Goal: Task Accomplishment & Management: Manage account settings

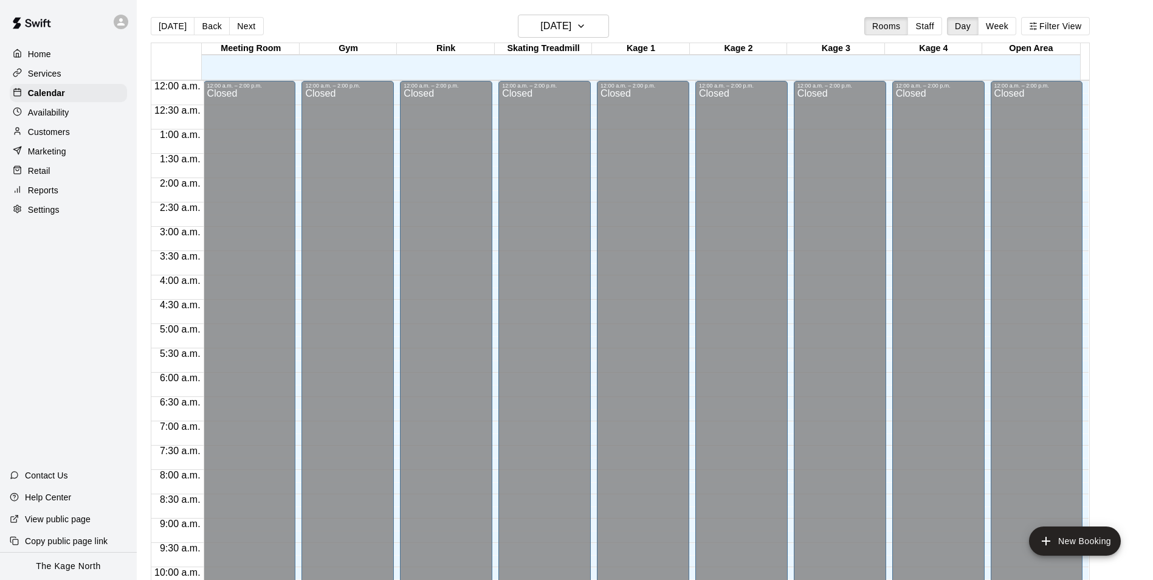
scroll to position [617, 0]
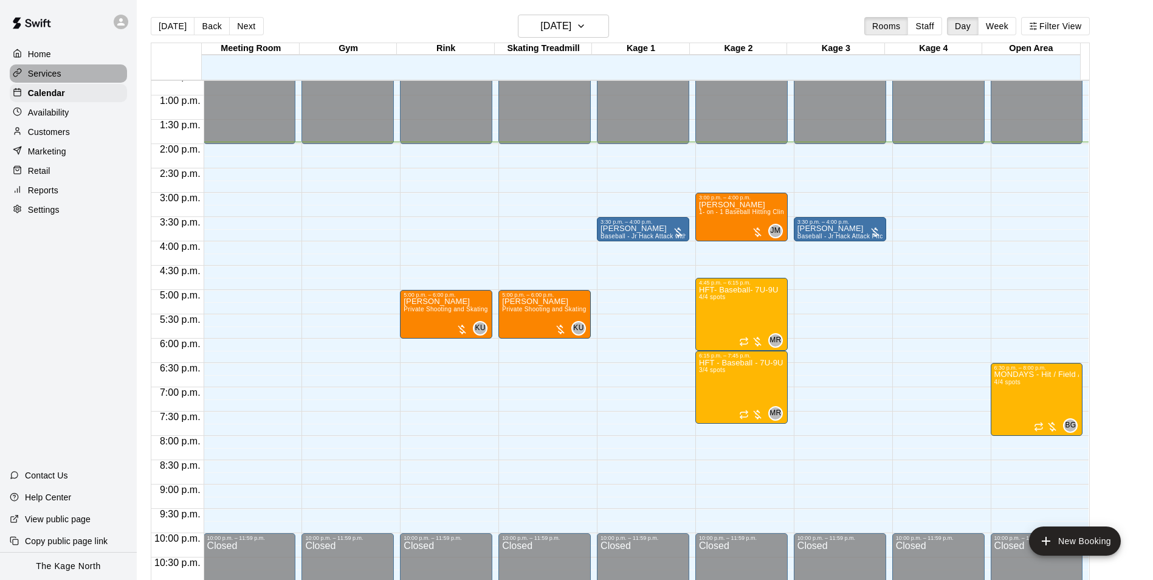
click at [43, 65] on div "Services" at bounding box center [68, 73] width 117 height 18
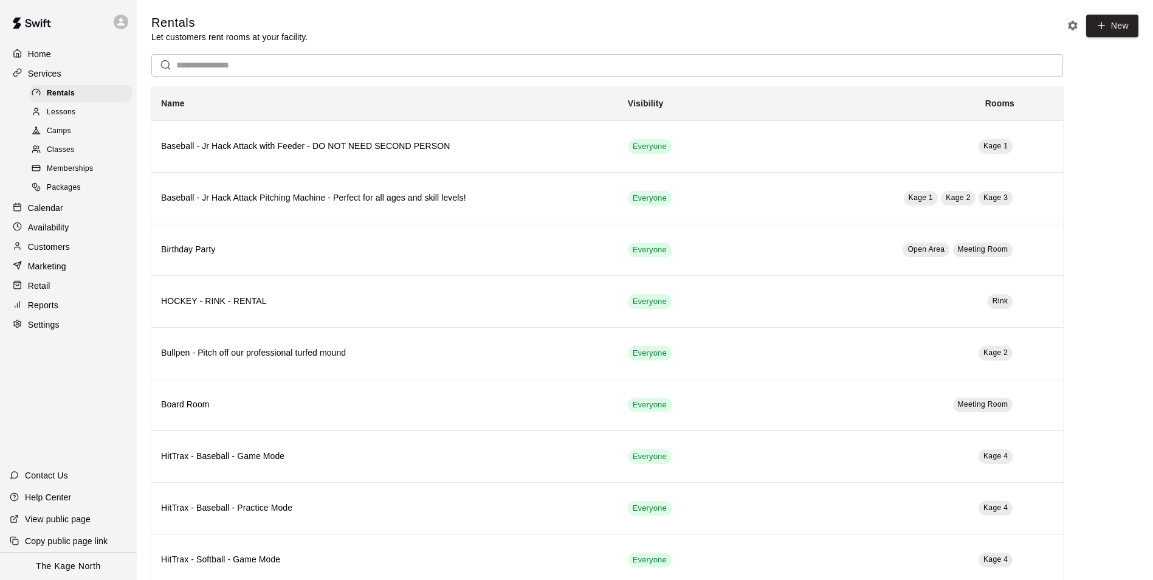
click at [64, 135] on span "Camps" at bounding box center [59, 131] width 24 height 12
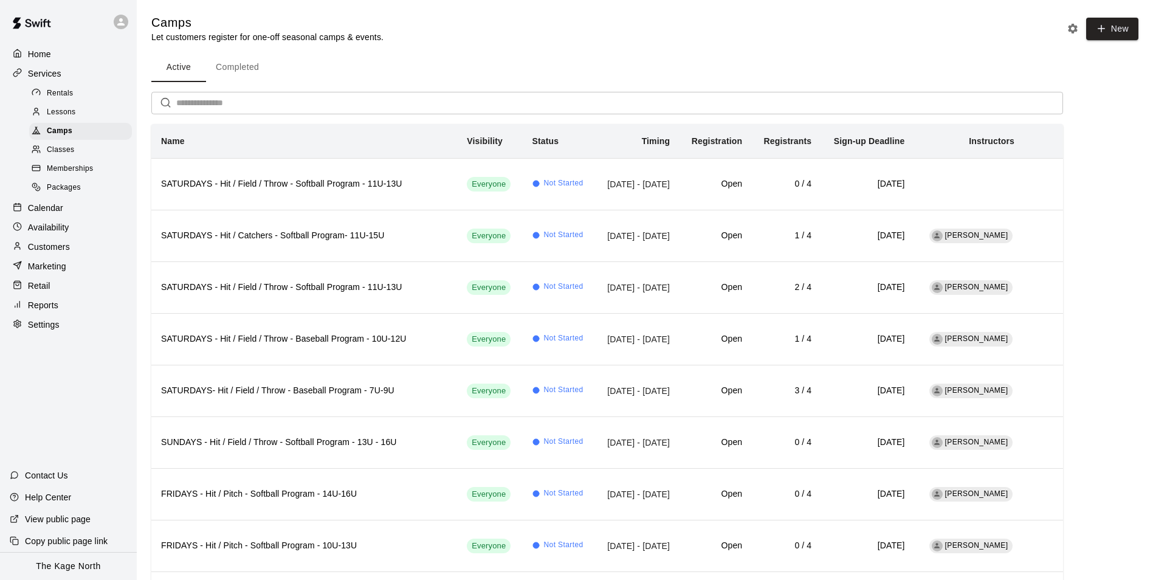
click at [42, 55] on p "Home" at bounding box center [39, 54] width 23 height 12
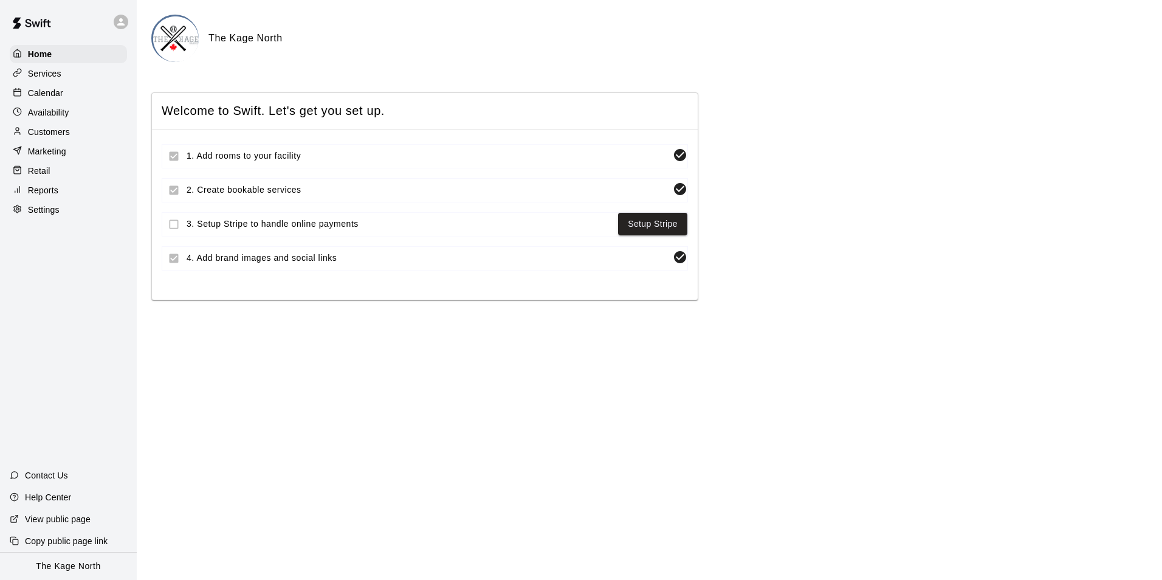
click at [55, 94] on p "Calendar" at bounding box center [45, 93] width 35 height 12
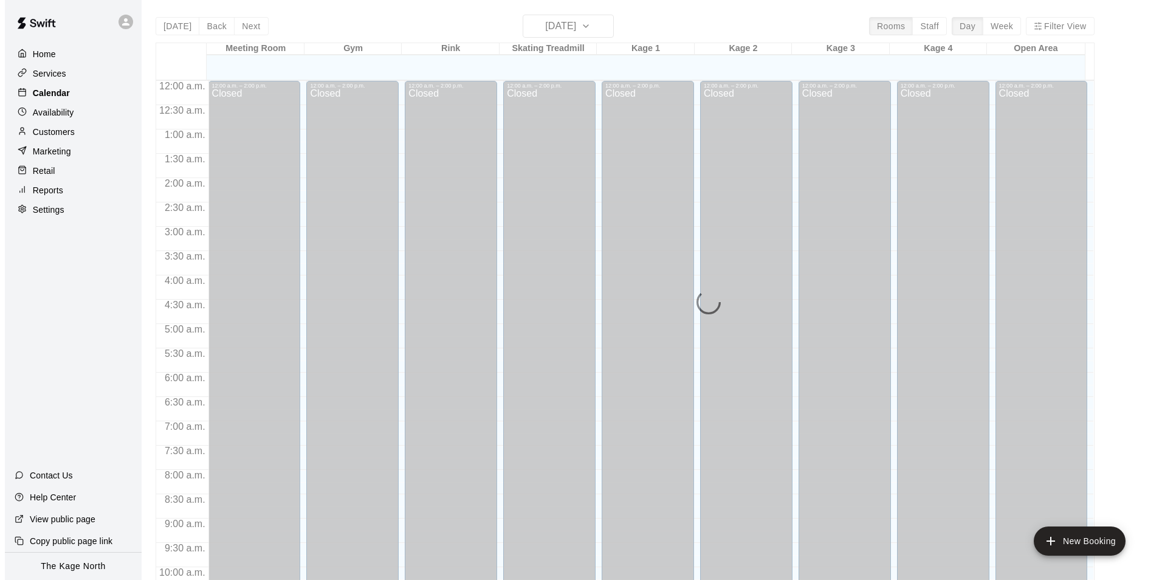
scroll to position [617, 0]
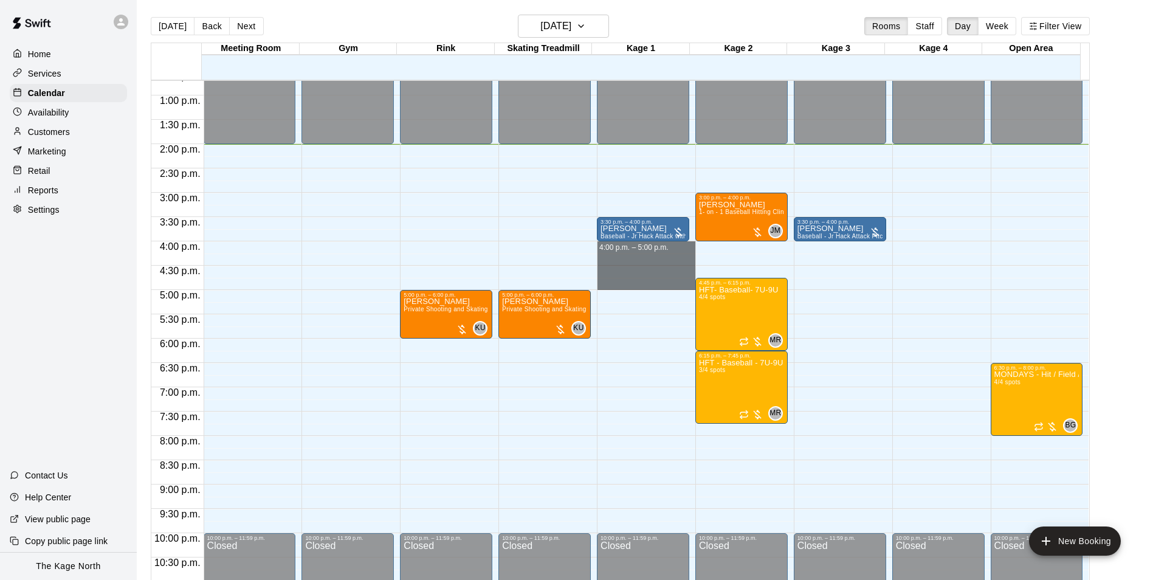
drag, startPoint x: 645, startPoint y: 247, endPoint x: 646, endPoint y: 280, distance: 32.8
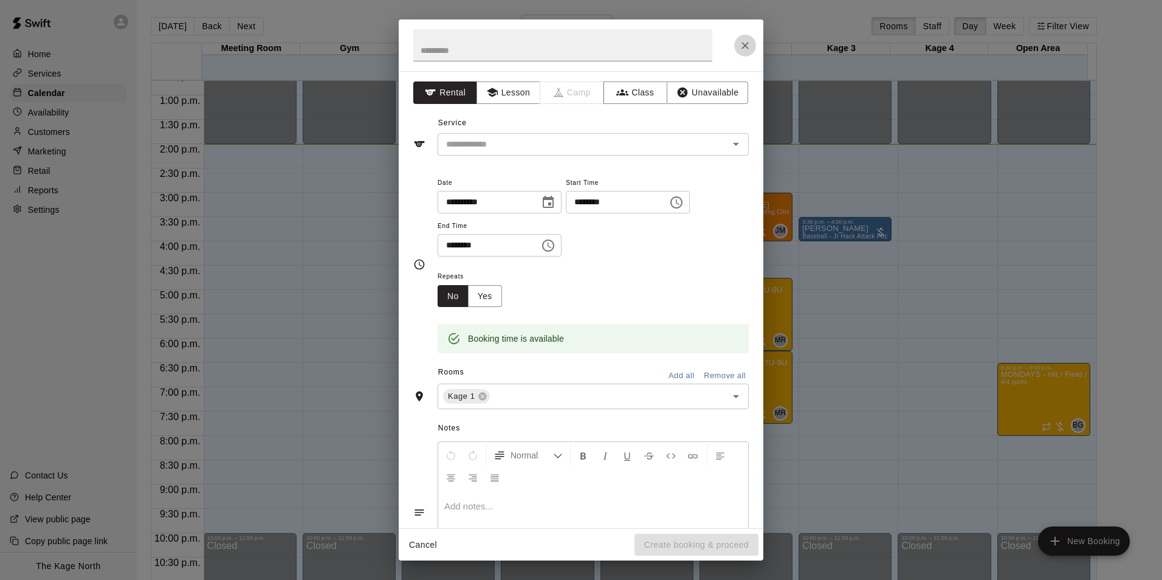
click at [747, 43] on icon "Close" at bounding box center [744, 45] width 7 height 7
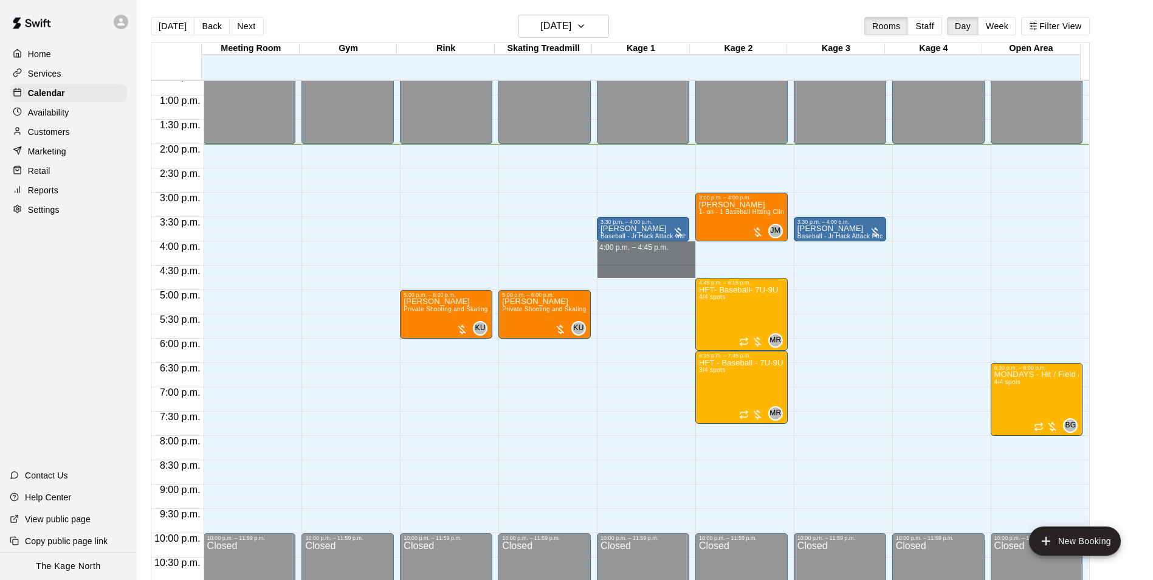
drag, startPoint x: 651, startPoint y: 249, endPoint x: 655, endPoint y: 273, distance: 24.6
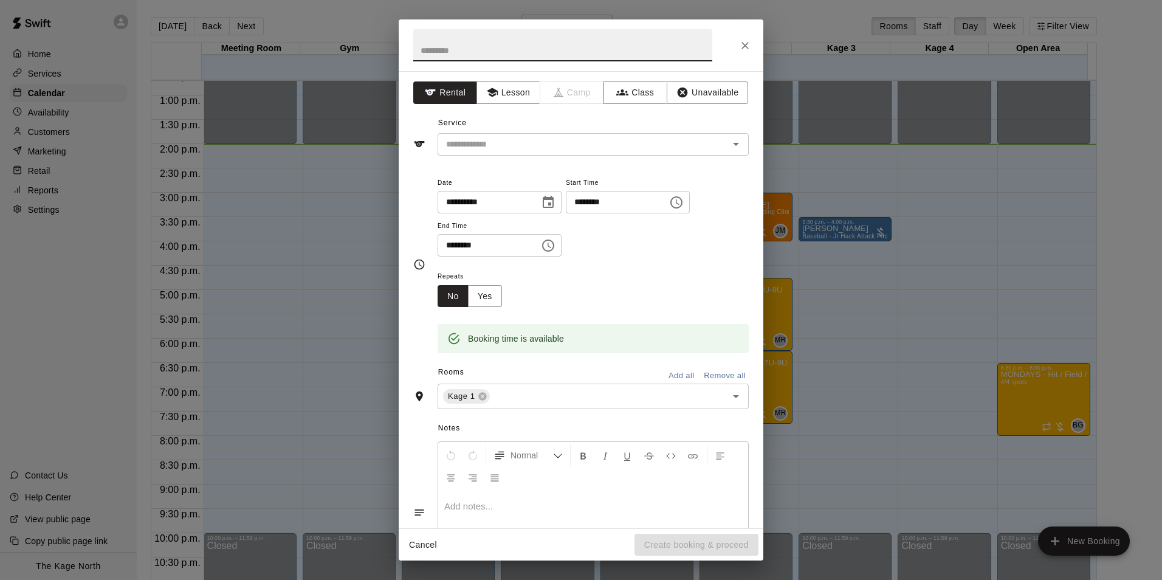
click at [746, 48] on icon "Close" at bounding box center [745, 45] width 12 height 12
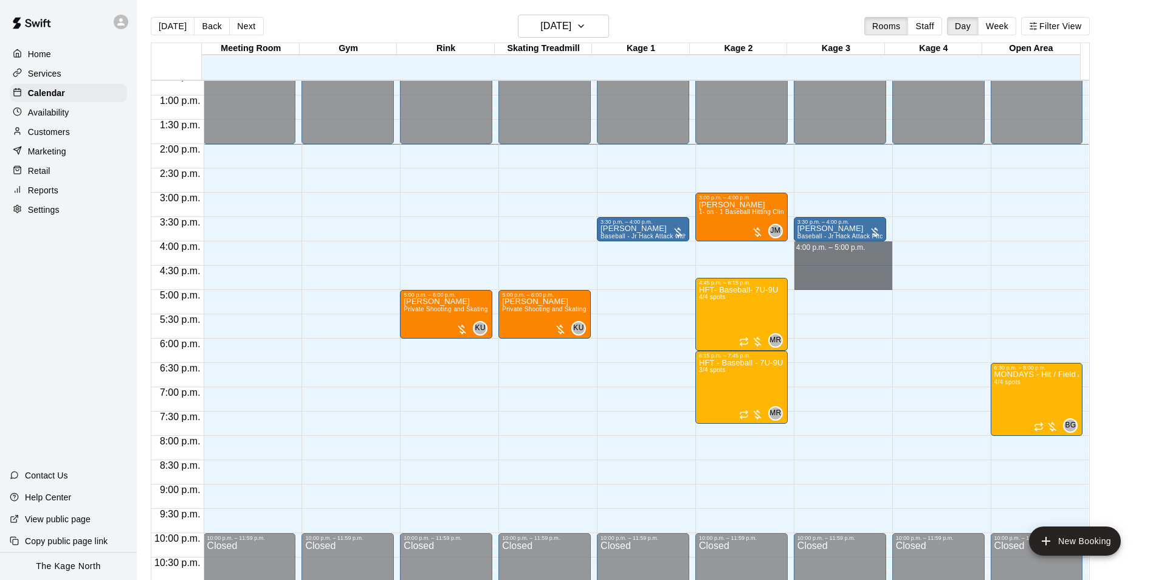
drag, startPoint x: 832, startPoint y: 248, endPoint x: 828, endPoint y: 282, distance: 34.2
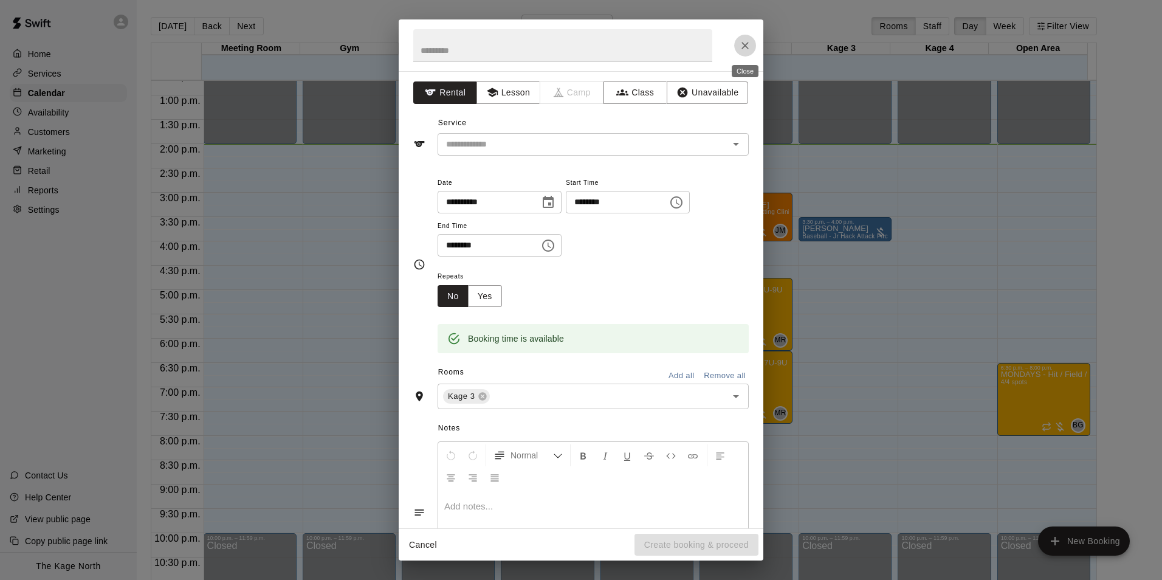
click at [741, 41] on icon "Close" at bounding box center [745, 45] width 12 height 12
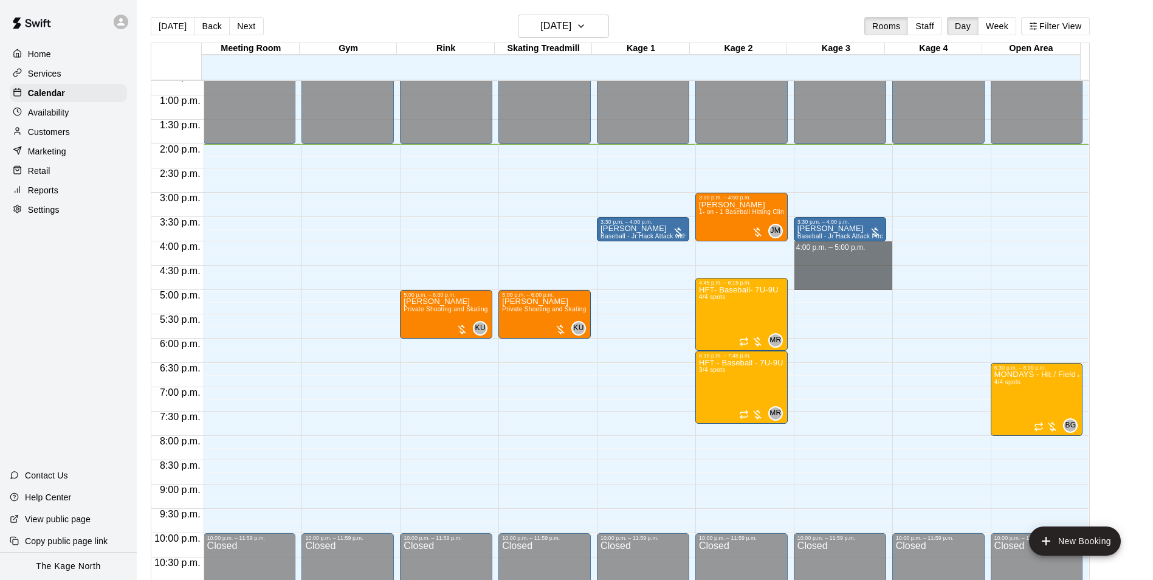
drag, startPoint x: 827, startPoint y: 248, endPoint x: 838, endPoint y: 284, distance: 37.7
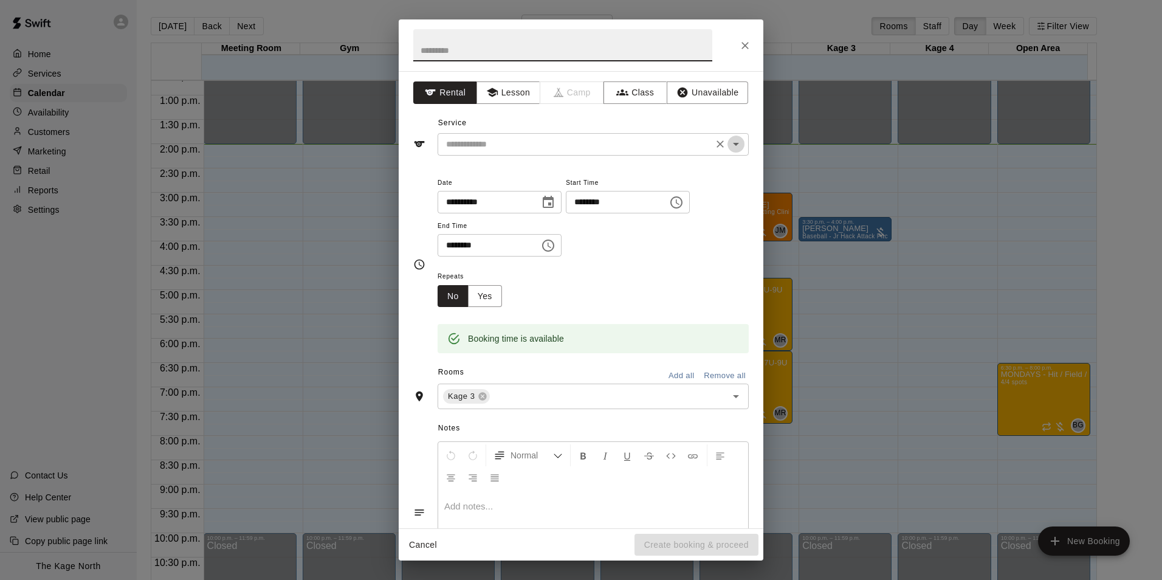
drag, startPoint x: 727, startPoint y: 145, endPoint x: 596, endPoint y: 153, distance: 130.9
click at [733, 145] on icon "Open" at bounding box center [736, 144] width 6 height 3
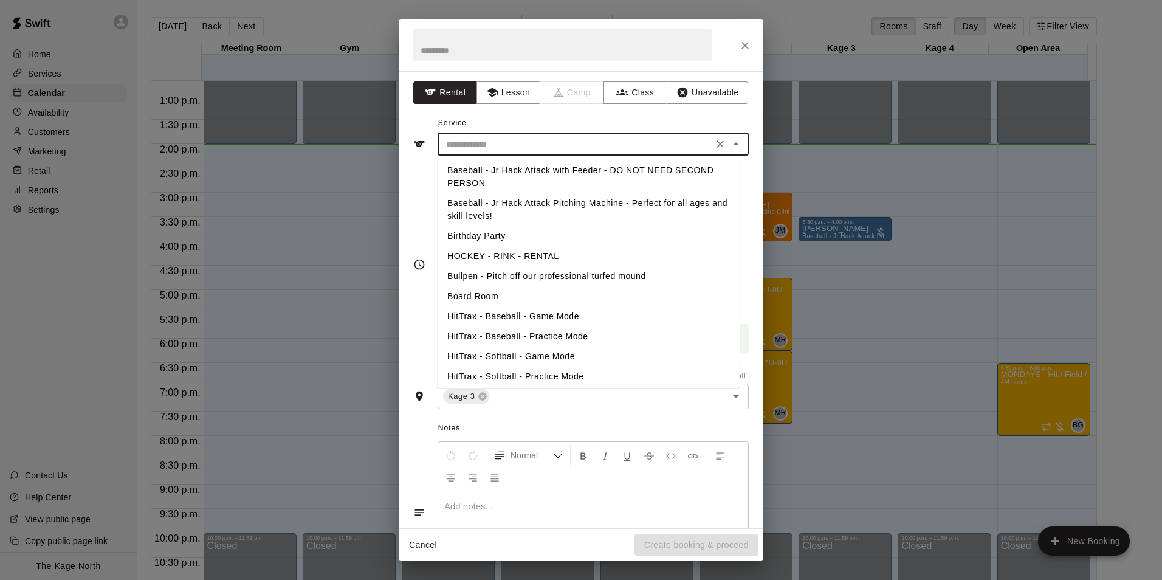
click at [532, 204] on li "Baseball - Jr Hack Attack Pitching Machine - Perfect for all ages and skill lev…" at bounding box center [588, 209] width 302 height 33
type input "**********"
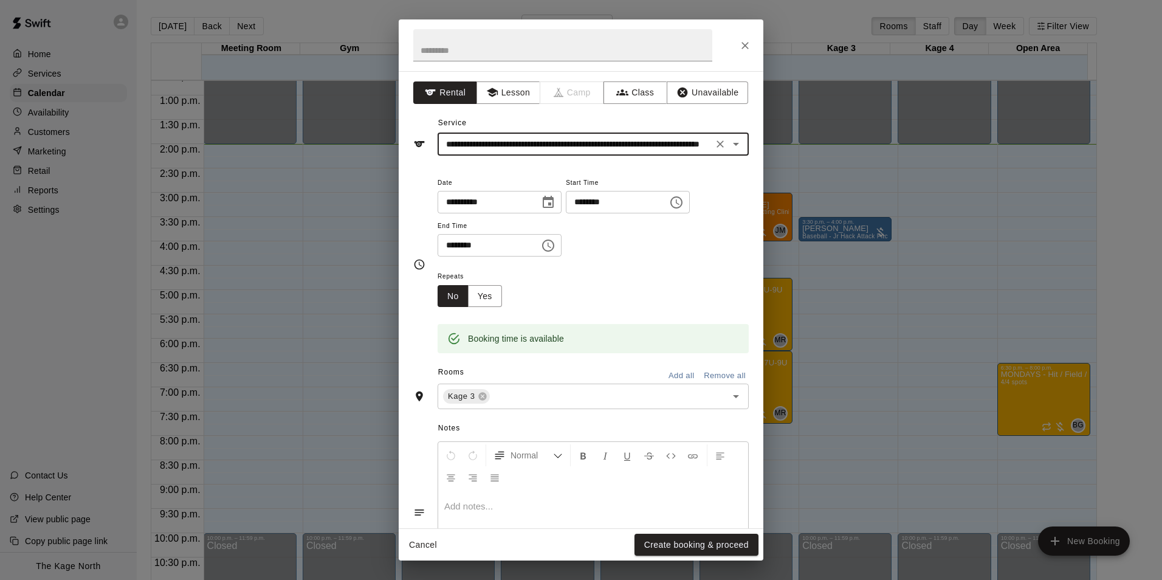
click at [693, 526] on div at bounding box center [593, 536] width 310 height 91
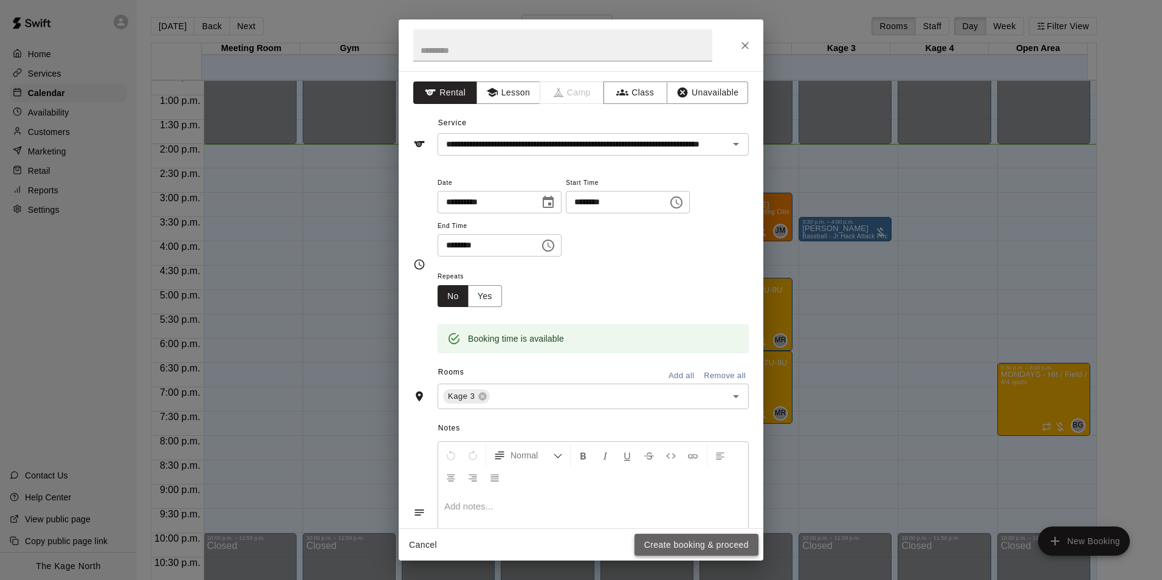
click at [701, 542] on button "Create booking & proceed" at bounding box center [696, 544] width 124 height 22
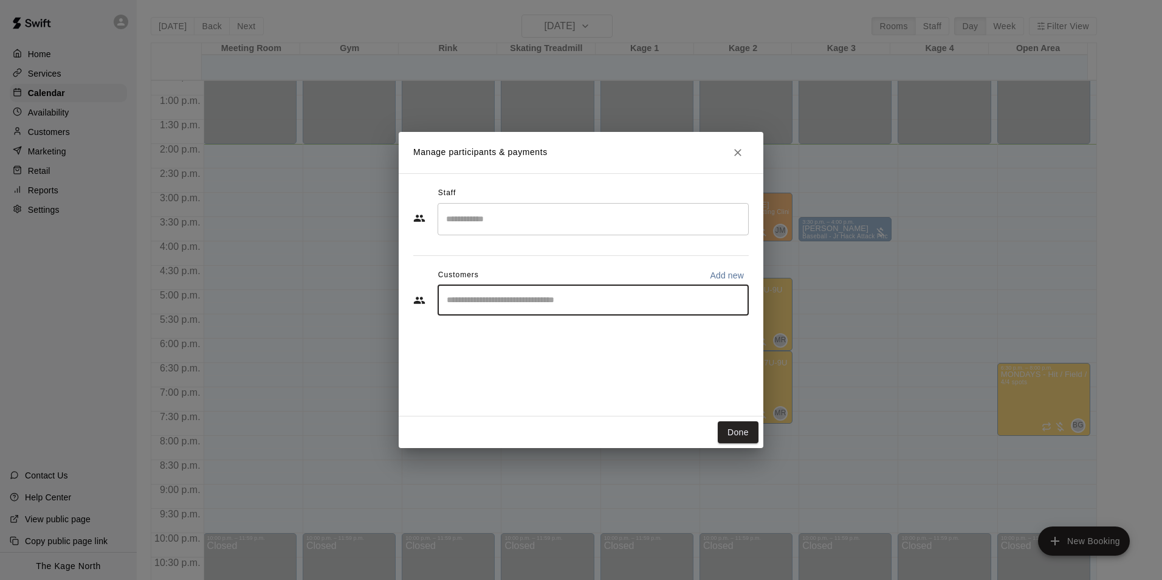
click at [502, 302] on input "Start typing to search customers..." at bounding box center [593, 300] width 300 height 12
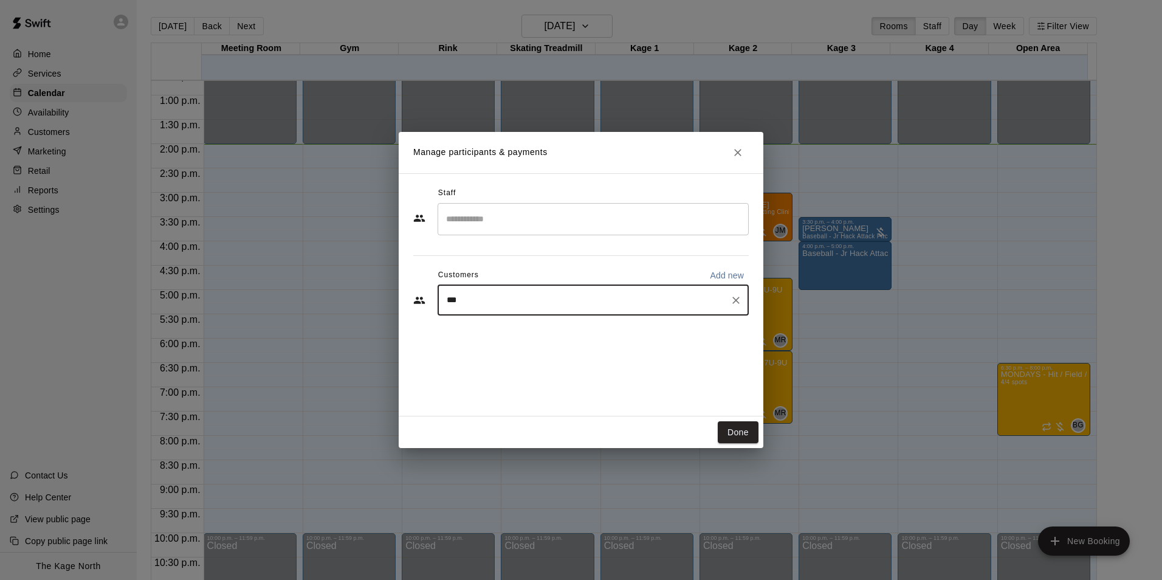
type input "****"
click at [532, 329] on div "[PERSON_NAME]" at bounding box center [536, 328] width 131 height 13
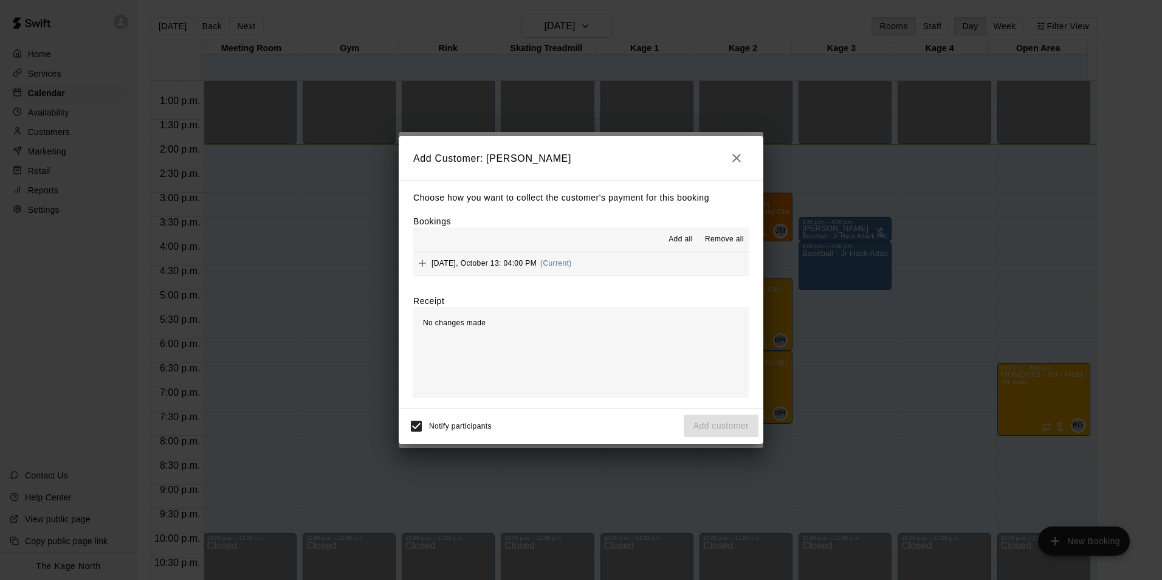
click at [679, 235] on span "Add all" at bounding box center [680, 239] width 24 height 12
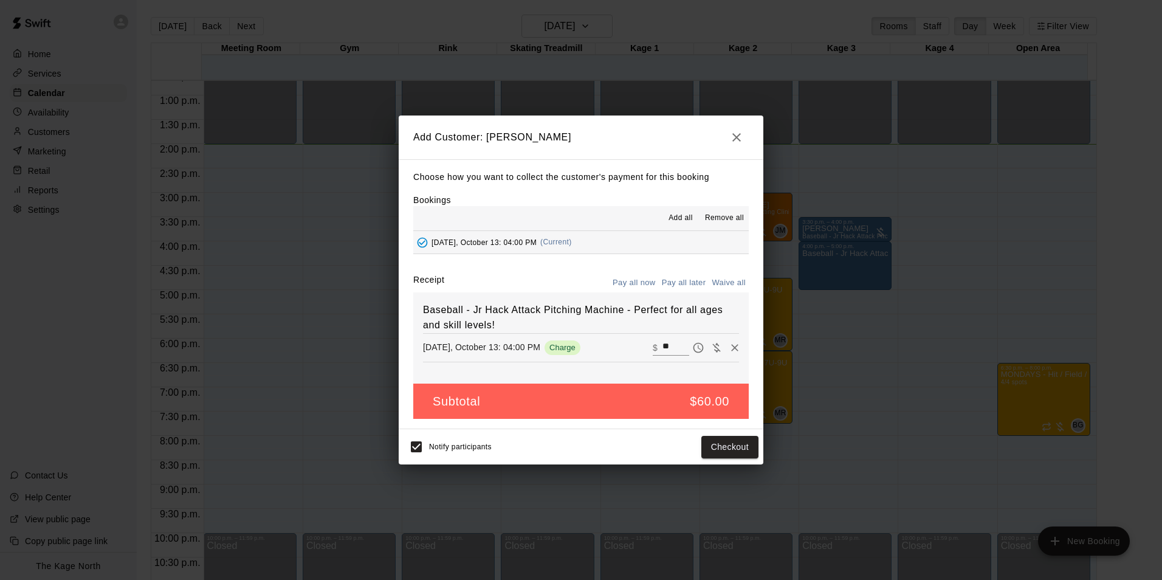
click at [685, 278] on button "Pay all later" at bounding box center [684, 282] width 50 height 19
click at [728, 439] on button "Add customer" at bounding box center [721, 447] width 75 height 22
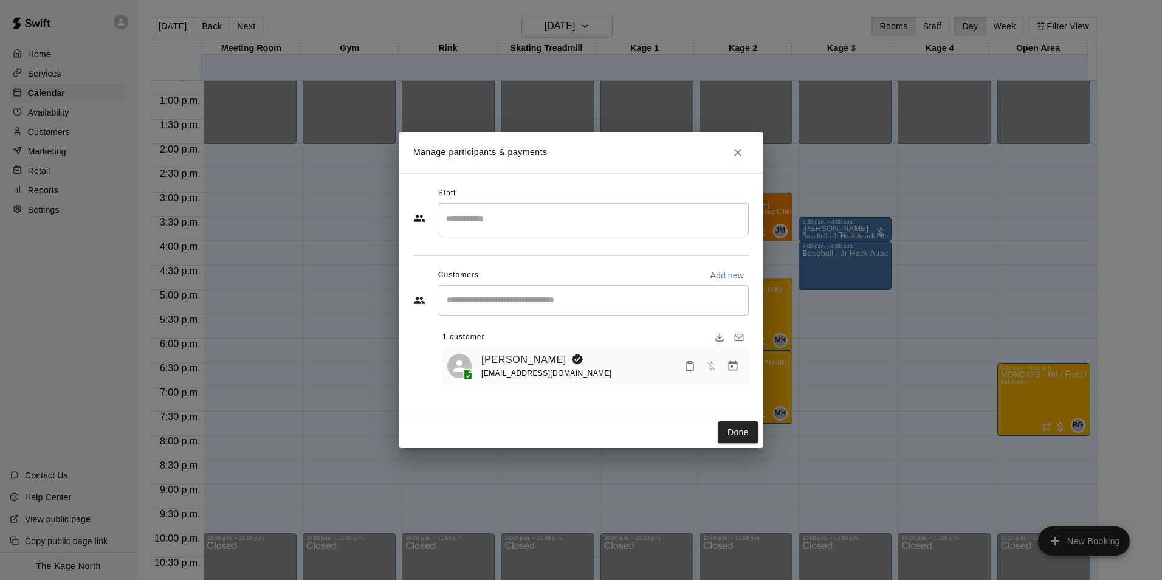
drag, startPoint x: 741, startPoint y: 432, endPoint x: 766, endPoint y: 430, distance: 25.6
click at [741, 432] on button "Done" at bounding box center [738, 432] width 41 height 22
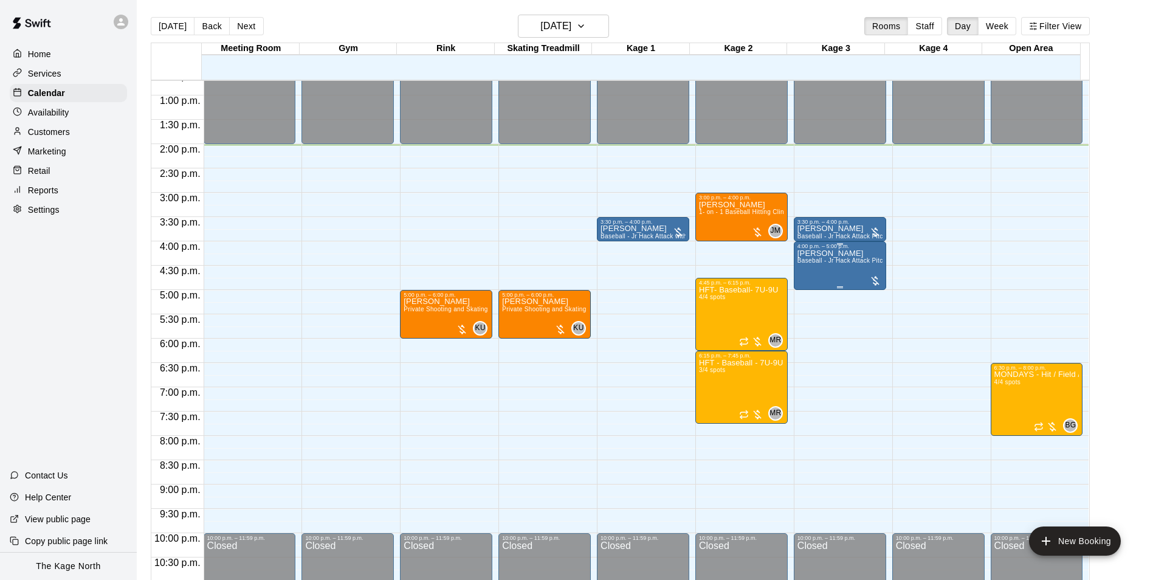
click at [843, 264] on span "Baseball - Jr Hack Attack Pitching Machine - Perfect for all ages and skill lev…" at bounding box center [912, 260] width 231 height 7
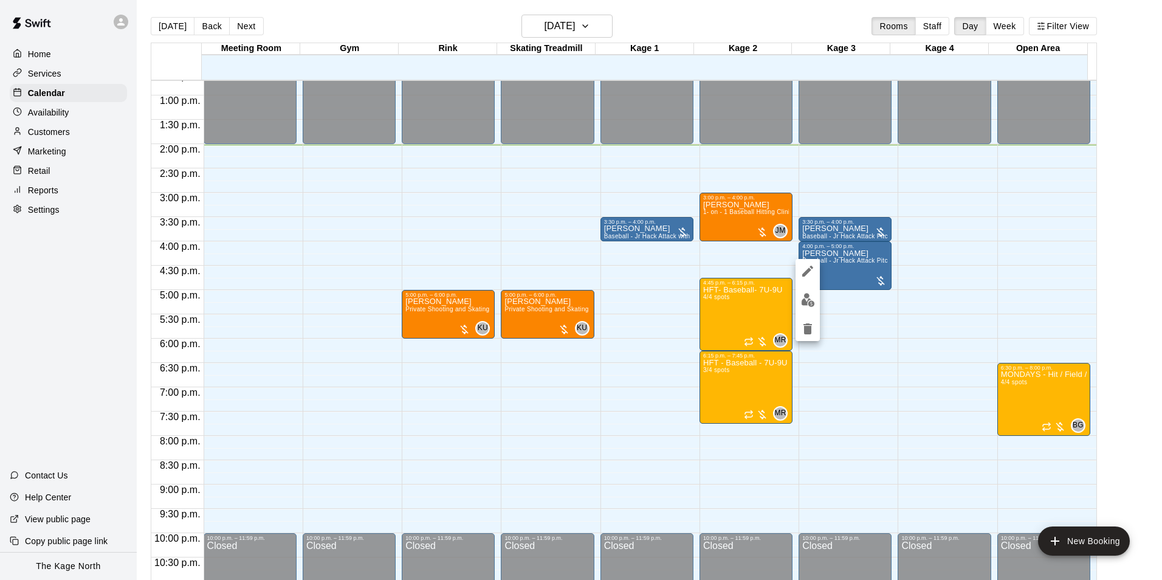
click at [807, 270] on icon "edit" at bounding box center [807, 271] width 11 height 11
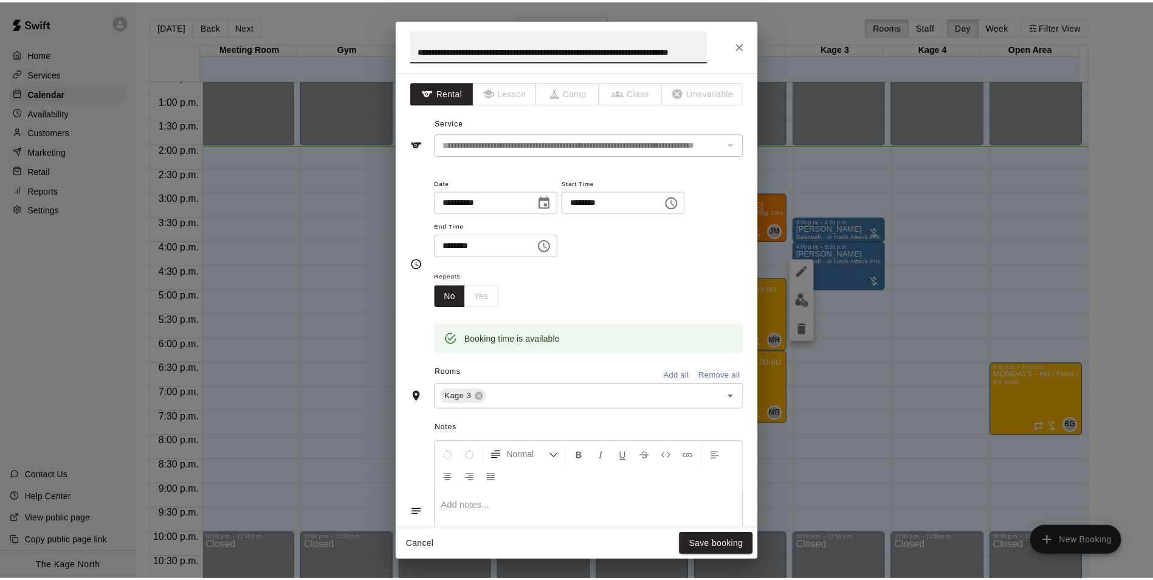
scroll to position [0, 0]
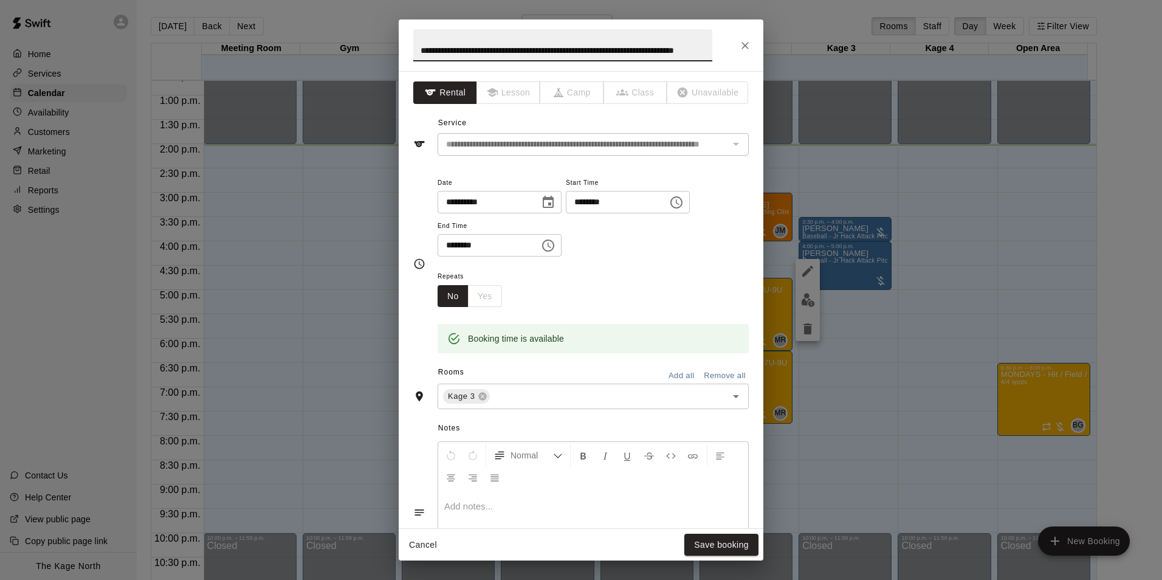
drag, startPoint x: 707, startPoint y: 47, endPoint x: 290, endPoint y: 19, distance: 417.7
click at [290, 19] on div "**********" at bounding box center [581, 290] width 1162 height 580
type input "****"
click at [710, 541] on button "Save booking" at bounding box center [721, 544] width 74 height 22
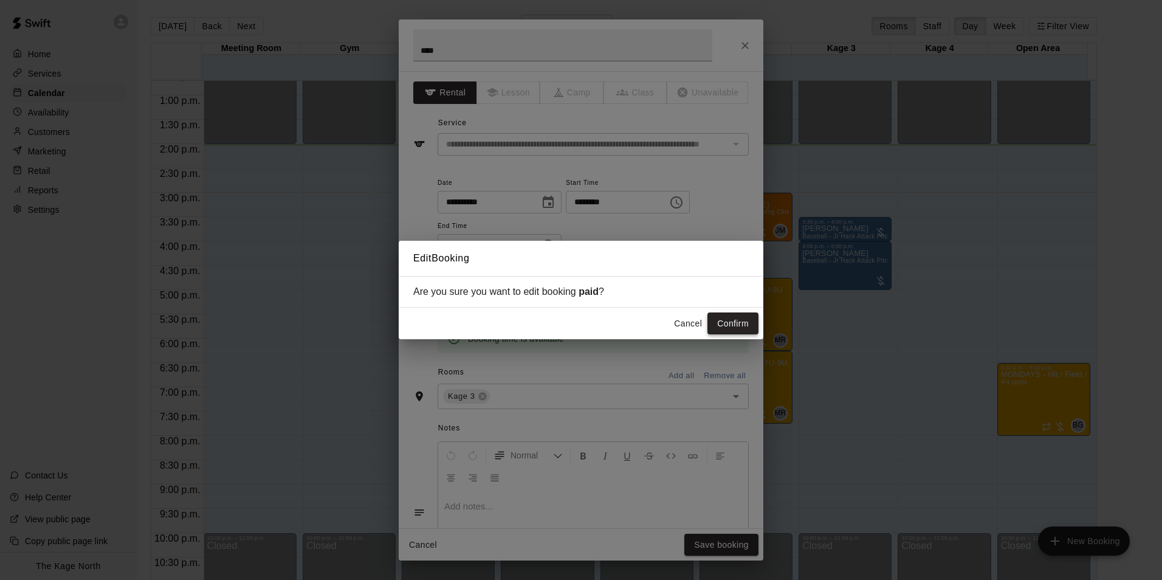
click at [729, 323] on button "Confirm" at bounding box center [732, 323] width 51 height 22
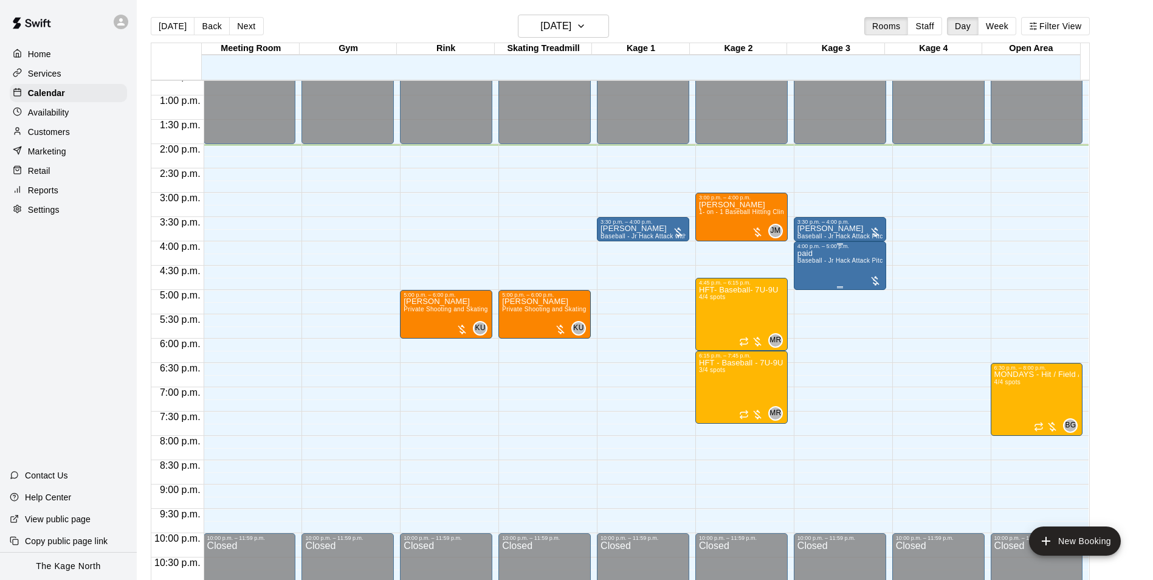
click at [828, 259] on span "Baseball - Jr Hack Attack Pitching Machine - Perfect for all ages and skill lev…" at bounding box center [912, 260] width 231 height 7
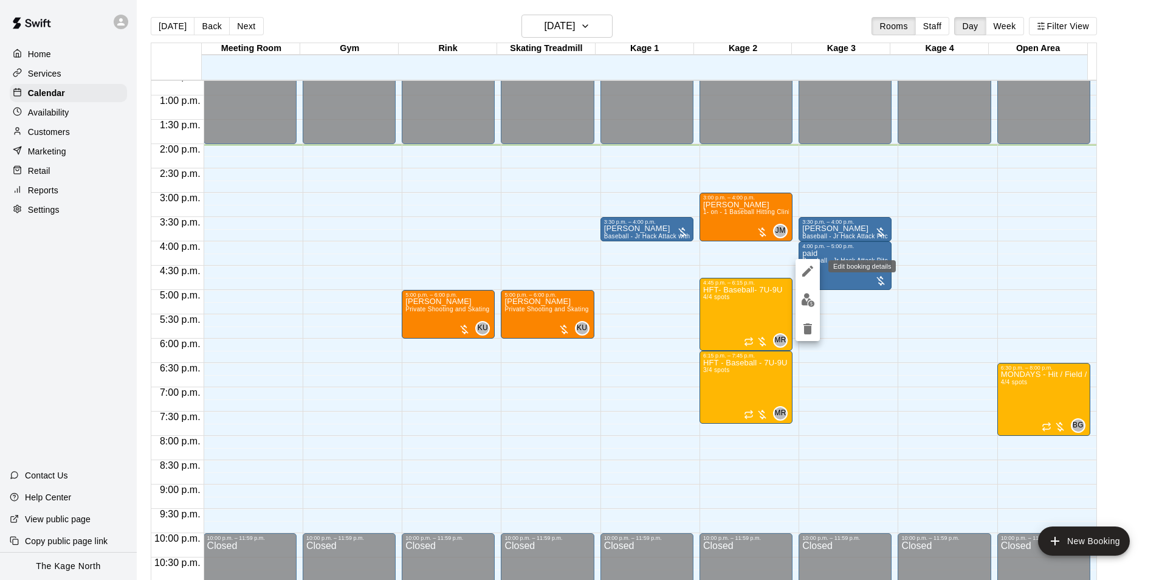
click at [809, 273] on icon "edit" at bounding box center [807, 271] width 15 height 15
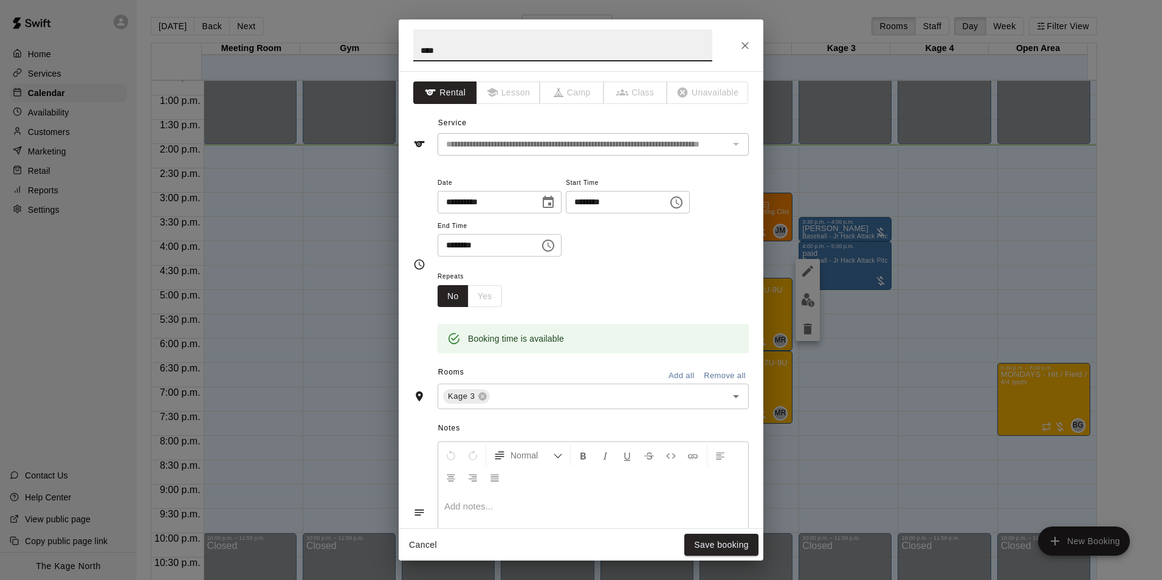
click at [456, 48] on input "****" at bounding box center [562, 45] width 299 height 32
type input "**********"
click at [724, 543] on button "Save booking" at bounding box center [721, 544] width 74 height 22
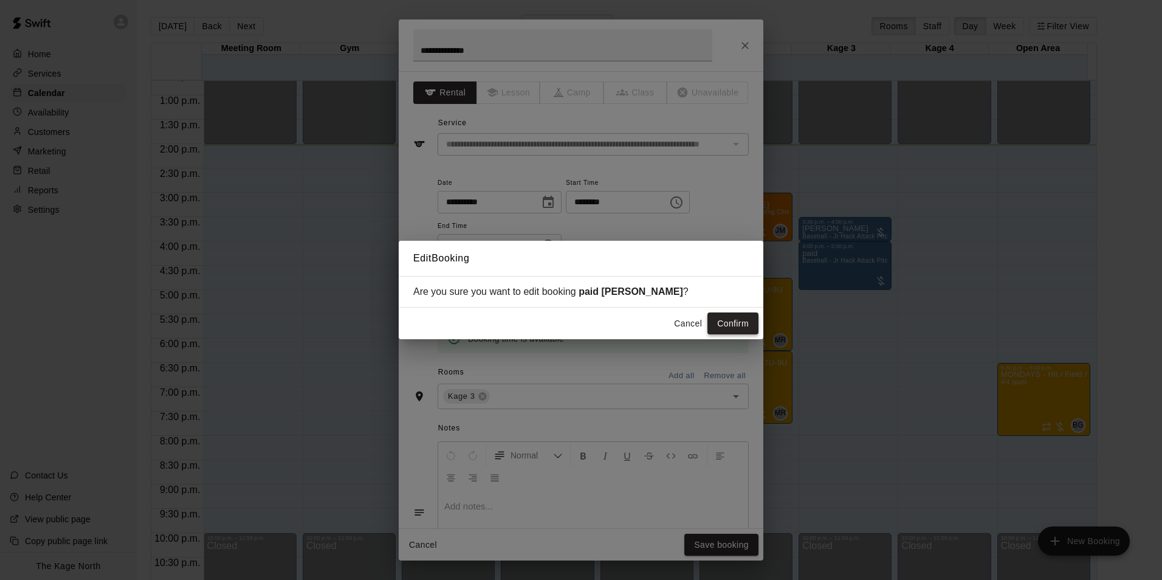
click at [732, 321] on button "Confirm" at bounding box center [732, 323] width 51 height 22
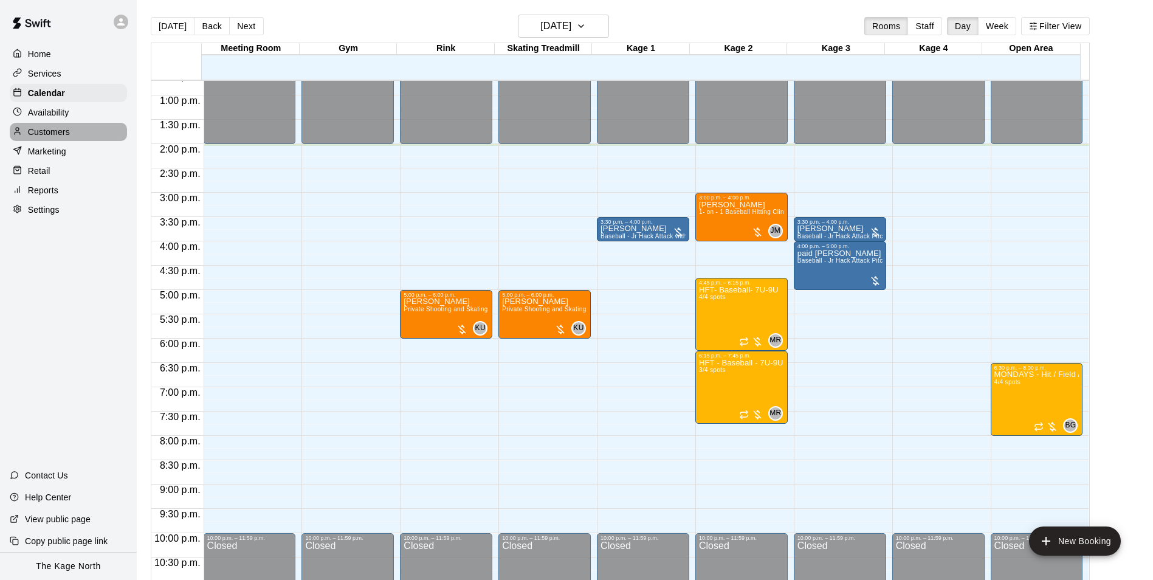
click at [52, 135] on p "Customers" at bounding box center [49, 132] width 42 height 12
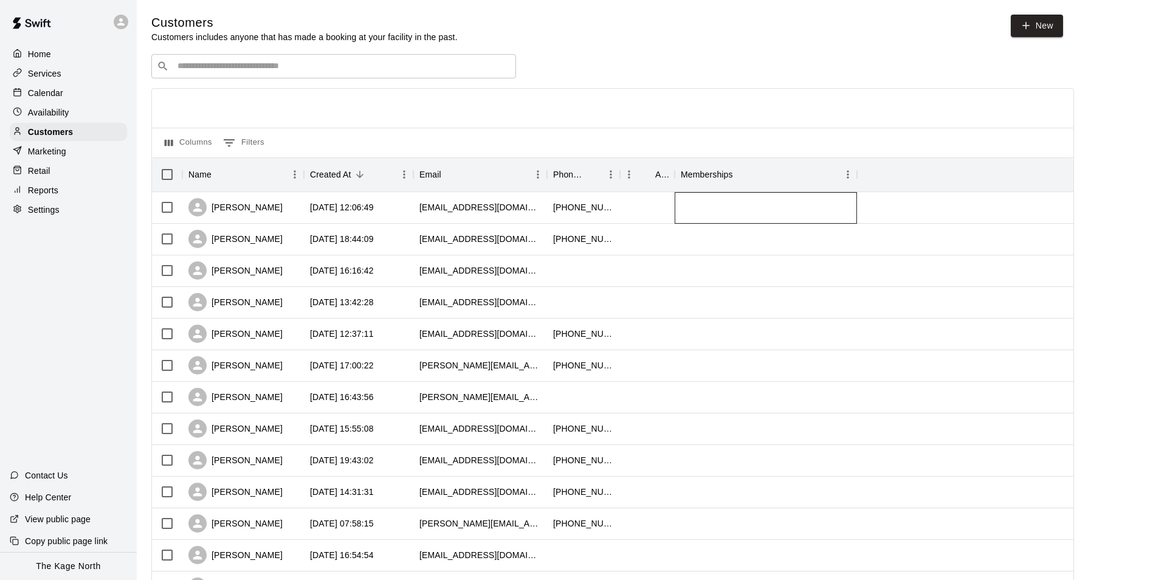
click at [749, 213] on div at bounding box center [765, 208] width 182 height 32
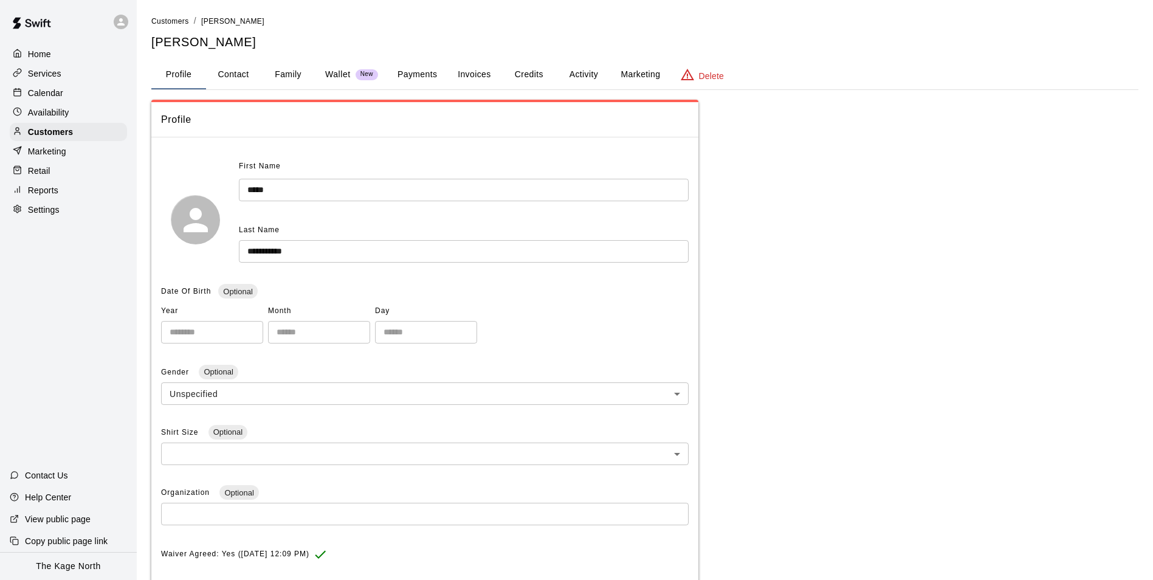
click at [588, 76] on button "Activity" at bounding box center [583, 74] width 55 height 29
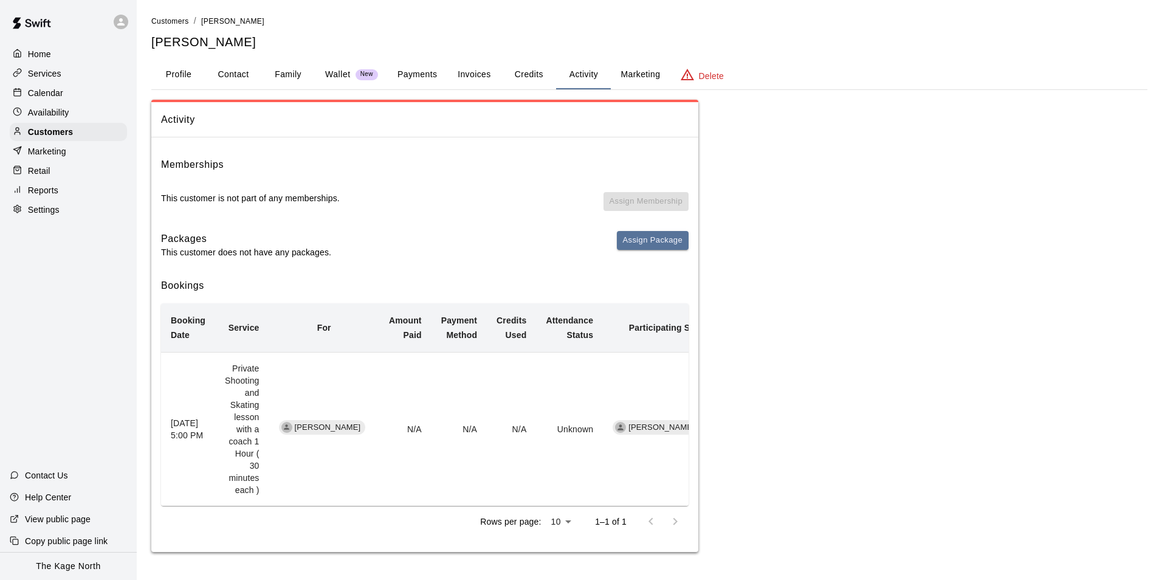
click at [49, 90] on p "Calendar" at bounding box center [45, 93] width 35 height 12
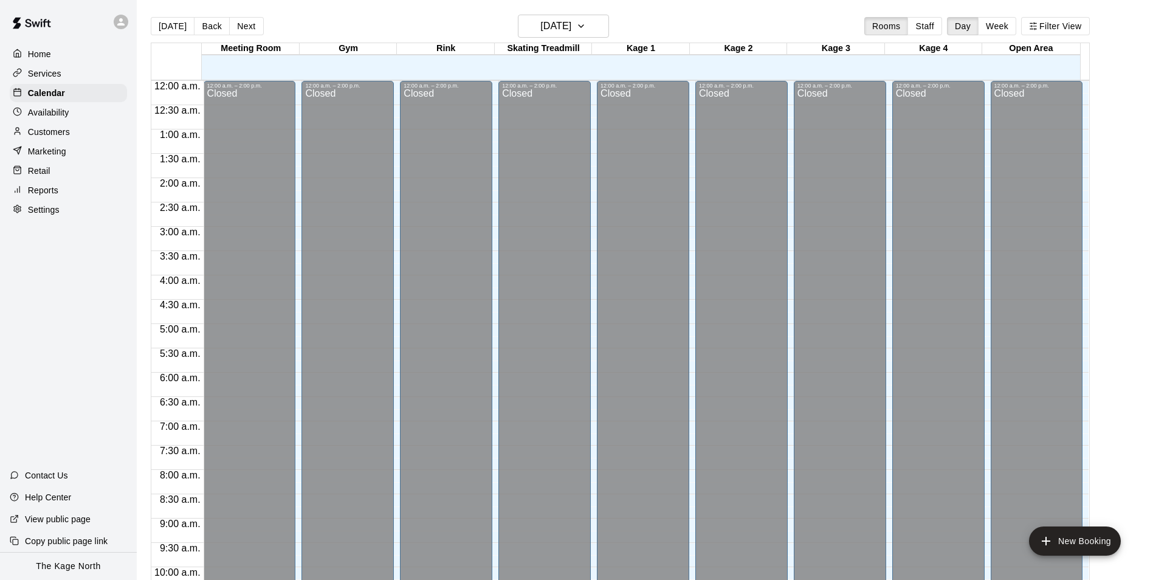
scroll to position [617, 0]
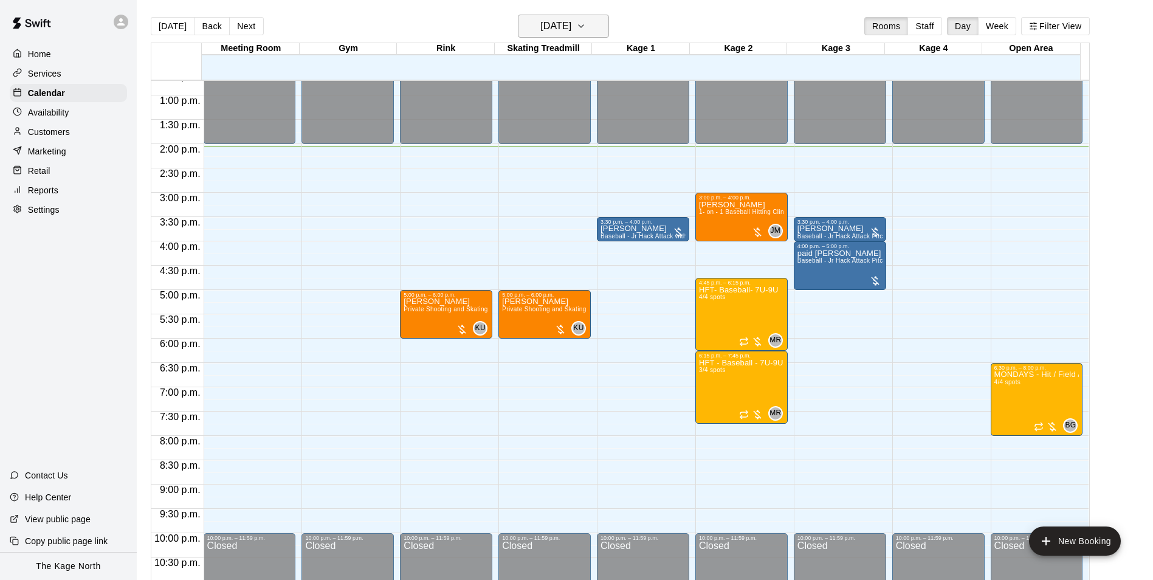
click at [594, 22] on button "[DATE]" at bounding box center [563, 26] width 91 height 23
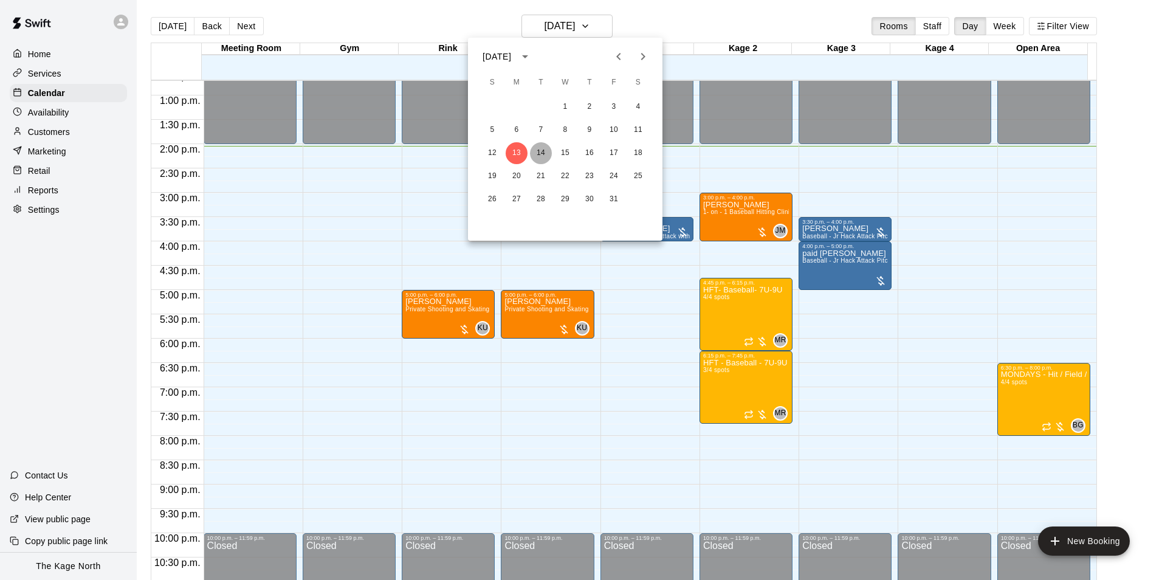
click at [544, 152] on button "14" at bounding box center [541, 153] width 22 height 22
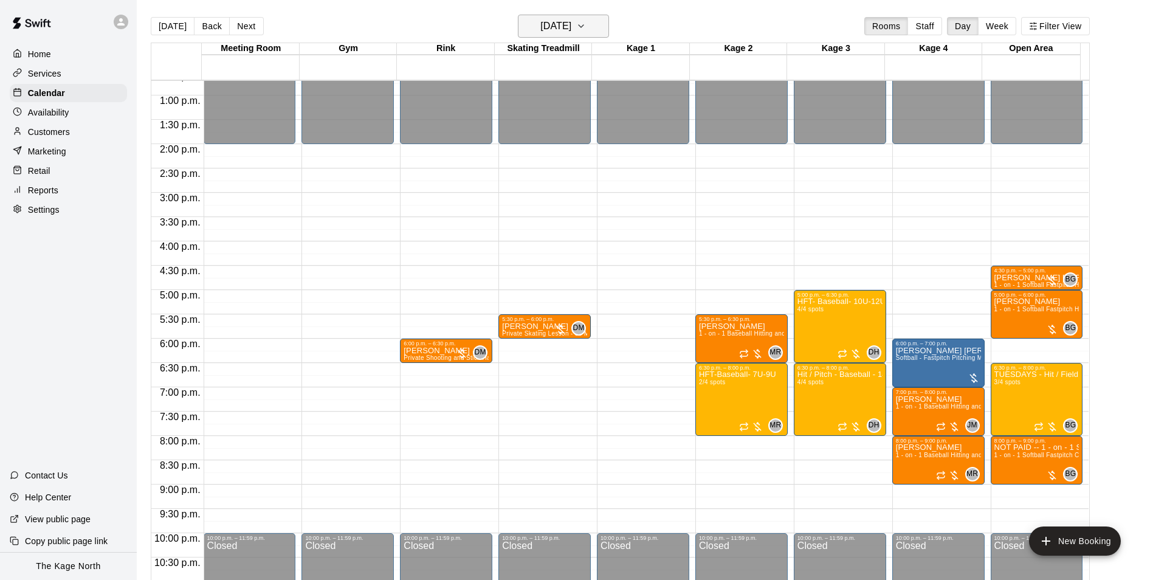
click at [571, 28] on h6 "[DATE]" at bounding box center [555, 26] width 31 height 17
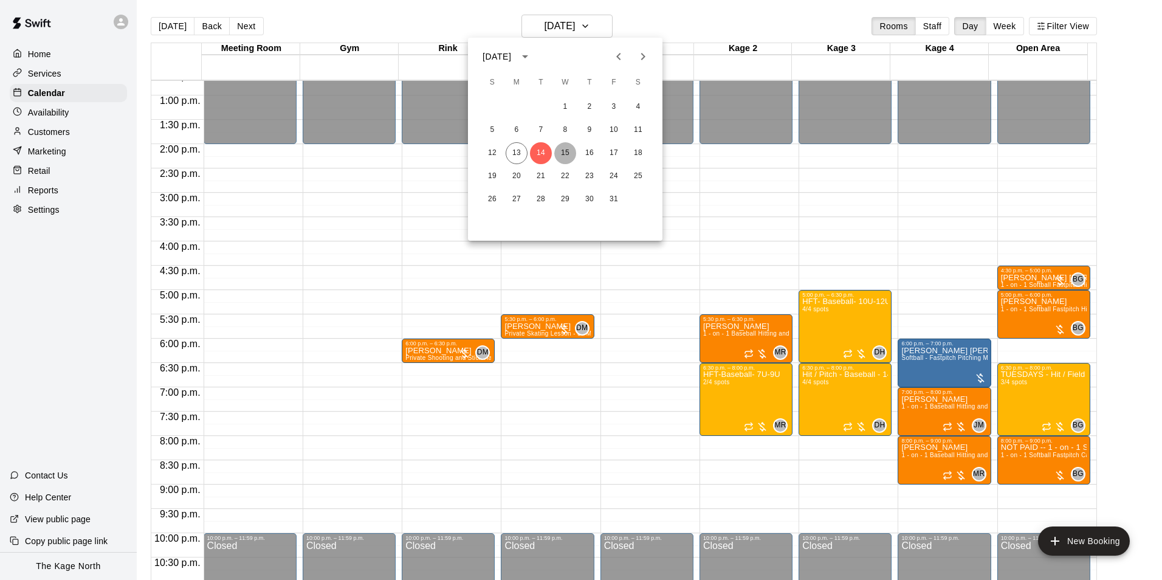
click at [563, 151] on button "15" at bounding box center [565, 153] width 22 height 22
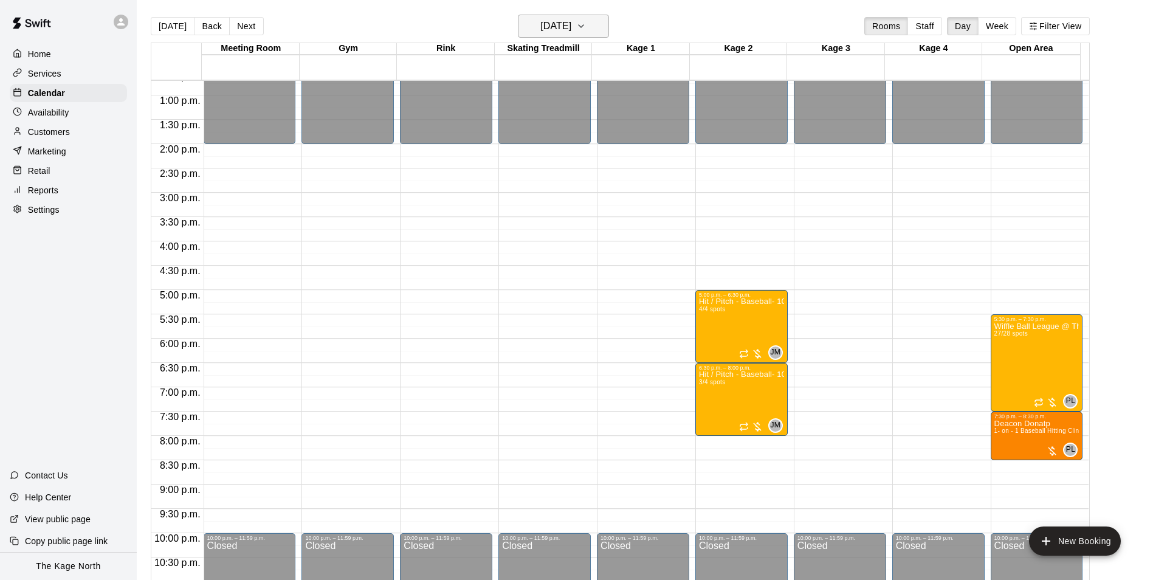
click at [571, 28] on h6 "[DATE]" at bounding box center [555, 26] width 31 height 17
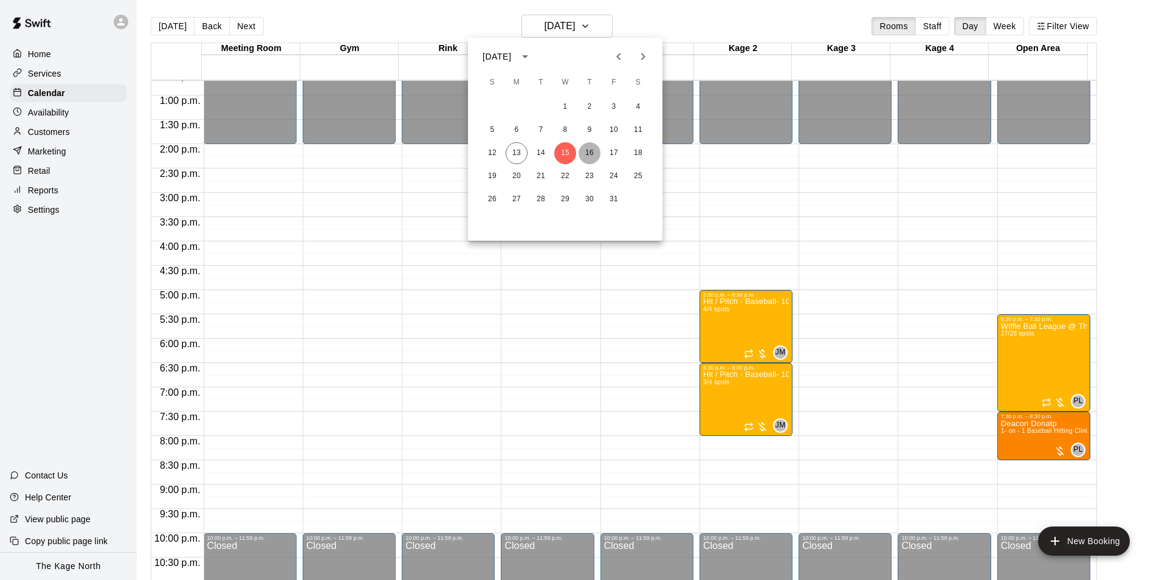
click at [594, 147] on button "16" at bounding box center [589, 153] width 22 height 22
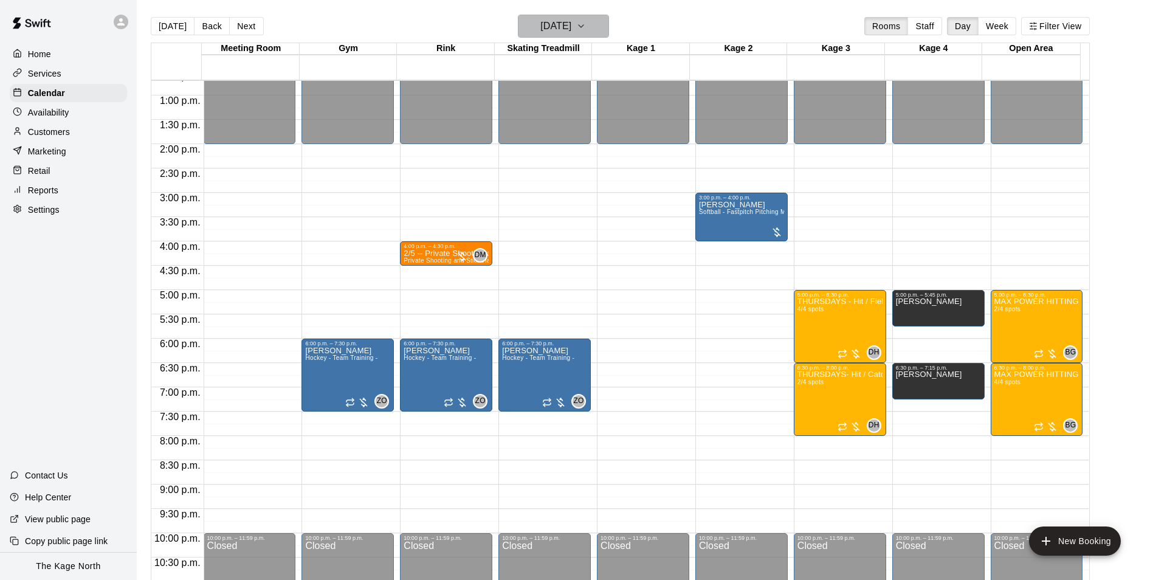
click at [583, 17] on button "[DATE]" at bounding box center [563, 26] width 91 height 23
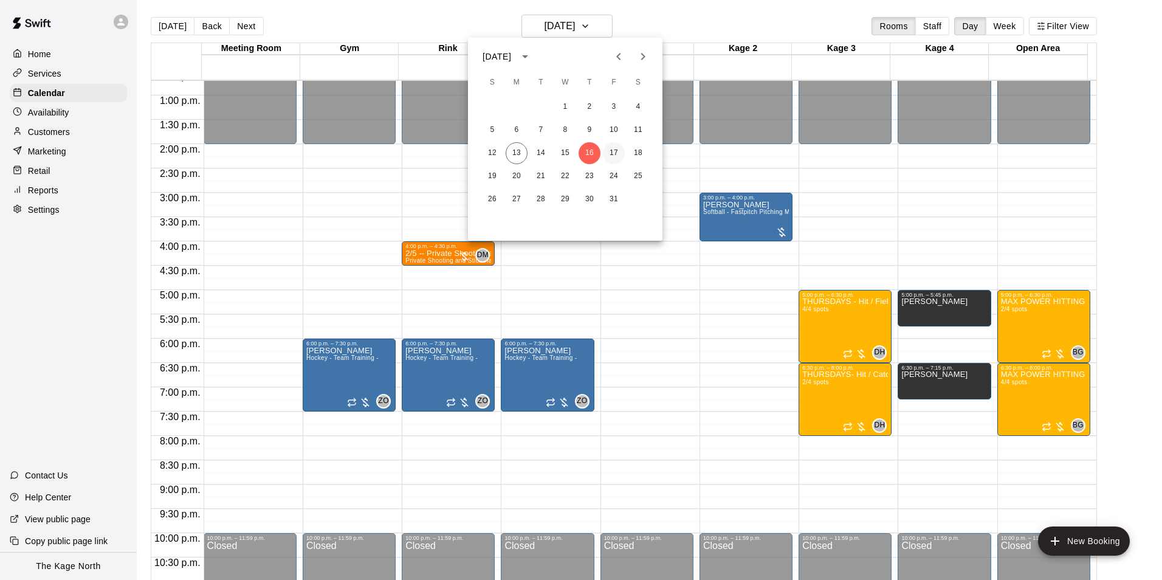
click at [614, 149] on button "17" at bounding box center [614, 153] width 22 height 22
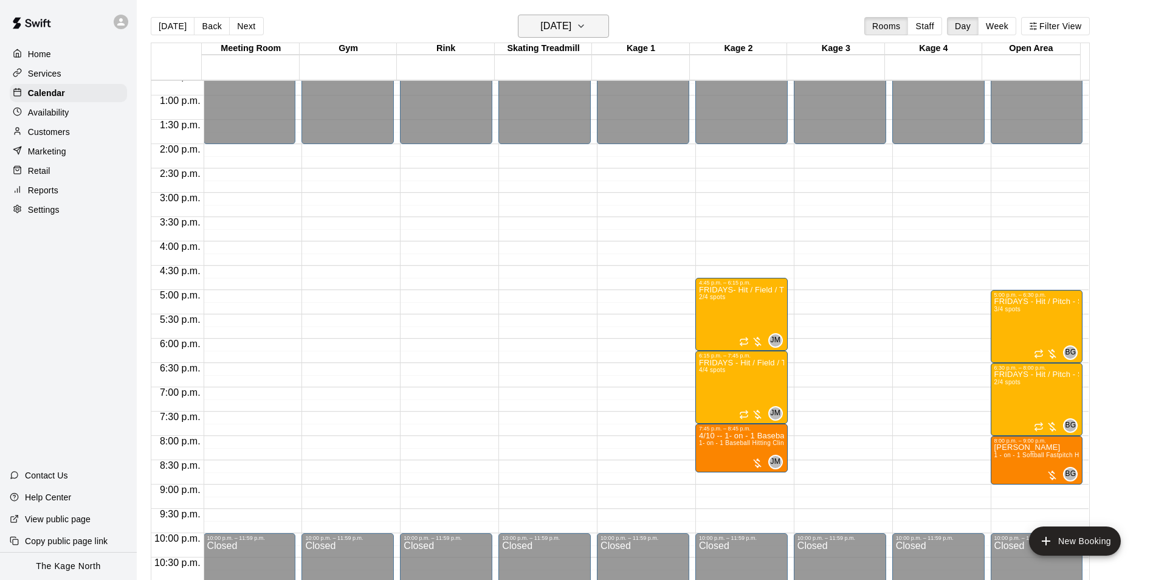
click at [571, 27] on h6 "[DATE]" at bounding box center [555, 26] width 31 height 17
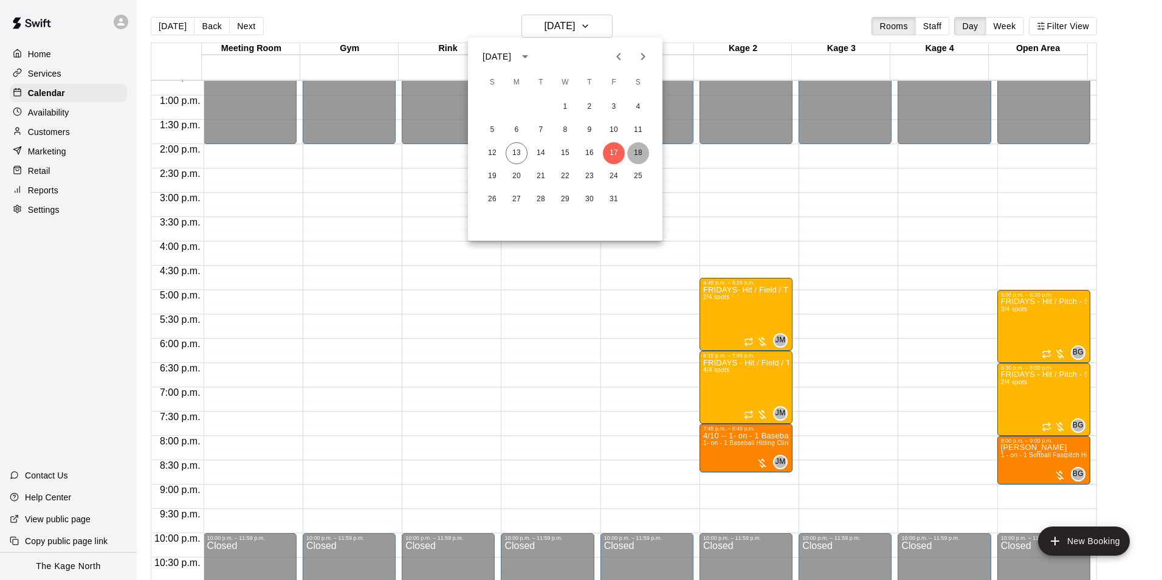
click at [635, 148] on button "18" at bounding box center [638, 153] width 22 height 22
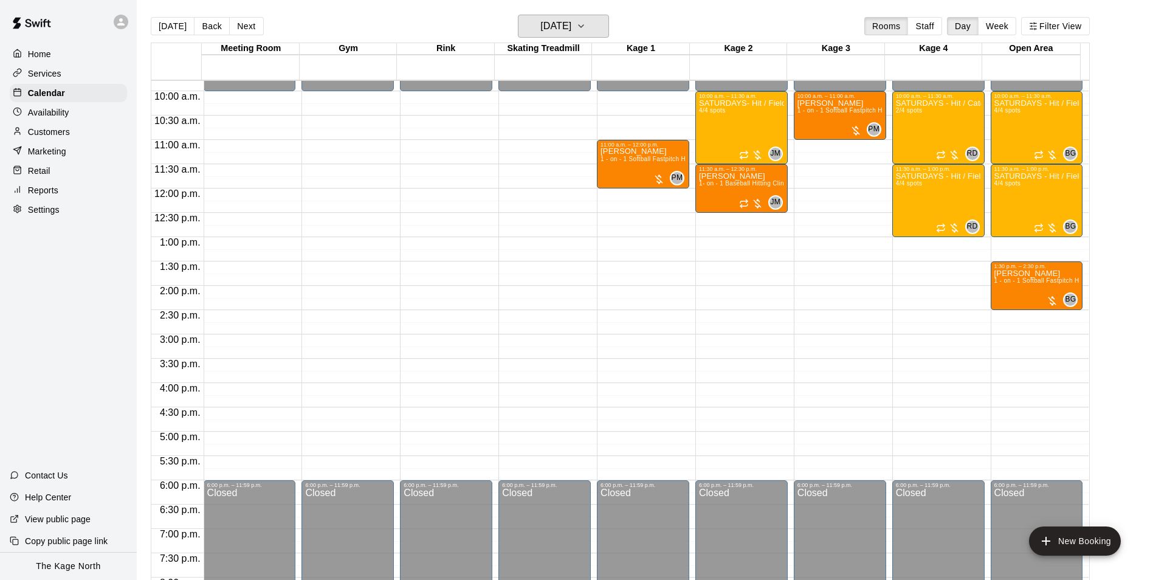
scroll to position [435, 0]
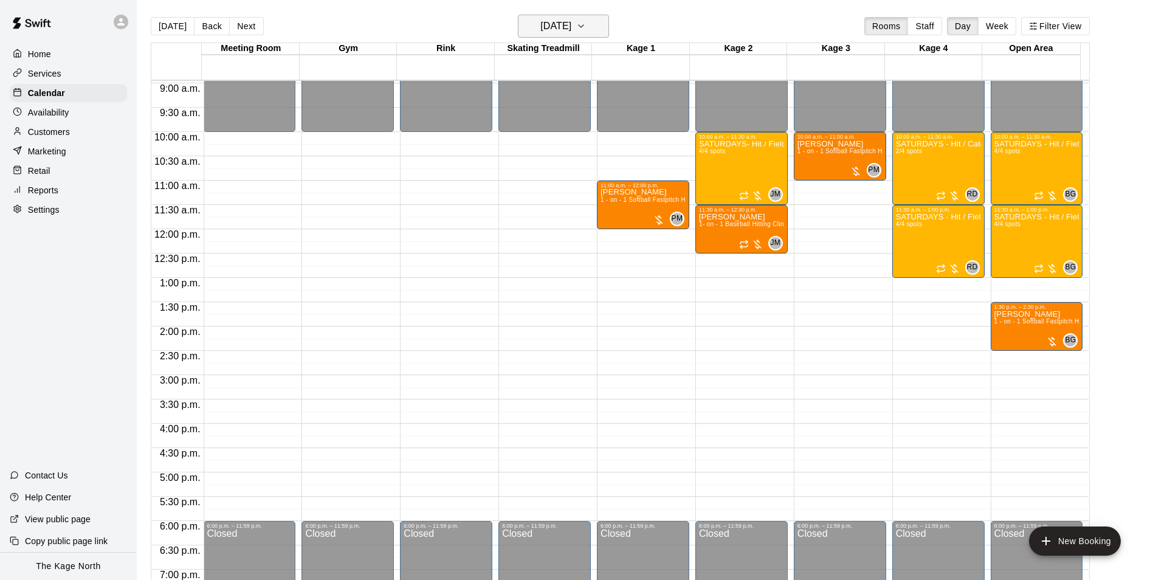
click at [577, 16] on button "[DATE]" at bounding box center [563, 26] width 91 height 23
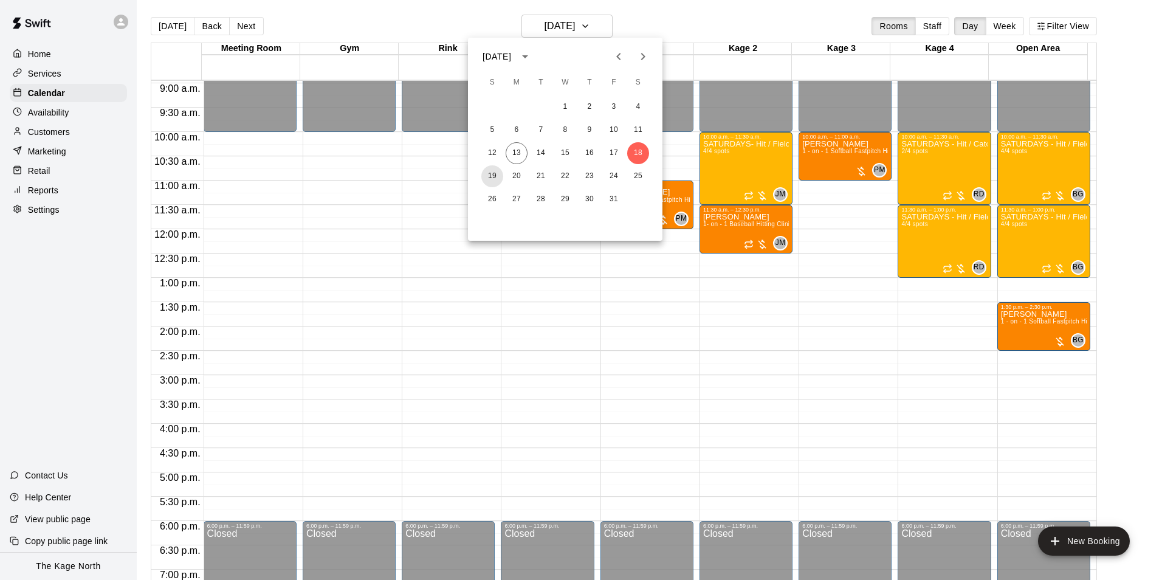
click at [495, 177] on button "19" at bounding box center [492, 176] width 22 height 22
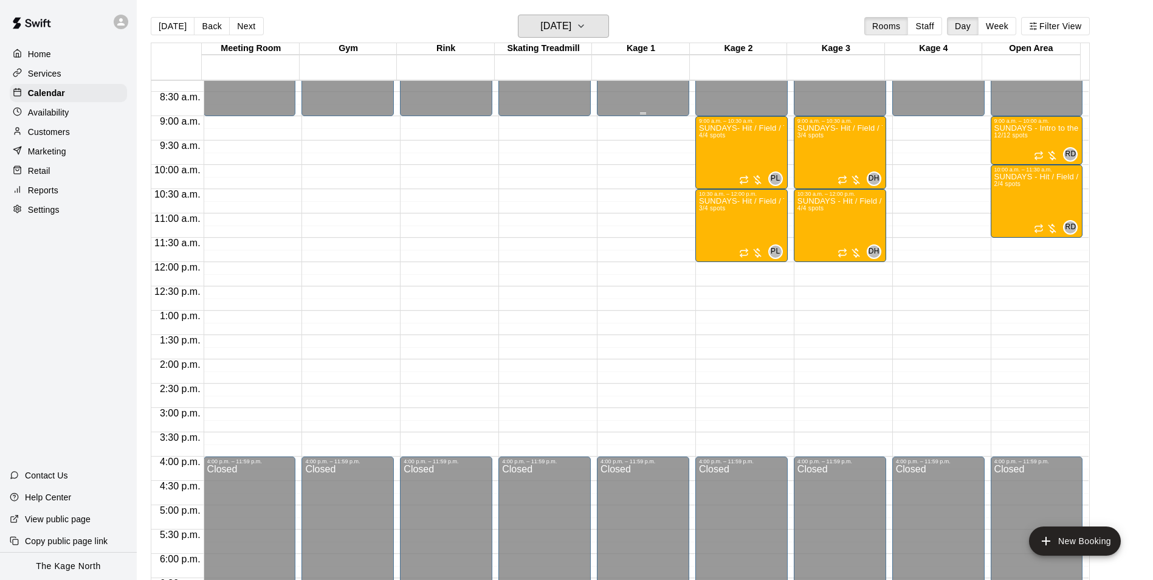
scroll to position [374, 0]
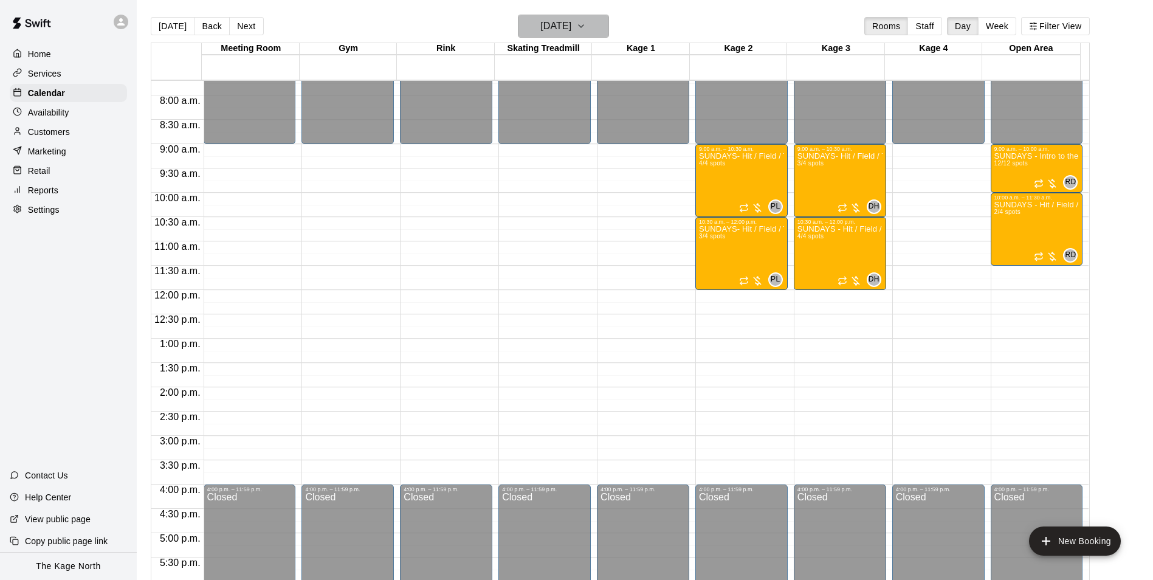
click at [571, 24] on h6 "[DATE]" at bounding box center [555, 26] width 31 height 17
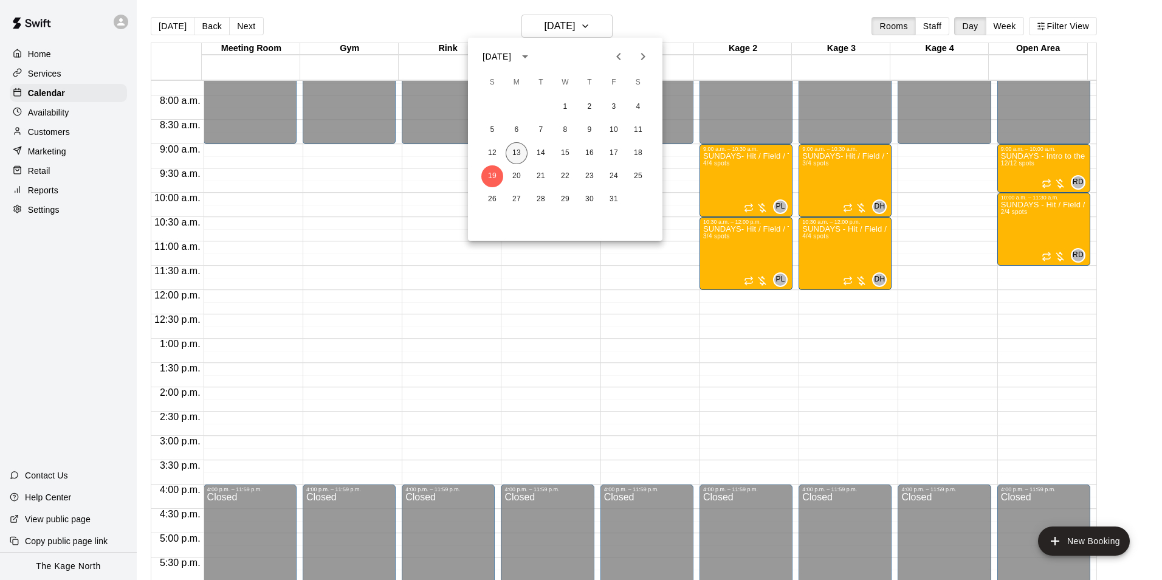
click at [516, 156] on button "13" at bounding box center [517, 153] width 22 height 22
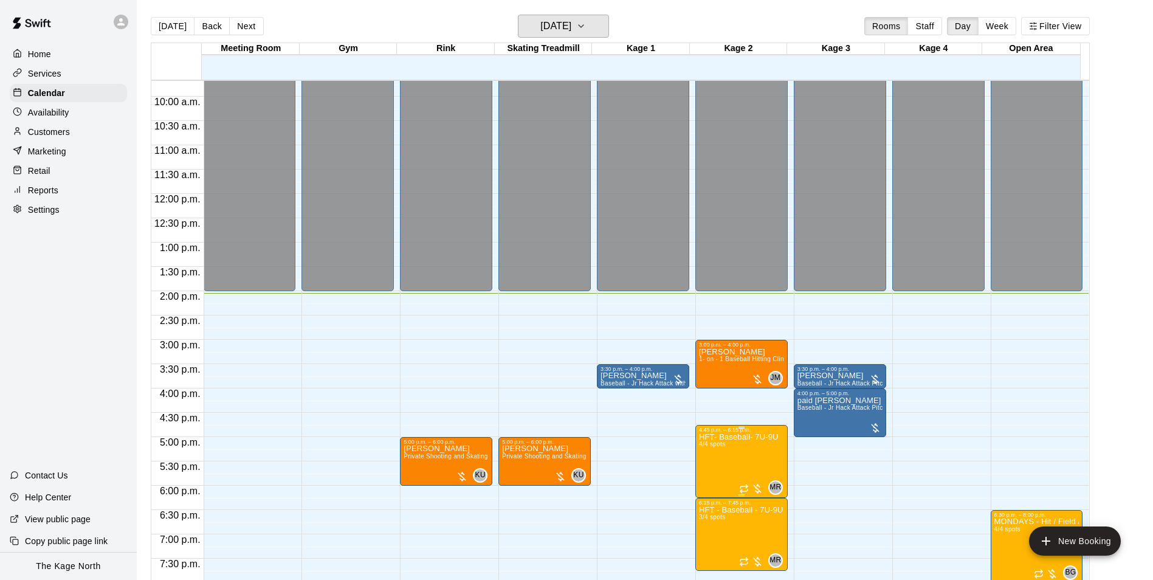
scroll to position [617, 0]
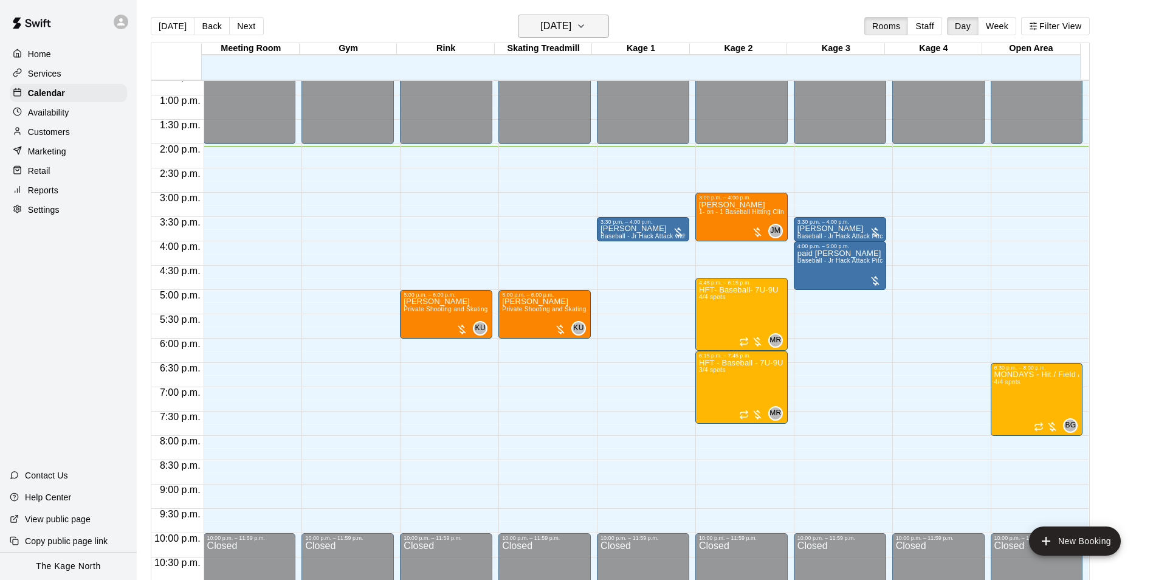
click at [571, 27] on h6 "[DATE]" at bounding box center [555, 26] width 31 height 17
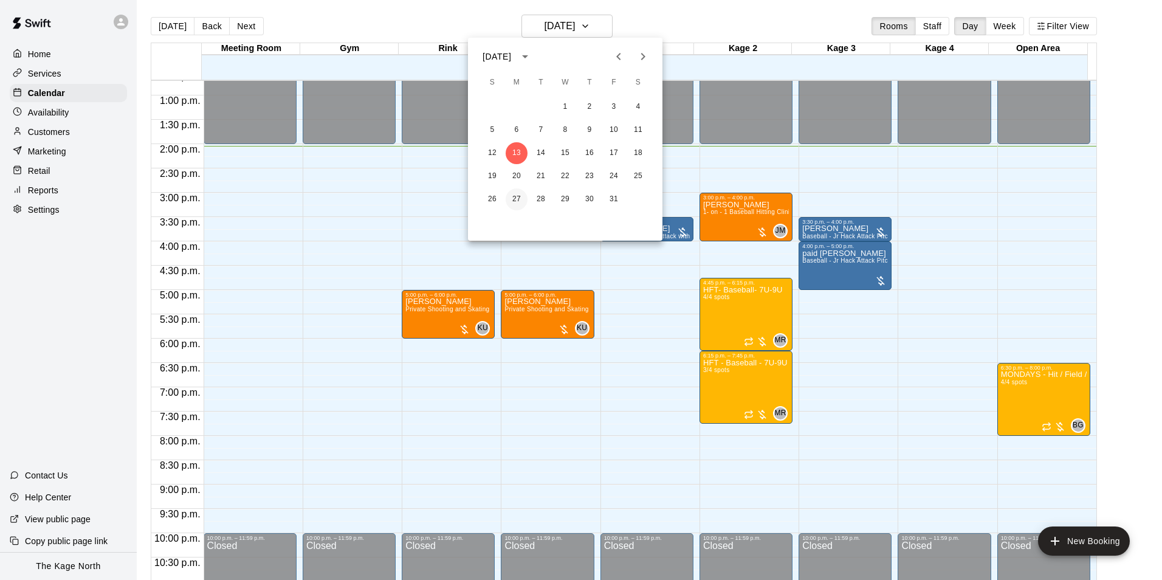
click at [517, 200] on button "27" at bounding box center [517, 199] width 22 height 22
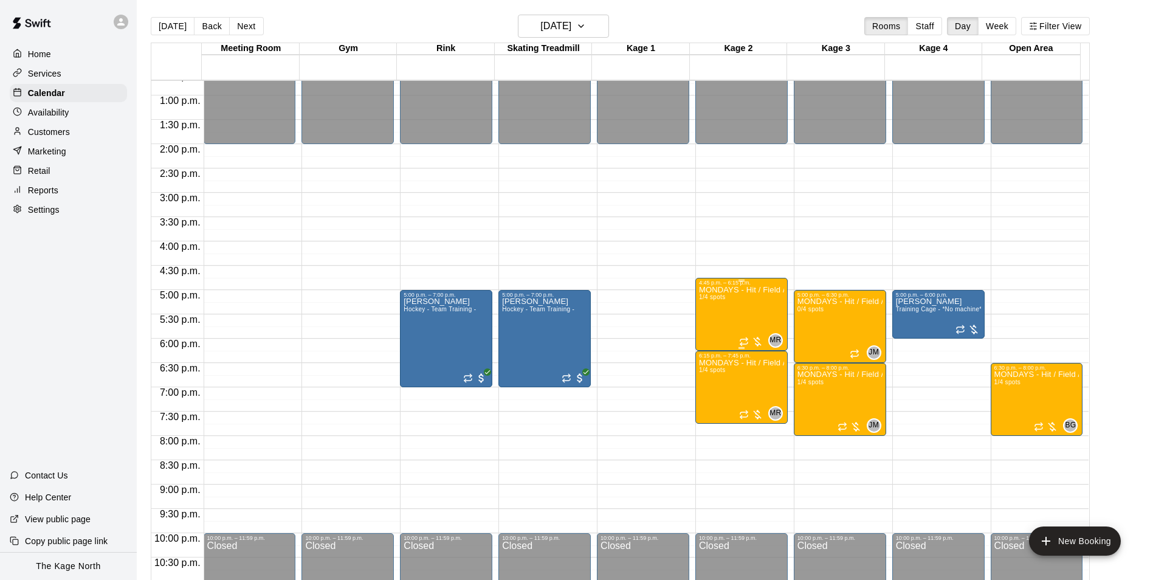
click at [735, 318] on div "MONDAYS - Hit / Field / Throw - Baseball Program - 7U-9U 1/4 spots" at bounding box center [741, 576] width 85 height 580
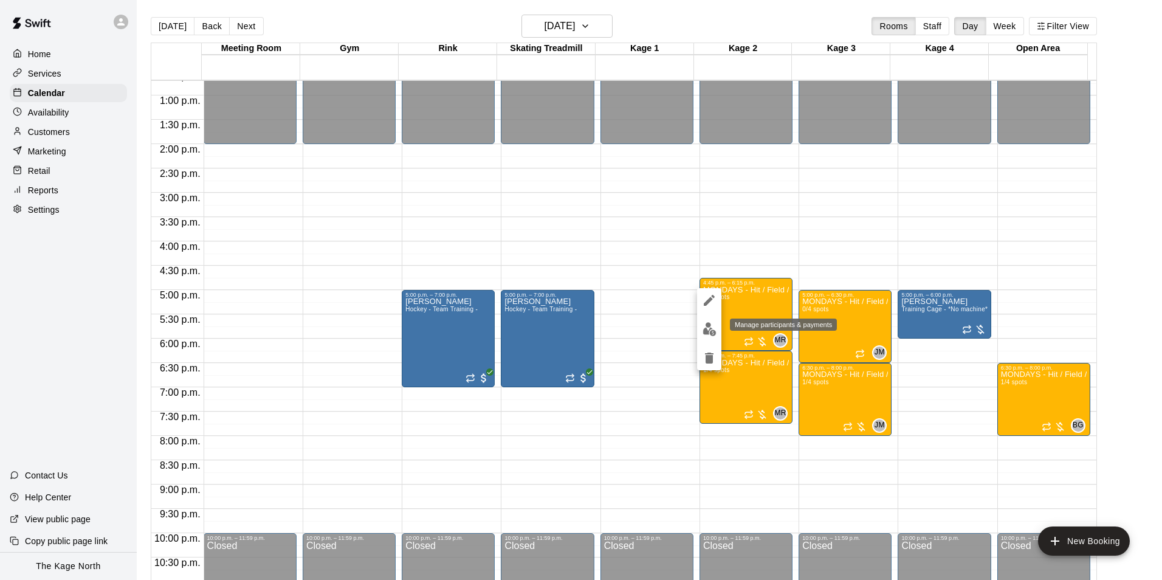
click at [709, 334] on img "edit" at bounding box center [709, 329] width 14 height 14
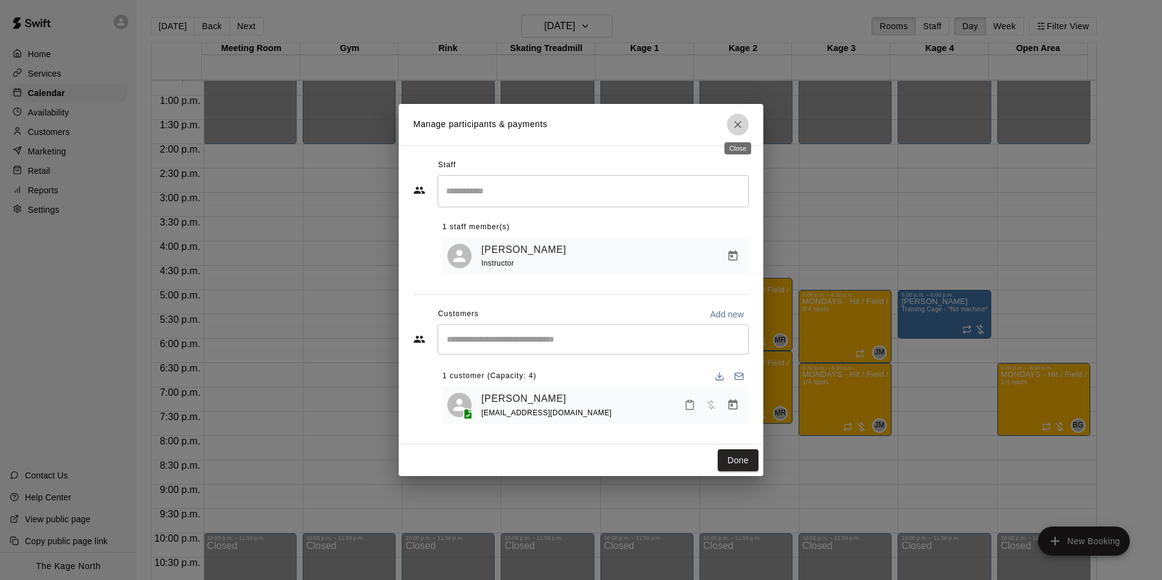
click at [732, 120] on icon "Close" at bounding box center [738, 124] width 12 height 12
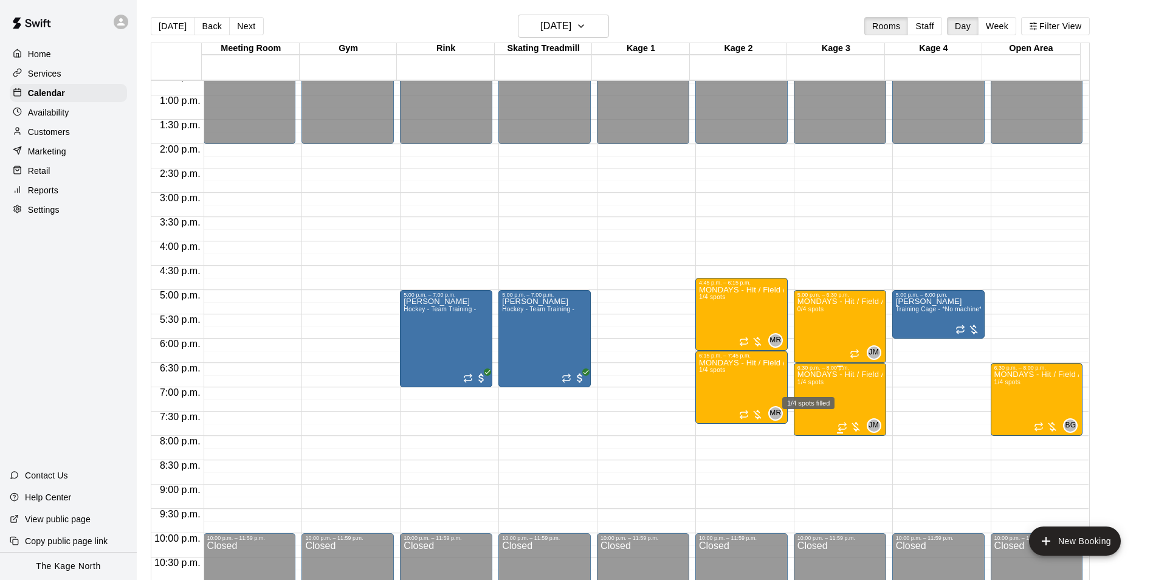
click at [823, 384] on span "1/4 spots" at bounding box center [810, 382] width 27 height 7
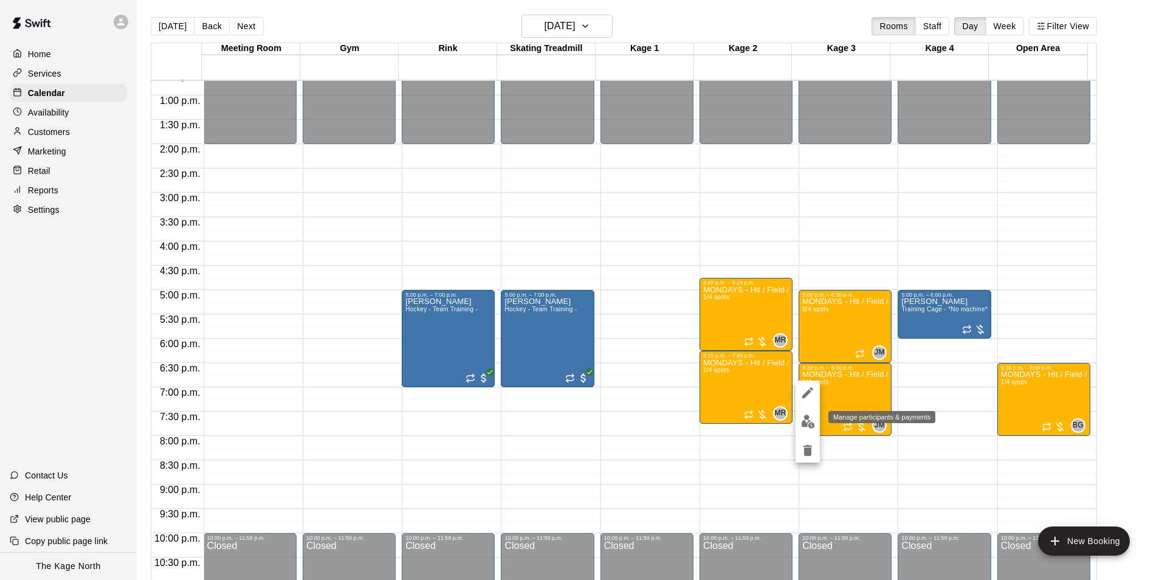
click at [811, 420] on img "edit" at bounding box center [808, 421] width 14 height 14
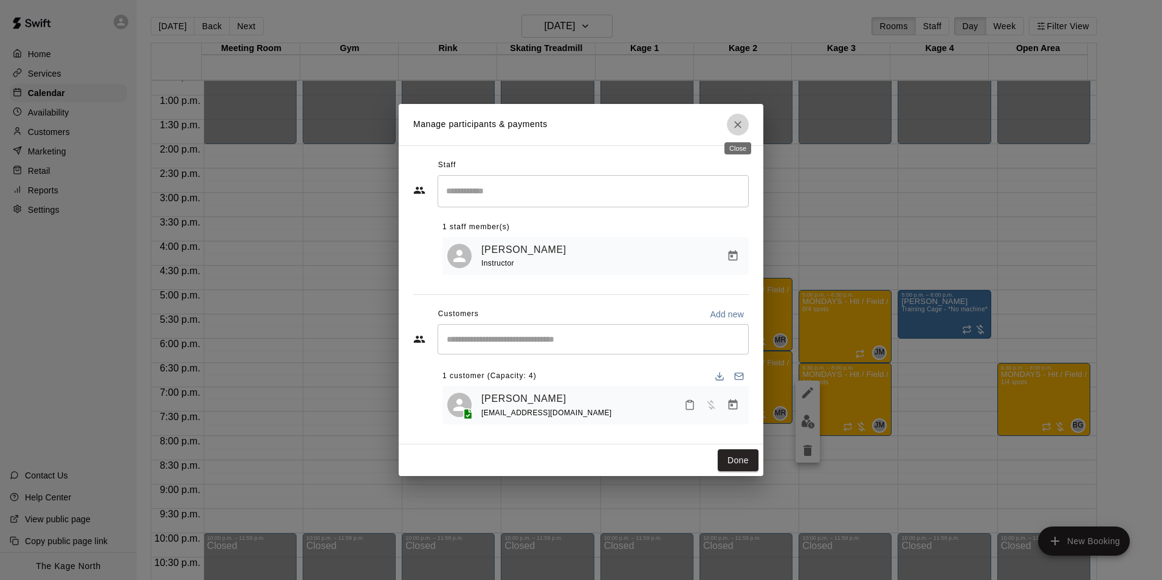
click at [738, 114] on button "Close" at bounding box center [738, 125] width 22 height 22
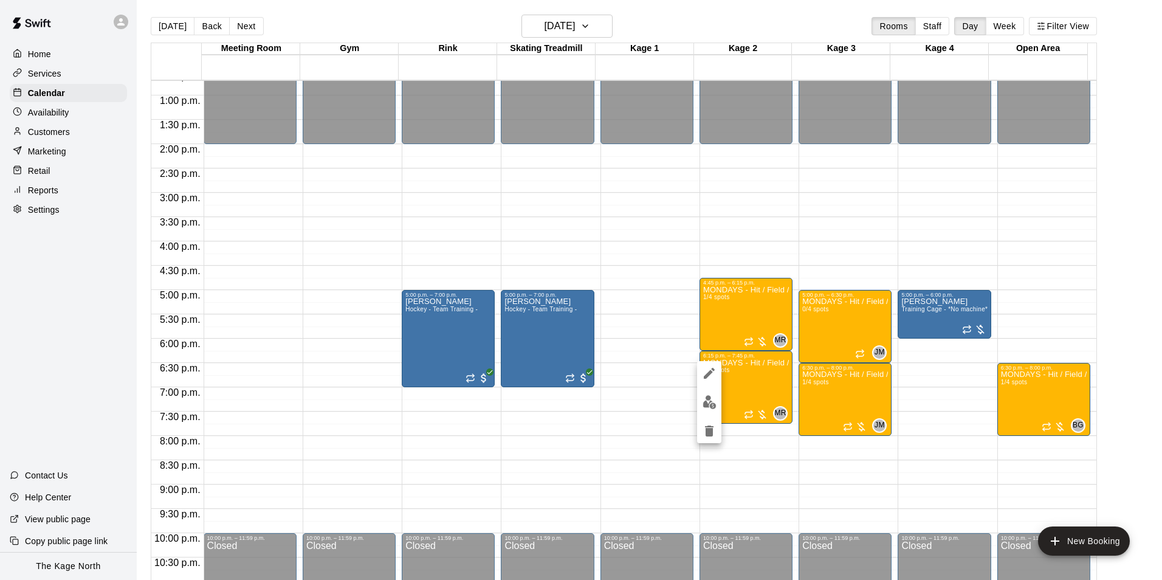
click at [676, 18] on div at bounding box center [581, 290] width 1162 height 580
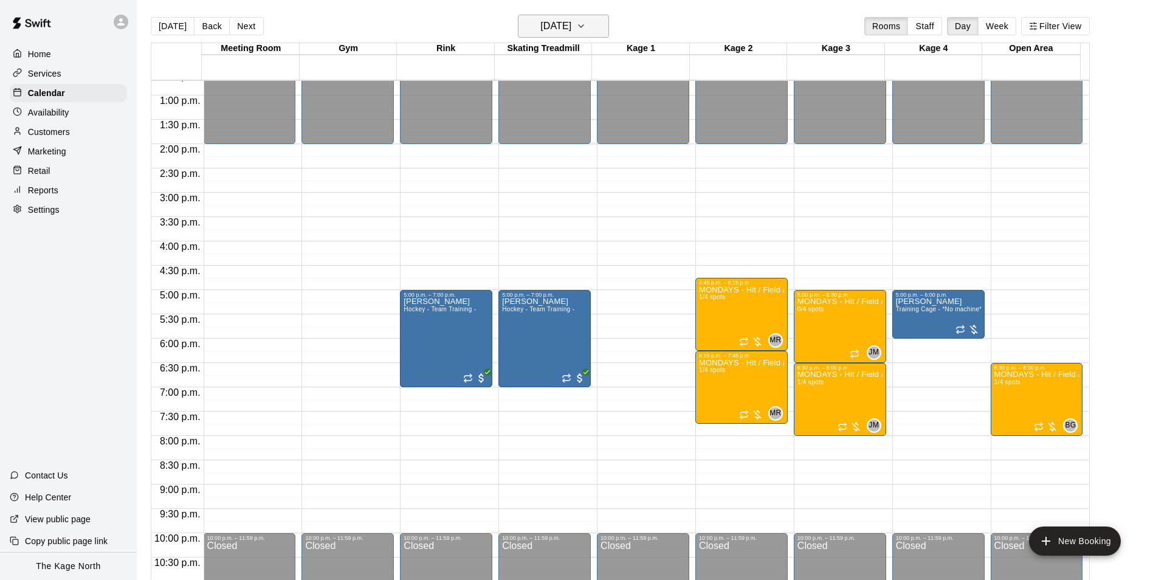
click at [597, 34] on button "[DATE]" at bounding box center [563, 26] width 91 height 23
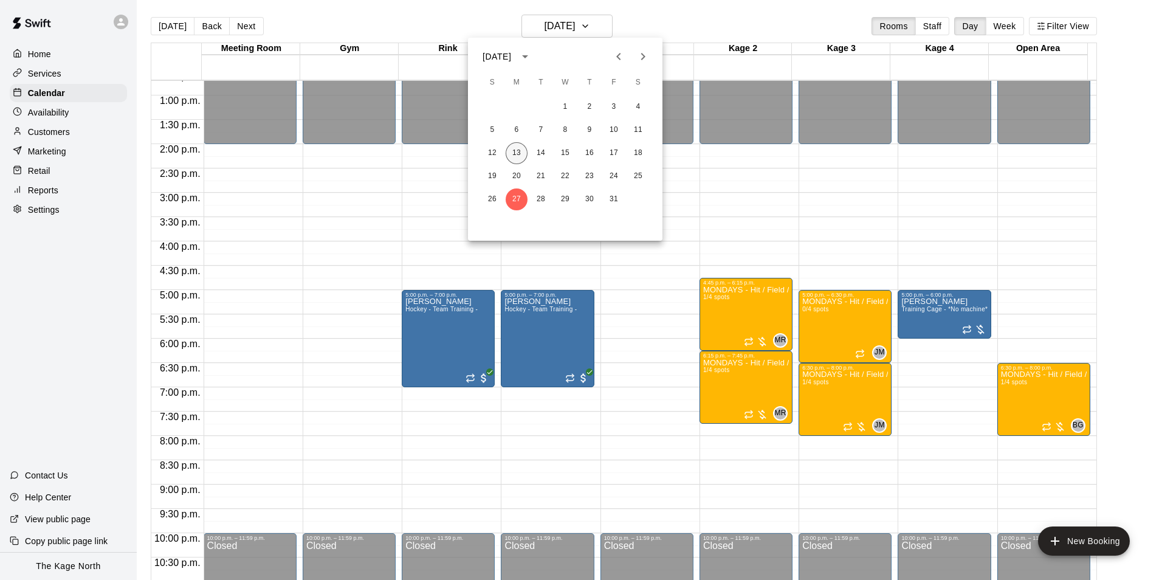
click at [519, 154] on button "13" at bounding box center [517, 153] width 22 height 22
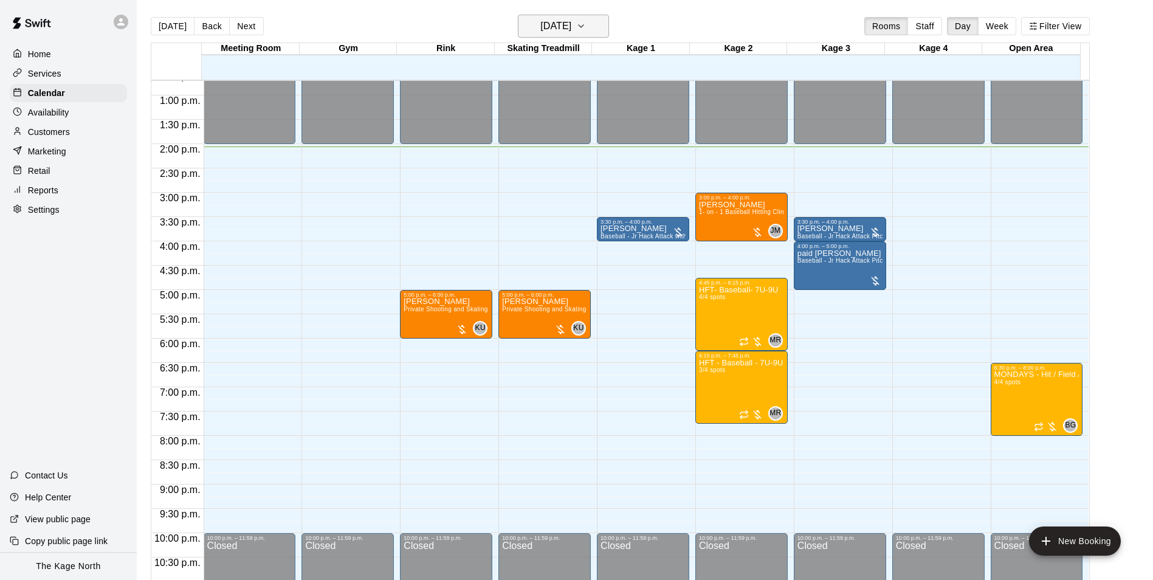
click at [571, 28] on h6 "[DATE]" at bounding box center [555, 26] width 31 height 17
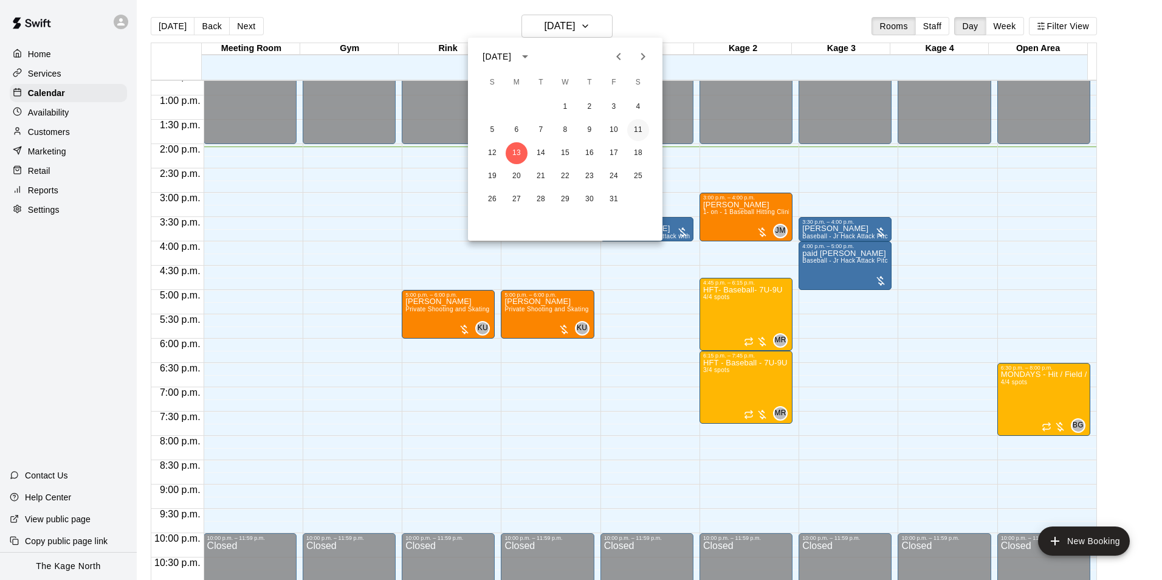
click at [640, 130] on button "11" at bounding box center [638, 130] width 22 height 22
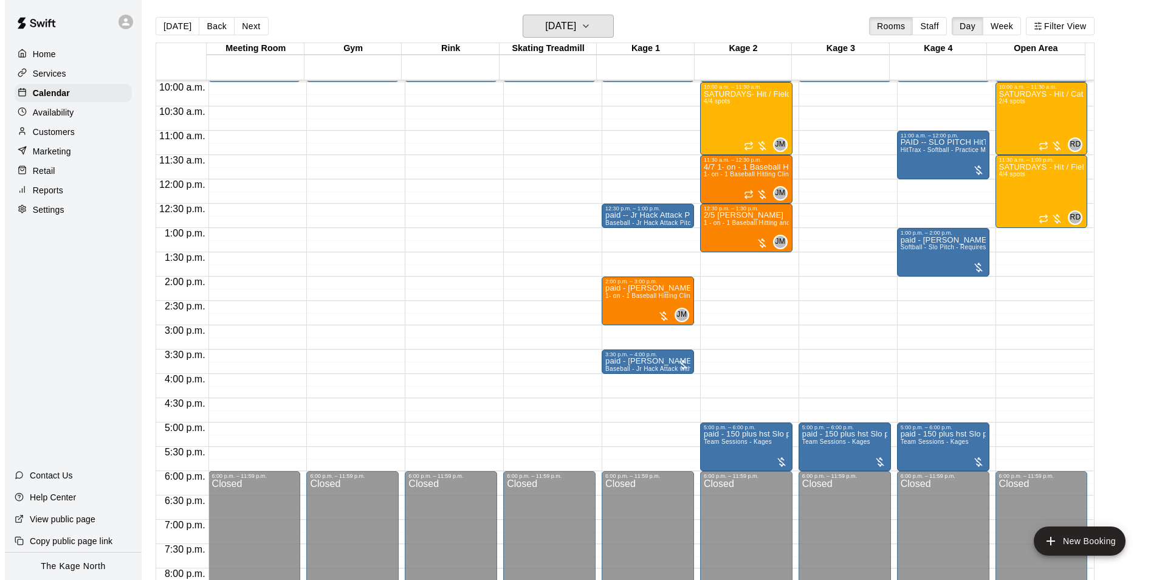
scroll to position [435, 0]
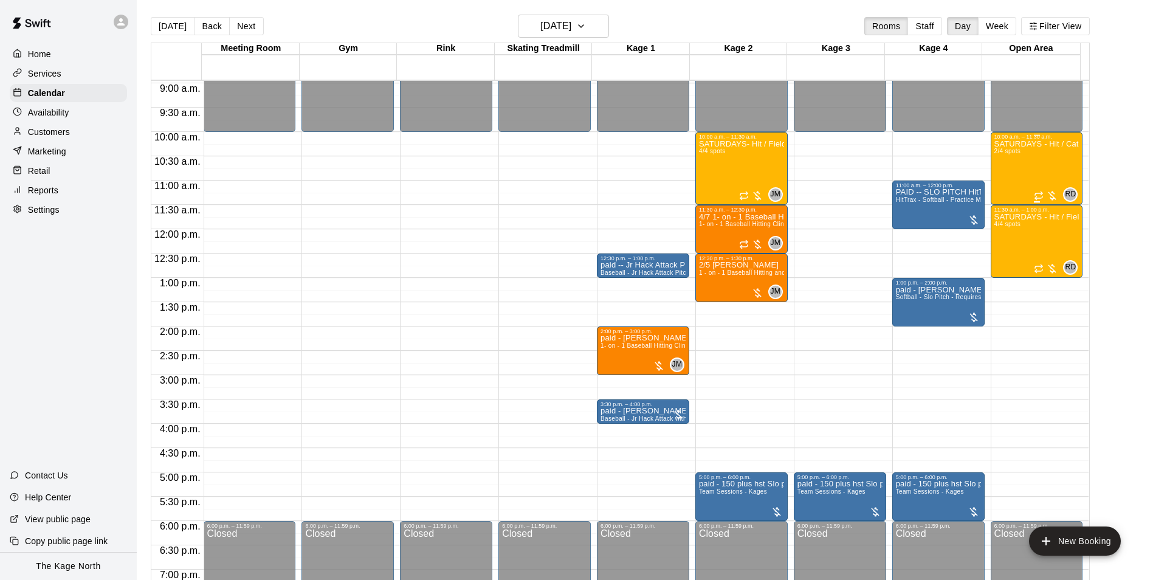
click at [1026, 166] on div "SATURDAYS - Hit / Catchers - Softball Program- 11U-15U 2/4 spots" at bounding box center [1036, 430] width 85 height 580
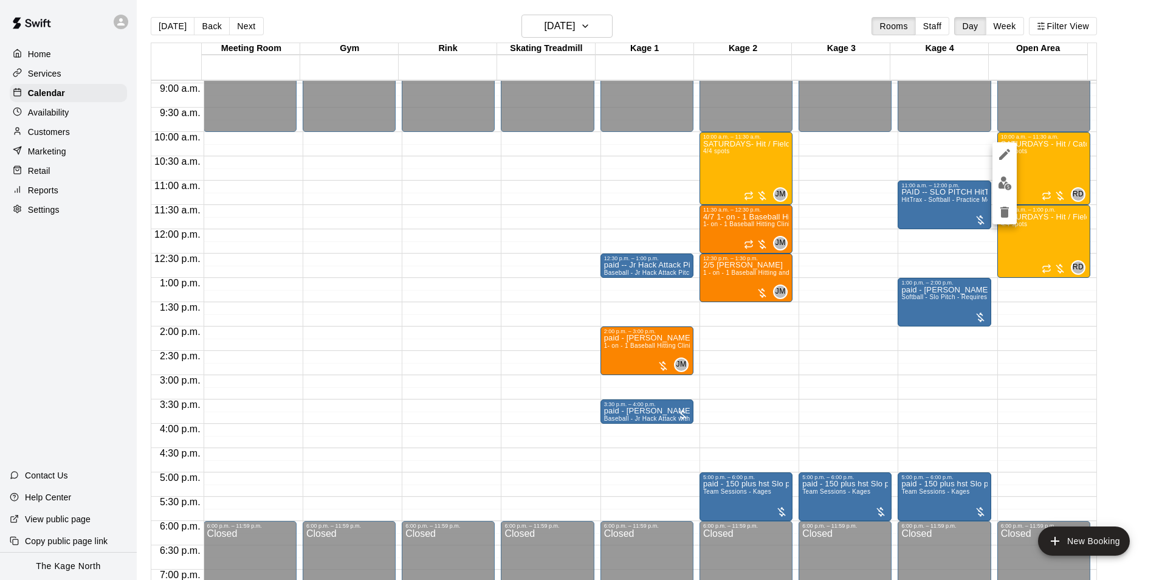
click at [1007, 186] on img "edit" at bounding box center [1005, 183] width 14 height 14
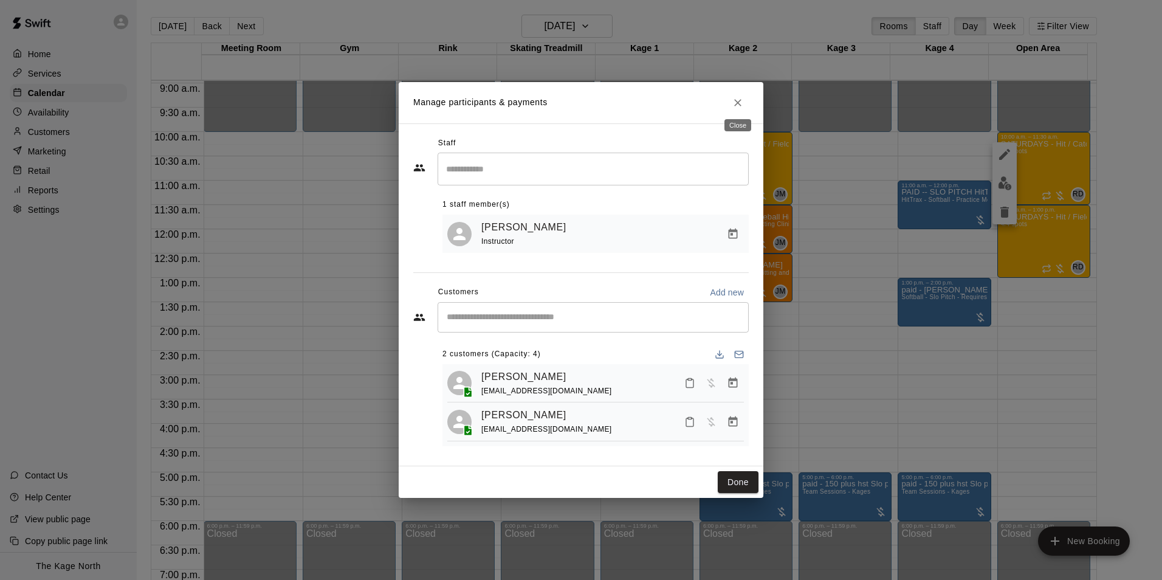
click at [736, 103] on icon "Close" at bounding box center [738, 103] width 12 height 12
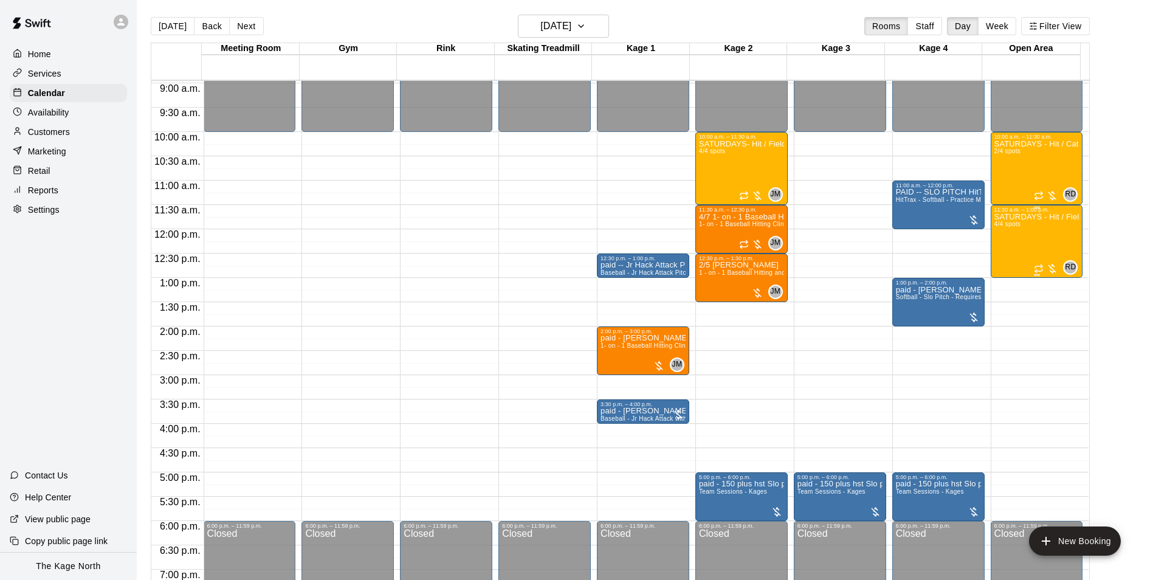
click at [1040, 238] on div "SATURDAYS - Hit / Field / Throw - Softball Program - 11U-13U 4/4 spots" at bounding box center [1036, 503] width 85 height 580
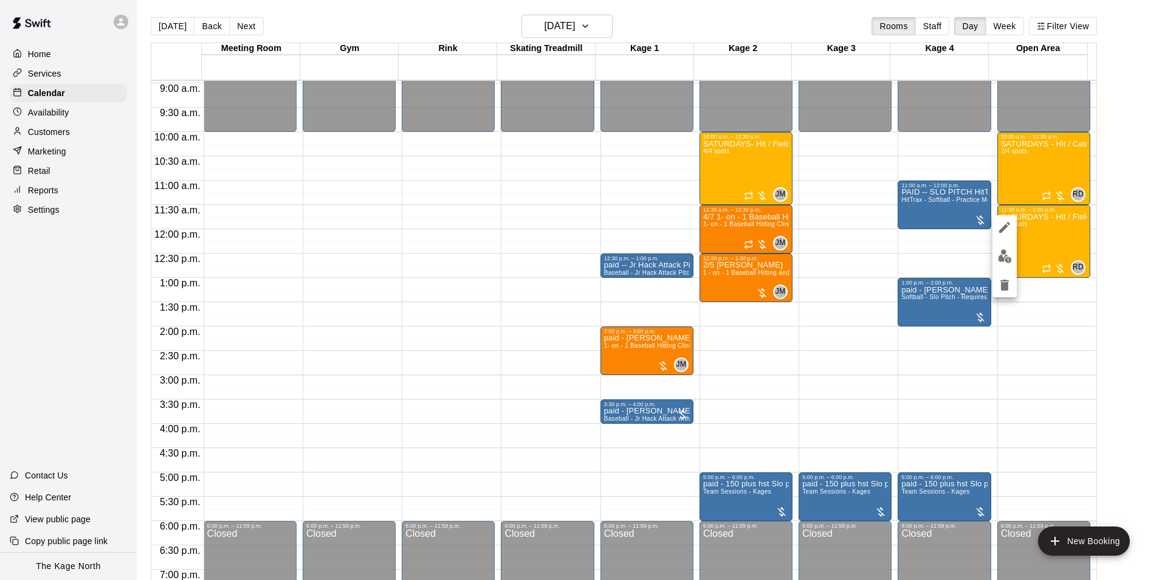
click at [1002, 258] on img "edit" at bounding box center [1005, 256] width 14 height 14
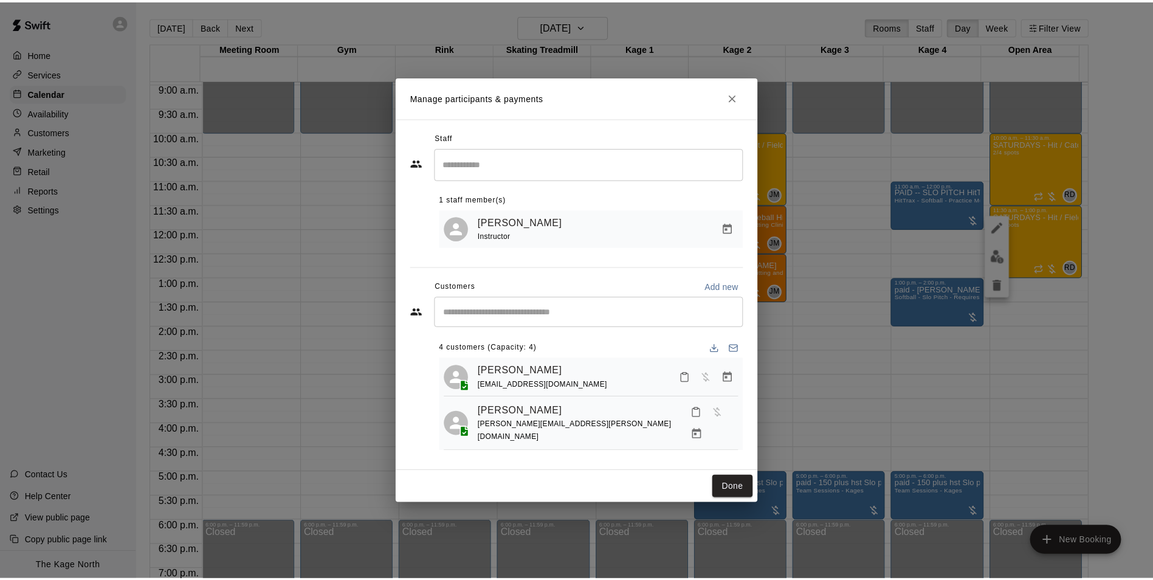
scroll to position [0, 0]
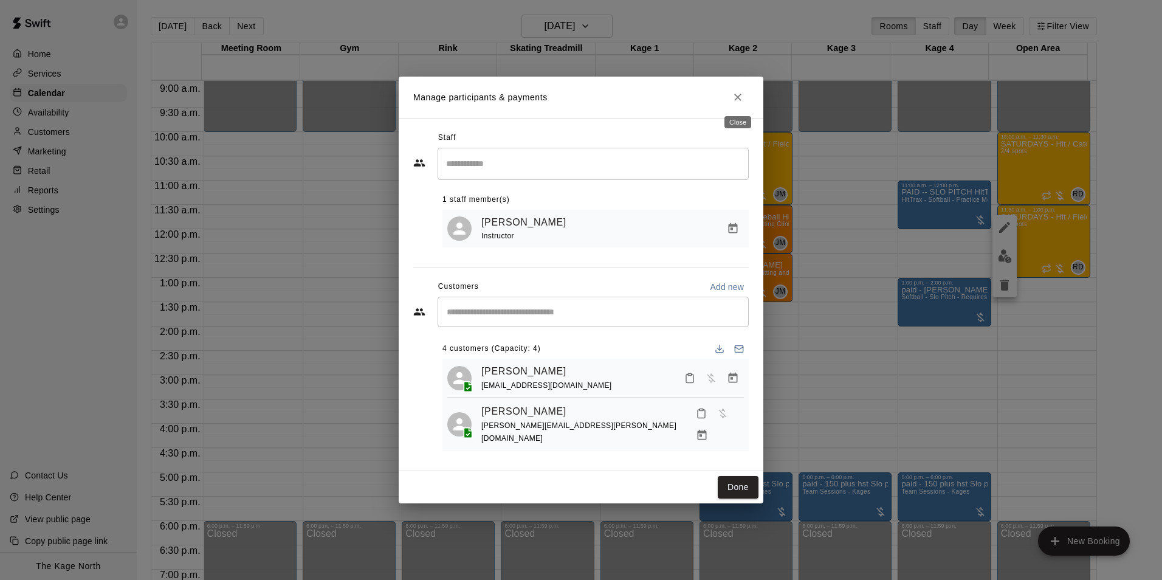
drag, startPoint x: 740, startPoint y: 98, endPoint x: 754, endPoint y: 102, distance: 14.4
click at [740, 98] on icon "Close" at bounding box center [737, 97] width 7 height 7
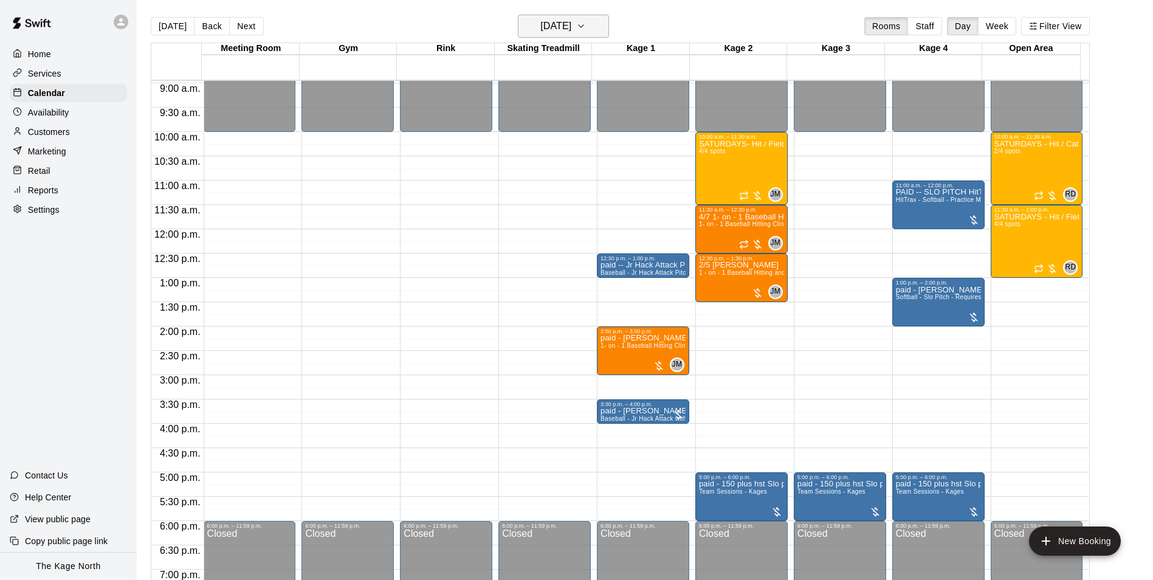
click at [571, 29] on h6 "[DATE]" at bounding box center [555, 26] width 31 height 17
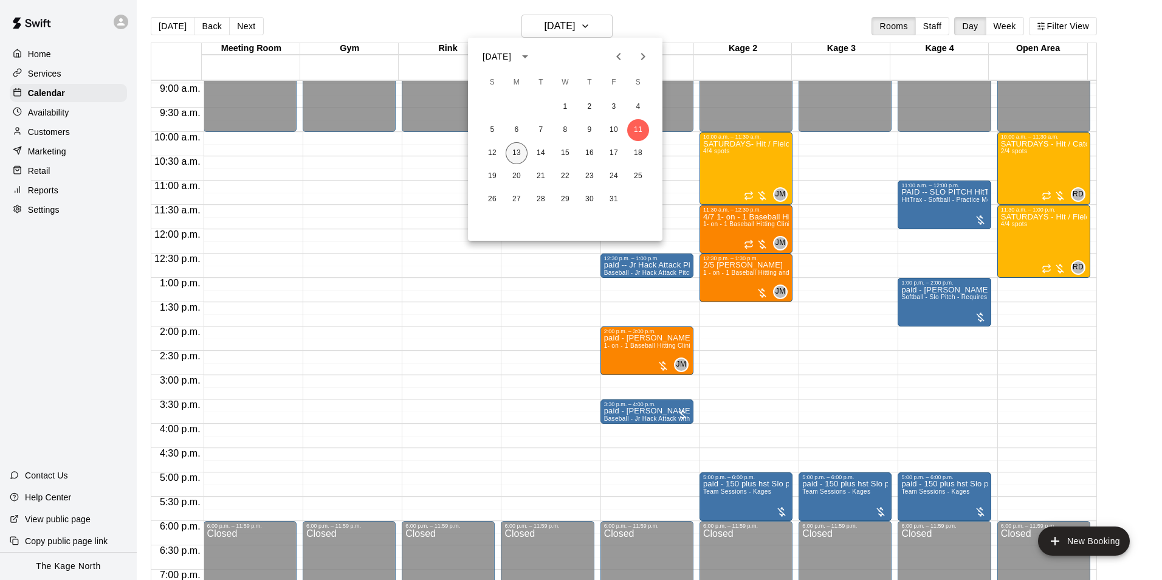
click at [521, 153] on button "13" at bounding box center [517, 153] width 22 height 22
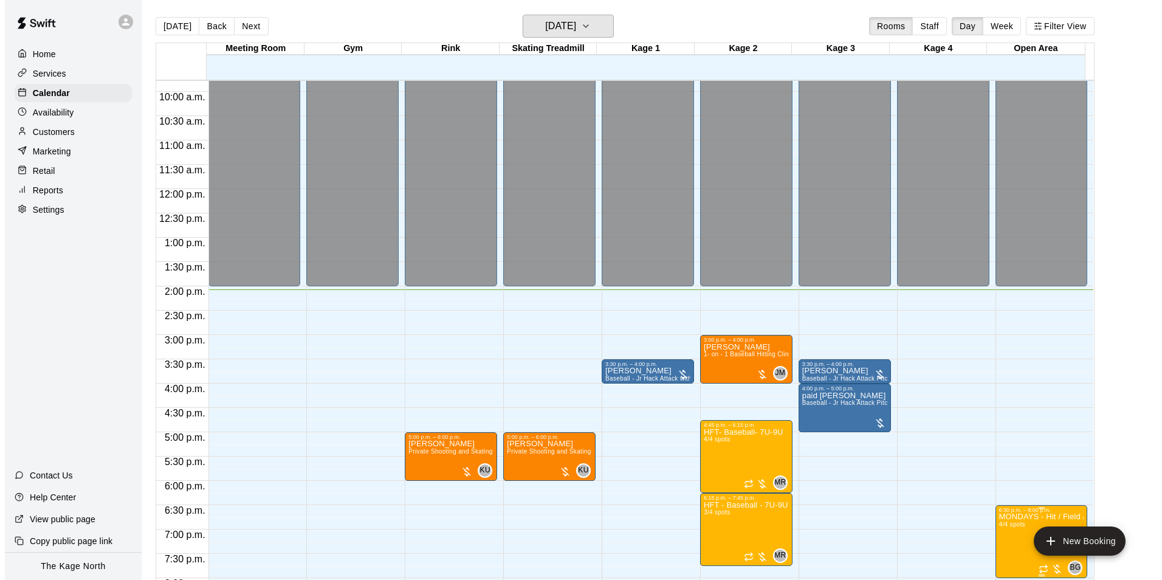
scroll to position [655, 0]
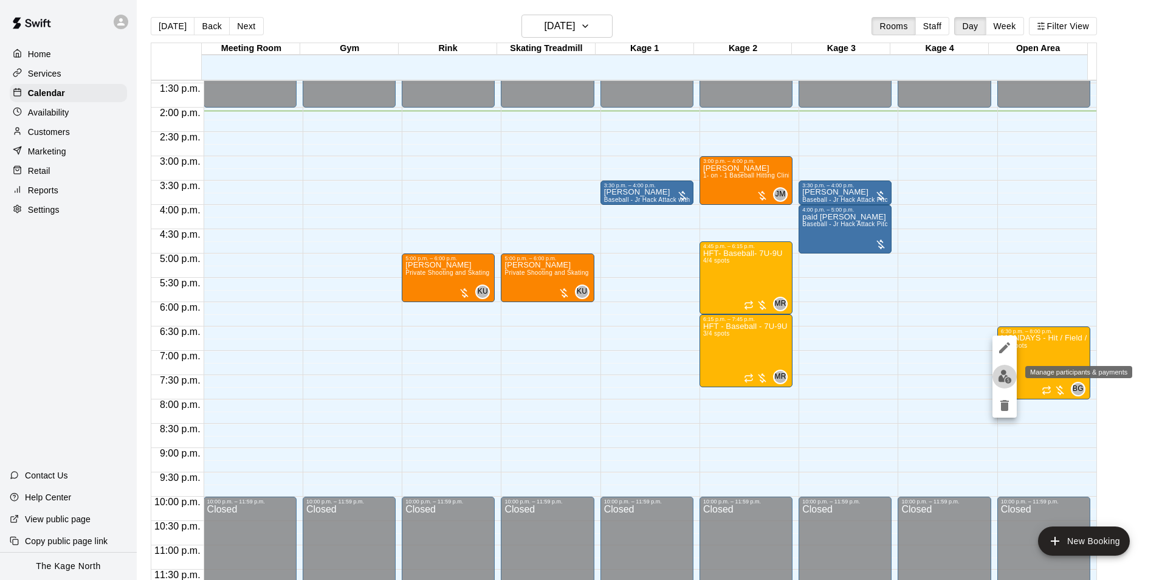
click at [1007, 378] on img "edit" at bounding box center [1005, 376] width 14 height 14
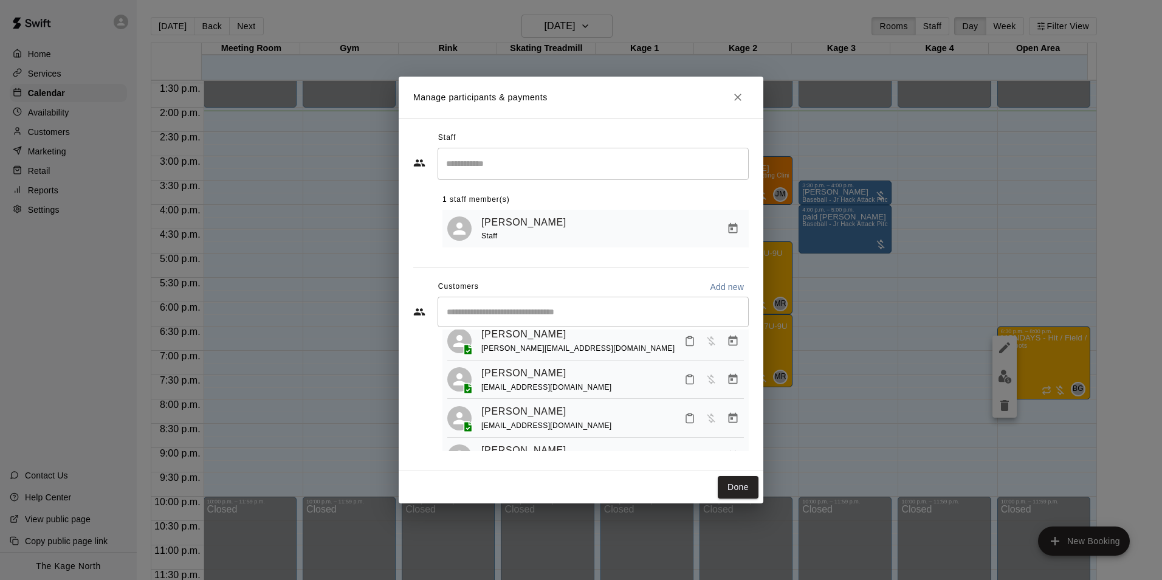
scroll to position [74, 0]
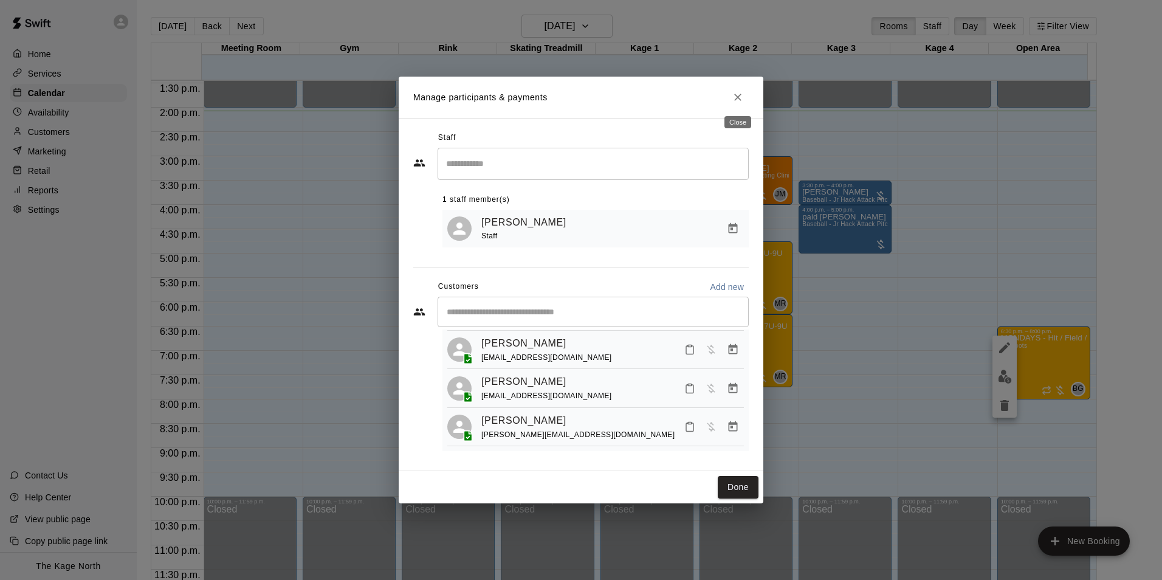
click at [739, 98] on icon "Close" at bounding box center [737, 97] width 7 height 7
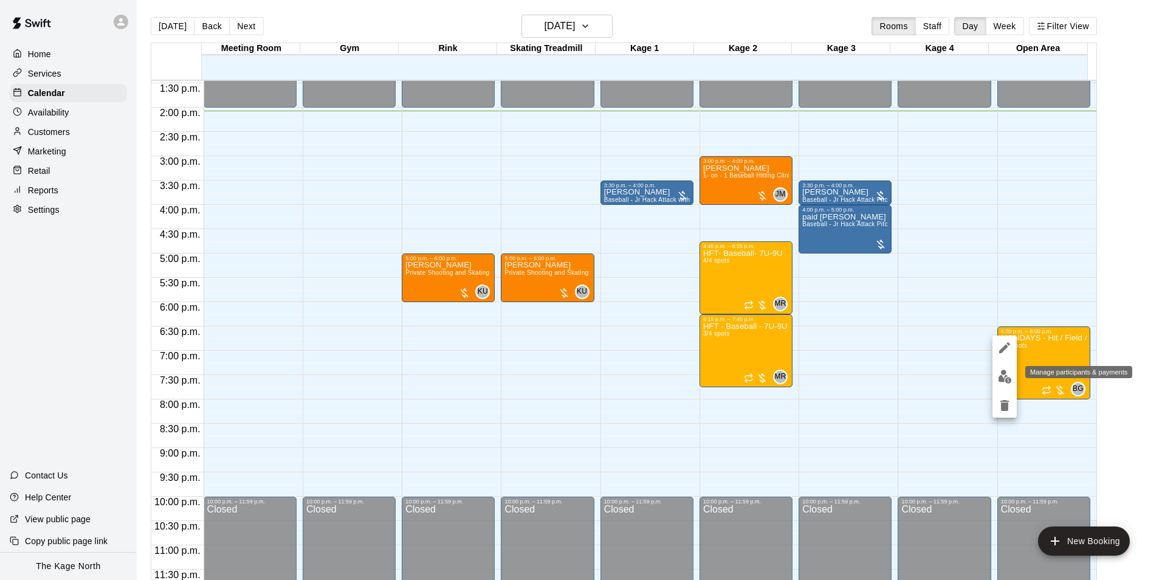
click at [1005, 375] on img "edit" at bounding box center [1005, 376] width 14 height 14
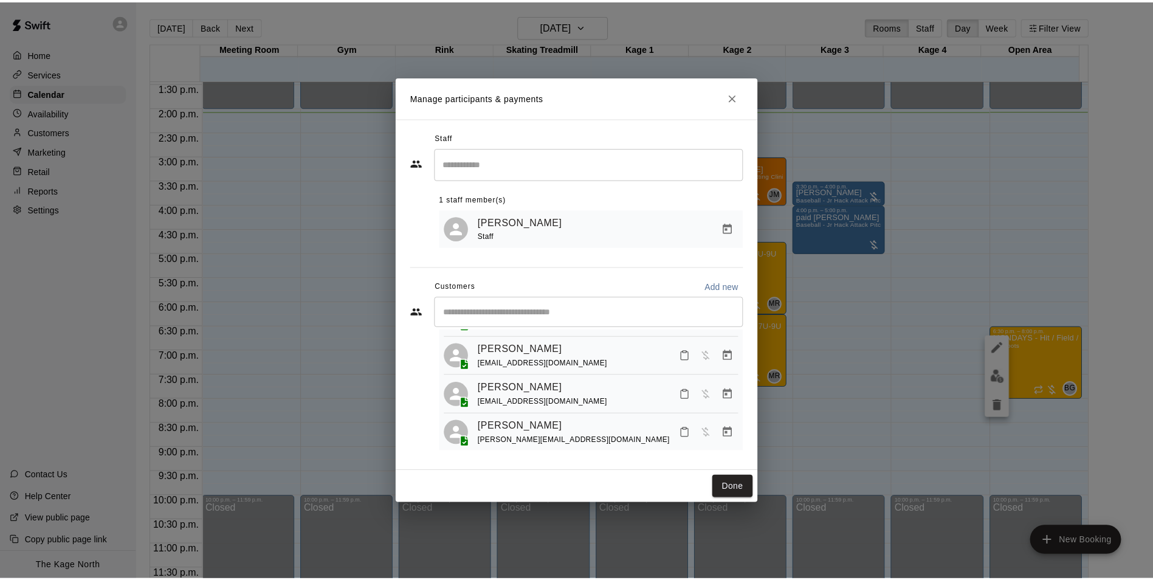
scroll to position [0, 0]
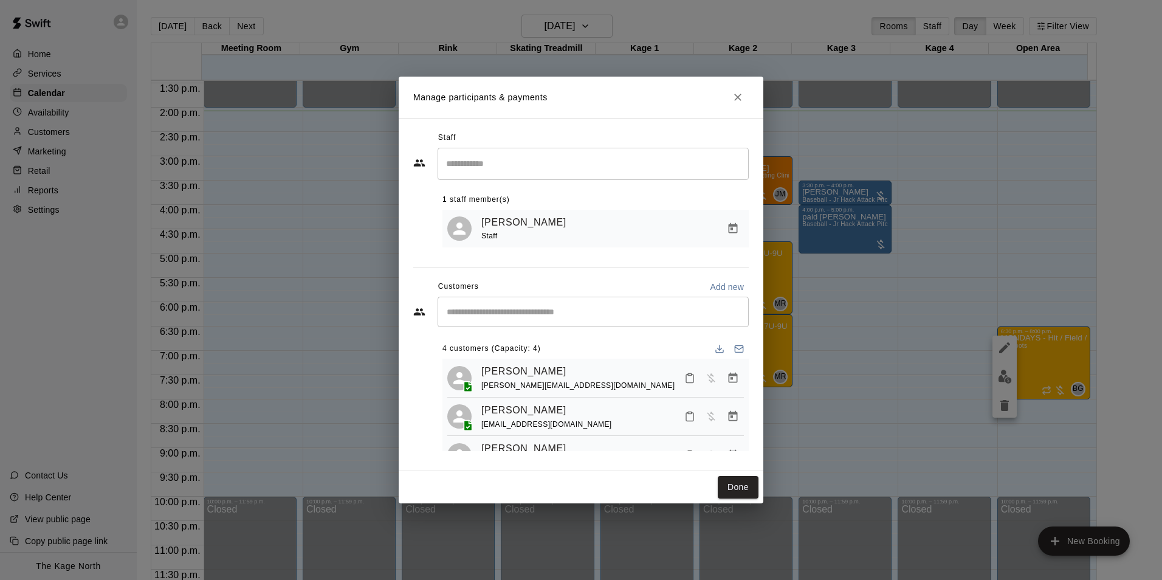
click at [735, 99] on icon "Close" at bounding box center [737, 97] width 7 height 7
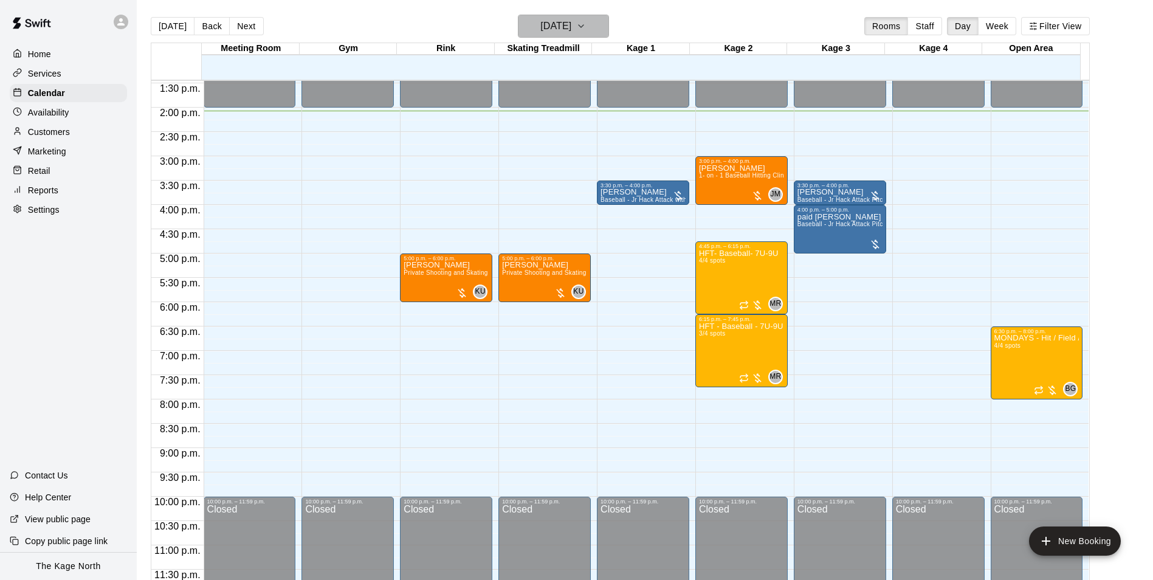
click at [571, 27] on h6 "[DATE]" at bounding box center [555, 26] width 31 height 17
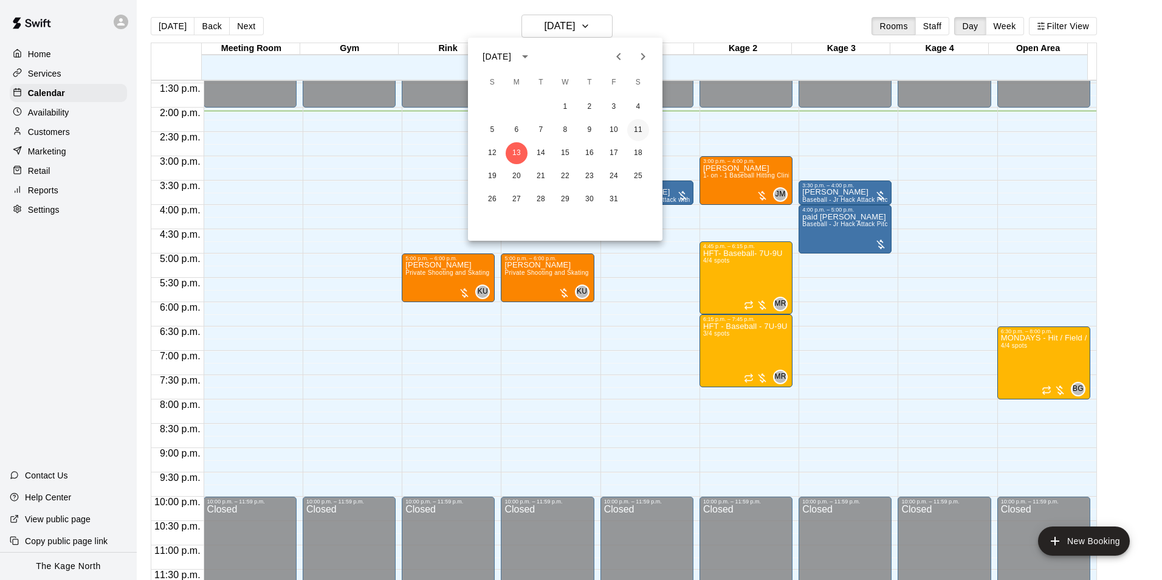
click at [636, 132] on button "11" at bounding box center [638, 130] width 22 height 22
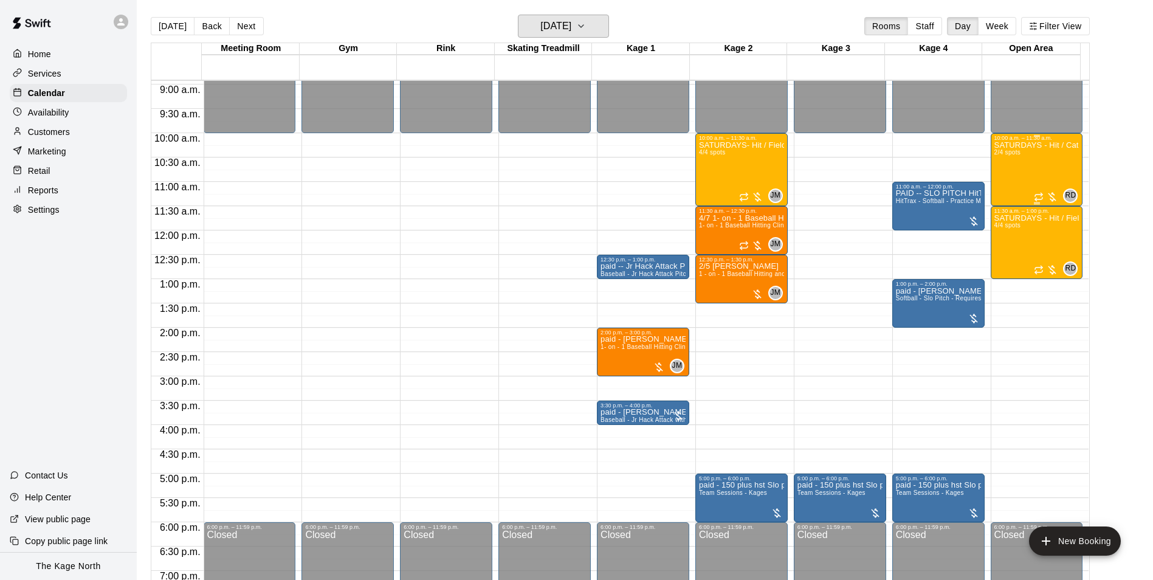
scroll to position [412, 0]
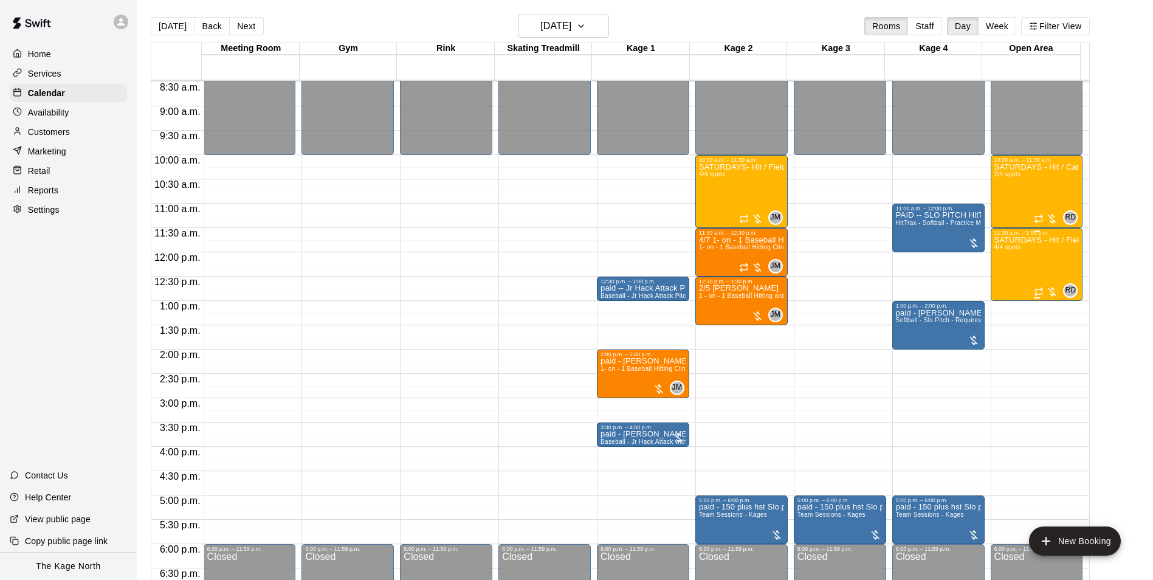
click at [1031, 257] on div "SATURDAYS - Hit / Field / Throw - Softball Program - 11U-13U 4/4 spots" at bounding box center [1036, 526] width 85 height 580
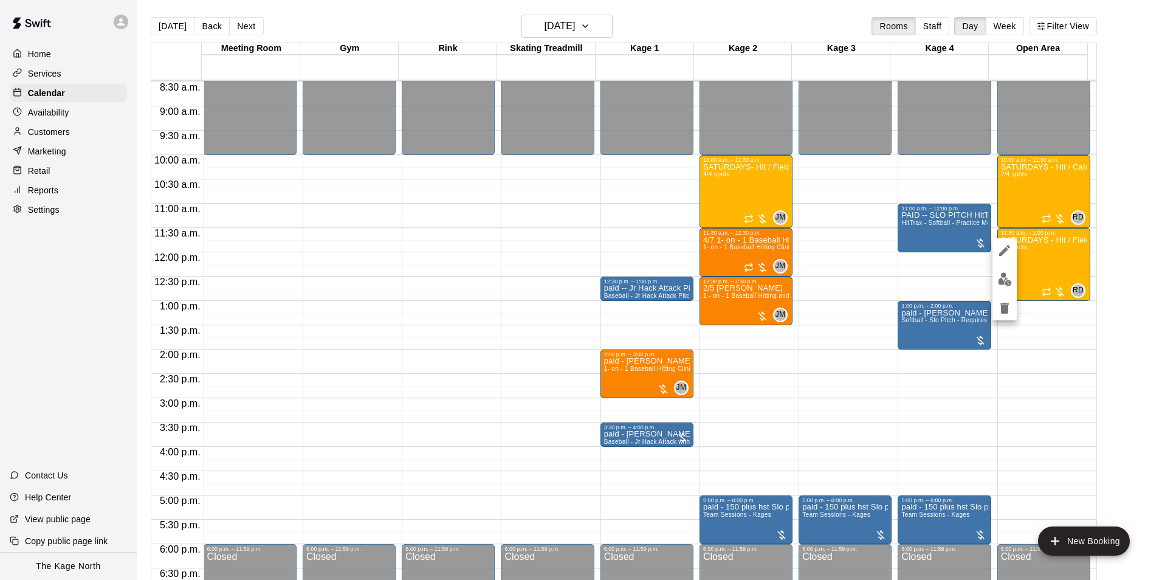
click at [1007, 279] on img "edit" at bounding box center [1005, 279] width 14 height 14
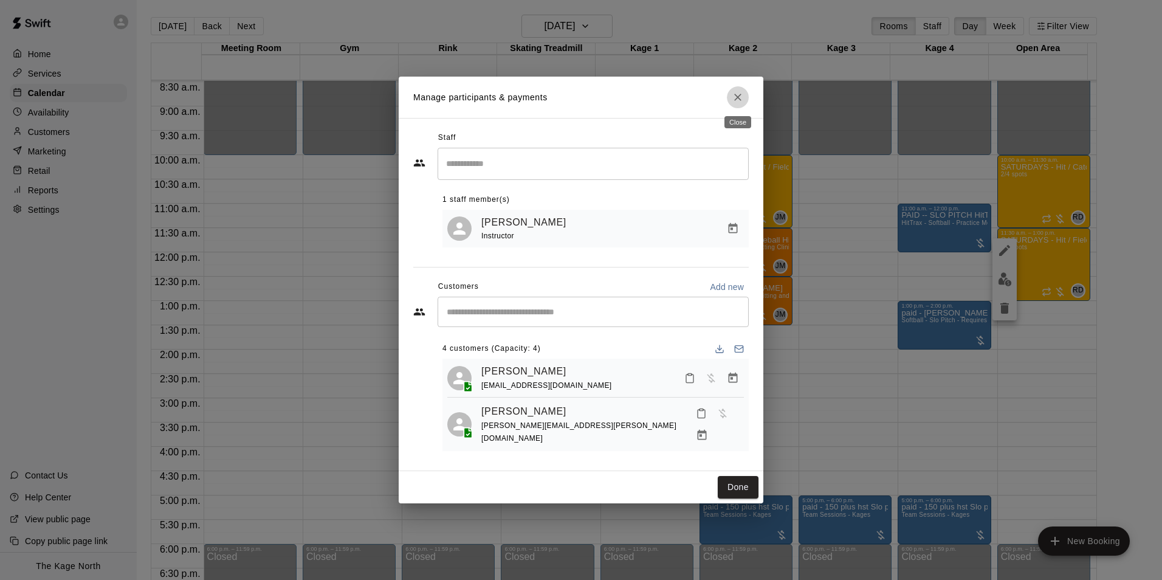
click at [734, 92] on icon "Close" at bounding box center [738, 97] width 12 height 12
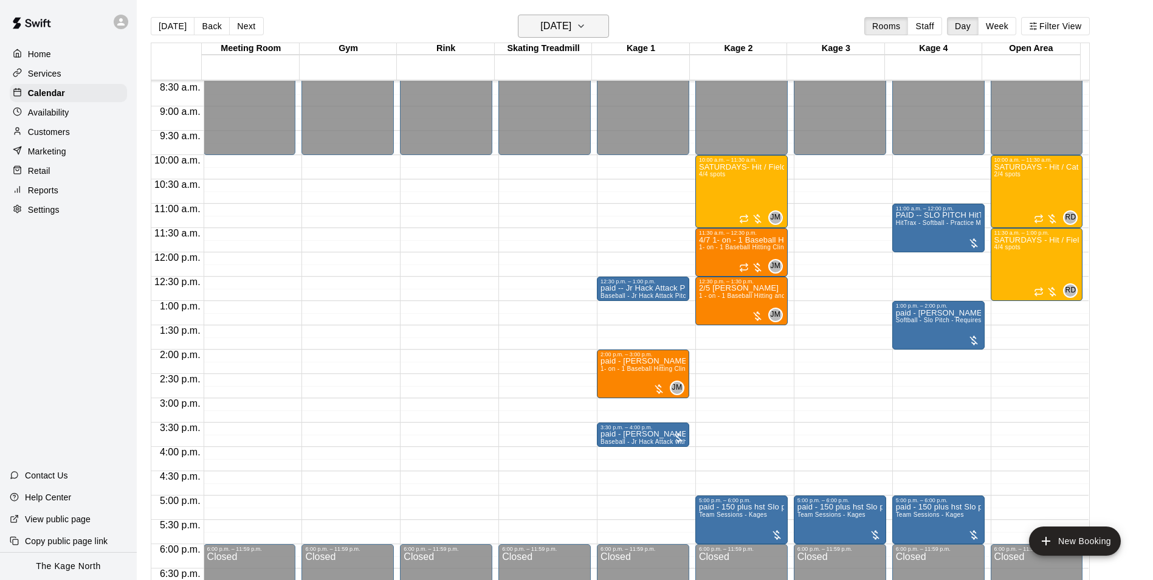
click at [598, 35] on button "[DATE]" at bounding box center [563, 26] width 91 height 23
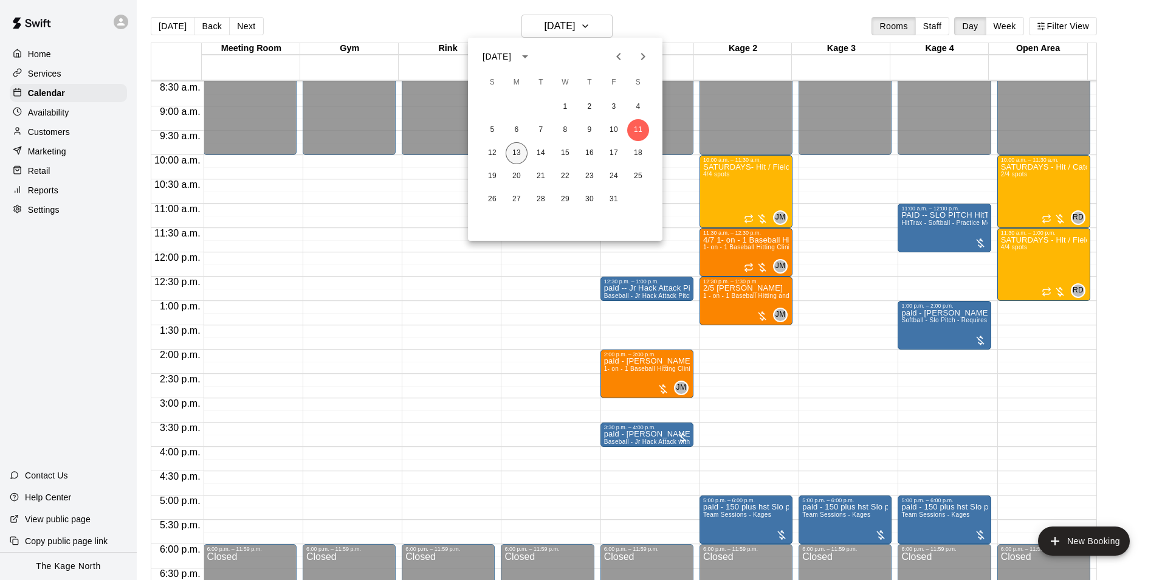
click at [518, 154] on button "13" at bounding box center [517, 153] width 22 height 22
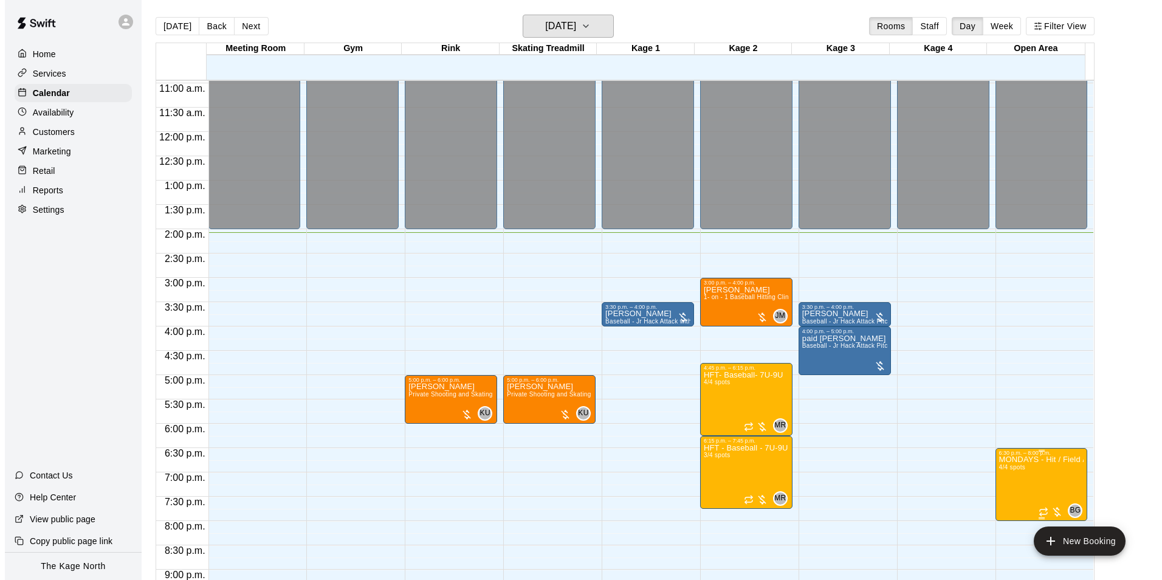
scroll to position [655, 0]
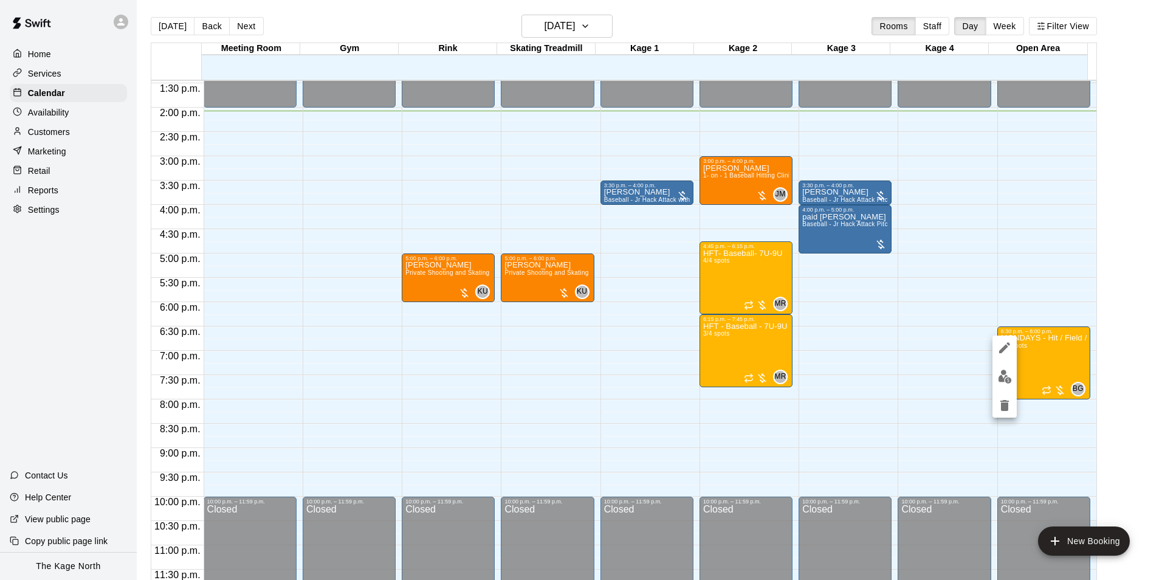
click at [1006, 379] on img "edit" at bounding box center [1005, 376] width 14 height 14
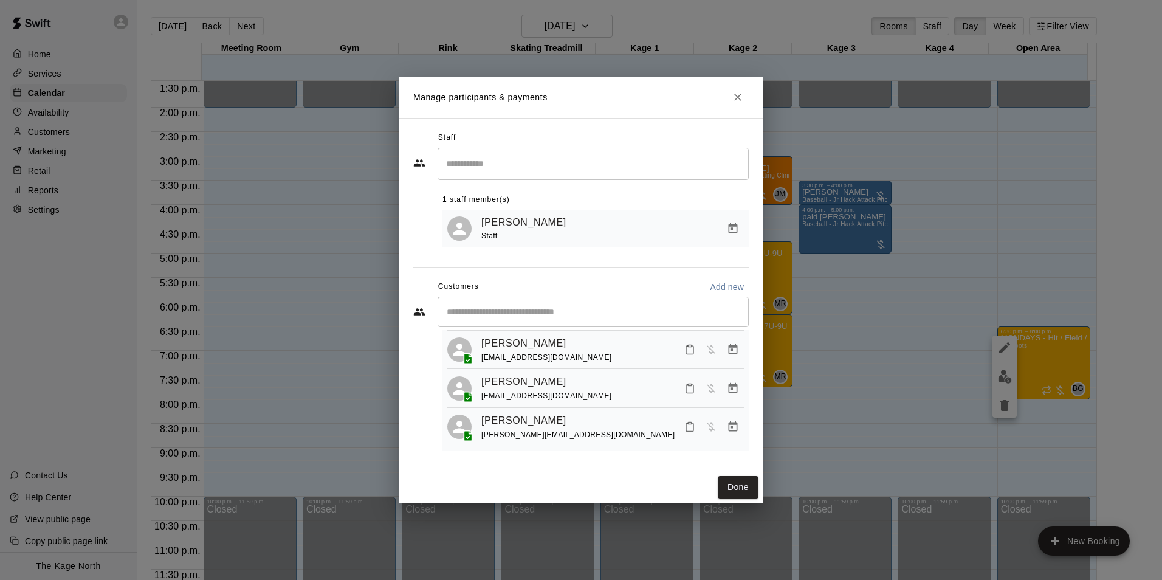
scroll to position [74, 0]
click at [684, 388] on icon "Mark attendance" at bounding box center [689, 388] width 11 height 11
click at [587, 290] on div at bounding box center [581, 290] width 1162 height 580
click at [728, 384] on icon "Manage bookings & payment" at bounding box center [732, 387] width 9 height 10
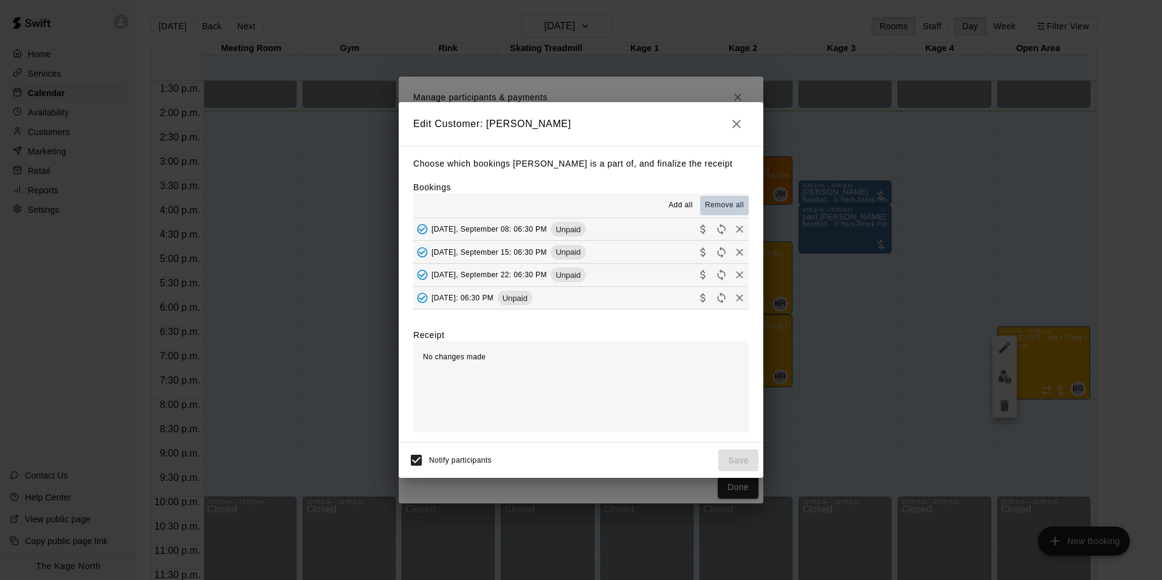
click at [717, 202] on span "Remove all" at bounding box center [724, 205] width 39 height 12
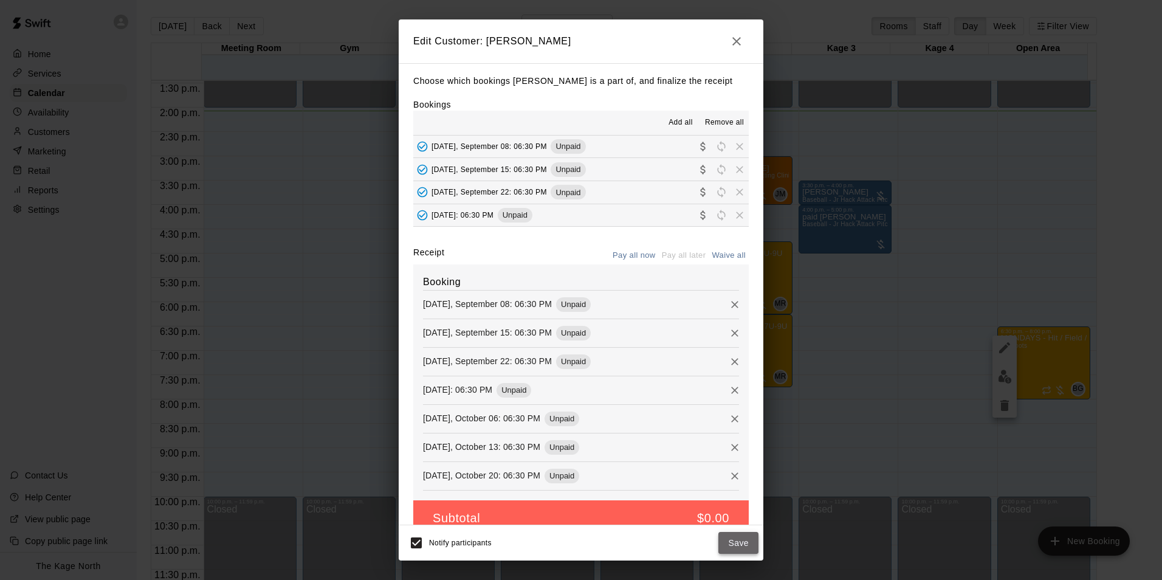
click at [739, 539] on button "Save" at bounding box center [738, 543] width 40 height 22
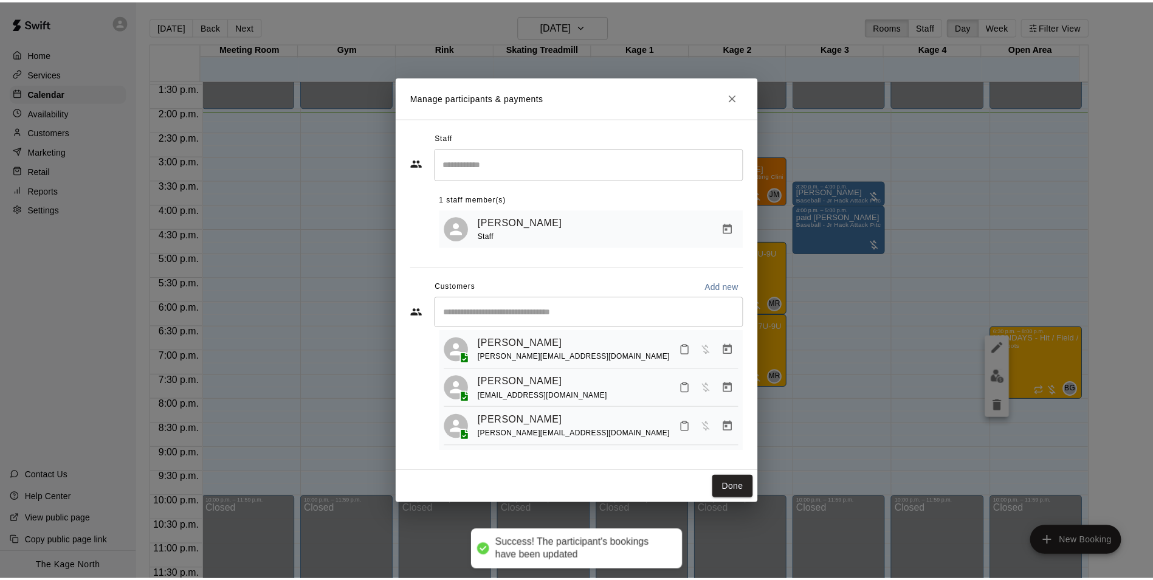
scroll to position [34, 0]
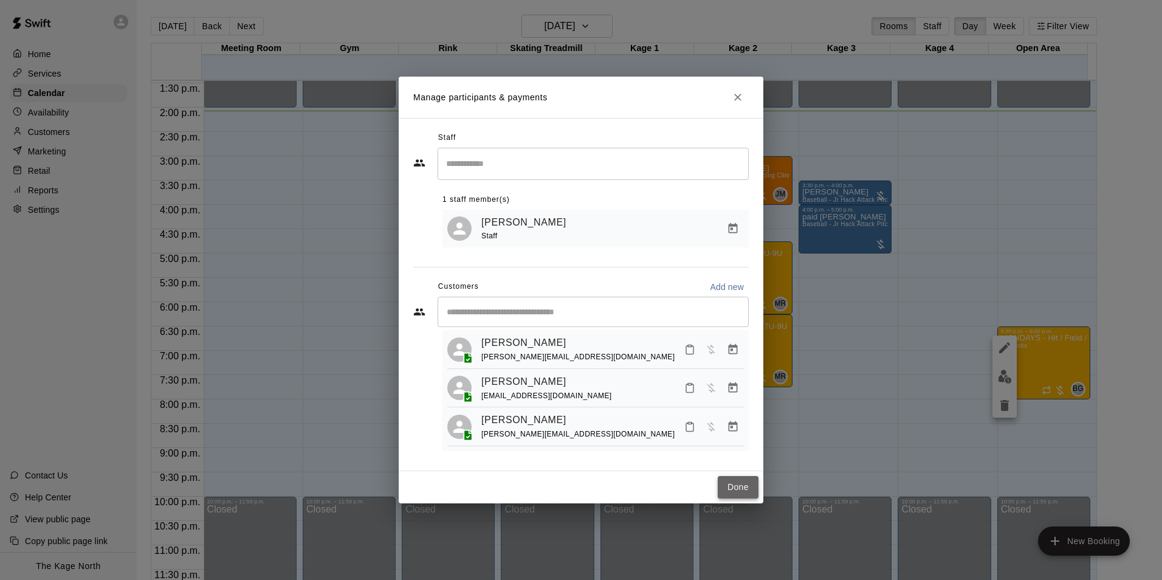
click at [744, 493] on button "Done" at bounding box center [738, 487] width 41 height 22
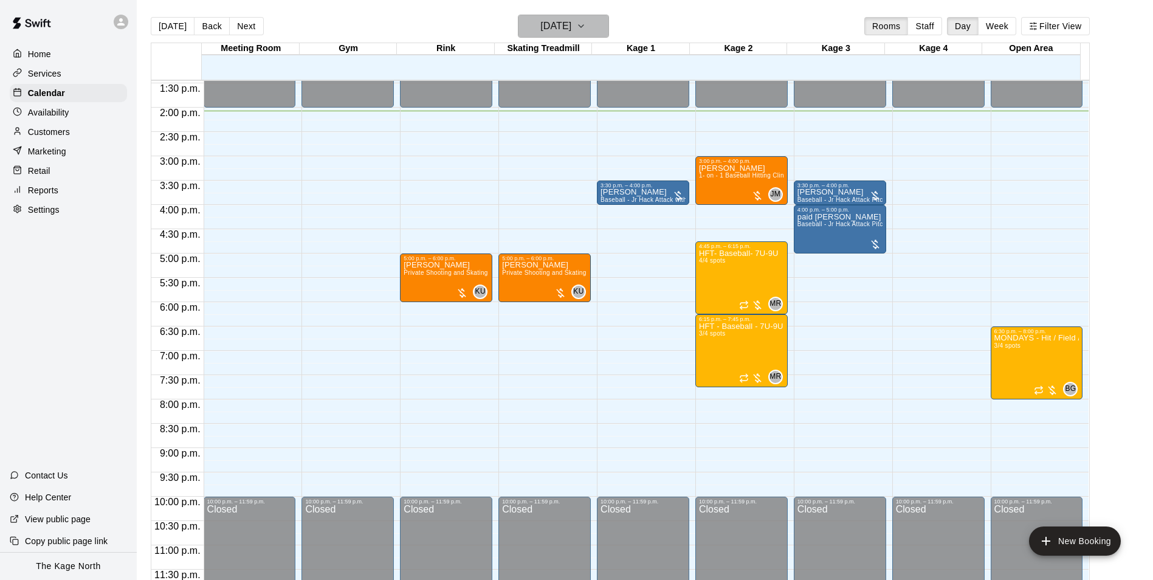
click at [571, 33] on h6 "[DATE]" at bounding box center [555, 26] width 31 height 17
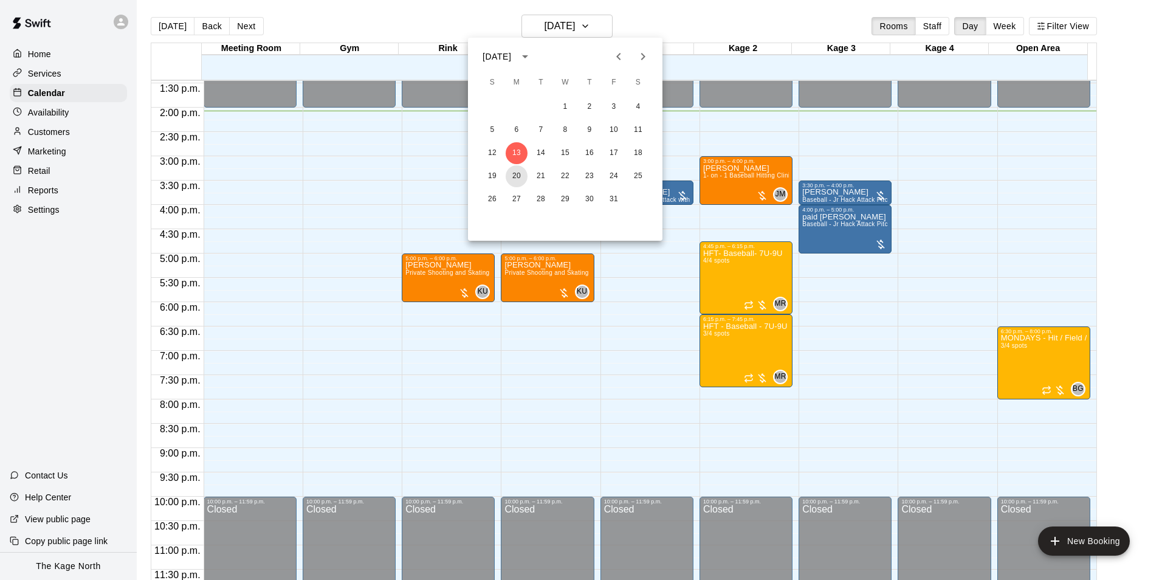
drag, startPoint x: 517, startPoint y: 173, endPoint x: 1002, endPoint y: 402, distance: 536.8
click at [517, 173] on button "20" at bounding box center [517, 176] width 22 height 22
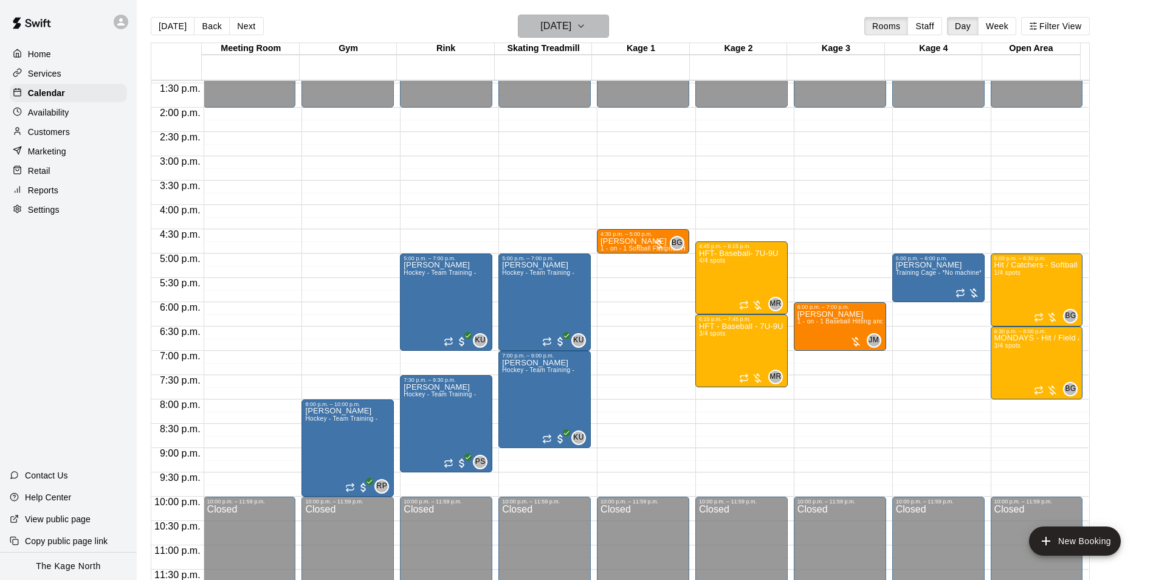
click at [571, 27] on h6 "[DATE]" at bounding box center [555, 26] width 31 height 17
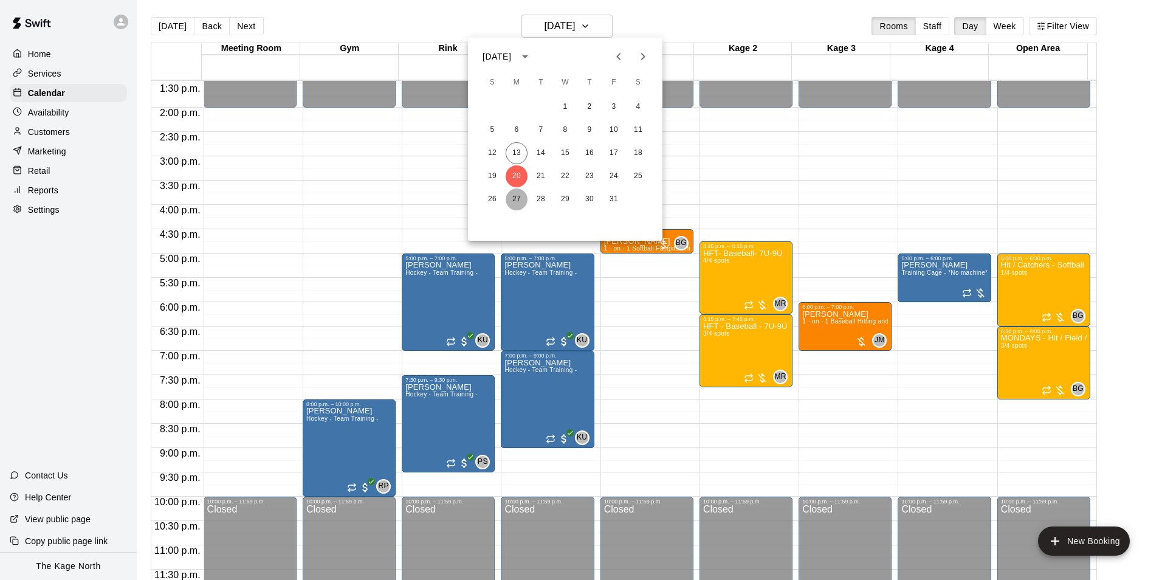
click at [515, 199] on button "27" at bounding box center [517, 199] width 22 height 22
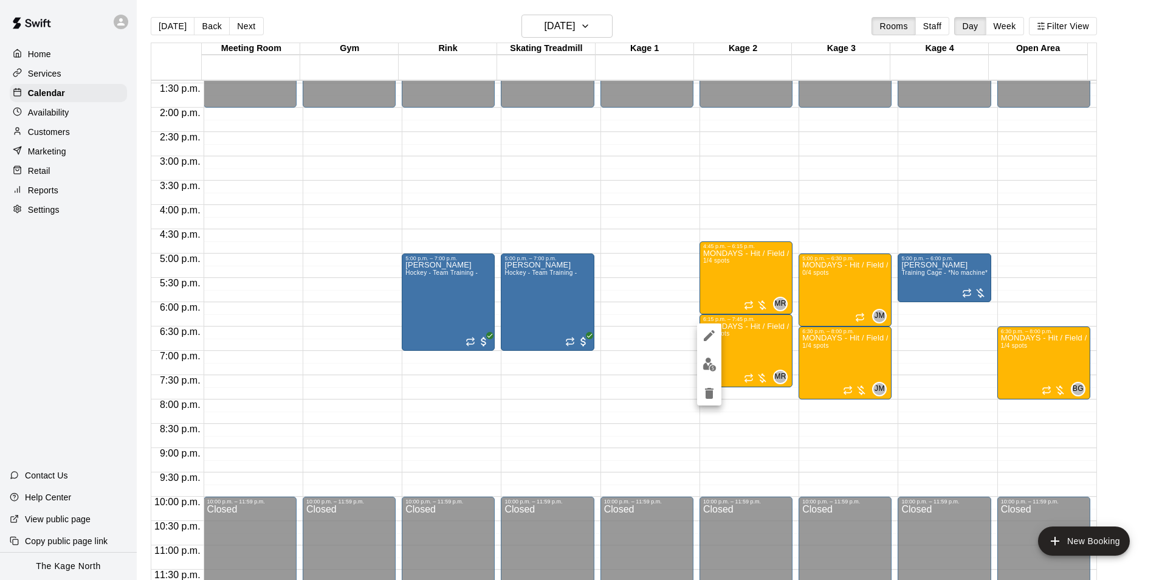
click at [714, 359] on img "edit" at bounding box center [709, 364] width 14 height 14
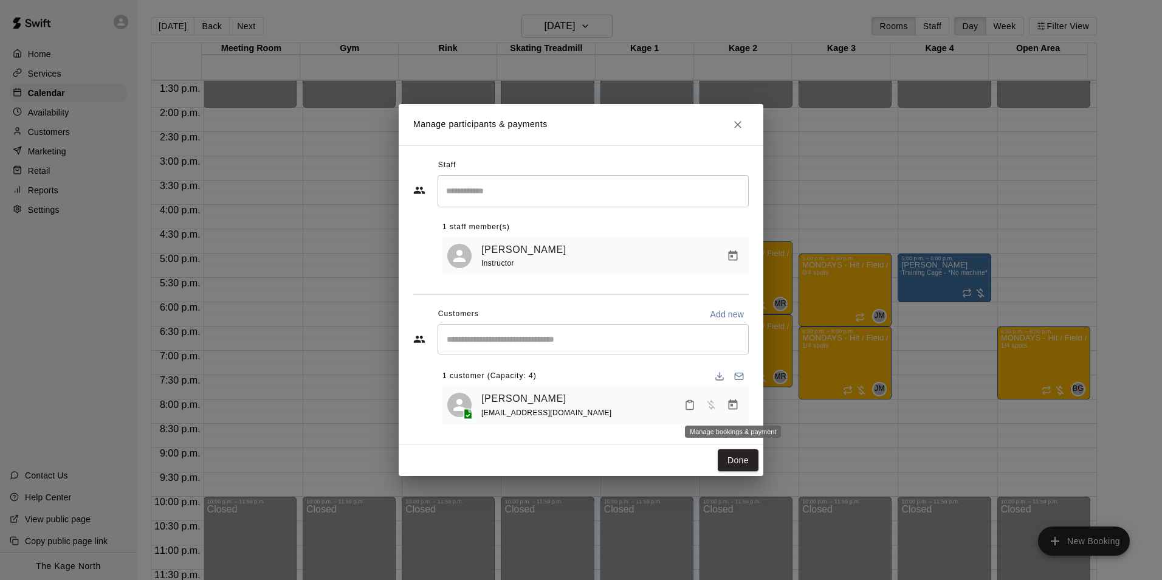
click at [729, 404] on icon "Manage bookings & payment" at bounding box center [732, 404] width 9 height 10
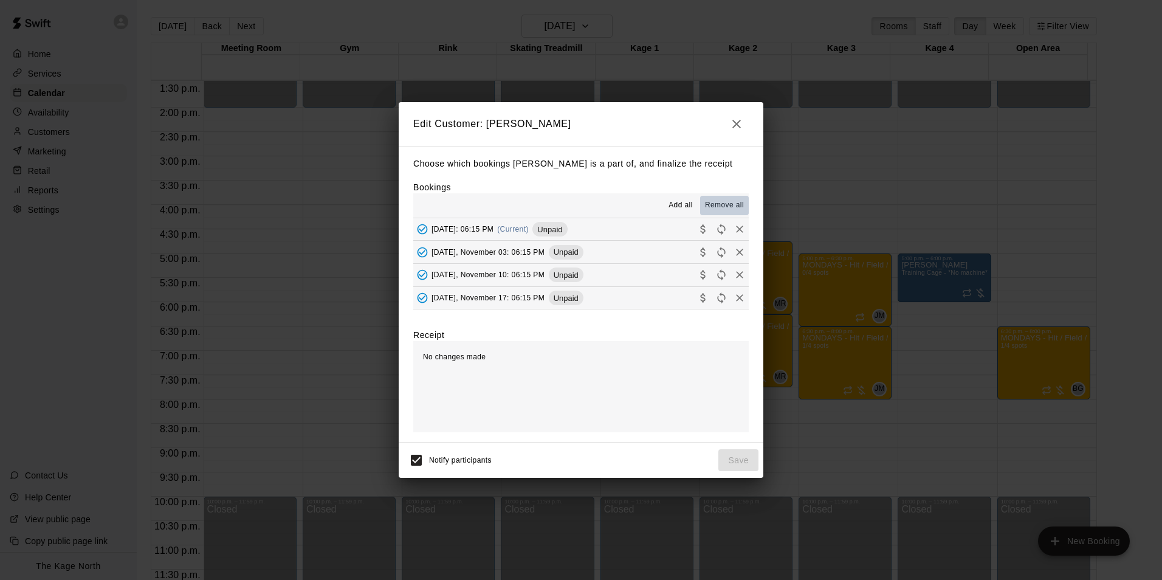
click at [720, 202] on span "Remove all" at bounding box center [724, 205] width 39 height 12
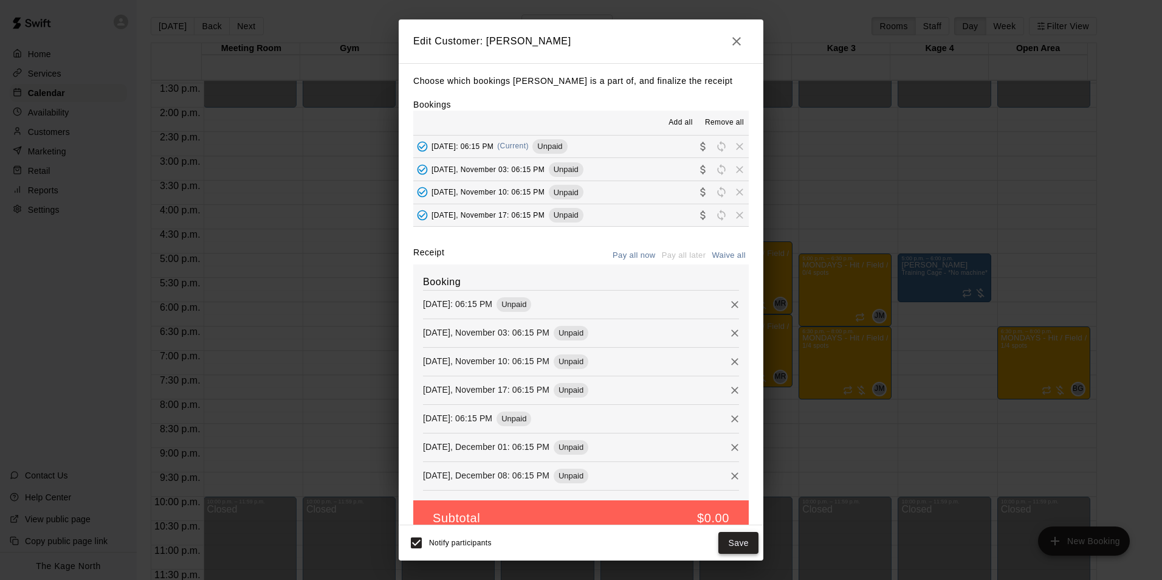
click at [741, 547] on button "Save" at bounding box center [738, 543] width 40 height 22
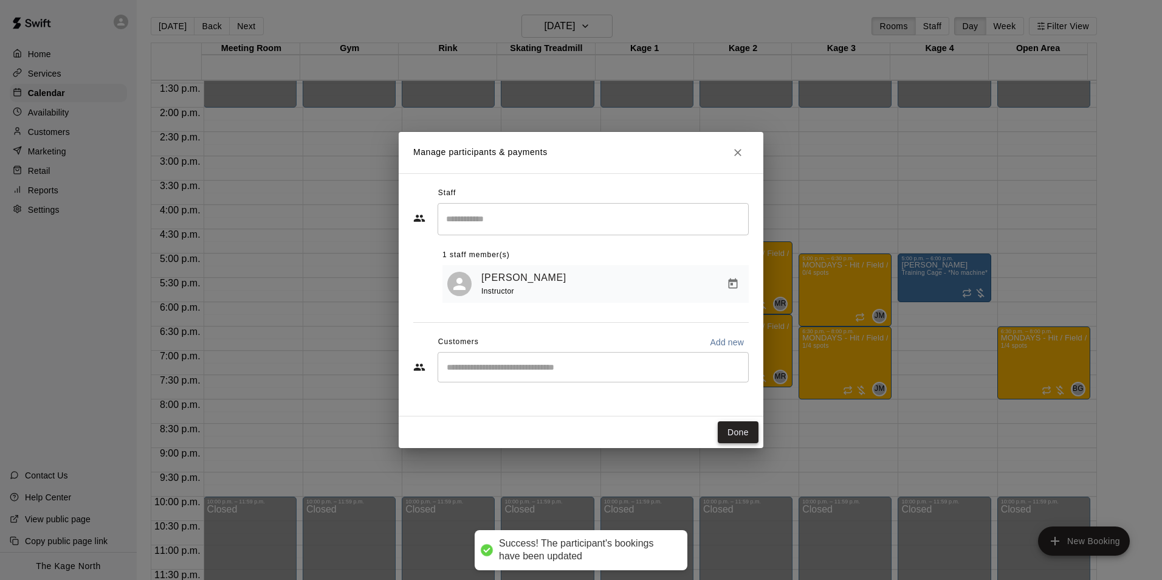
click at [727, 429] on button "Done" at bounding box center [738, 432] width 41 height 22
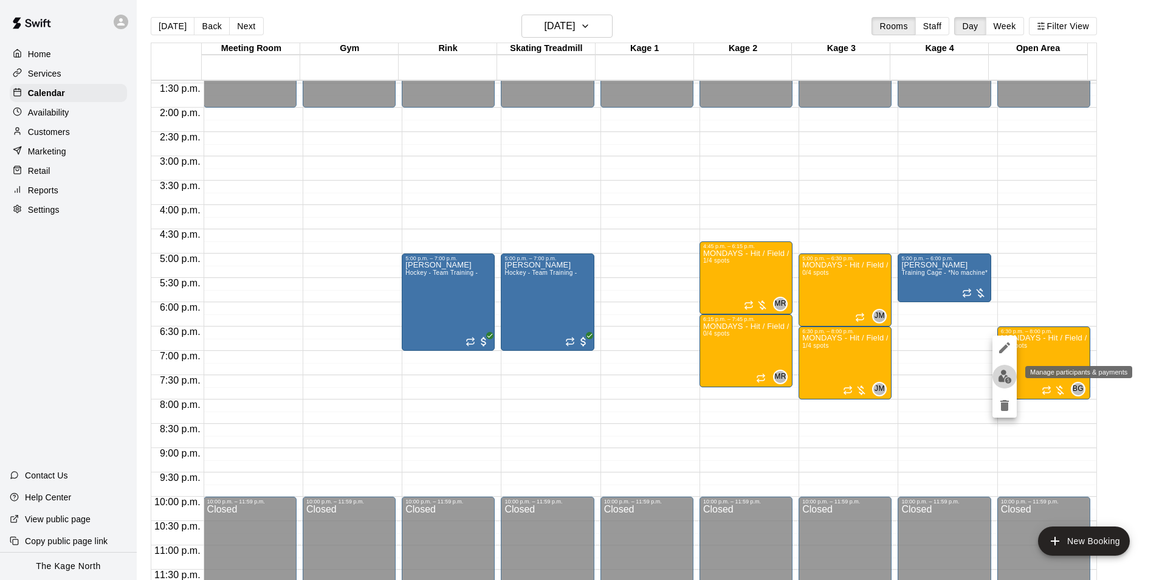
click at [1006, 374] on img "edit" at bounding box center [1005, 376] width 14 height 14
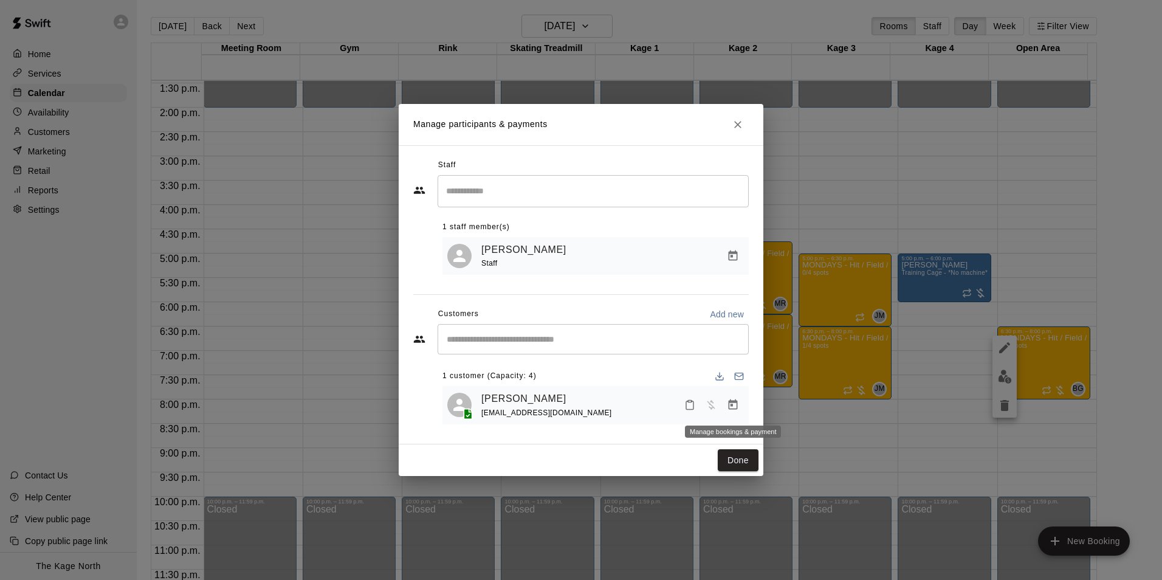
click at [737, 406] on icon "Manage bookings & payment" at bounding box center [732, 404] width 9 height 10
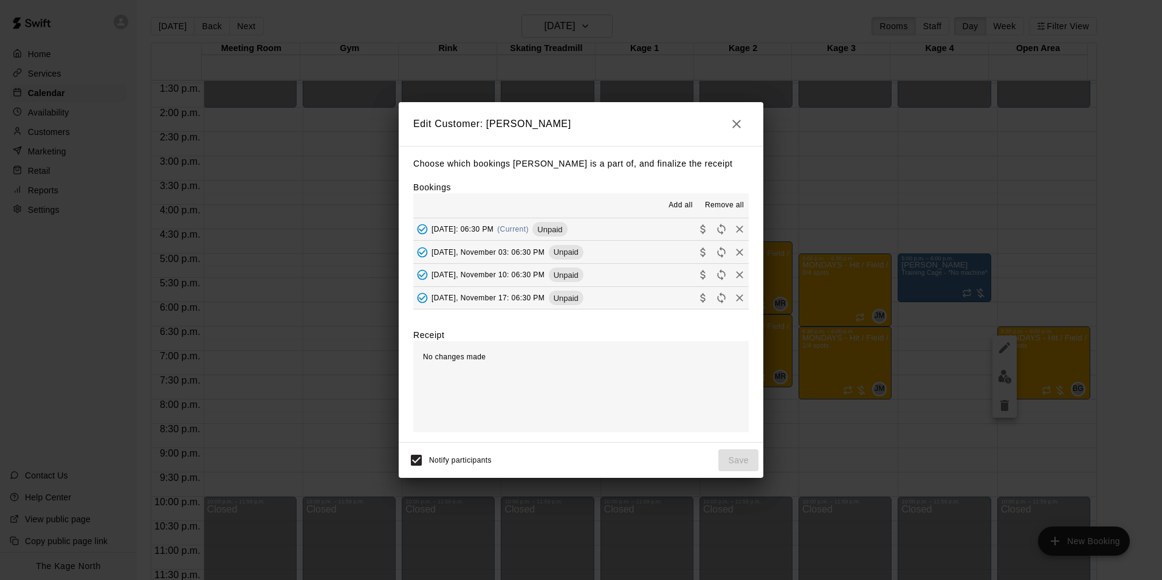
click at [717, 207] on span "Remove all" at bounding box center [724, 205] width 39 height 12
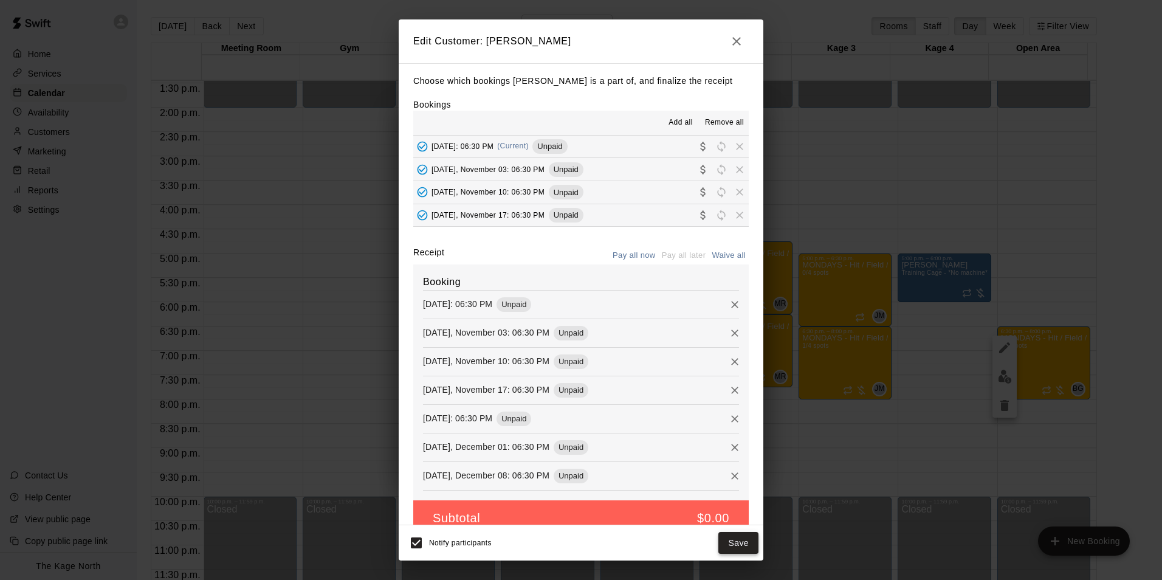
click at [741, 546] on button "Save" at bounding box center [738, 543] width 40 height 22
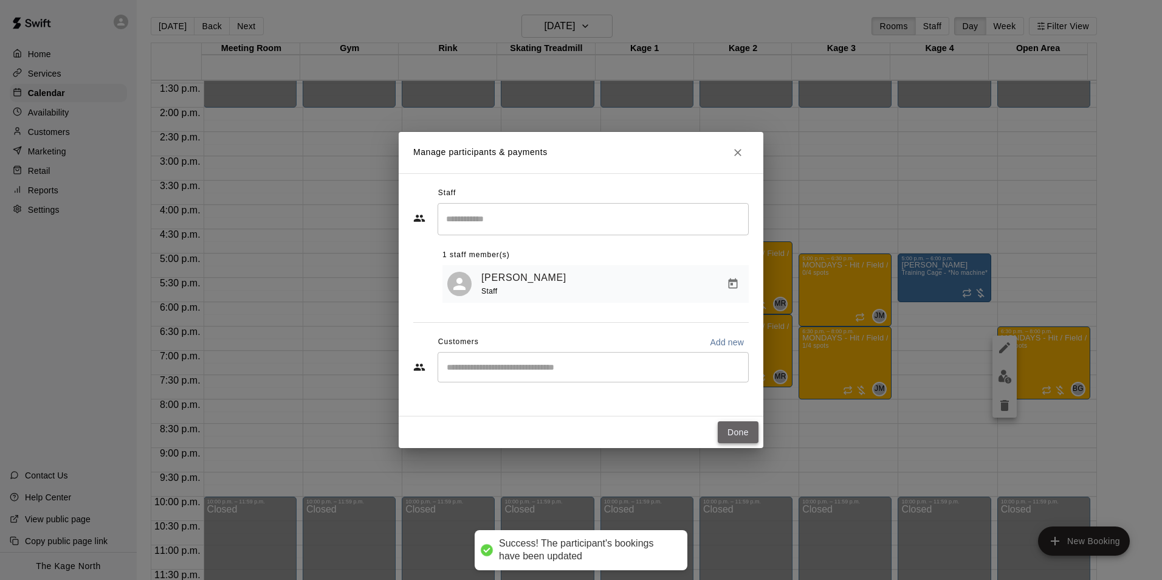
click at [732, 430] on button "Done" at bounding box center [738, 432] width 41 height 22
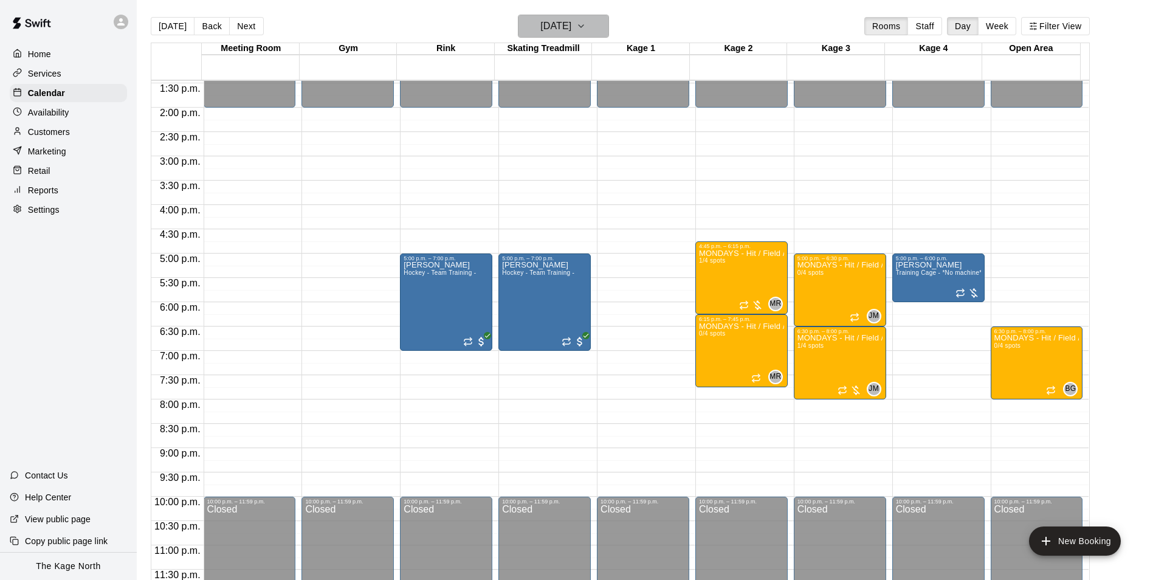
click at [571, 22] on h6 "[DATE]" at bounding box center [555, 26] width 31 height 17
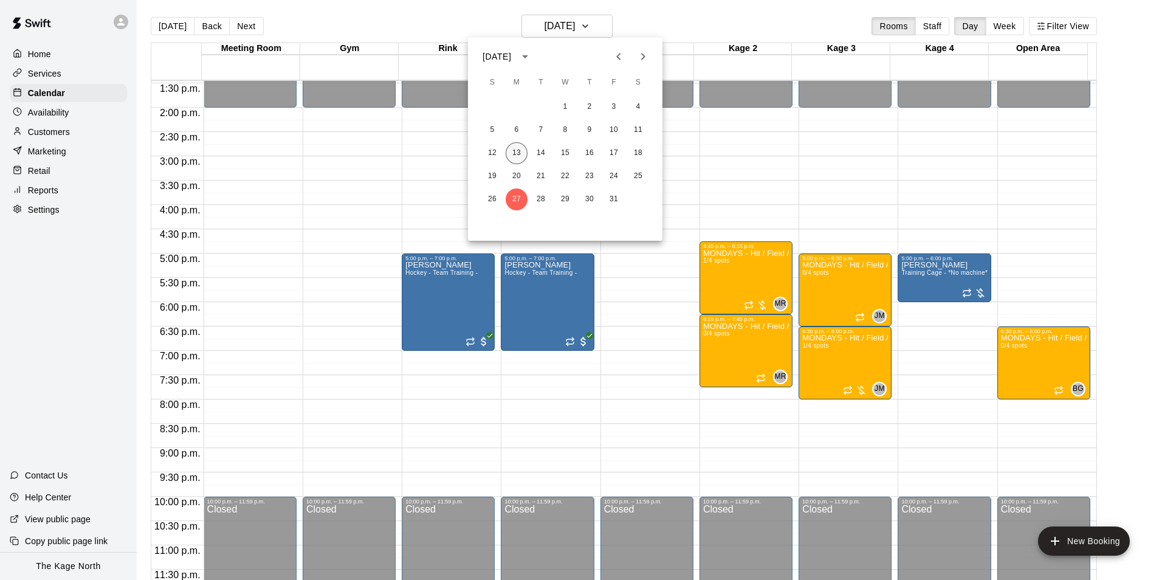
click at [513, 151] on button "13" at bounding box center [517, 153] width 22 height 22
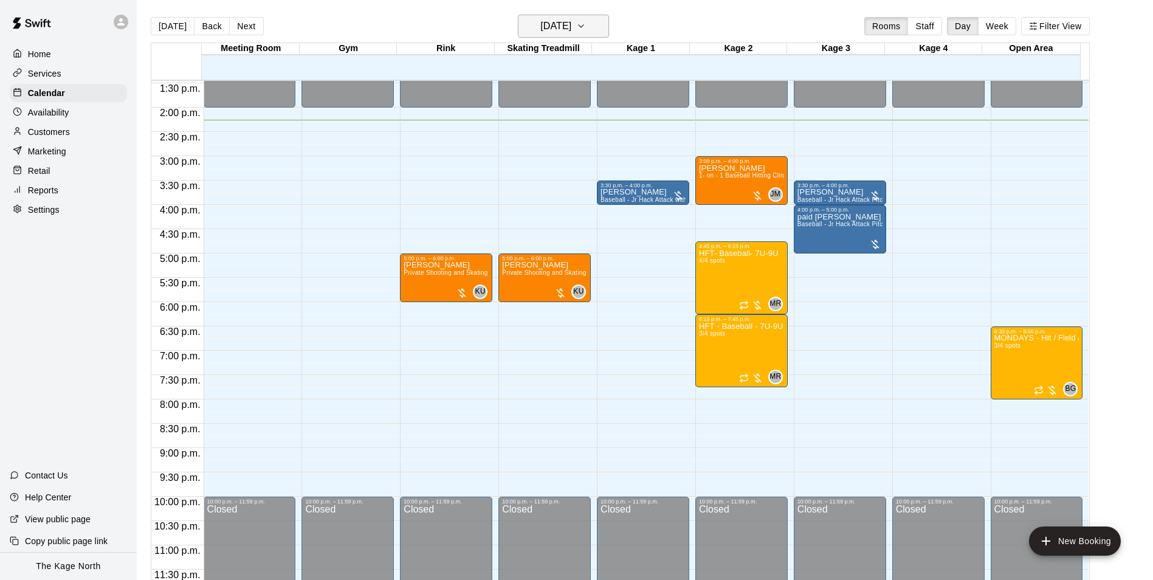
click at [571, 21] on h6 "[DATE]" at bounding box center [555, 26] width 31 height 17
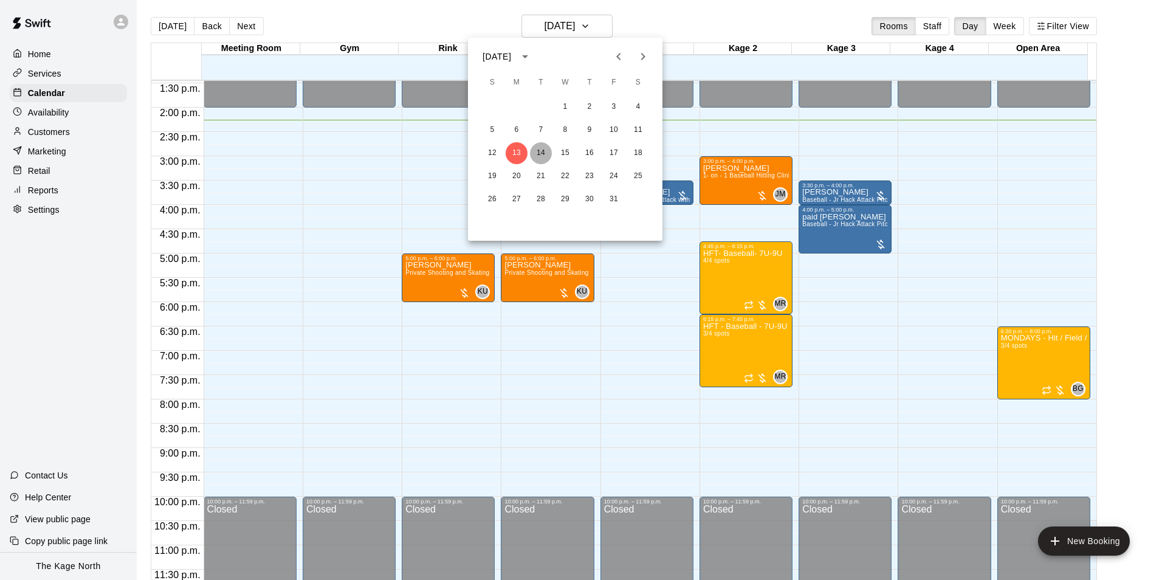
click at [539, 151] on button "14" at bounding box center [541, 153] width 22 height 22
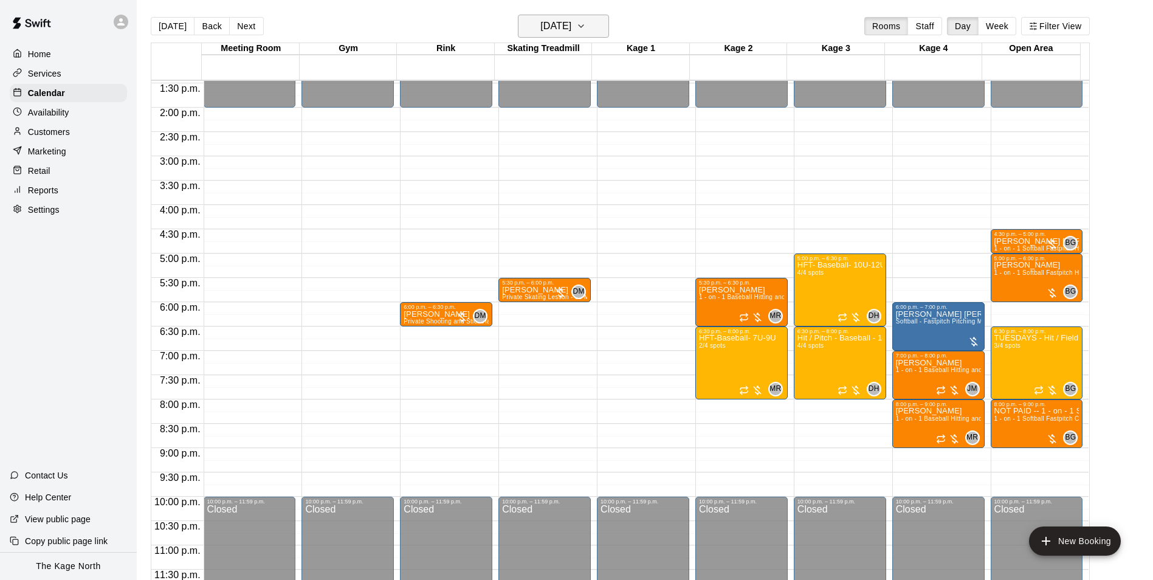
click at [571, 27] on h6 "[DATE]" at bounding box center [555, 26] width 31 height 17
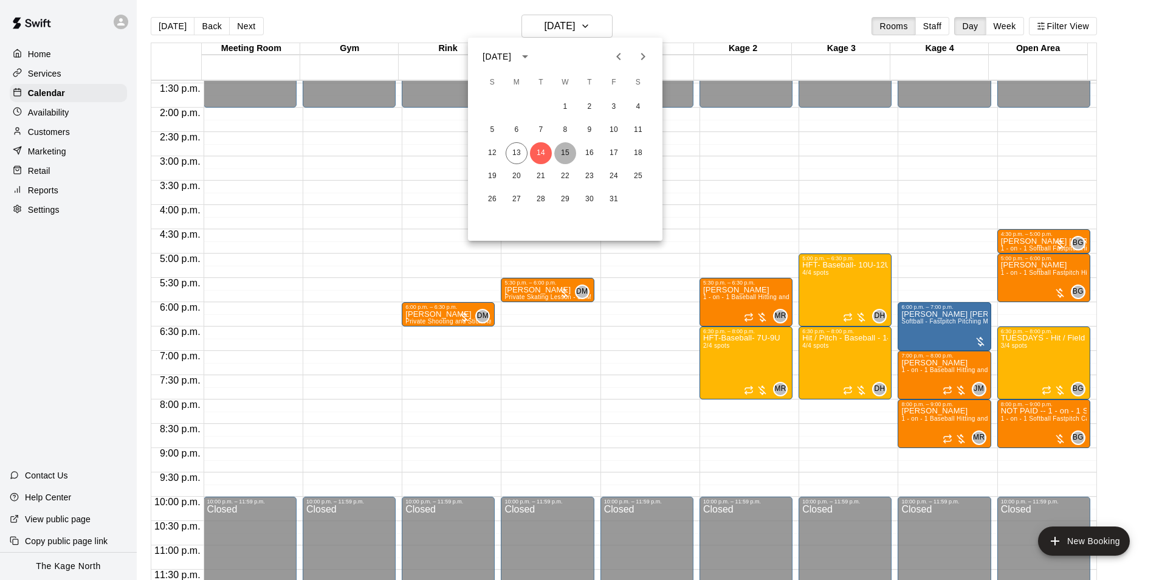
click at [566, 147] on button "15" at bounding box center [565, 153] width 22 height 22
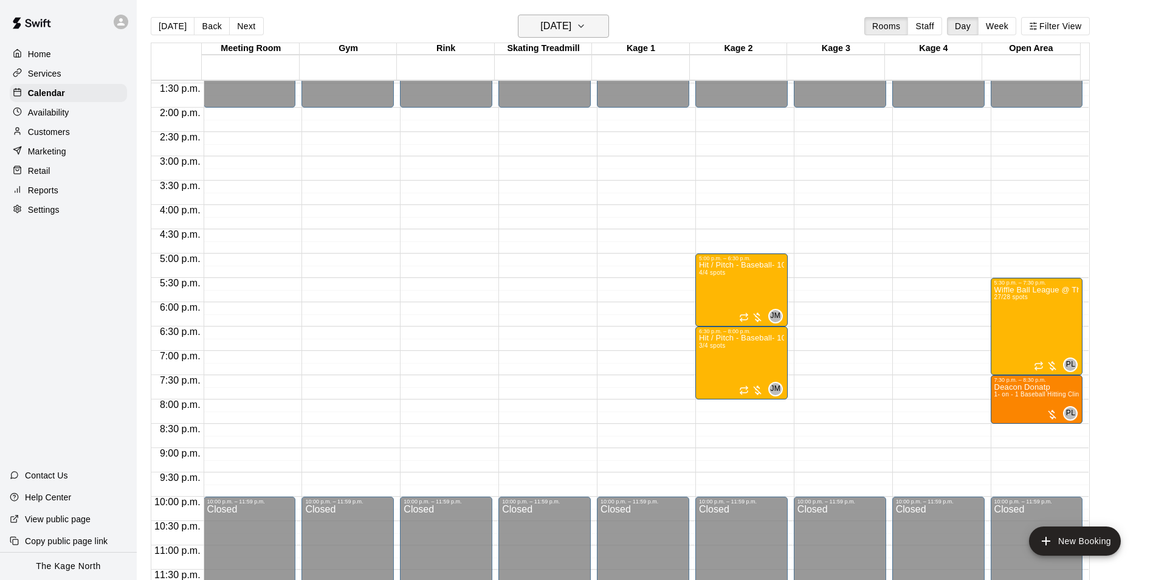
click at [571, 26] on h6 "[DATE]" at bounding box center [555, 26] width 31 height 17
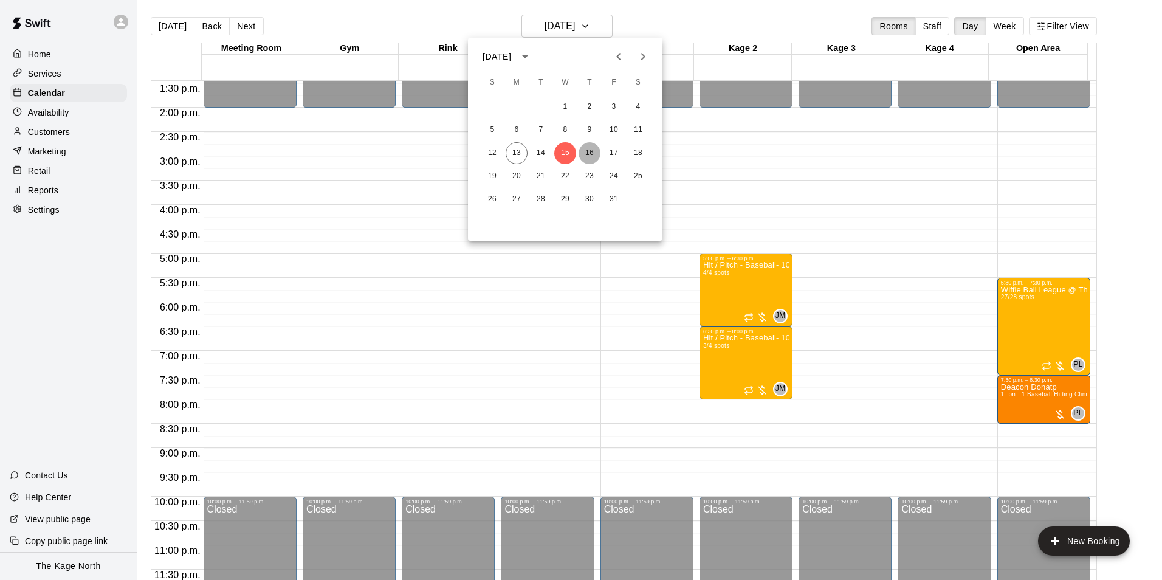
click at [593, 156] on button "16" at bounding box center [589, 153] width 22 height 22
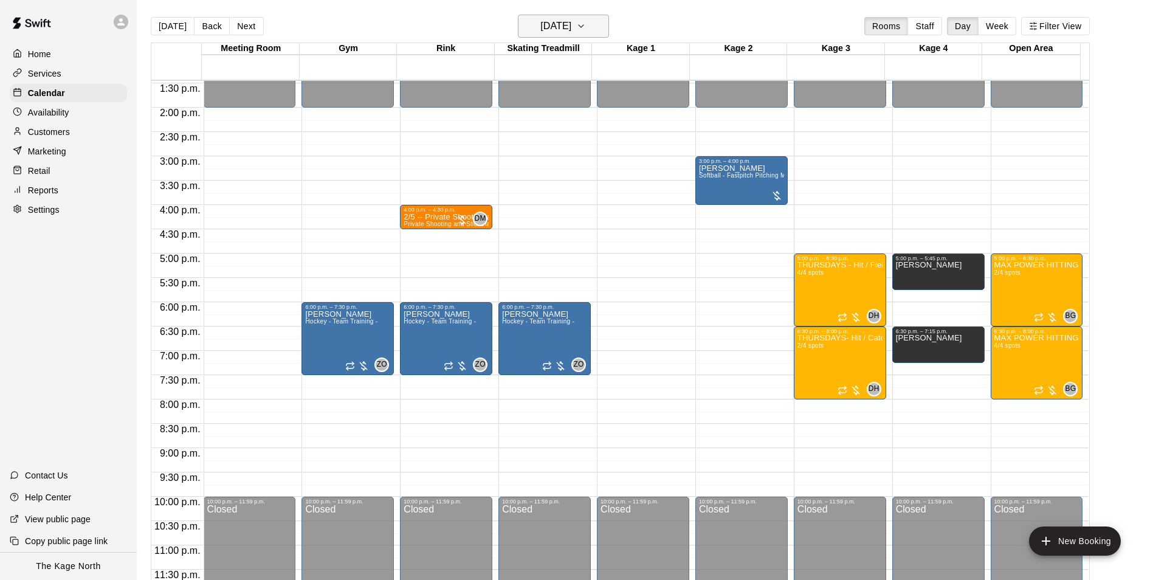
click at [571, 24] on h6 "[DATE]" at bounding box center [555, 26] width 31 height 17
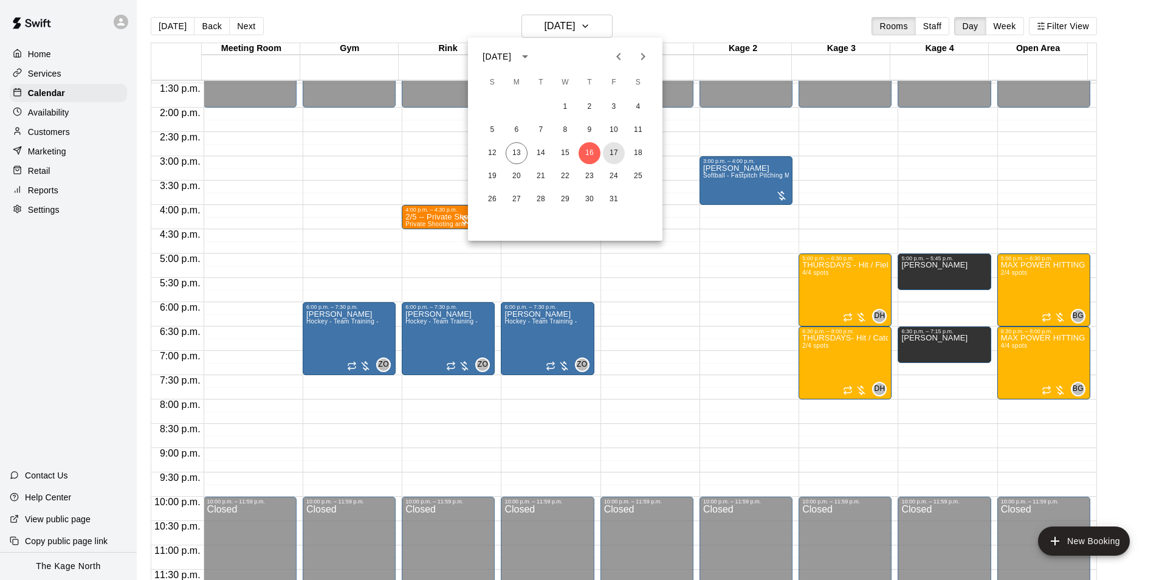
click at [614, 153] on button "17" at bounding box center [614, 153] width 22 height 22
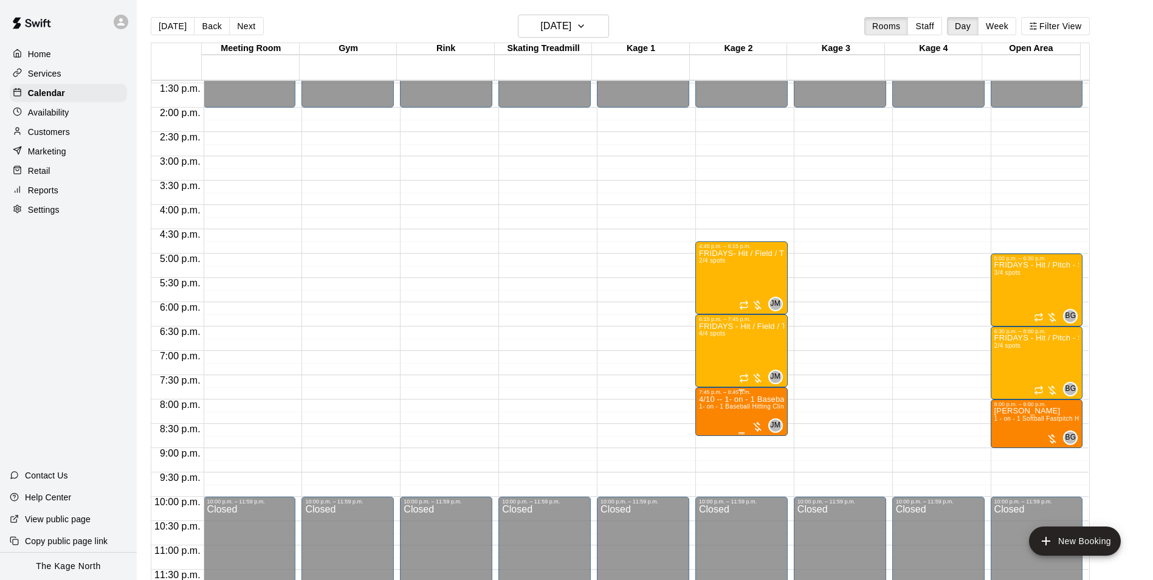
click at [714, 405] on span "1- on - 1 Baseball Hitting Clinic" at bounding box center [744, 406] width 90 height 7
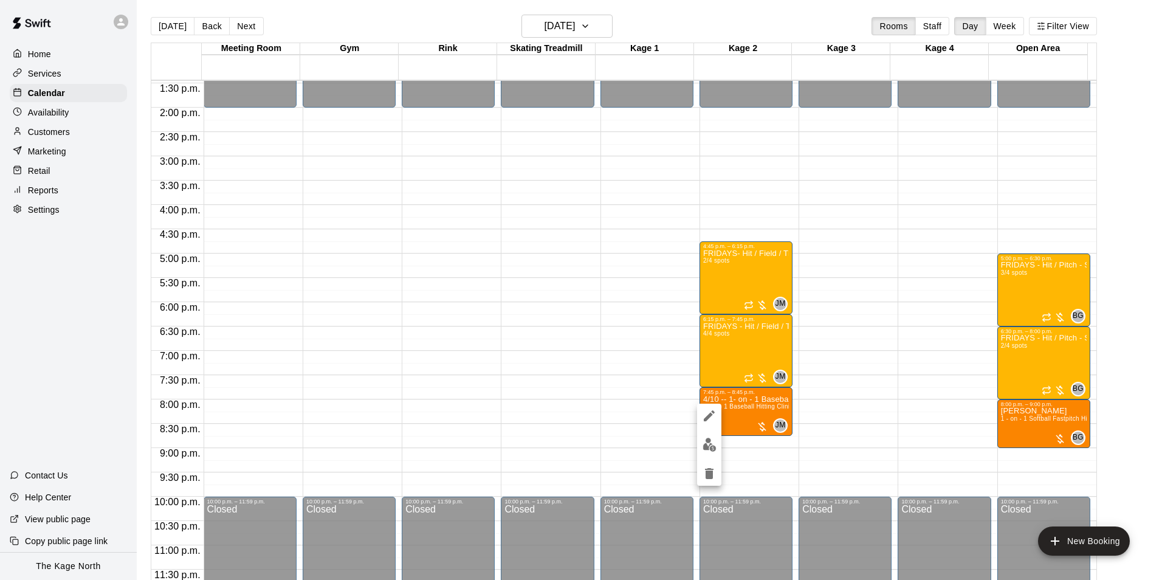
click at [710, 442] on img "edit" at bounding box center [709, 444] width 14 height 14
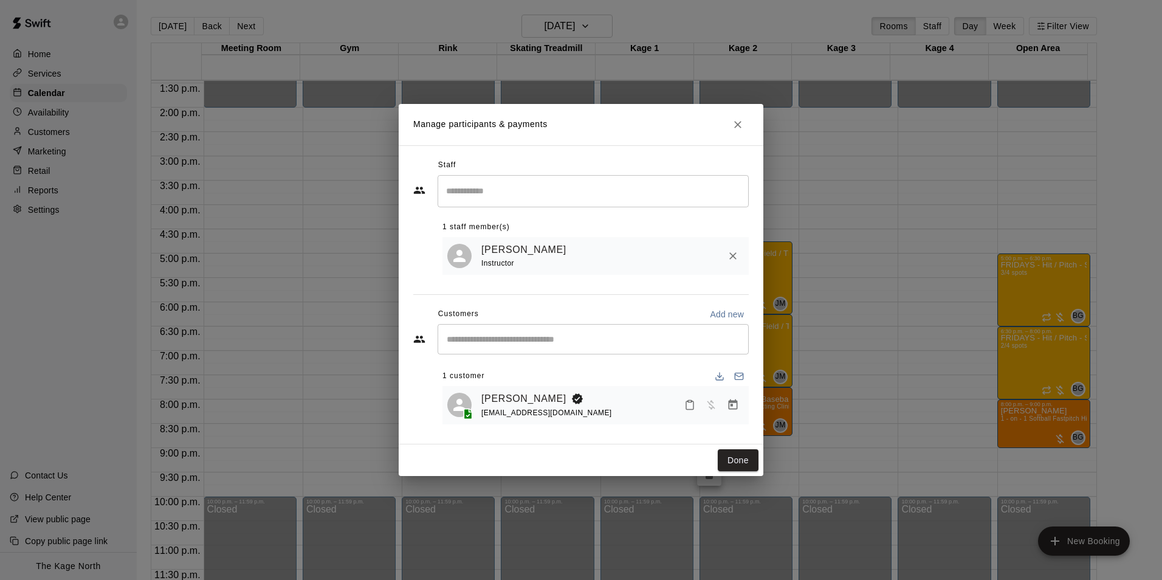
click at [741, 123] on icon "Close" at bounding box center [738, 124] width 12 height 12
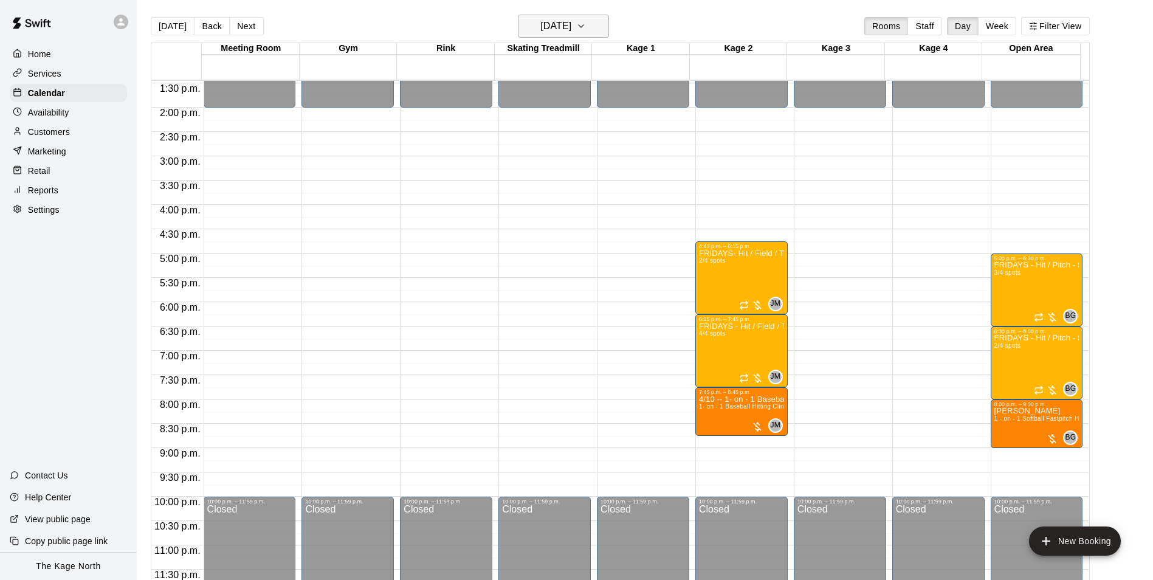
click at [571, 30] on h6 "[DATE]" at bounding box center [555, 26] width 31 height 17
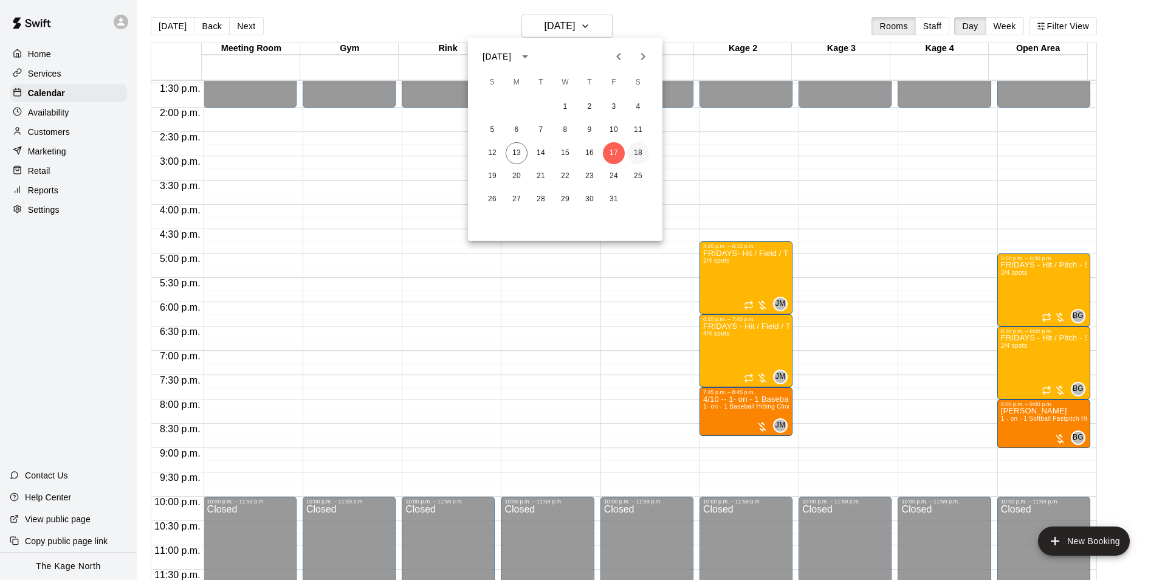
click at [637, 153] on button "18" at bounding box center [638, 153] width 22 height 22
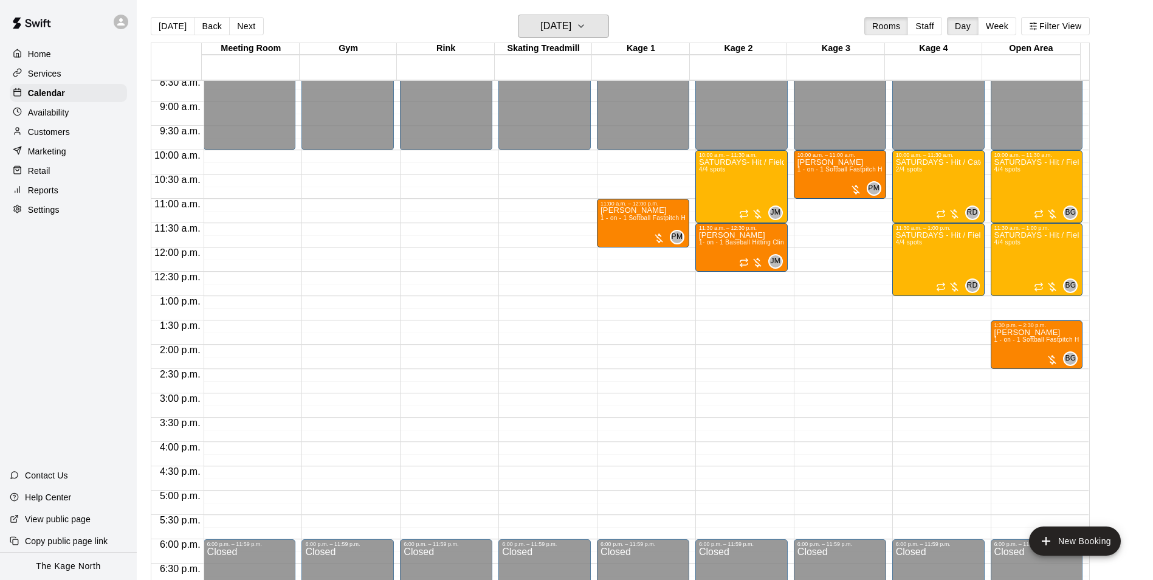
scroll to position [412, 0]
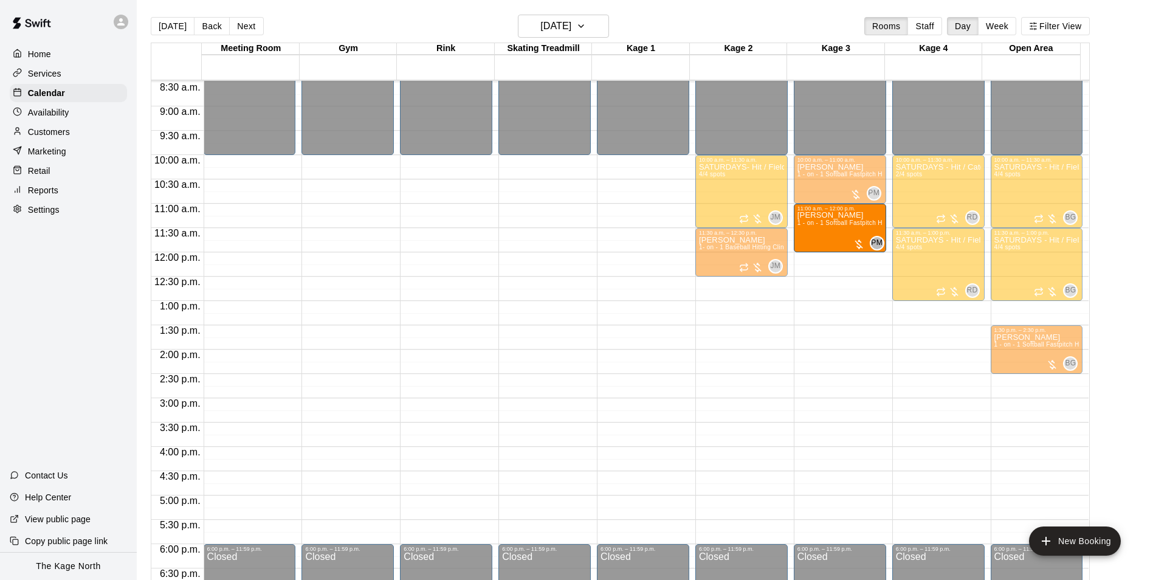
drag, startPoint x: 681, startPoint y: 221, endPoint x: 832, endPoint y: 225, distance: 150.7
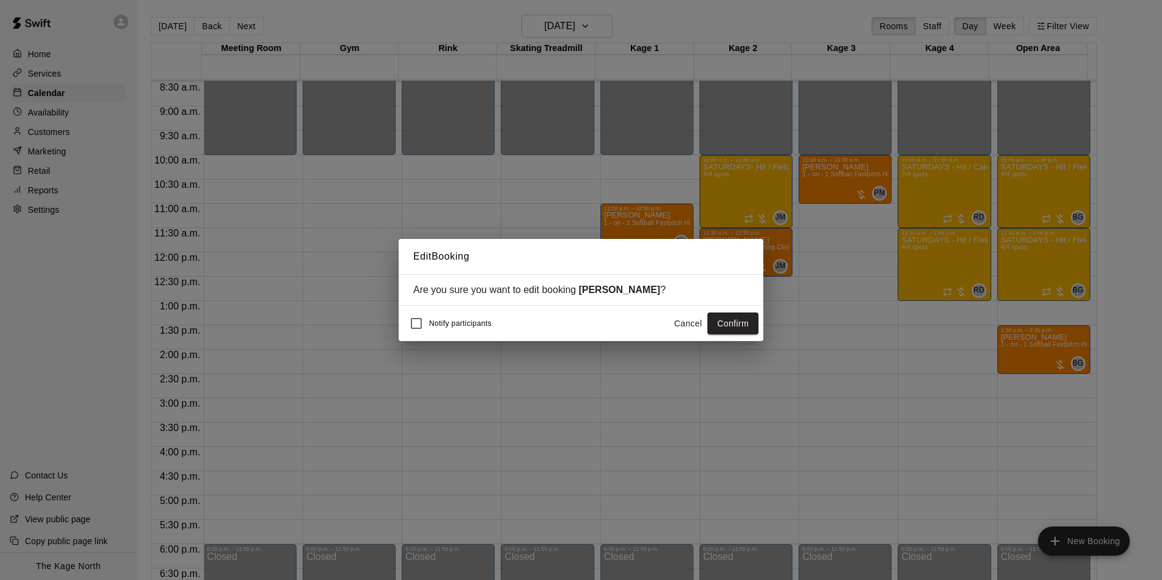
click at [732, 317] on button "Confirm" at bounding box center [732, 323] width 51 height 22
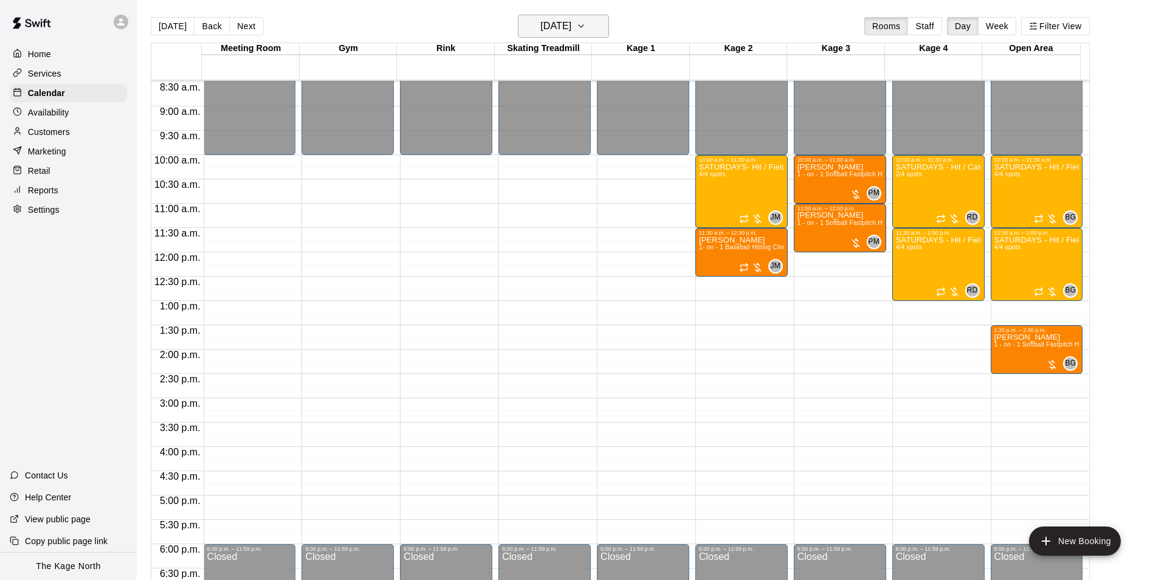
click at [571, 26] on h6 "[DATE]" at bounding box center [555, 26] width 31 height 17
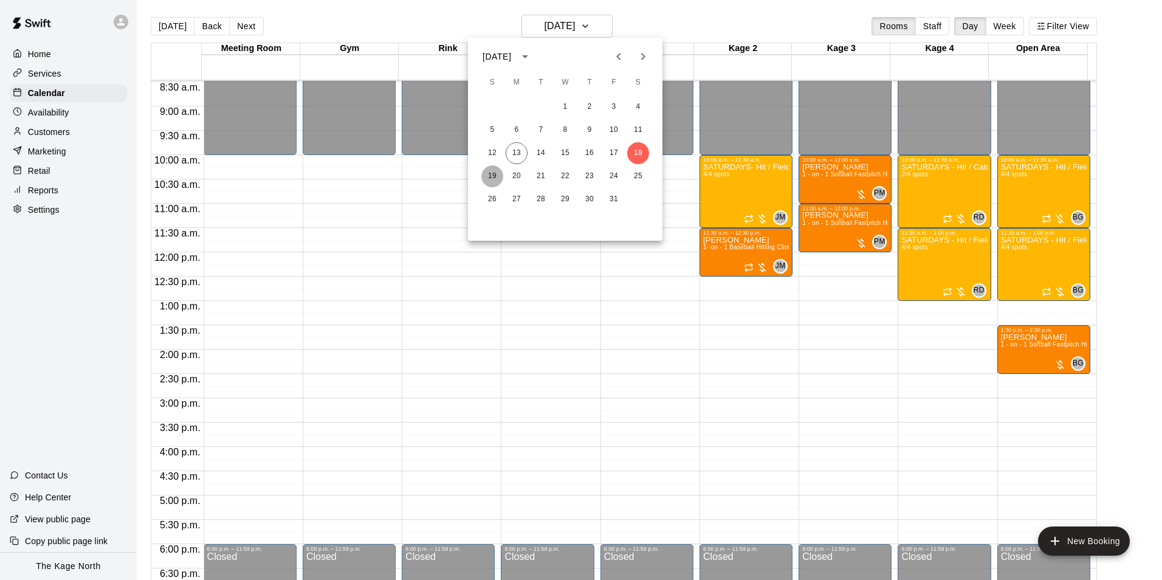
click at [491, 176] on button "19" at bounding box center [492, 176] width 22 height 22
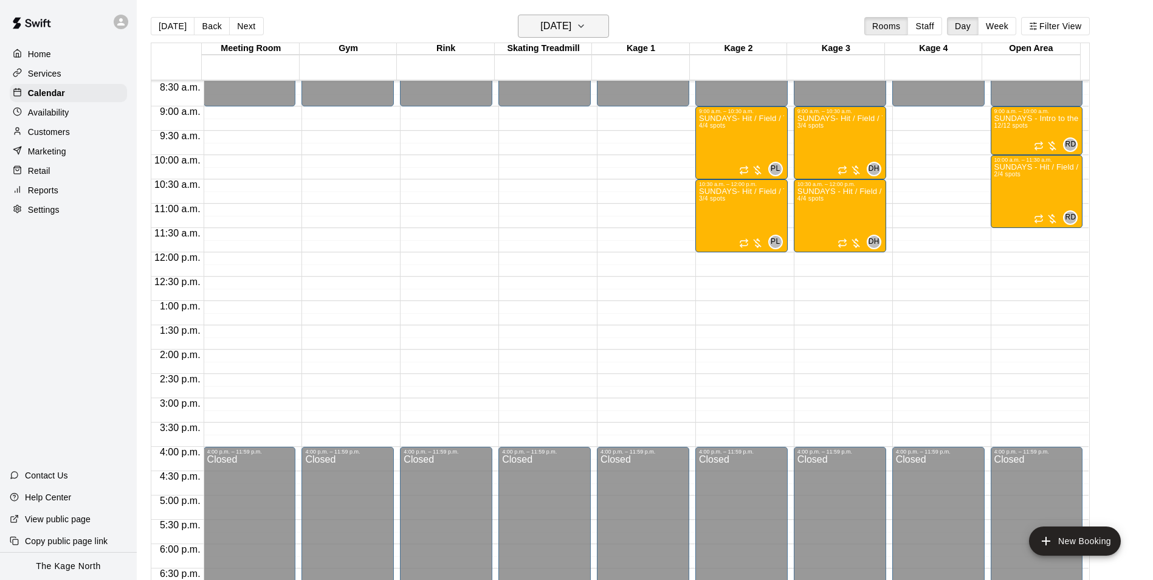
click at [571, 21] on h6 "[DATE]" at bounding box center [555, 26] width 31 height 17
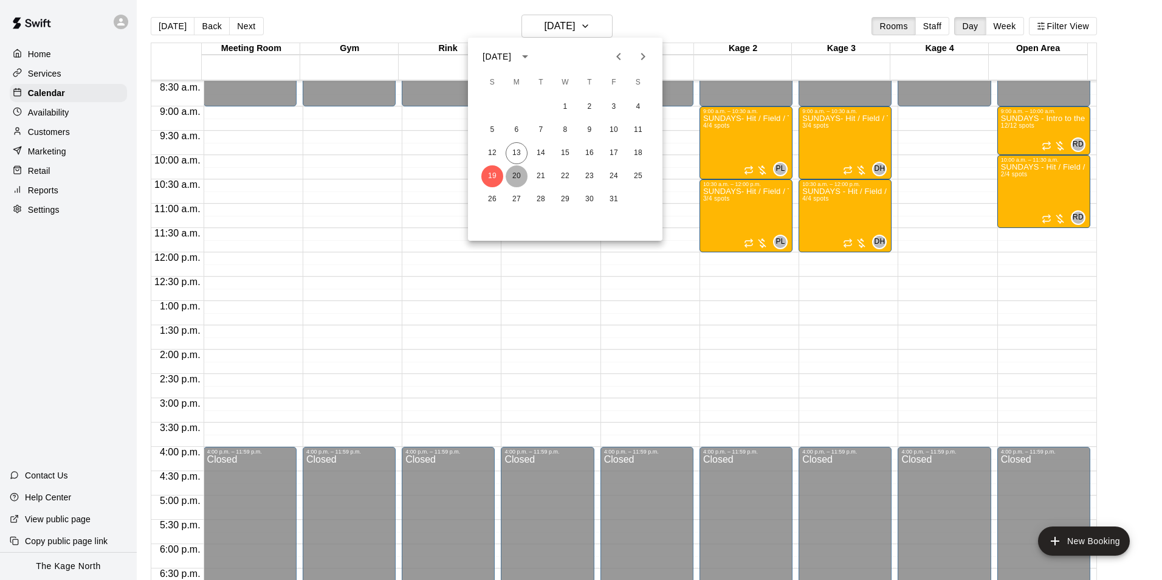
click at [515, 175] on button "20" at bounding box center [517, 176] width 22 height 22
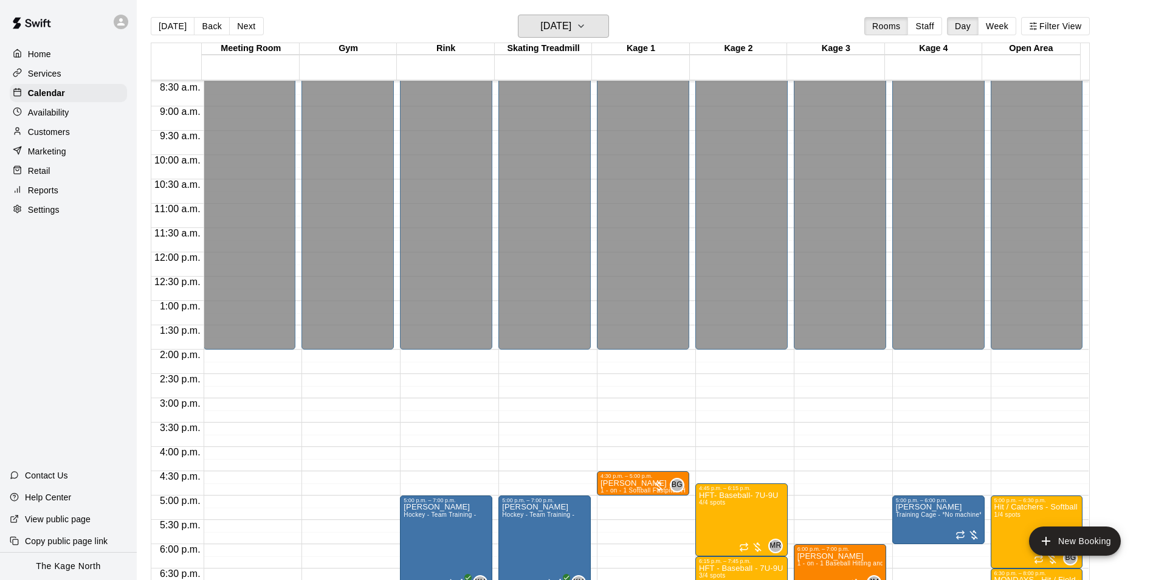
scroll to position [594, 0]
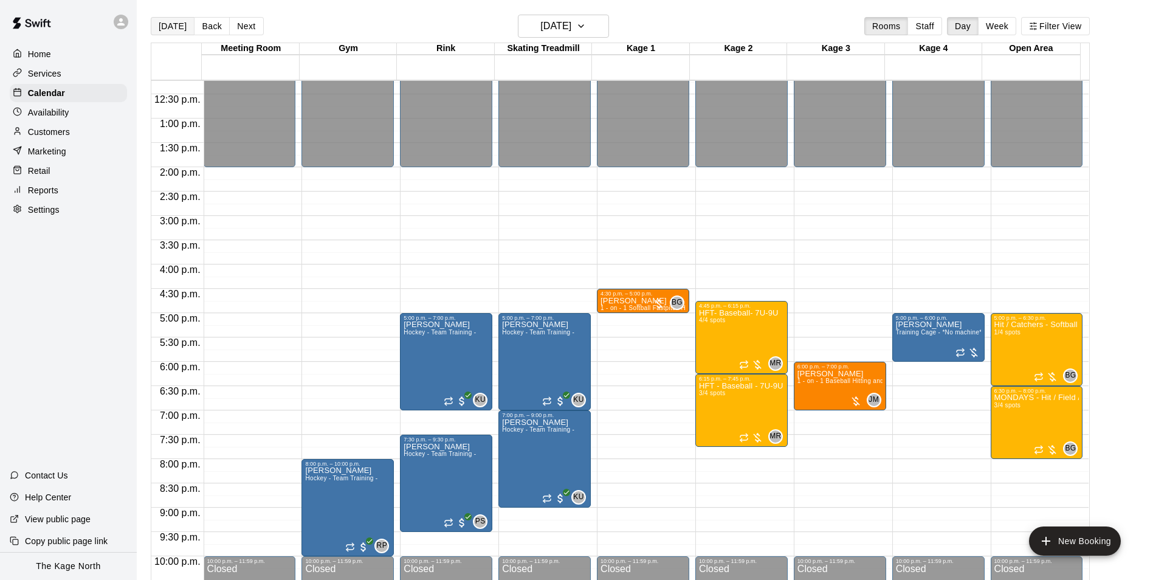
click at [162, 25] on button "[DATE]" at bounding box center [173, 26] width 44 height 18
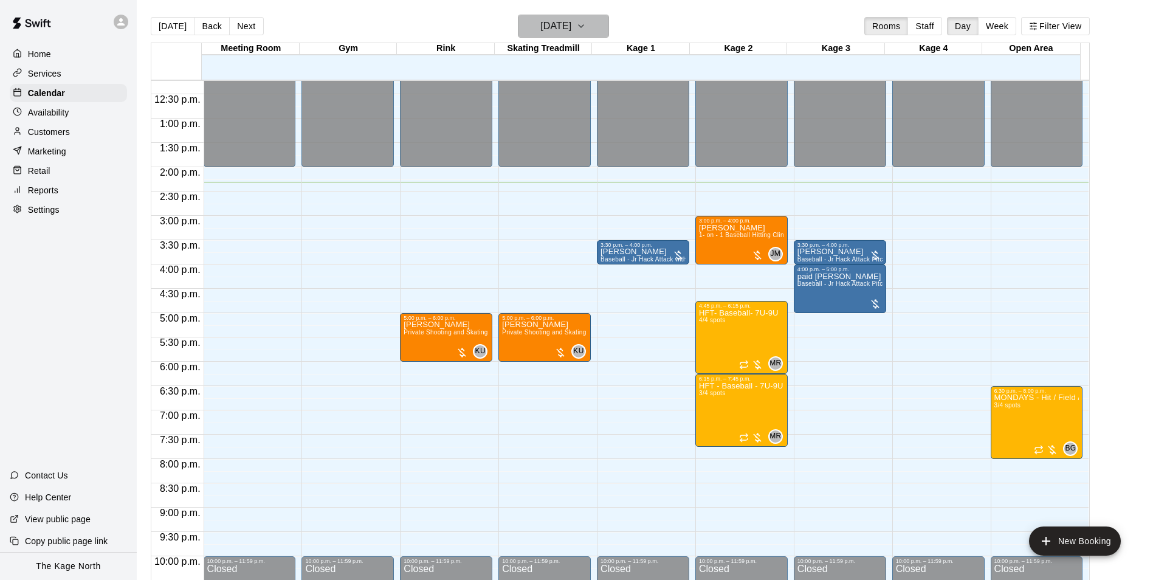
click at [571, 30] on h6 "[DATE]" at bounding box center [555, 26] width 31 height 17
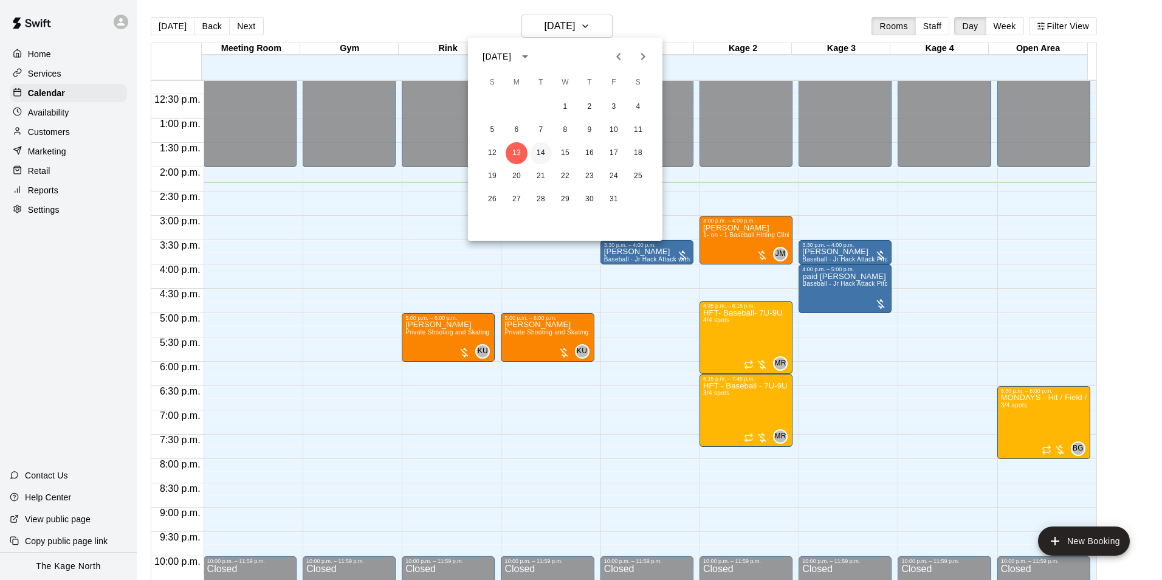
click at [539, 150] on button "14" at bounding box center [541, 153] width 22 height 22
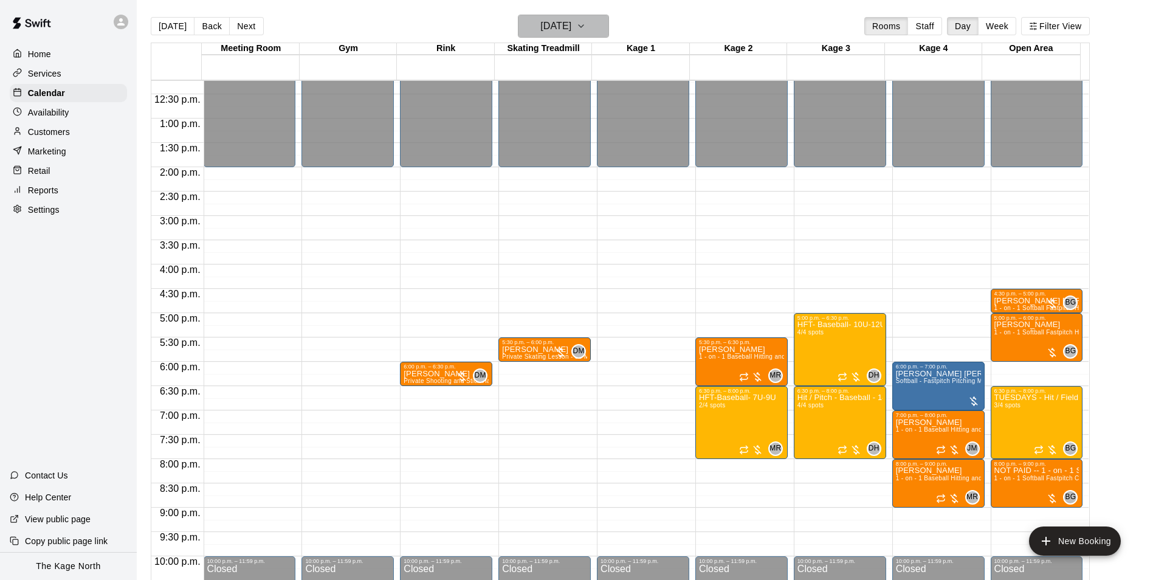
click at [593, 27] on button "[DATE]" at bounding box center [563, 26] width 91 height 23
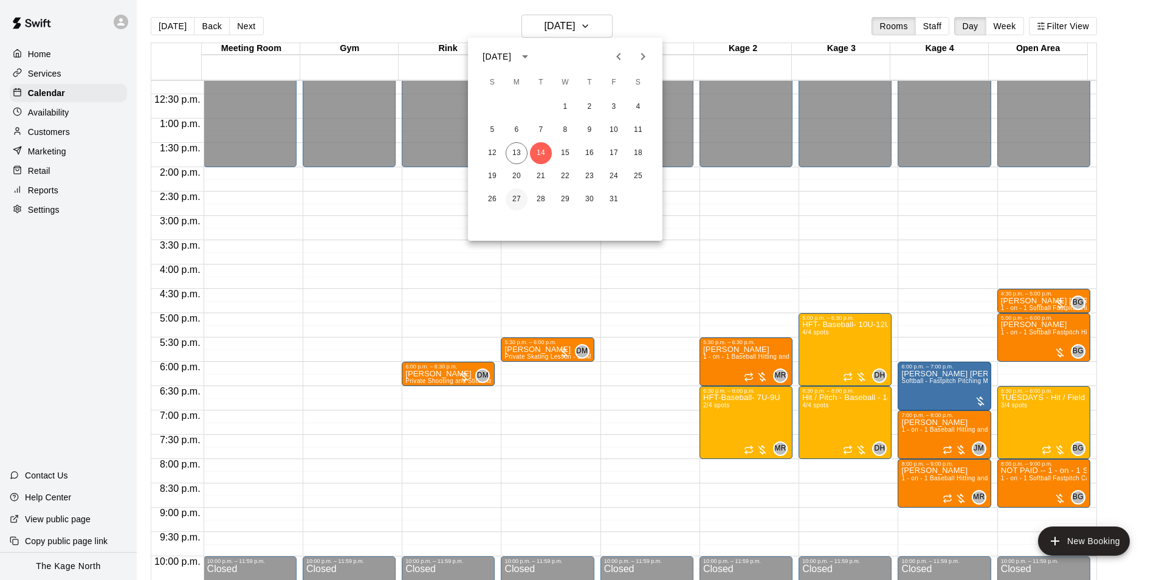
click at [512, 197] on button "27" at bounding box center [517, 199] width 22 height 22
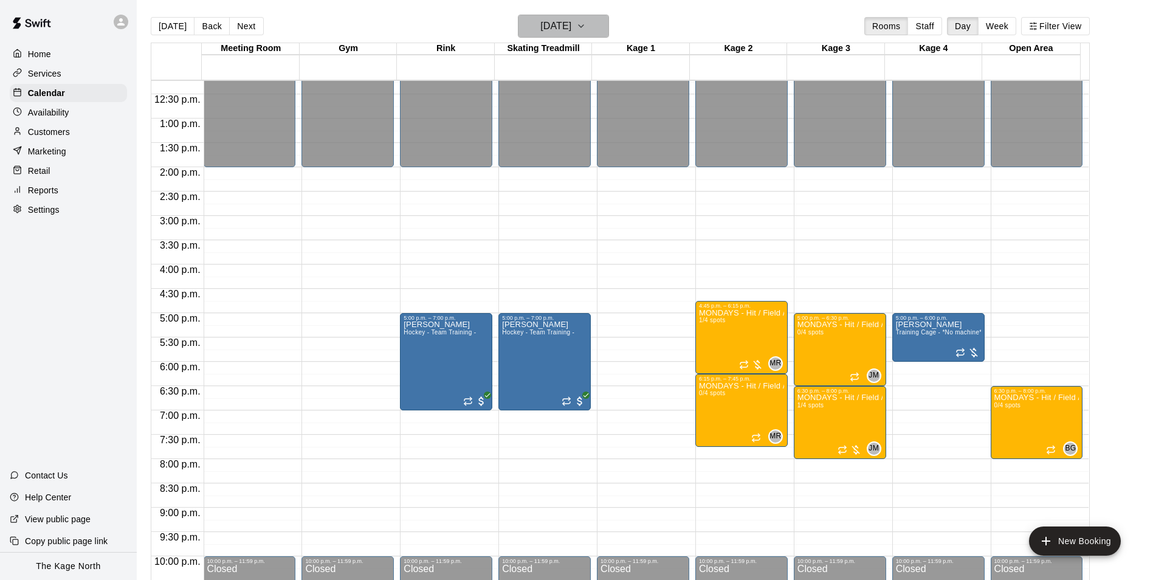
click at [571, 28] on h6 "[DATE]" at bounding box center [555, 26] width 31 height 17
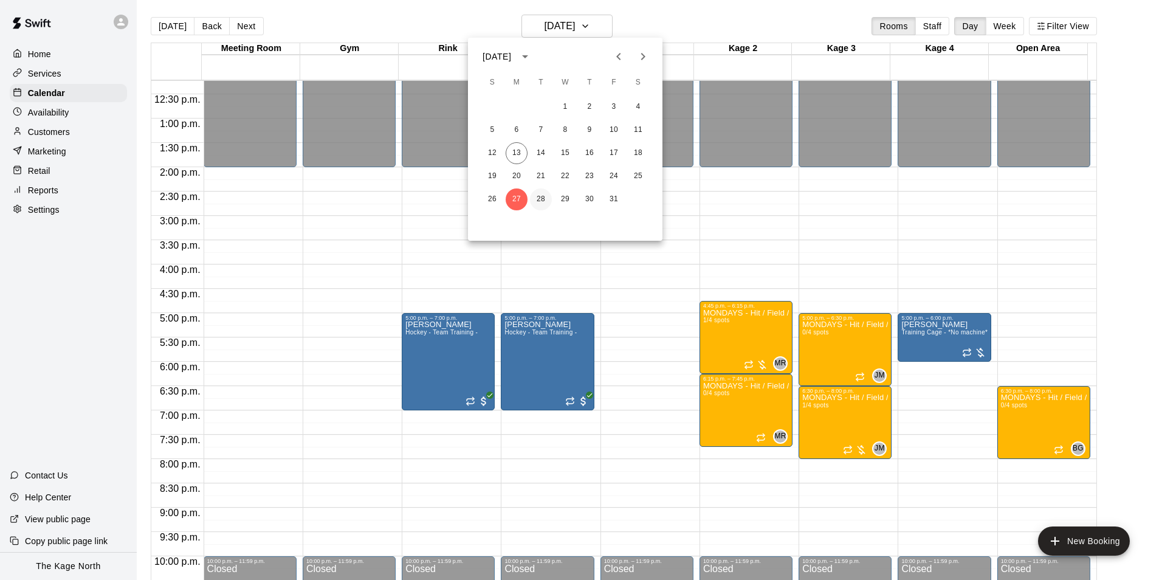
click at [541, 199] on button "28" at bounding box center [541, 199] width 22 height 22
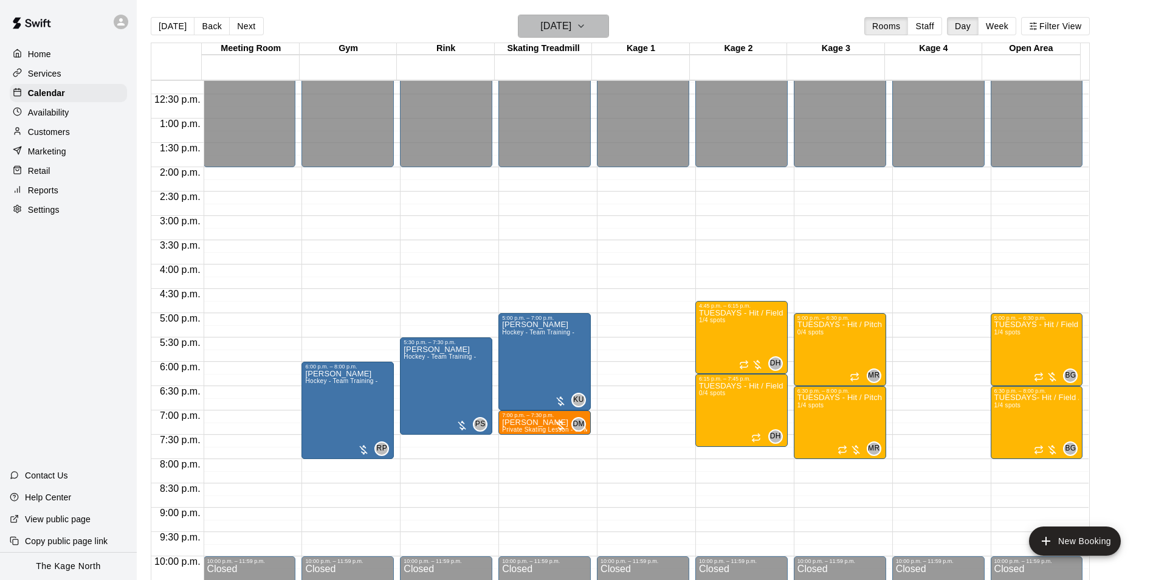
click at [571, 26] on h6 "[DATE]" at bounding box center [555, 26] width 31 height 17
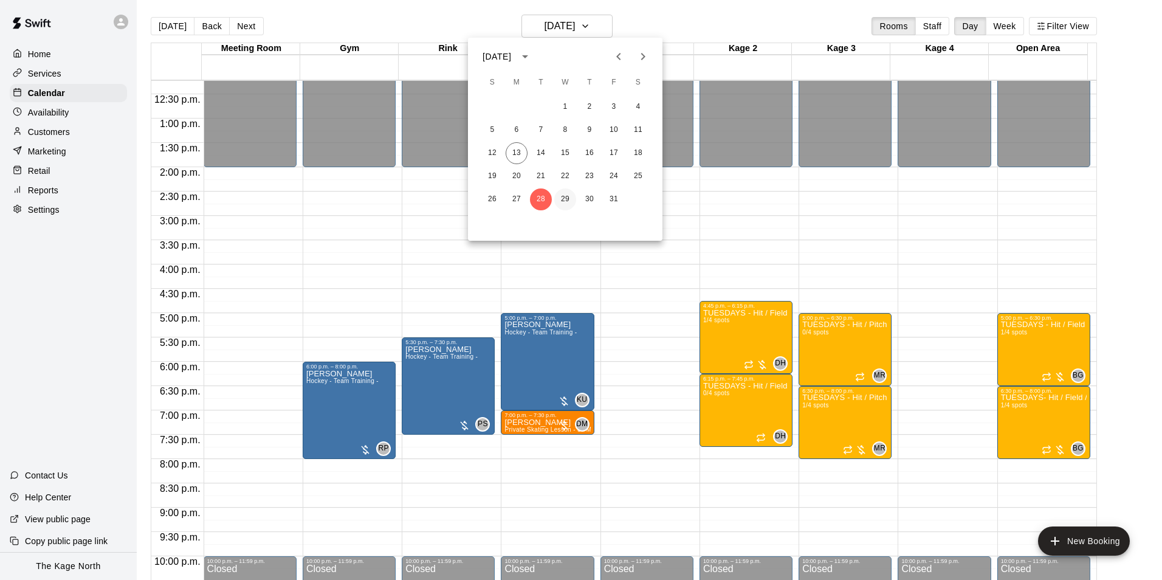
click at [562, 196] on button "29" at bounding box center [565, 199] width 22 height 22
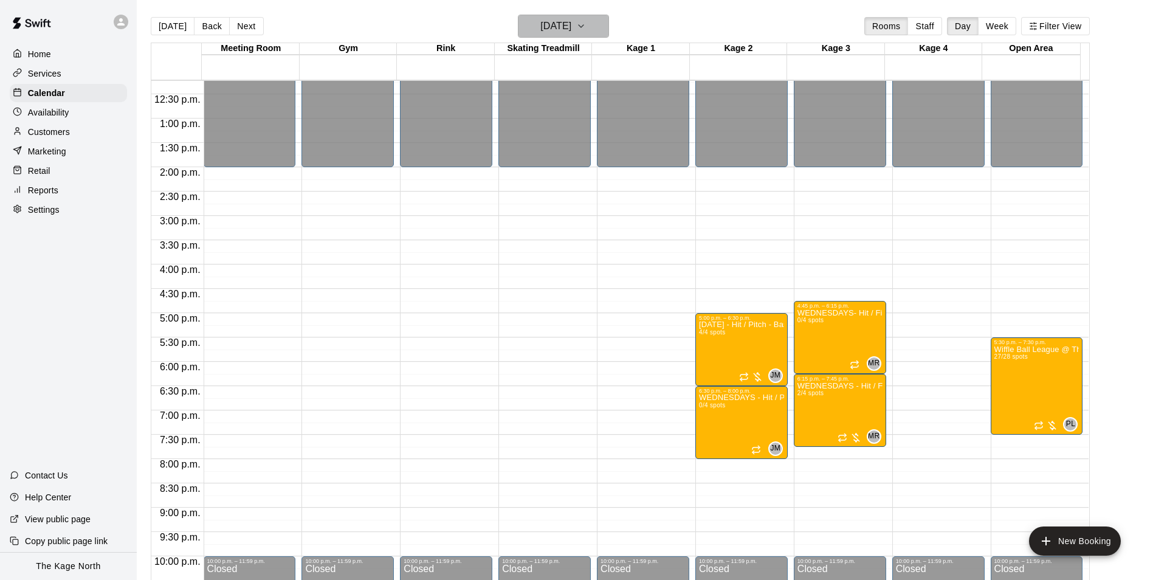
click at [571, 20] on h6 "[DATE]" at bounding box center [555, 26] width 31 height 17
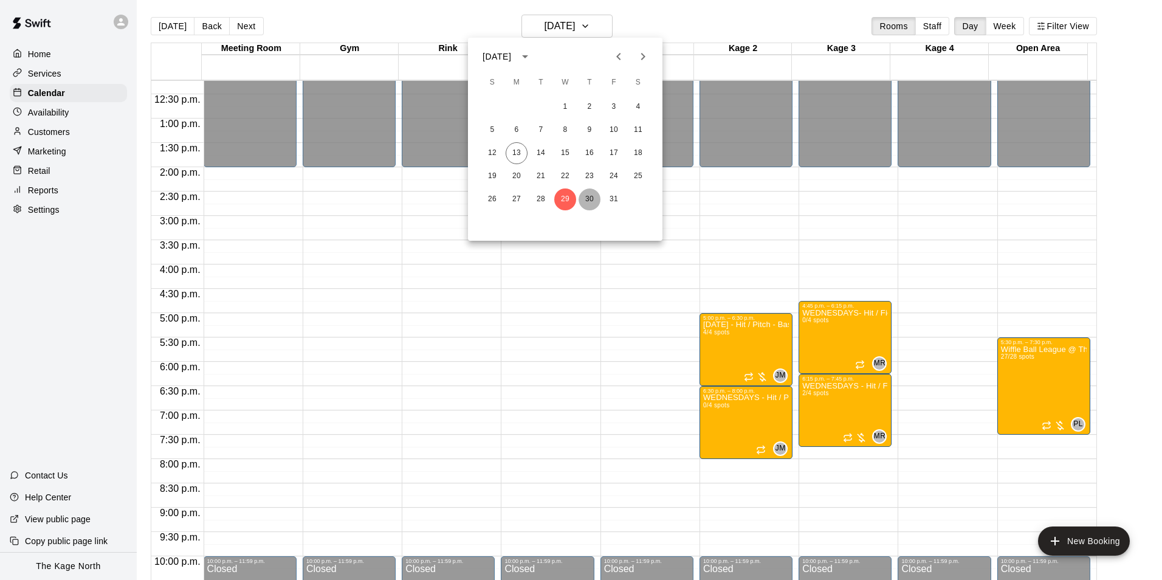
click at [586, 201] on button "30" at bounding box center [589, 199] width 22 height 22
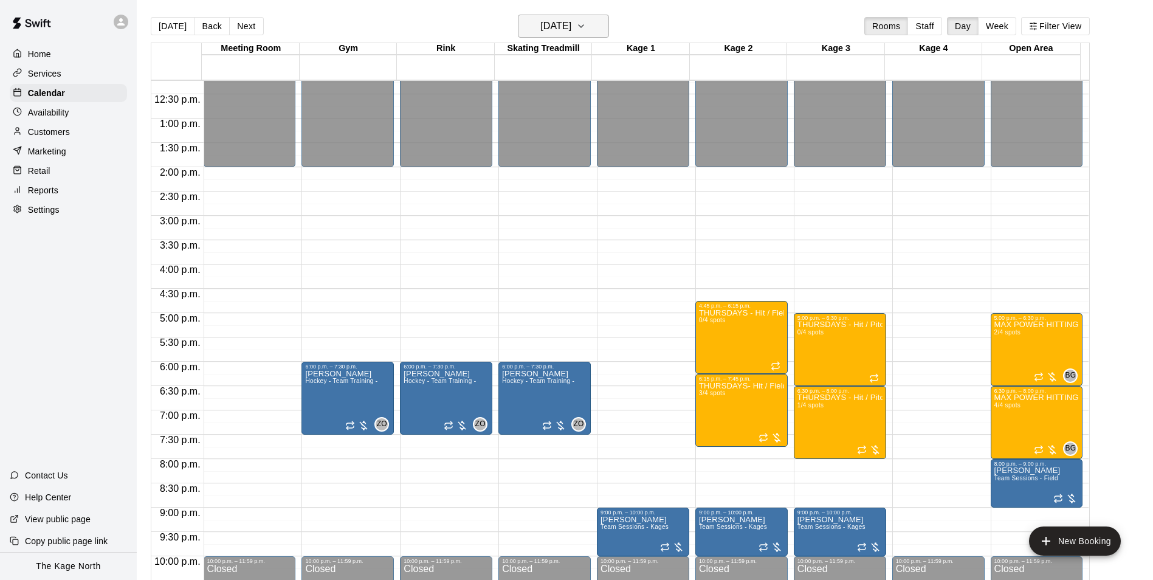
click at [571, 24] on h6 "[DATE]" at bounding box center [555, 26] width 31 height 17
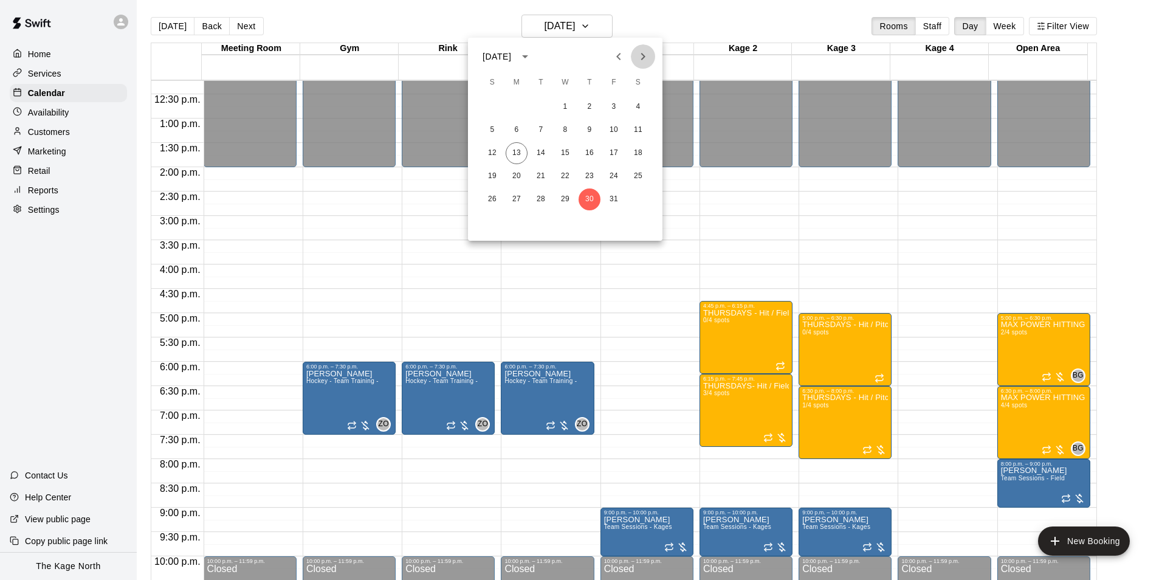
click at [642, 58] on icon "Next month" at bounding box center [643, 56] width 15 height 15
click at [615, 128] on button "7" at bounding box center [614, 130] width 22 height 22
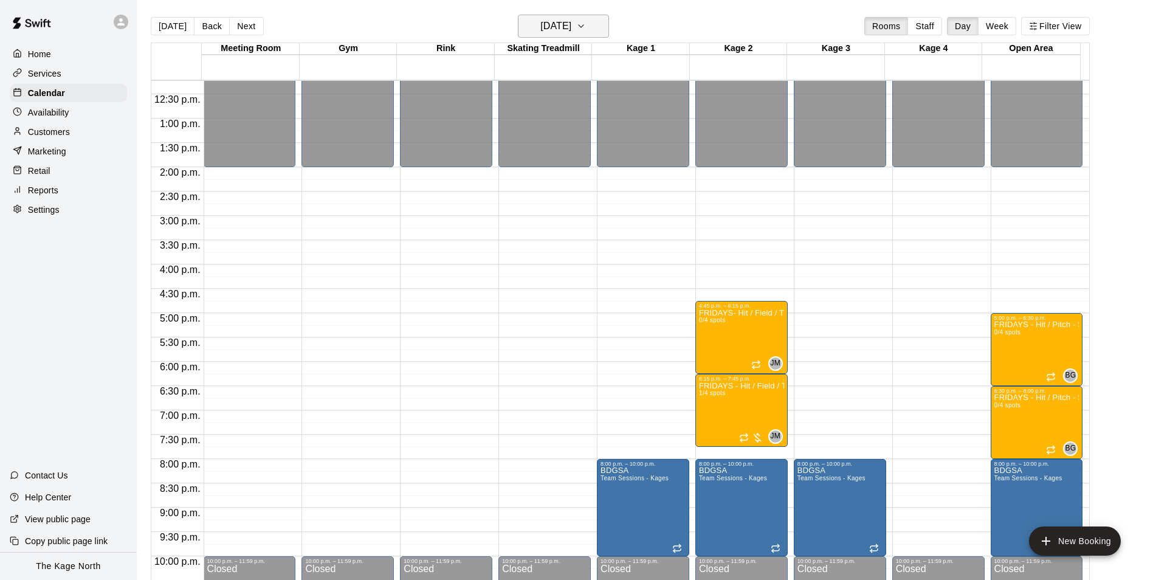
click at [586, 26] on icon "button" at bounding box center [581, 26] width 10 height 15
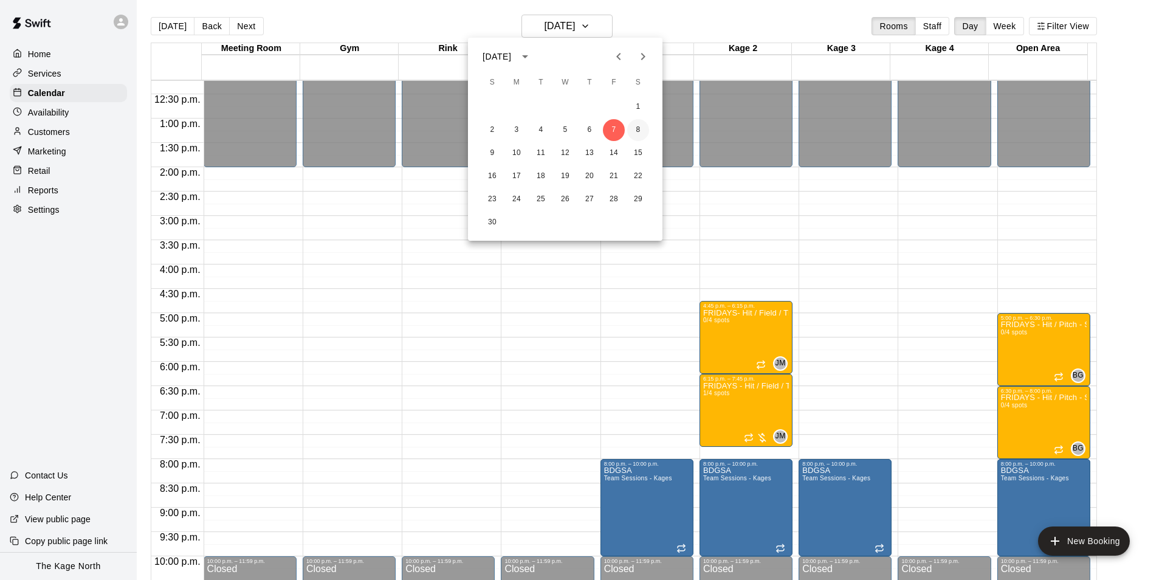
click at [637, 130] on button "8" at bounding box center [638, 130] width 22 height 22
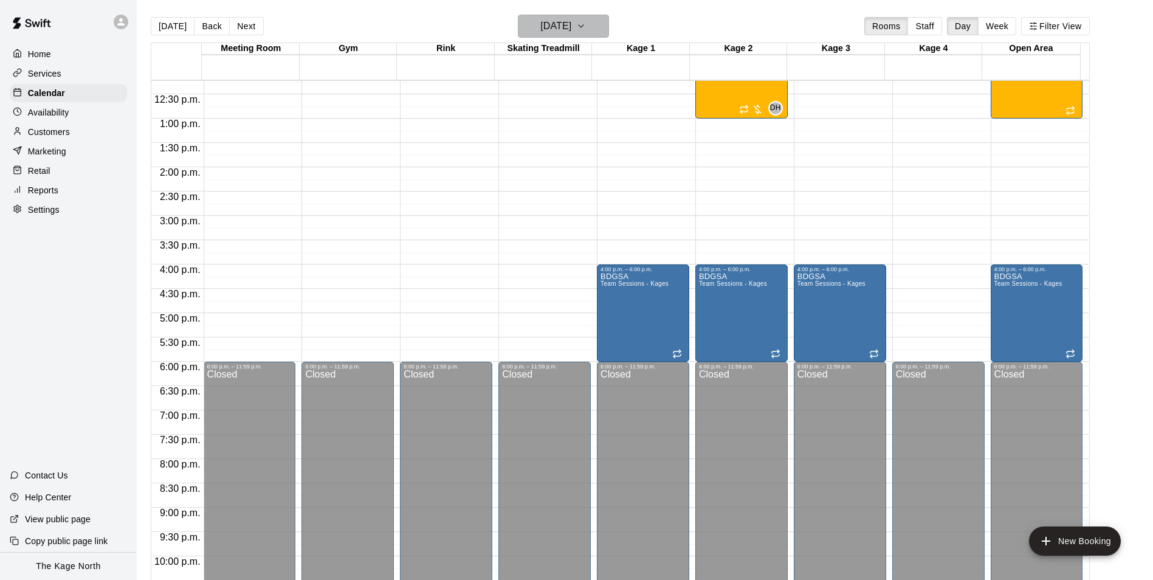
click at [566, 20] on h6 "[DATE]" at bounding box center [555, 26] width 31 height 17
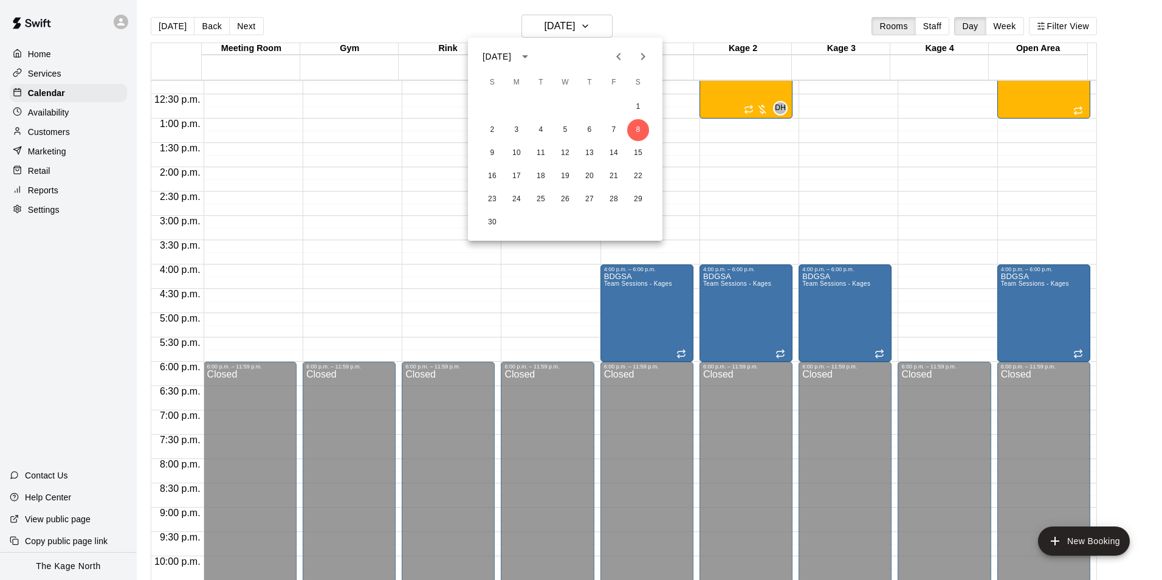
click at [770, 22] on div at bounding box center [581, 290] width 1162 height 580
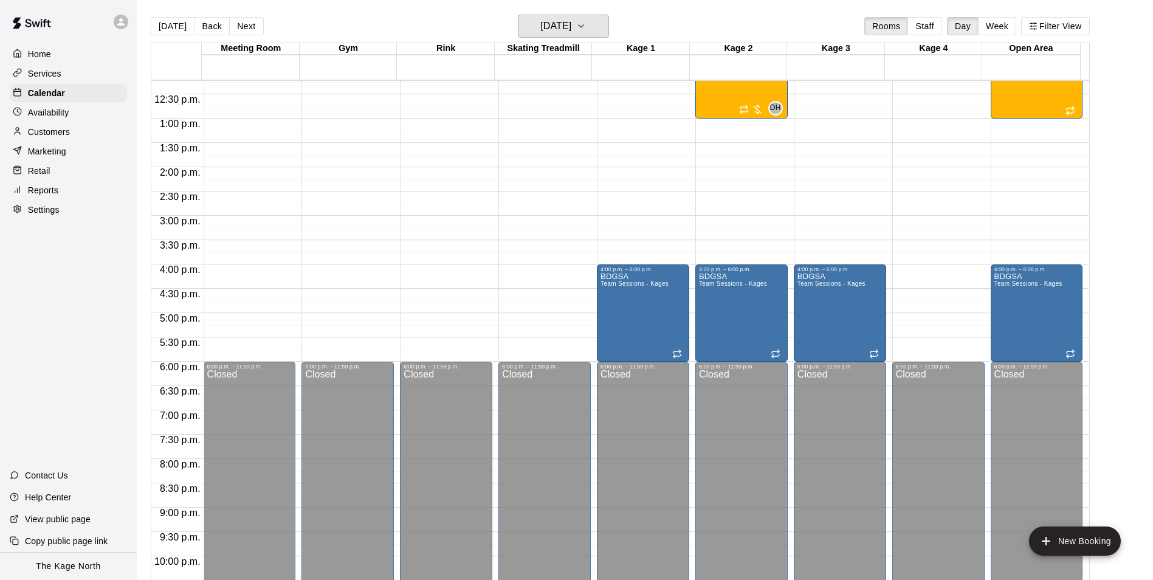
scroll to position [351, 0]
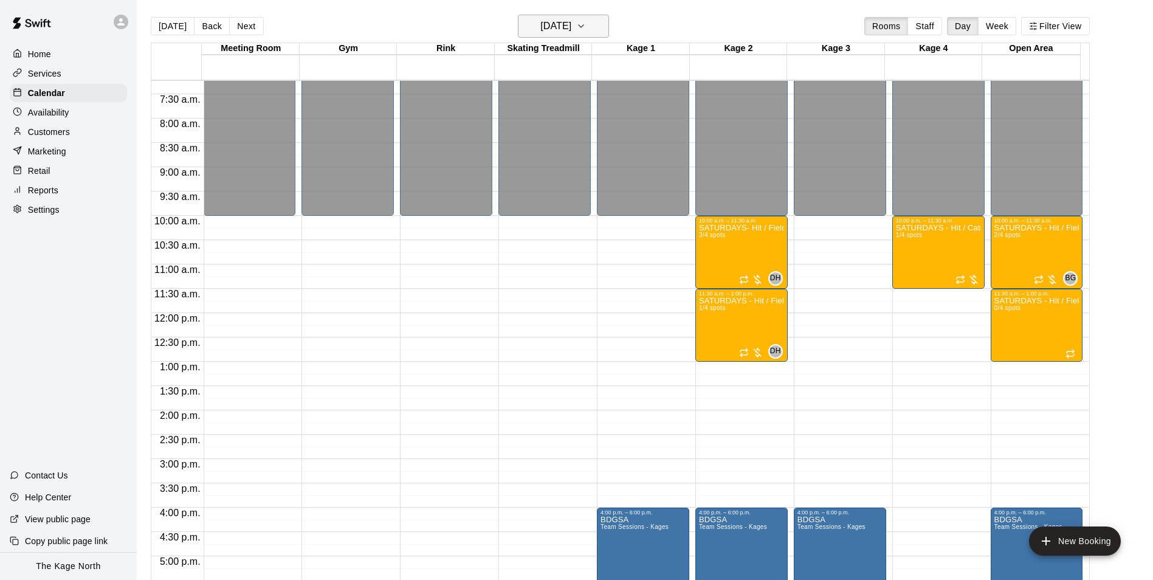
click at [571, 20] on h6 "[DATE]" at bounding box center [555, 26] width 31 height 17
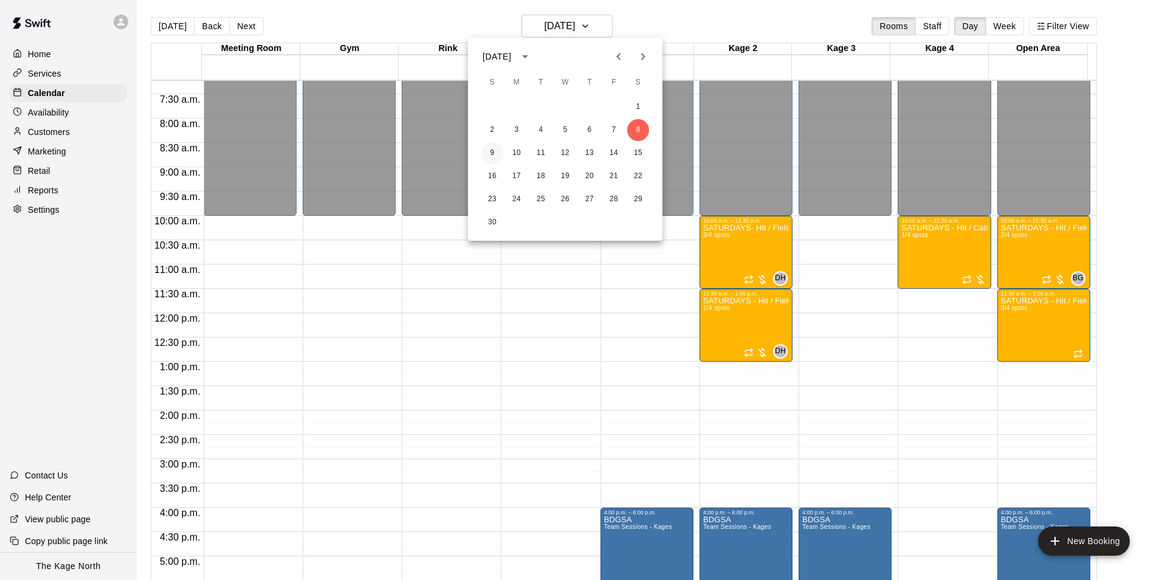
click at [495, 153] on button "9" at bounding box center [492, 153] width 22 height 22
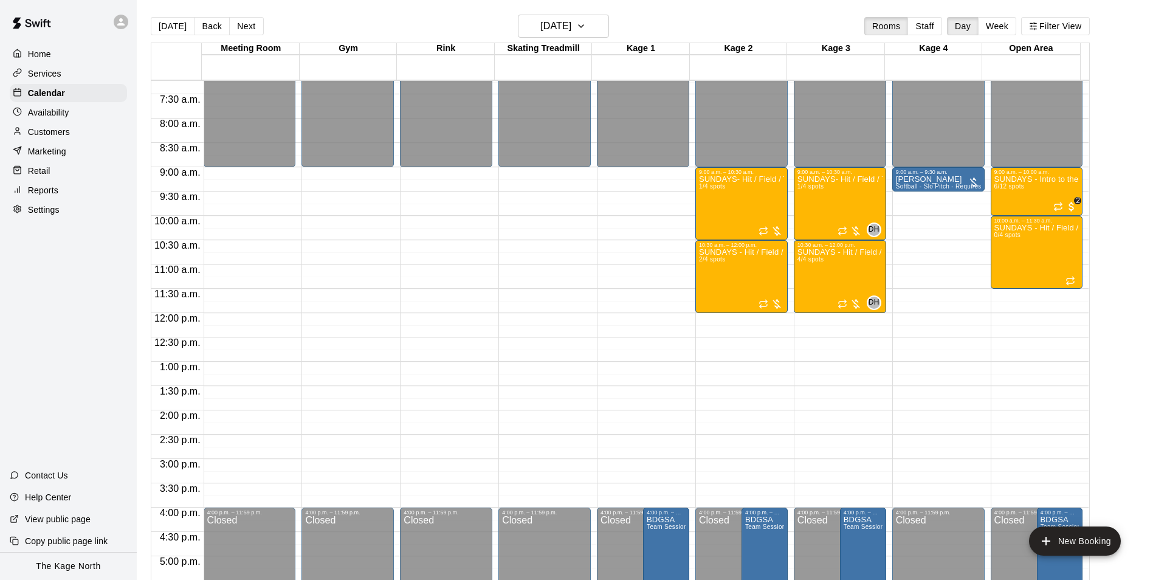
click at [640, 22] on div "[DATE] Back [DATE][DATE] Rooms Staff Day Week Filter View" at bounding box center [620, 29] width 939 height 28
click at [591, 25] on button "[DATE]" at bounding box center [563, 26] width 91 height 23
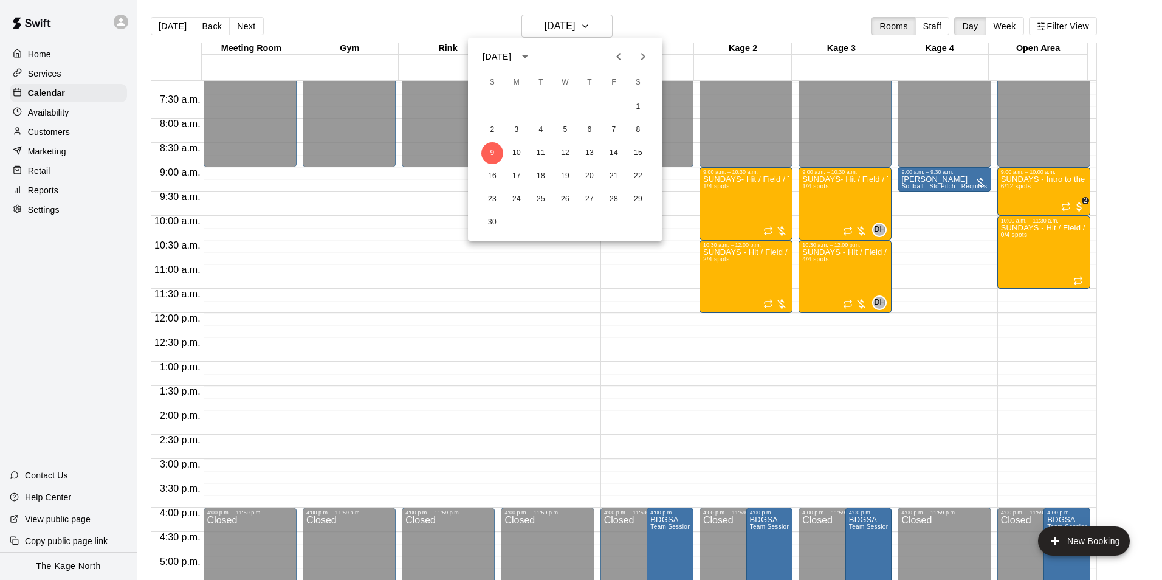
click at [620, 57] on icon "Previous month" at bounding box center [618, 56] width 15 height 15
click at [521, 154] on button "13" at bounding box center [517, 153] width 22 height 22
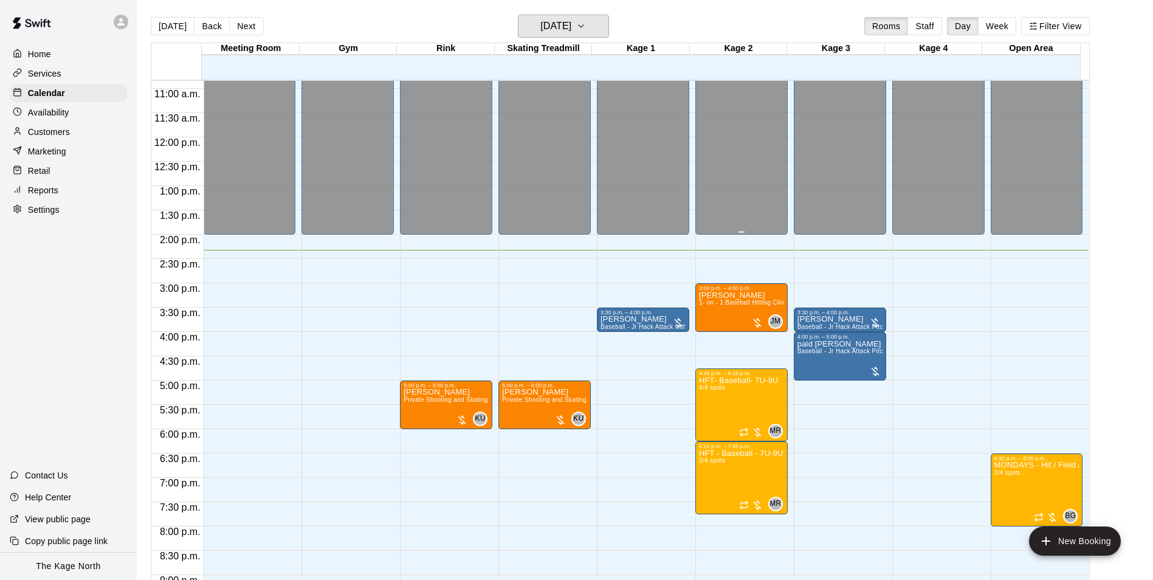
scroll to position [533, 0]
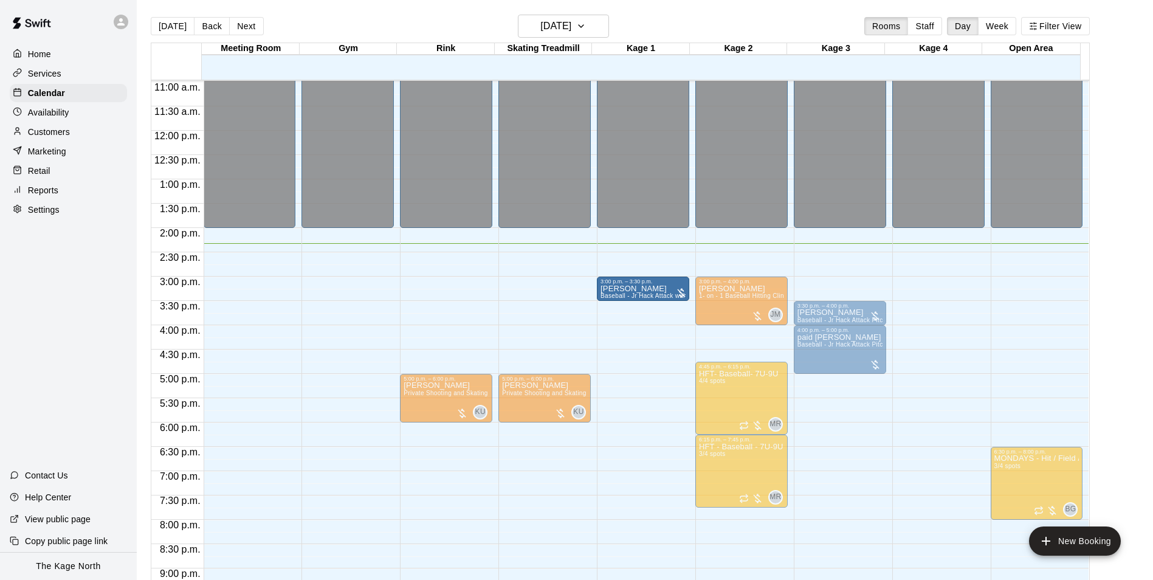
drag, startPoint x: 641, startPoint y: 313, endPoint x: 645, endPoint y: 300, distance: 13.9
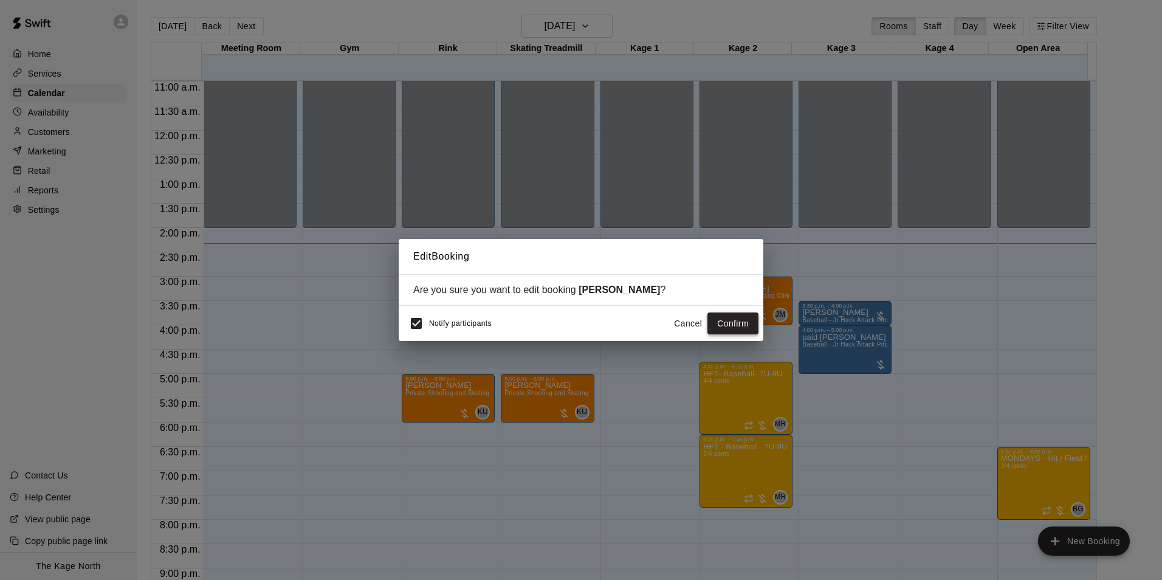
click at [732, 320] on button "Confirm" at bounding box center [732, 323] width 51 height 22
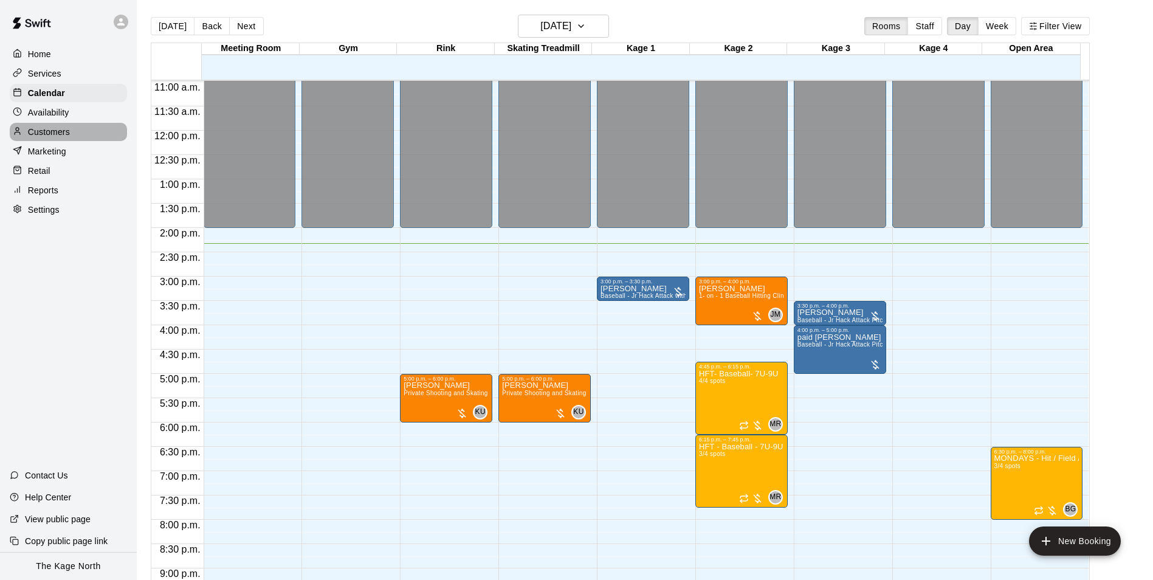
click at [32, 129] on p "Customers" at bounding box center [49, 132] width 42 height 12
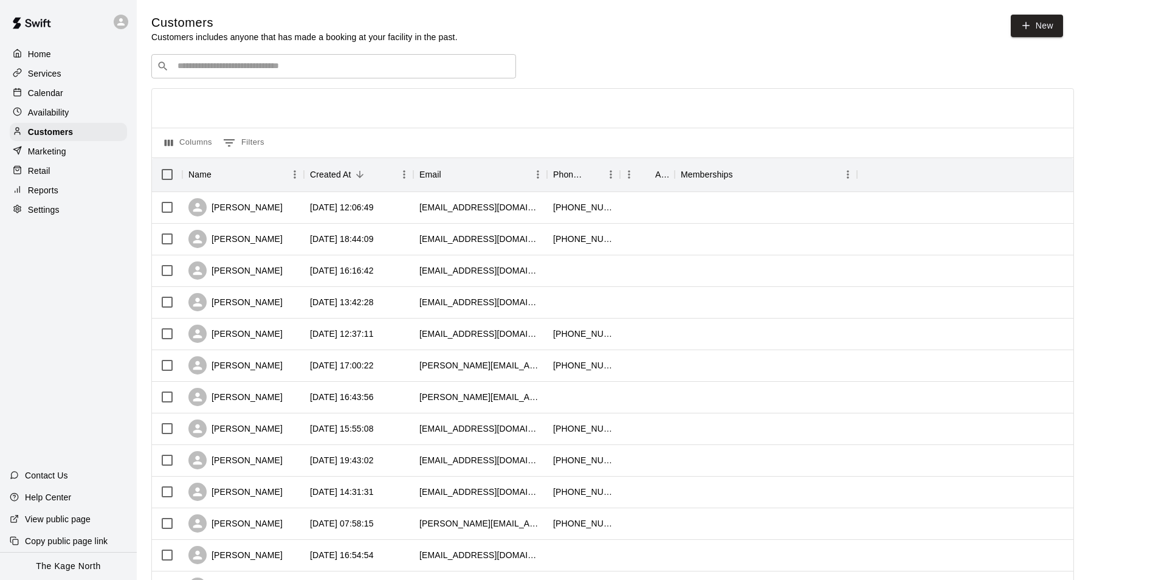
click at [52, 94] on p "Calendar" at bounding box center [45, 93] width 35 height 12
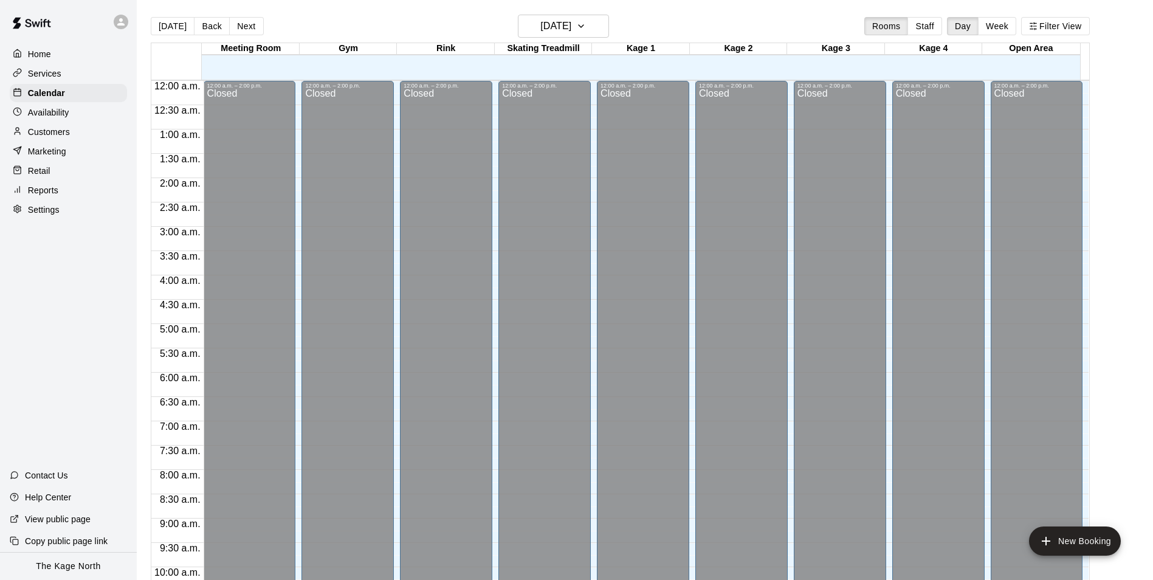
scroll to position [617, 0]
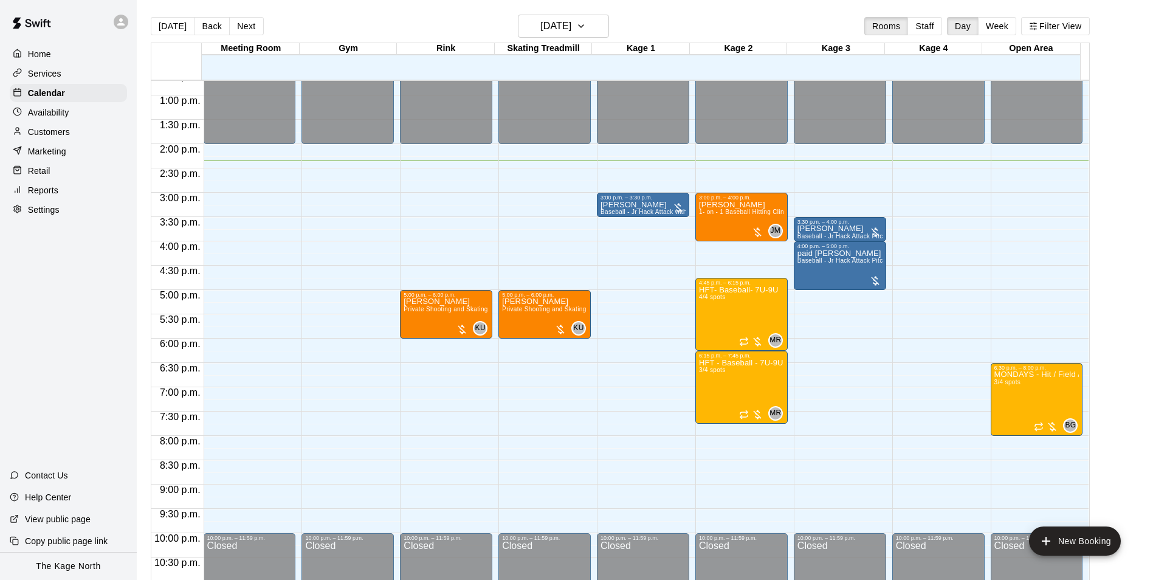
click at [46, 132] on p "Customers" at bounding box center [49, 132] width 42 height 12
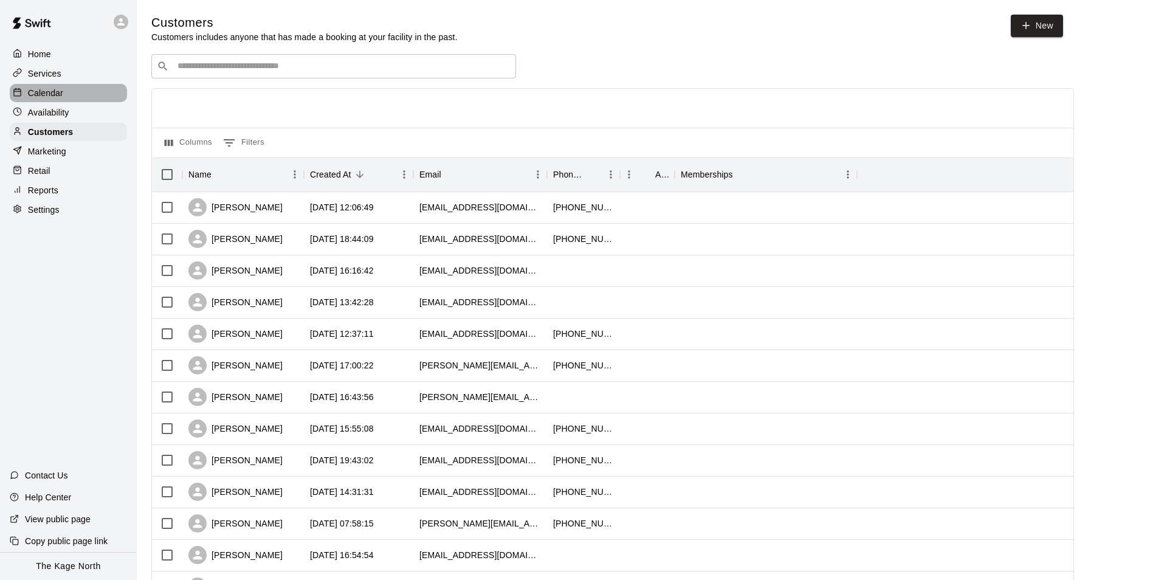
click at [41, 89] on p "Calendar" at bounding box center [45, 93] width 35 height 12
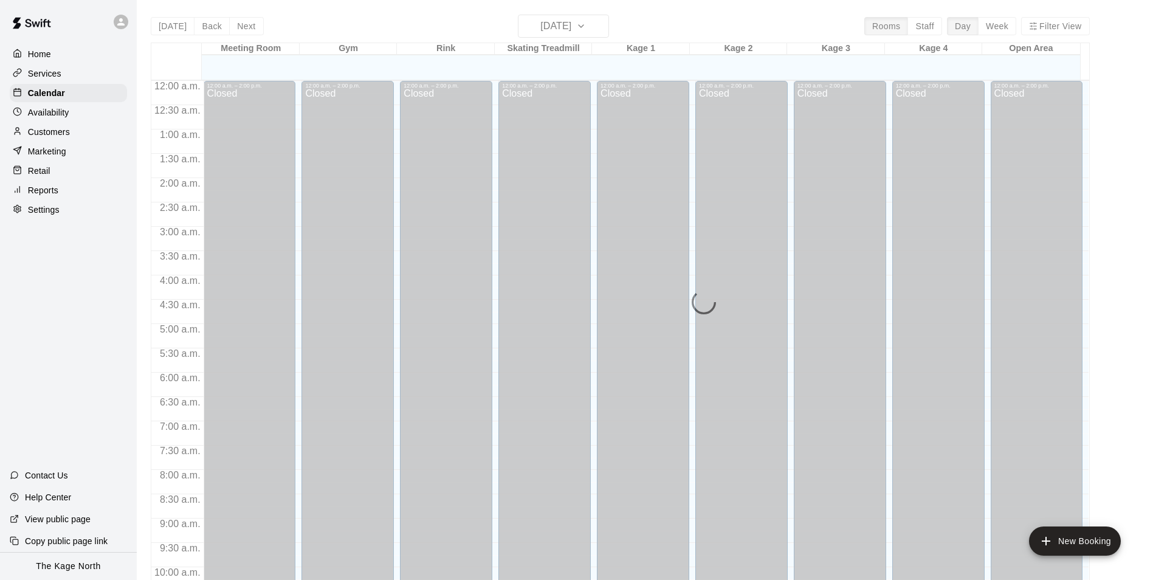
scroll to position [617, 0]
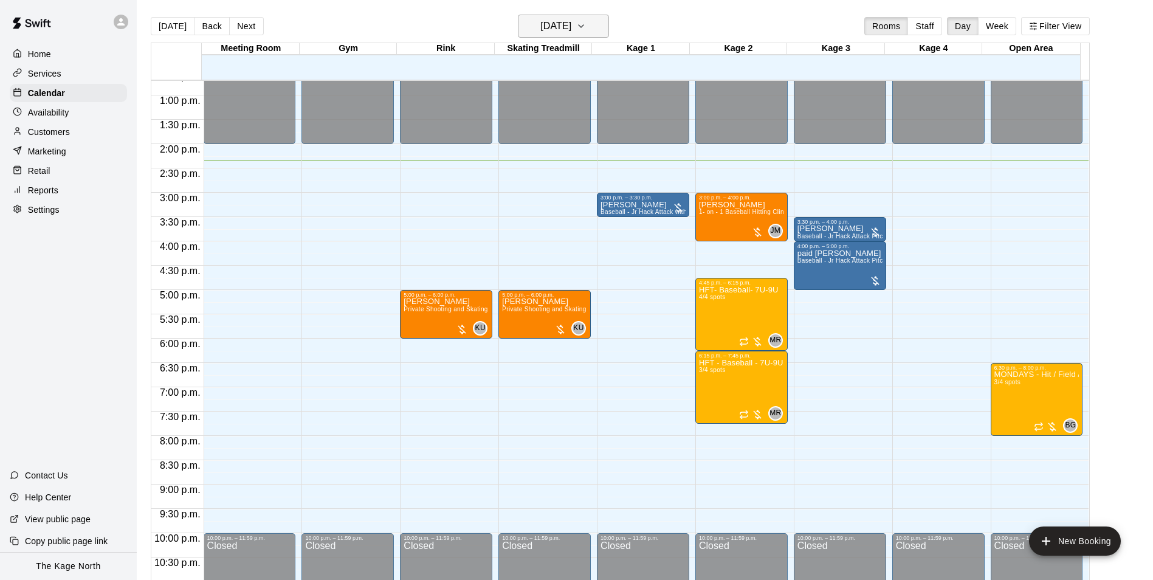
click at [571, 27] on h6 "[DATE]" at bounding box center [555, 26] width 31 height 17
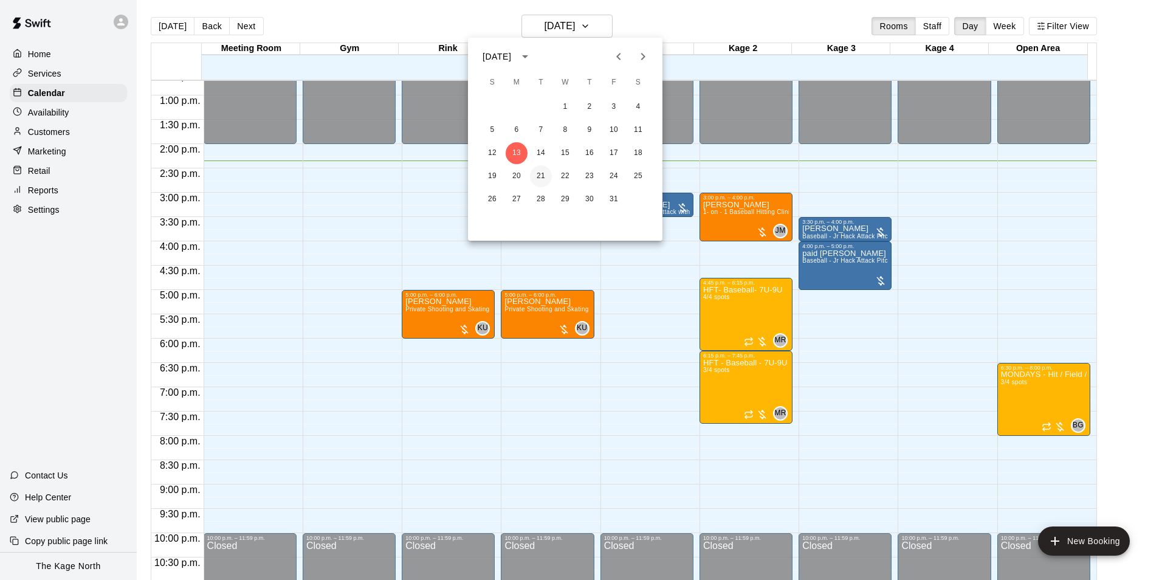
click at [544, 175] on button "21" at bounding box center [541, 176] width 22 height 22
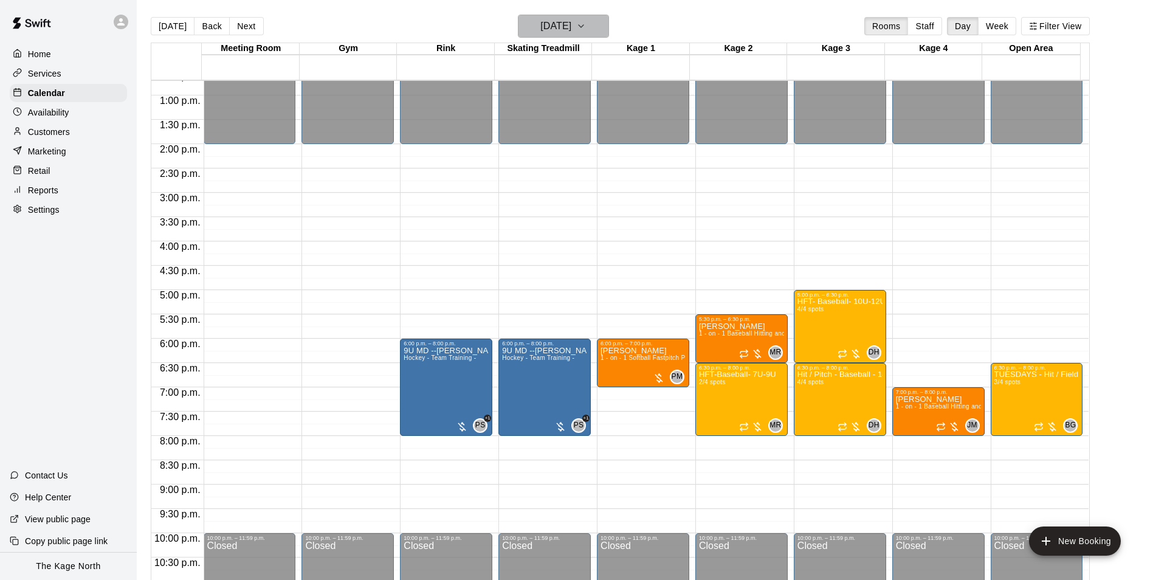
click at [564, 16] on button "[DATE]" at bounding box center [563, 26] width 91 height 23
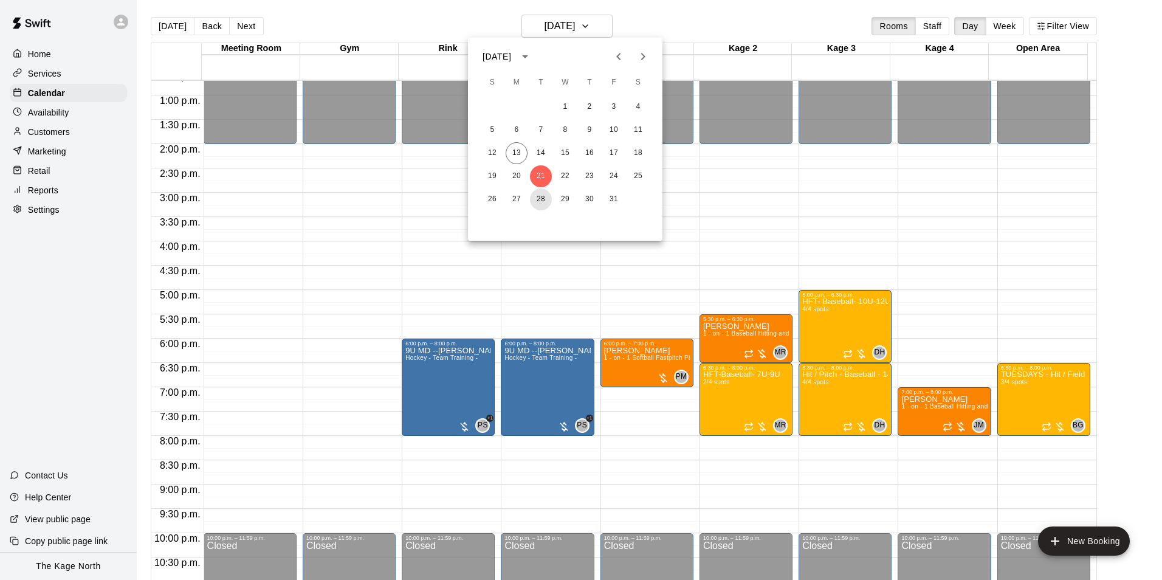
drag, startPoint x: 548, startPoint y: 199, endPoint x: 826, endPoint y: 343, distance: 313.3
click at [547, 199] on button "28" at bounding box center [541, 199] width 22 height 22
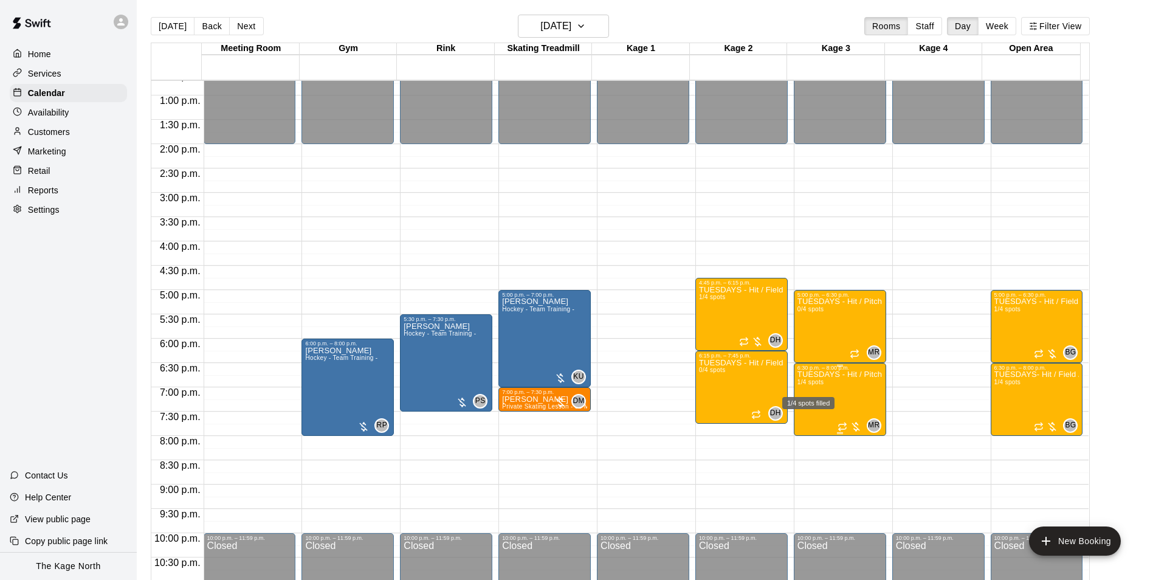
click at [819, 385] on span "1/4 spots" at bounding box center [810, 382] width 27 height 7
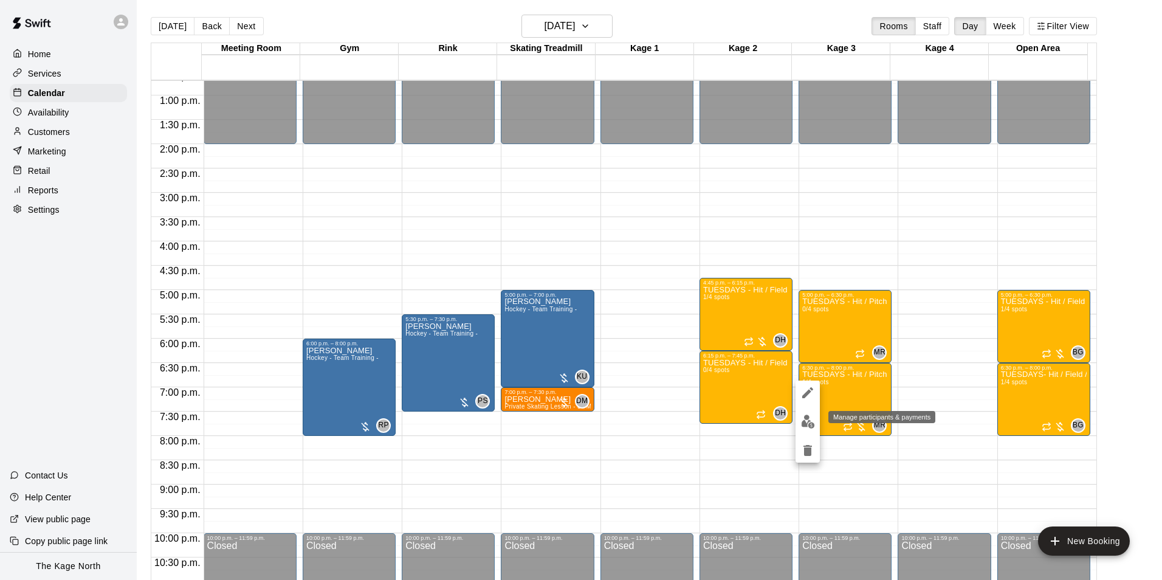
click at [804, 423] on img "edit" at bounding box center [808, 421] width 14 height 14
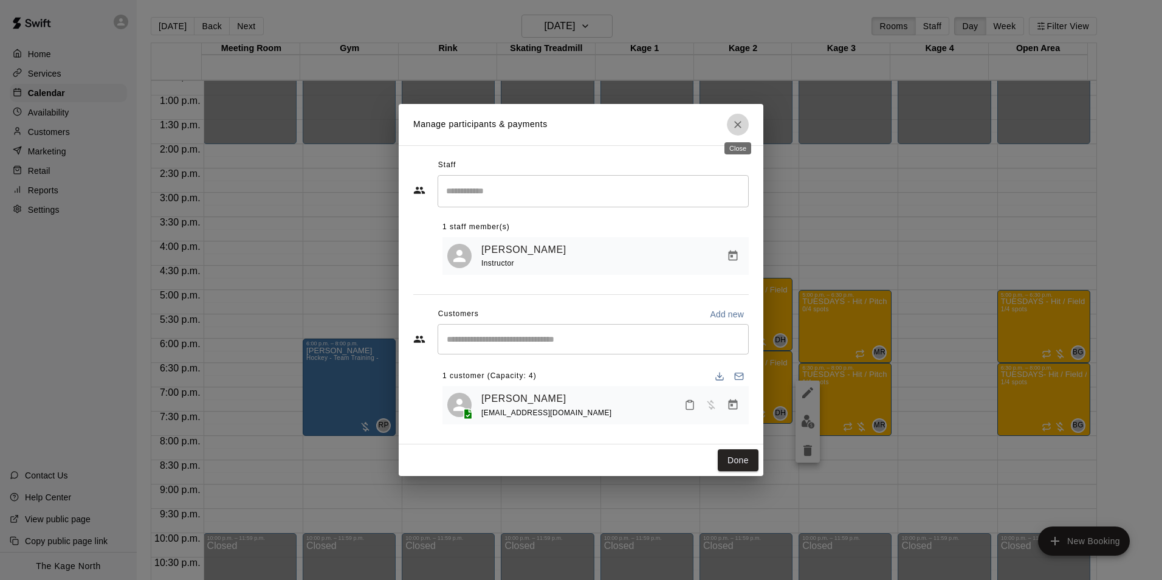
click at [741, 122] on icon "Close" at bounding box center [738, 124] width 12 height 12
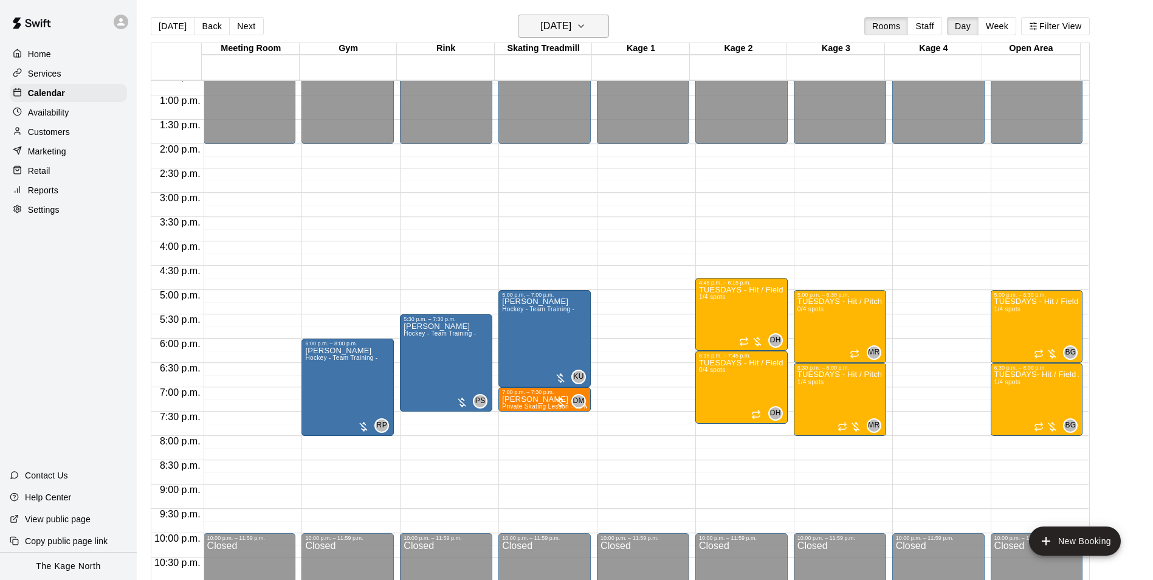
click at [571, 28] on h6 "[DATE]" at bounding box center [555, 26] width 31 height 17
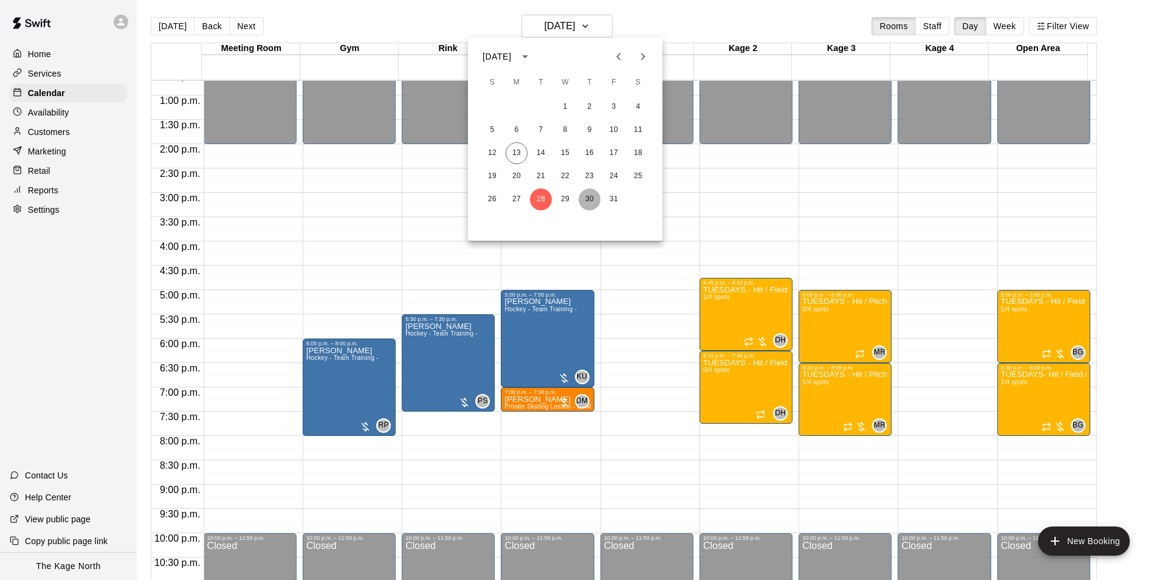
click at [591, 196] on button "30" at bounding box center [589, 199] width 22 height 22
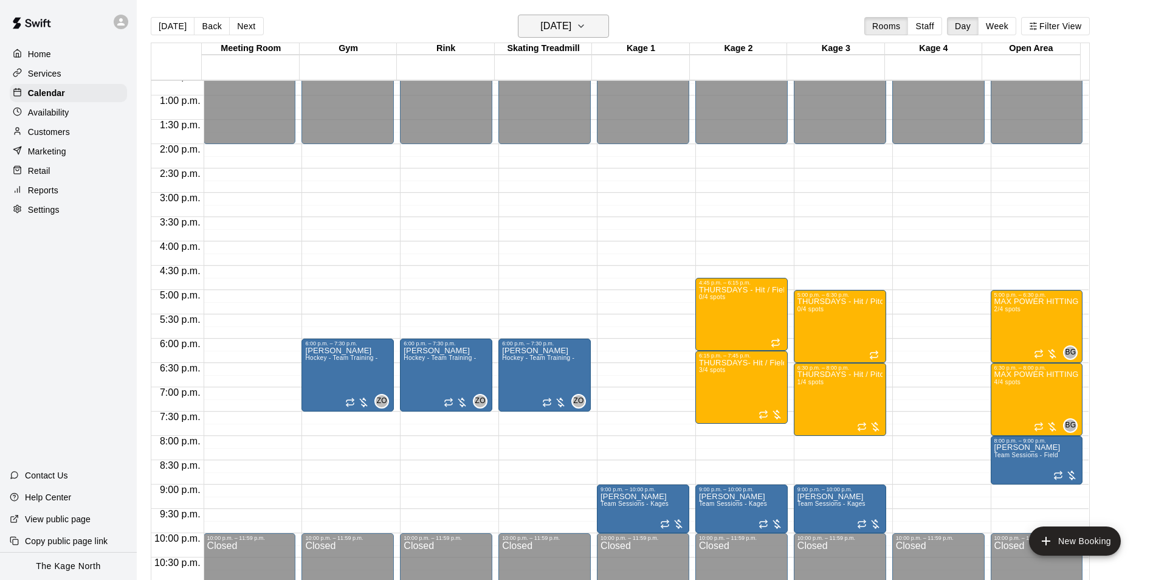
click at [560, 19] on h6 "[DATE]" at bounding box center [555, 26] width 31 height 17
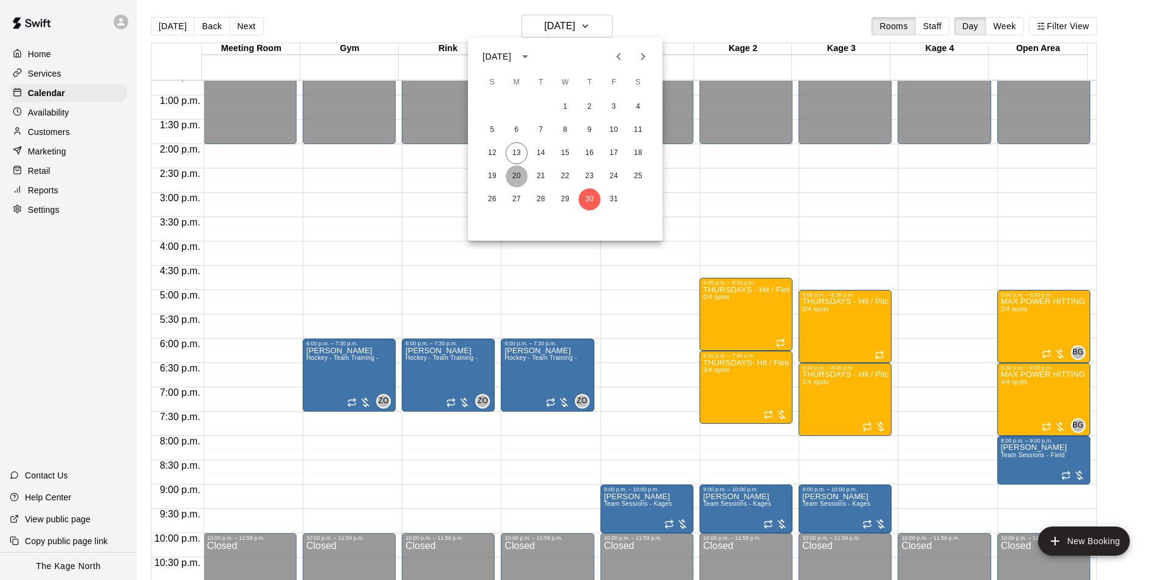
click at [518, 173] on button "20" at bounding box center [517, 176] width 22 height 22
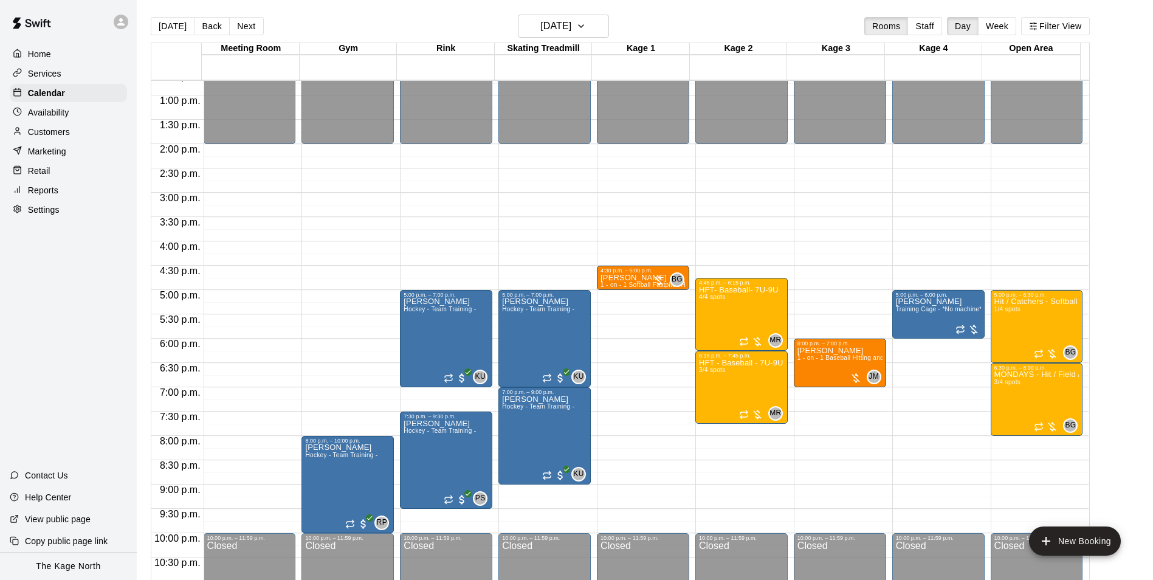
click at [58, 128] on p "Customers" at bounding box center [49, 132] width 42 height 12
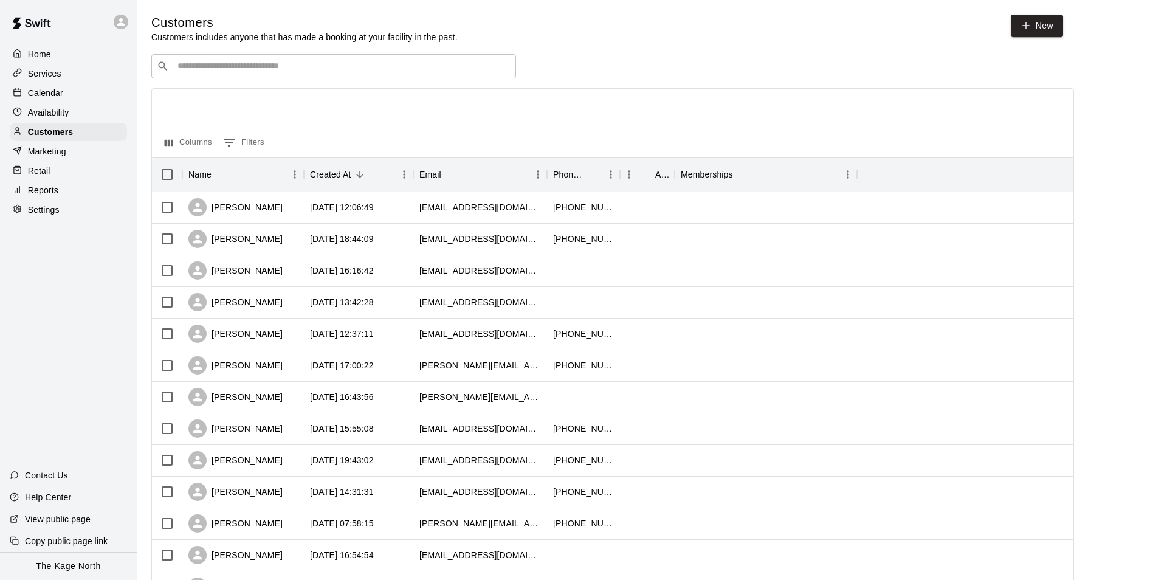
click at [55, 92] on p "Calendar" at bounding box center [45, 93] width 35 height 12
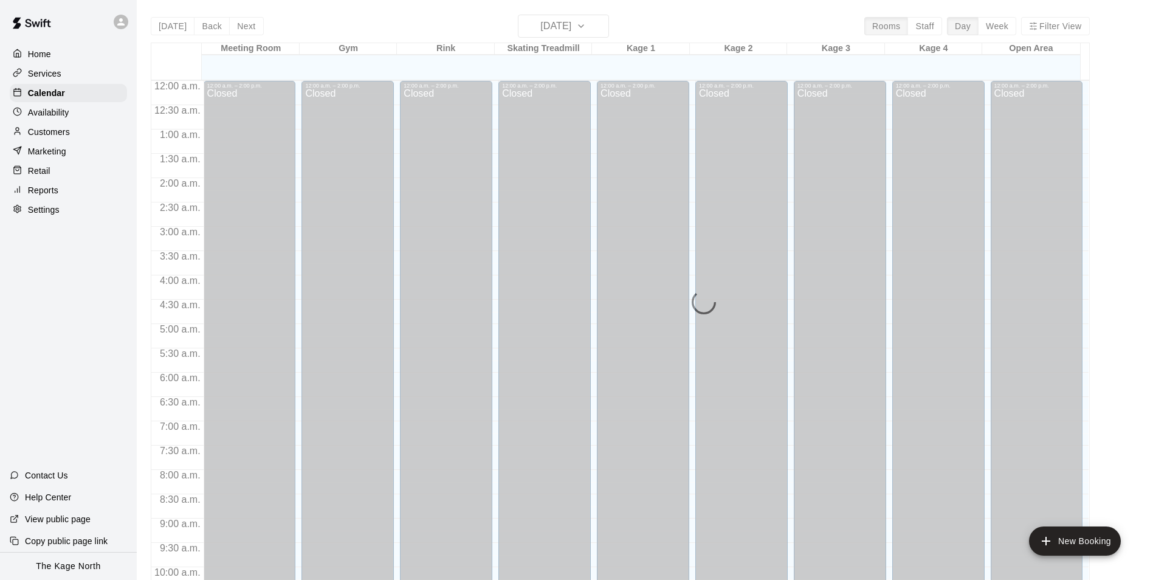
scroll to position [617, 0]
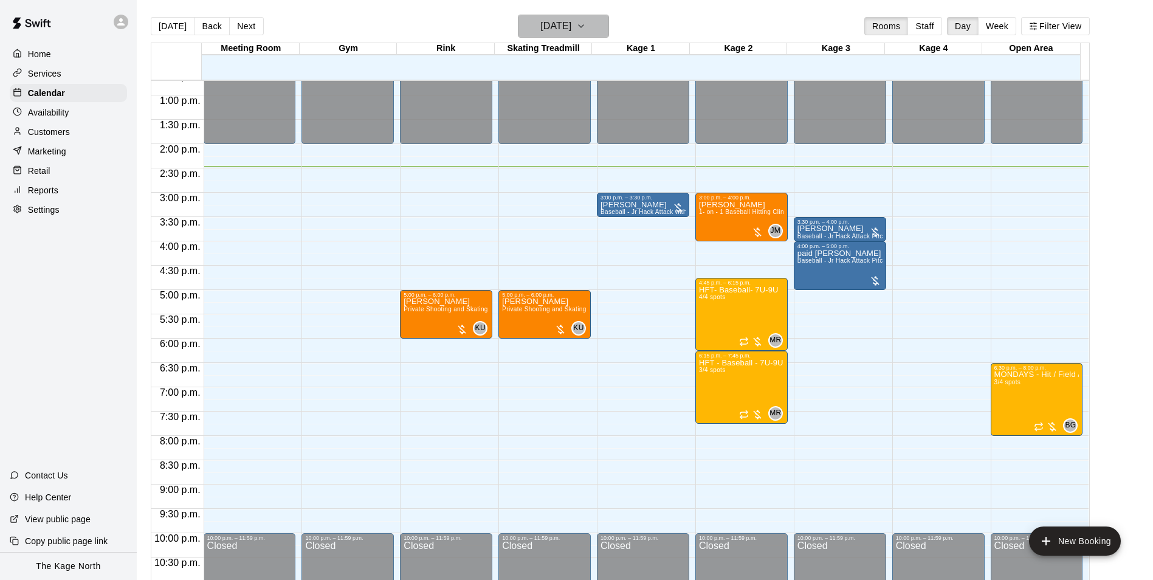
click at [569, 30] on h6 "[DATE]" at bounding box center [555, 26] width 31 height 17
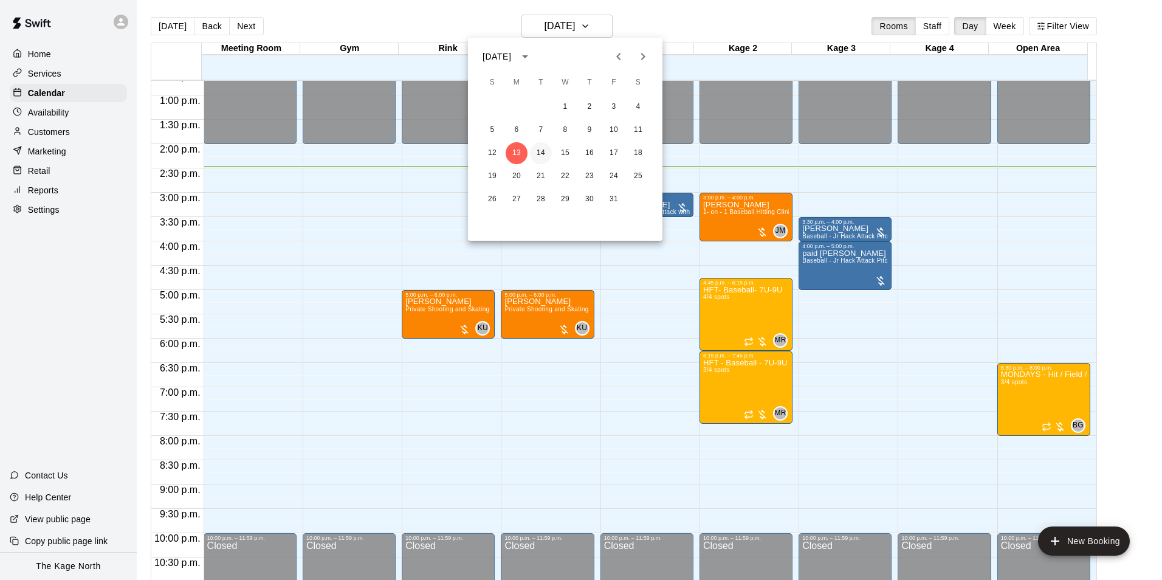
click at [534, 153] on button "14" at bounding box center [541, 153] width 22 height 22
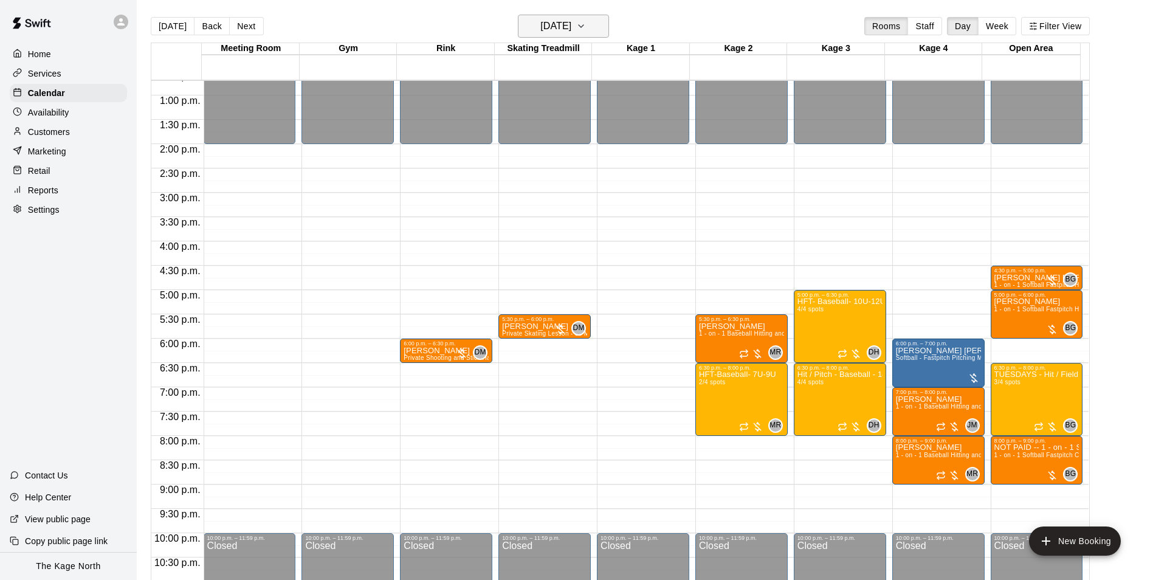
click at [566, 30] on h6 "[DATE]" at bounding box center [555, 26] width 31 height 17
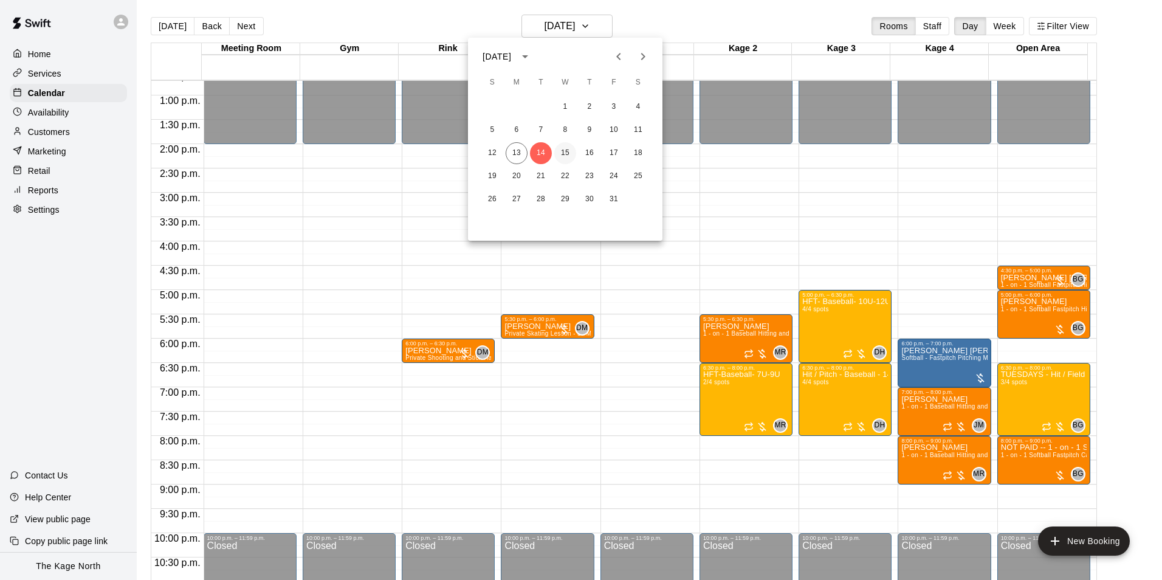
click at [568, 149] on button "15" at bounding box center [565, 153] width 22 height 22
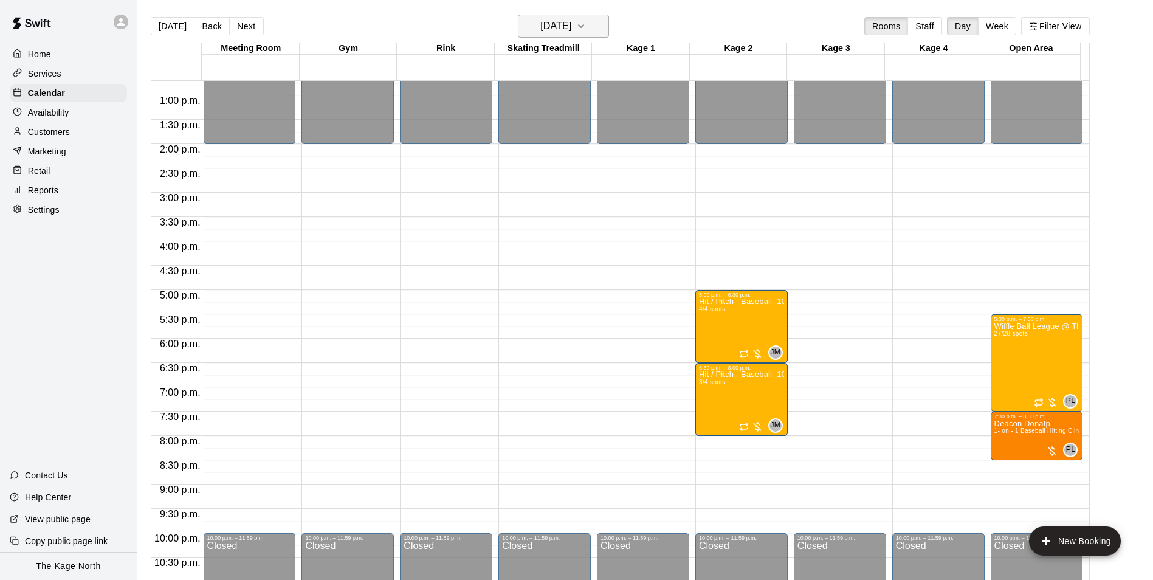
click at [571, 22] on h6 "[DATE]" at bounding box center [555, 26] width 31 height 17
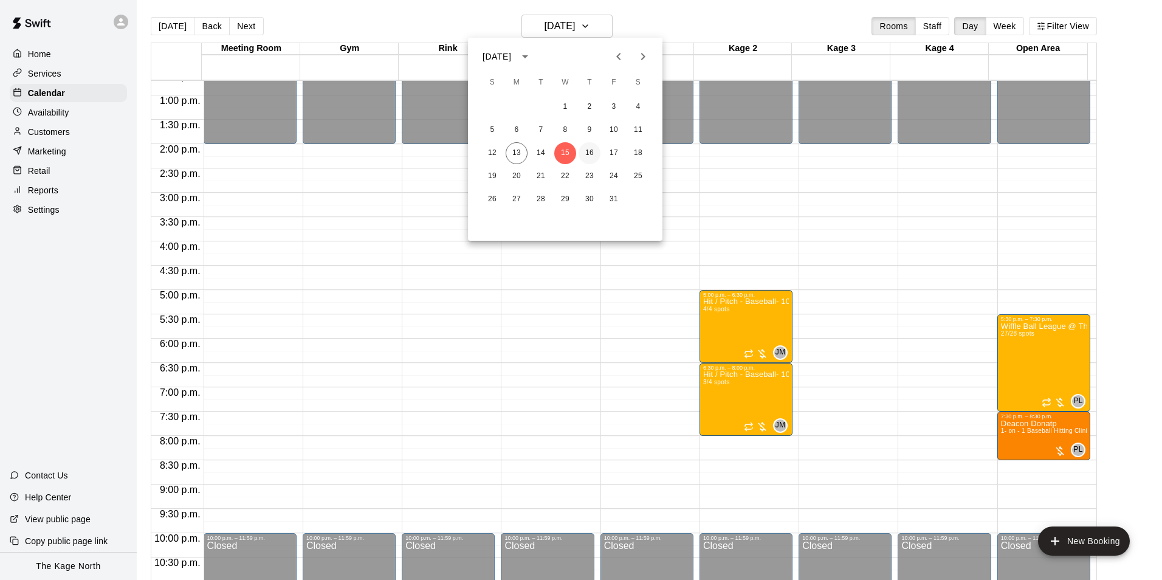
click at [588, 151] on button "16" at bounding box center [589, 153] width 22 height 22
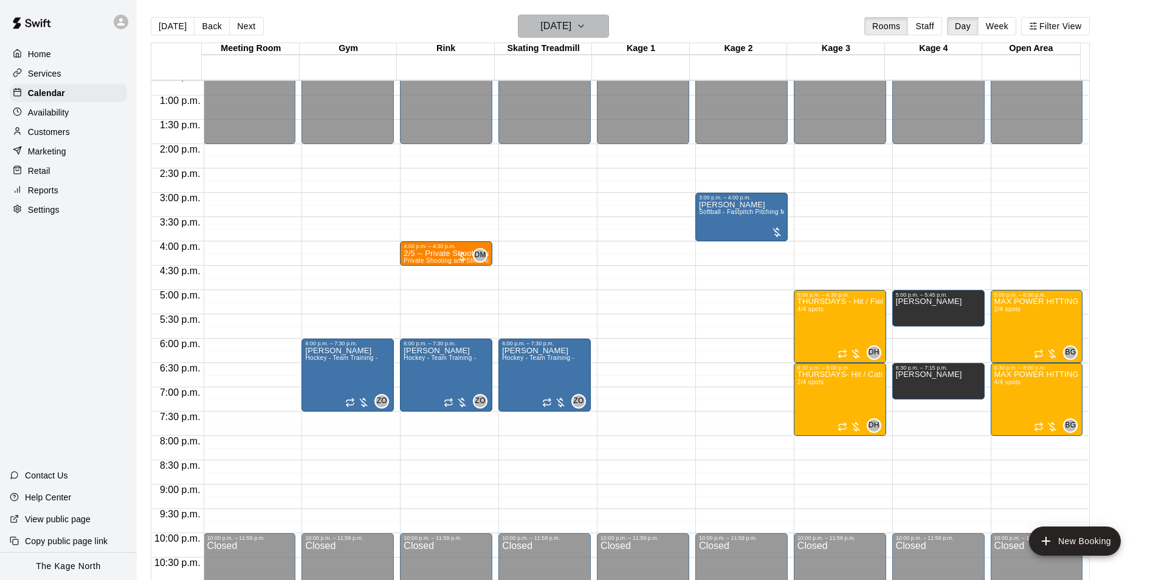
click at [571, 31] on h6 "[DATE]" at bounding box center [555, 26] width 31 height 17
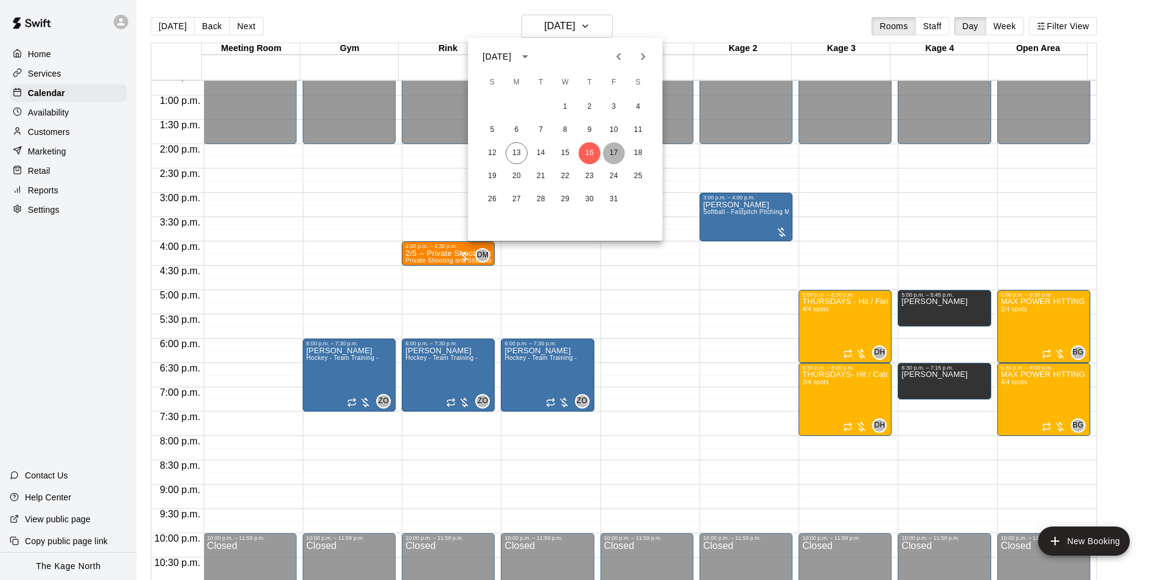
click at [609, 150] on button "17" at bounding box center [614, 153] width 22 height 22
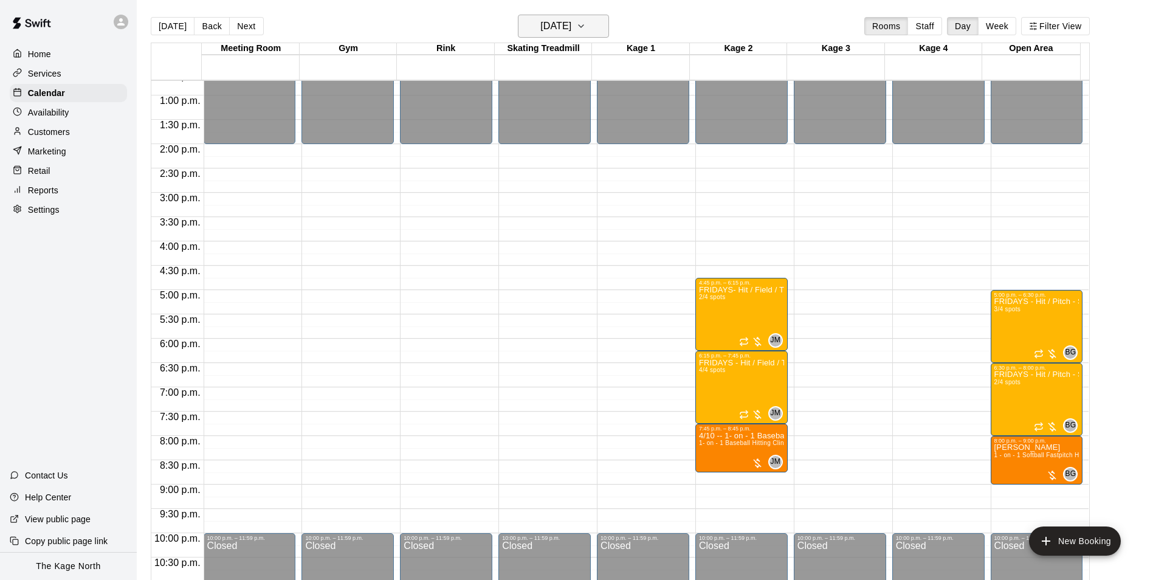
click at [571, 28] on h6 "[DATE]" at bounding box center [555, 26] width 31 height 17
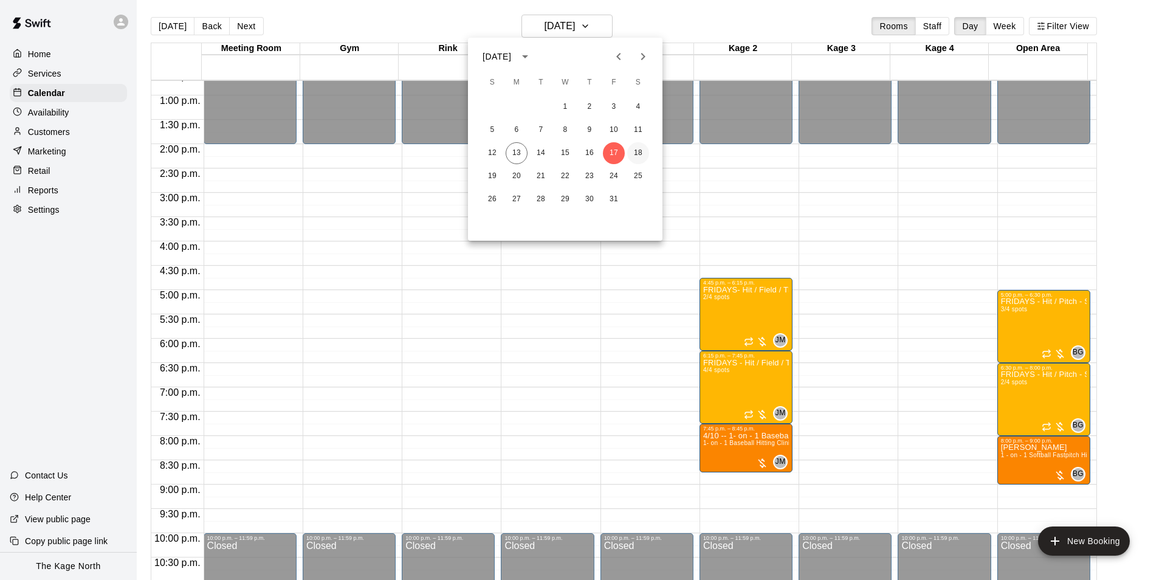
click at [642, 146] on button "18" at bounding box center [638, 153] width 22 height 22
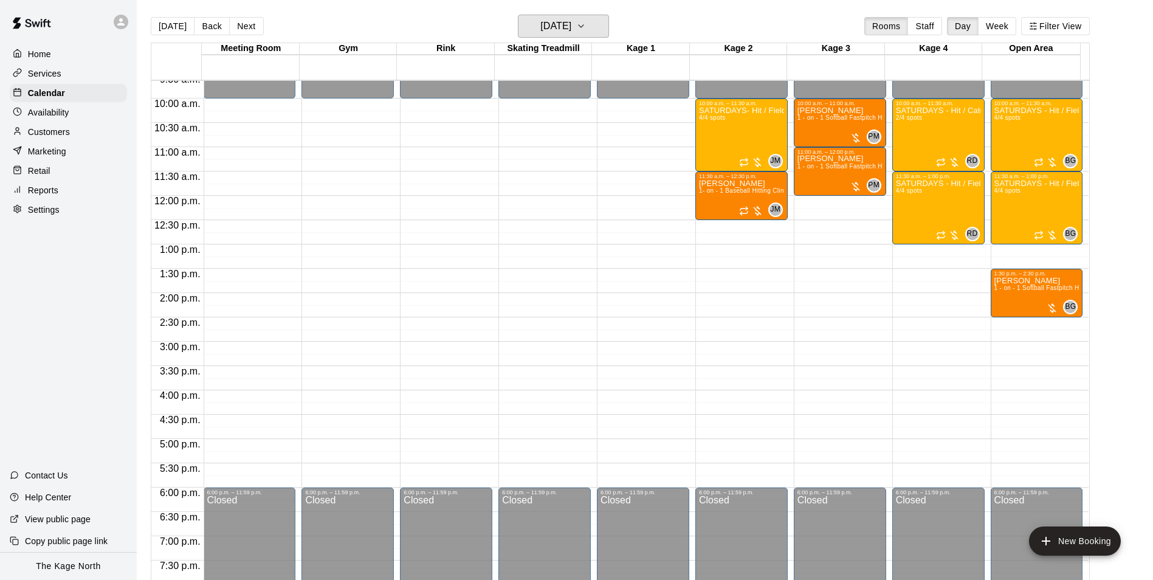
scroll to position [435, 0]
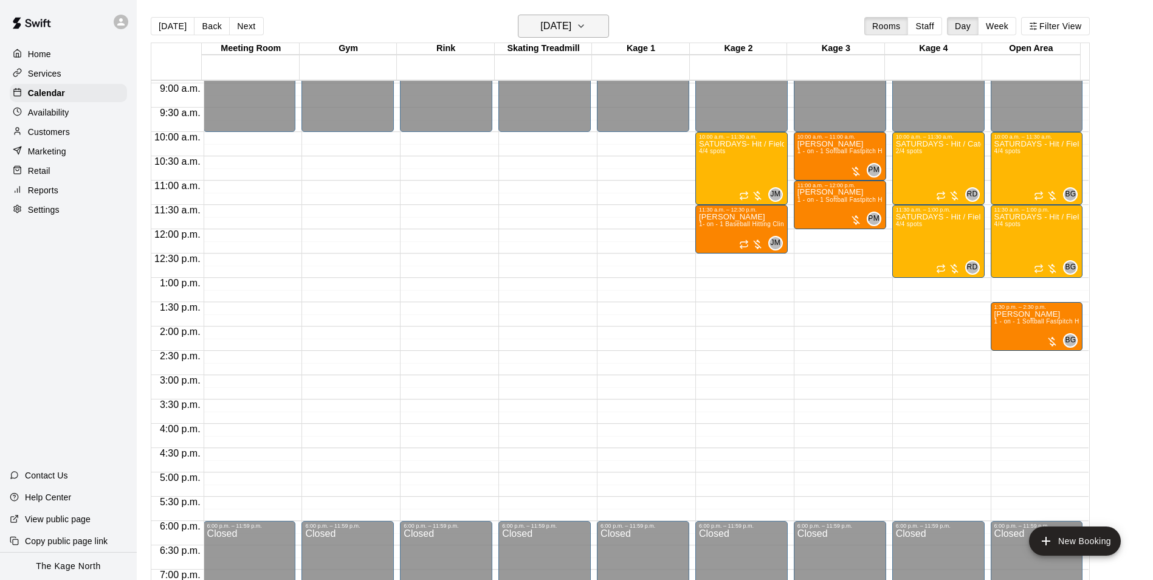
click at [571, 26] on h6 "[DATE]" at bounding box center [555, 26] width 31 height 17
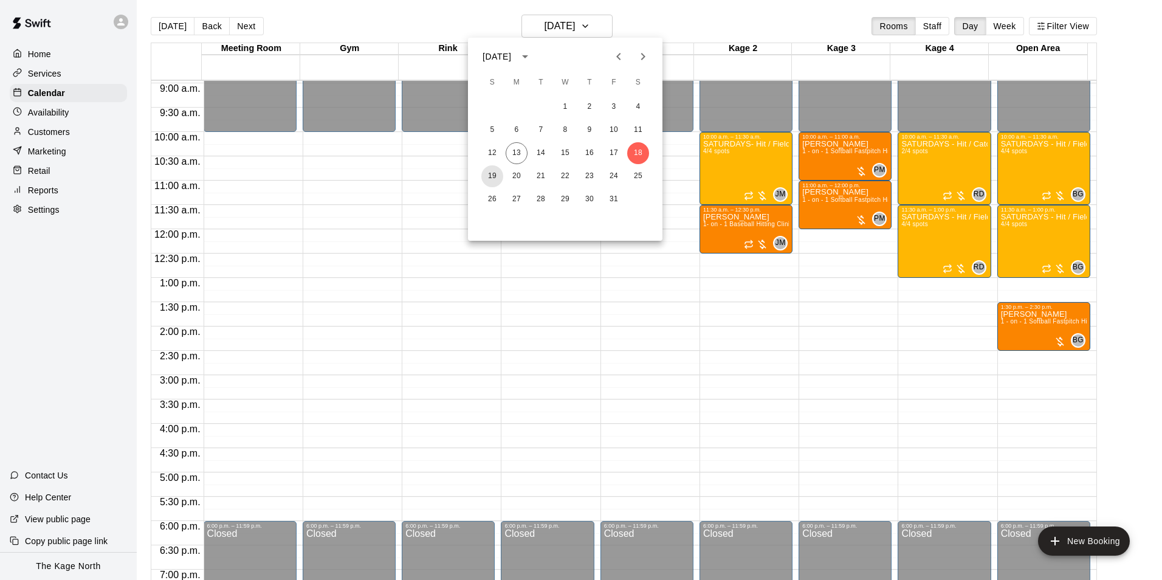
click at [495, 174] on button "19" at bounding box center [492, 176] width 22 height 22
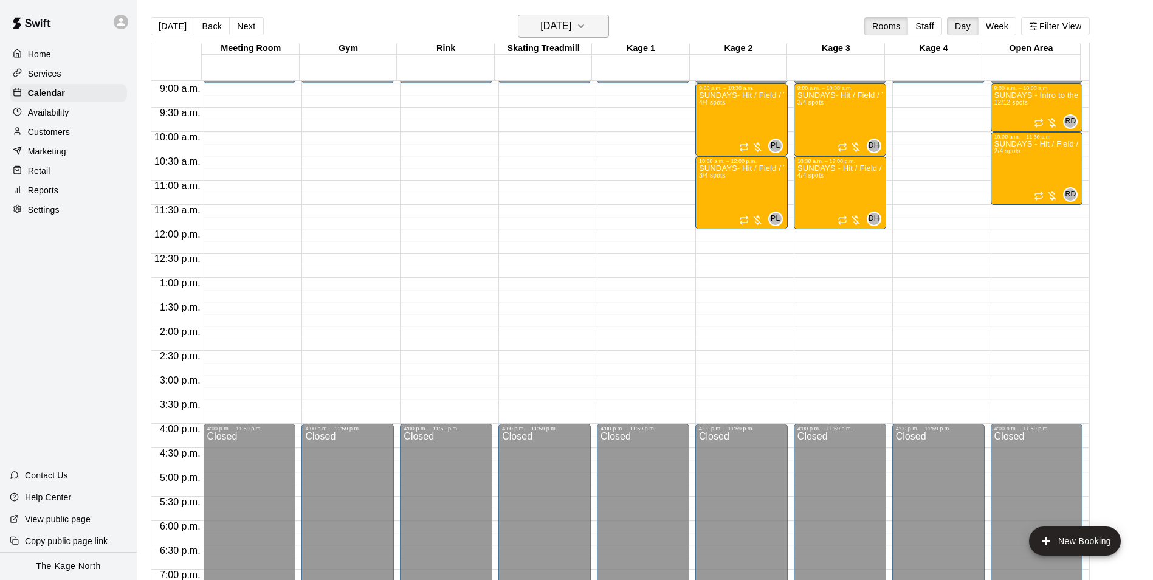
click at [571, 27] on h6 "[DATE]" at bounding box center [555, 26] width 31 height 17
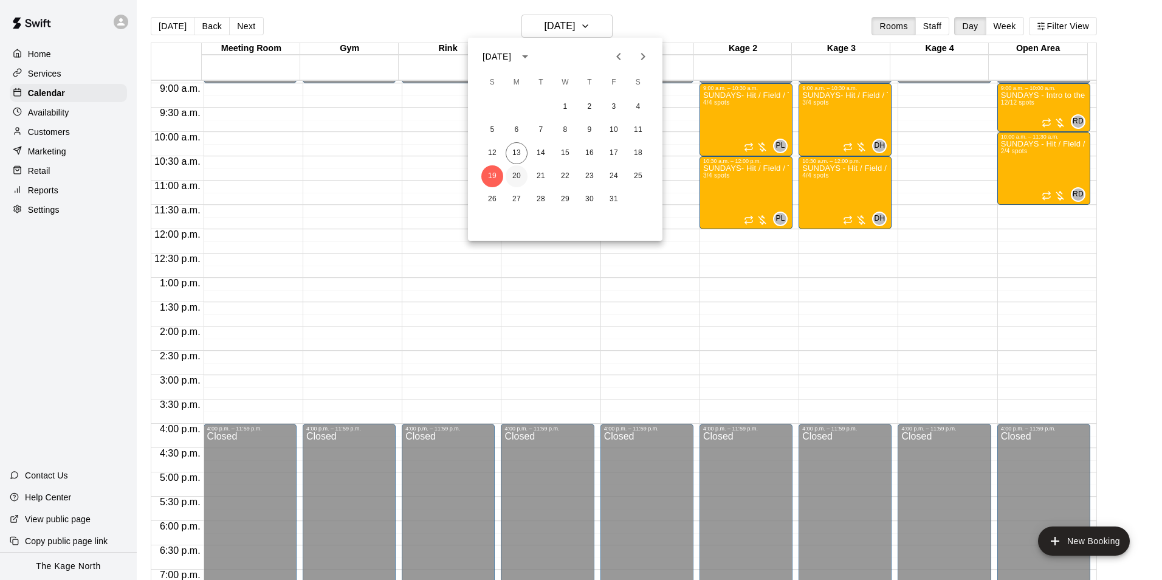
click at [514, 178] on button "20" at bounding box center [517, 176] width 22 height 22
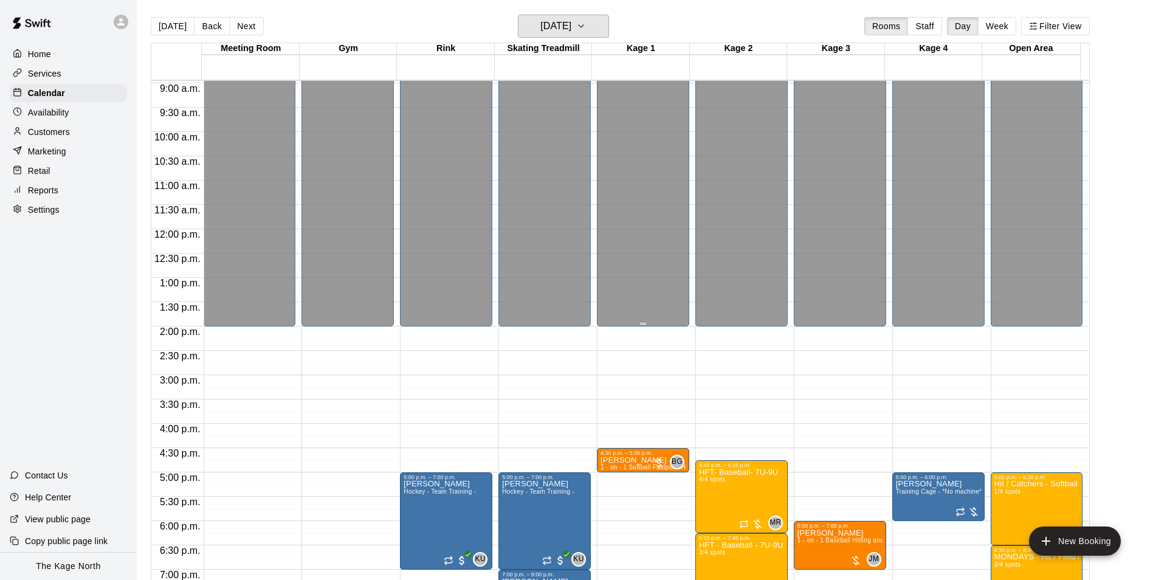
scroll to position [655, 0]
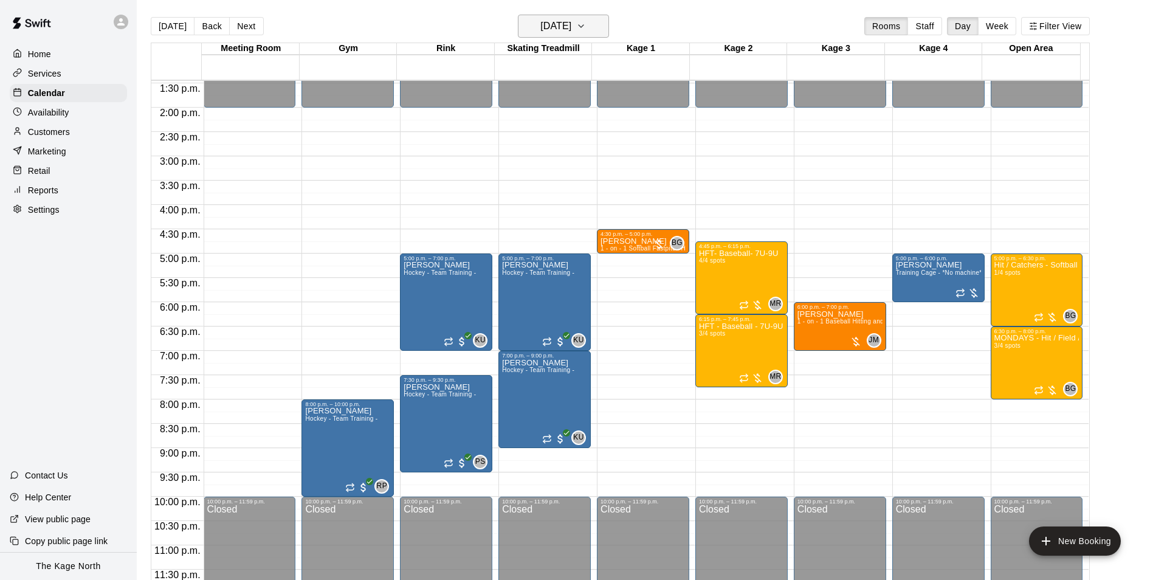
click at [571, 24] on h6 "[DATE]" at bounding box center [555, 26] width 31 height 17
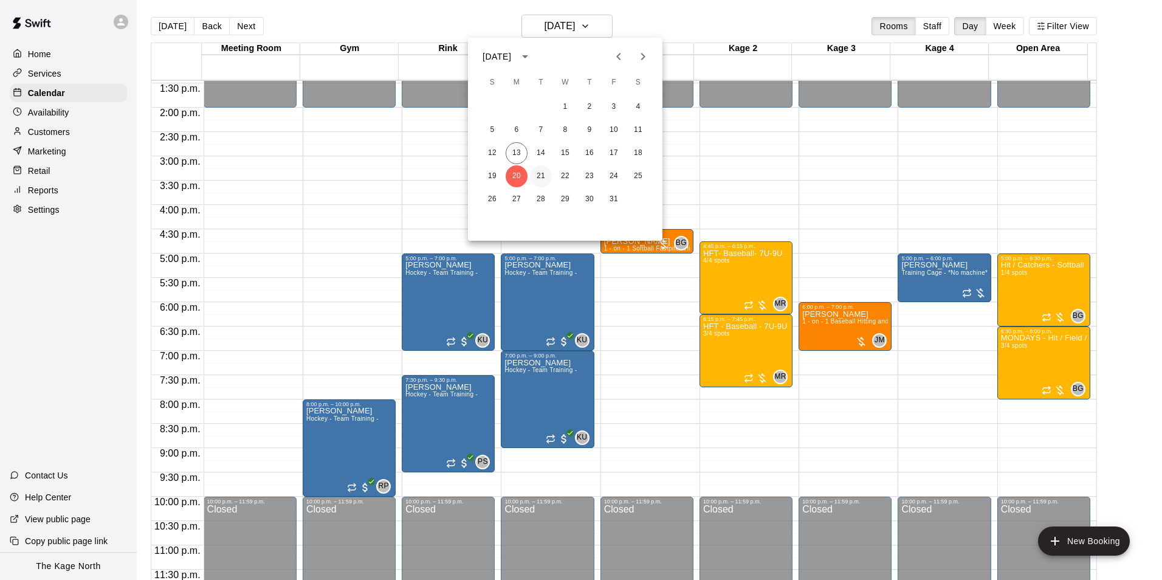
click at [538, 174] on button "21" at bounding box center [541, 176] width 22 height 22
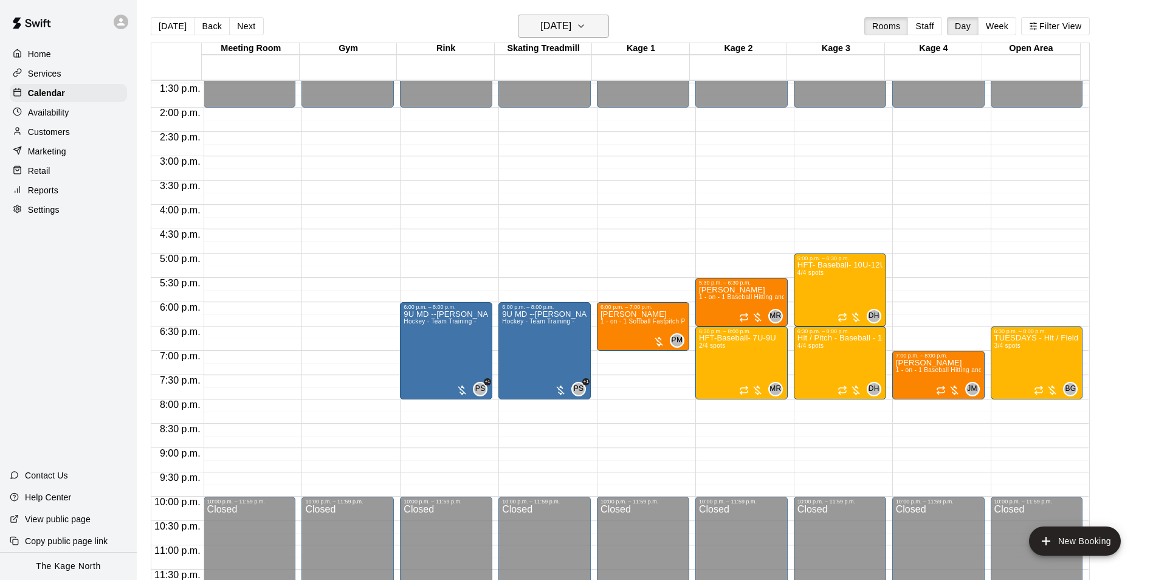
click at [570, 29] on h6 "[DATE]" at bounding box center [555, 26] width 31 height 17
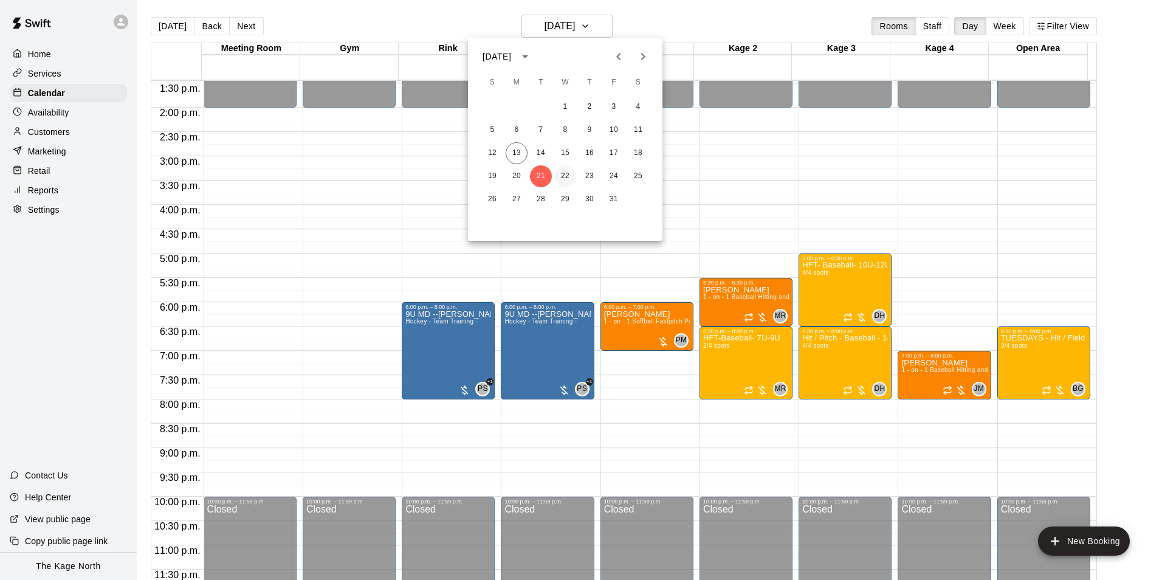
click at [565, 174] on button "22" at bounding box center [565, 176] width 22 height 22
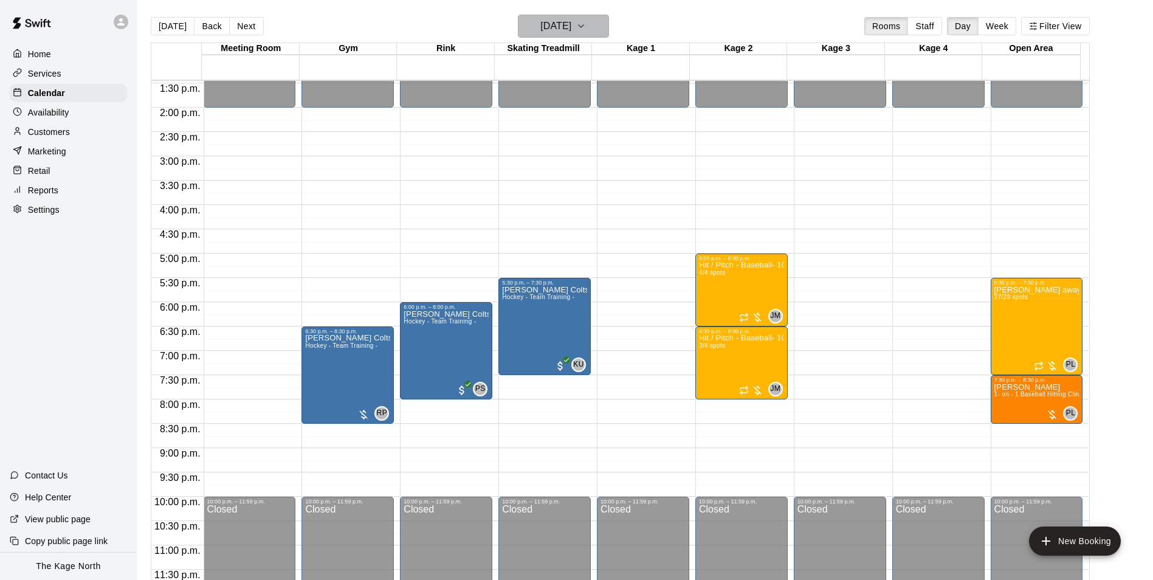
click at [569, 29] on h6 "[DATE]" at bounding box center [555, 26] width 31 height 17
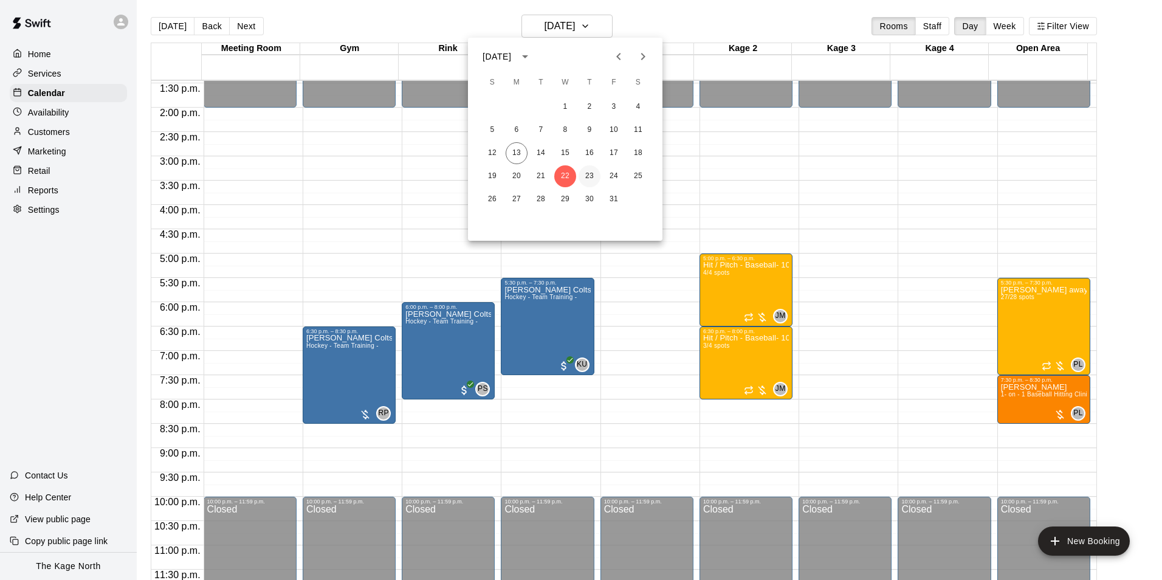
click at [585, 172] on button "23" at bounding box center [589, 176] width 22 height 22
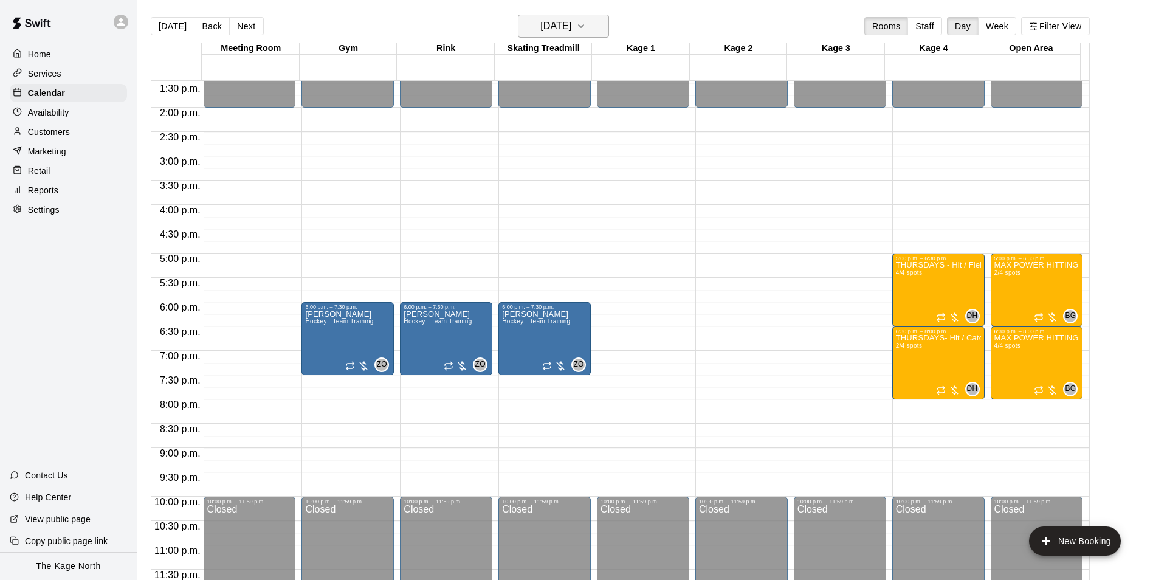
click at [571, 34] on h6 "[DATE]" at bounding box center [555, 26] width 31 height 17
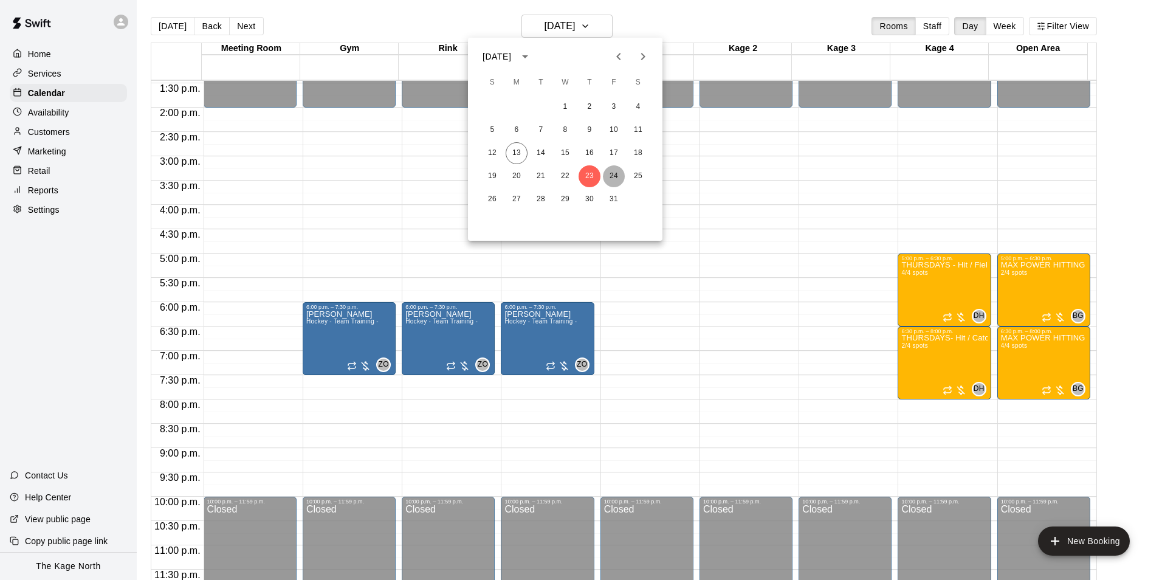
click at [616, 175] on button "24" at bounding box center [614, 176] width 22 height 22
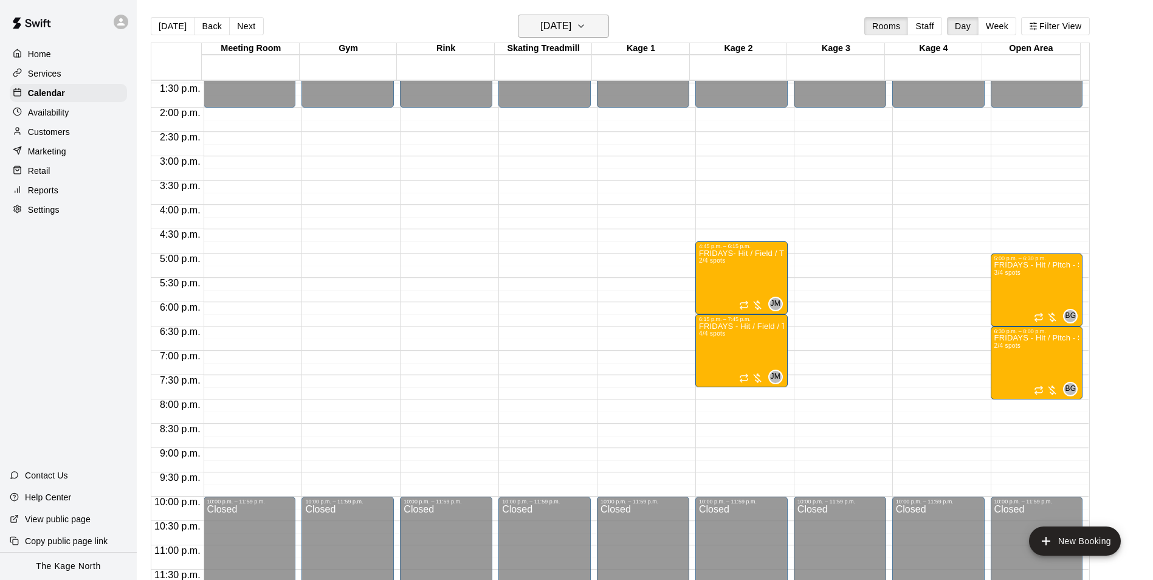
click at [569, 24] on h6 "[DATE]" at bounding box center [555, 26] width 31 height 17
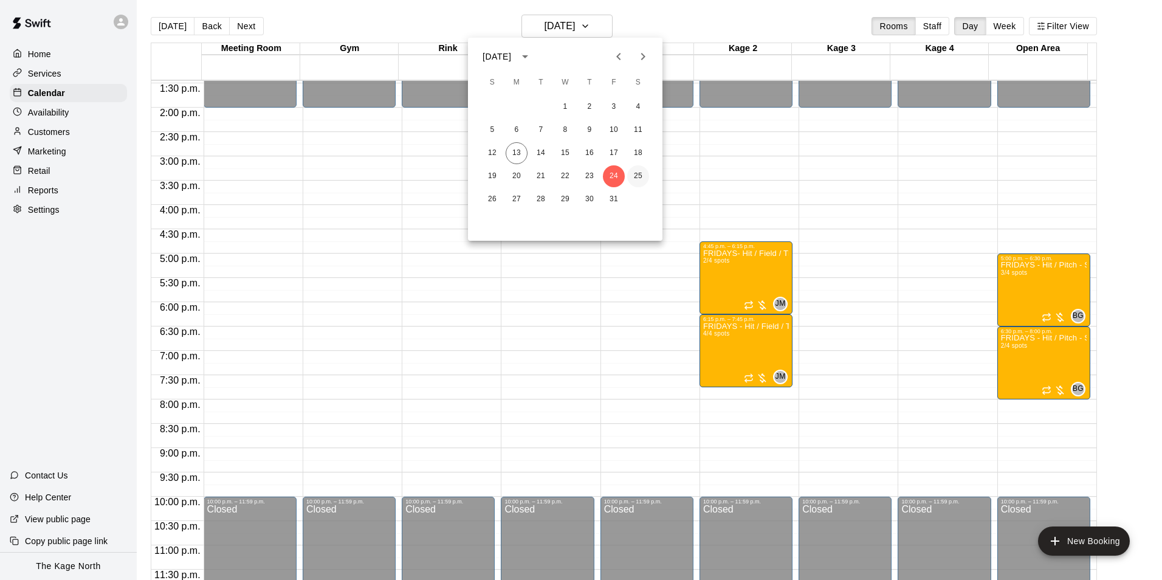
click at [637, 173] on button "25" at bounding box center [638, 176] width 22 height 22
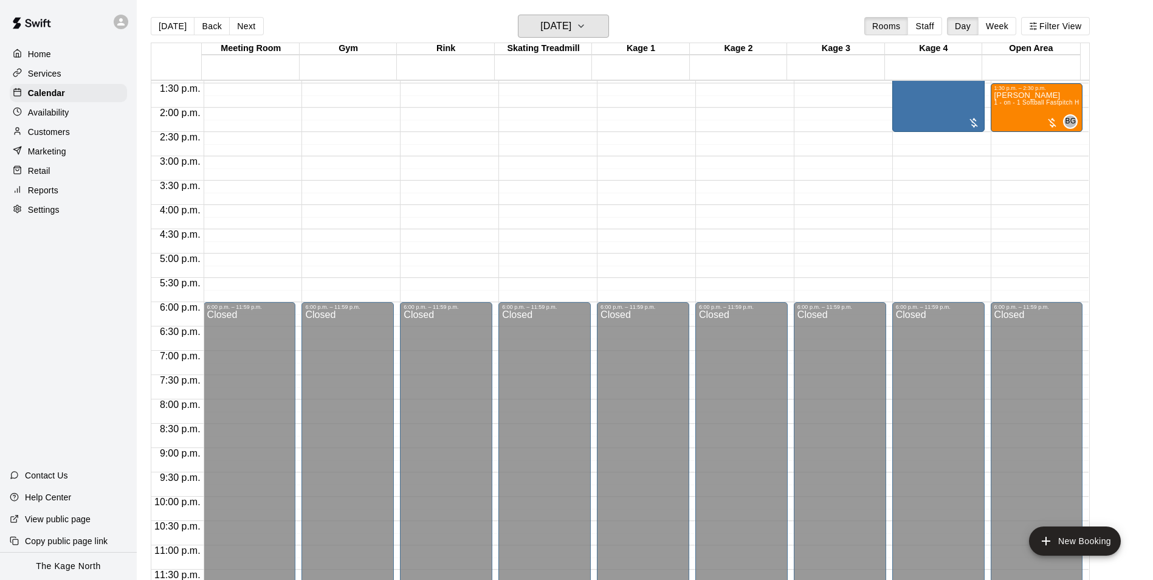
scroll to position [412, 0]
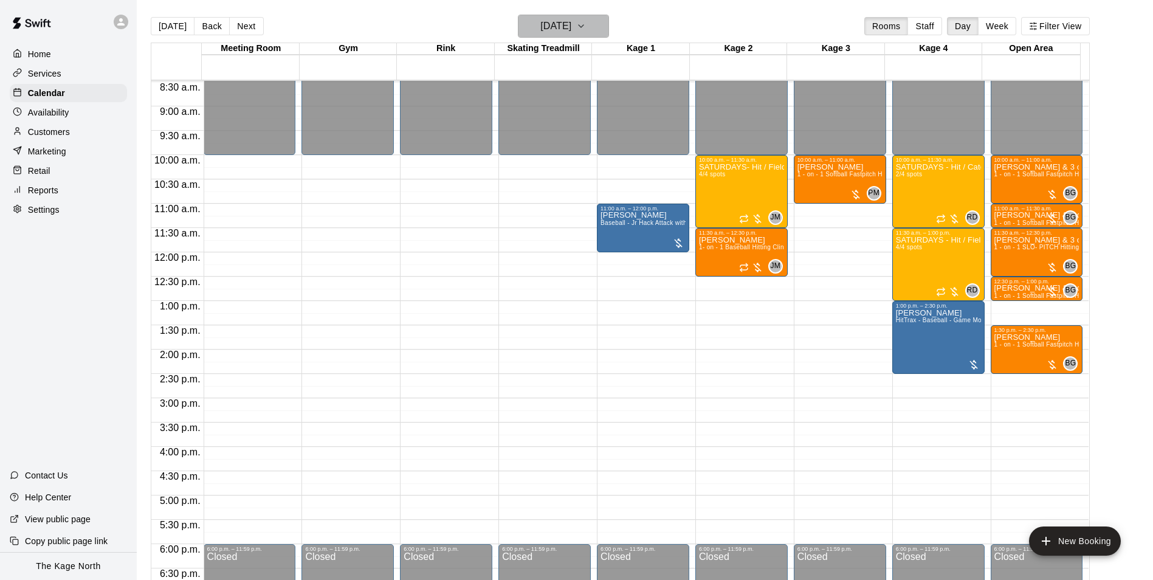
click at [571, 29] on h6 "[DATE]" at bounding box center [555, 26] width 31 height 17
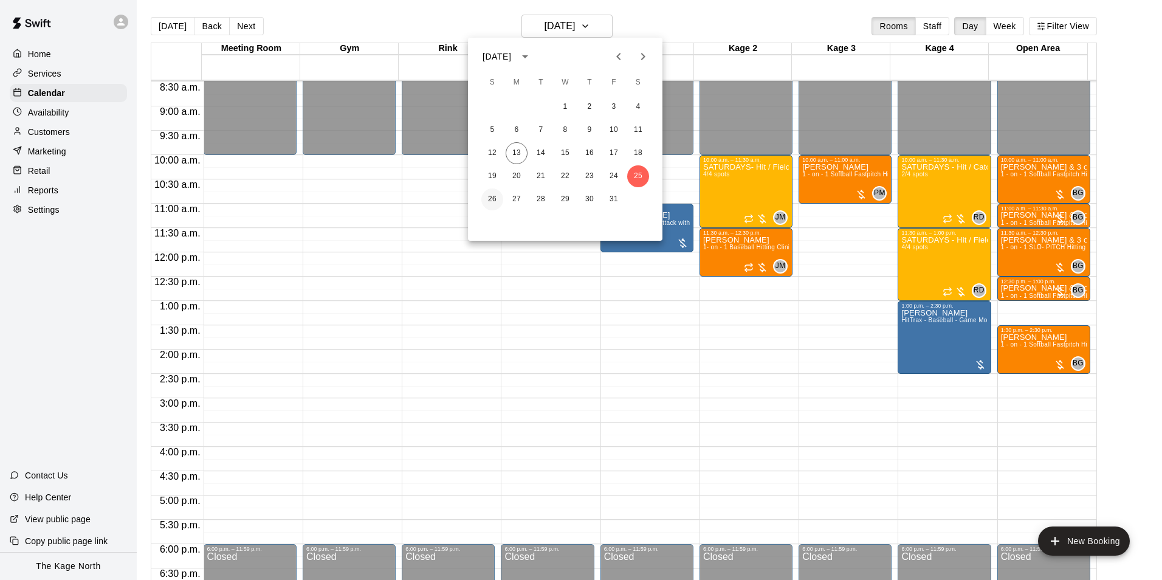
click at [491, 198] on button "26" at bounding box center [492, 199] width 22 height 22
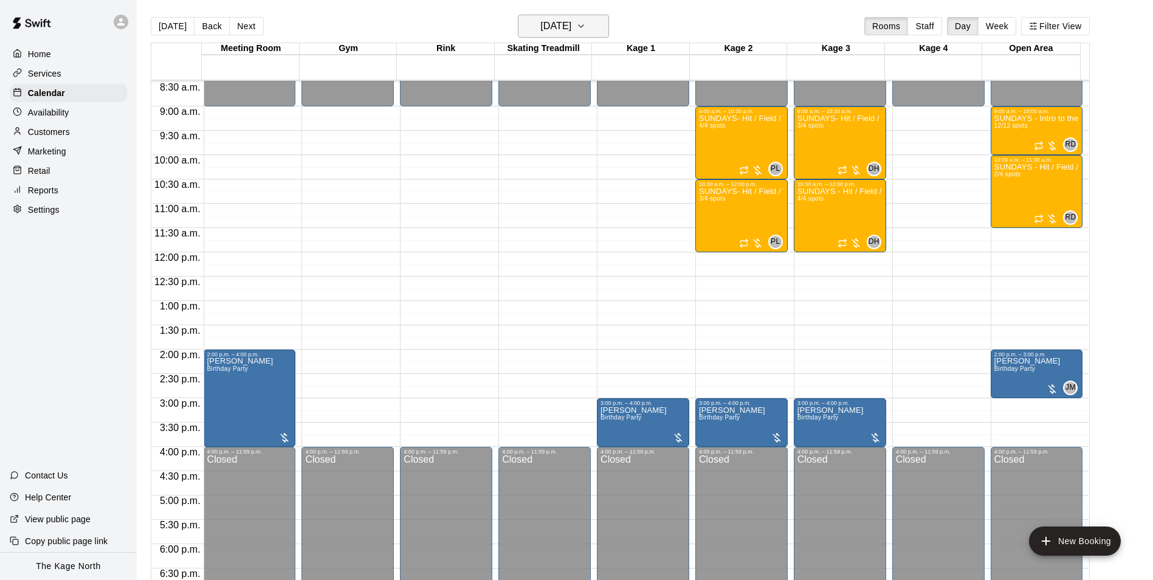
click at [571, 22] on h6 "[DATE]" at bounding box center [555, 26] width 31 height 17
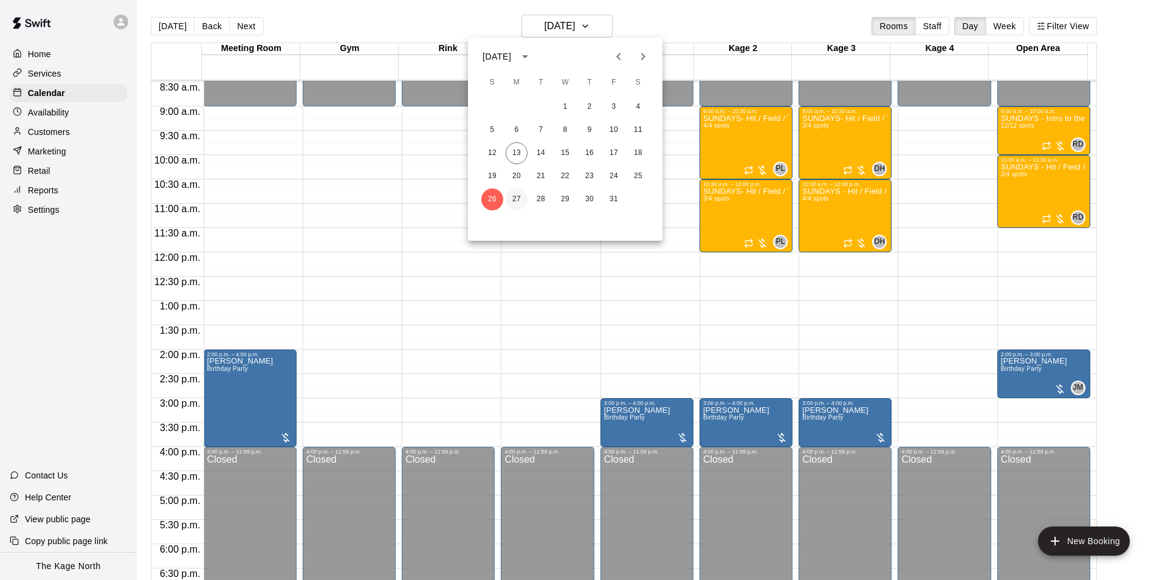
click at [519, 204] on button "27" at bounding box center [517, 199] width 22 height 22
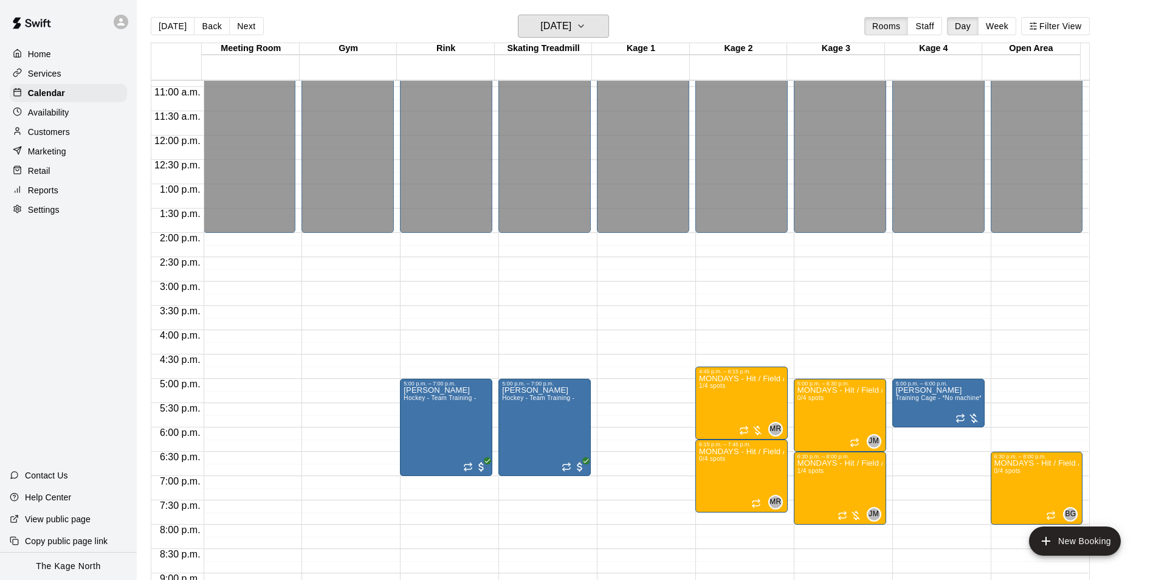
scroll to position [655, 0]
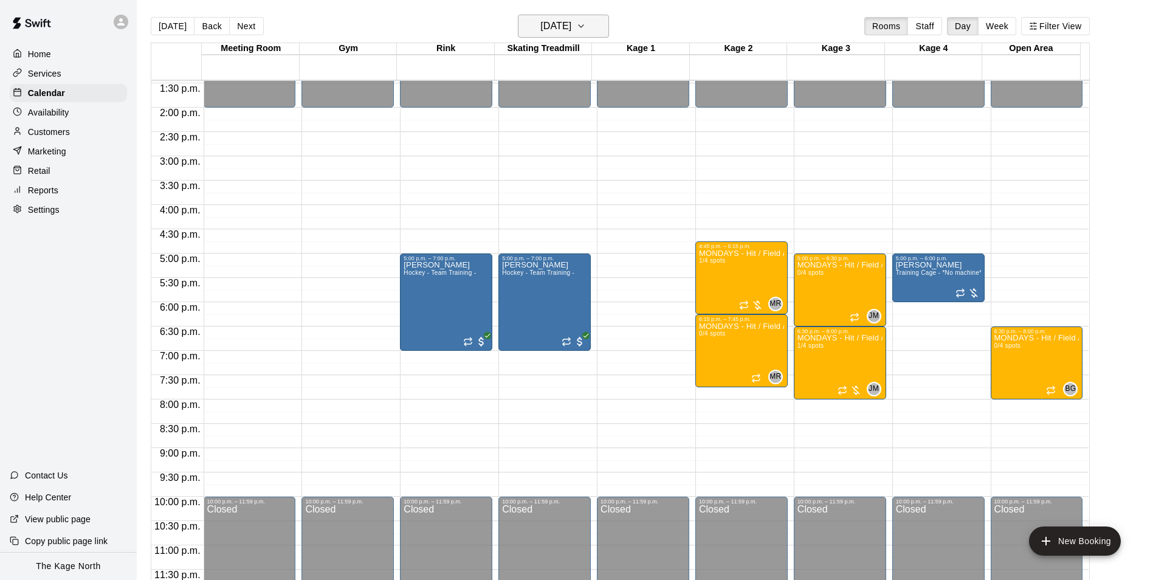
click at [571, 30] on h6 "[DATE]" at bounding box center [555, 26] width 31 height 17
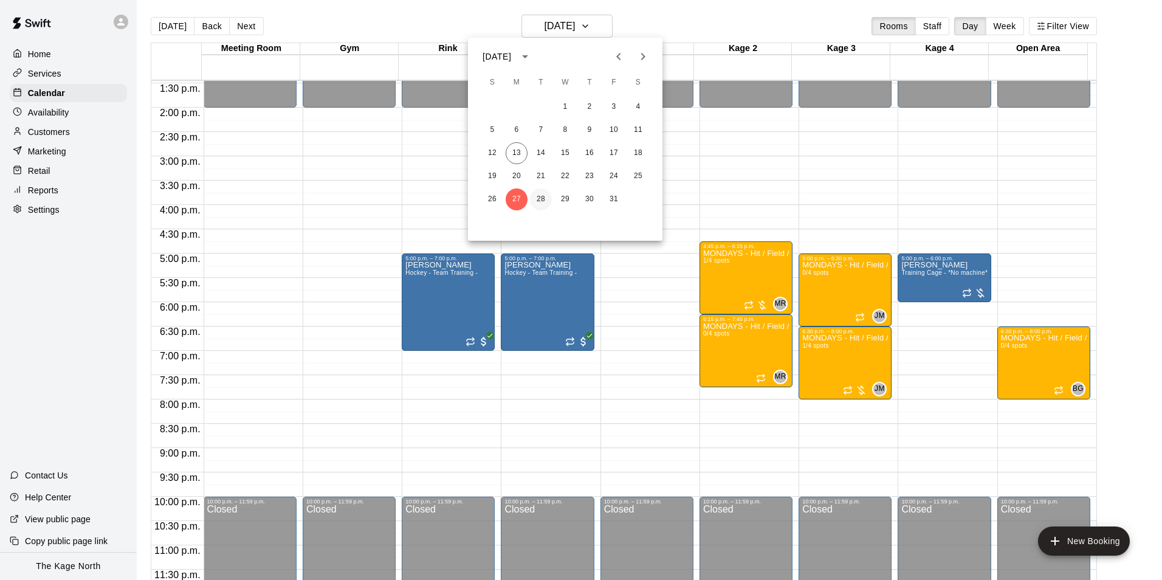
click at [543, 196] on button "28" at bounding box center [541, 199] width 22 height 22
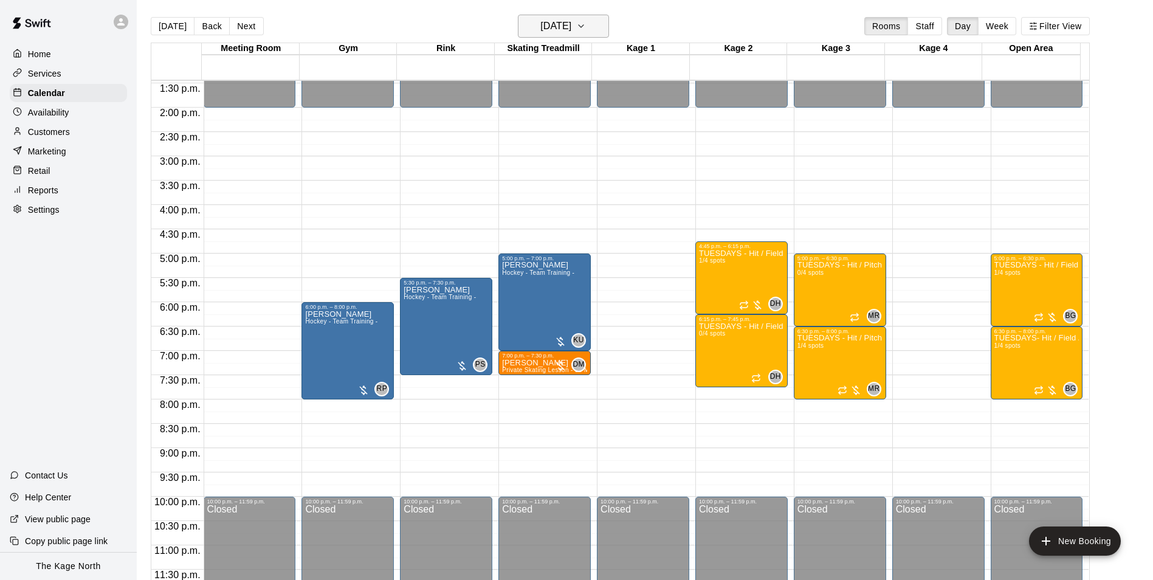
click at [563, 27] on h6 "[DATE]" at bounding box center [555, 26] width 31 height 17
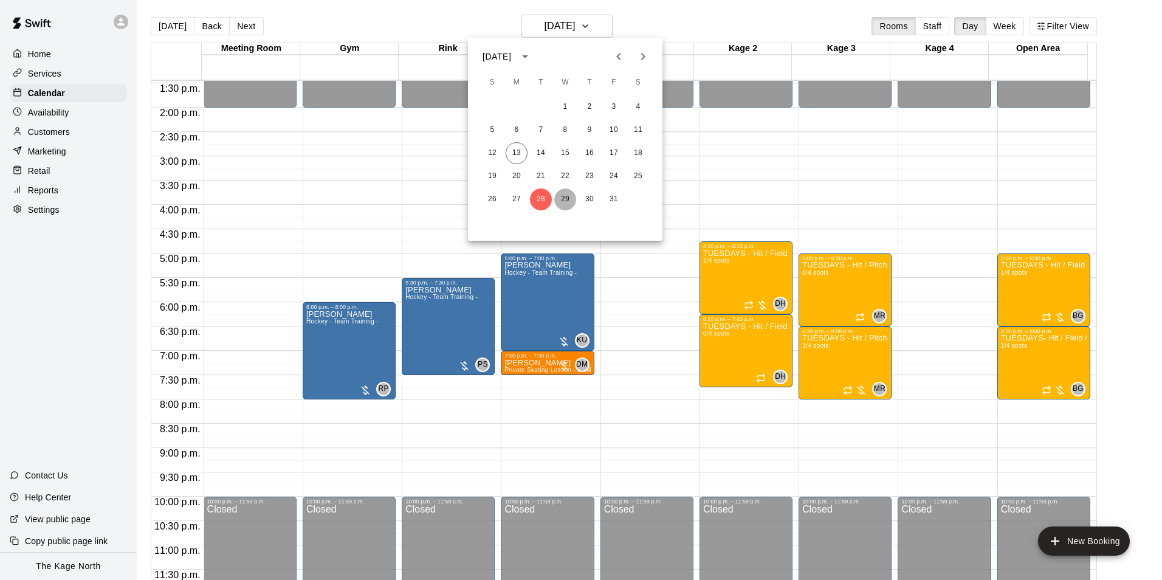
click at [564, 199] on button "29" at bounding box center [565, 199] width 22 height 22
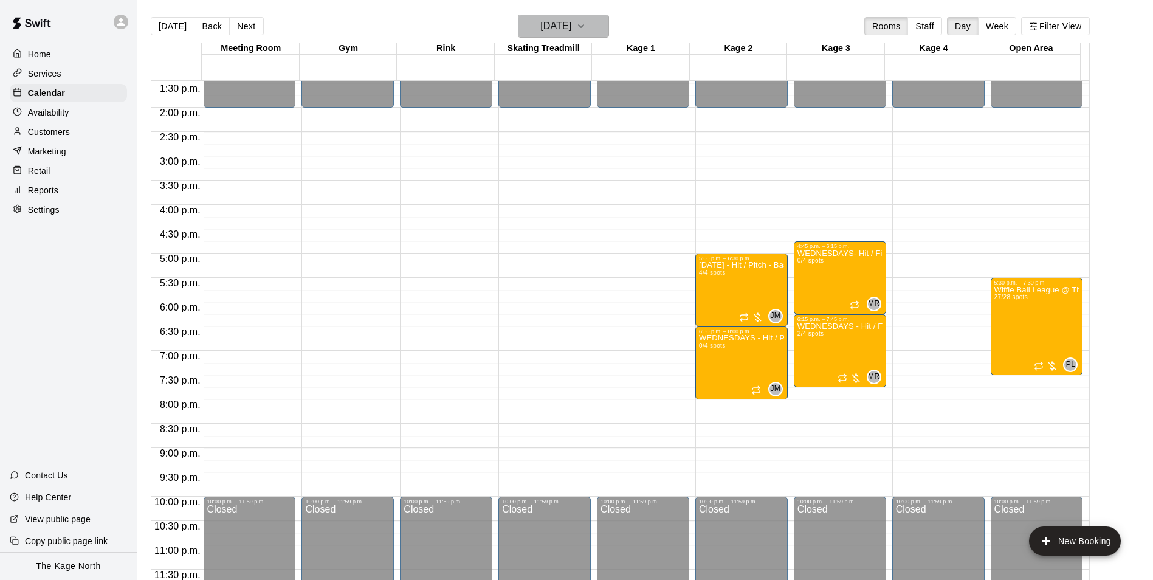
click at [571, 31] on h6 "[DATE]" at bounding box center [555, 26] width 31 height 17
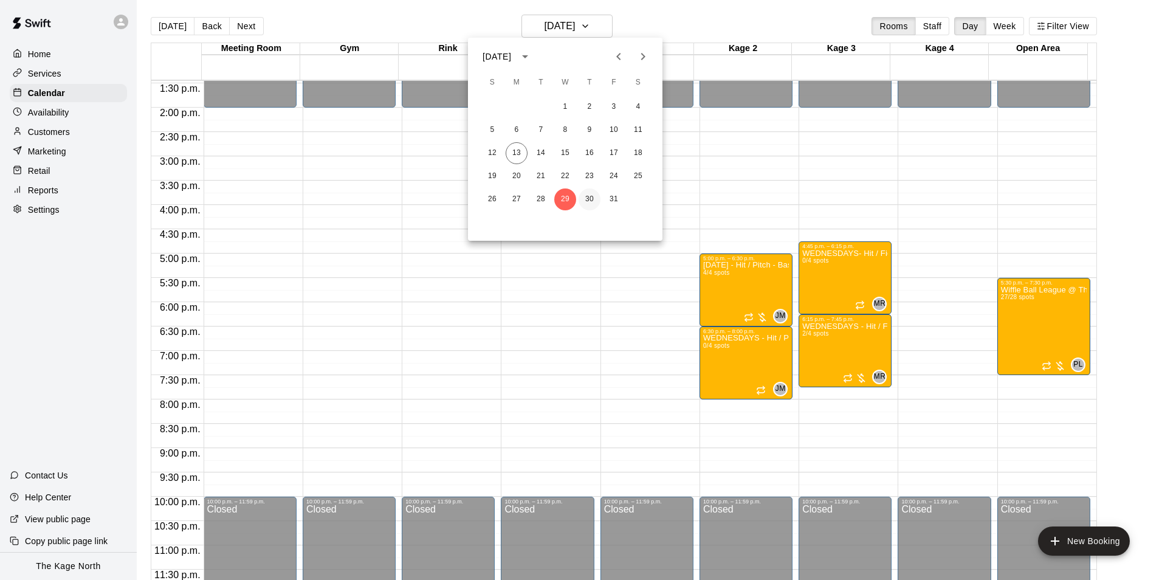
click at [591, 197] on button "30" at bounding box center [589, 199] width 22 height 22
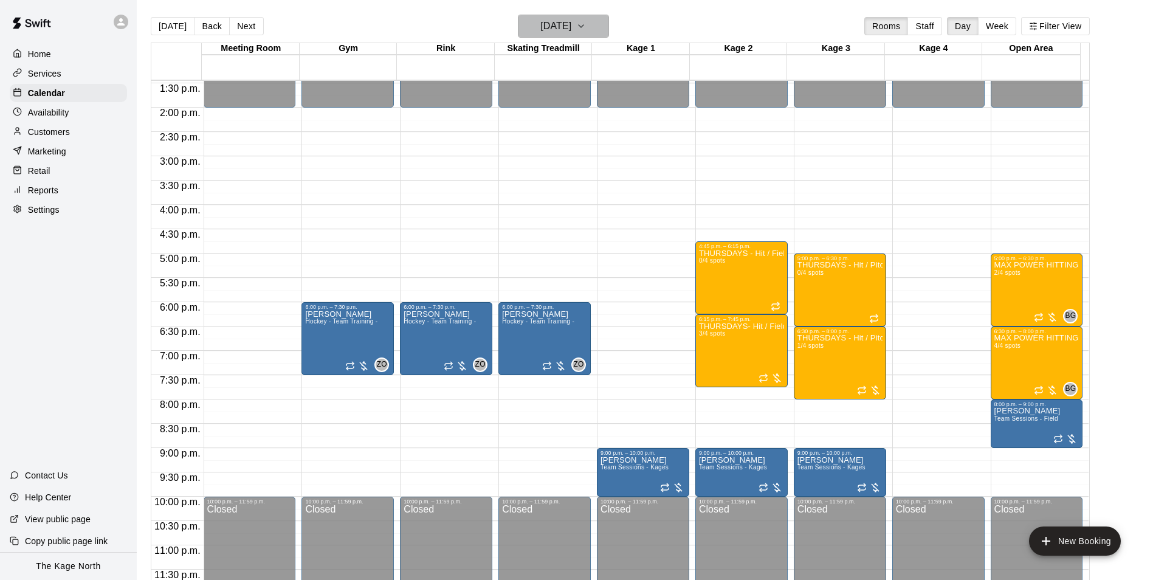
click at [571, 21] on h6 "[DATE]" at bounding box center [555, 26] width 31 height 17
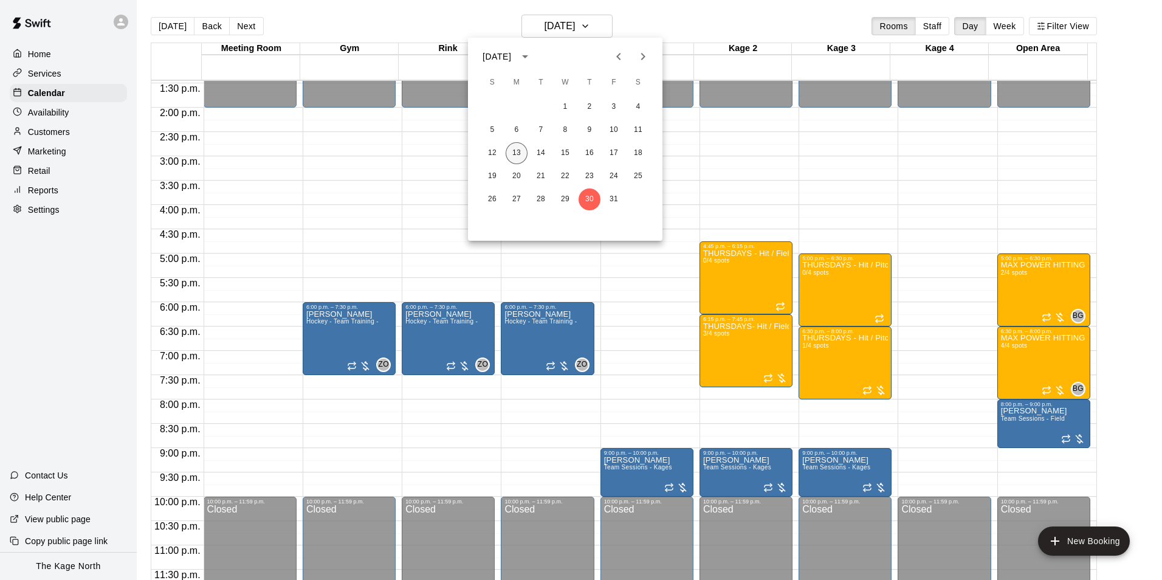
click at [516, 153] on button "13" at bounding box center [517, 153] width 22 height 22
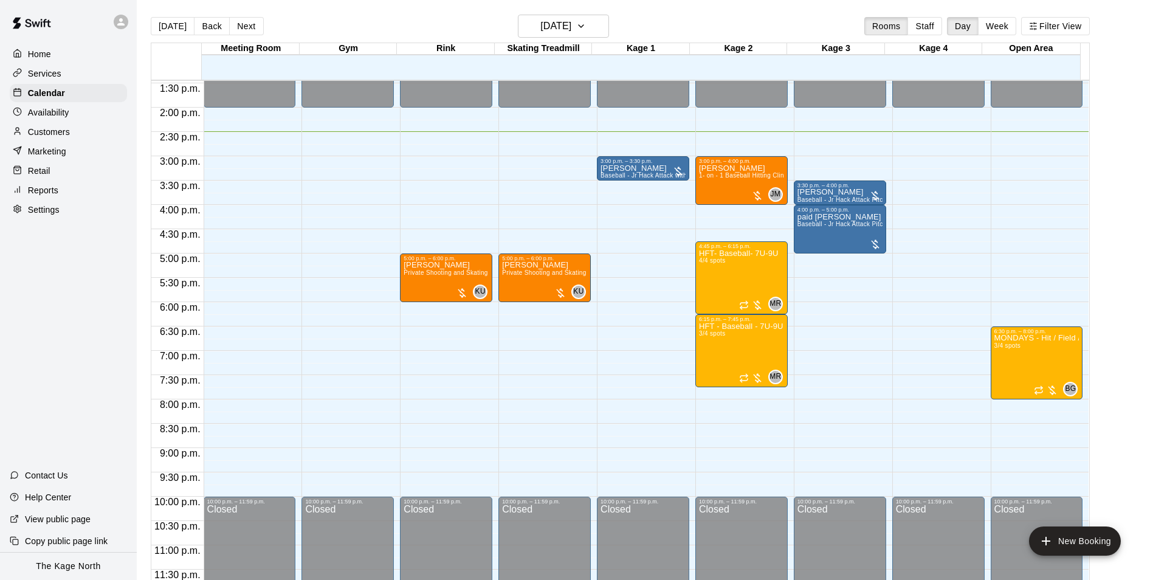
click at [69, 118] on p "Availability" at bounding box center [48, 112] width 41 height 12
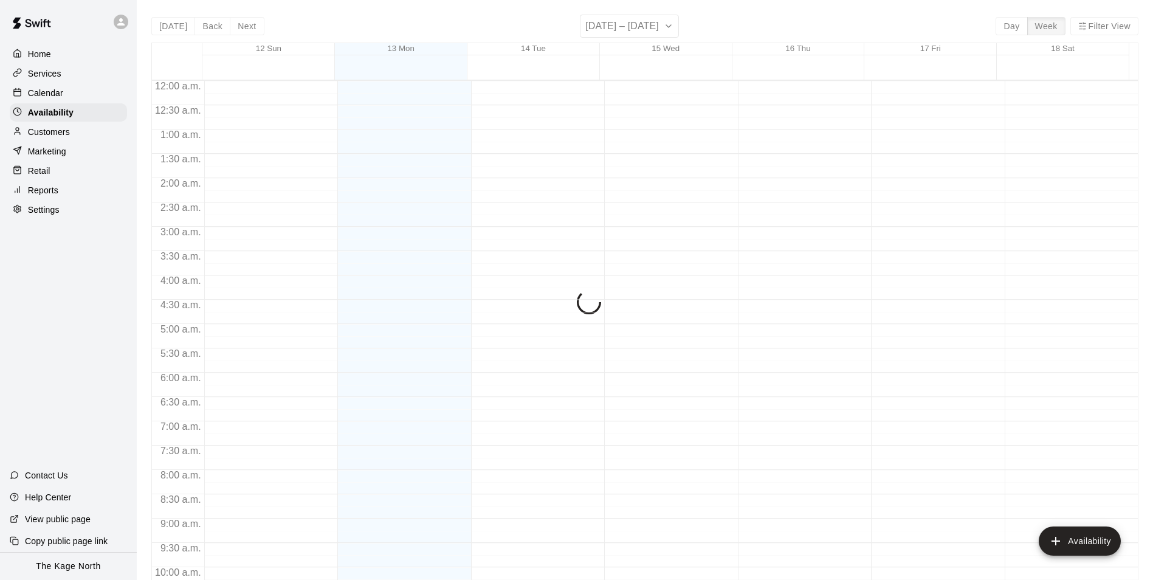
scroll to position [654, 0]
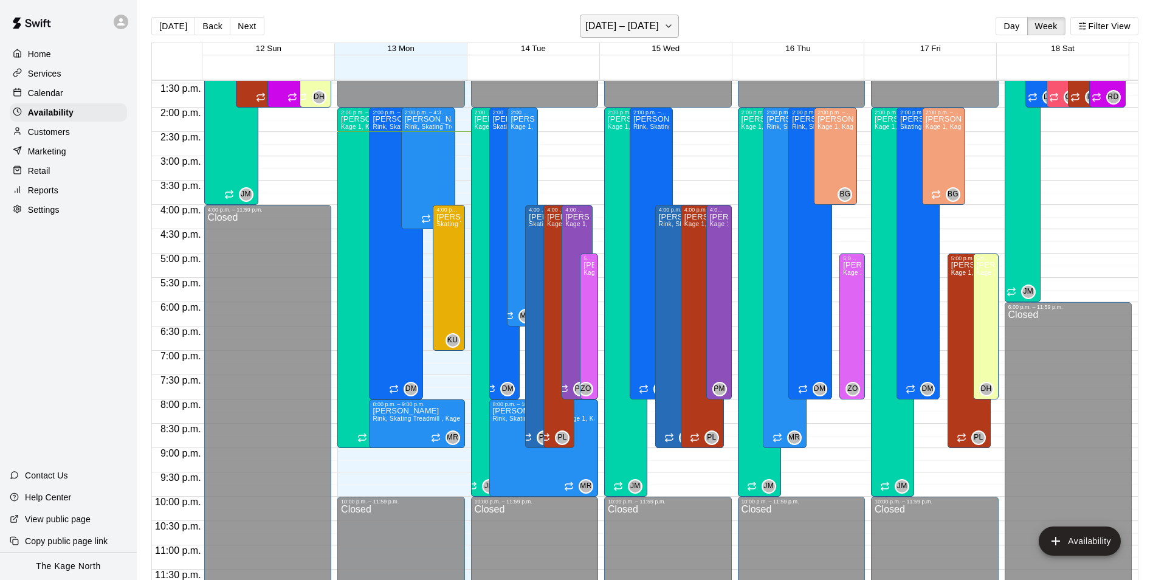
click at [646, 26] on h6 "[DATE] – [DATE]" at bounding box center [622, 26] width 74 height 17
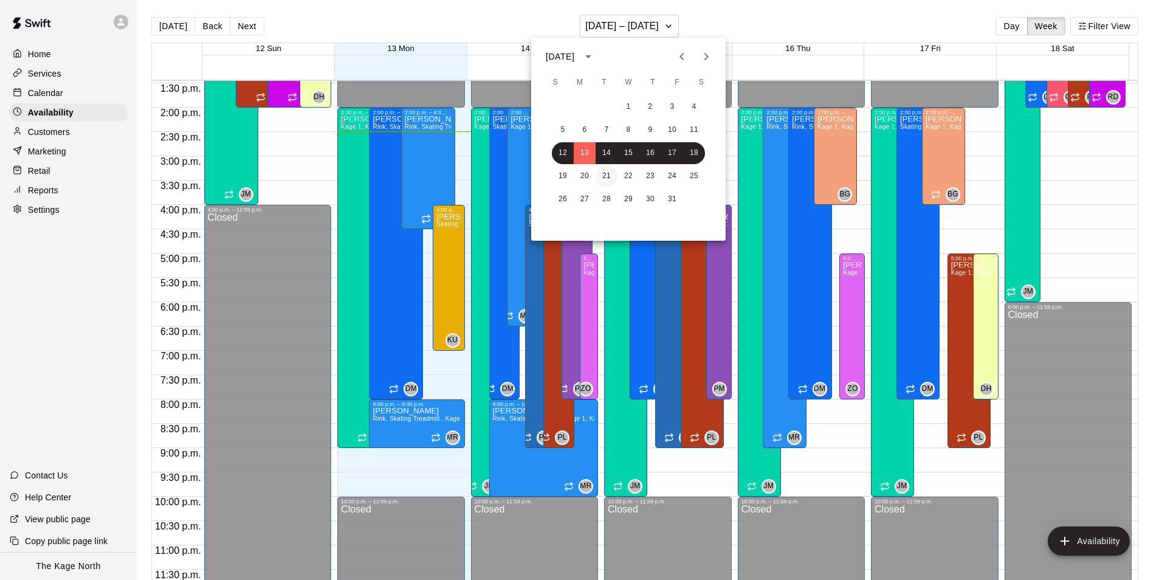
click at [606, 176] on button "21" at bounding box center [606, 176] width 22 height 22
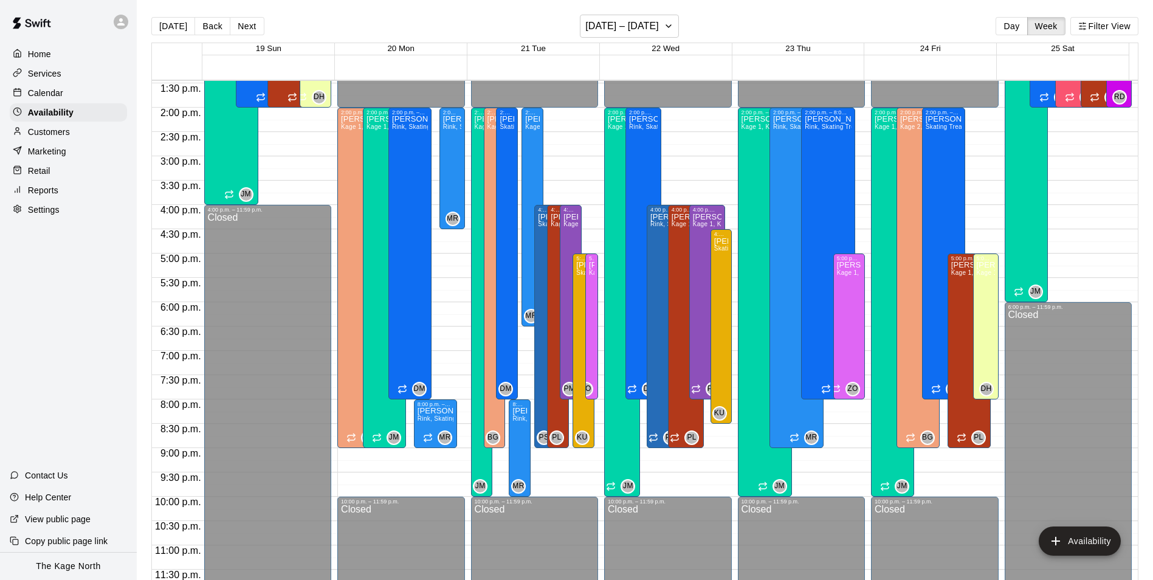
click at [50, 92] on p "Calendar" at bounding box center [45, 93] width 35 height 12
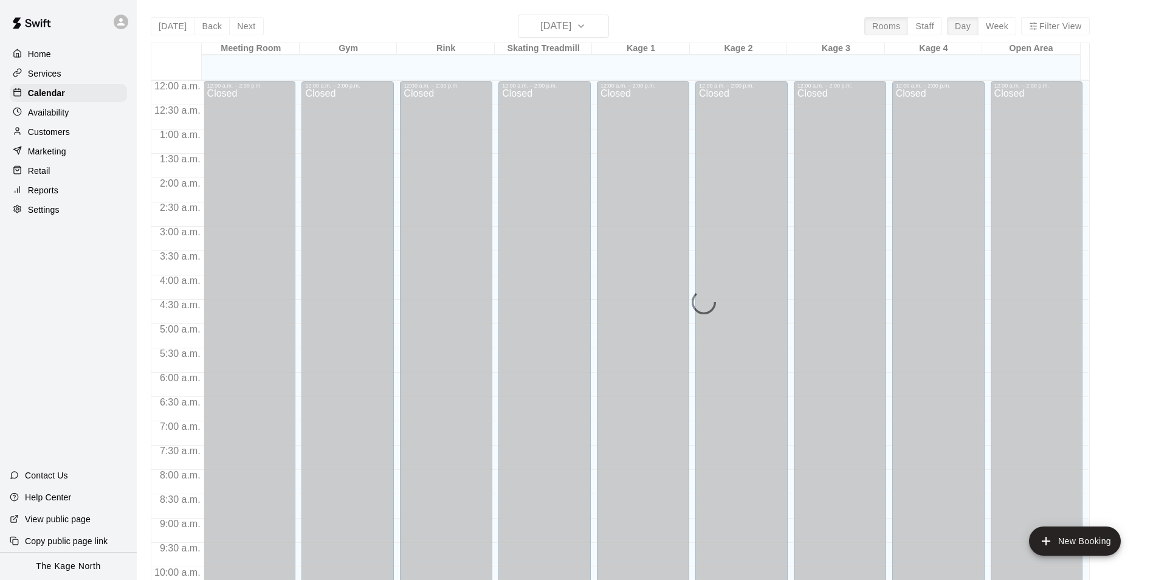
scroll to position [617, 0]
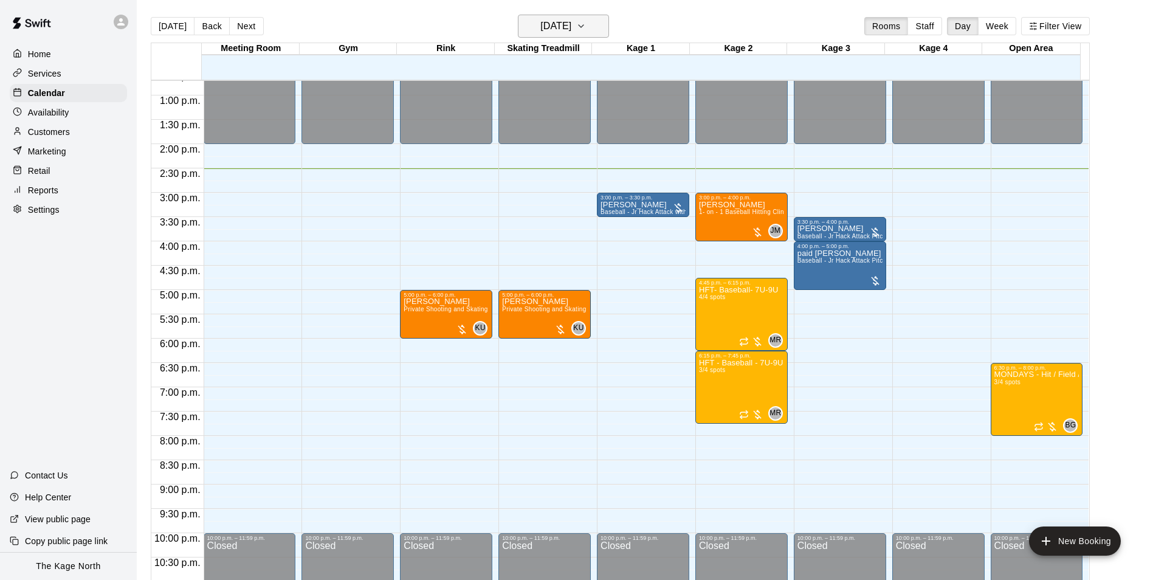
click at [571, 27] on h6 "[DATE]" at bounding box center [555, 26] width 31 height 17
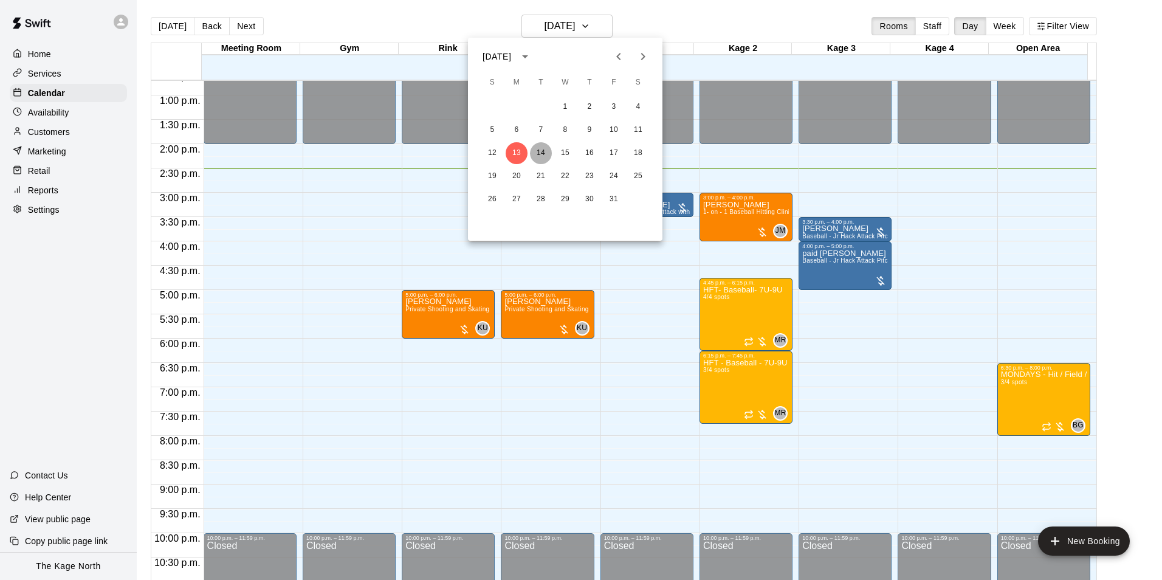
click at [541, 154] on button "14" at bounding box center [541, 153] width 22 height 22
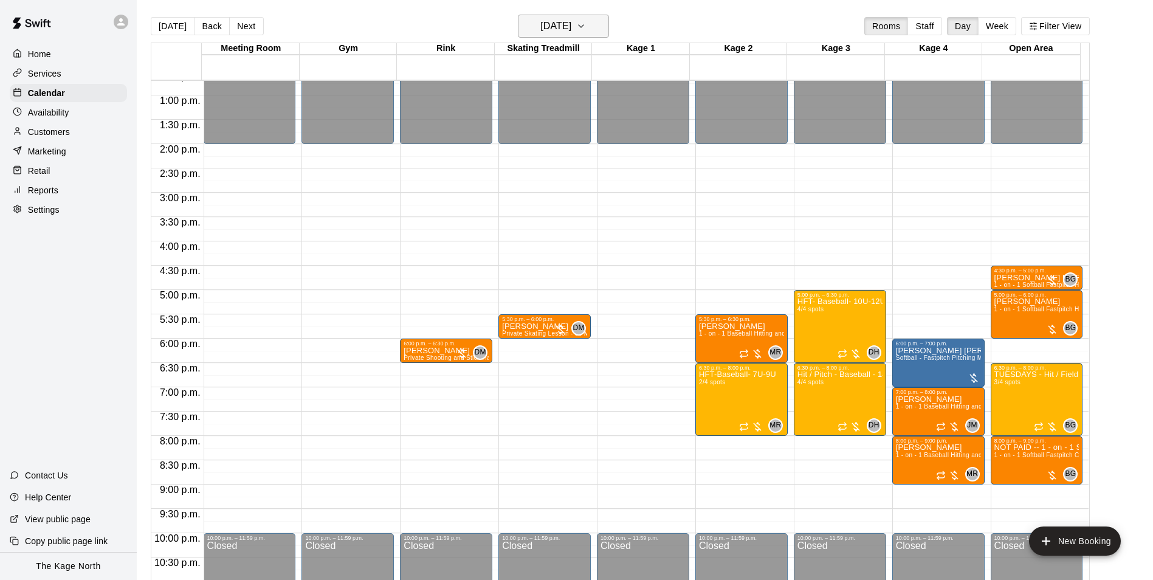
click at [571, 30] on h6 "[DATE]" at bounding box center [555, 26] width 31 height 17
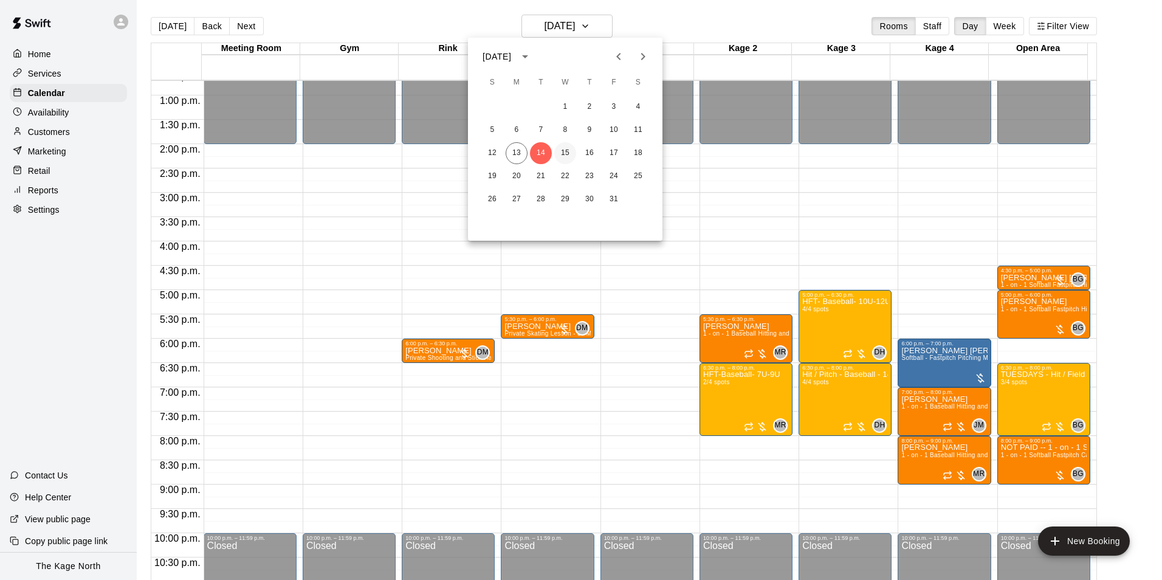
click at [568, 156] on button "15" at bounding box center [565, 153] width 22 height 22
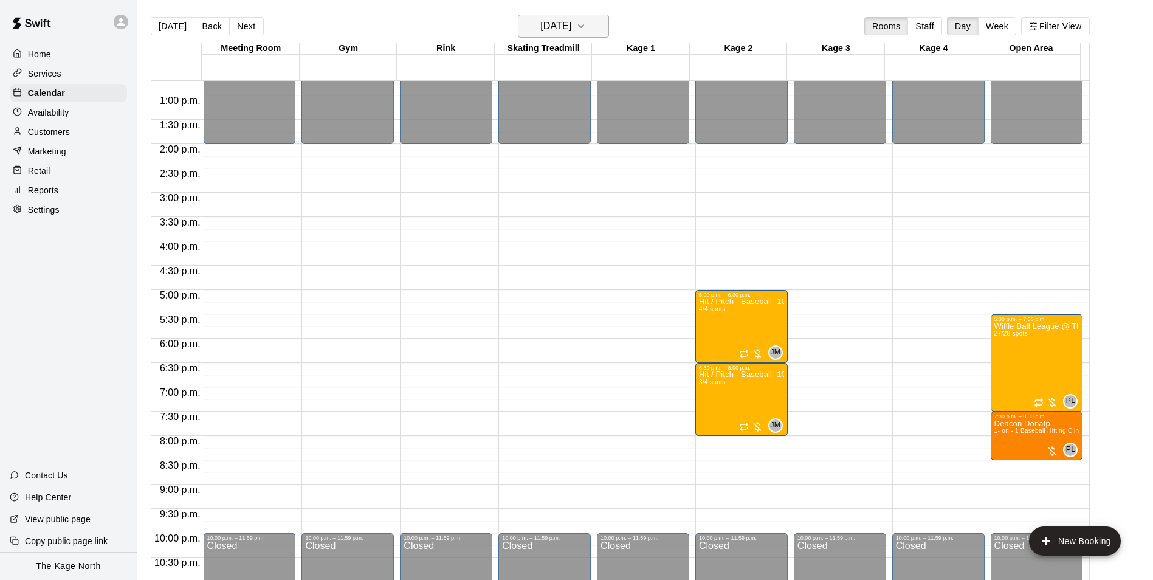
click at [571, 26] on h6 "[DATE]" at bounding box center [555, 26] width 31 height 17
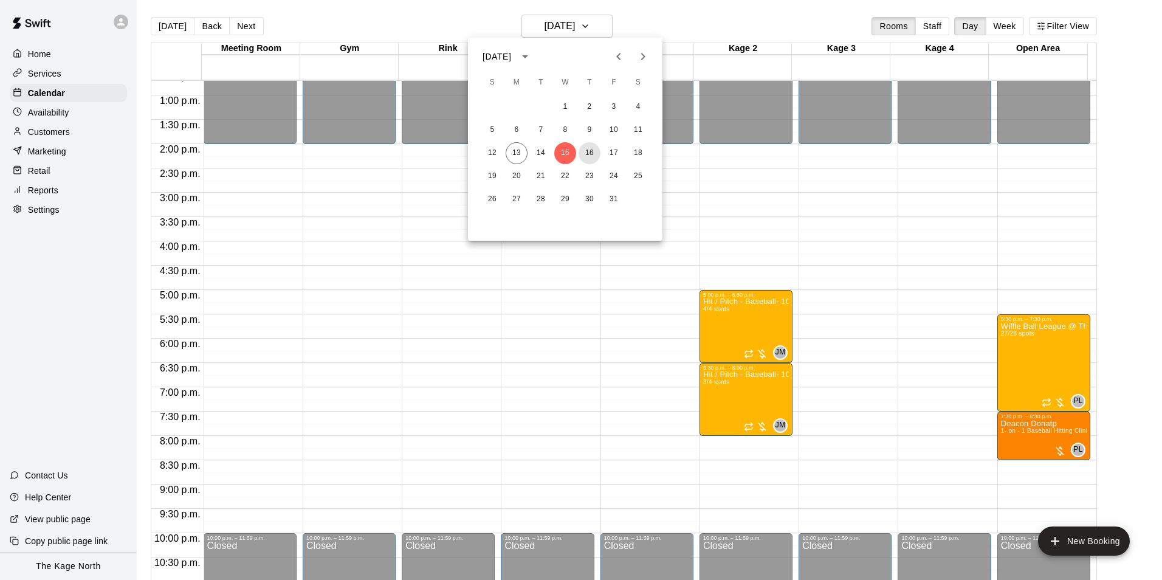
drag, startPoint x: 592, startPoint y: 155, endPoint x: 647, endPoint y: 188, distance: 64.6
click at [592, 155] on button "16" at bounding box center [589, 153] width 22 height 22
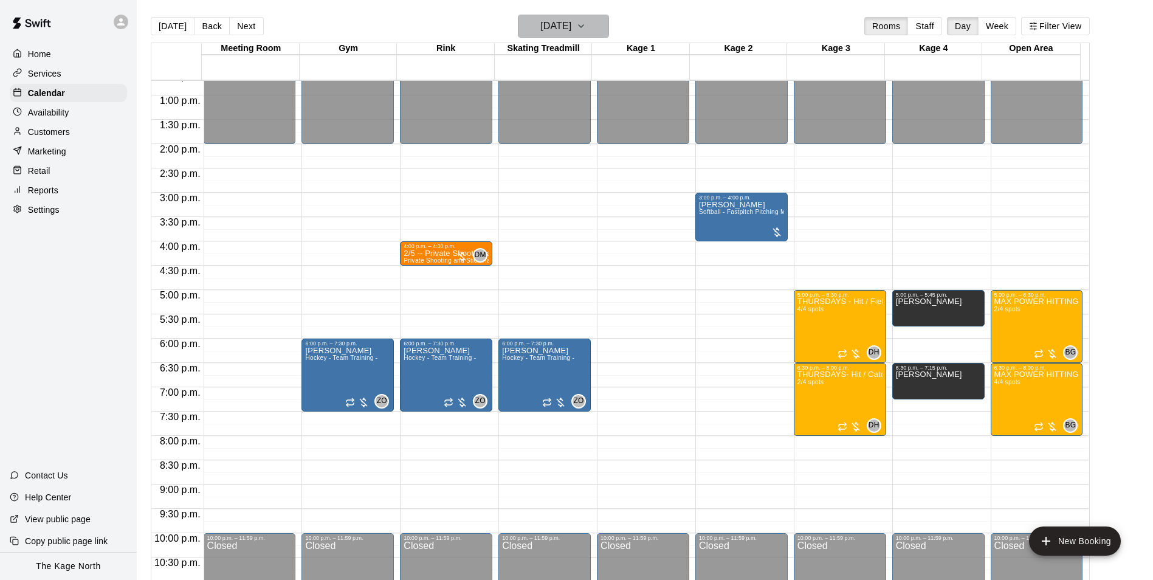
click at [595, 18] on button "[DATE]" at bounding box center [563, 26] width 91 height 23
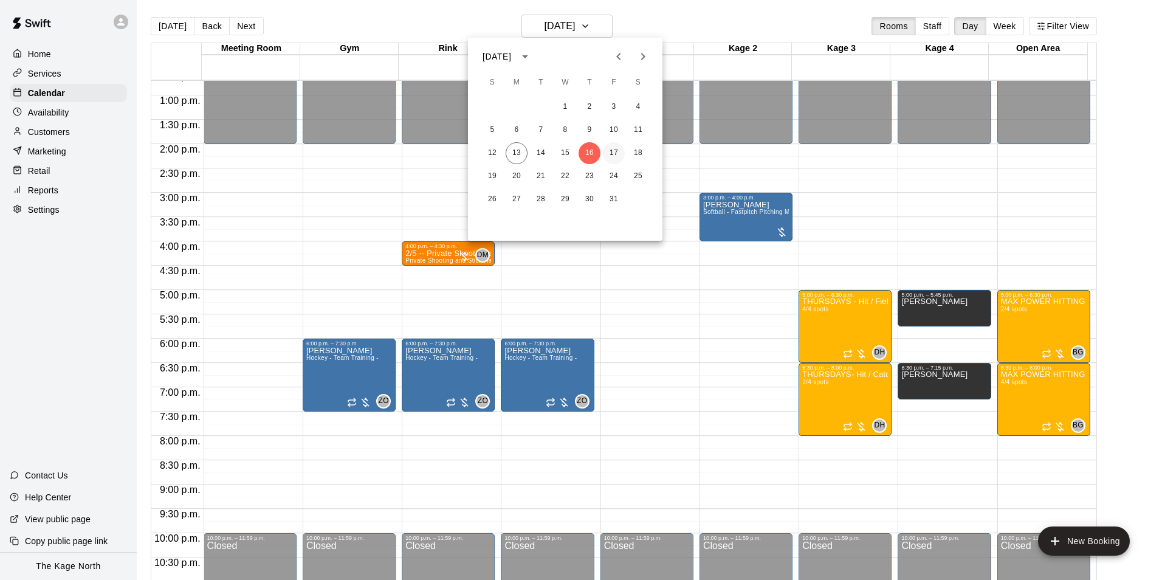
click at [610, 154] on button "17" at bounding box center [614, 153] width 22 height 22
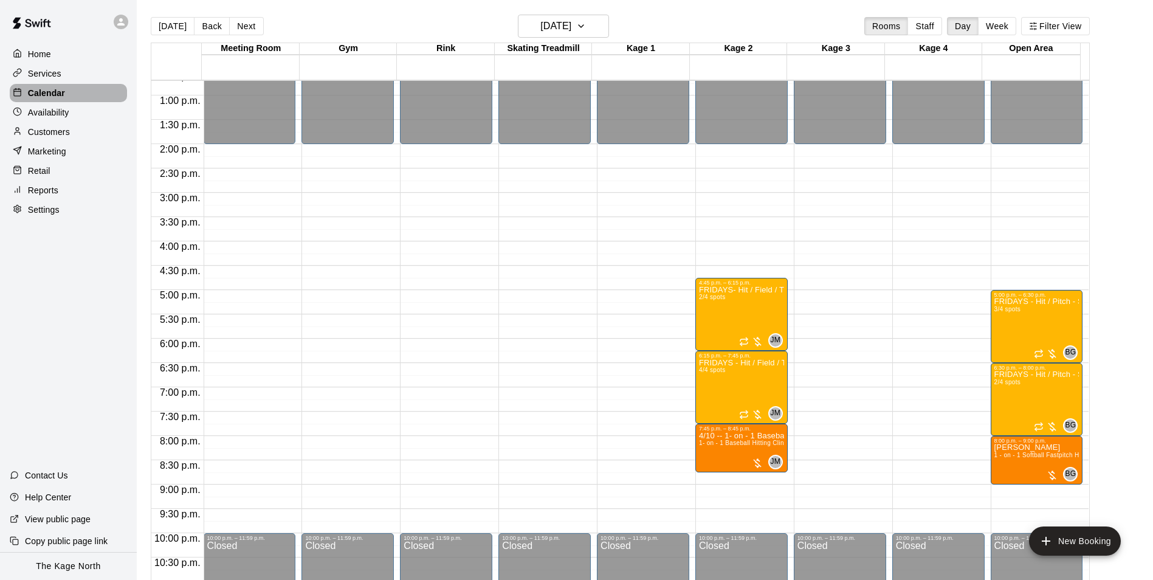
click at [50, 94] on p "Calendar" at bounding box center [46, 93] width 37 height 12
click at [24, 52] on div at bounding box center [20, 55] width 15 height 12
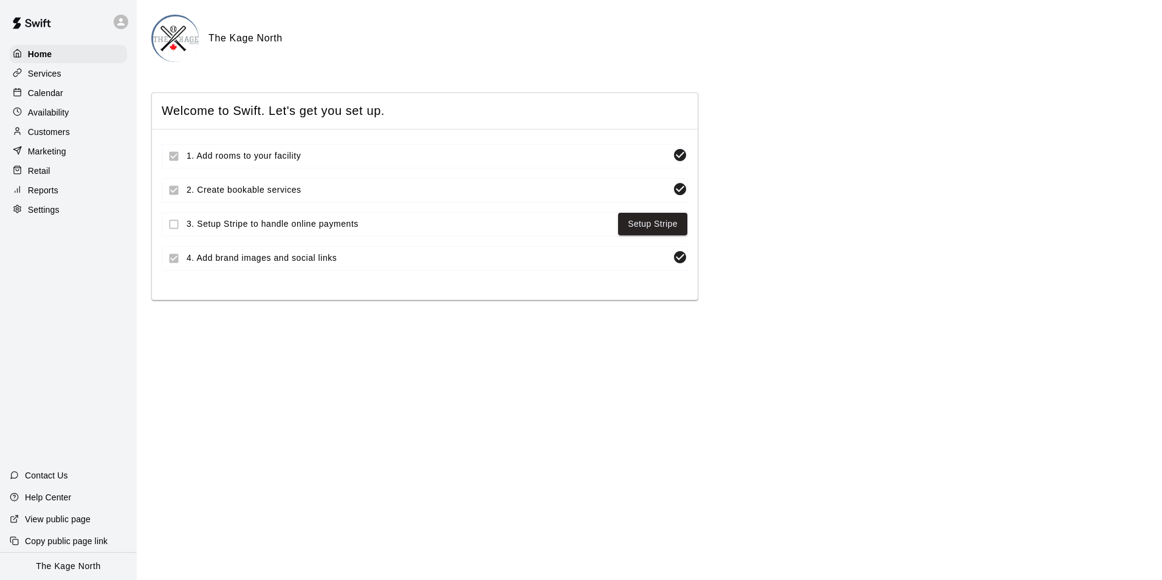
click at [58, 97] on p "Calendar" at bounding box center [45, 93] width 35 height 12
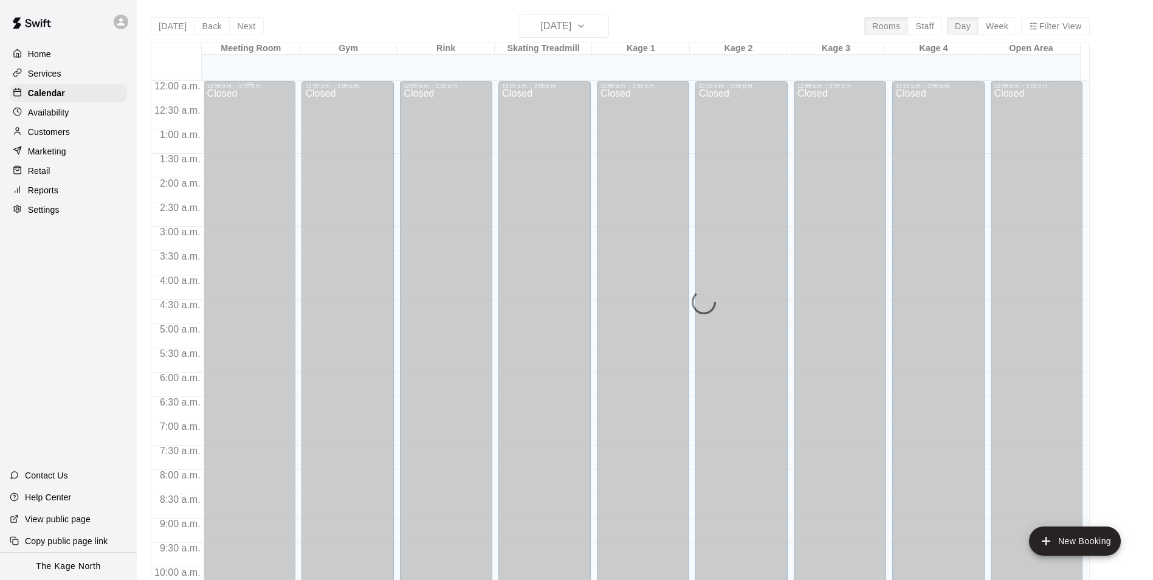
scroll to position [617, 0]
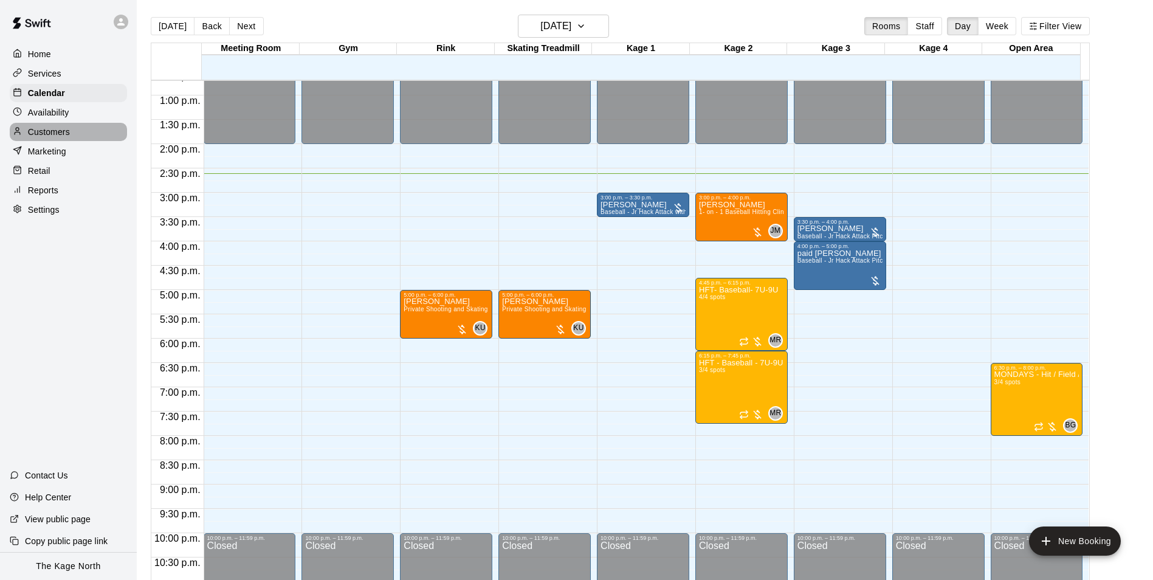
click at [64, 132] on p "Customers" at bounding box center [49, 132] width 42 height 12
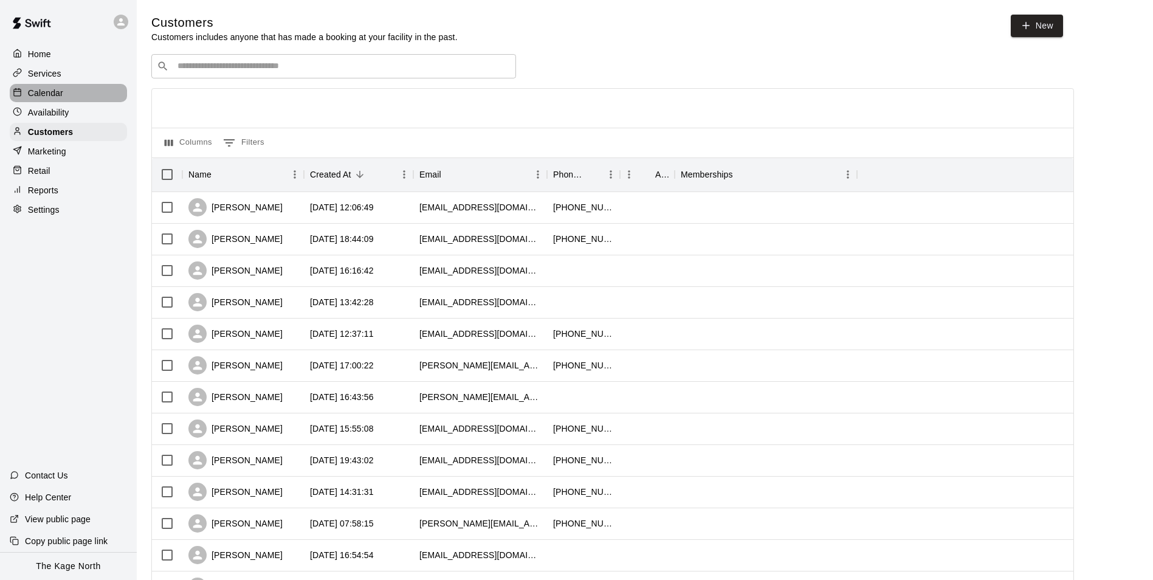
click at [53, 96] on p "Calendar" at bounding box center [45, 93] width 35 height 12
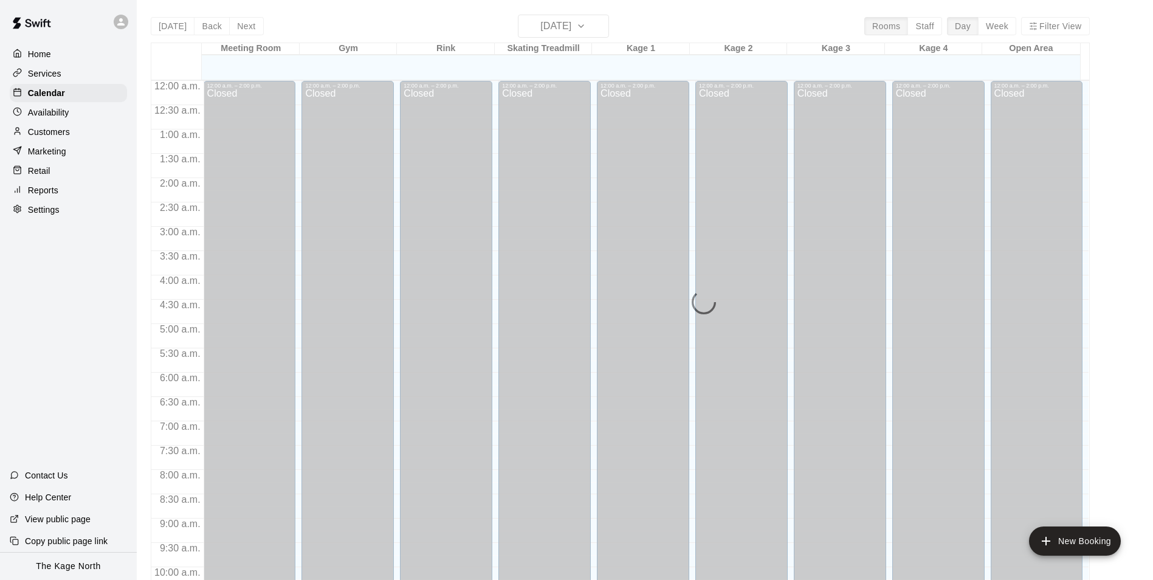
scroll to position [617, 0]
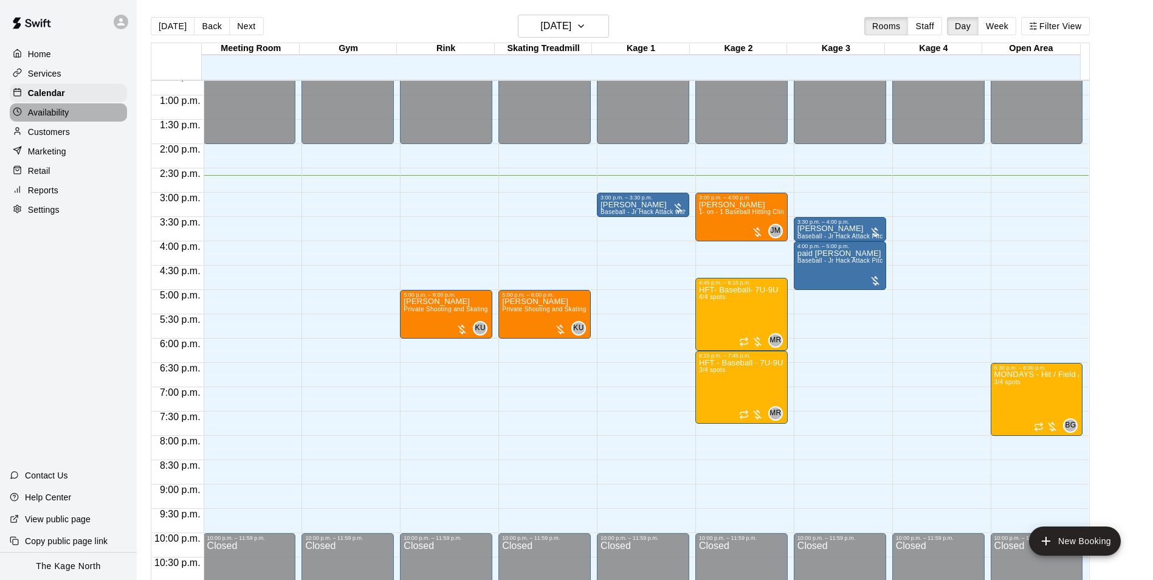
click at [62, 114] on p "Availability" at bounding box center [48, 112] width 41 height 12
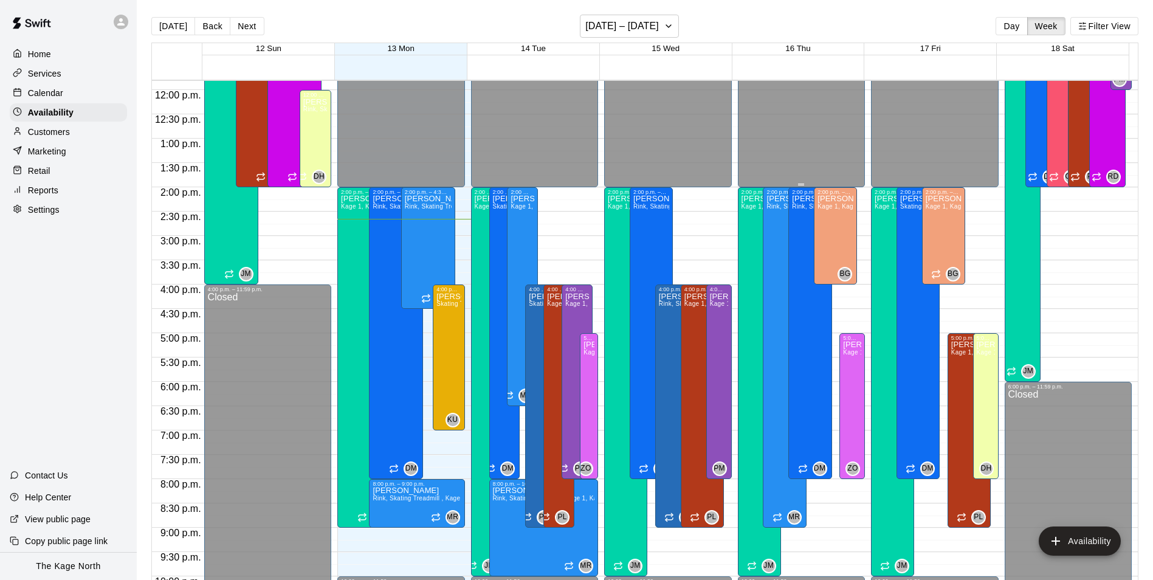
scroll to position [472, 0]
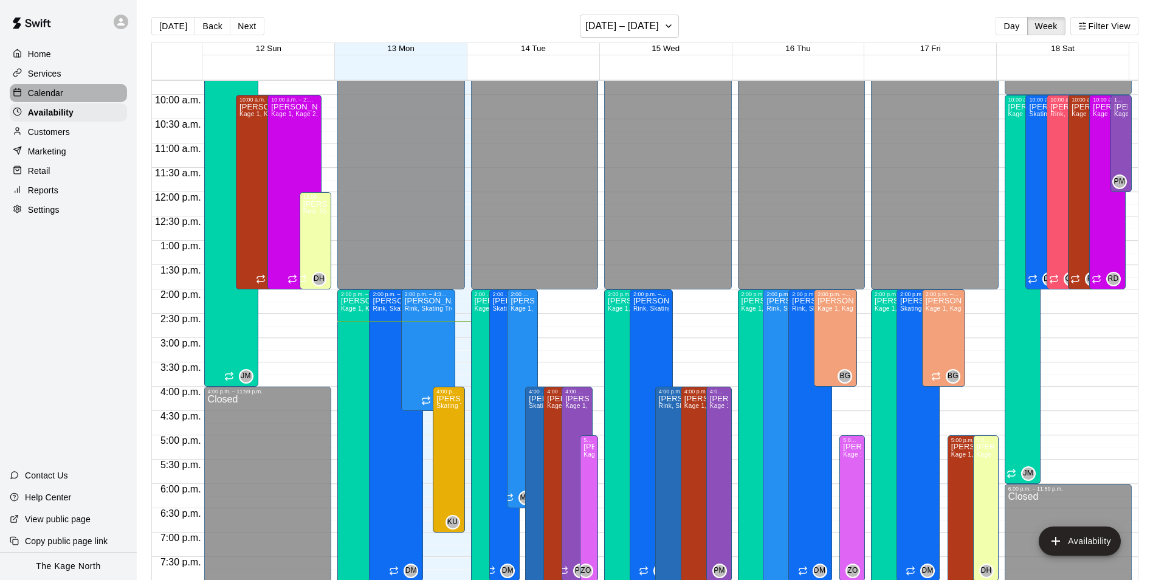
click at [46, 99] on p "Calendar" at bounding box center [45, 93] width 35 height 12
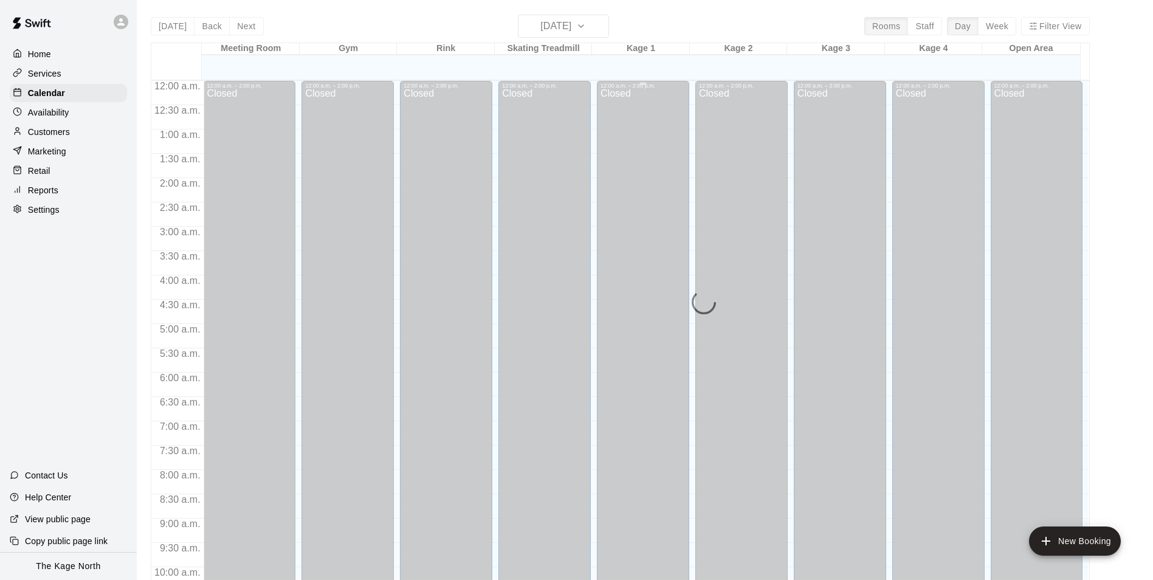
scroll to position [617, 0]
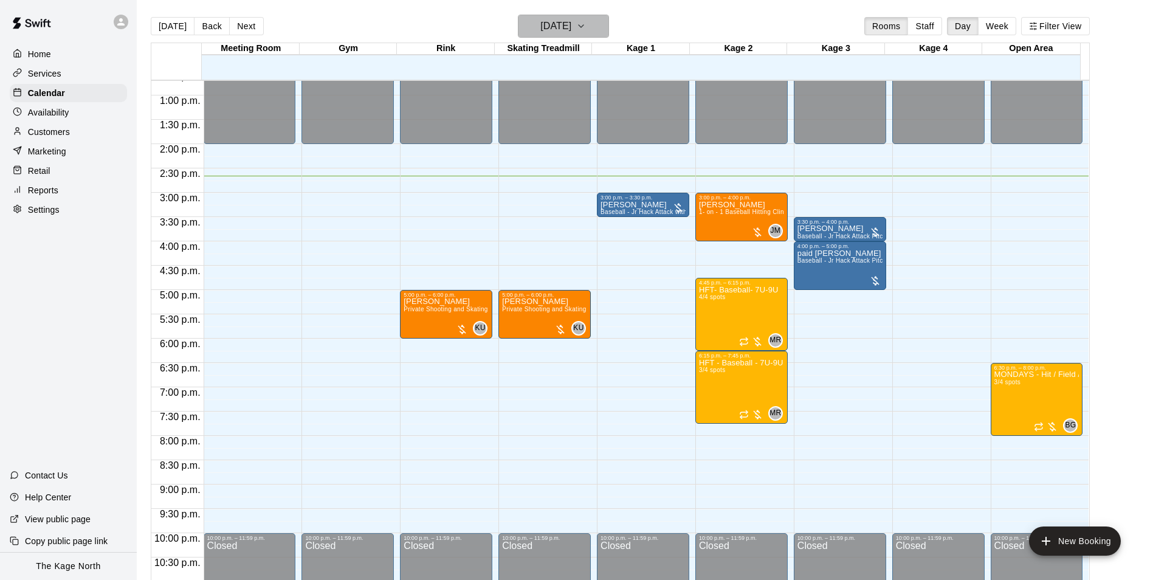
click at [571, 30] on h6 "[DATE]" at bounding box center [555, 26] width 31 height 17
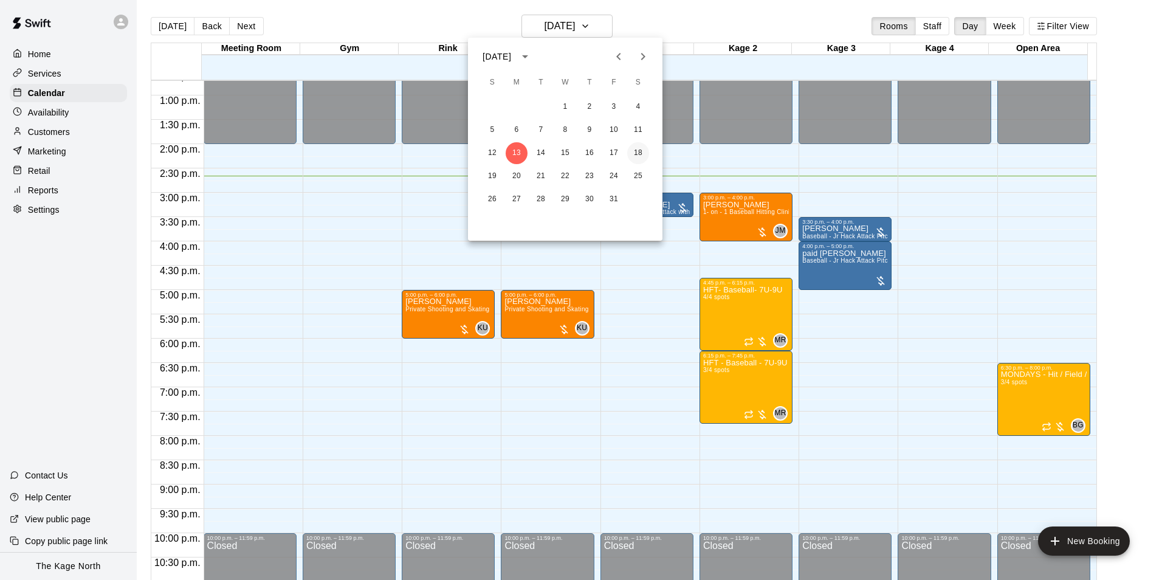
click at [643, 155] on button "18" at bounding box center [638, 153] width 22 height 22
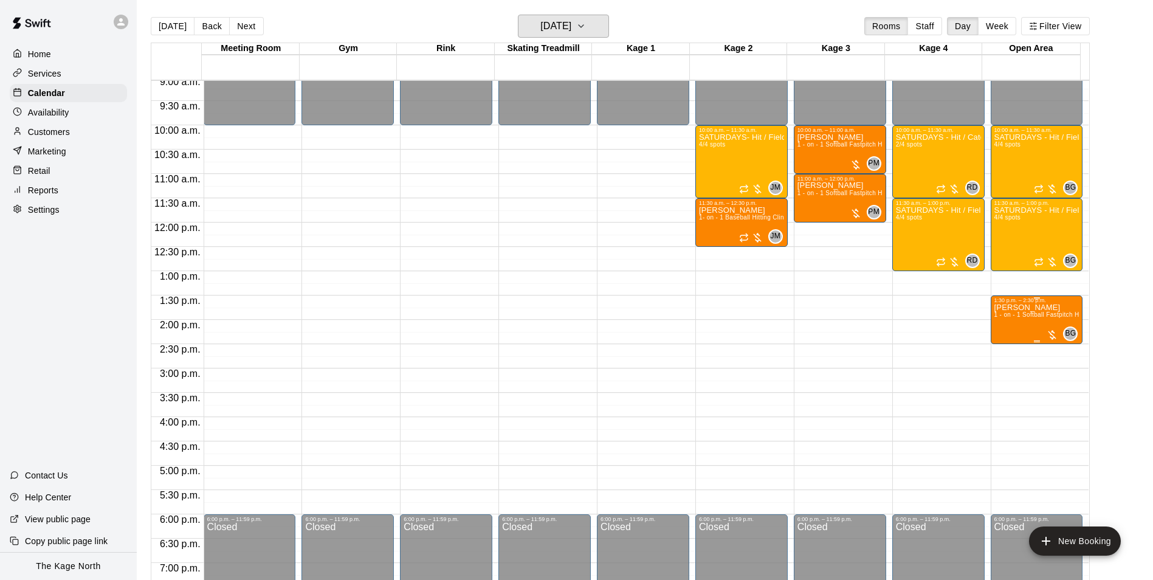
scroll to position [435, 0]
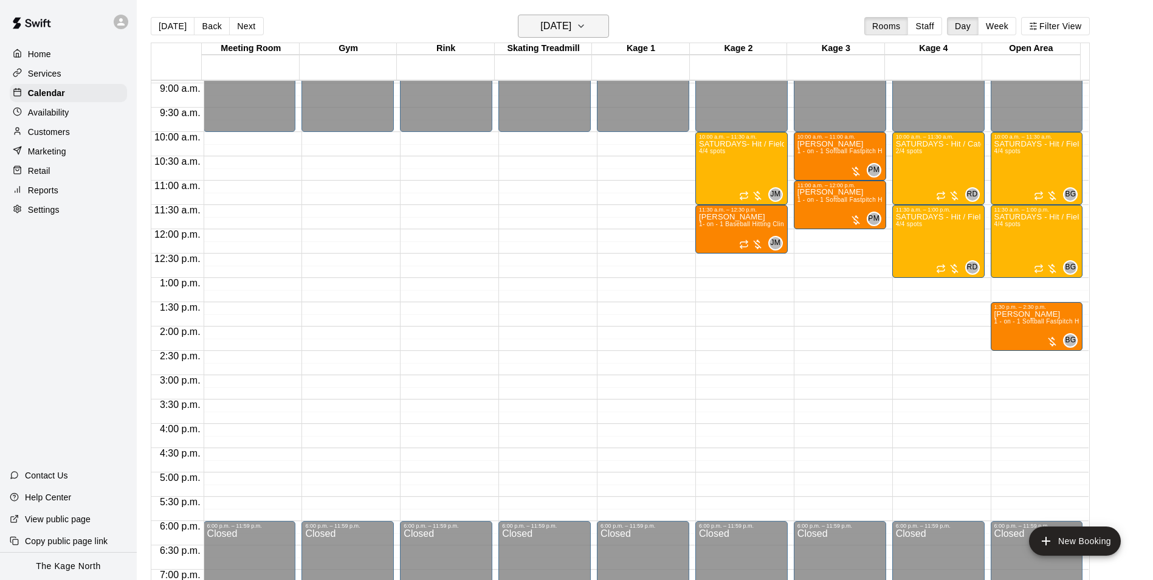
click at [571, 27] on h6 "[DATE]" at bounding box center [555, 26] width 31 height 17
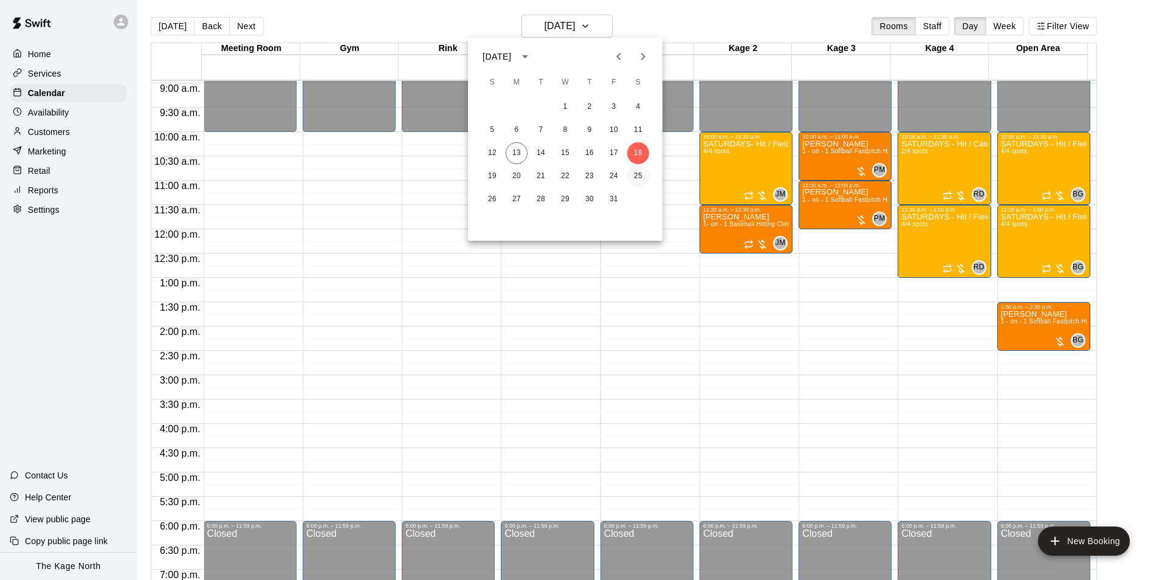
click at [636, 173] on button "25" at bounding box center [638, 176] width 22 height 22
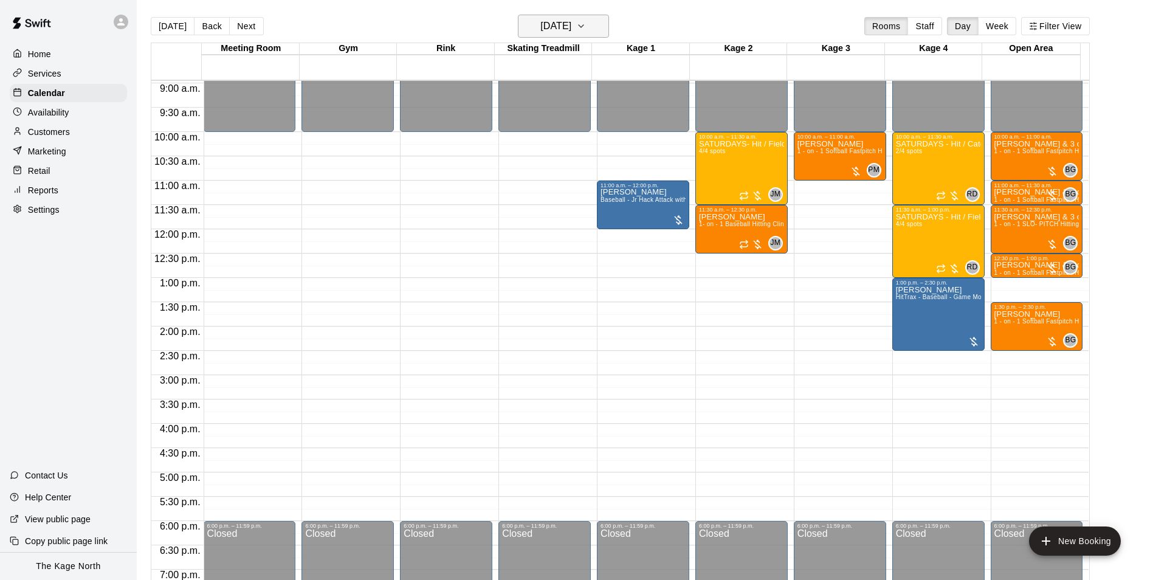
click at [571, 28] on h6 "[DATE]" at bounding box center [555, 26] width 31 height 17
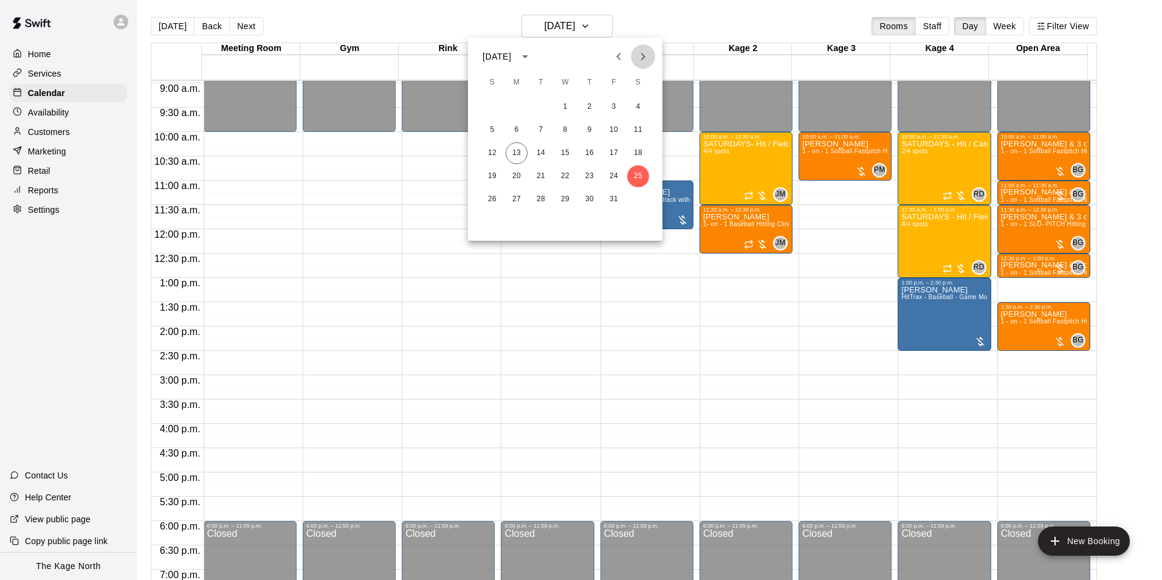
click at [646, 66] on button "Next month" at bounding box center [643, 56] width 24 height 24
click at [639, 108] on button "1" at bounding box center [638, 107] width 22 height 22
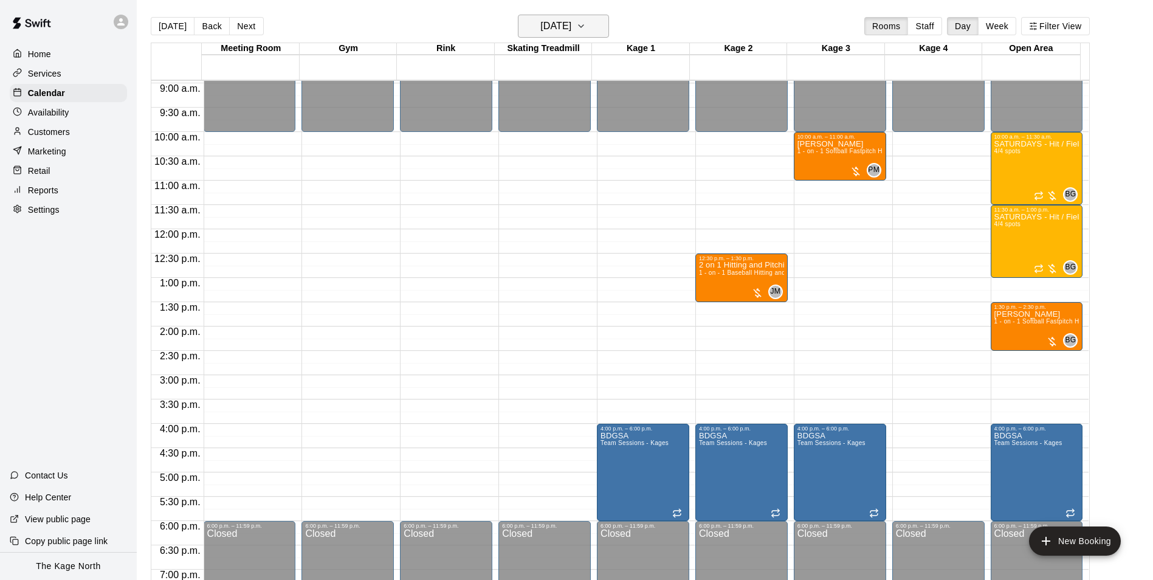
click at [571, 22] on h6 "[DATE]" at bounding box center [555, 26] width 31 height 17
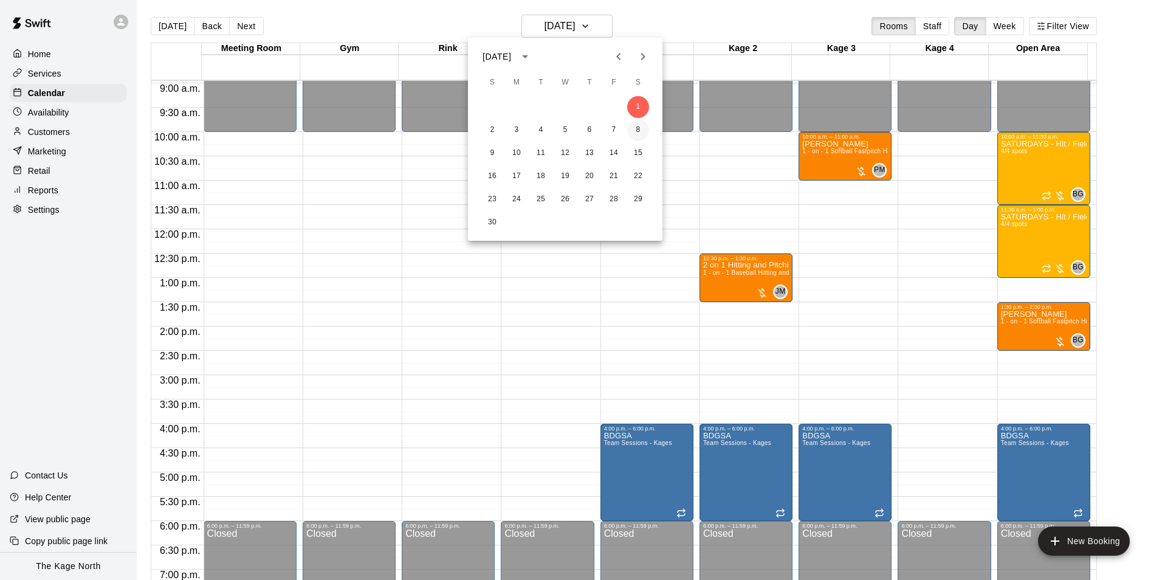
click at [639, 128] on button "8" at bounding box center [638, 130] width 22 height 22
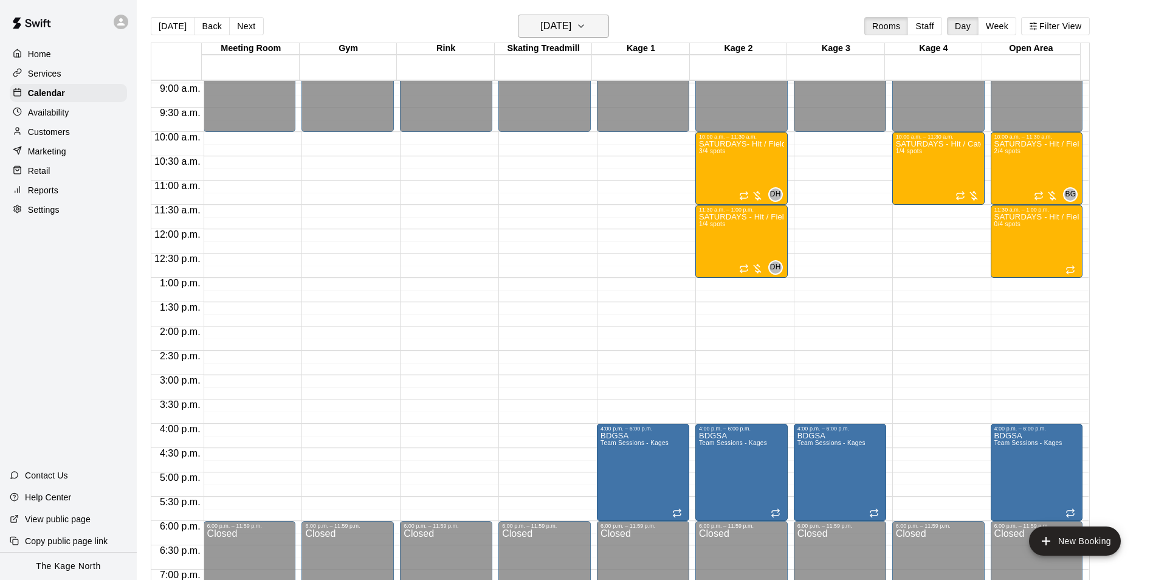
click at [571, 23] on h6 "[DATE]" at bounding box center [555, 26] width 31 height 17
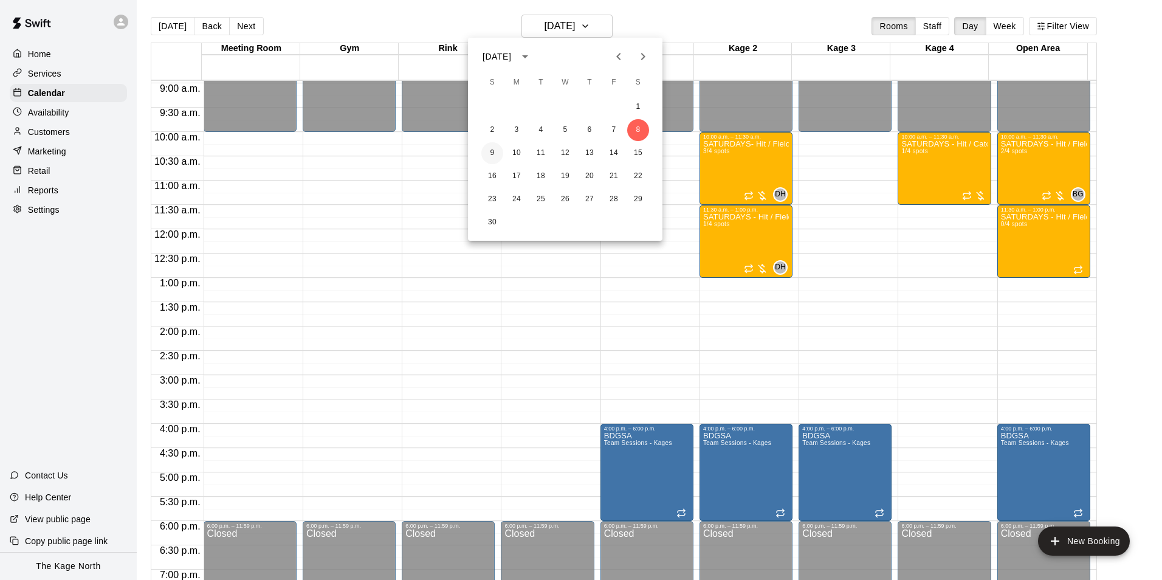
click at [482, 151] on button "9" at bounding box center [492, 153] width 22 height 22
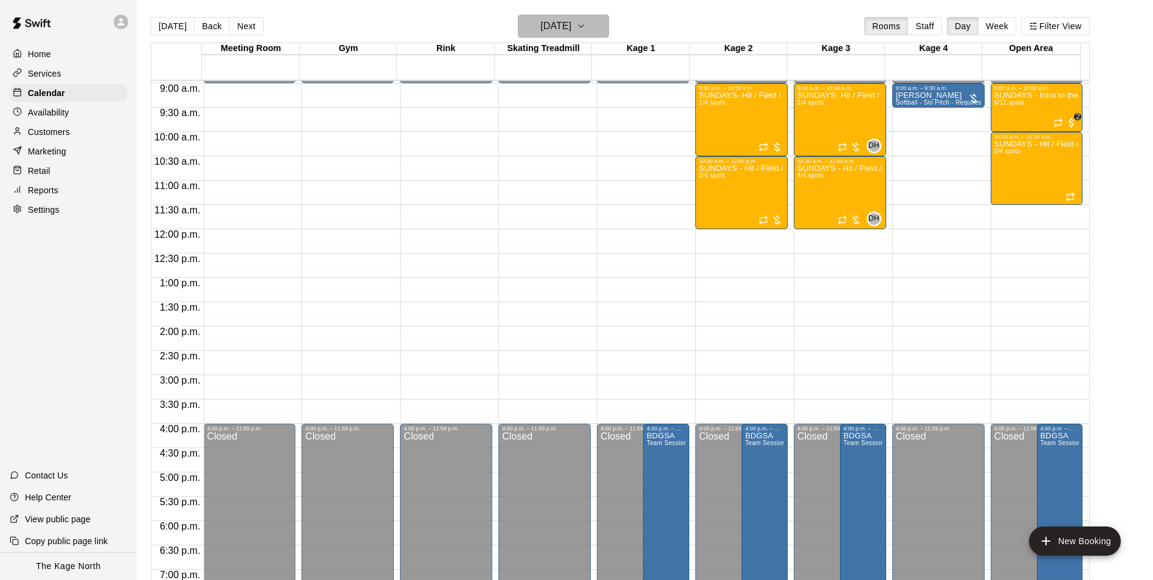
click at [571, 27] on h6 "[DATE]" at bounding box center [555, 26] width 31 height 17
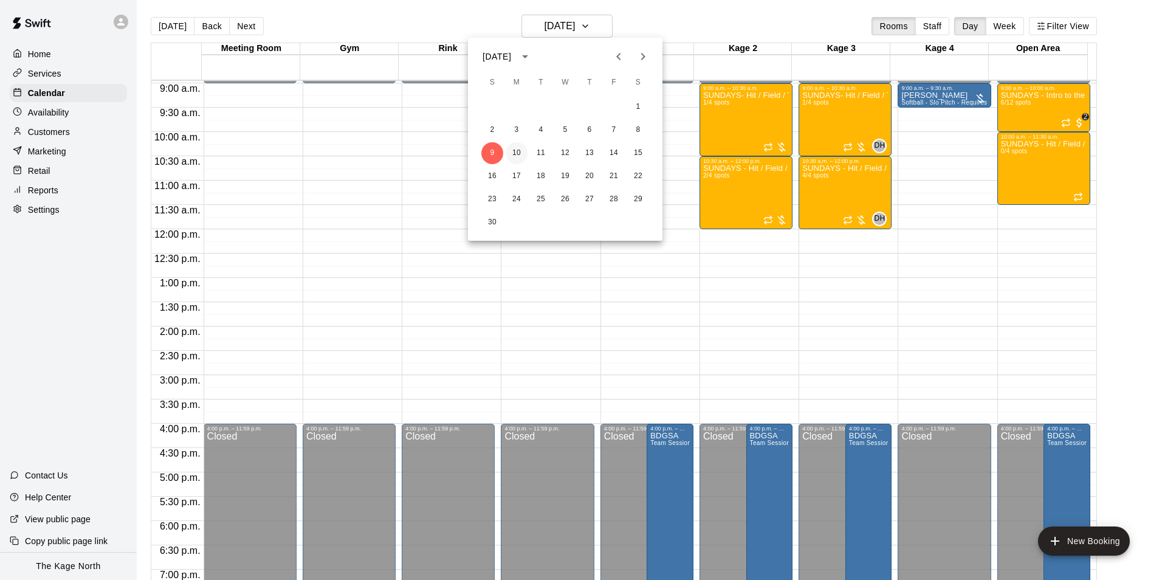
click at [515, 151] on button "10" at bounding box center [517, 153] width 22 height 22
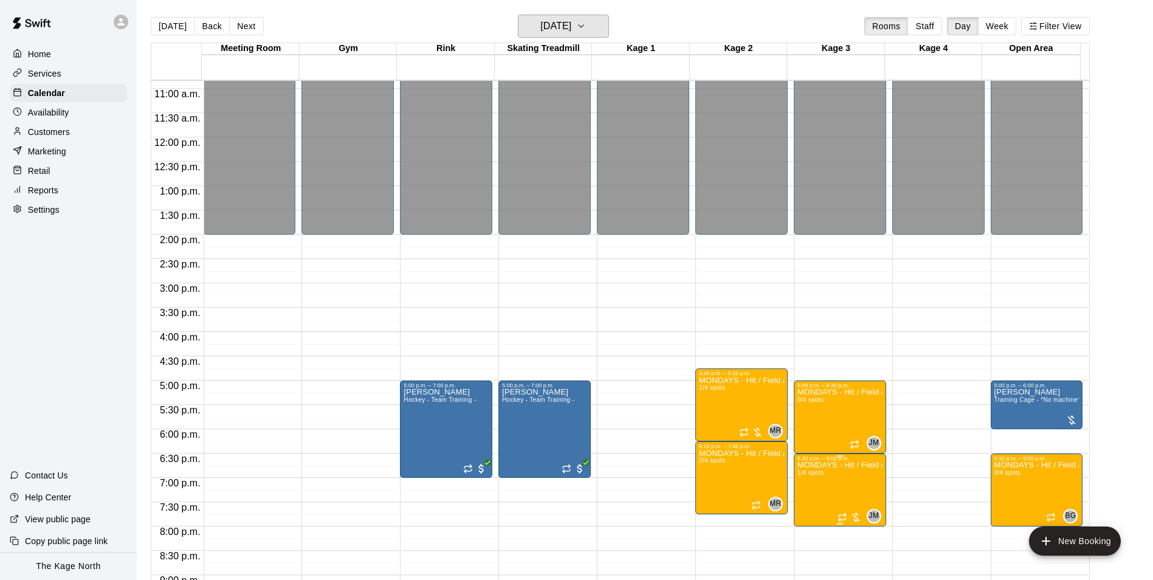
scroll to position [655, 0]
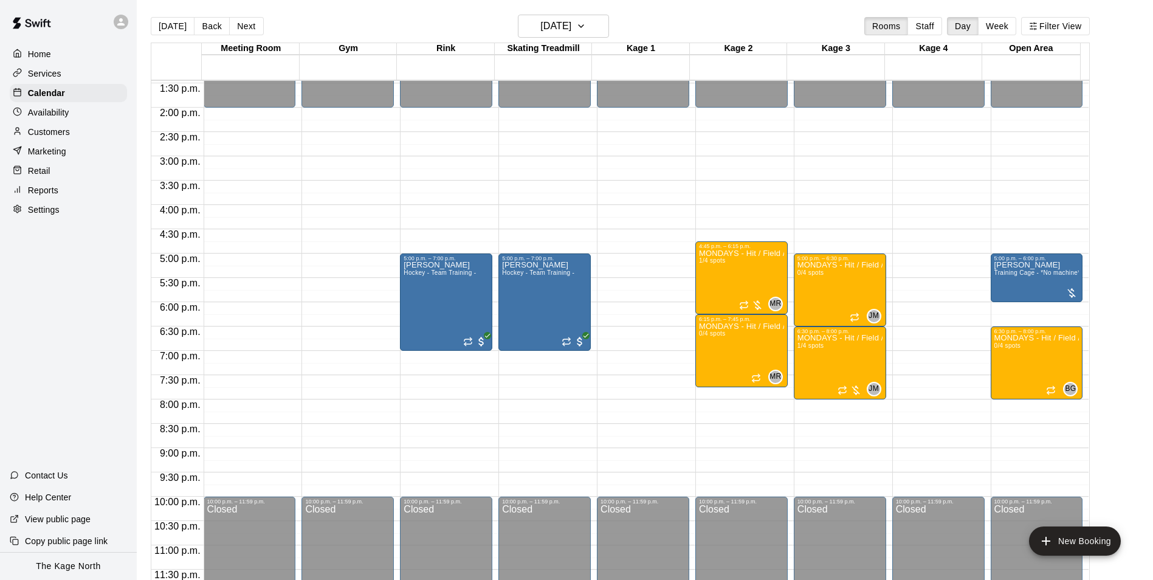
click at [52, 60] on div "Home" at bounding box center [68, 54] width 117 height 18
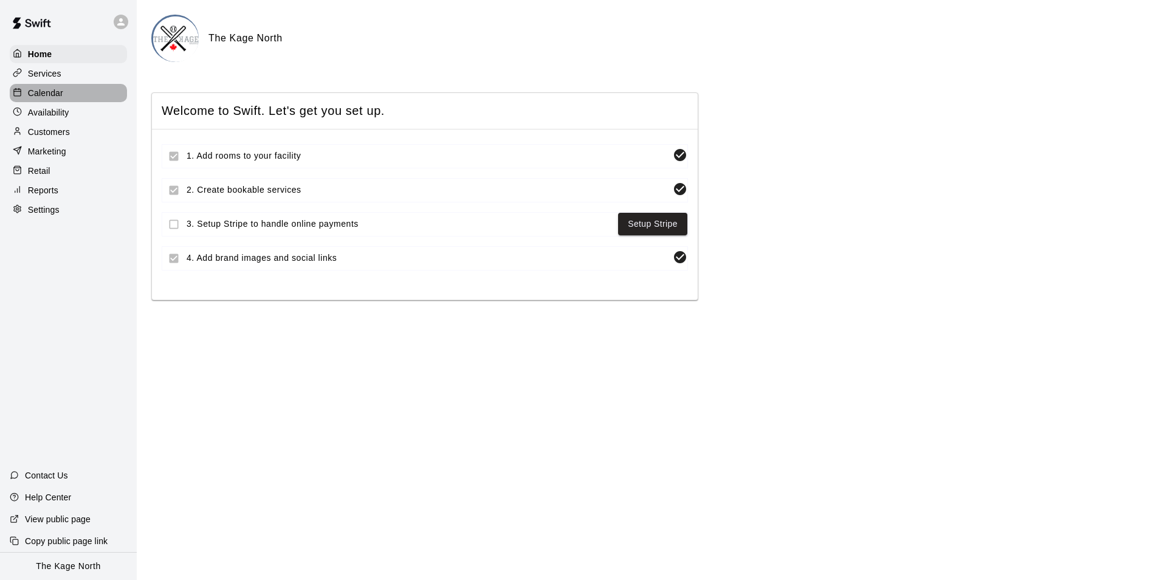
click at [48, 88] on p "Calendar" at bounding box center [45, 93] width 35 height 12
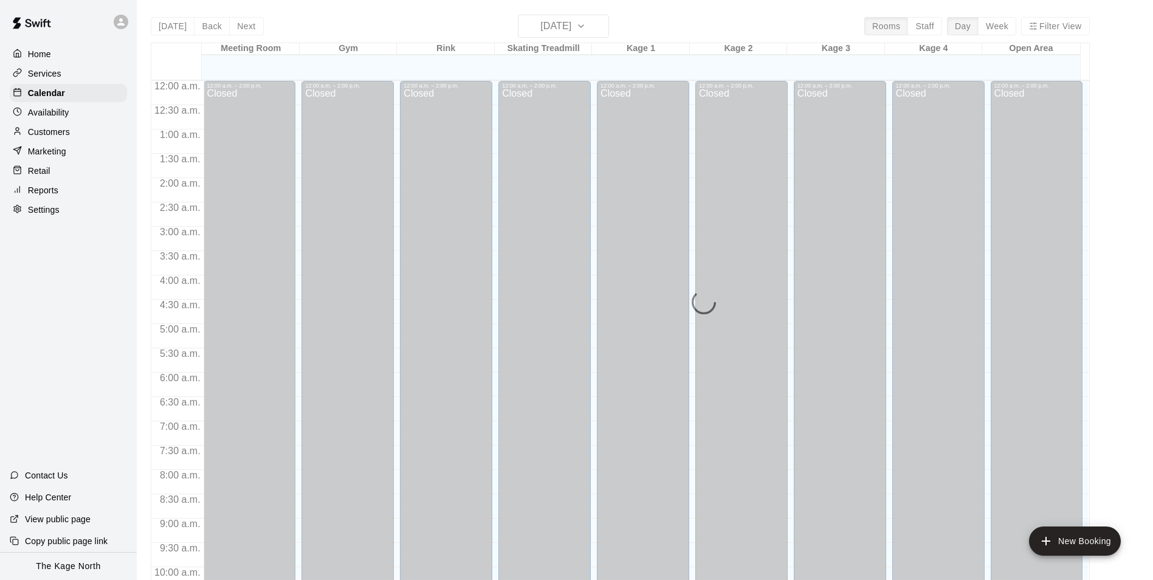
scroll to position [617, 0]
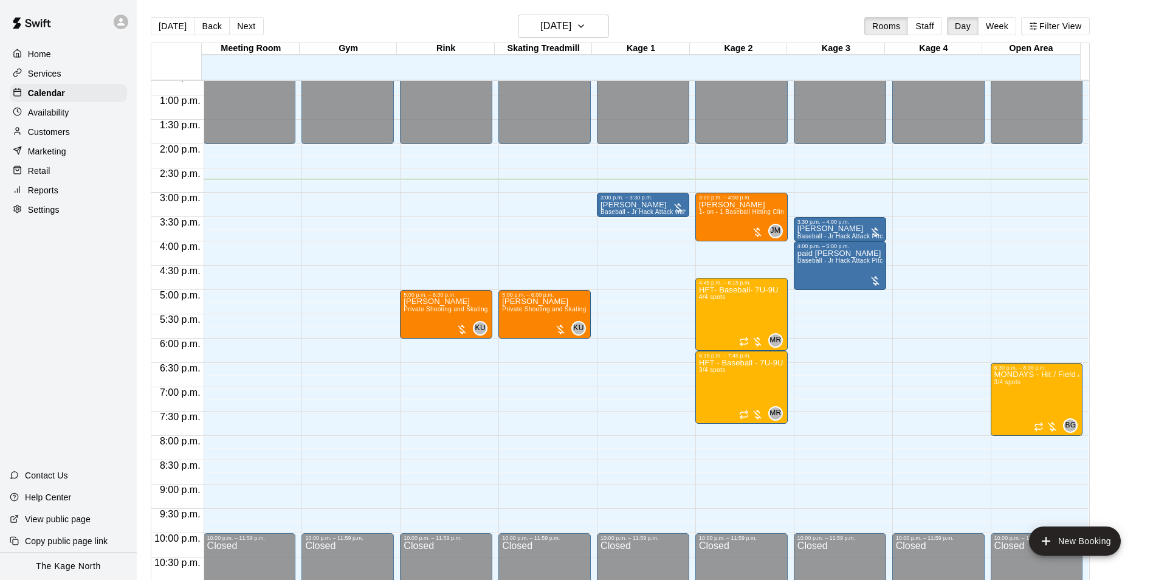
click at [52, 71] on p "Services" at bounding box center [44, 73] width 33 height 12
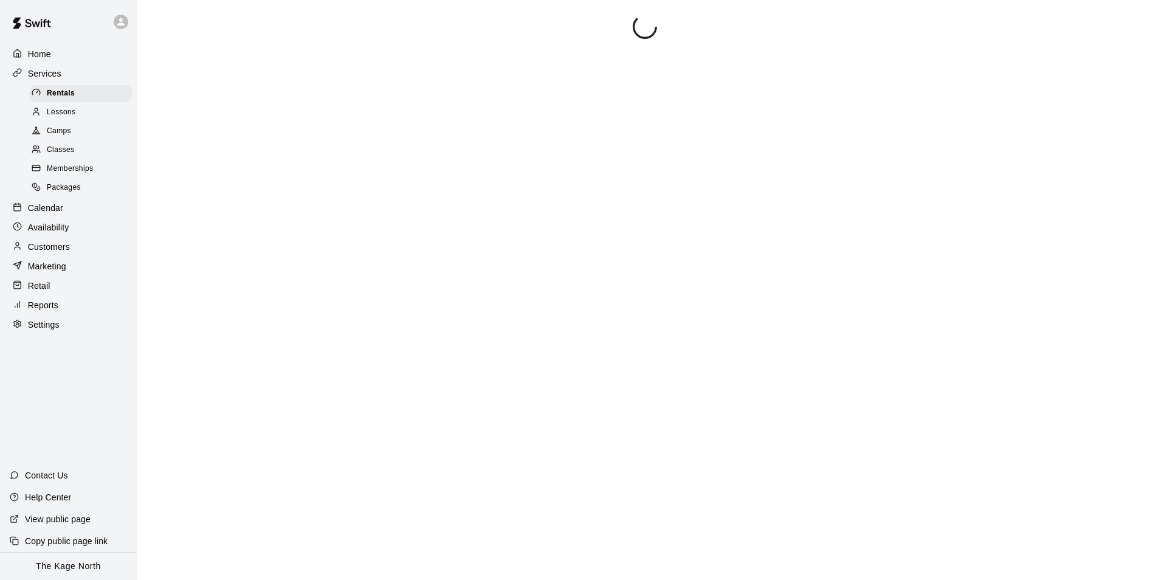
click at [67, 130] on span "Camps" at bounding box center [59, 131] width 24 height 12
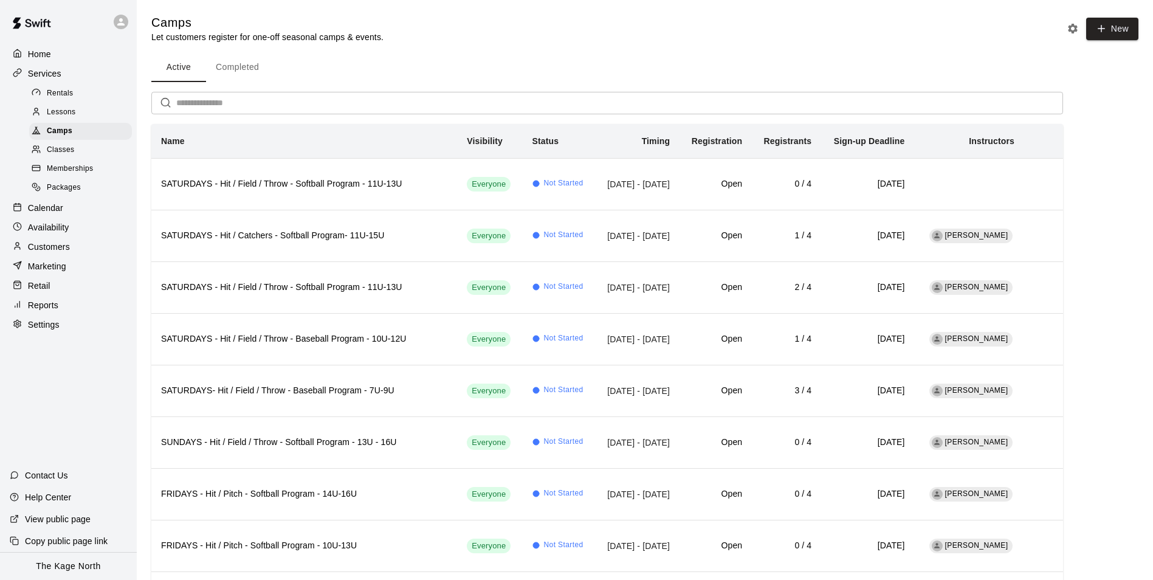
click at [52, 51] on div "Home" at bounding box center [68, 54] width 117 height 18
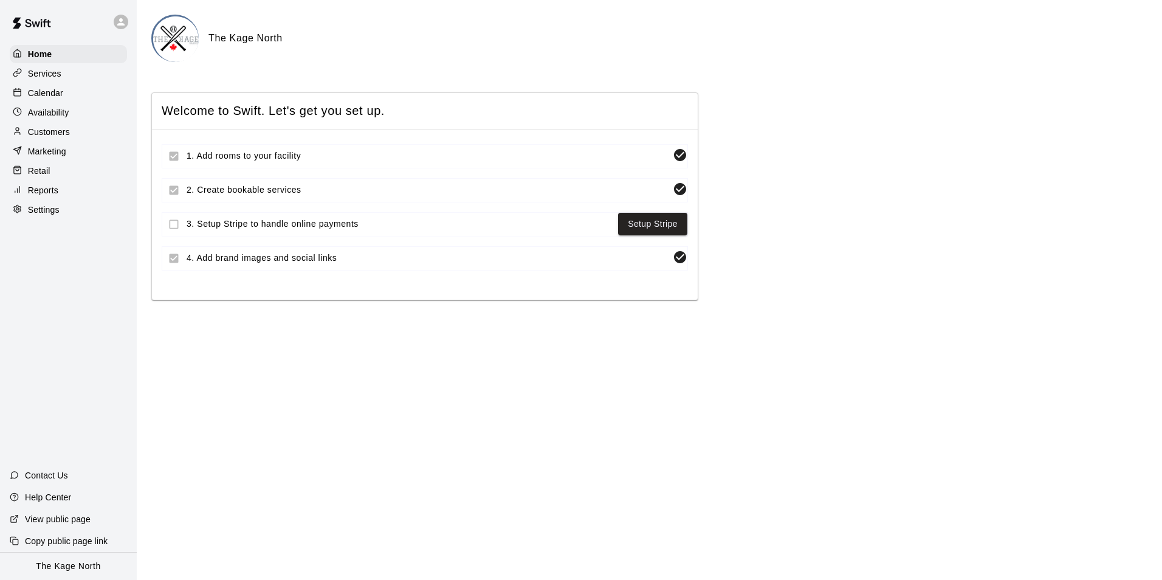
click at [57, 93] on p "Calendar" at bounding box center [45, 93] width 35 height 12
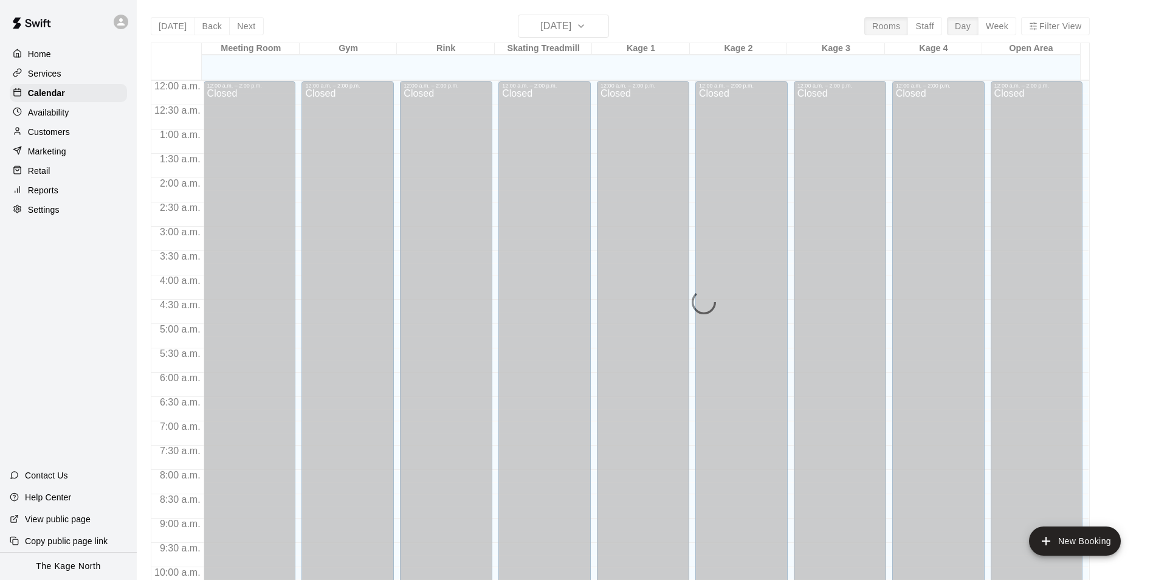
scroll to position [617, 0]
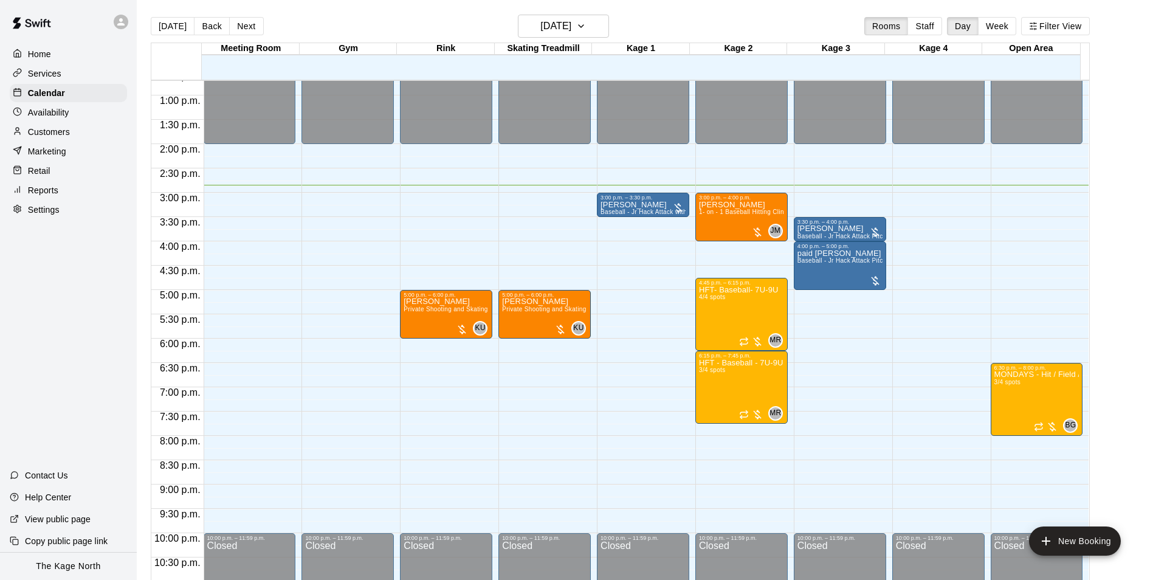
click at [58, 135] on p "Customers" at bounding box center [49, 132] width 42 height 12
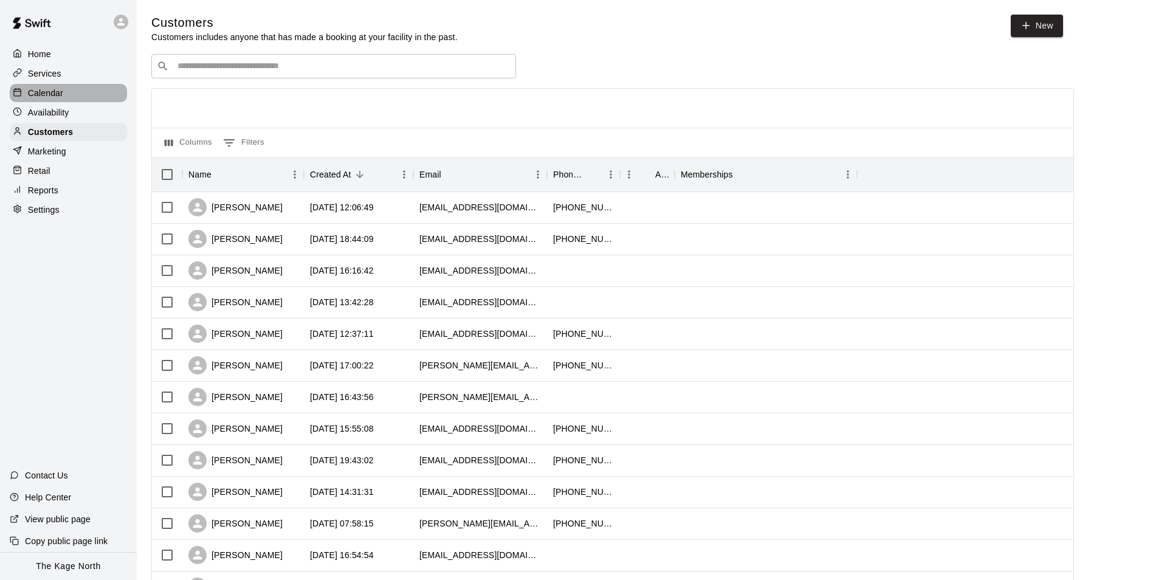
click at [47, 89] on p "Calendar" at bounding box center [45, 93] width 35 height 12
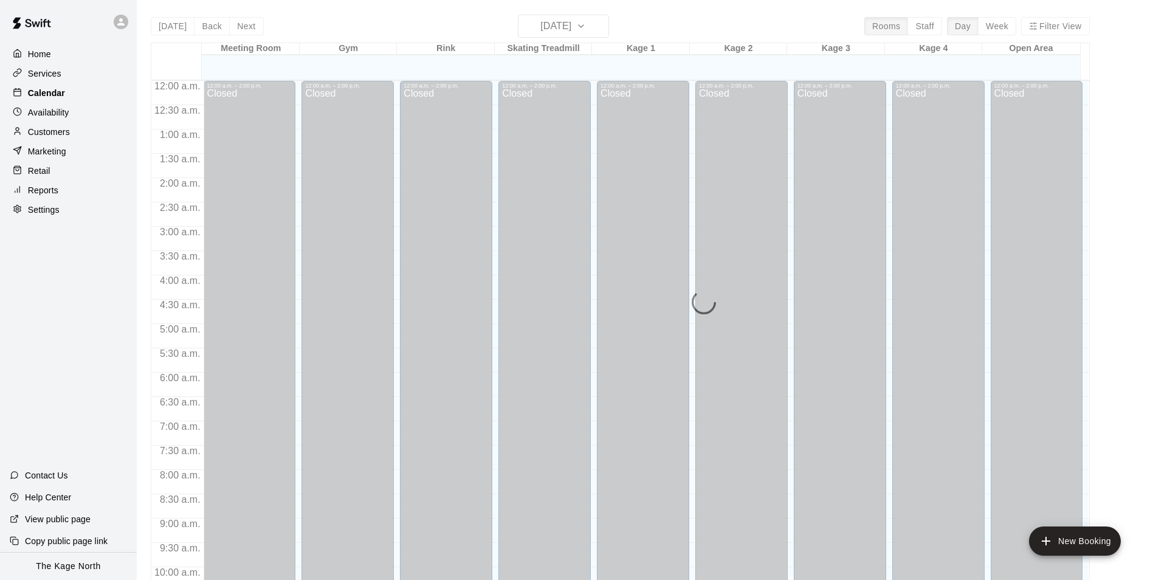
scroll to position [617, 0]
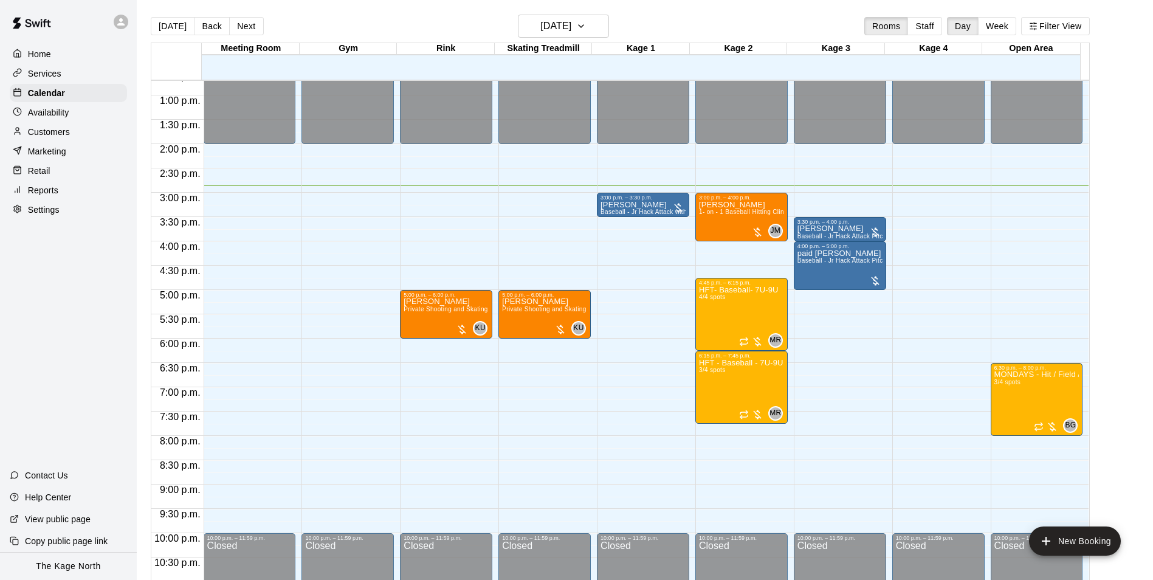
click at [56, 51] on div "Home" at bounding box center [68, 54] width 117 height 18
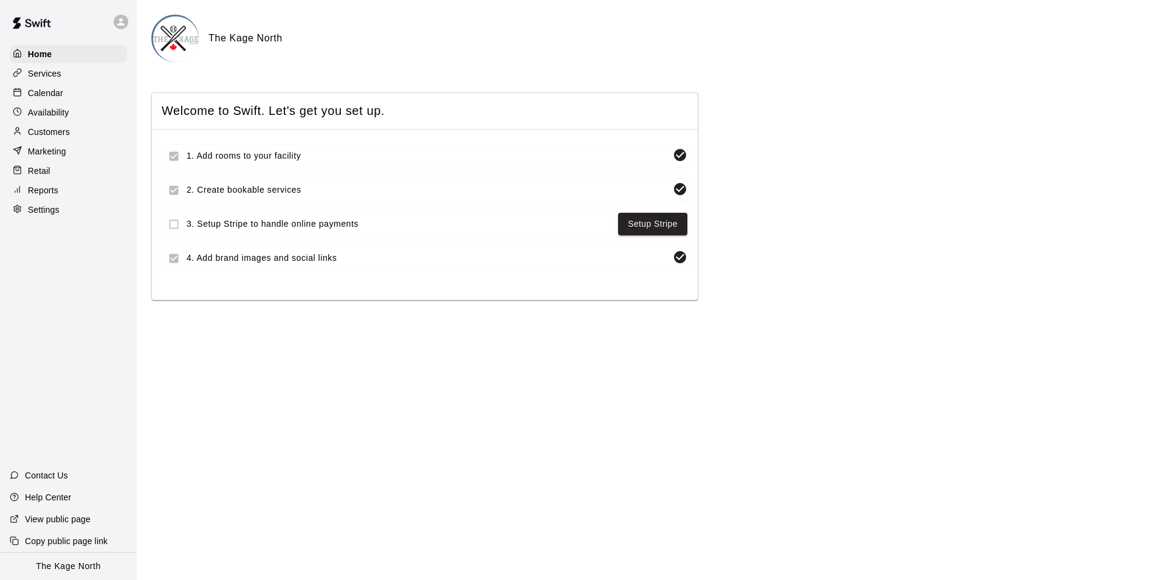
click at [50, 89] on p "Calendar" at bounding box center [45, 93] width 35 height 12
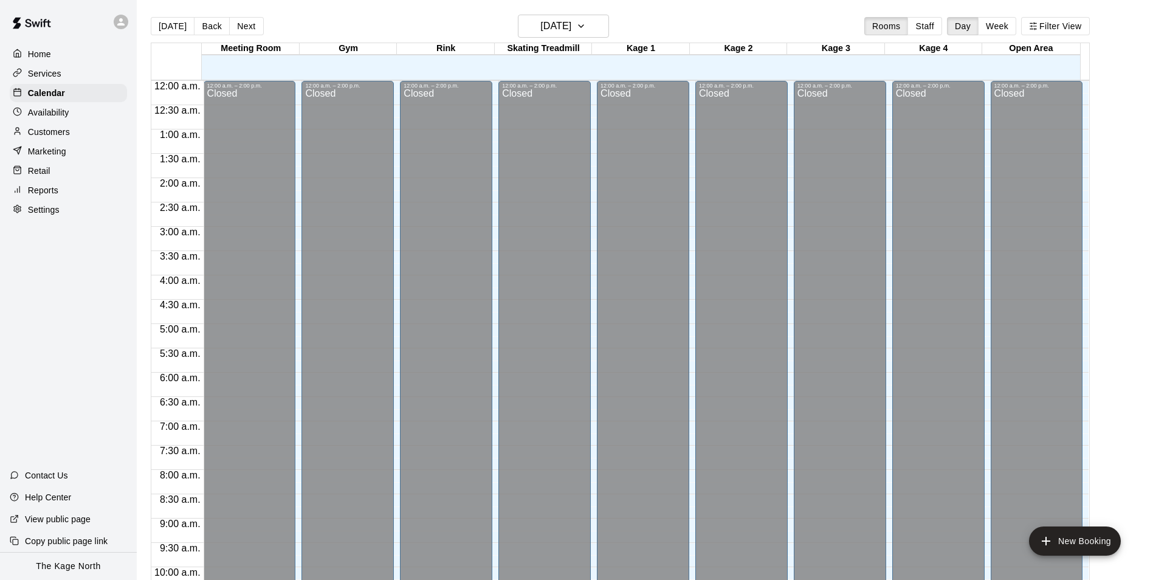
scroll to position [617, 0]
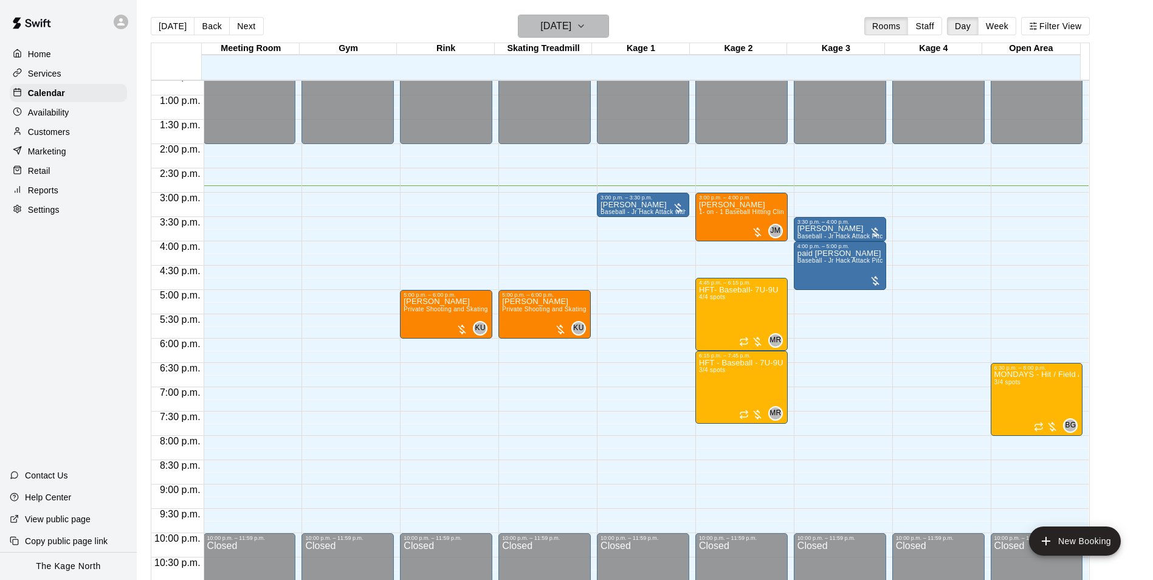
click at [571, 30] on h6 "[DATE]" at bounding box center [555, 26] width 31 height 17
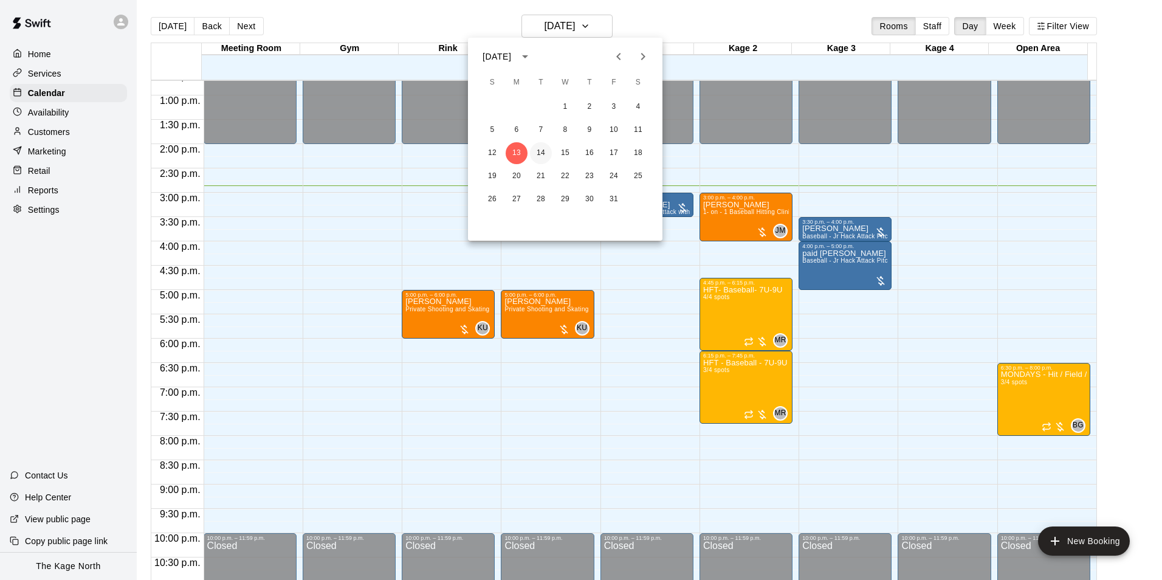
click at [543, 156] on button "14" at bounding box center [541, 153] width 22 height 22
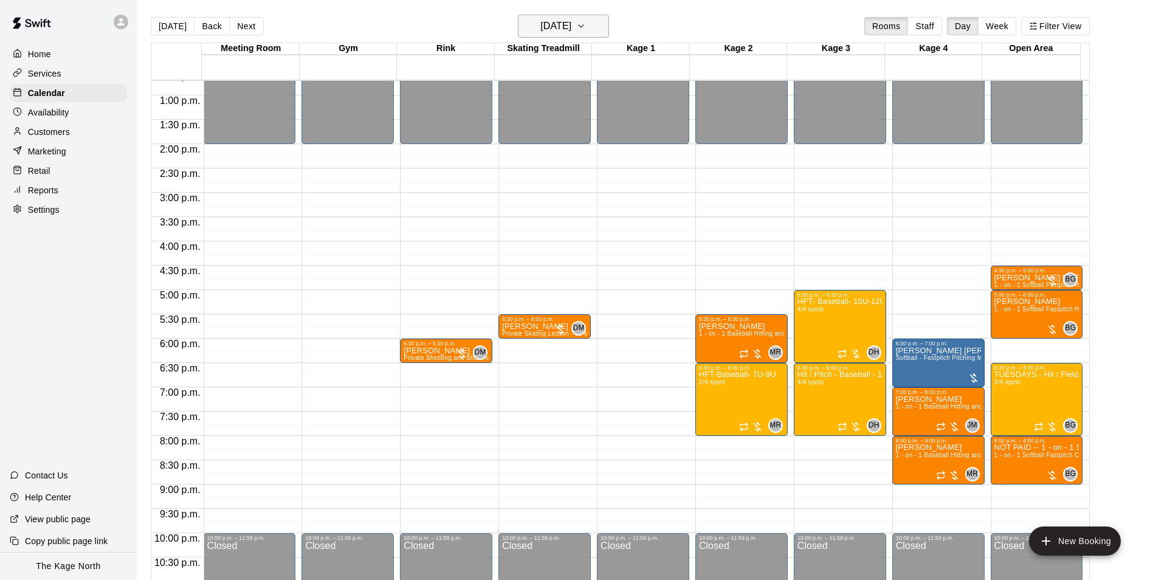
click at [571, 29] on h6 "[DATE]" at bounding box center [555, 26] width 31 height 17
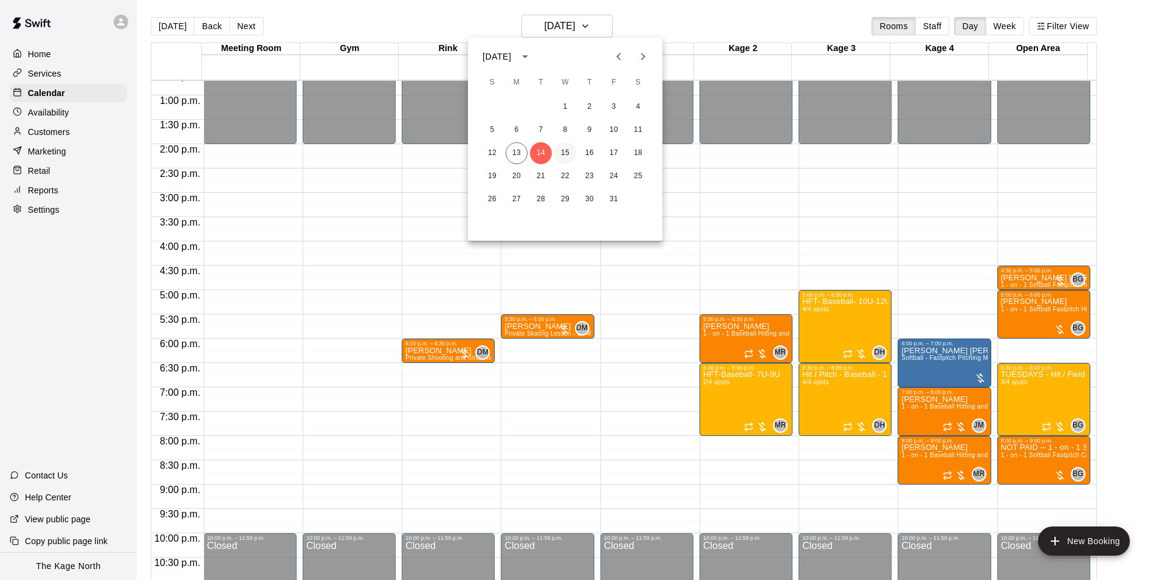
click at [564, 150] on button "15" at bounding box center [565, 153] width 22 height 22
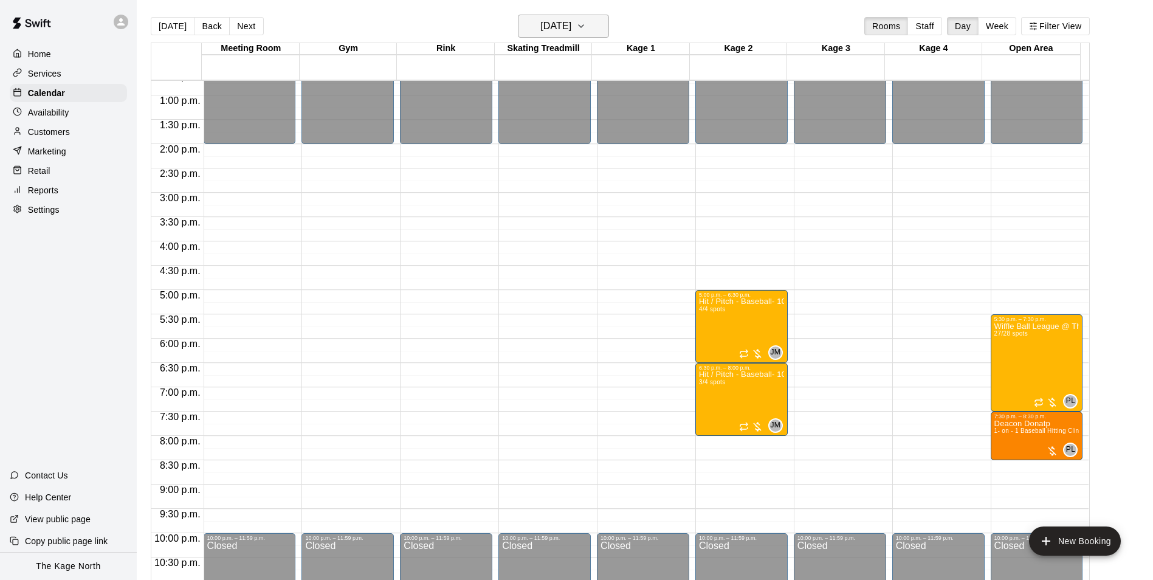
click at [571, 26] on h6 "[DATE]" at bounding box center [555, 26] width 31 height 17
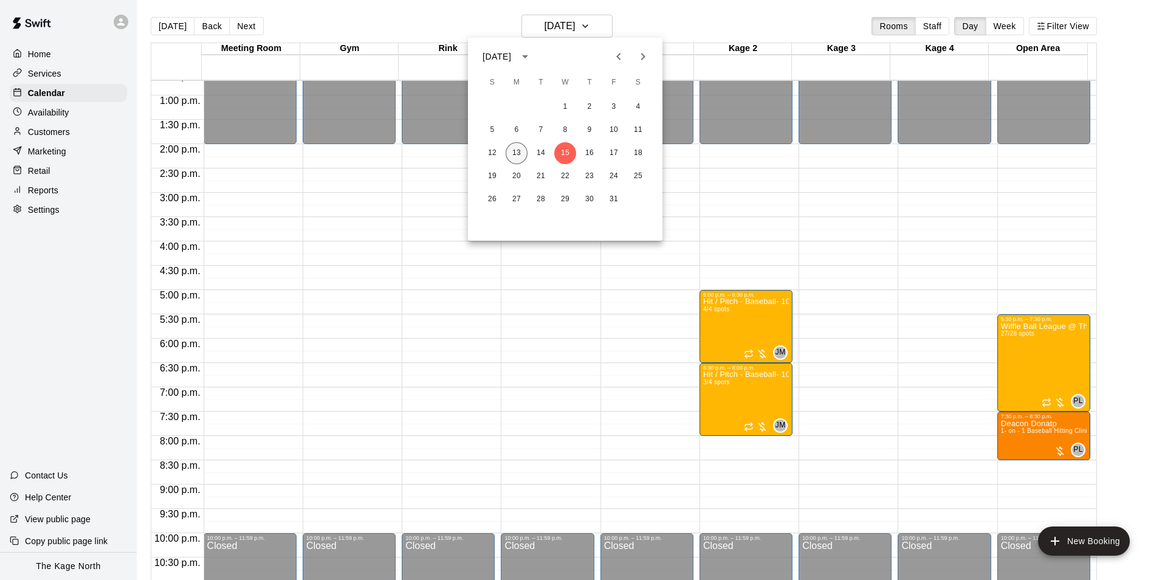
click at [523, 150] on button "13" at bounding box center [517, 153] width 22 height 22
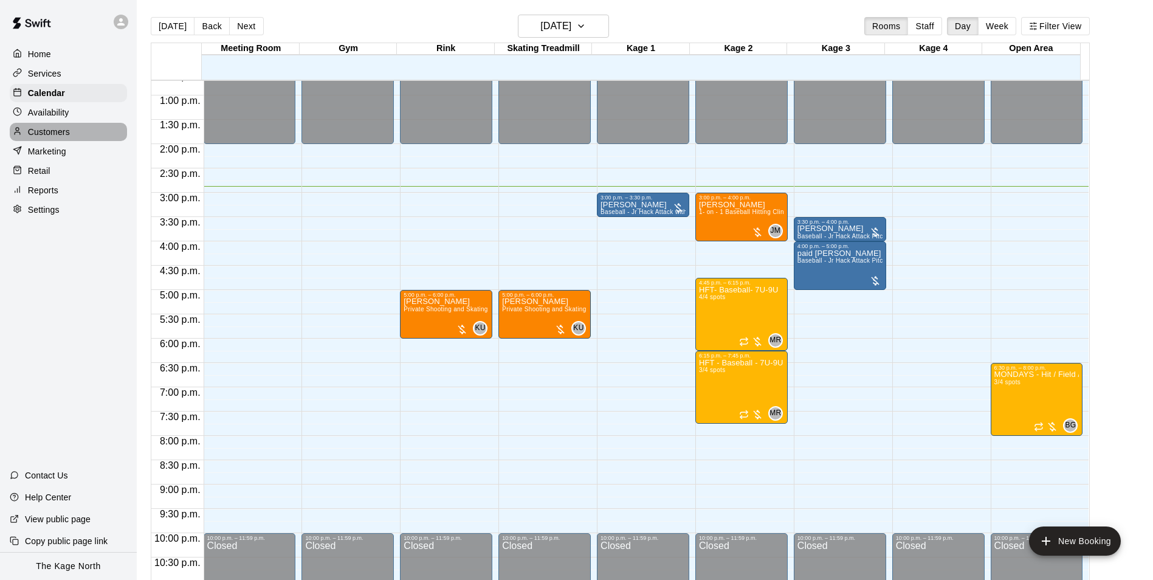
click at [54, 138] on p "Customers" at bounding box center [49, 132] width 42 height 12
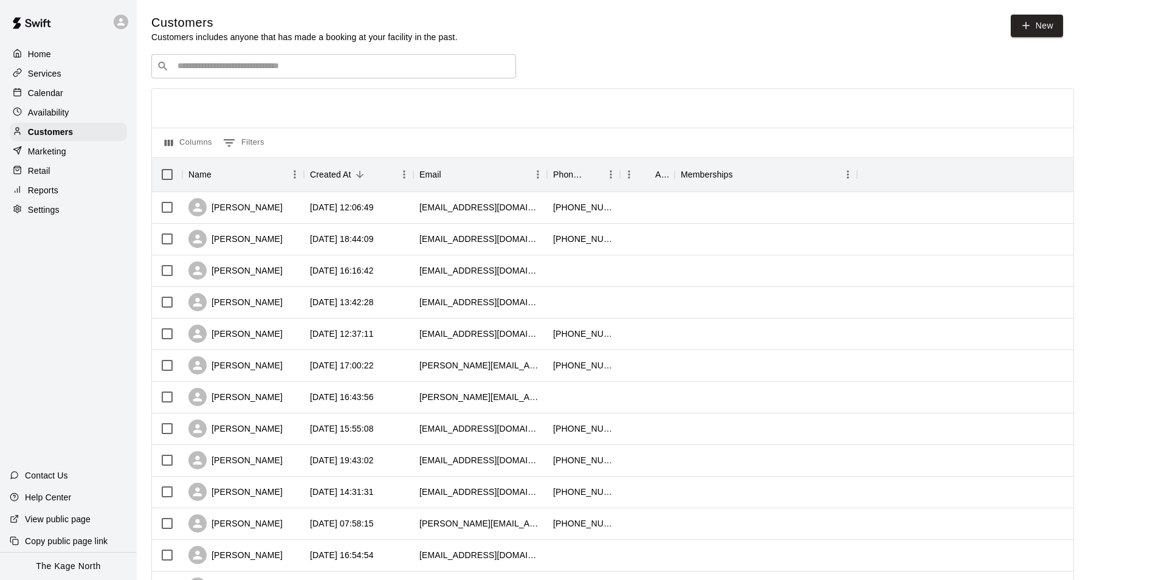
click at [51, 95] on p "Calendar" at bounding box center [45, 93] width 35 height 12
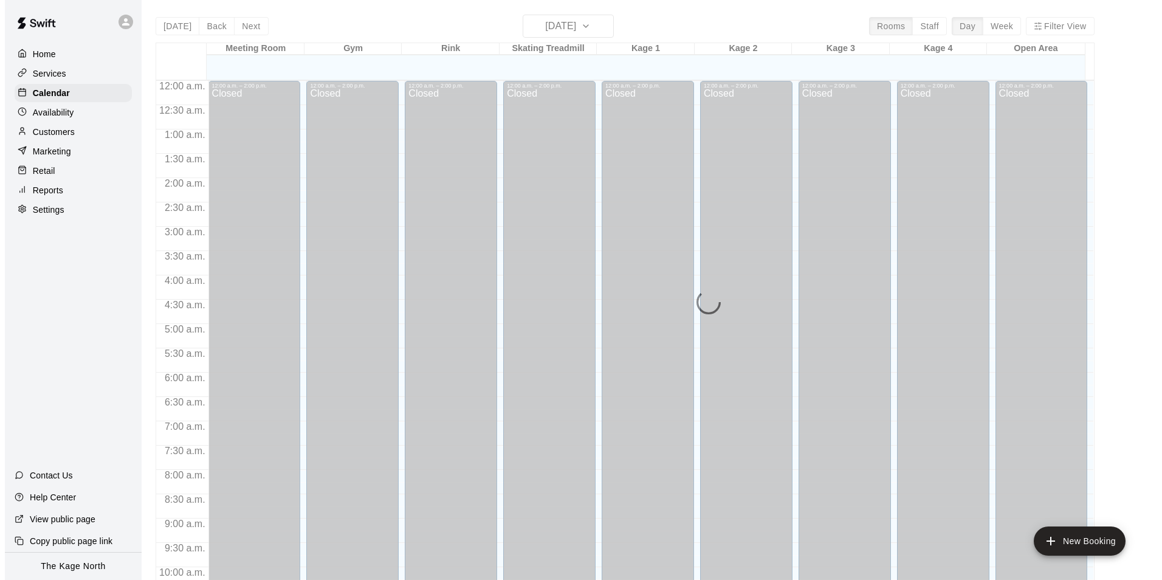
scroll to position [617, 0]
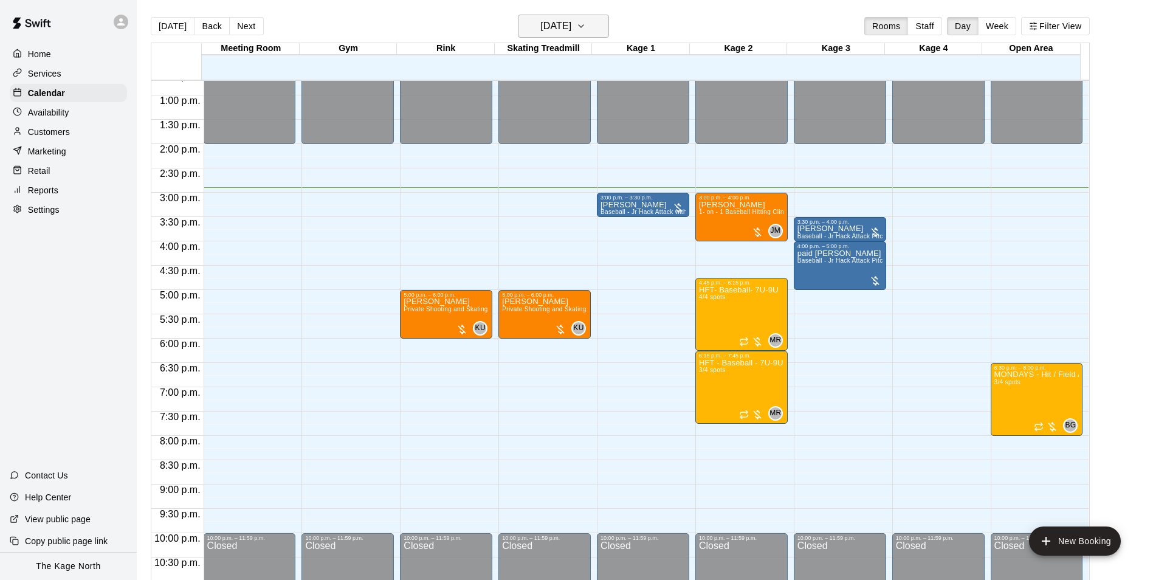
click at [571, 29] on h6 "[DATE]" at bounding box center [555, 26] width 31 height 17
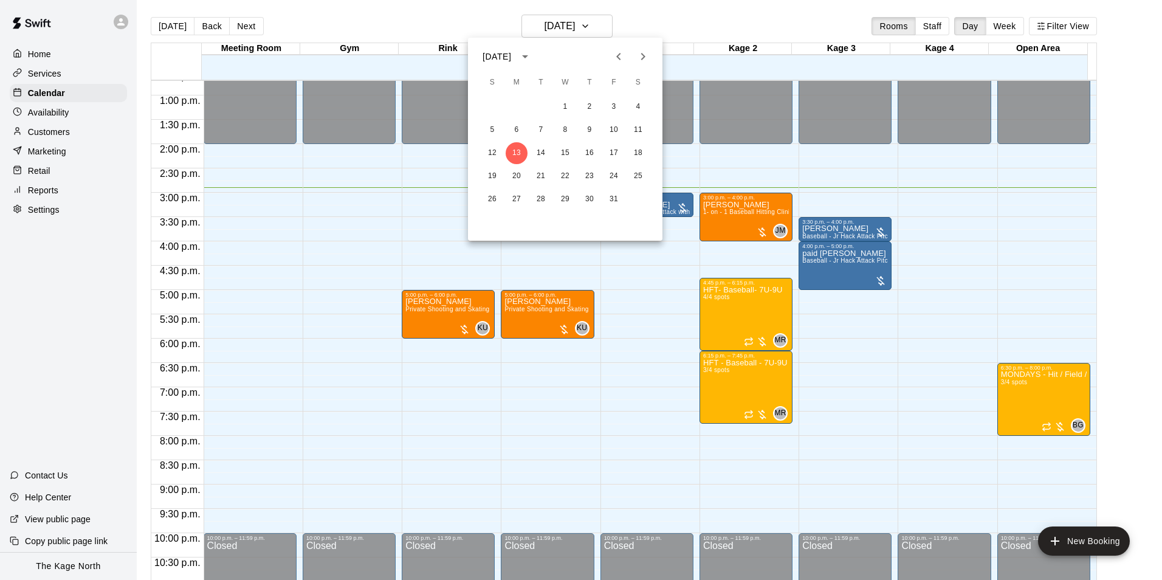
click at [649, 20] on div at bounding box center [581, 290] width 1162 height 580
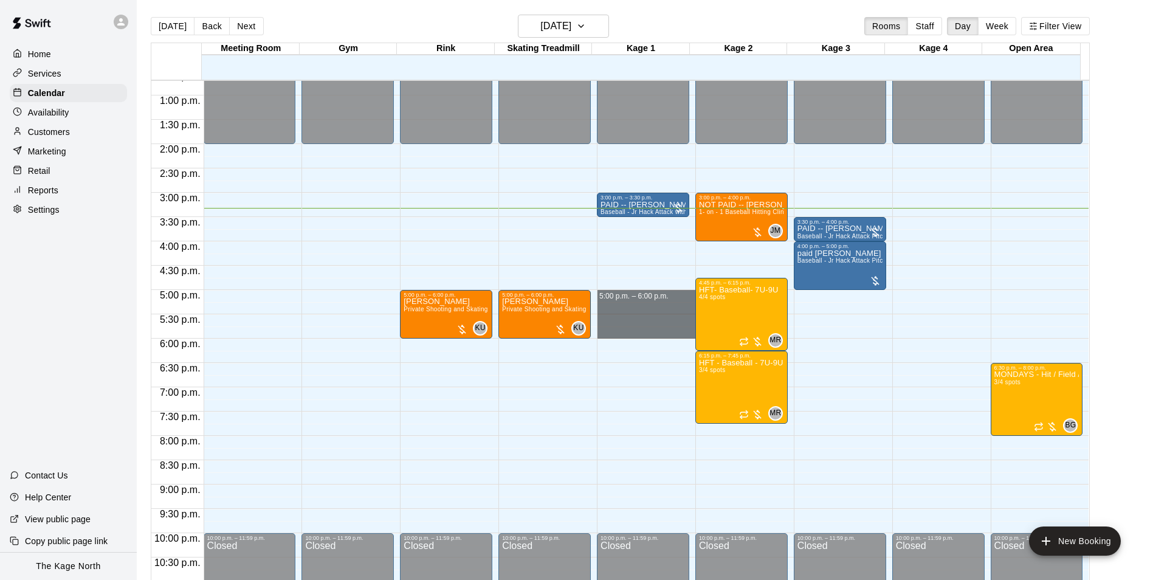
drag, startPoint x: 649, startPoint y: 292, endPoint x: 648, endPoint y: 334, distance: 41.3
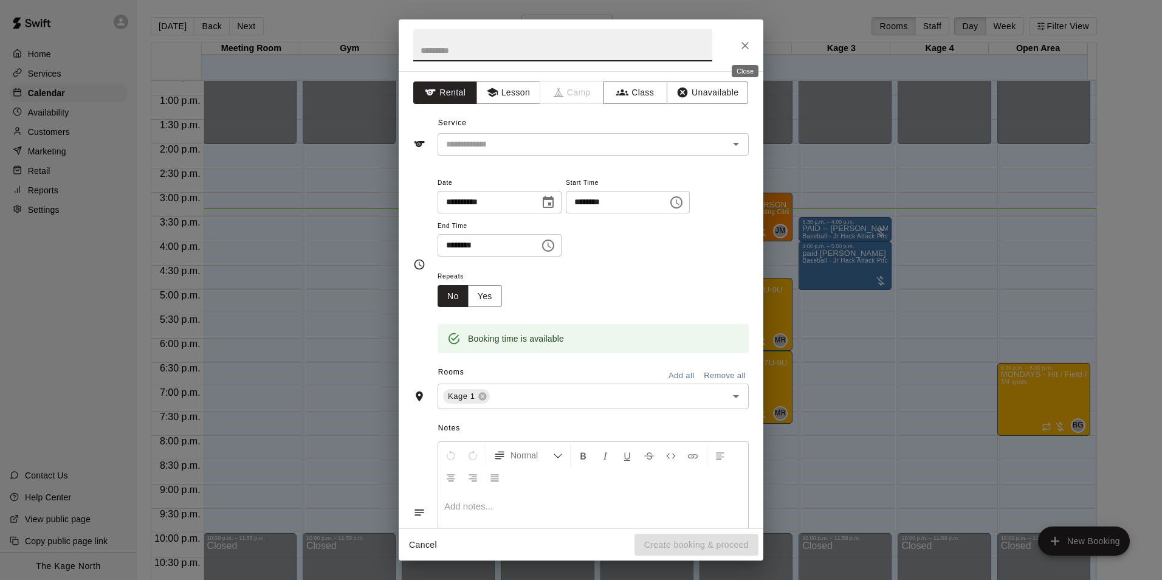
click at [749, 41] on icon "Close" at bounding box center [745, 45] width 12 height 12
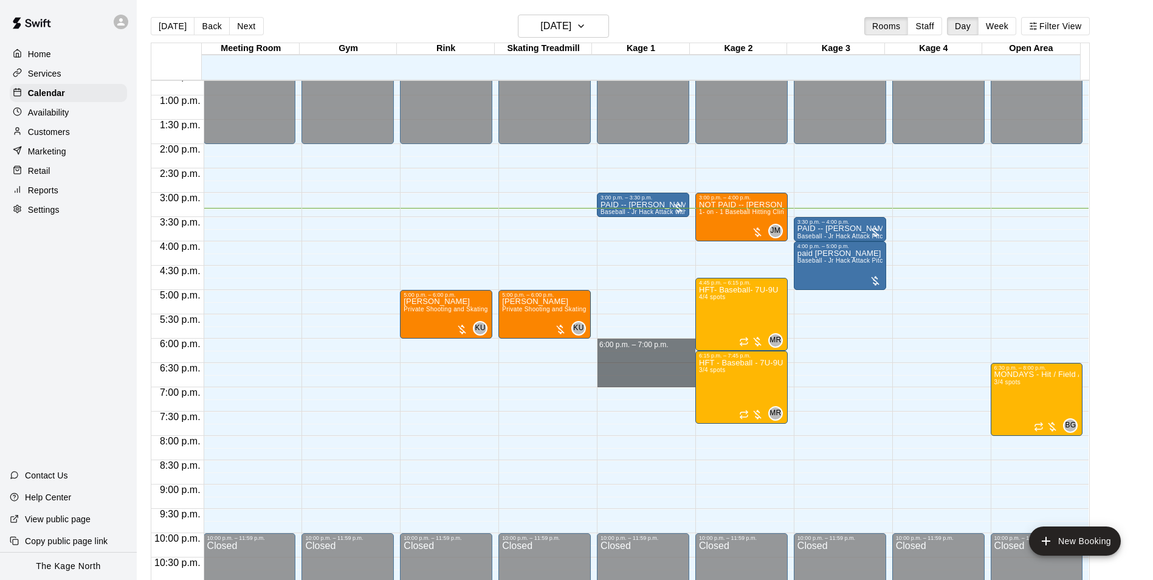
drag, startPoint x: 638, startPoint y: 343, endPoint x: 640, endPoint y: 387, distance: 44.4
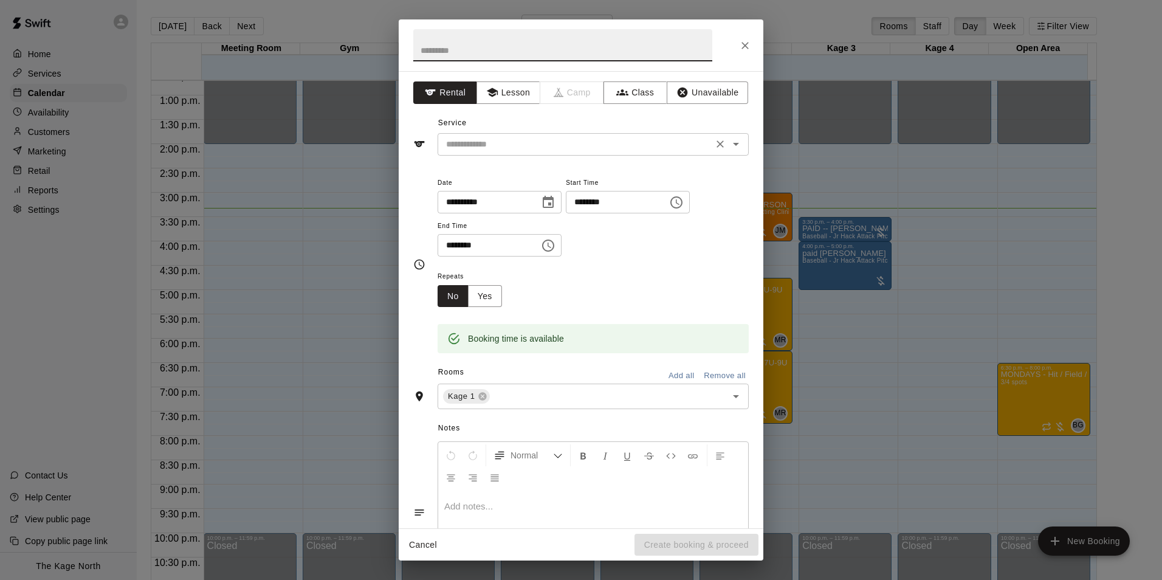
click at [623, 137] on input "text" at bounding box center [575, 144] width 268 height 15
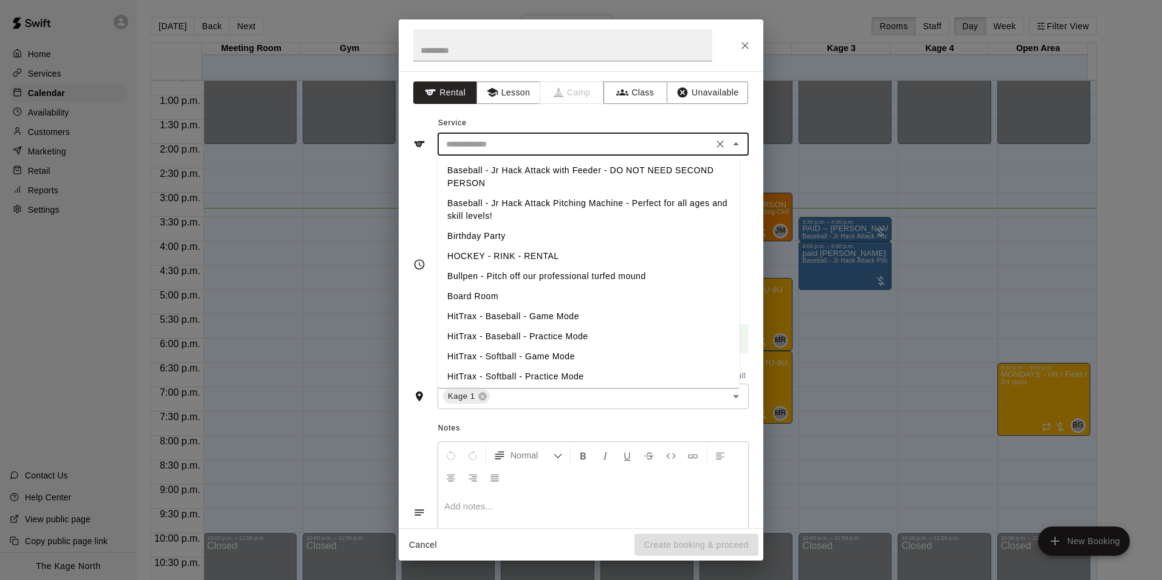
click at [550, 207] on li "Baseball - Jr Hack Attack Pitching Machine - Perfect for all ages and skill lev…" at bounding box center [588, 209] width 302 height 33
type input "**********"
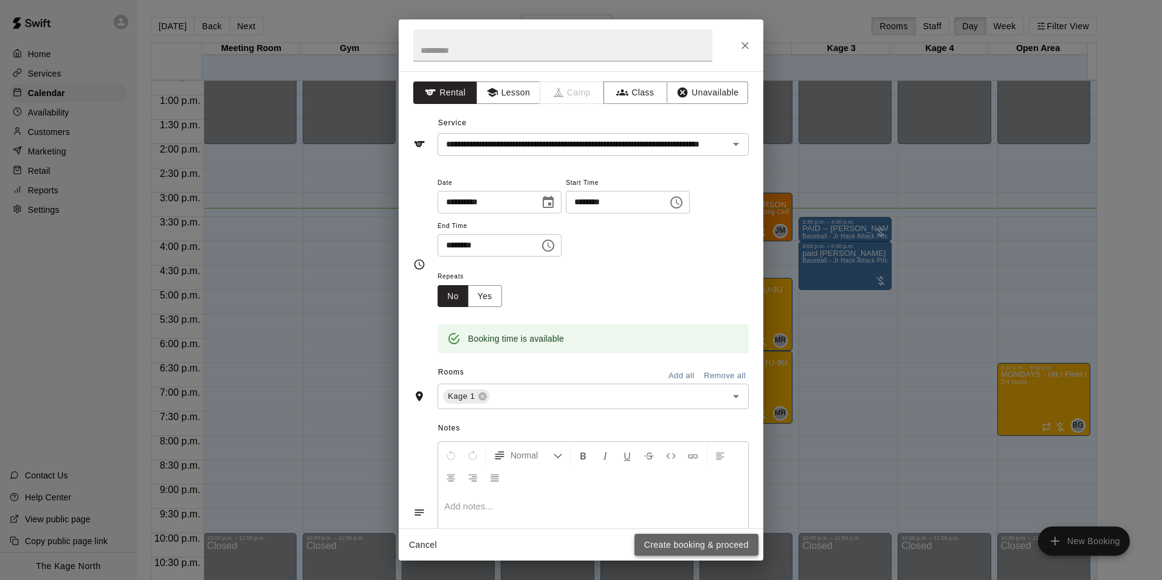
click at [698, 547] on button "Create booking & proceed" at bounding box center [696, 544] width 124 height 22
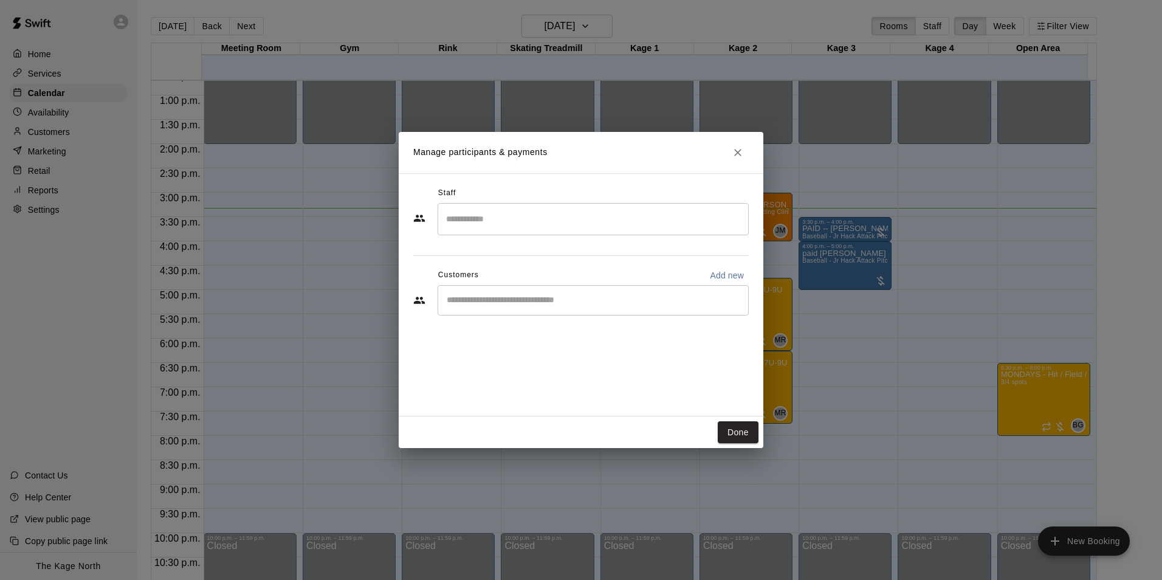
click at [527, 313] on div "​" at bounding box center [592, 300] width 311 height 30
click at [563, 310] on div "​" at bounding box center [592, 300] width 311 height 30
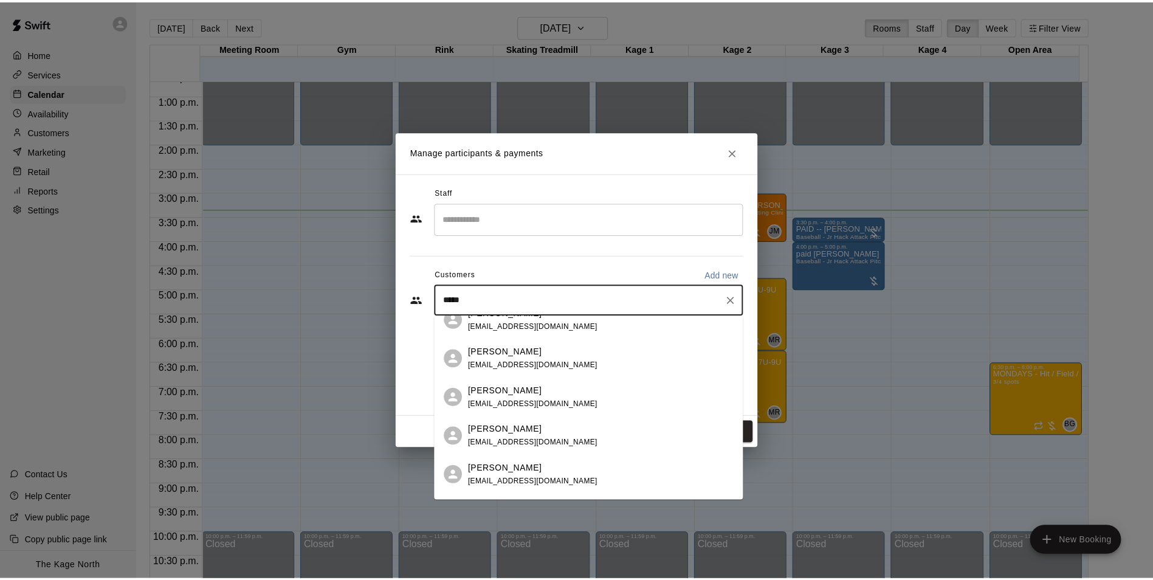
scroll to position [0, 0]
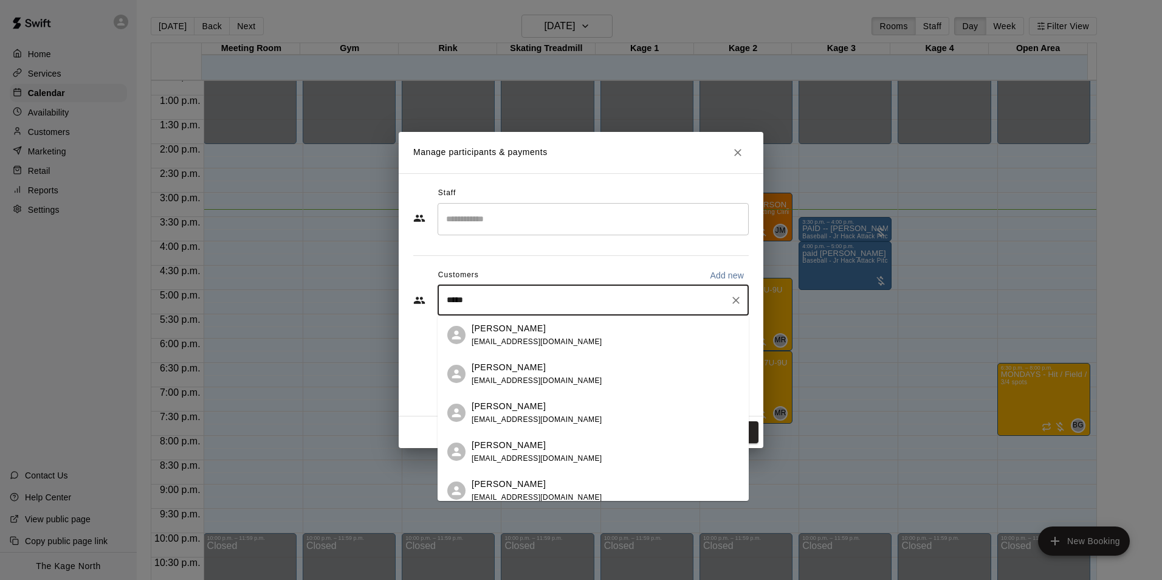
type input "*****"
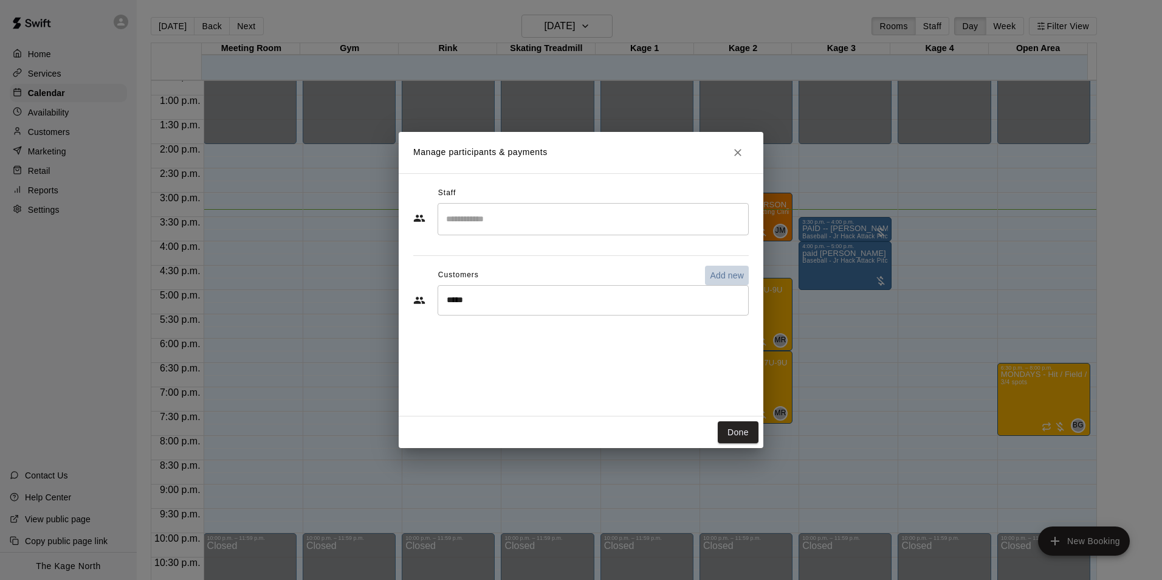
click at [733, 276] on p "Add new" at bounding box center [727, 275] width 34 height 12
select select "**"
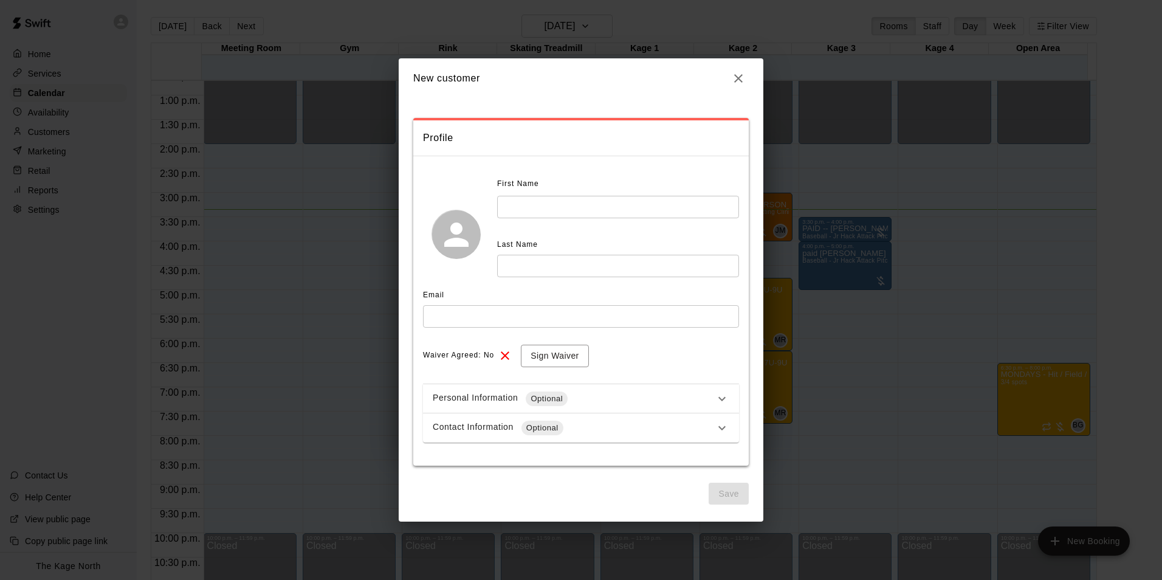
click at [743, 80] on icon "button" at bounding box center [738, 78] width 15 height 15
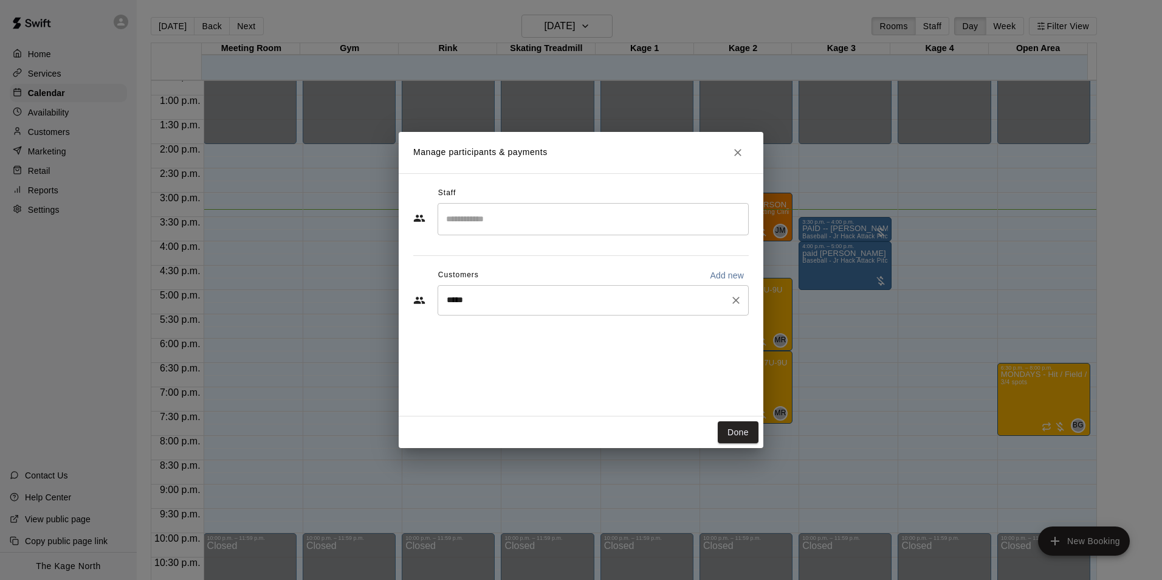
click at [487, 300] on input "*****" at bounding box center [584, 300] width 282 height 12
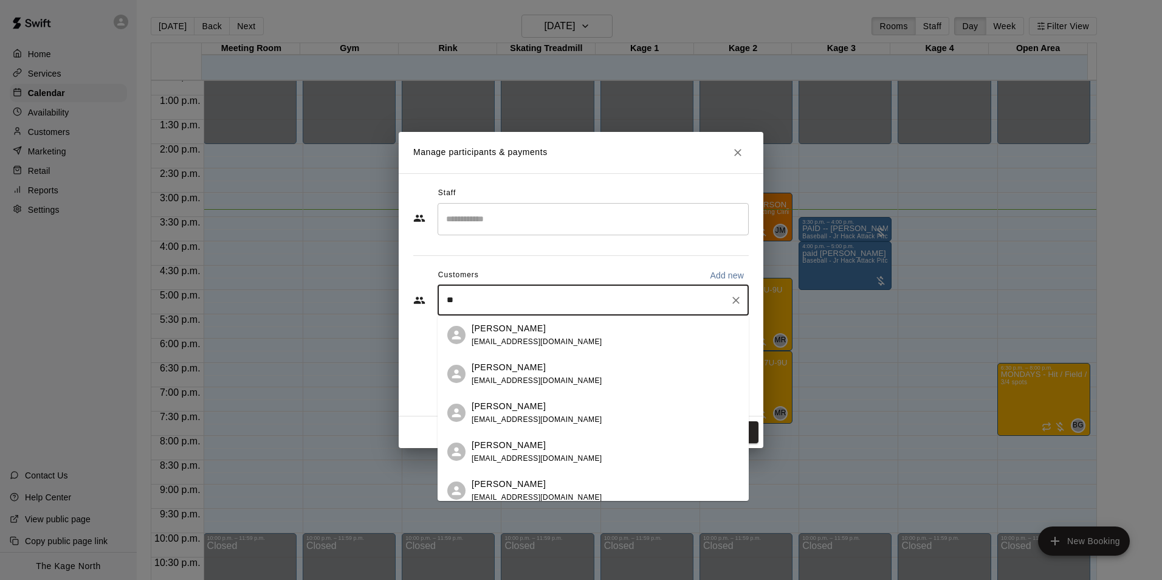
type input "*"
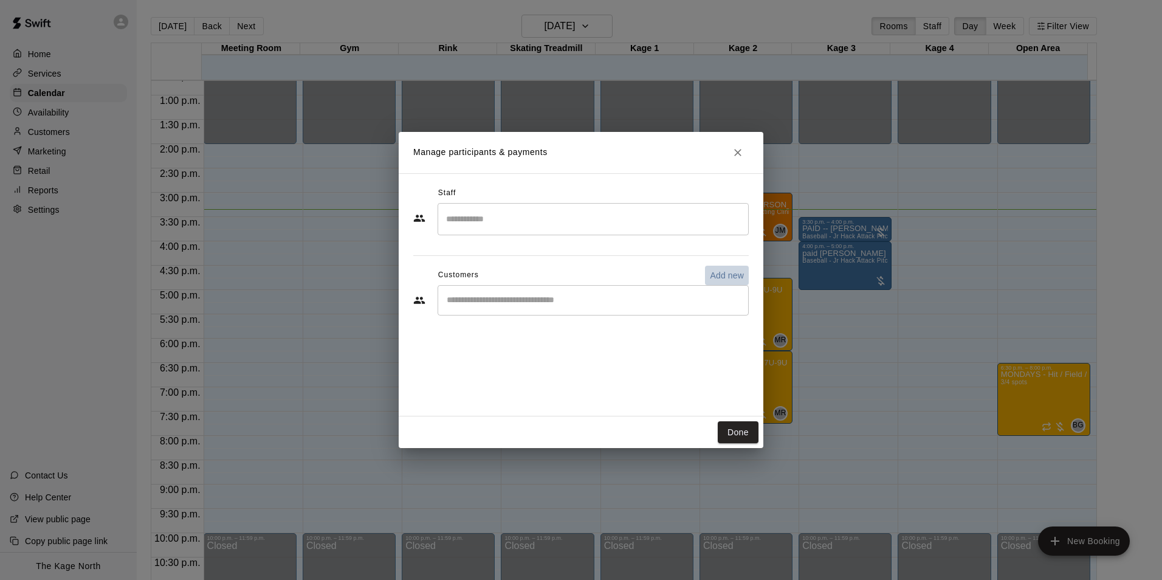
click at [725, 268] on button "Add new" at bounding box center [727, 275] width 44 height 19
select select "**"
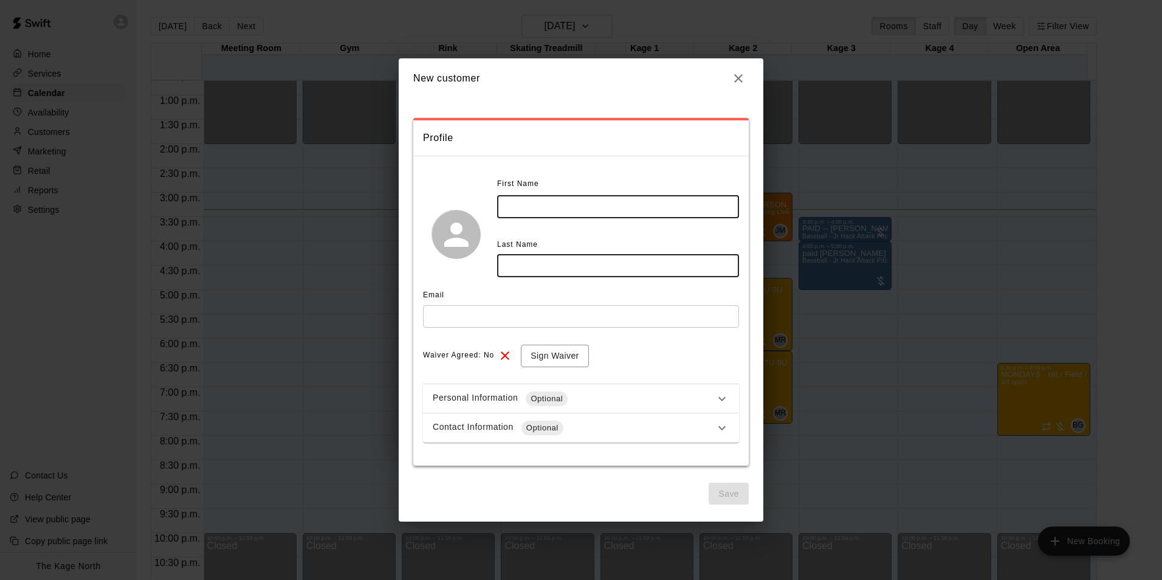
click at [539, 208] on input "text" at bounding box center [618, 207] width 242 height 22
type input "******"
type input "********"
click at [455, 322] on input "text" at bounding box center [581, 316] width 316 height 22
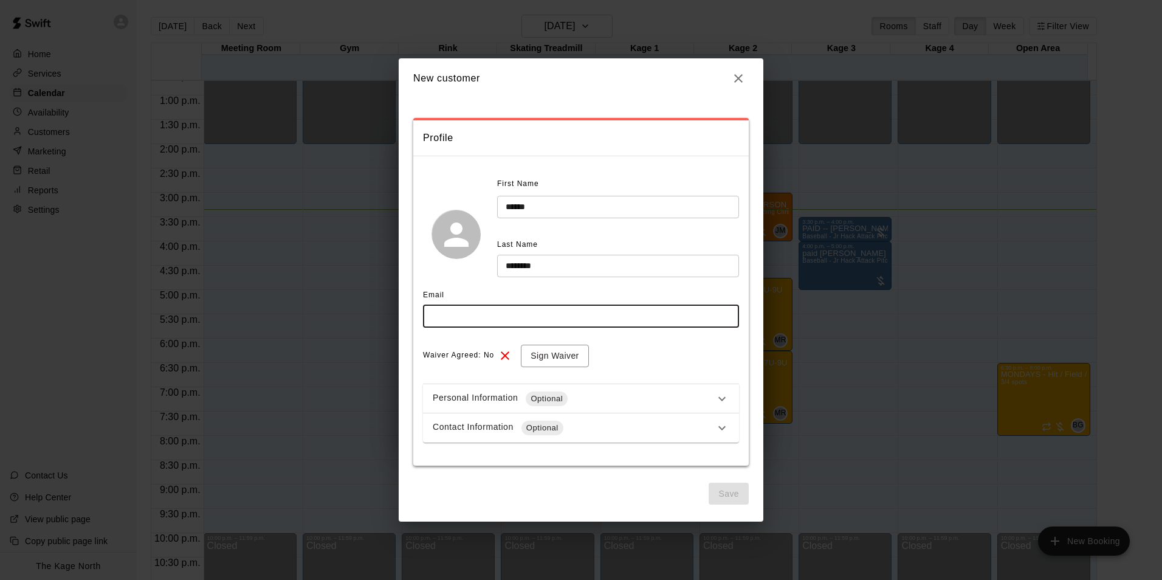
click at [683, 350] on div "Waiver Agreed: No Sign Waiver" at bounding box center [581, 355] width 316 height 22
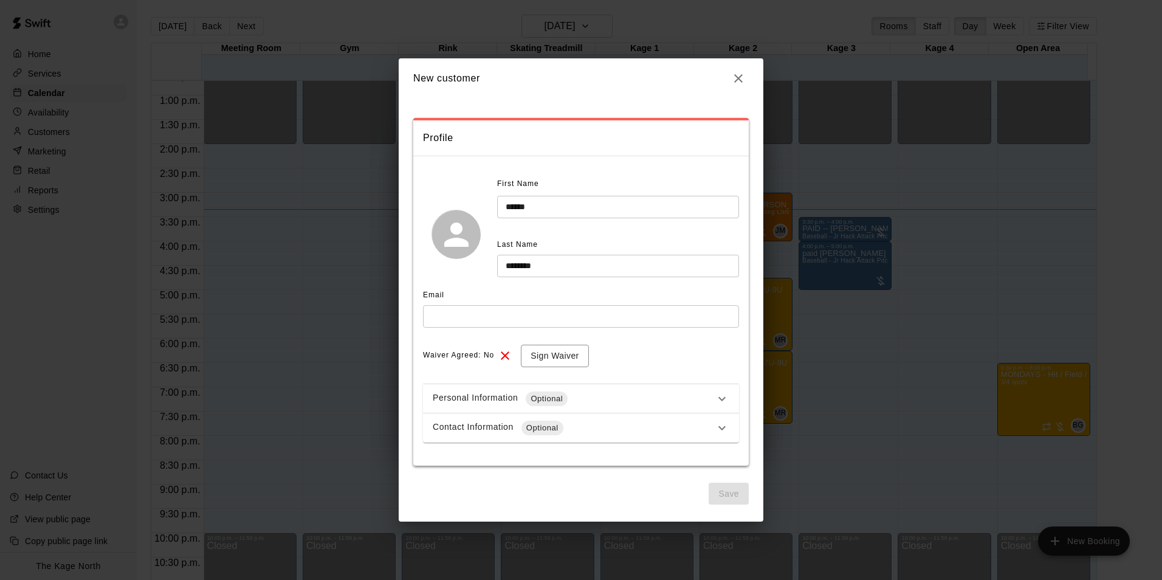
click at [737, 75] on icon "button" at bounding box center [738, 78] width 15 height 15
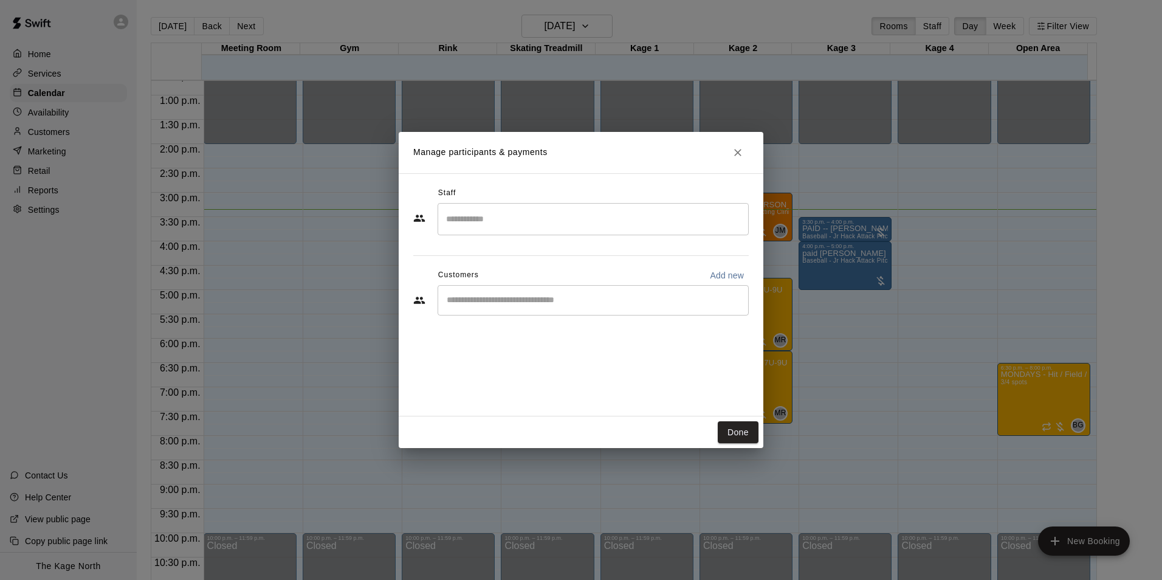
click at [745, 155] on button "Close" at bounding box center [738, 153] width 22 height 22
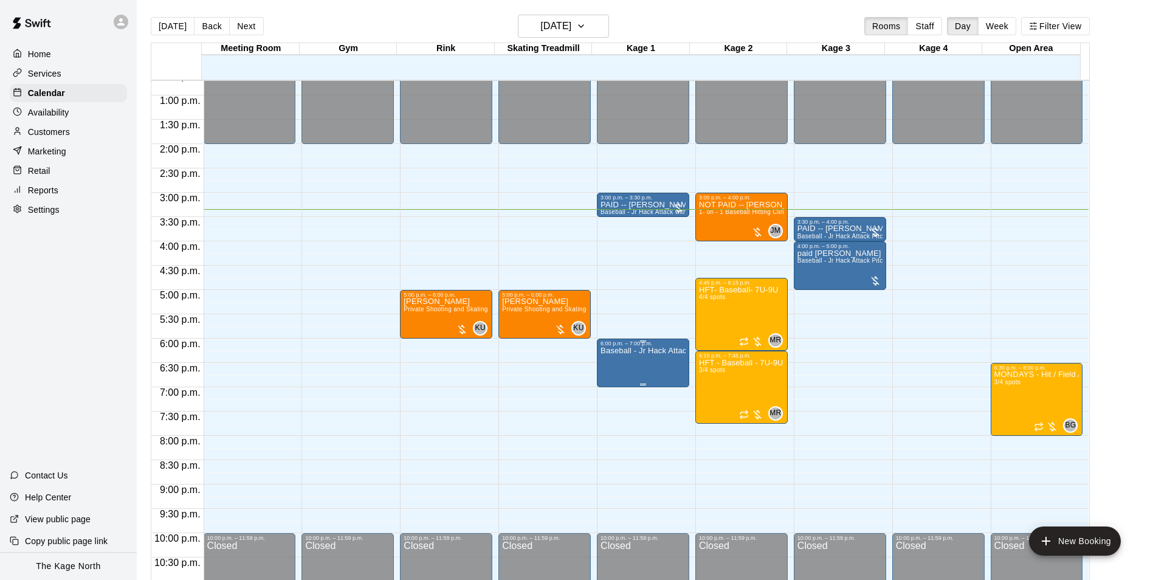
click at [623, 351] on p "Baseball - Jr Hack Attack Pitching Machine - Perfect for all ages and skill lev…" at bounding box center [642, 351] width 85 height 0
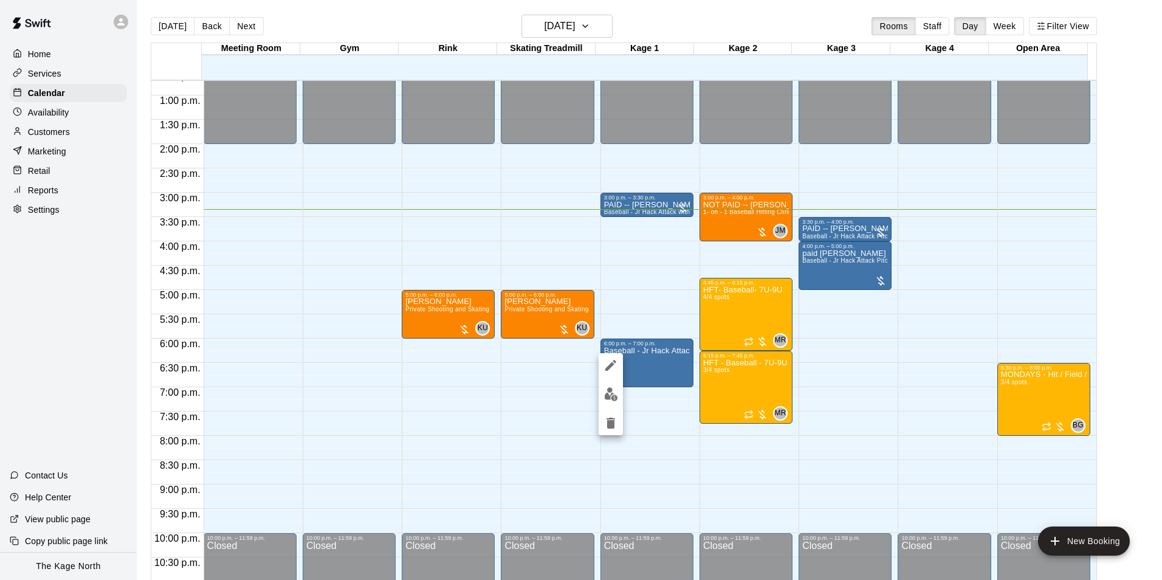
click at [610, 422] on icon "delete" at bounding box center [610, 422] width 9 height 11
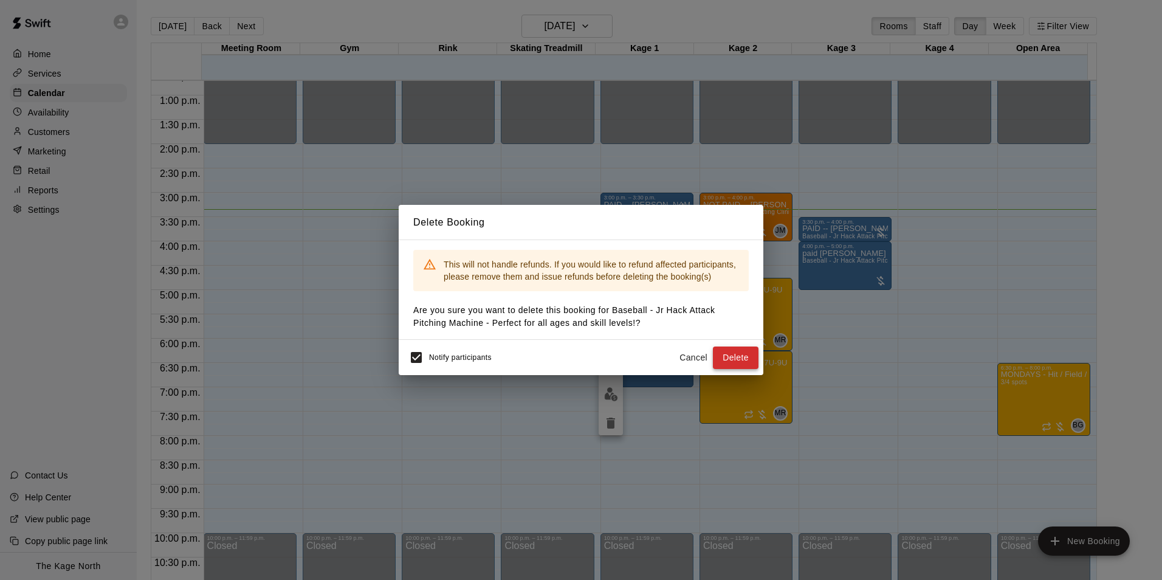
click at [729, 355] on button "Delete" at bounding box center [736, 357] width 46 height 22
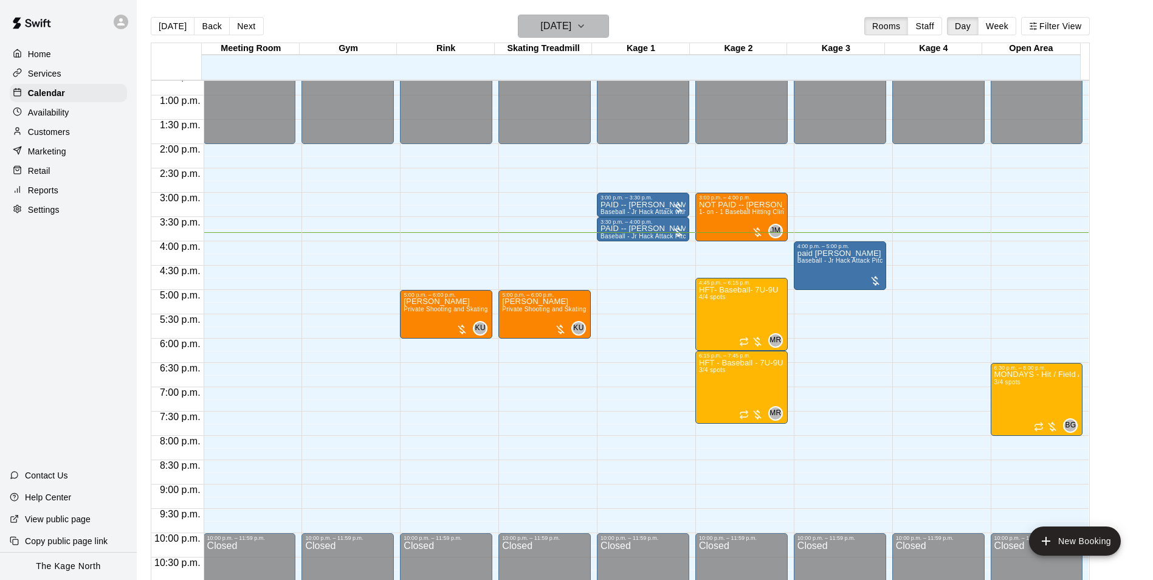
click at [567, 19] on h6 "[DATE]" at bounding box center [555, 26] width 31 height 17
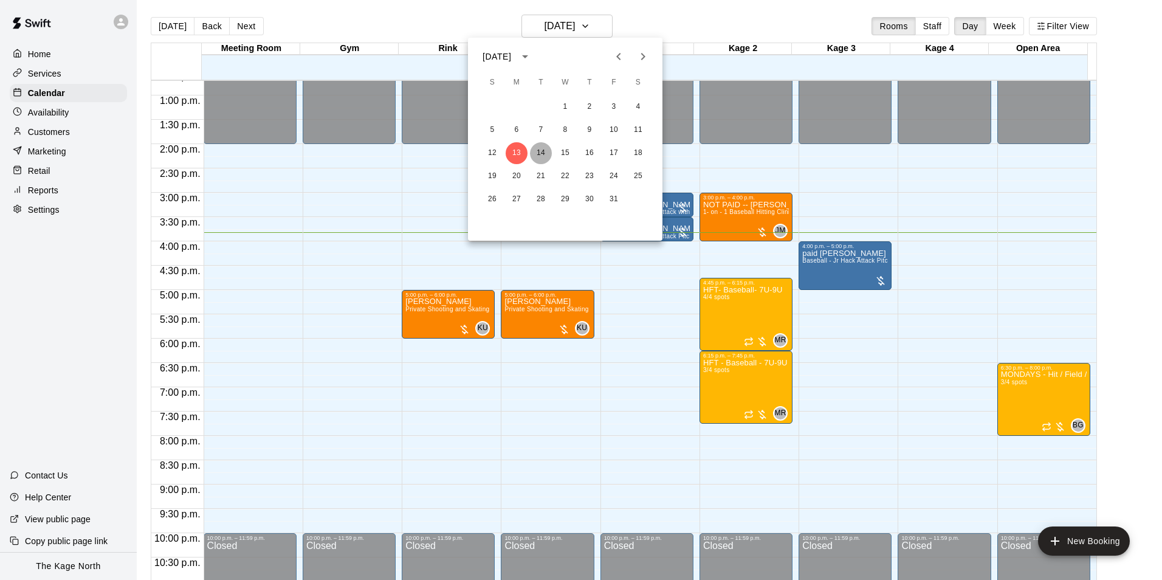
click at [544, 149] on button "14" at bounding box center [541, 153] width 22 height 22
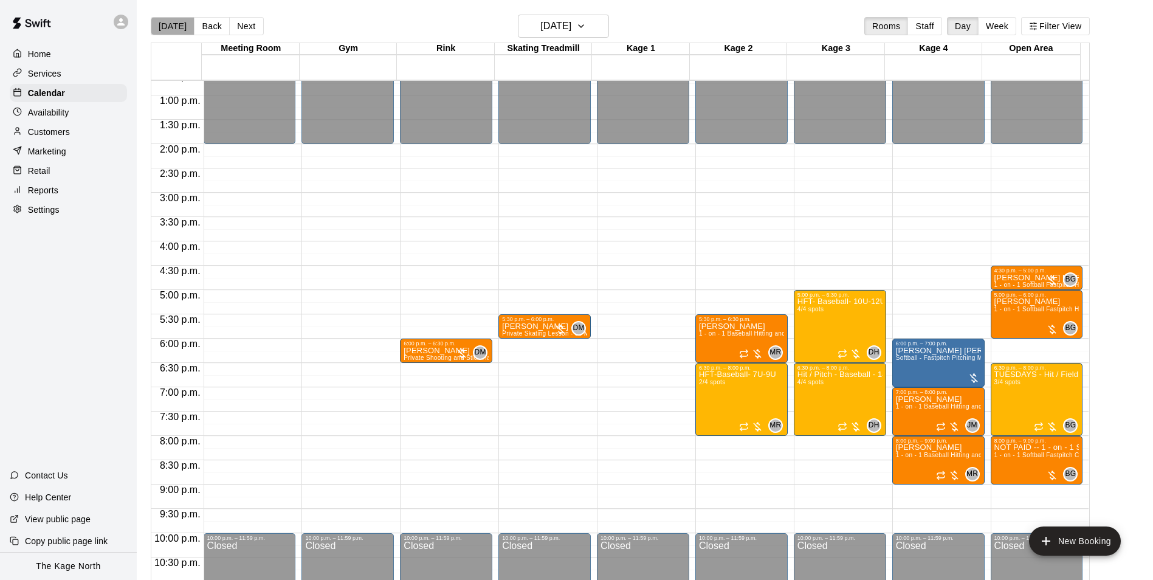
click at [179, 21] on button "[DATE]" at bounding box center [173, 26] width 44 height 18
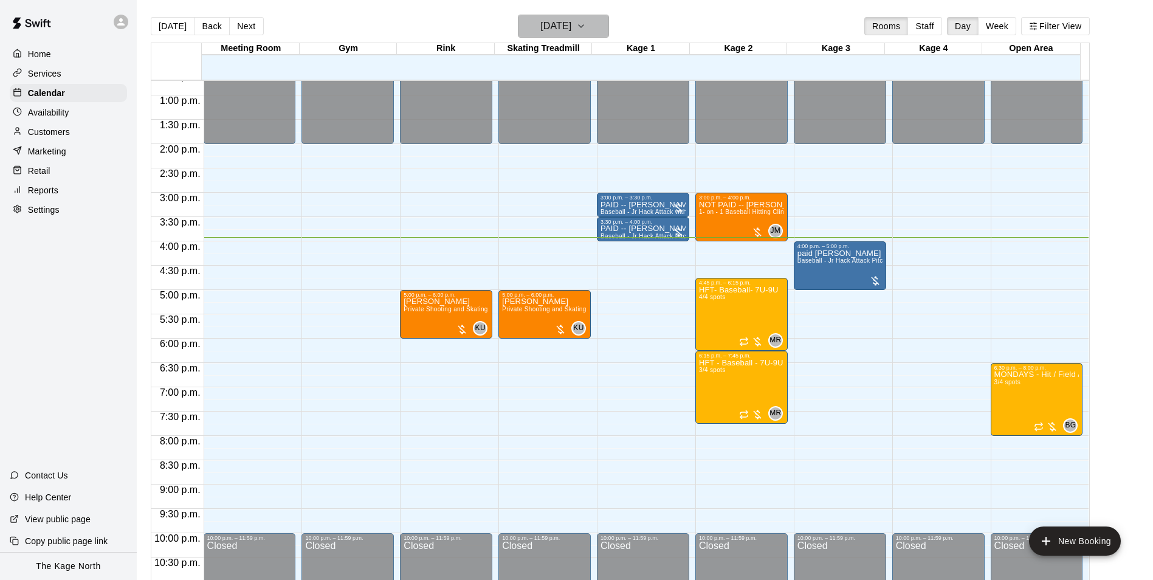
click at [571, 23] on h6 "[DATE]" at bounding box center [555, 26] width 31 height 17
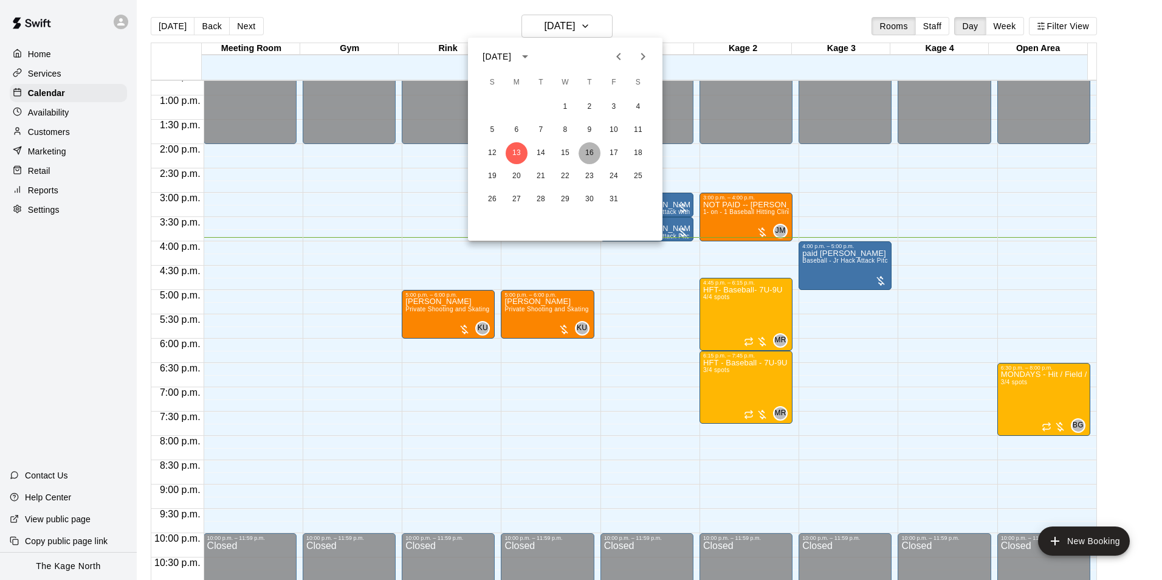
click at [600, 154] on button "16" at bounding box center [589, 153] width 22 height 22
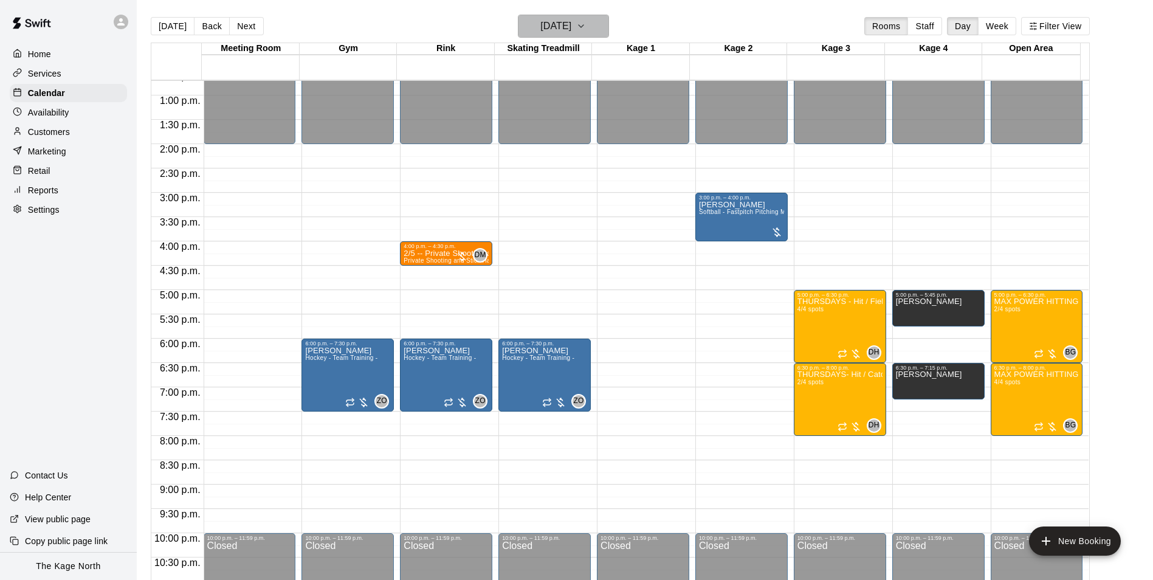
click at [571, 24] on h6 "[DATE]" at bounding box center [555, 26] width 31 height 17
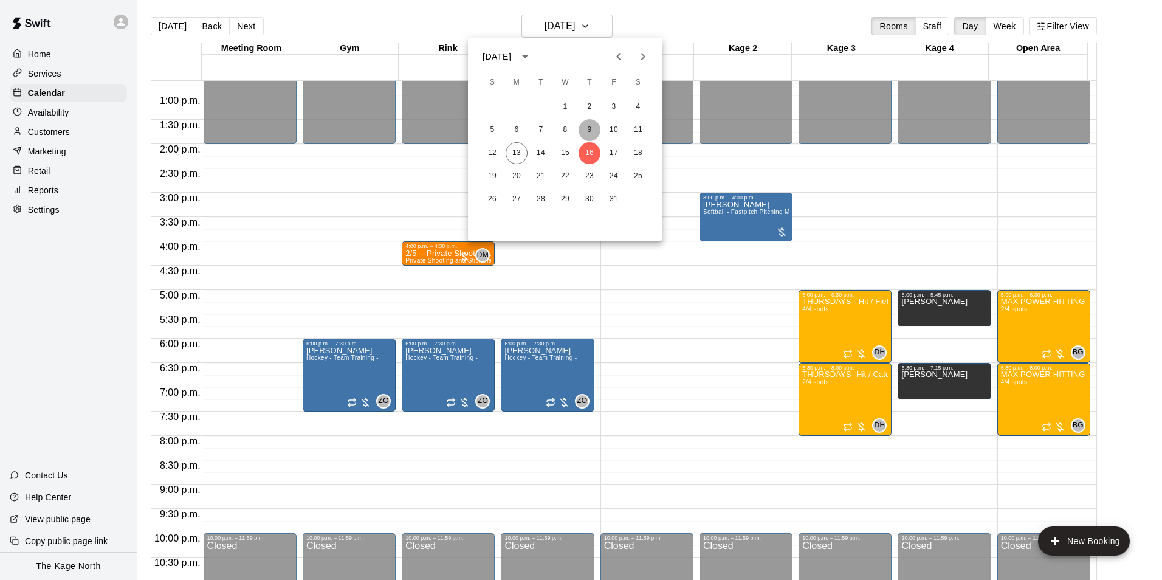
click at [591, 131] on button "9" at bounding box center [589, 130] width 22 height 22
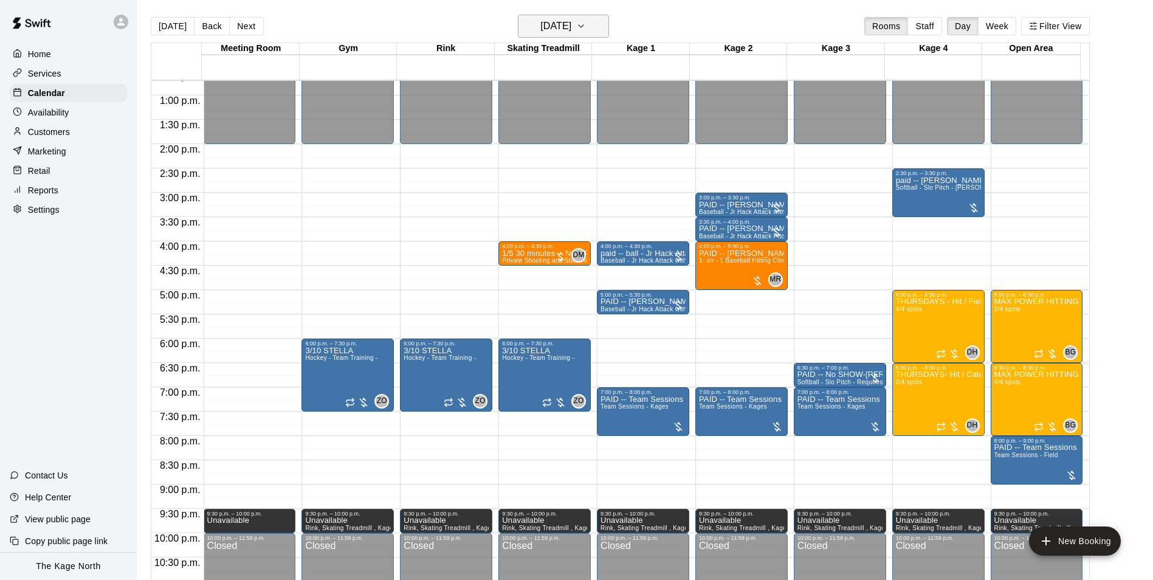
click at [565, 18] on h6 "[DATE]" at bounding box center [555, 26] width 31 height 17
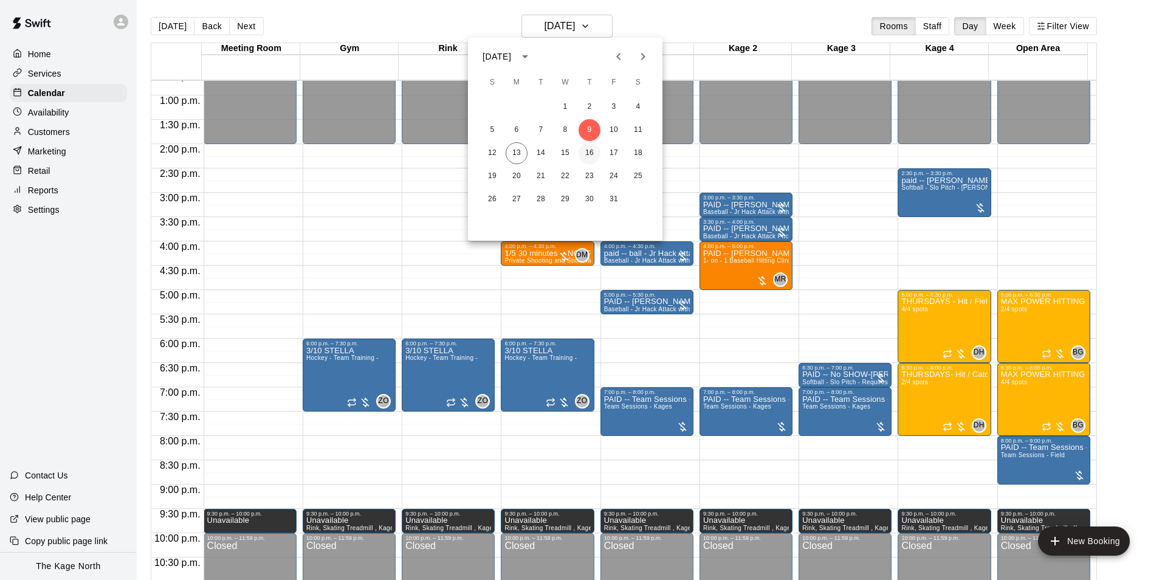
click at [585, 151] on button "16" at bounding box center [589, 153] width 22 height 22
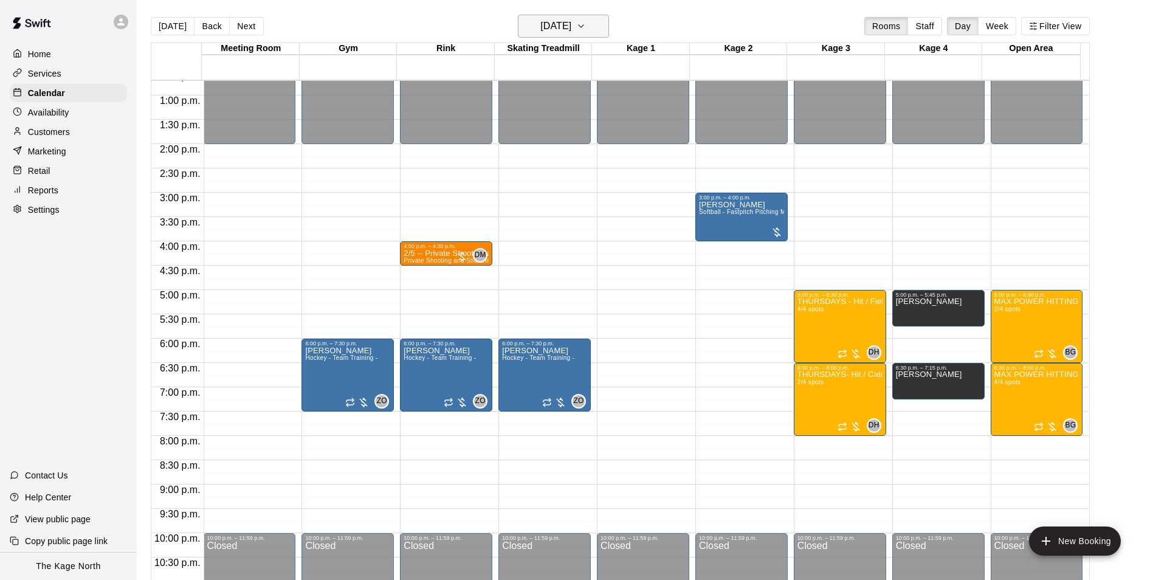
click at [571, 26] on h6 "[DATE]" at bounding box center [555, 26] width 31 height 17
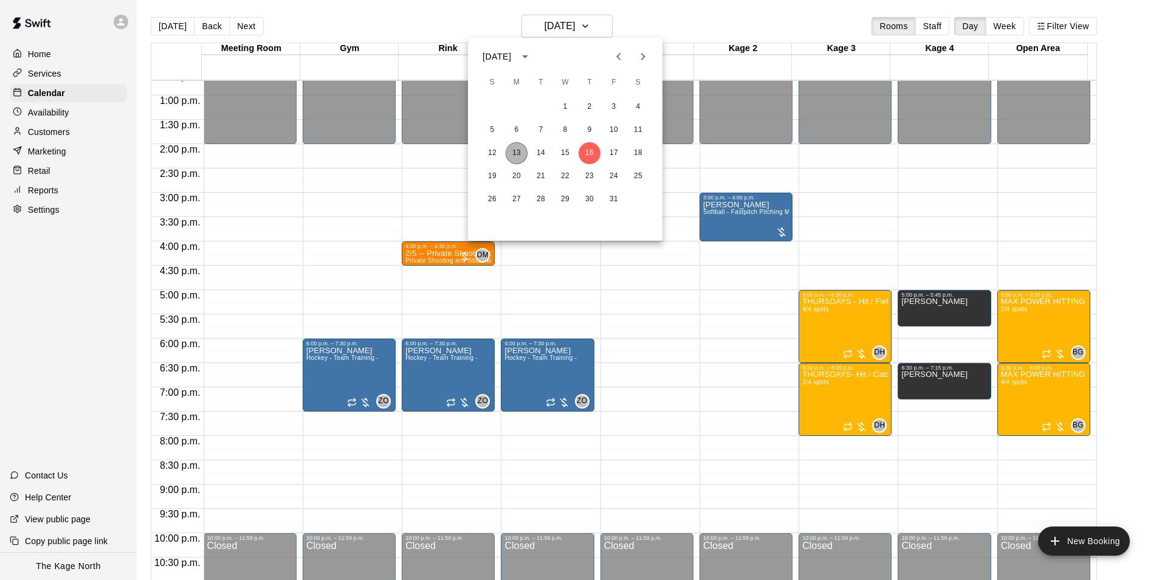
click at [524, 153] on button "13" at bounding box center [517, 153] width 22 height 22
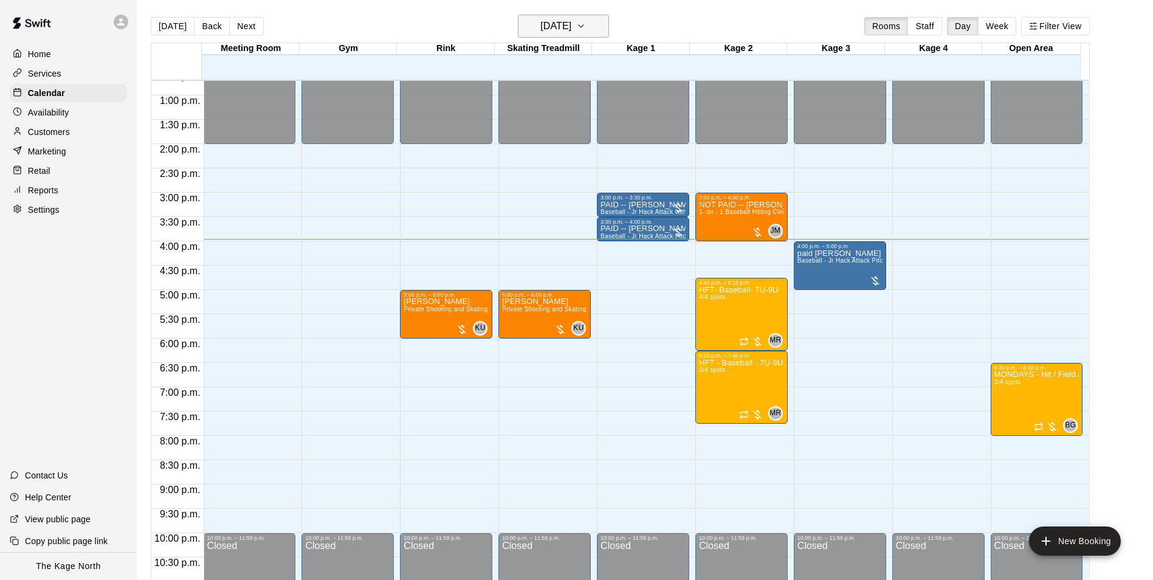
click at [571, 18] on h6 "[DATE]" at bounding box center [555, 26] width 31 height 17
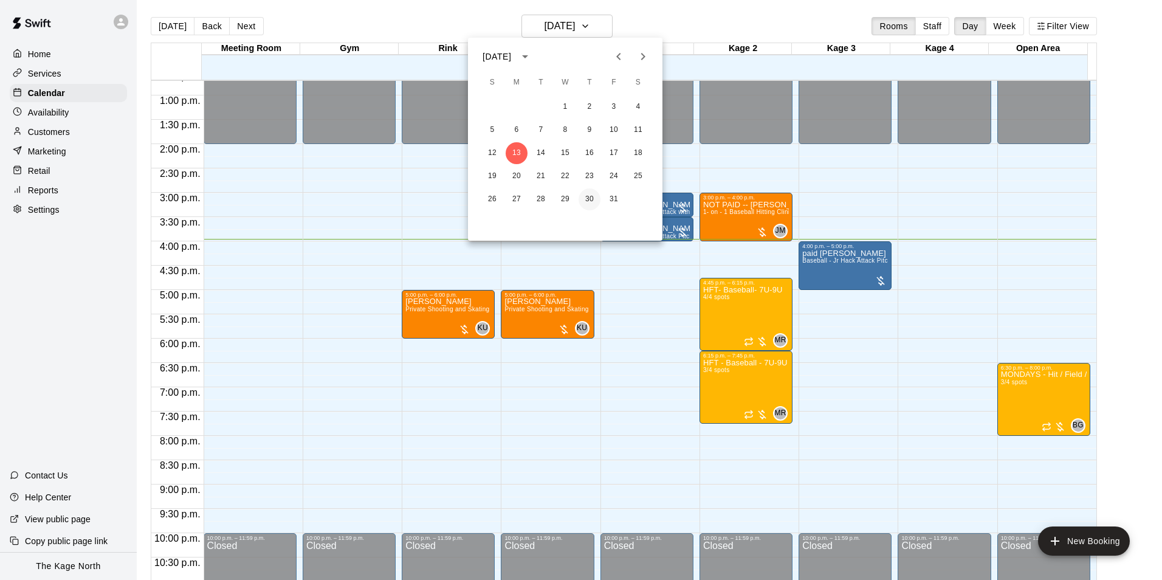
click at [584, 197] on button "30" at bounding box center [589, 199] width 22 height 22
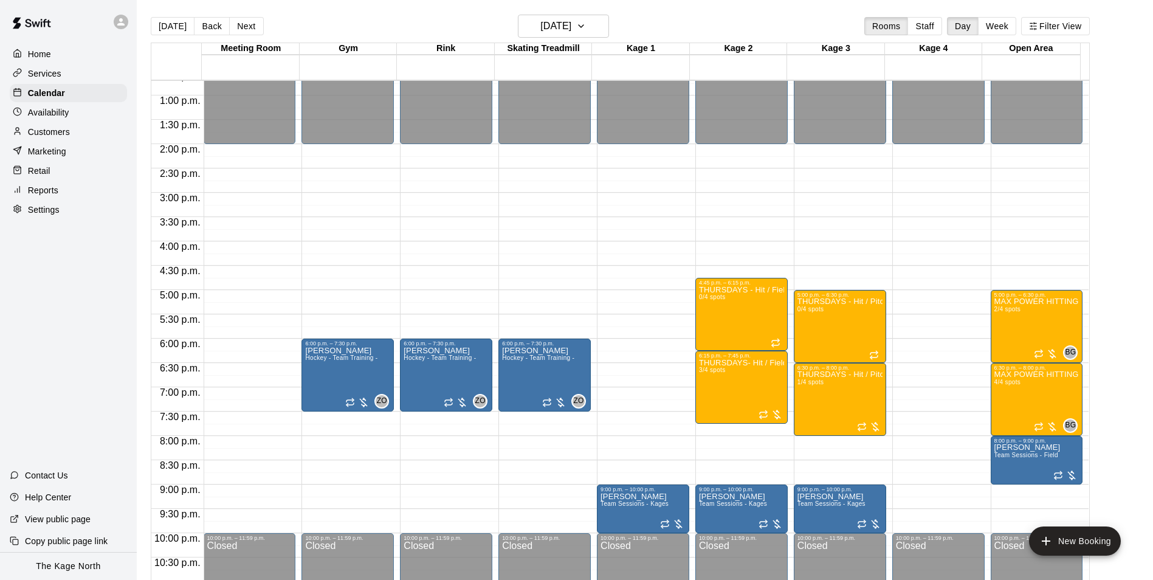
drag, startPoint x: 396, startPoint y: 27, endPoint x: 478, endPoint y: 30, distance: 82.1
click at [397, 27] on div "[DATE] Back [DATE][DATE] Rooms Staff Day Week Filter View" at bounding box center [620, 29] width 939 height 28
click at [594, 29] on button "[DATE]" at bounding box center [563, 26] width 91 height 23
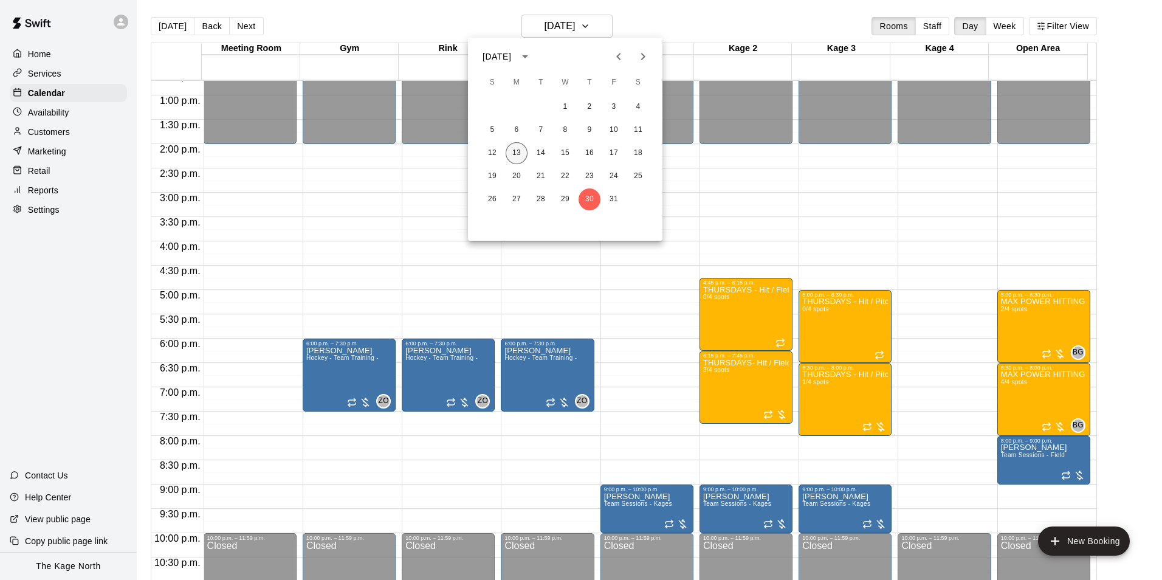
click at [518, 154] on button "13" at bounding box center [517, 153] width 22 height 22
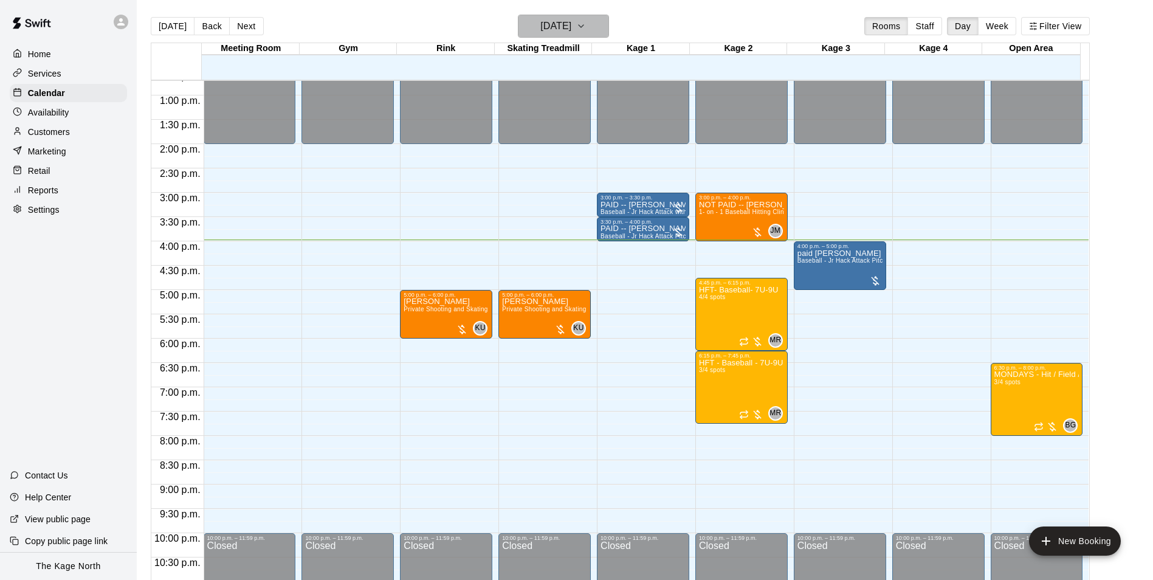
click at [566, 23] on h6 "[DATE]" at bounding box center [555, 26] width 31 height 17
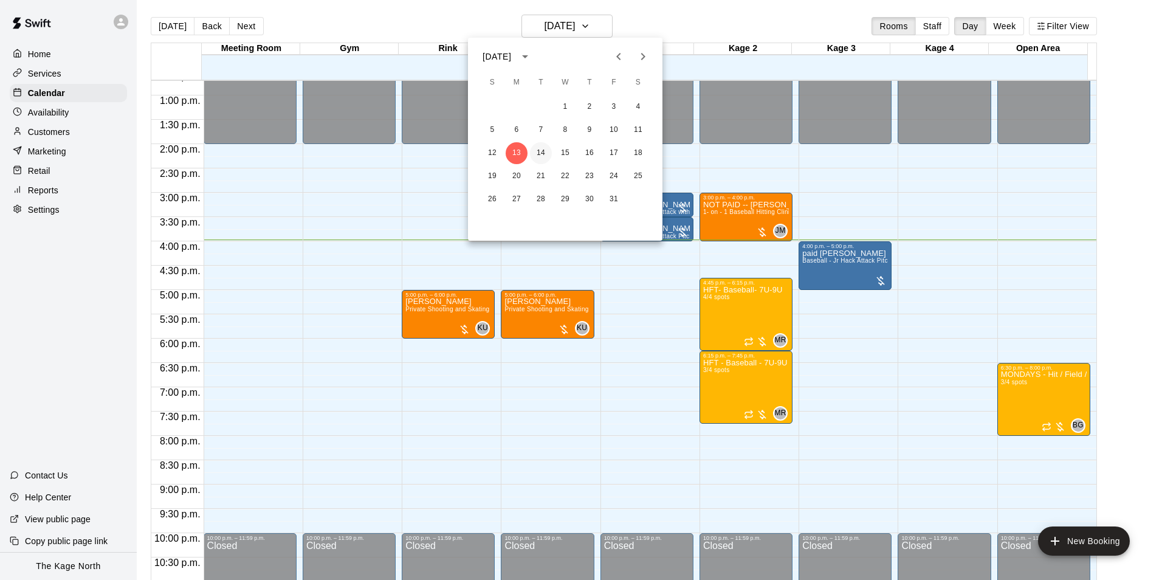
click at [543, 152] on button "14" at bounding box center [541, 153] width 22 height 22
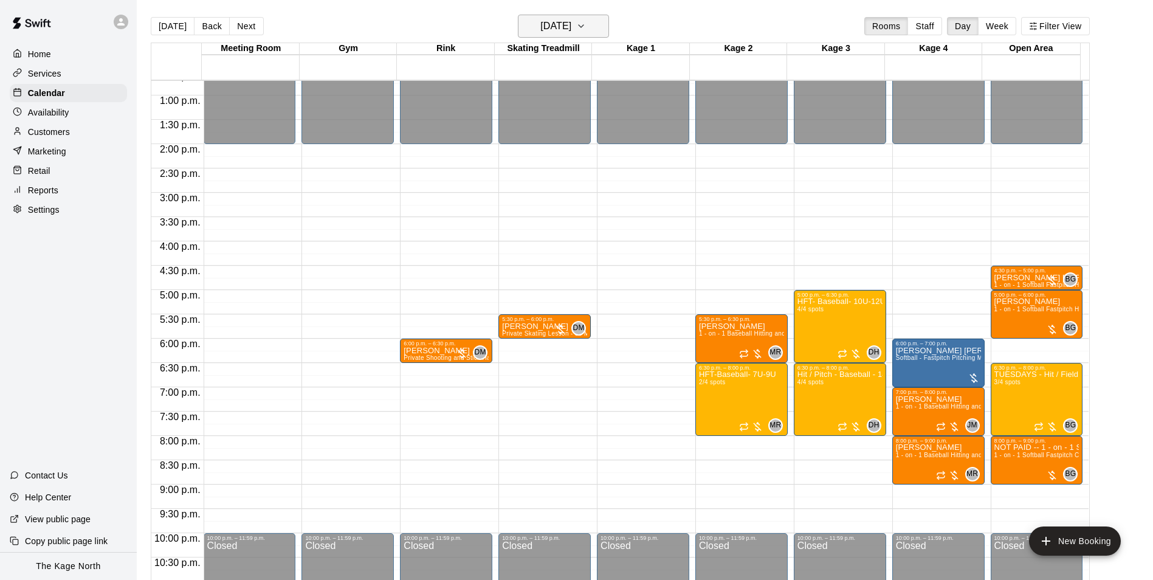
click at [571, 29] on h6 "[DATE]" at bounding box center [555, 26] width 31 height 17
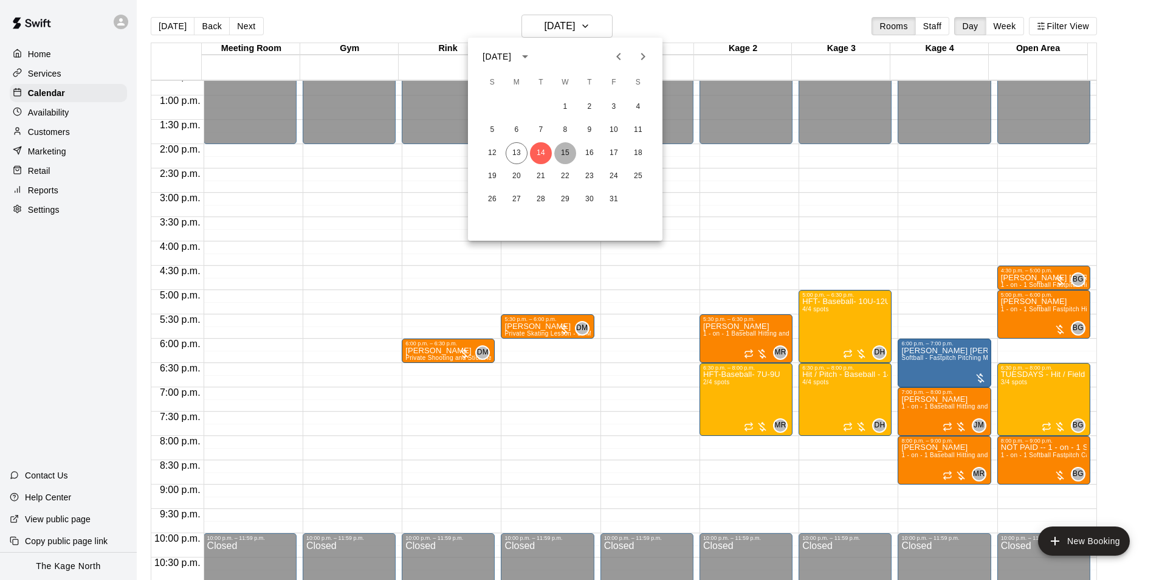
click at [567, 148] on button "15" at bounding box center [565, 153] width 22 height 22
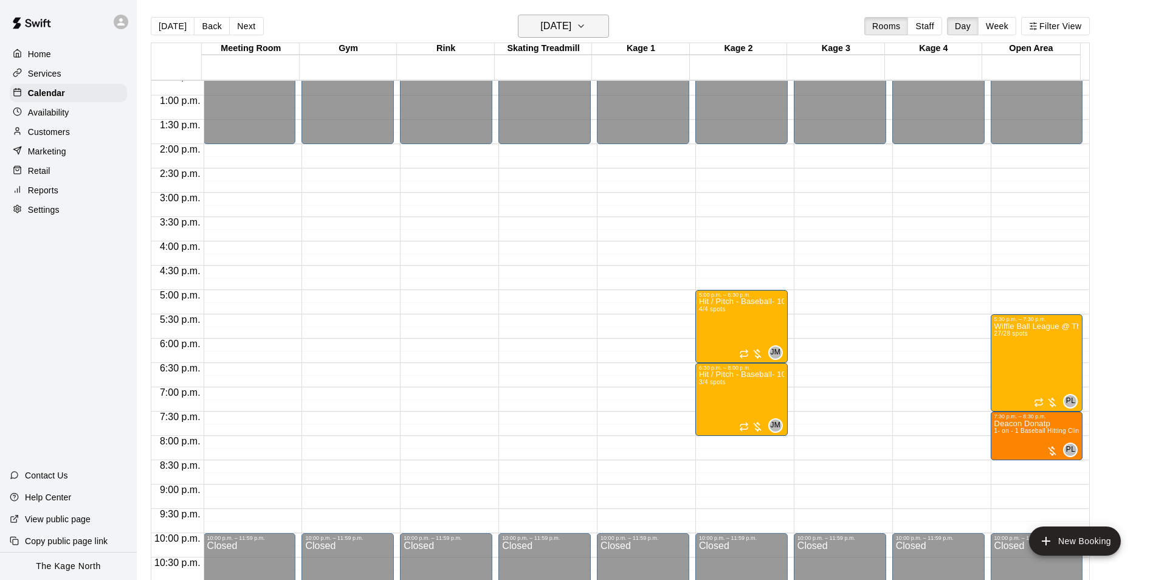
click at [542, 22] on h6 "[DATE]" at bounding box center [555, 26] width 31 height 17
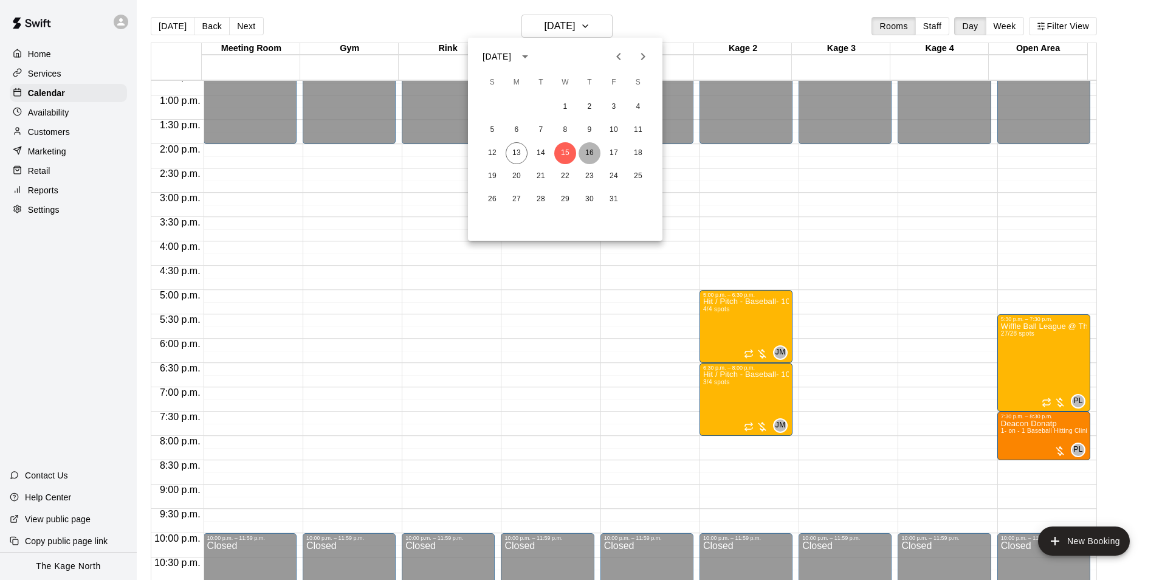
click at [593, 149] on button "16" at bounding box center [589, 153] width 22 height 22
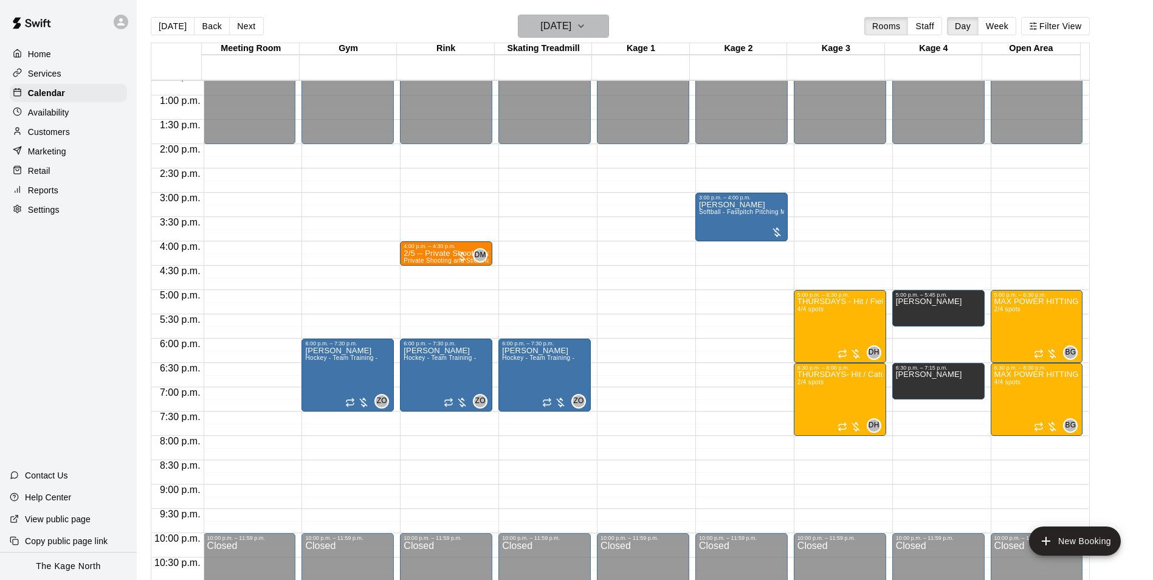
click at [571, 18] on h6 "[DATE]" at bounding box center [555, 26] width 31 height 17
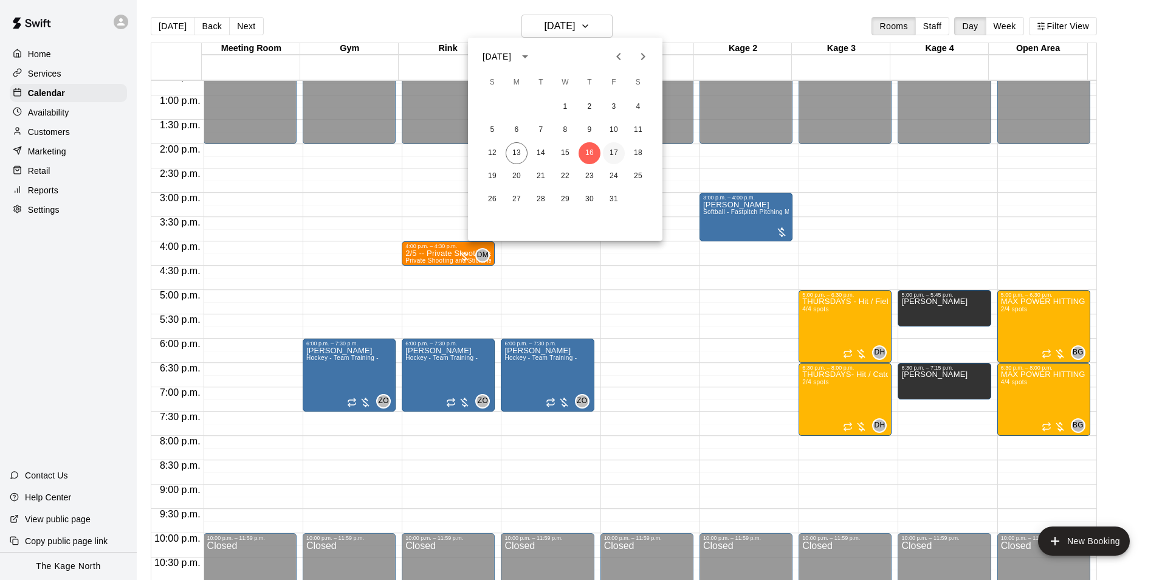
click at [615, 149] on button "17" at bounding box center [614, 153] width 22 height 22
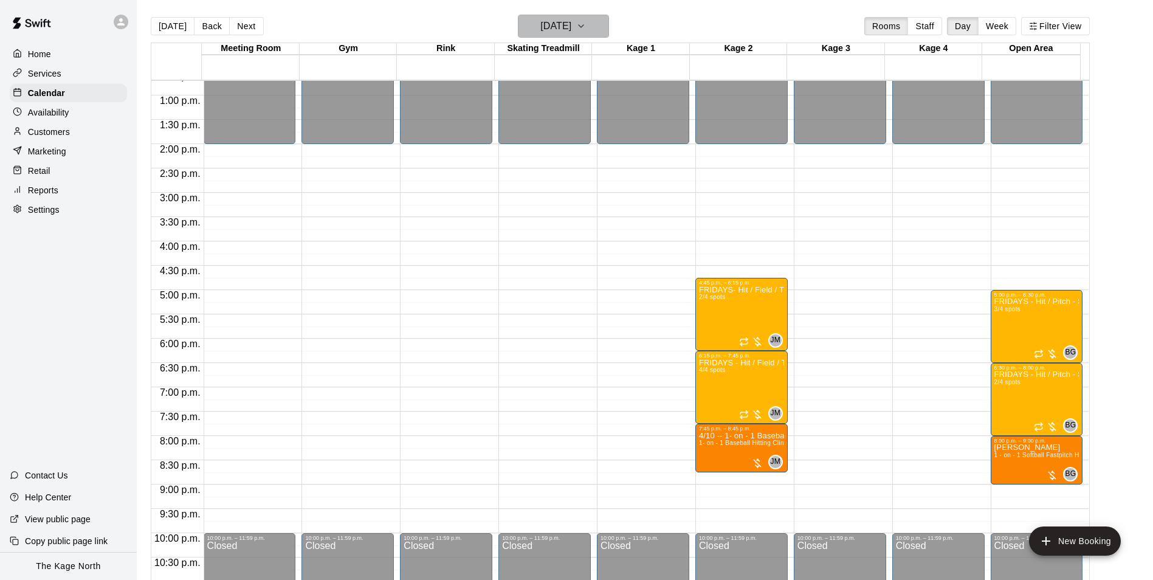
click at [571, 24] on h6 "[DATE]" at bounding box center [555, 26] width 31 height 17
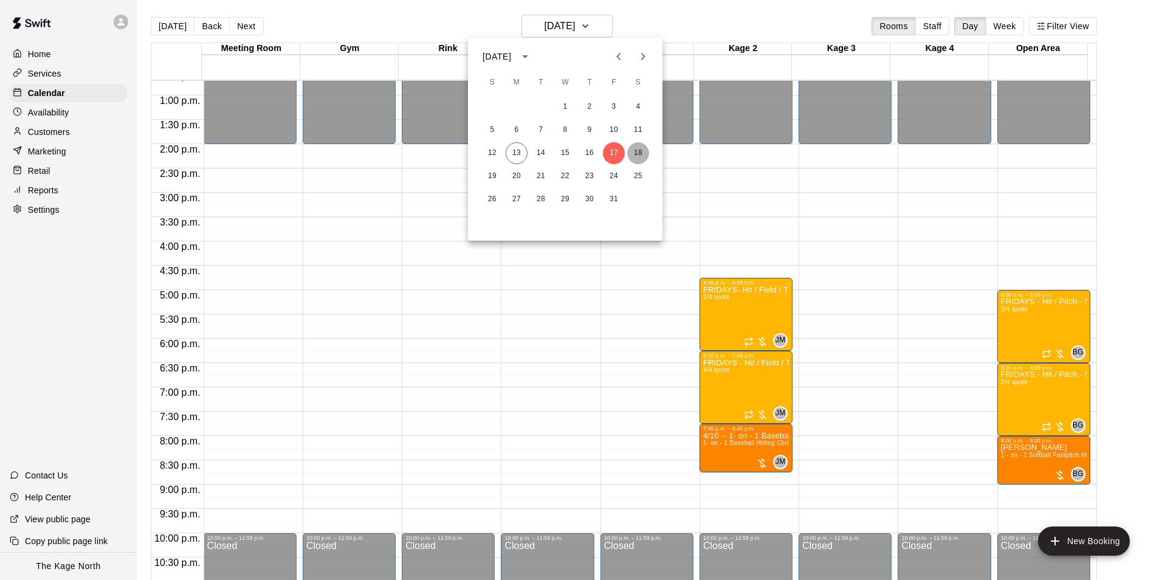
click at [640, 147] on button "18" at bounding box center [638, 153] width 22 height 22
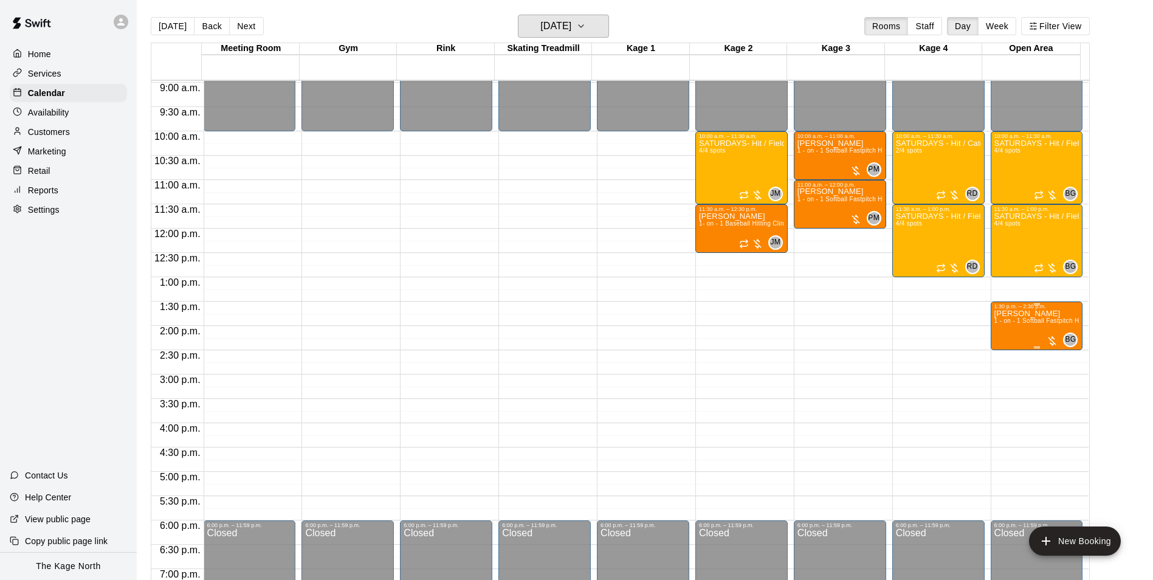
scroll to position [435, 0]
click at [571, 30] on h6 "[DATE]" at bounding box center [555, 26] width 31 height 17
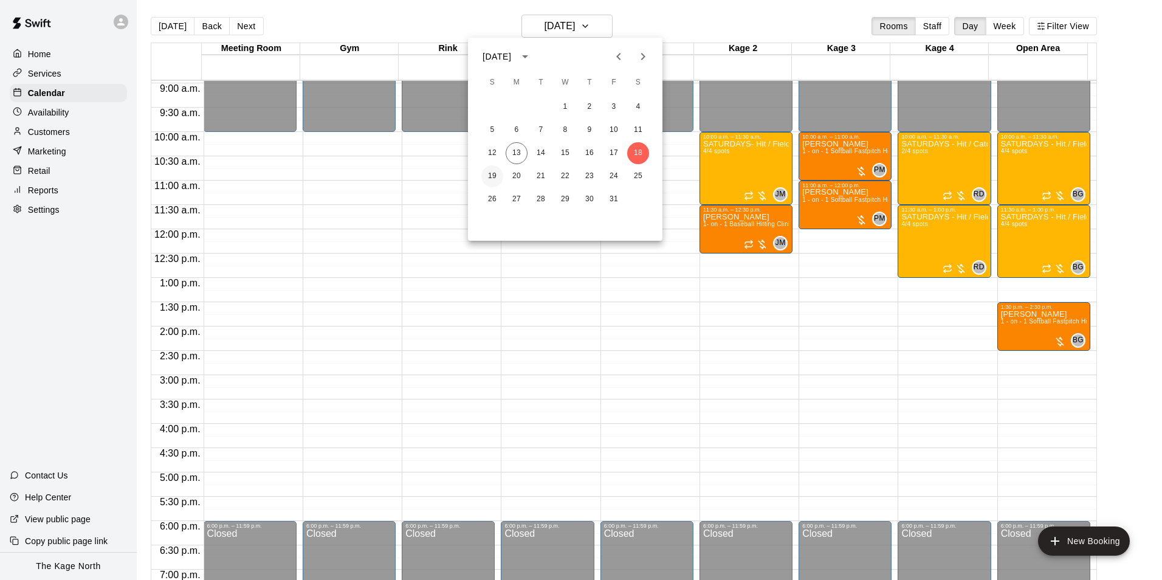
click at [487, 173] on button "19" at bounding box center [492, 176] width 22 height 22
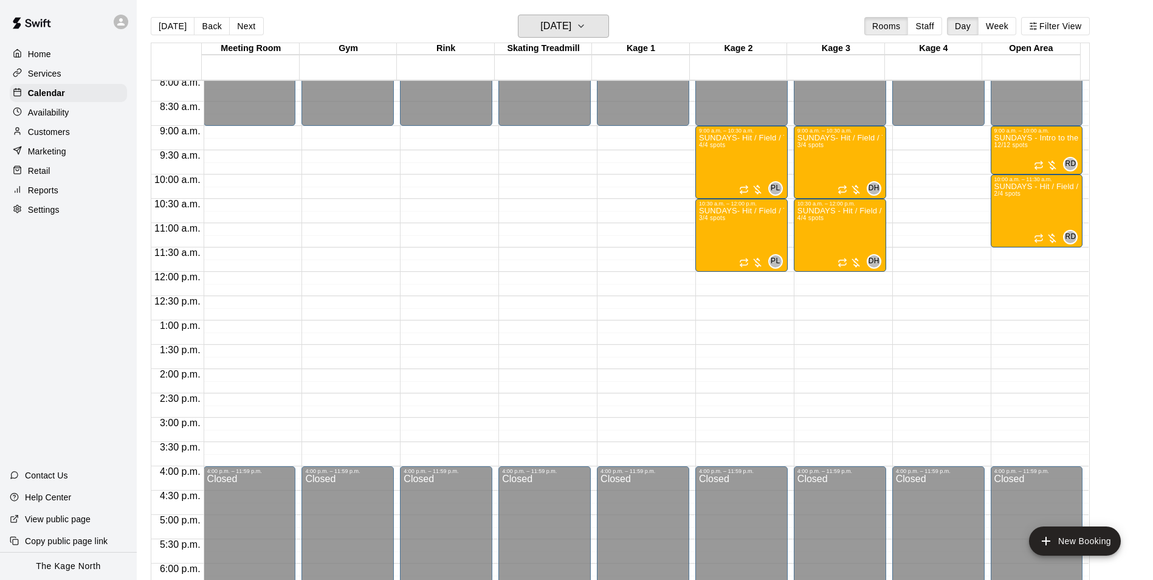
scroll to position [314, 0]
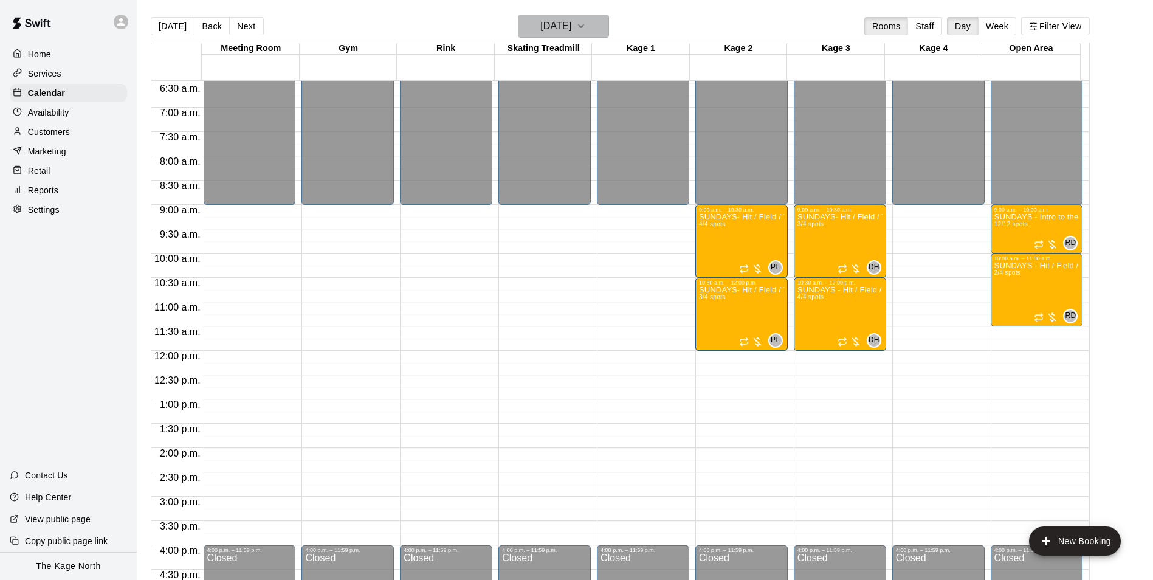
click at [571, 32] on h6 "[DATE]" at bounding box center [555, 26] width 31 height 17
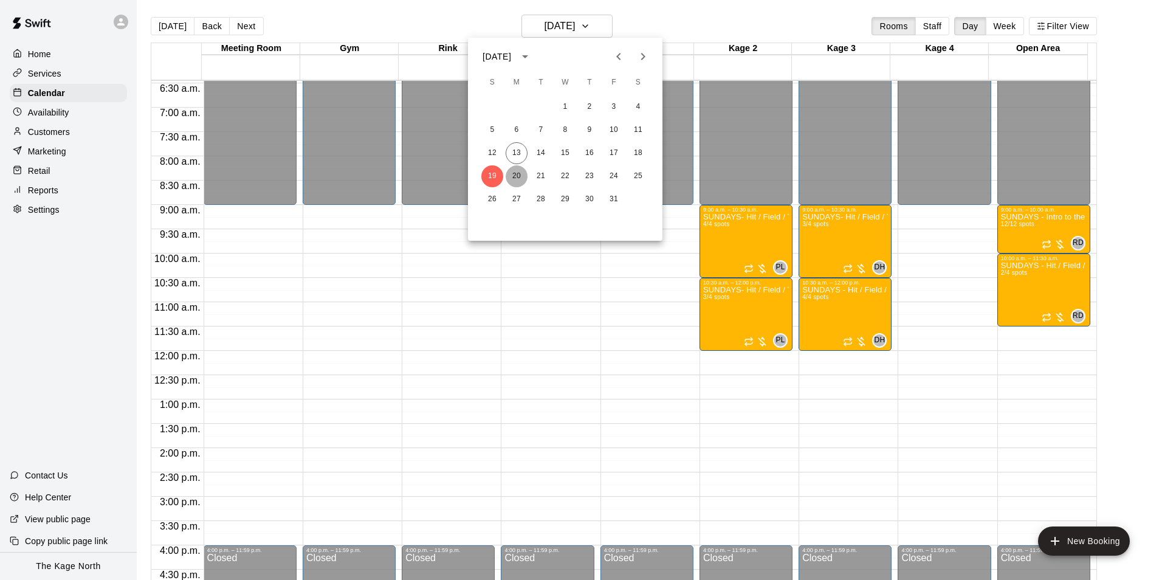
click at [510, 179] on button "20" at bounding box center [517, 176] width 22 height 22
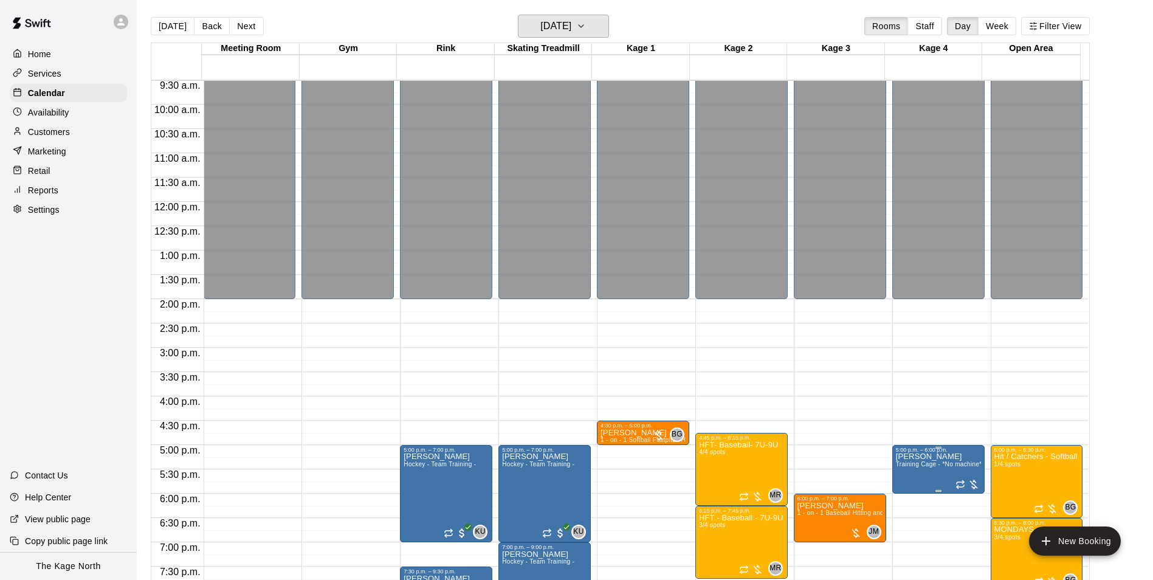
scroll to position [617, 0]
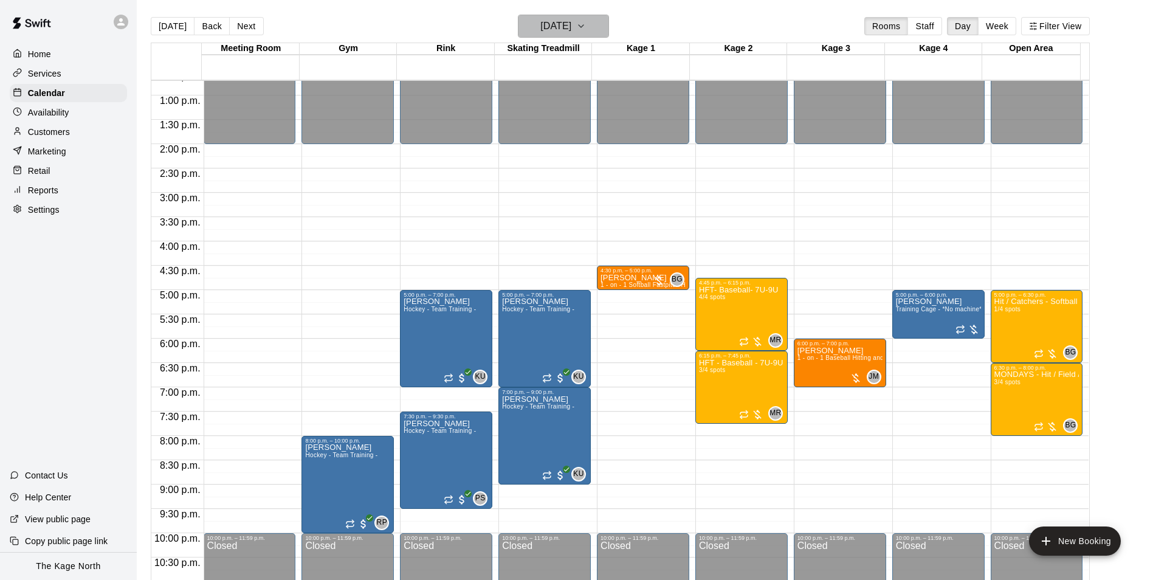
click at [571, 27] on h6 "[DATE]" at bounding box center [555, 26] width 31 height 17
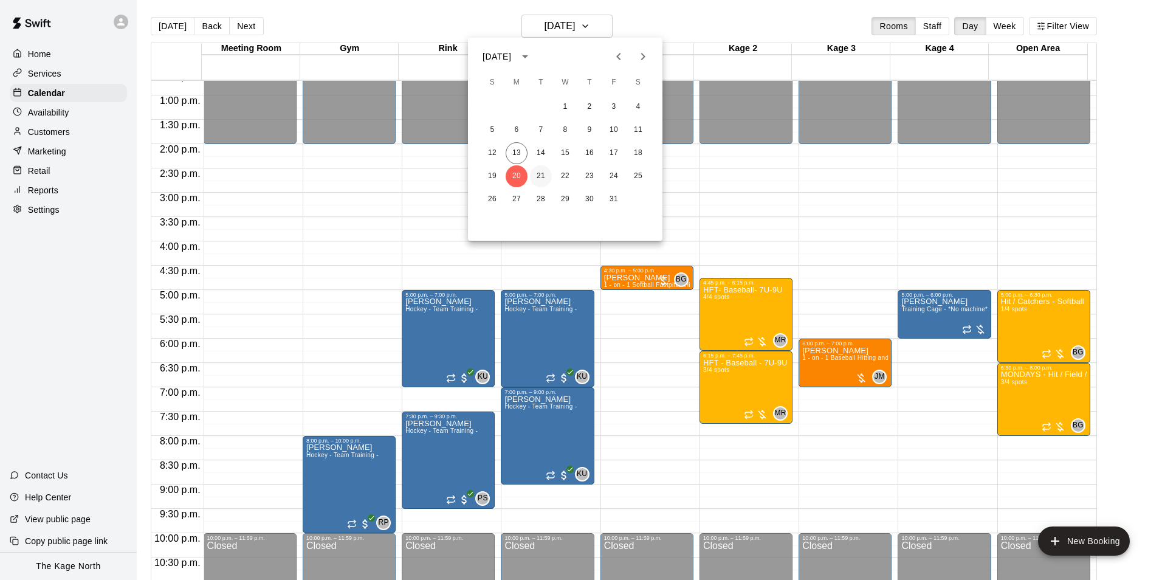
click at [544, 174] on button "21" at bounding box center [541, 176] width 22 height 22
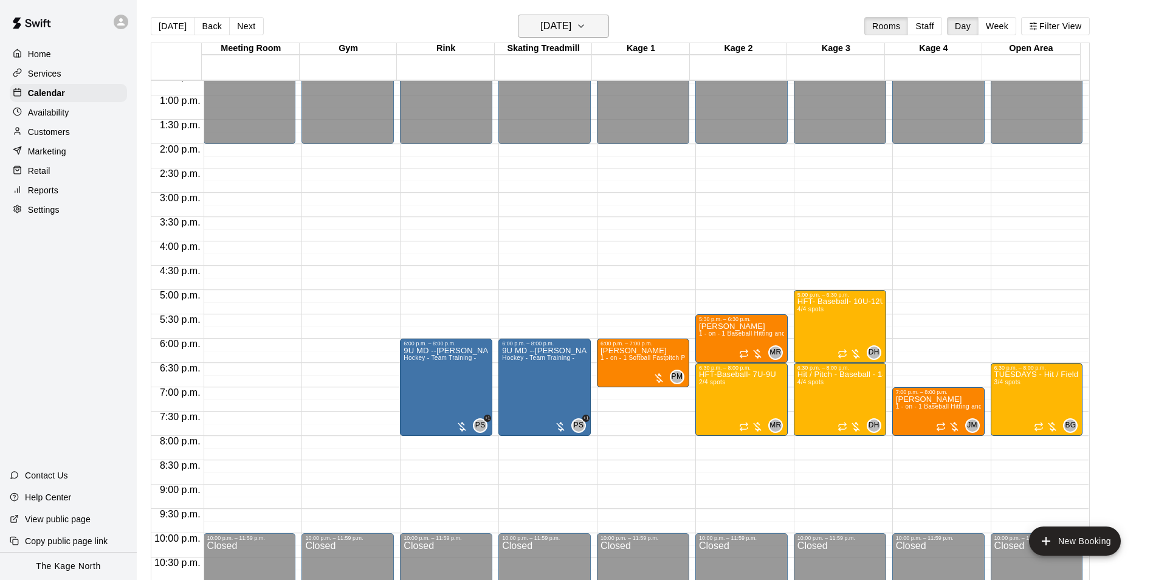
click at [571, 25] on h6 "[DATE]" at bounding box center [555, 26] width 31 height 17
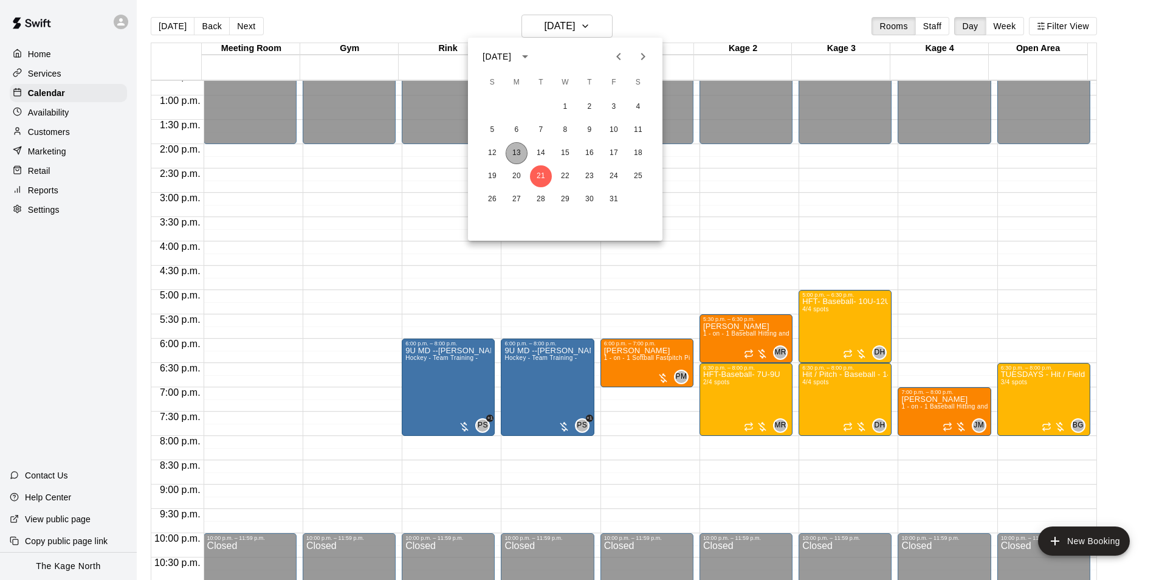
click at [514, 154] on button "13" at bounding box center [517, 153] width 22 height 22
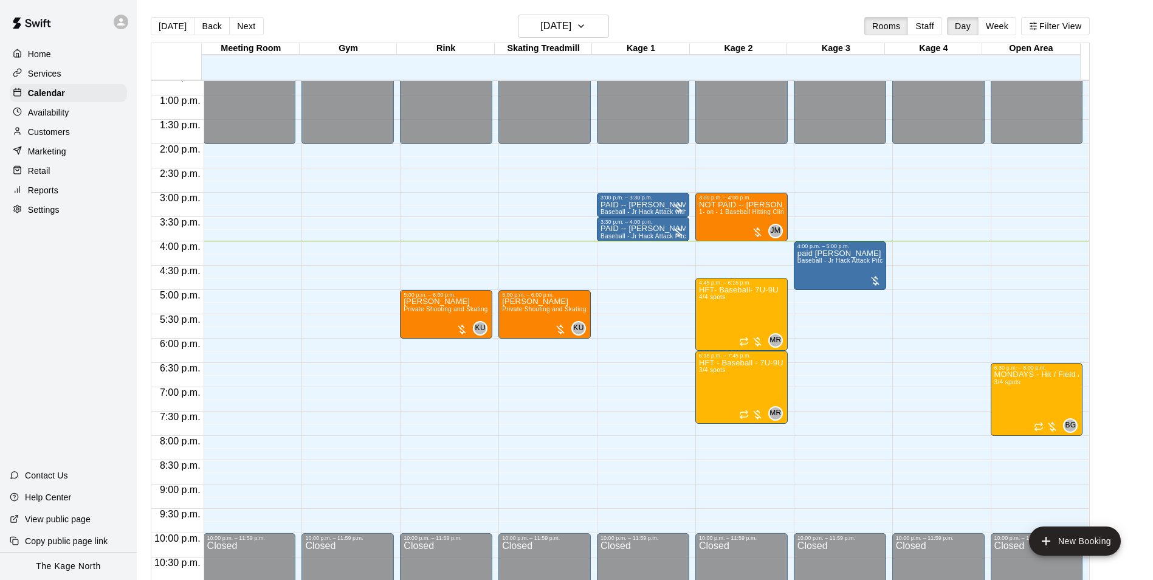
click at [44, 77] on p "Services" at bounding box center [44, 73] width 33 height 12
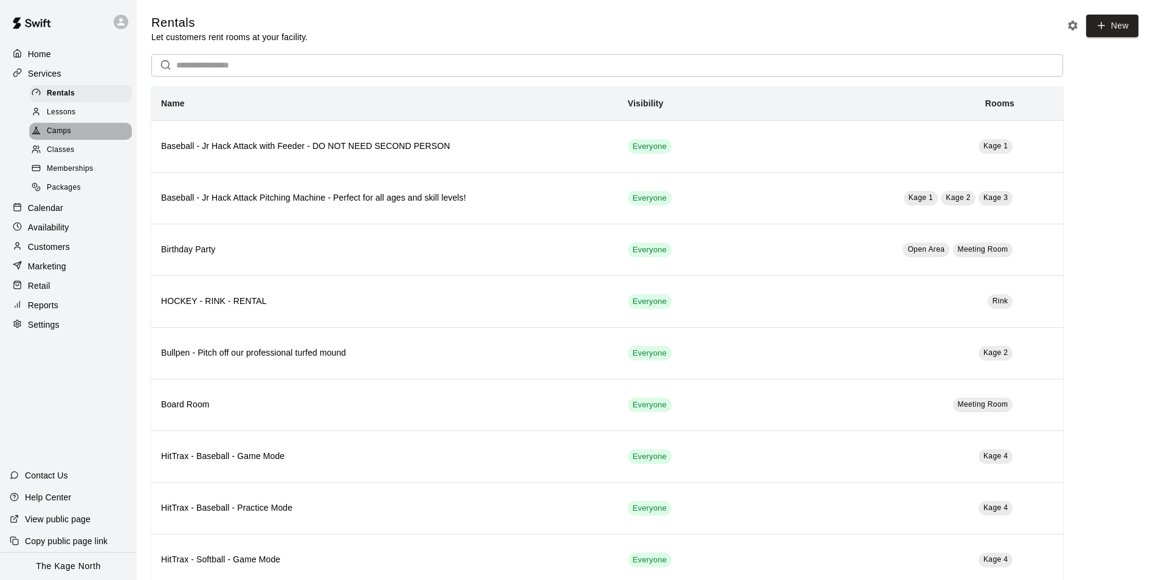
click at [69, 133] on span "Camps" at bounding box center [59, 131] width 24 height 12
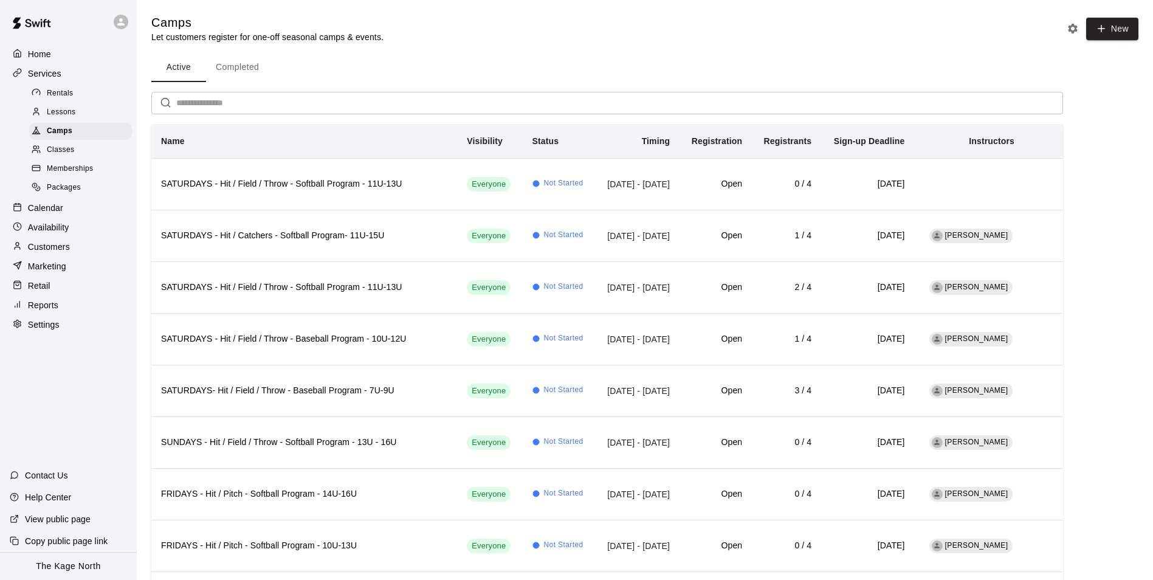
click at [37, 52] on p "Home" at bounding box center [39, 54] width 23 height 12
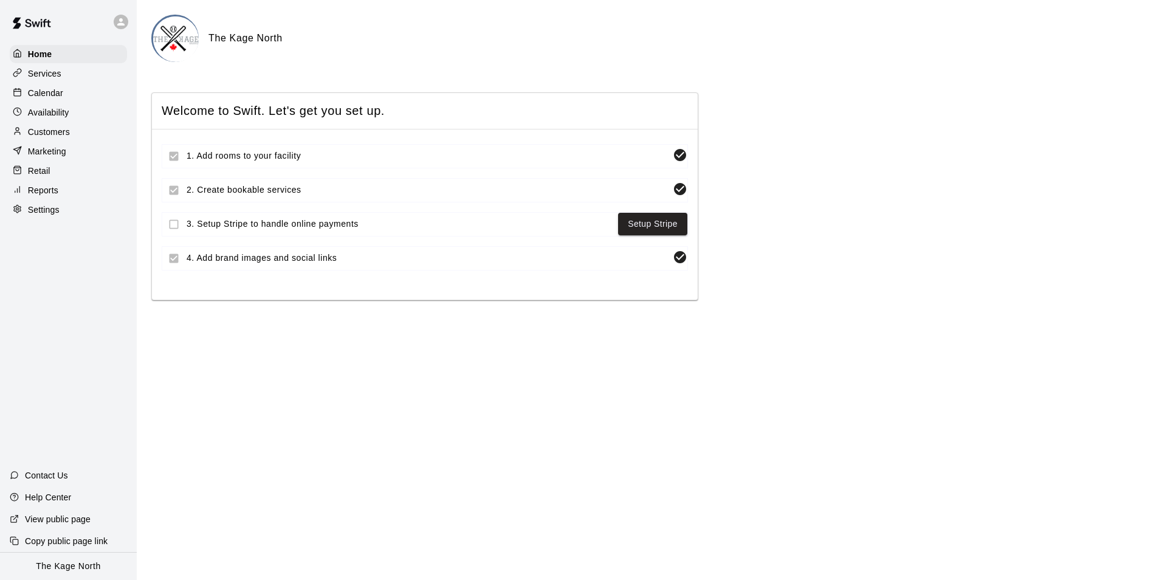
click at [43, 94] on p "Calendar" at bounding box center [45, 93] width 35 height 12
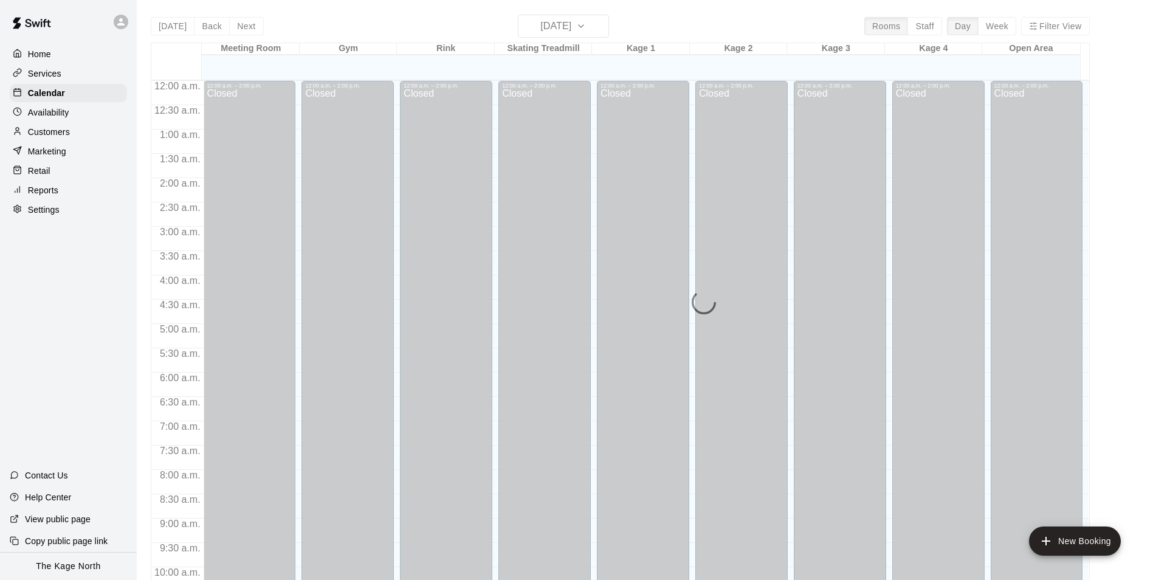
scroll to position [617, 0]
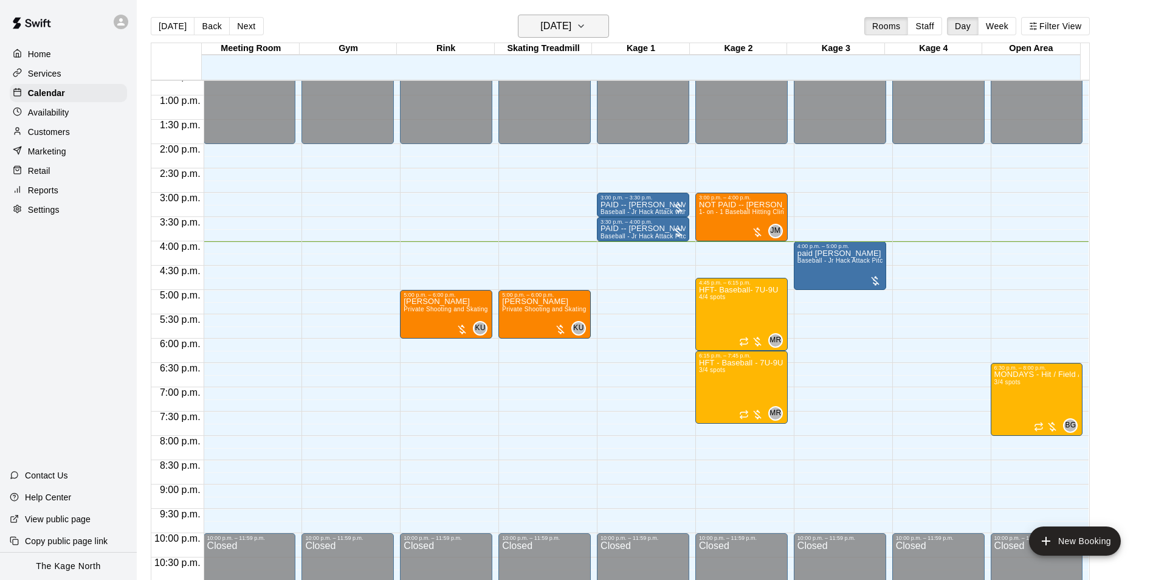
click at [571, 26] on h6 "[DATE]" at bounding box center [555, 26] width 31 height 17
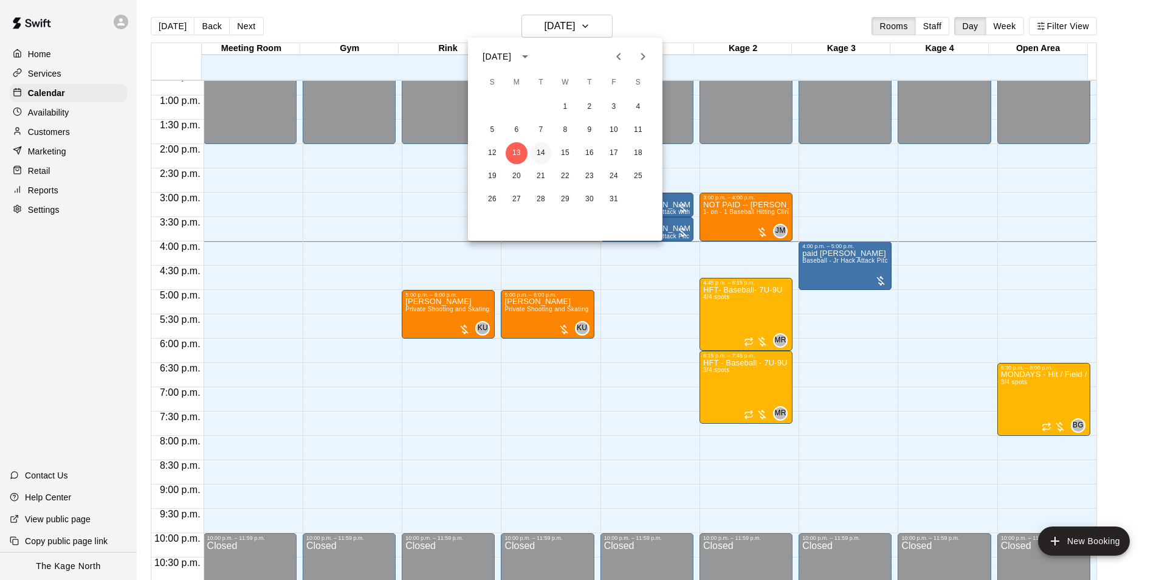
click at [540, 153] on button "14" at bounding box center [541, 153] width 22 height 22
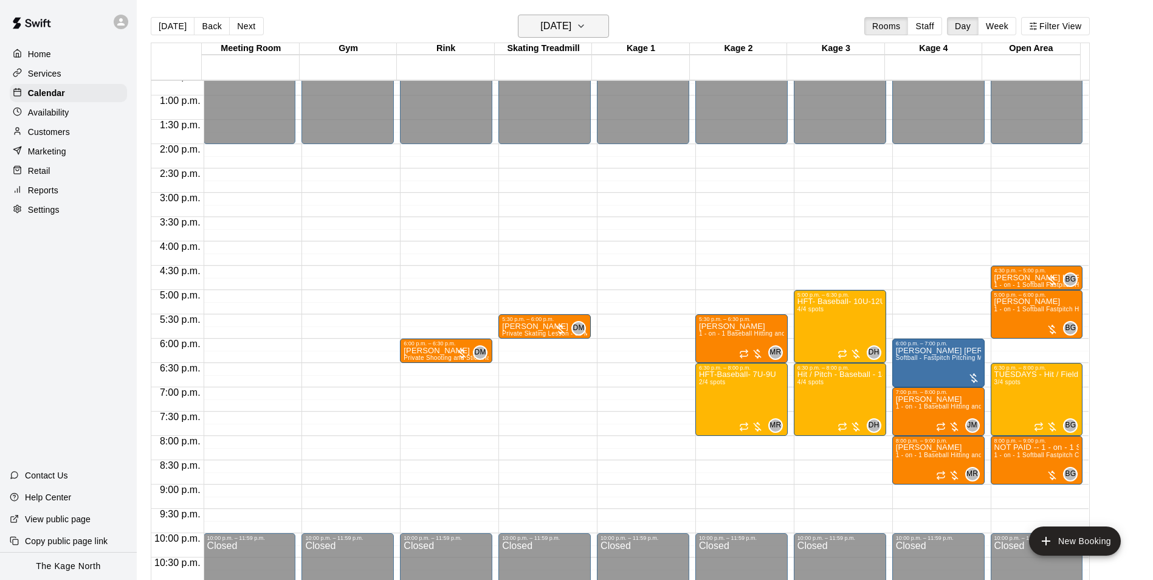
click at [571, 29] on h6 "[DATE]" at bounding box center [555, 26] width 31 height 17
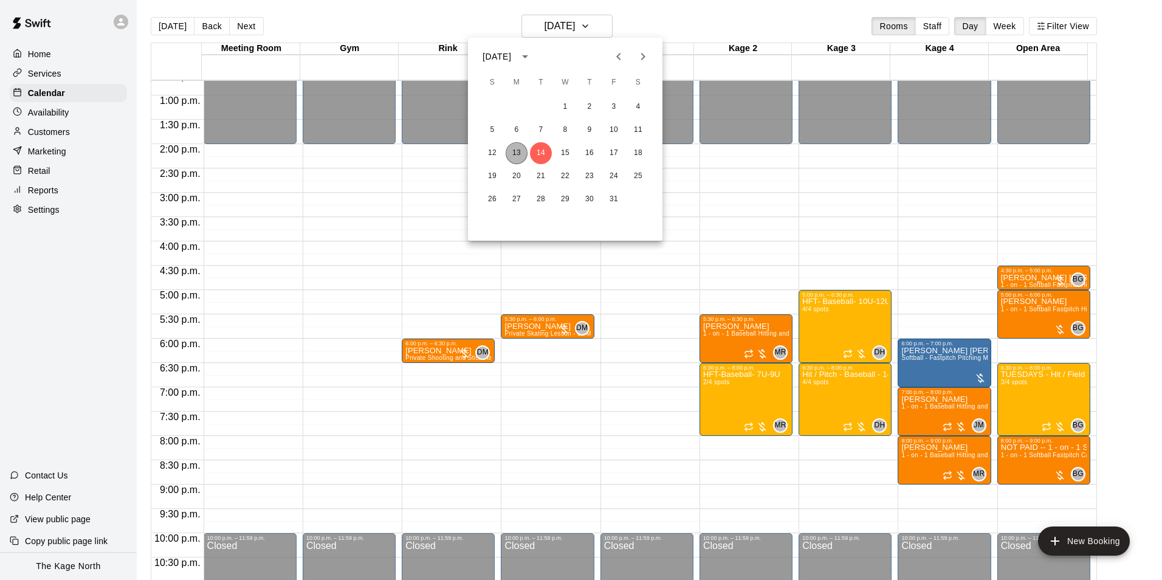
click at [520, 151] on button "13" at bounding box center [517, 153] width 22 height 22
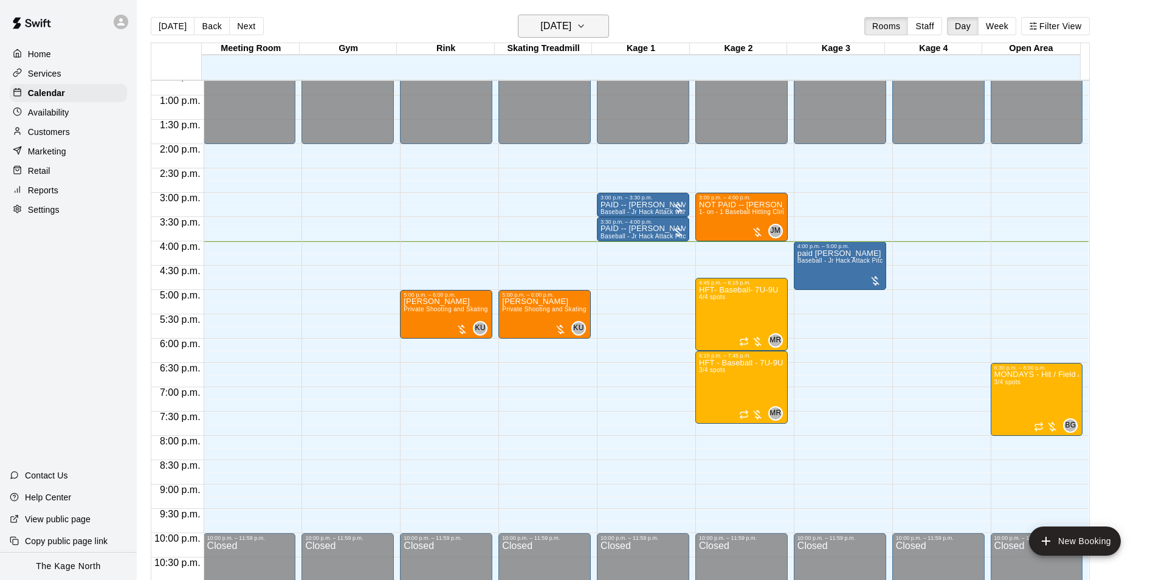
click at [571, 22] on h6 "[DATE]" at bounding box center [555, 26] width 31 height 17
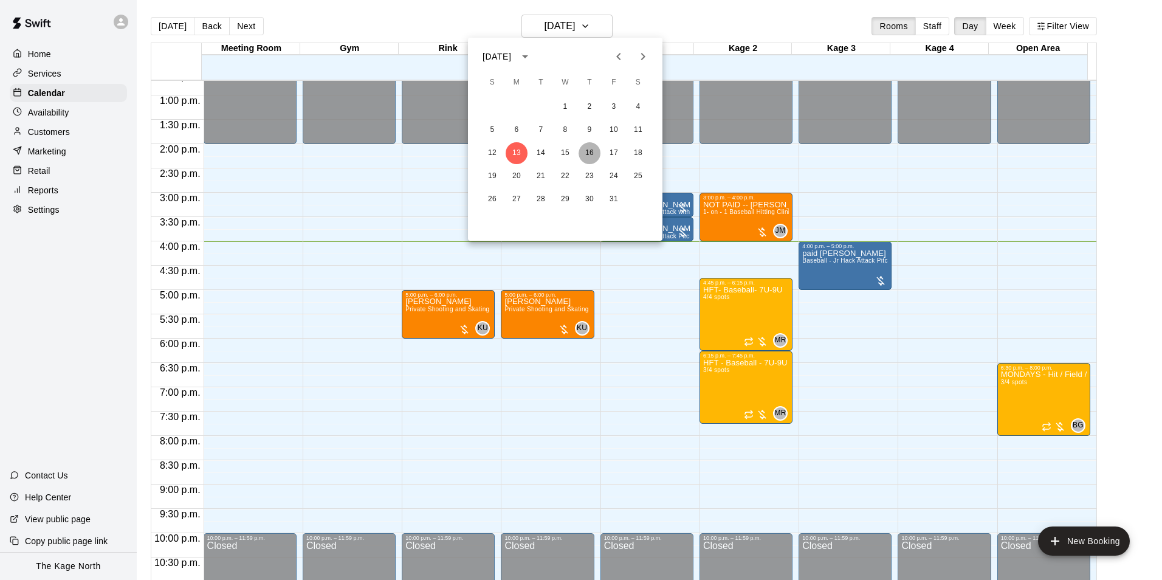
click at [588, 151] on button "16" at bounding box center [589, 153] width 22 height 22
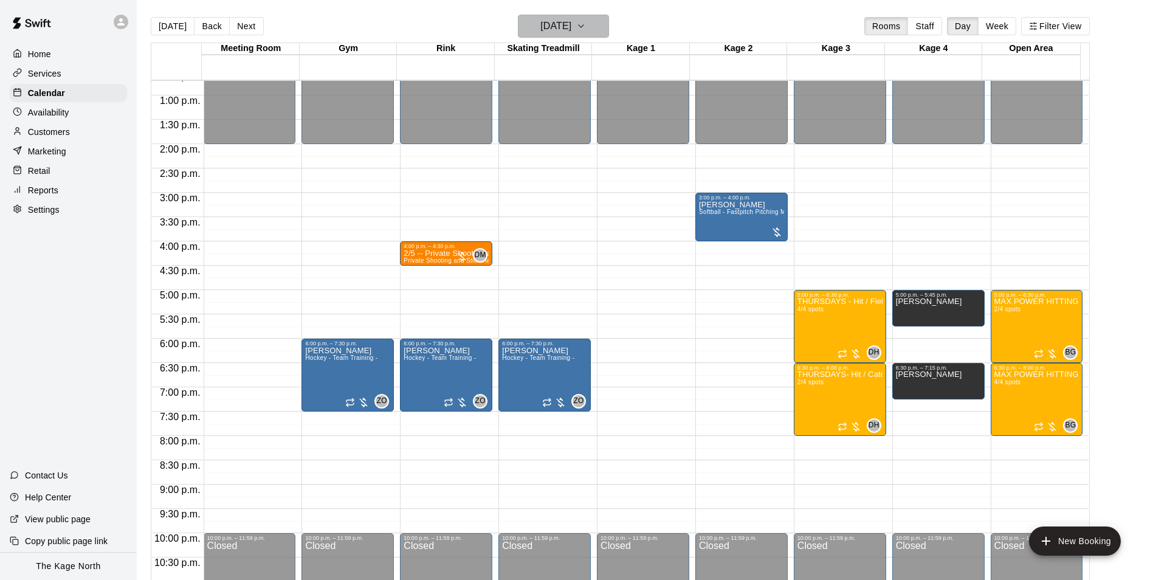
click at [571, 26] on h6 "[DATE]" at bounding box center [555, 26] width 31 height 17
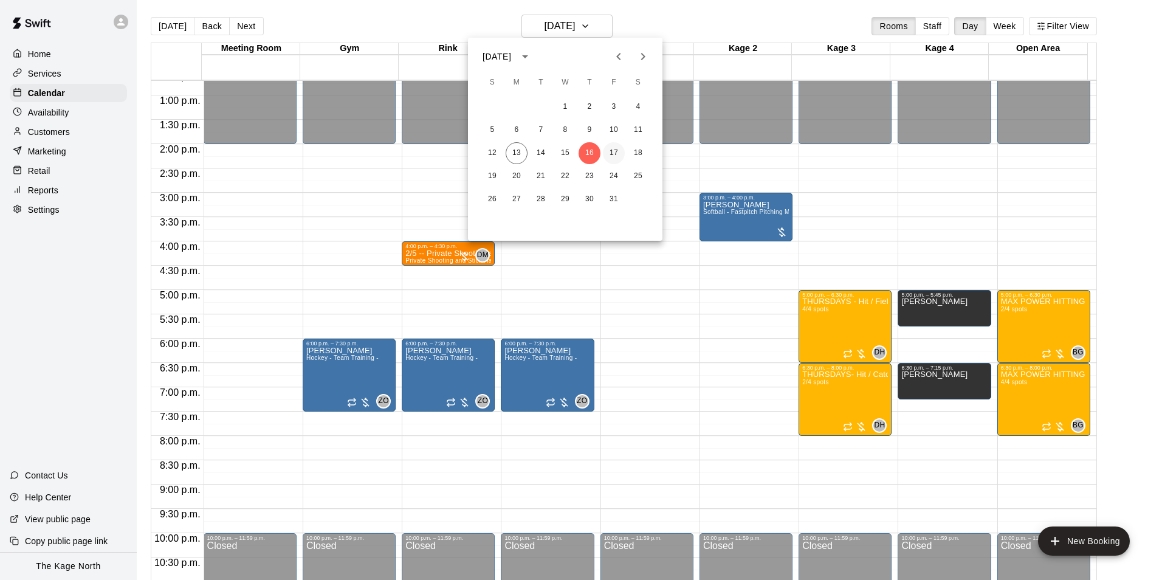
click at [614, 151] on button "17" at bounding box center [614, 153] width 22 height 22
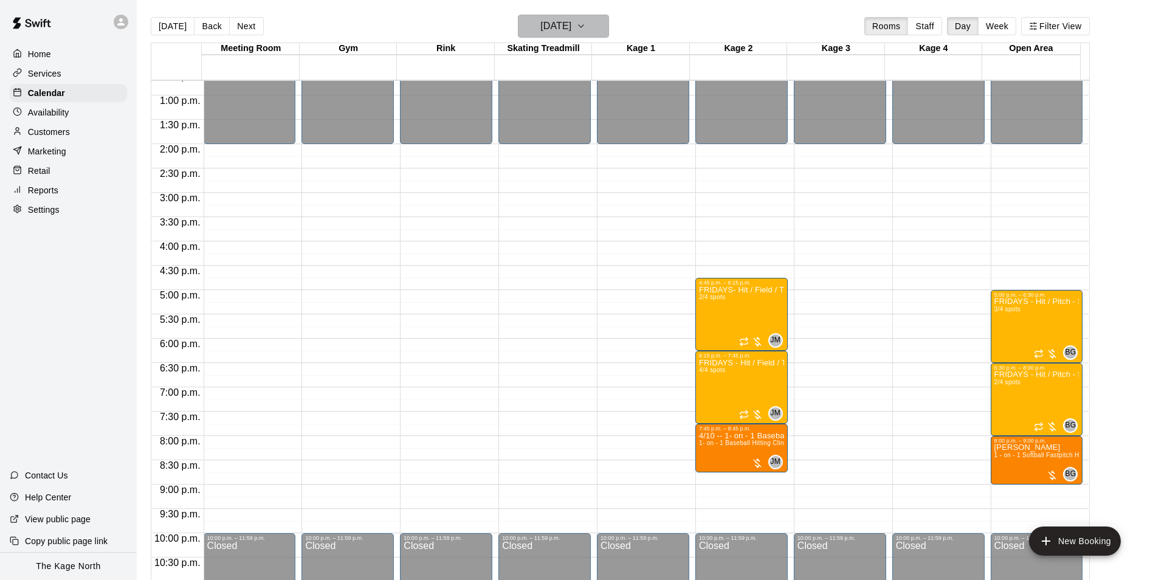
click at [571, 26] on h6 "[DATE]" at bounding box center [555, 26] width 31 height 17
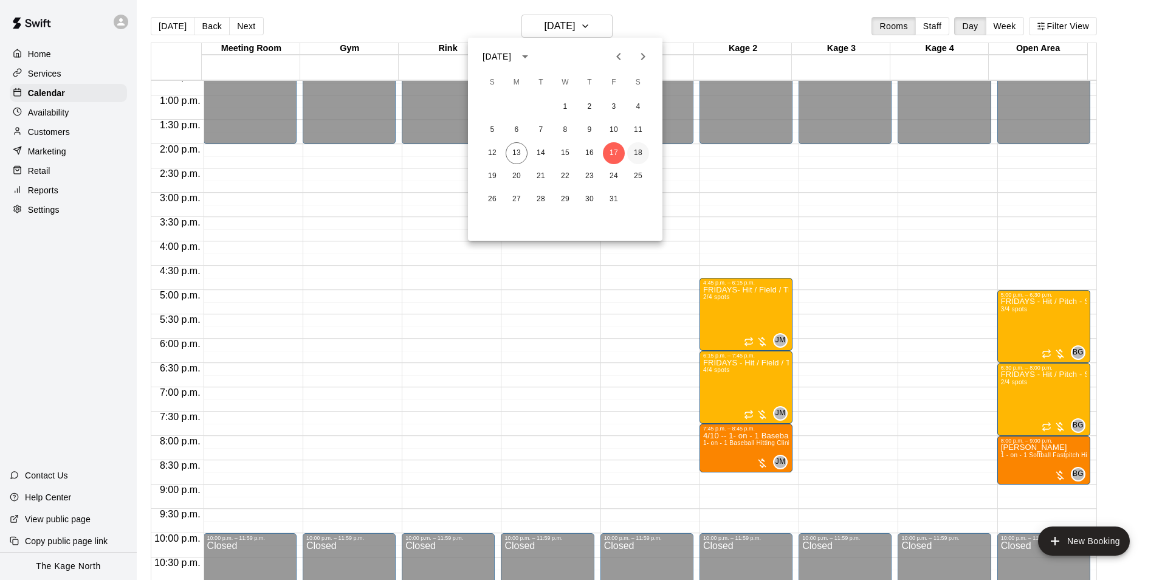
click at [639, 150] on button "18" at bounding box center [638, 153] width 22 height 22
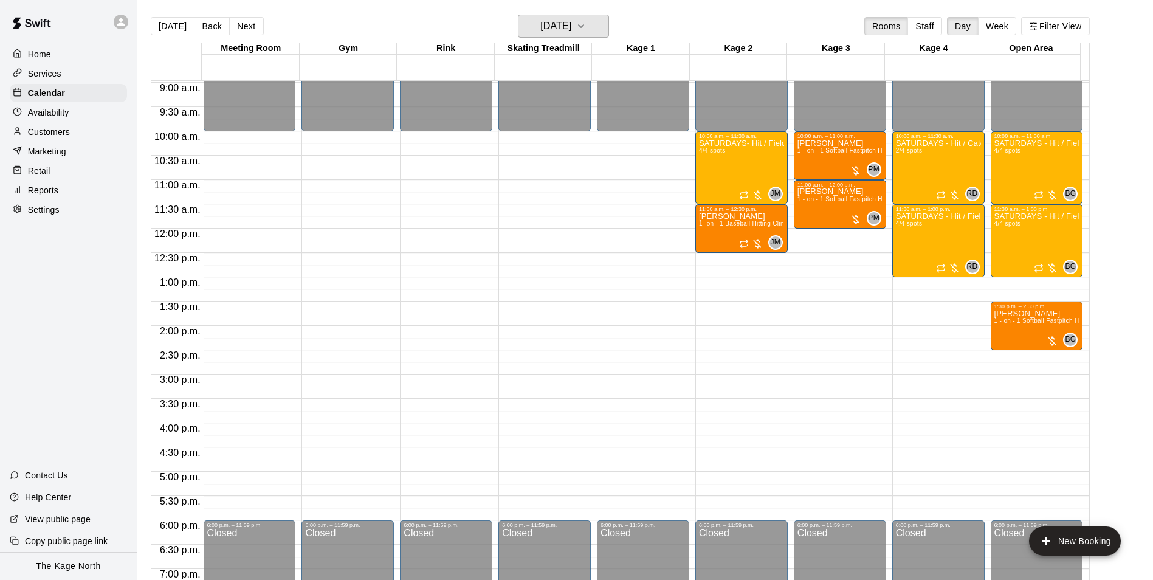
scroll to position [435, 0]
click at [571, 29] on h6 "[DATE]" at bounding box center [555, 26] width 31 height 17
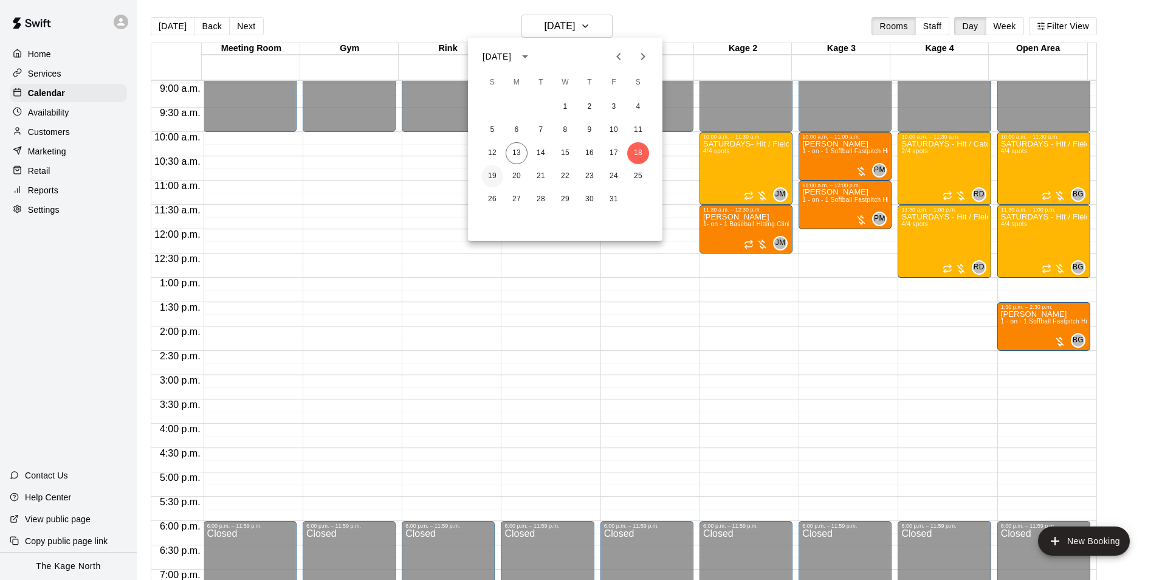
click at [496, 173] on button "19" at bounding box center [492, 176] width 22 height 22
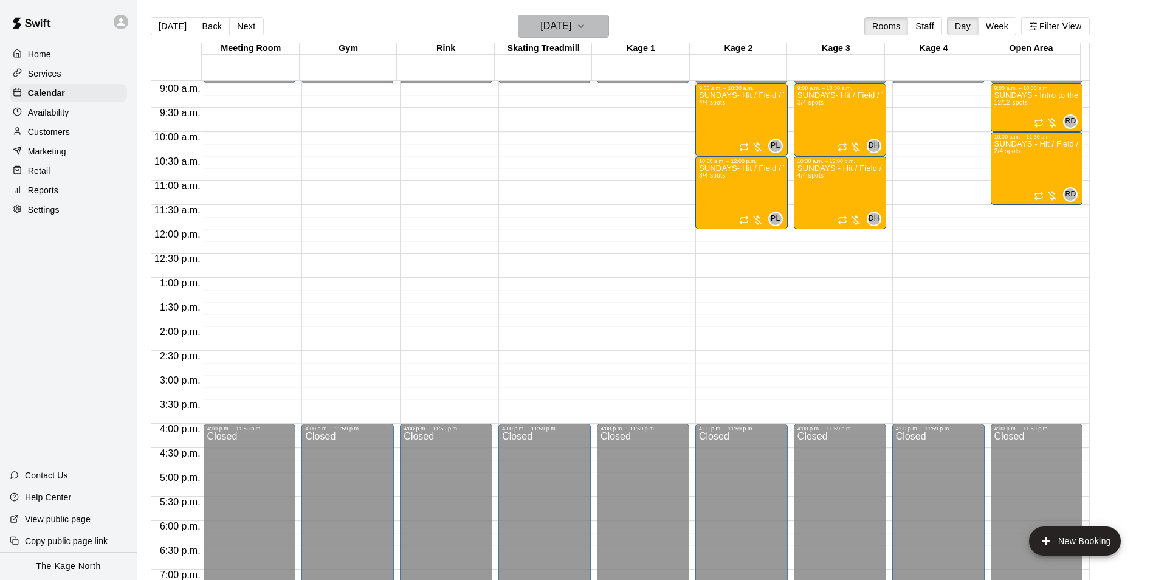
click at [571, 27] on h6 "[DATE]" at bounding box center [555, 26] width 31 height 17
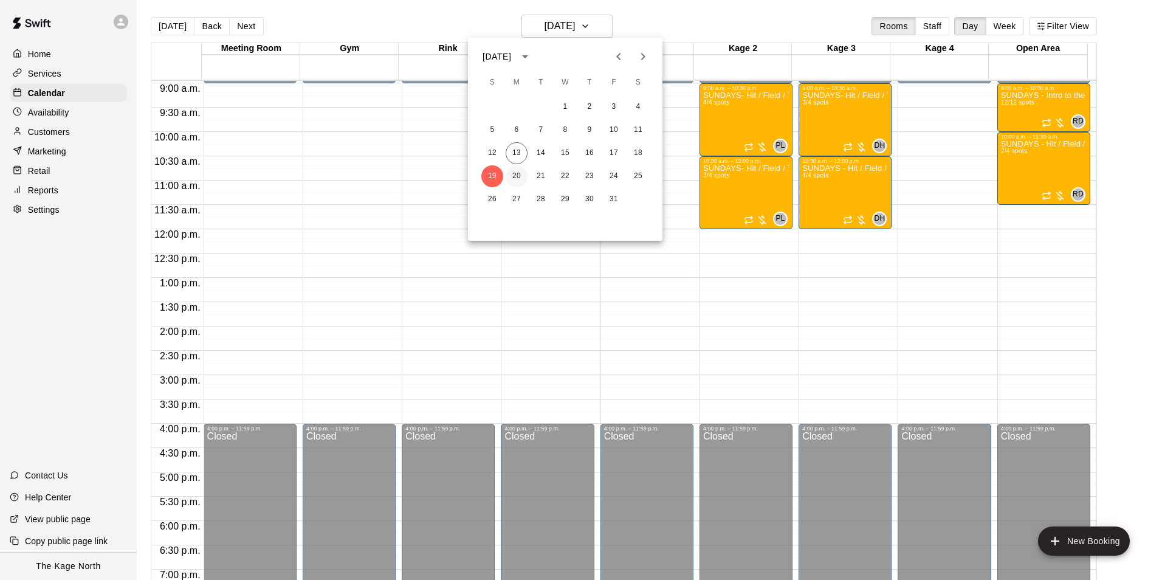
click at [517, 172] on button "20" at bounding box center [517, 176] width 22 height 22
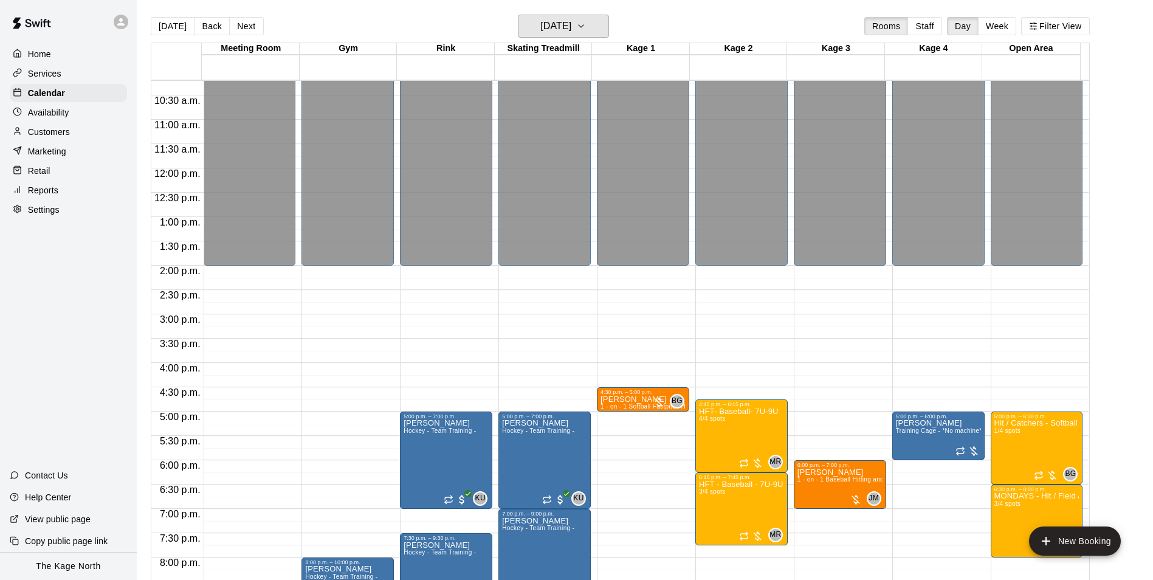
scroll to position [617, 0]
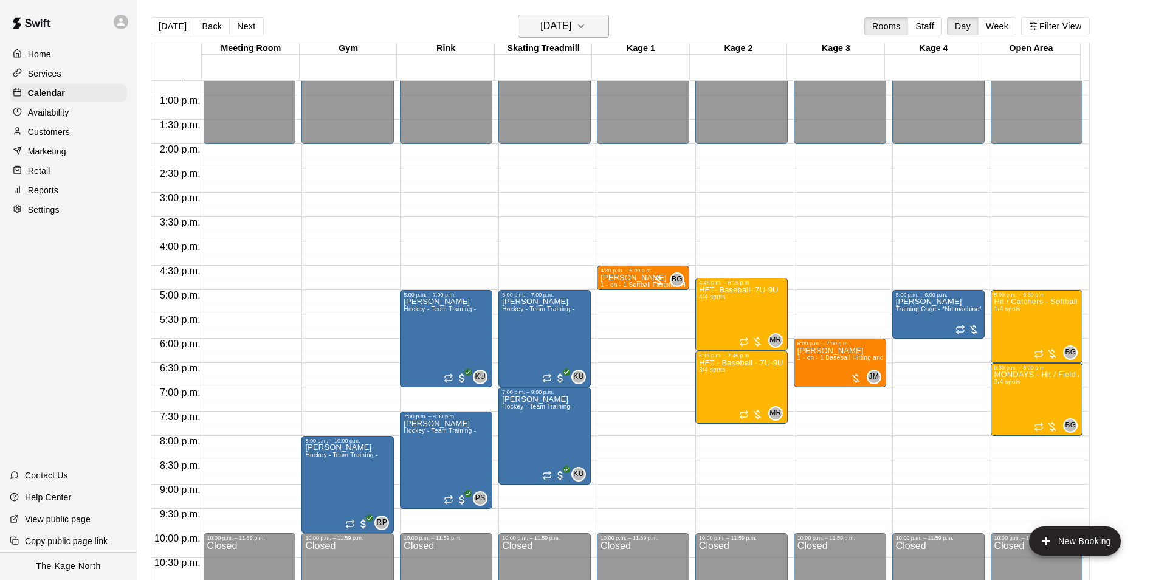
click at [571, 25] on h6 "[DATE]" at bounding box center [555, 26] width 31 height 17
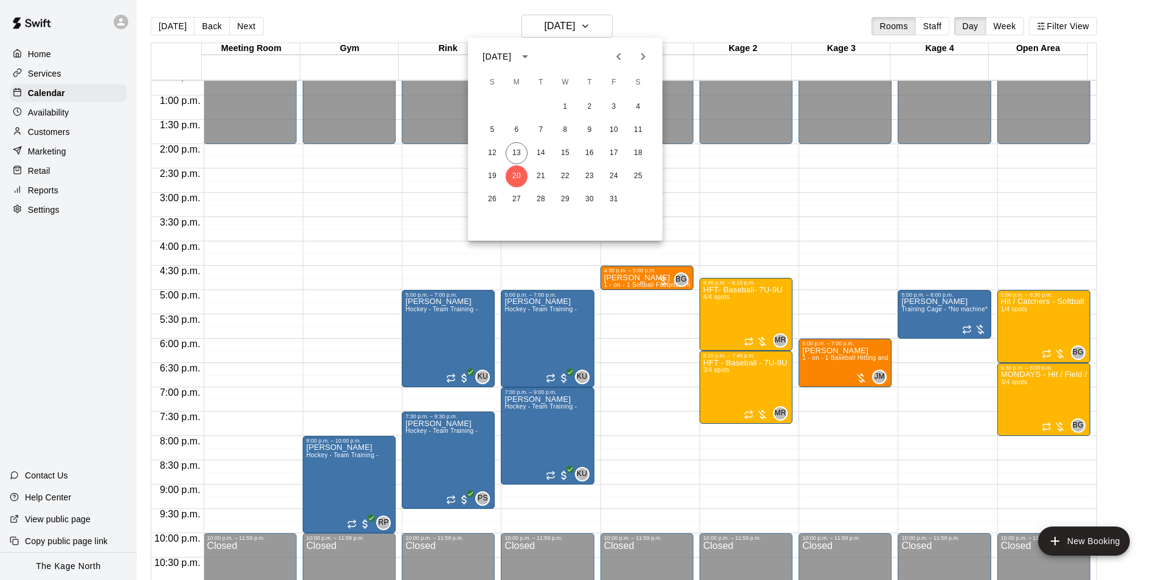
click at [458, 18] on div at bounding box center [581, 290] width 1162 height 580
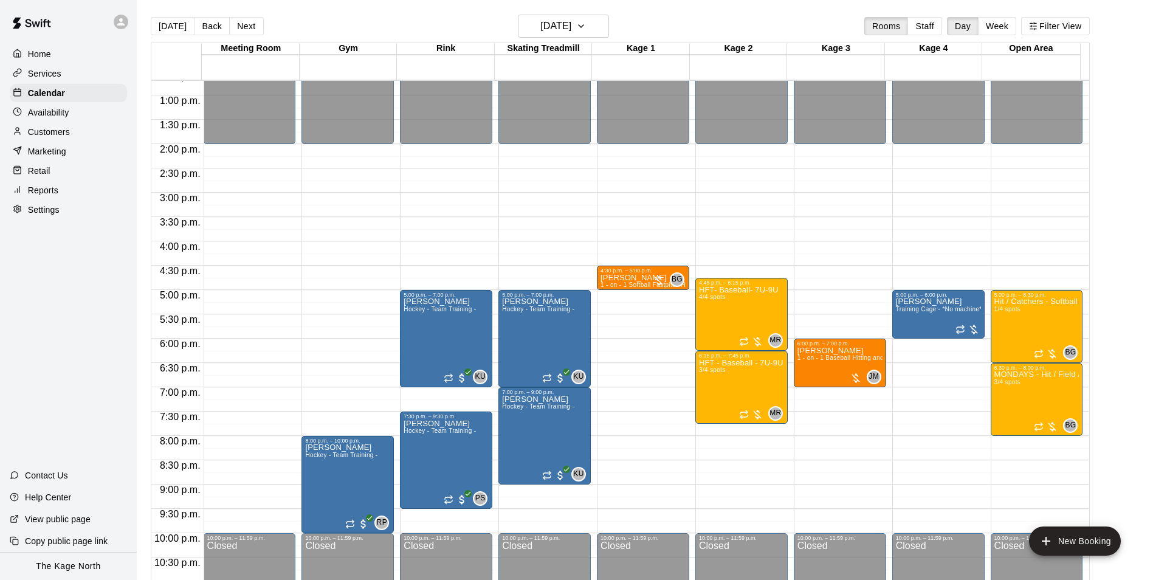
click at [57, 77] on p "Services" at bounding box center [44, 73] width 33 height 12
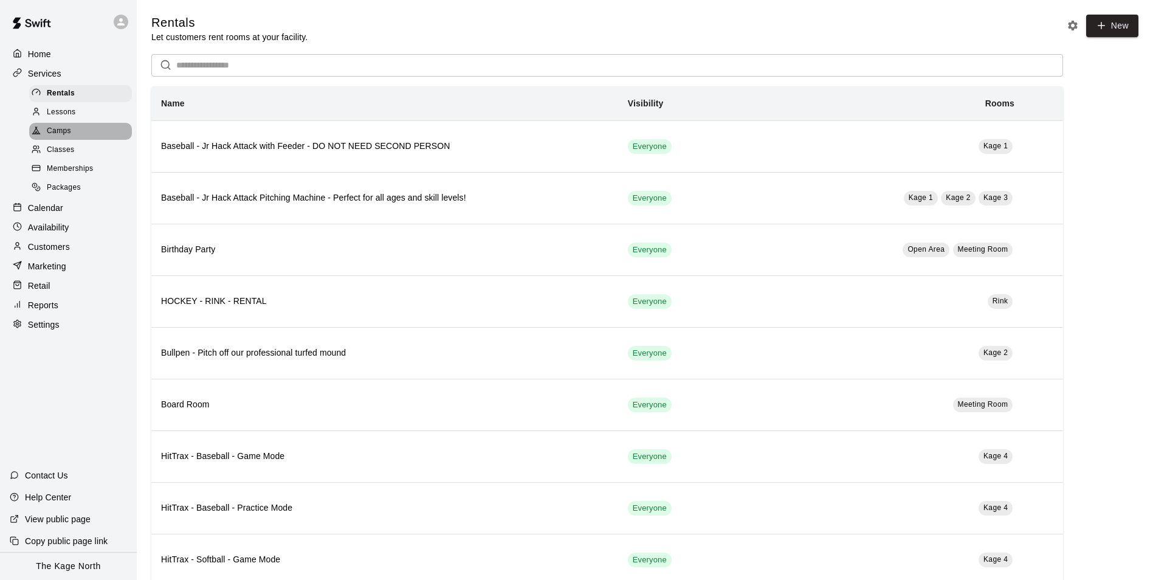
click at [59, 126] on div "Camps" at bounding box center [80, 131] width 103 height 17
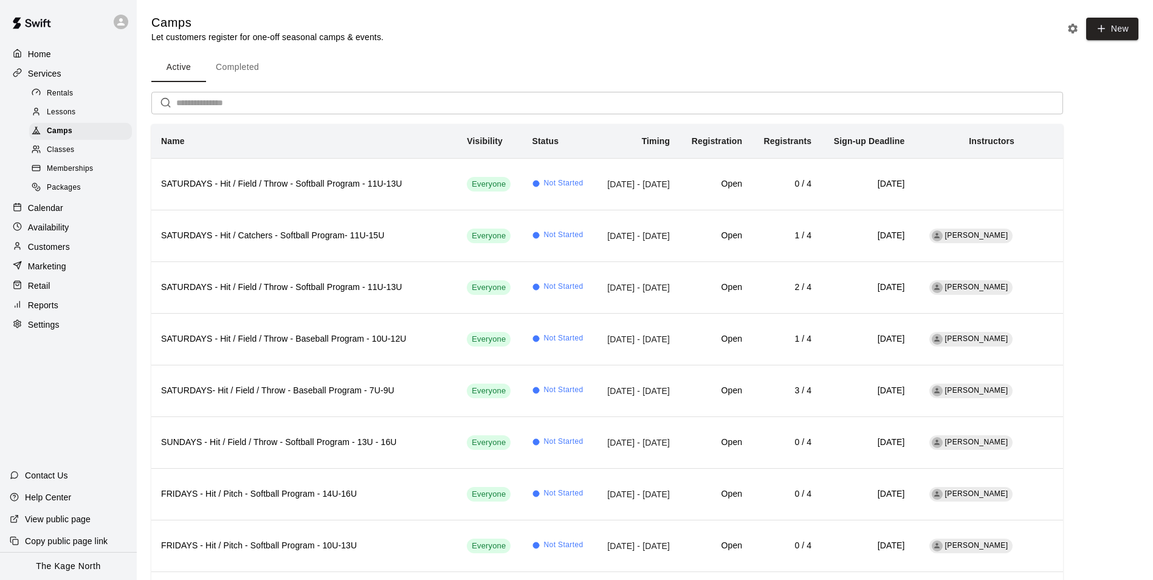
click at [30, 55] on p "Home" at bounding box center [39, 54] width 23 height 12
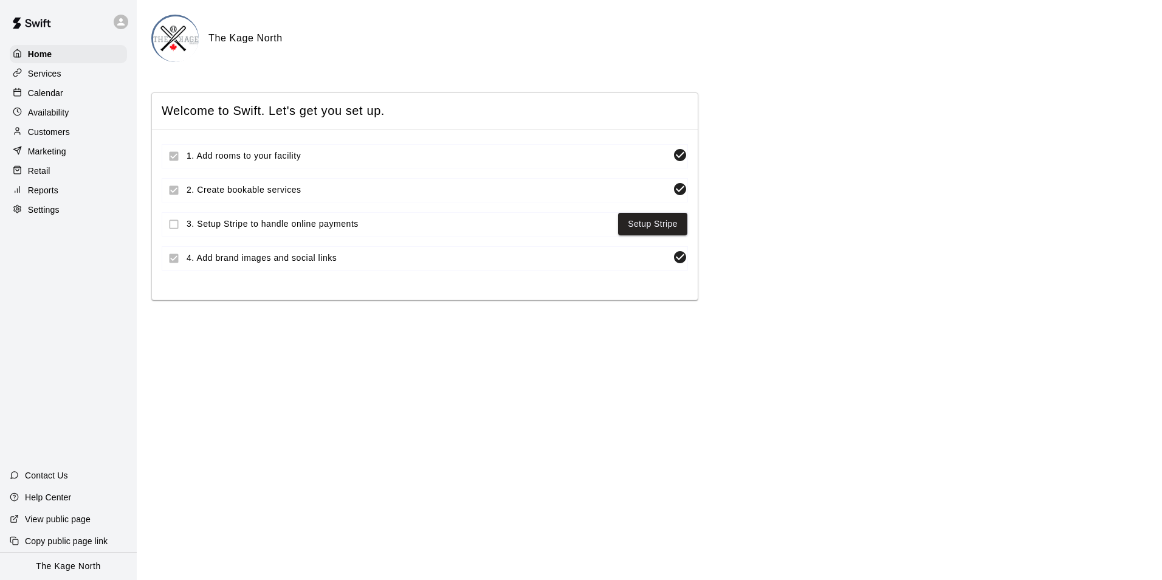
click at [58, 96] on p "Calendar" at bounding box center [45, 93] width 35 height 12
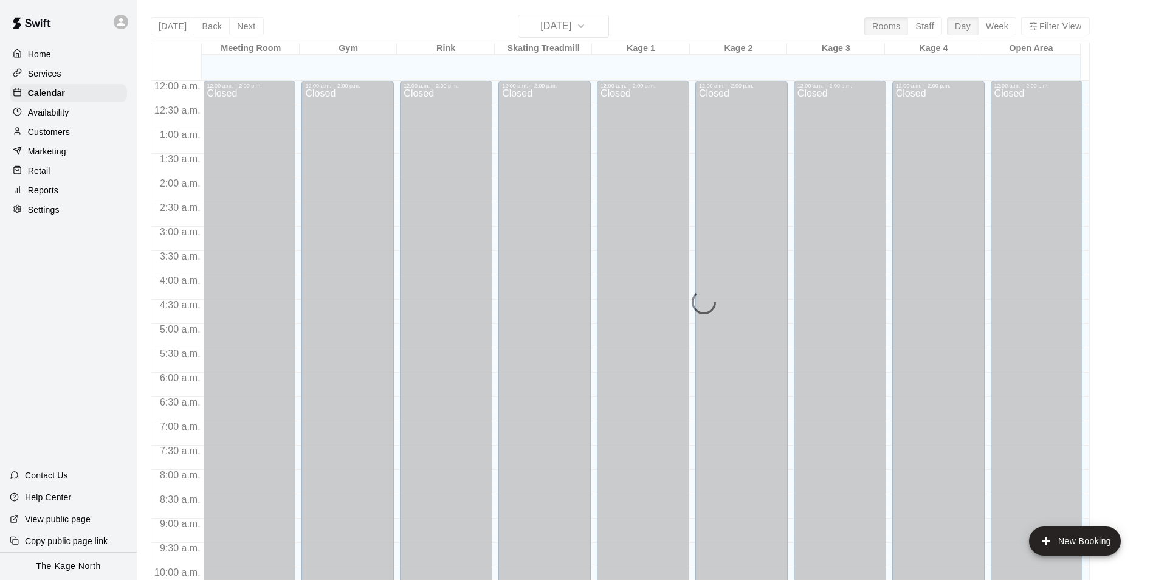
scroll to position [617, 0]
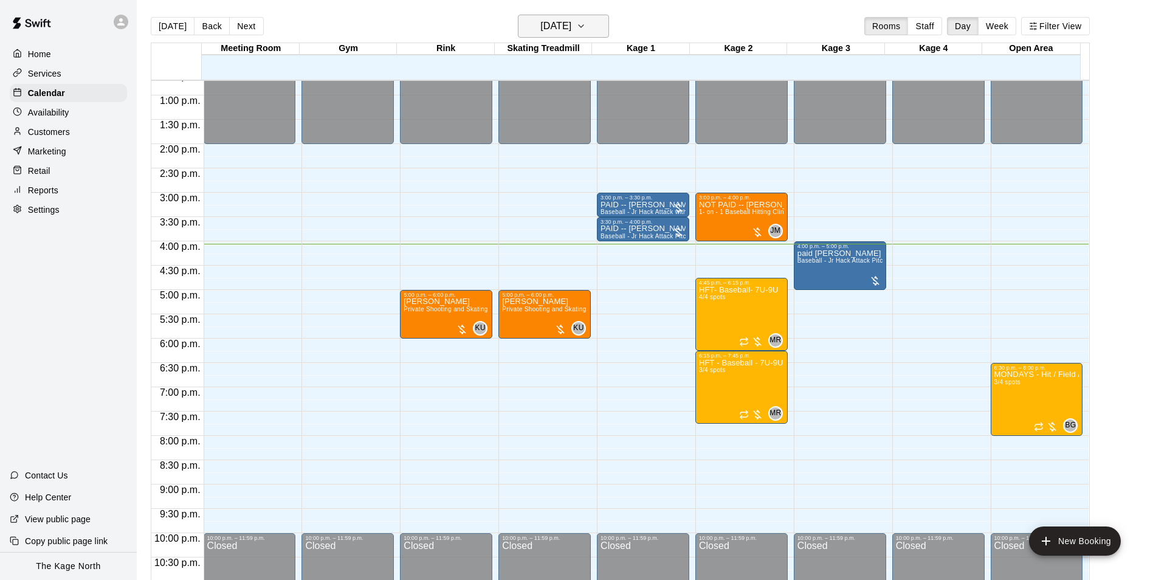
click at [571, 21] on h6 "[DATE]" at bounding box center [555, 26] width 31 height 17
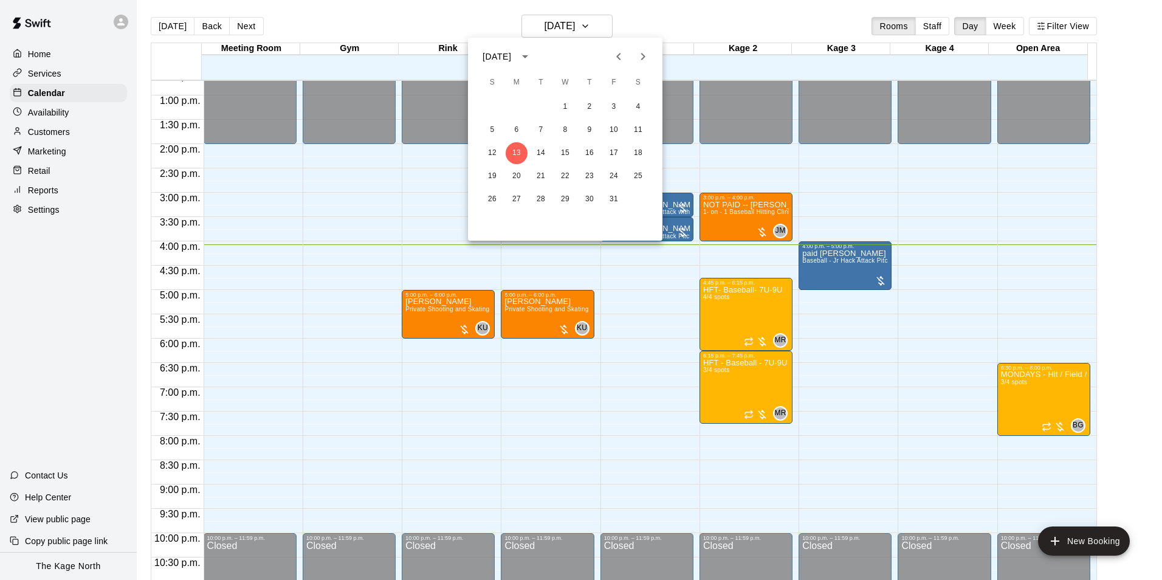
click at [661, 14] on div at bounding box center [581, 290] width 1162 height 580
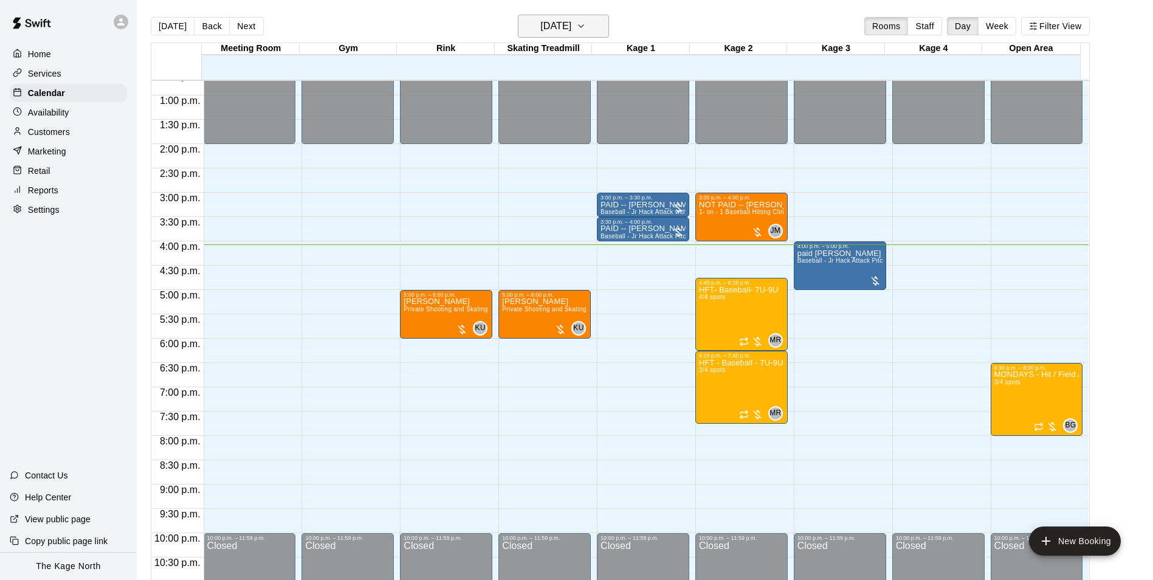
click at [571, 29] on h6 "[DATE]" at bounding box center [555, 26] width 31 height 17
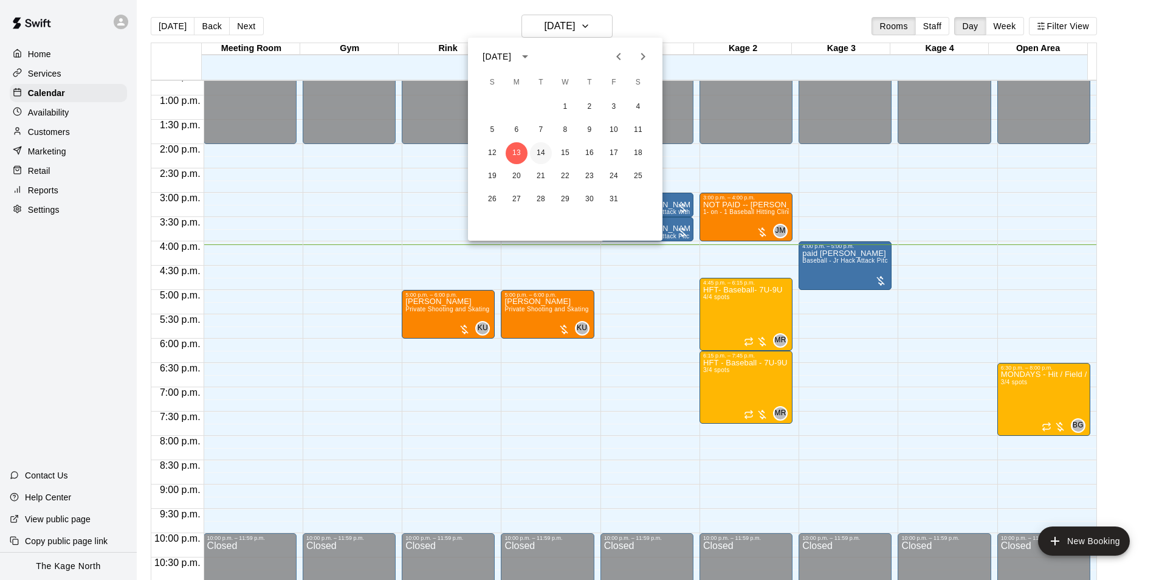
click at [540, 155] on button "14" at bounding box center [541, 153] width 22 height 22
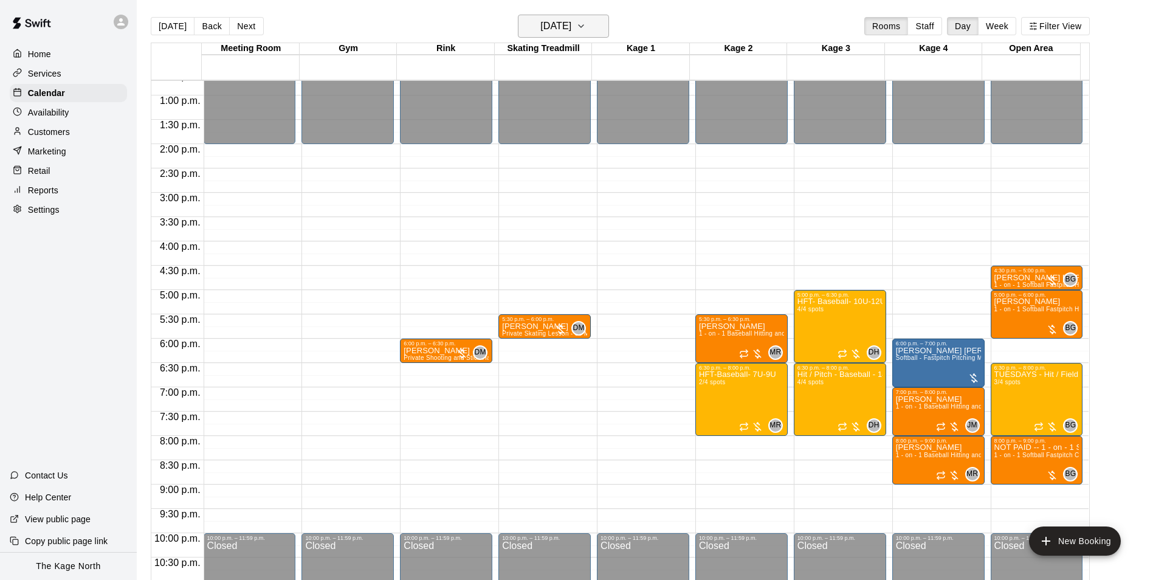
click at [571, 29] on h6 "[DATE]" at bounding box center [555, 26] width 31 height 17
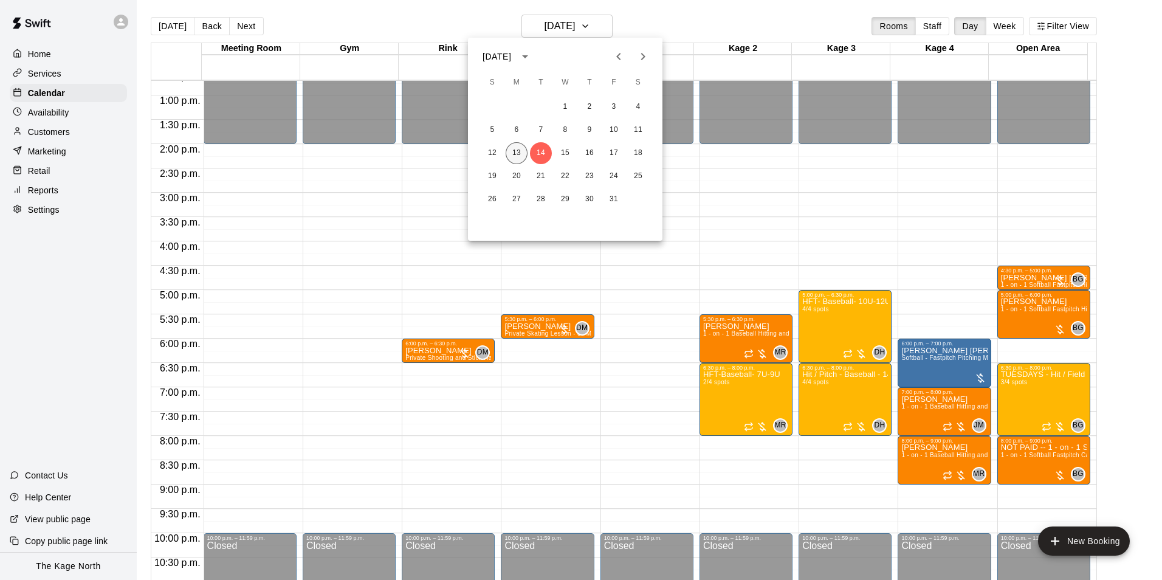
click at [519, 153] on button "13" at bounding box center [517, 153] width 22 height 22
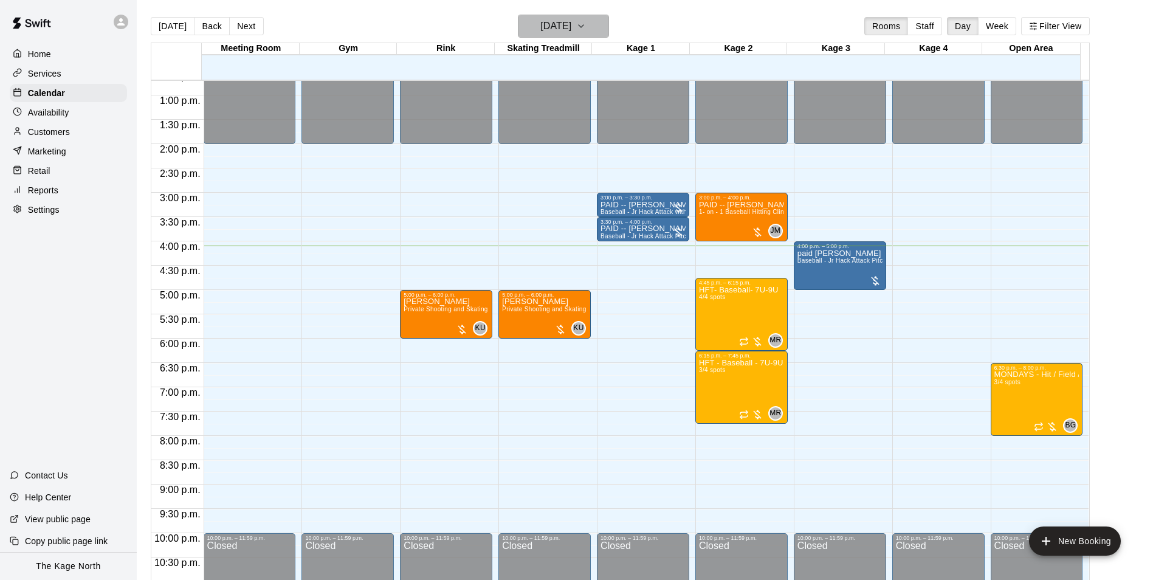
click at [571, 31] on h6 "[DATE]" at bounding box center [555, 26] width 31 height 17
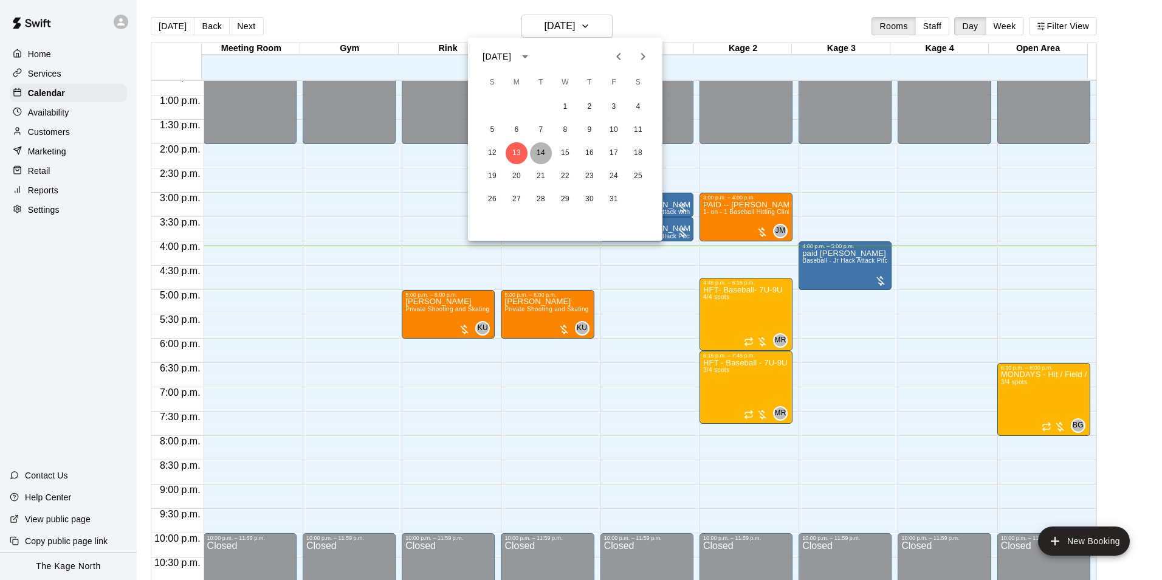
click at [543, 150] on button "14" at bounding box center [541, 153] width 22 height 22
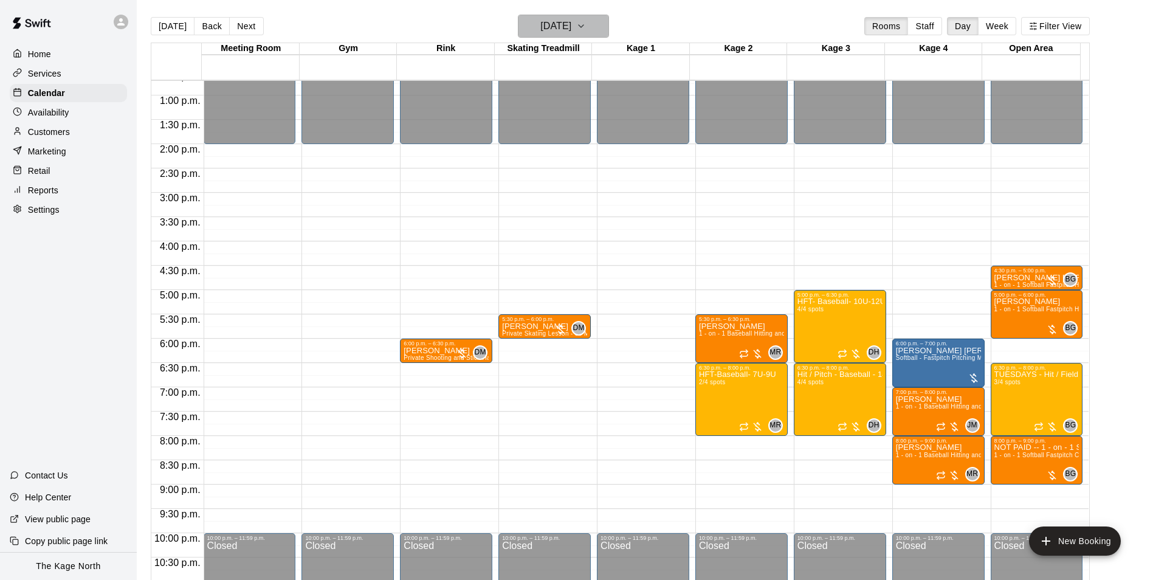
click at [570, 32] on h6 "[DATE]" at bounding box center [555, 26] width 31 height 17
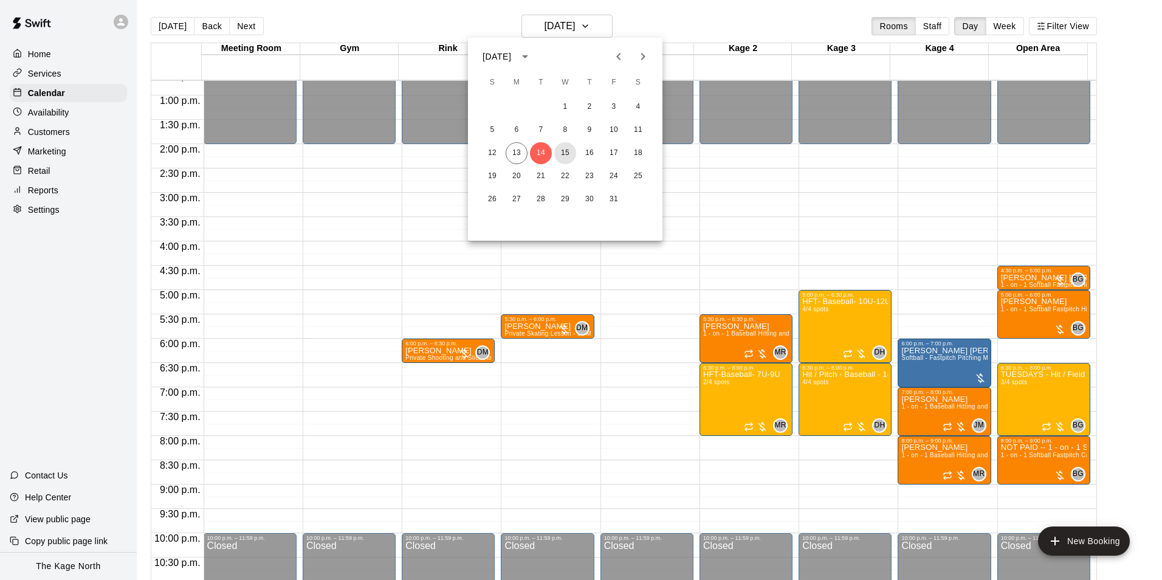
click at [565, 151] on button "15" at bounding box center [565, 153] width 22 height 22
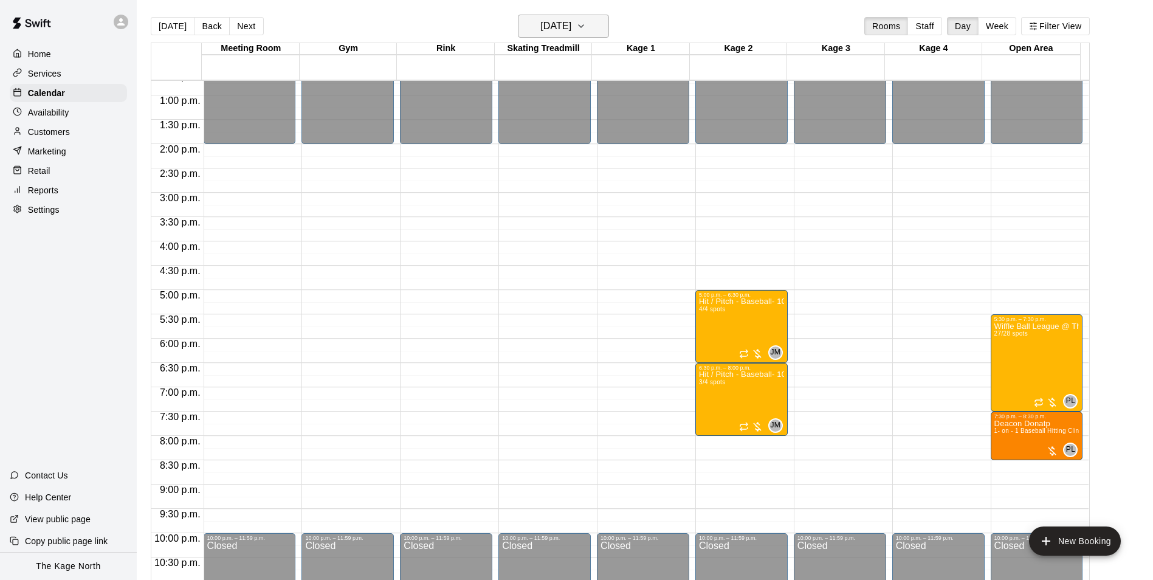
click at [571, 27] on h6 "[DATE]" at bounding box center [555, 26] width 31 height 17
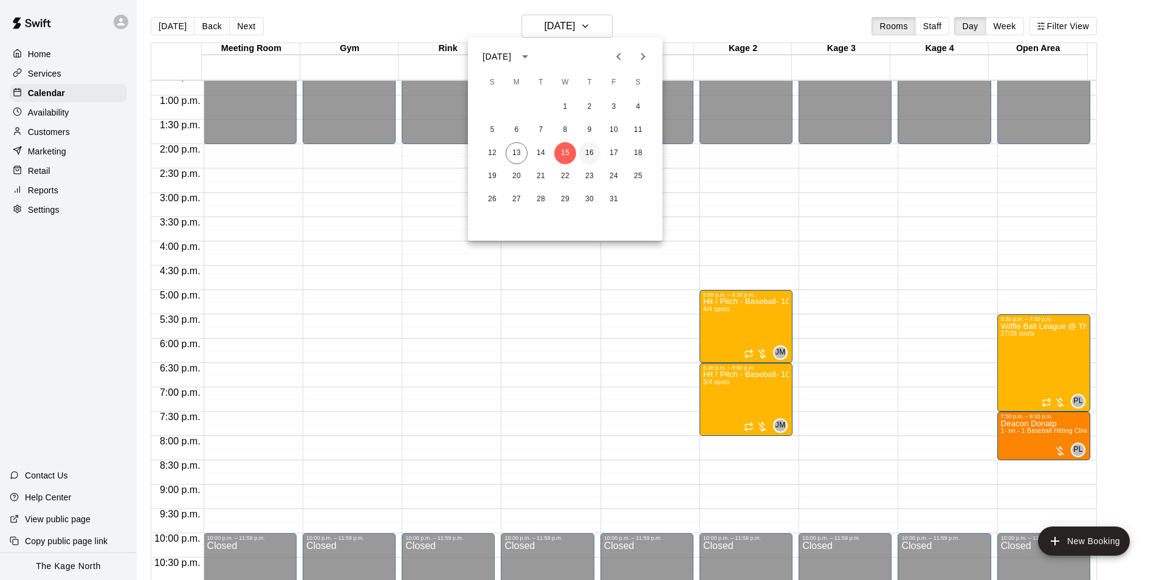
click at [588, 153] on button "16" at bounding box center [589, 153] width 22 height 22
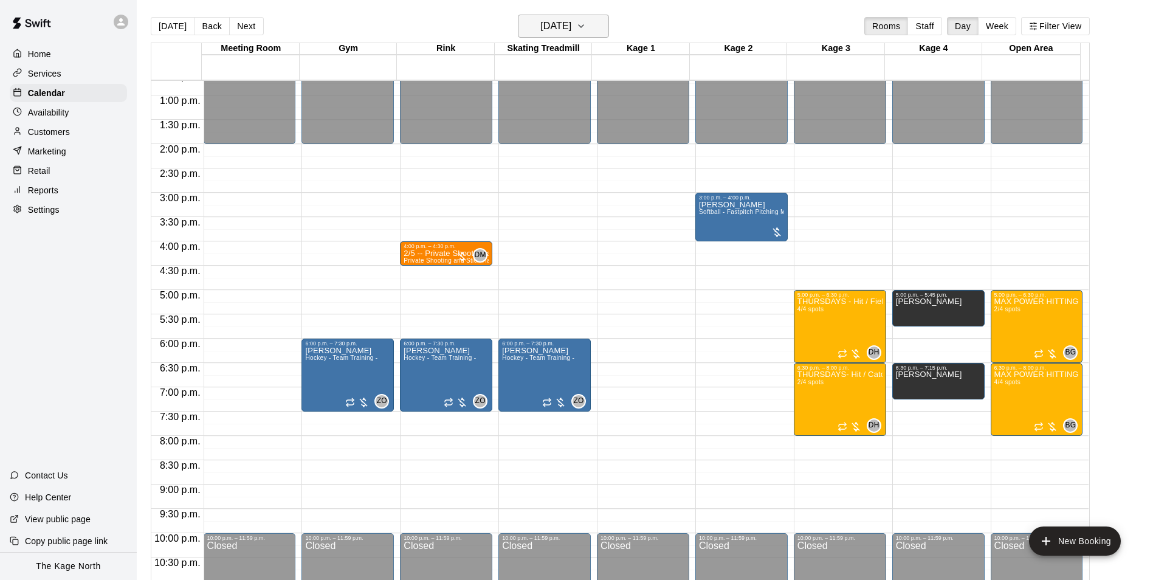
click at [571, 27] on h6 "[DATE]" at bounding box center [555, 26] width 31 height 17
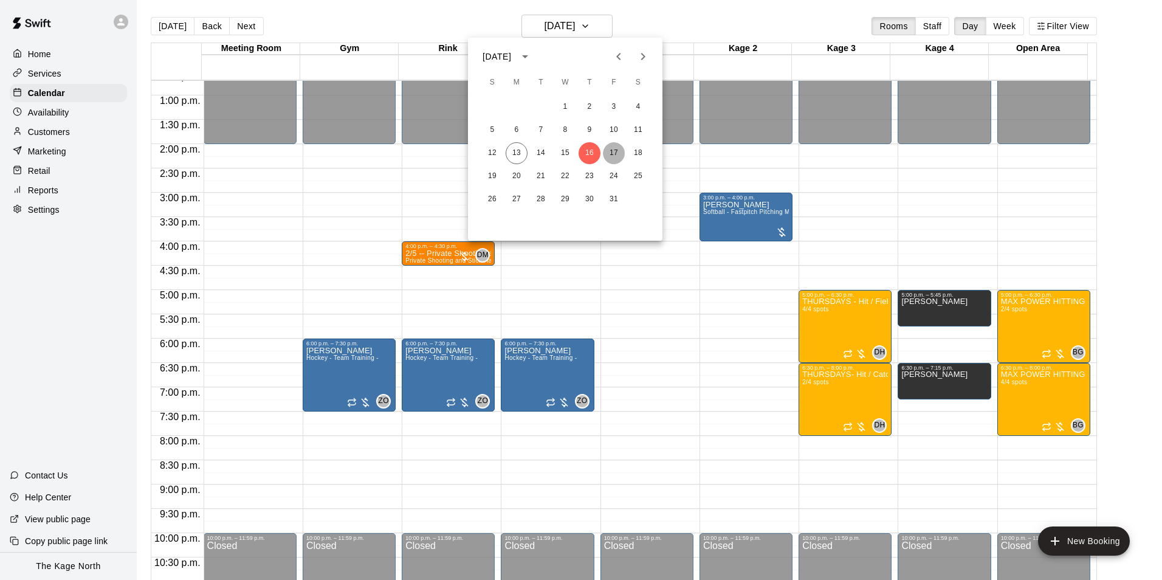
click at [613, 156] on button "17" at bounding box center [614, 153] width 22 height 22
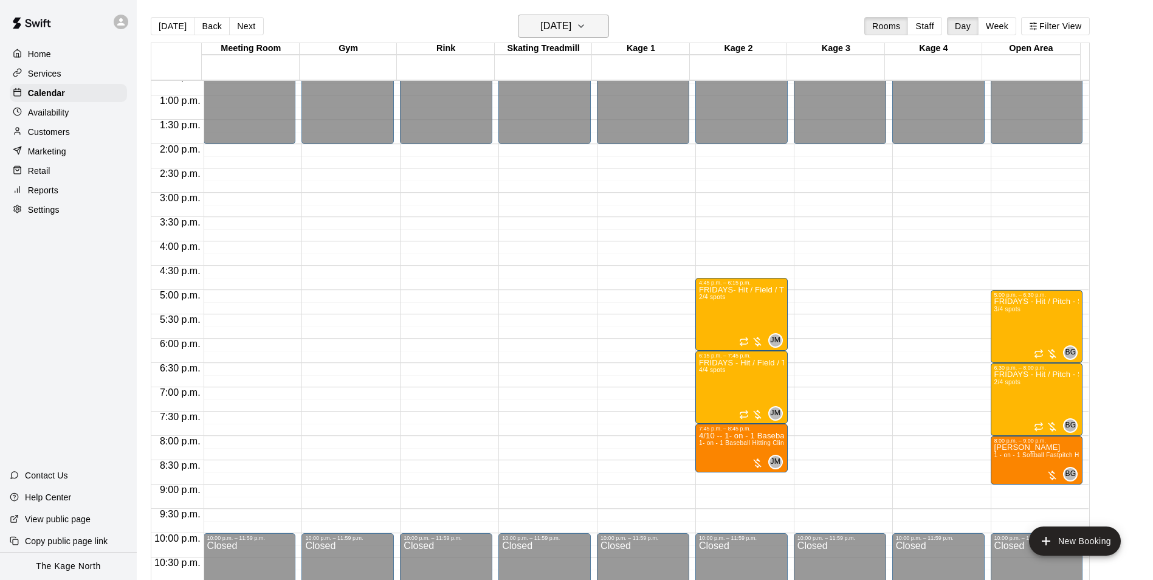
click at [571, 25] on h6 "[DATE]" at bounding box center [555, 26] width 31 height 17
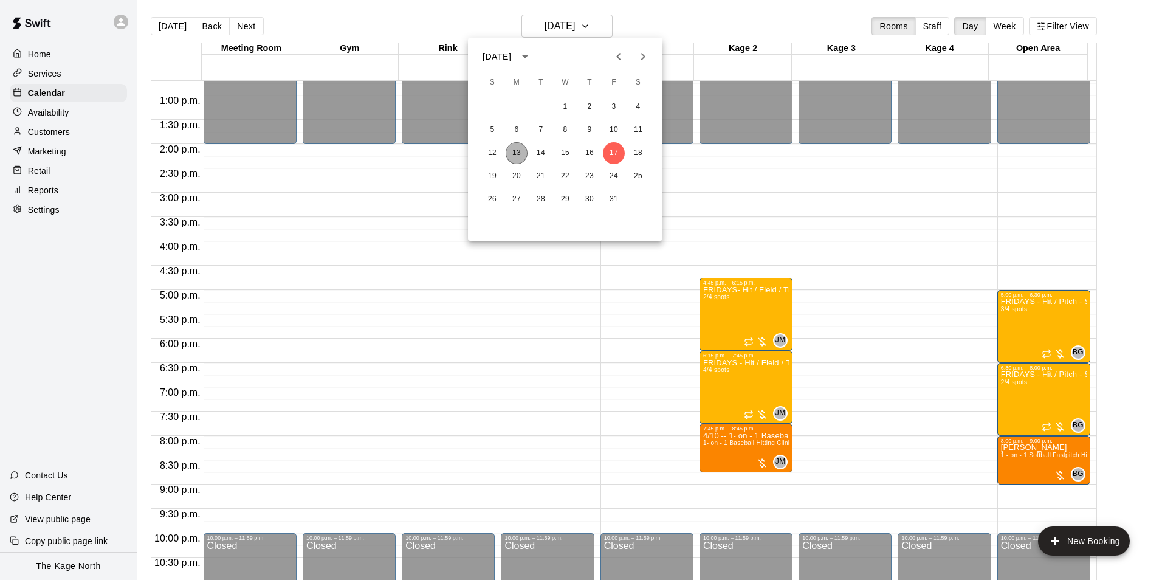
click at [519, 150] on button "13" at bounding box center [517, 153] width 22 height 22
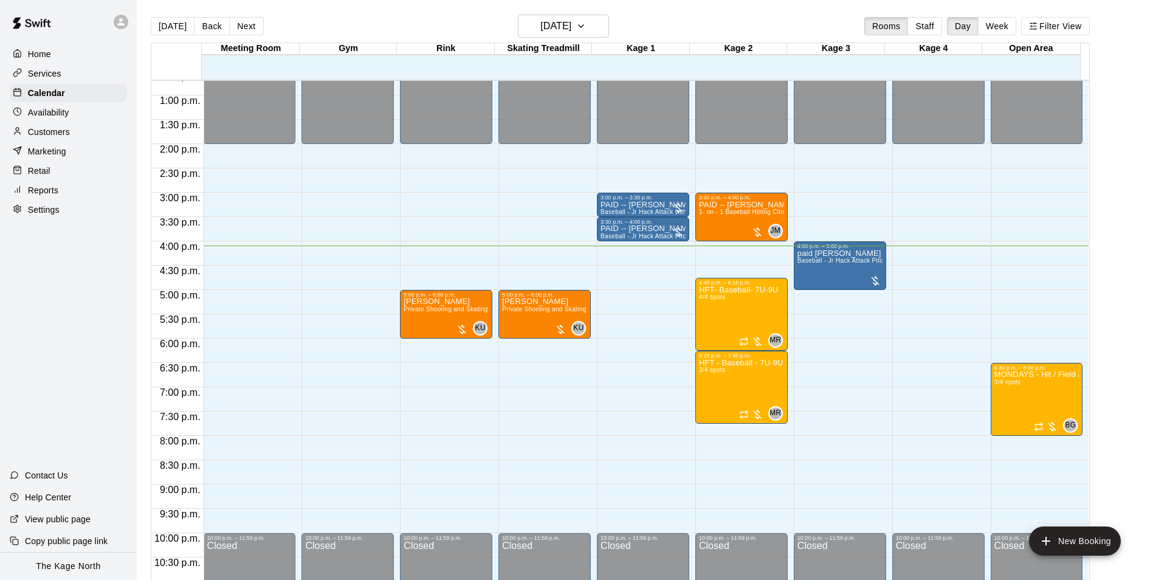
click at [575, 13] on main "[DATE] Back [DATE][DATE] Rooms Staff Day Week Filter View Meeting Room 13 Mon G…" at bounding box center [645, 299] width 1016 height 599
click at [571, 21] on h6 "[DATE]" at bounding box center [555, 26] width 31 height 17
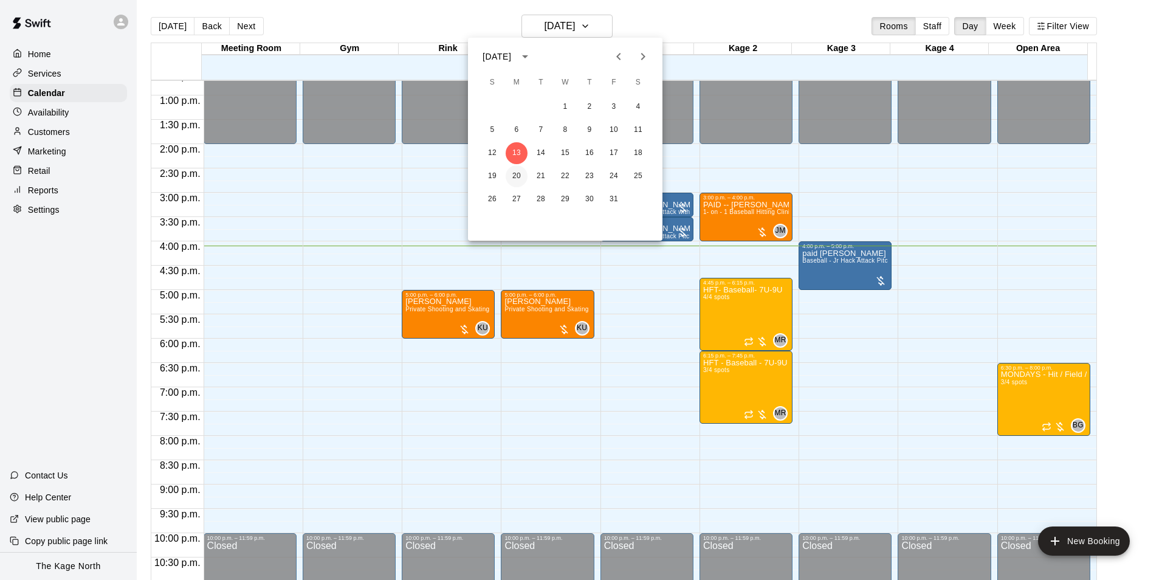
click at [515, 176] on button "20" at bounding box center [517, 176] width 22 height 22
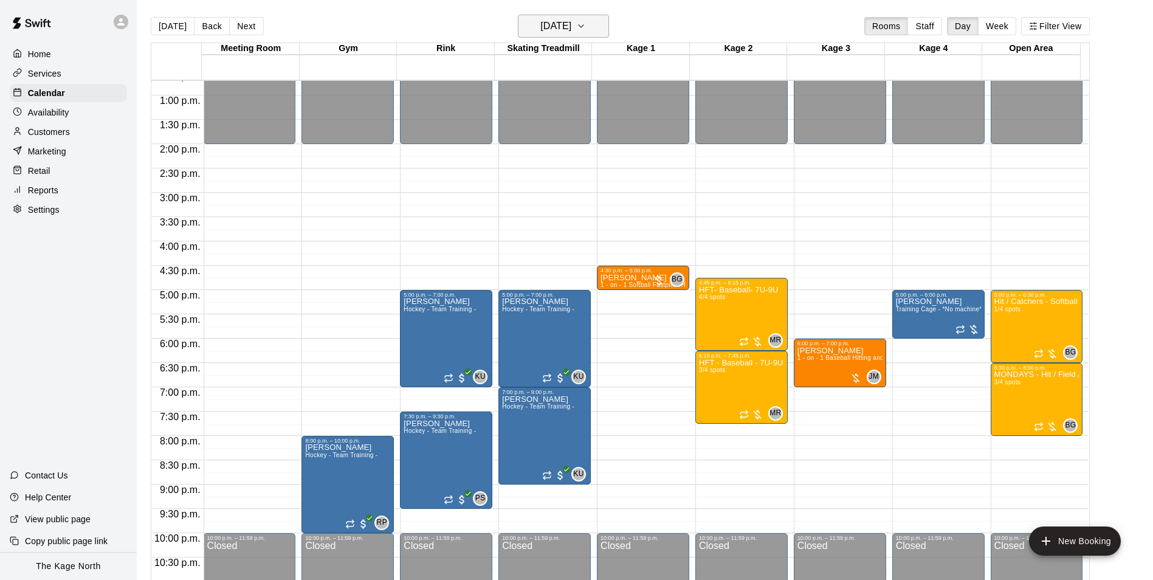
click at [571, 23] on h6 "[DATE]" at bounding box center [555, 26] width 31 height 17
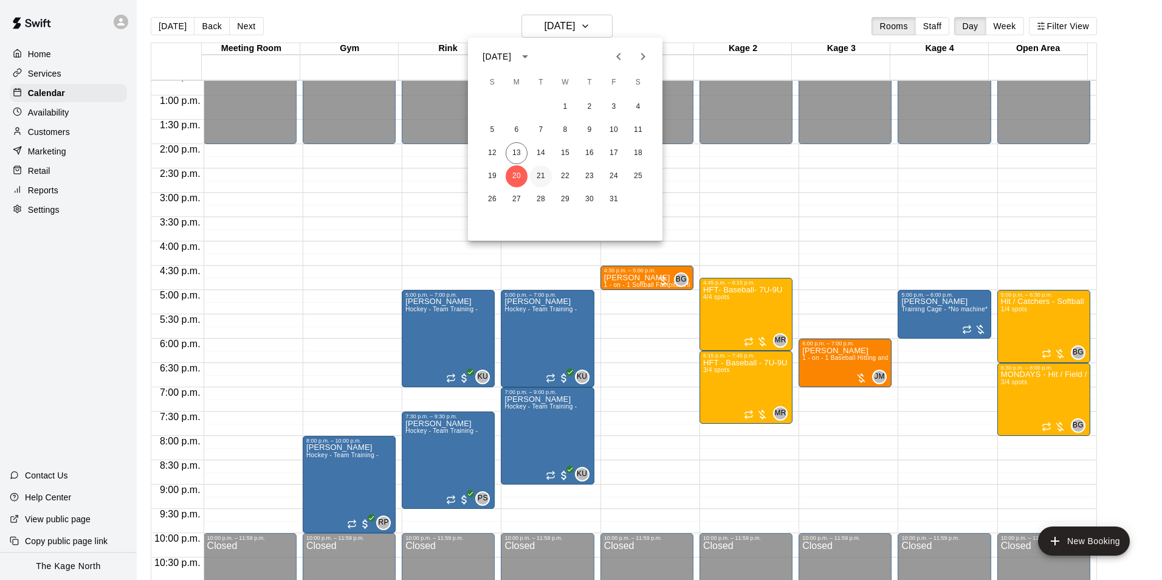
click at [544, 176] on button "21" at bounding box center [541, 176] width 22 height 22
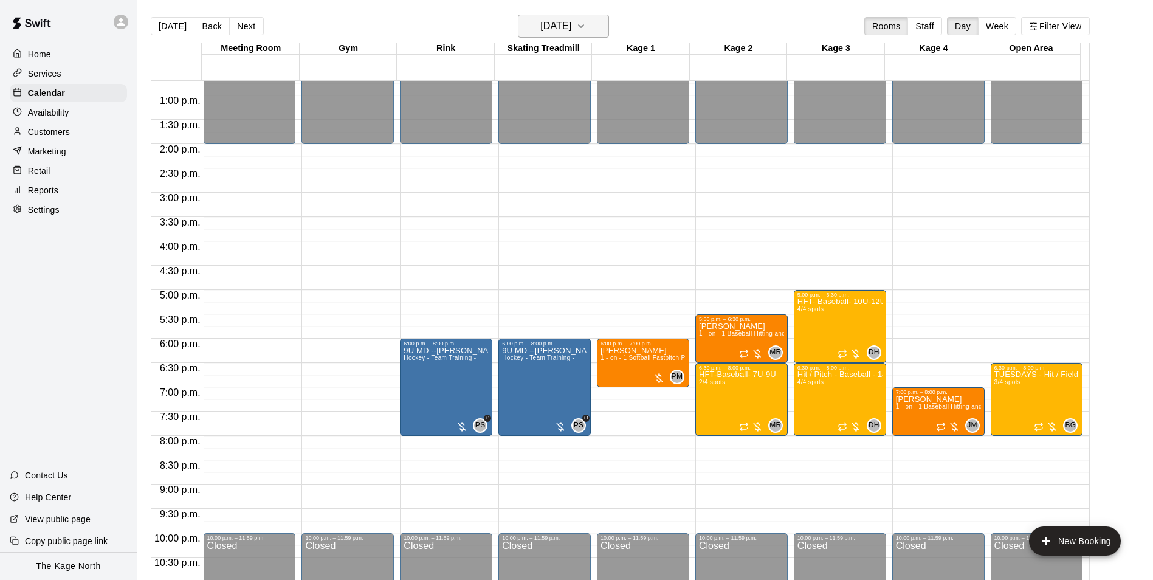
click at [568, 25] on h6 "[DATE]" at bounding box center [555, 26] width 31 height 17
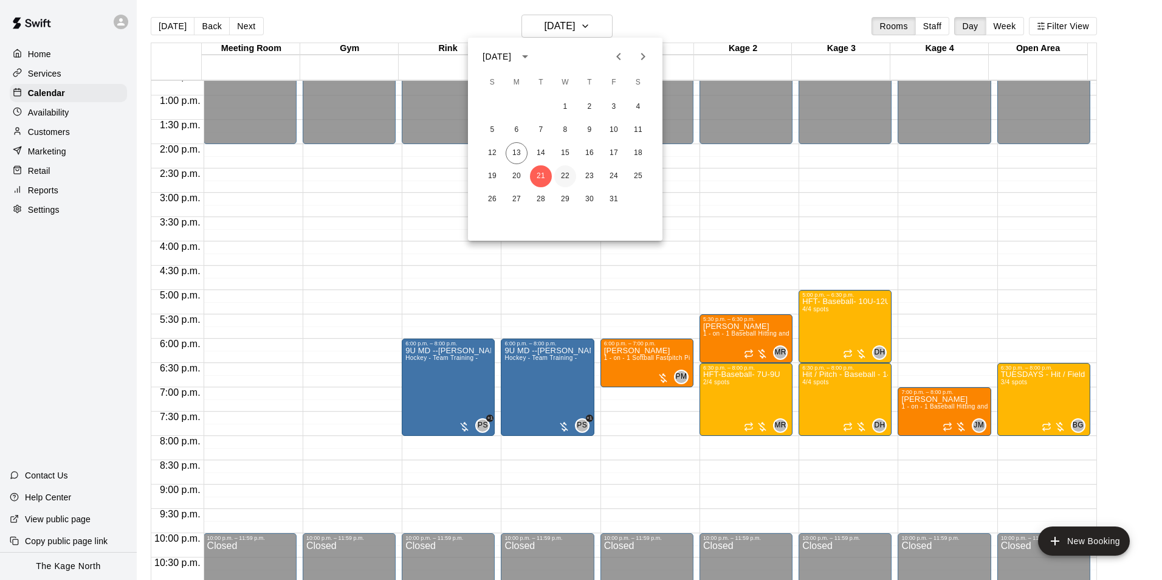
click at [565, 171] on button "22" at bounding box center [565, 176] width 22 height 22
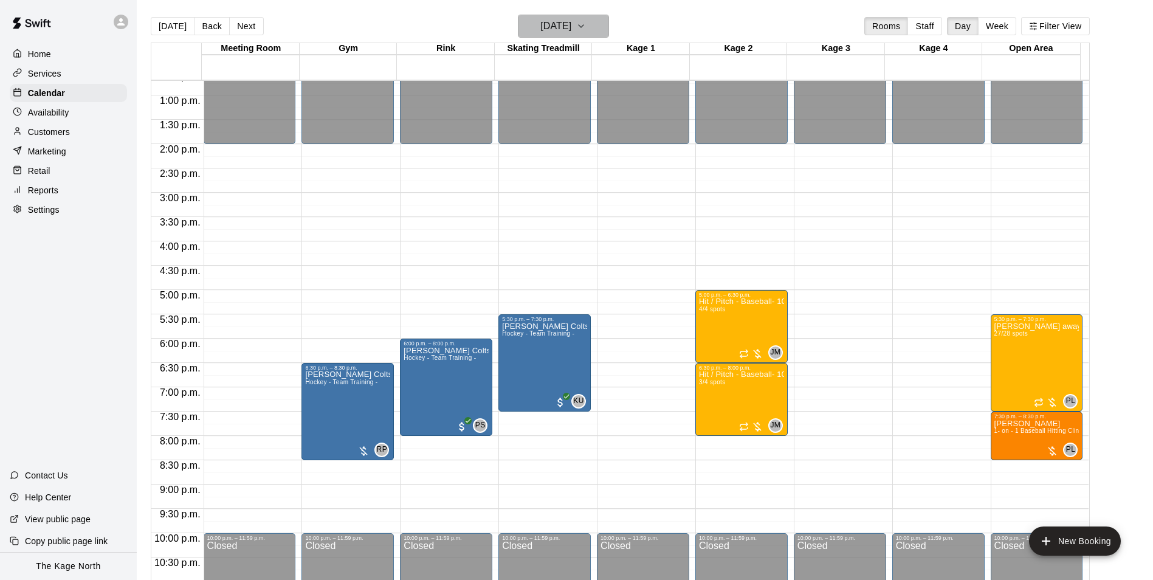
click at [571, 21] on h6 "[DATE]" at bounding box center [555, 26] width 31 height 17
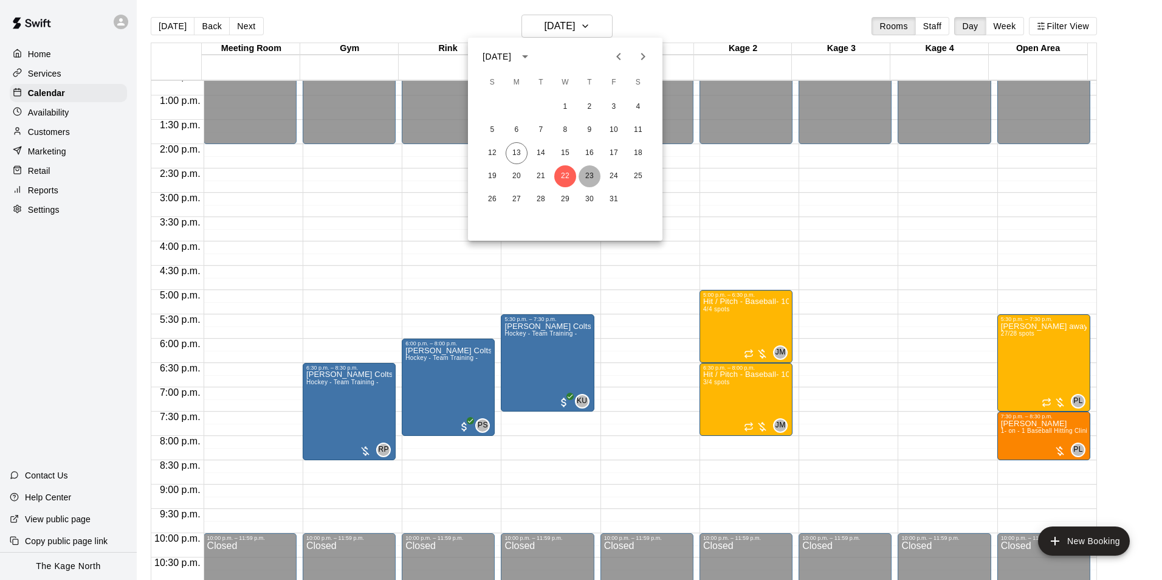
click at [591, 176] on button "23" at bounding box center [589, 176] width 22 height 22
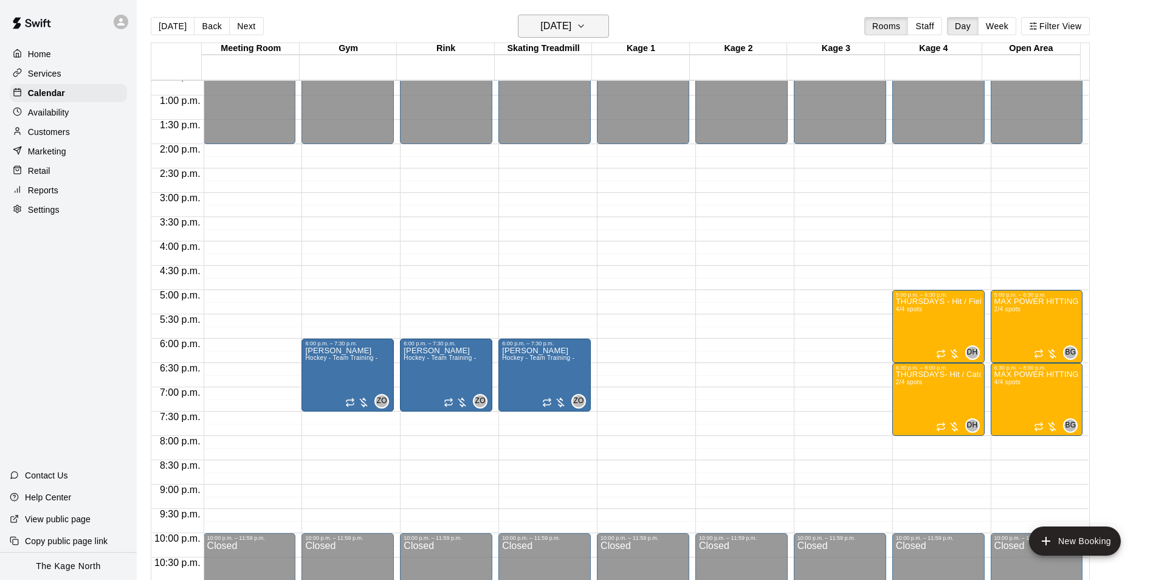
click at [571, 24] on h6 "[DATE]" at bounding box center [555, 26] width 31 height 17
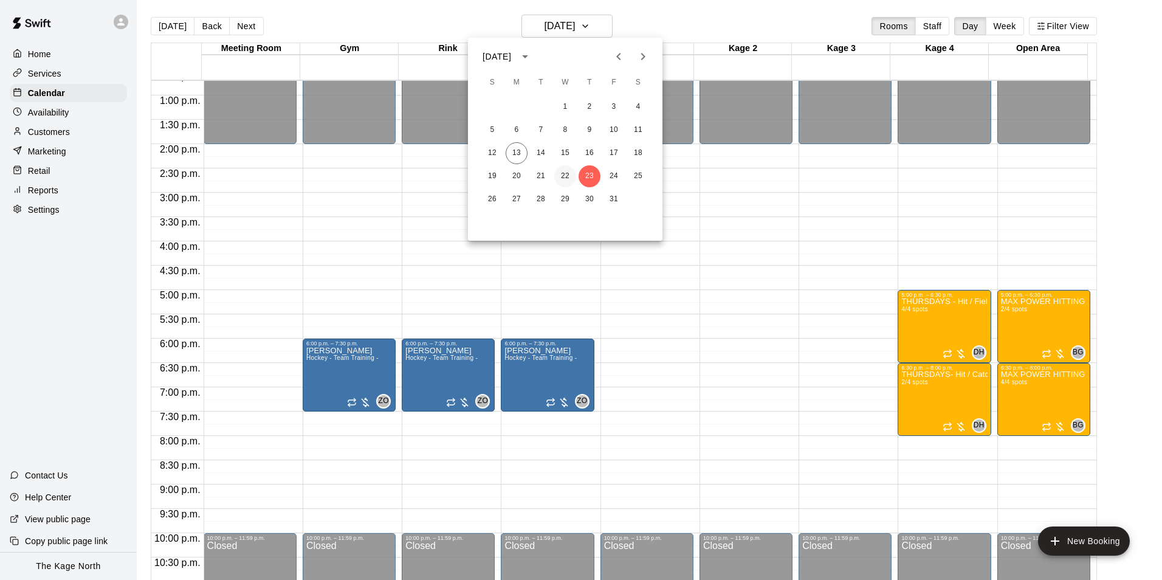
click at [565, 176] on button "22" at bounding box center [565, 176] width 22 height 22
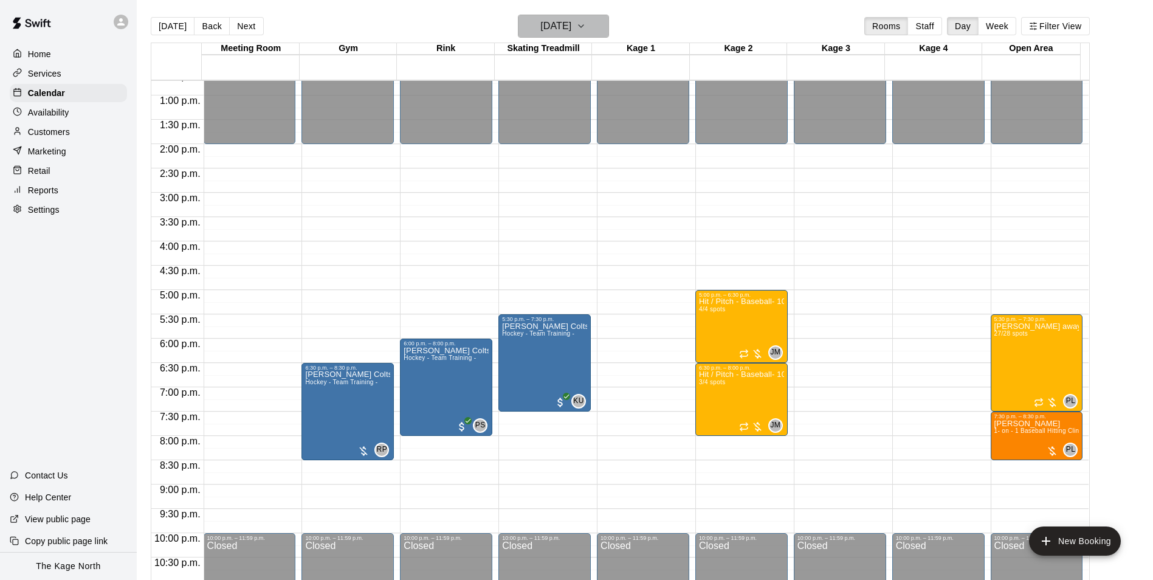
click at [571, 21] on h6 "[DATE]" at bounding box center [555, 26] width 31 height 17
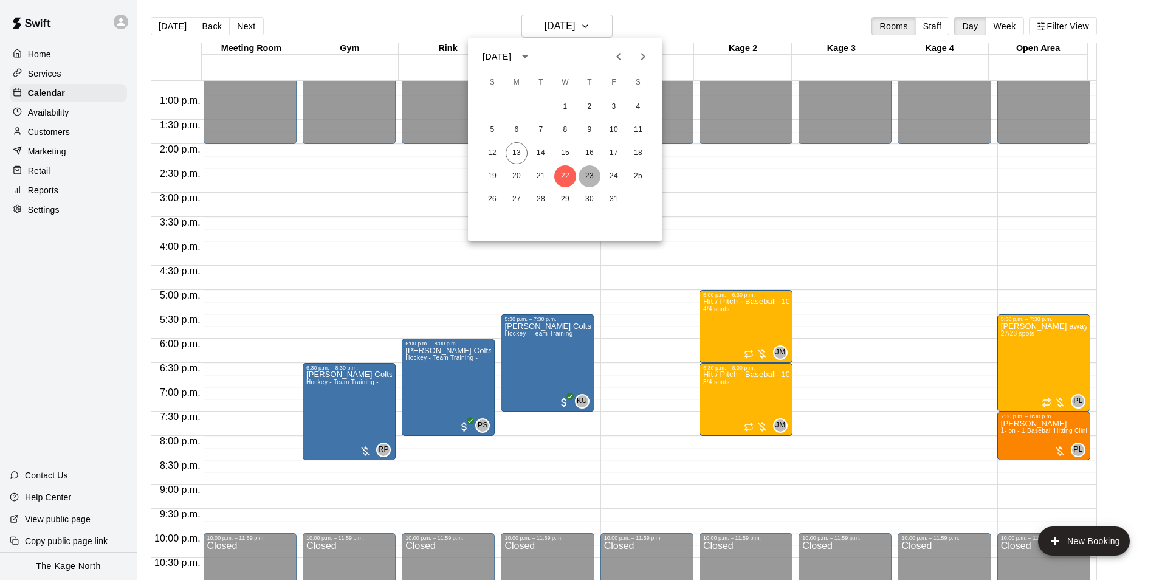
click at [589, 177] on button "23" at bounding box center [589, 176] width 22 height 22
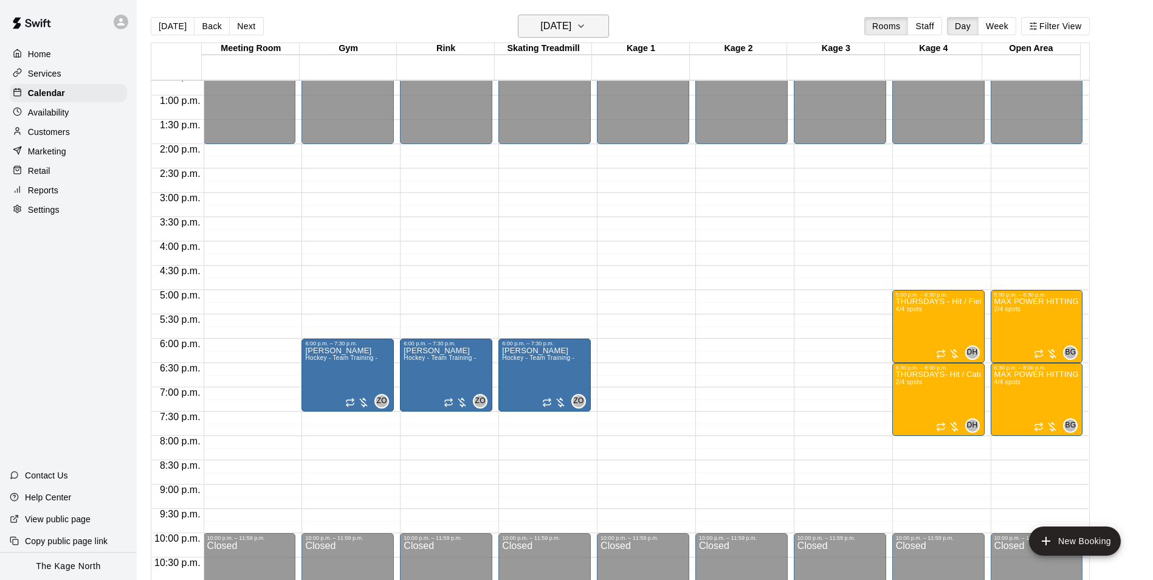
click at [571, 26] on h6 "[DATE]" at bounding box center [555, 26] width 31 height 17
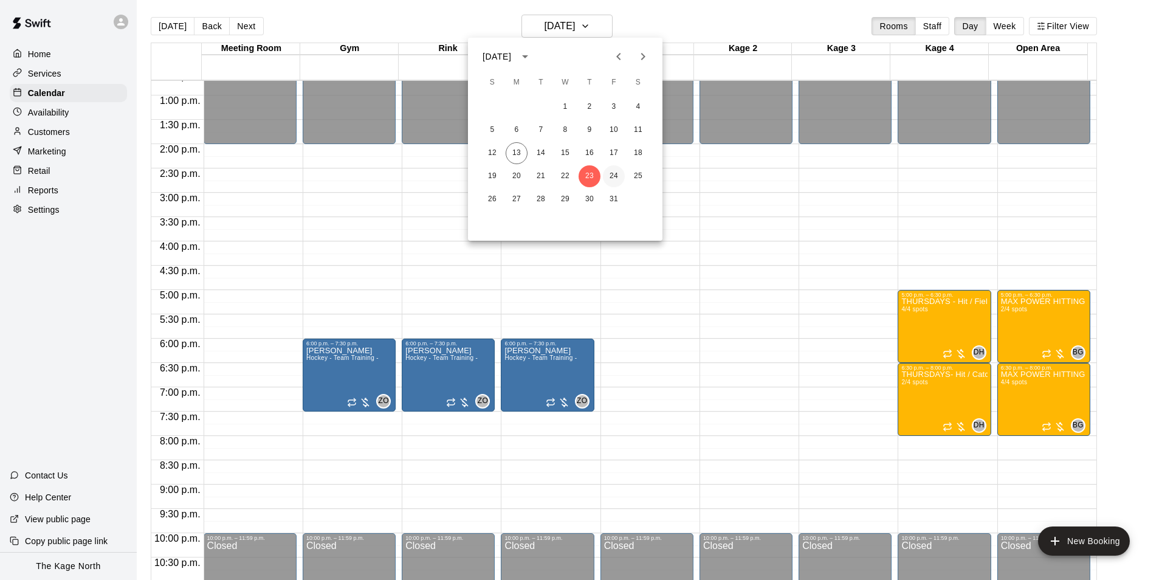
click at [611, 176] on button "24" at bounding box center [614, 176] width 22 height 22
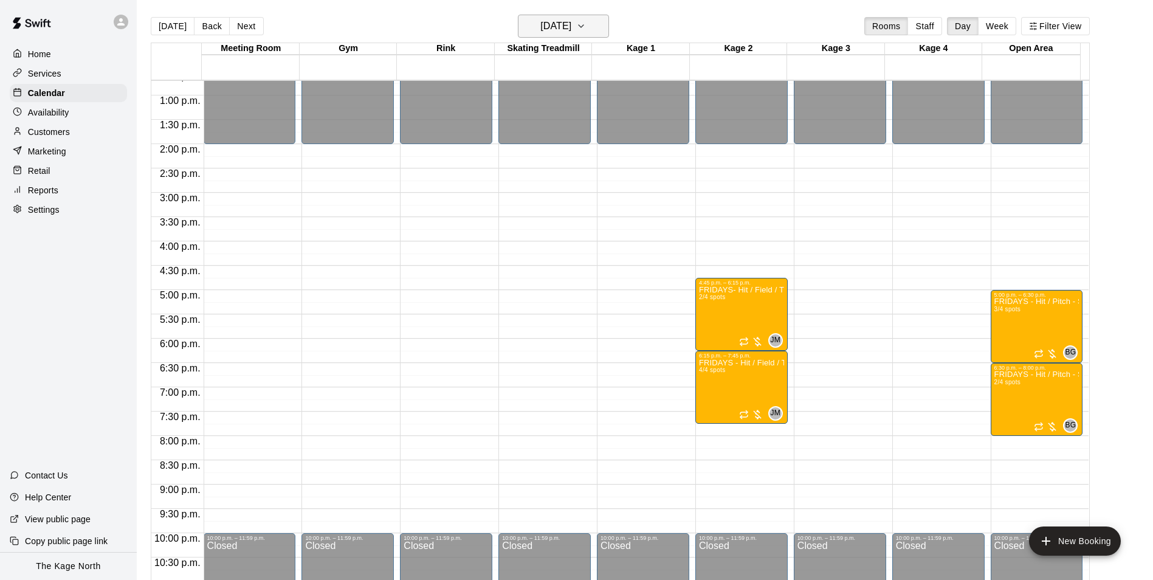
click at [571, 25] on h6 "[DATE]" at bounding box center [555, 26] width 31 height 17
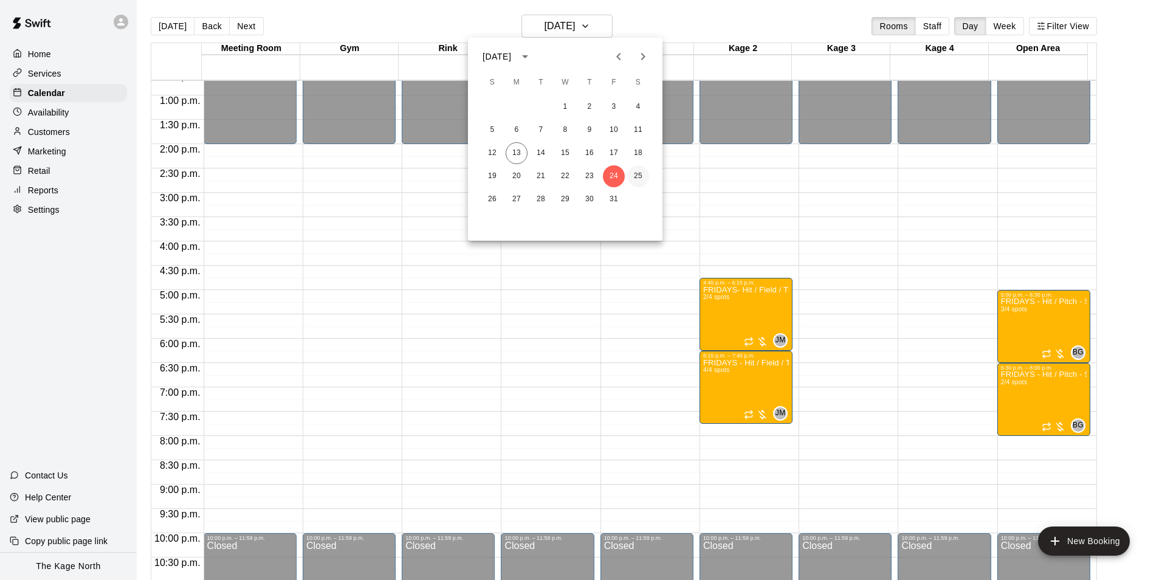
click at [641, 176] on button "25" at bounding box center [638, 176] width 22 height 22
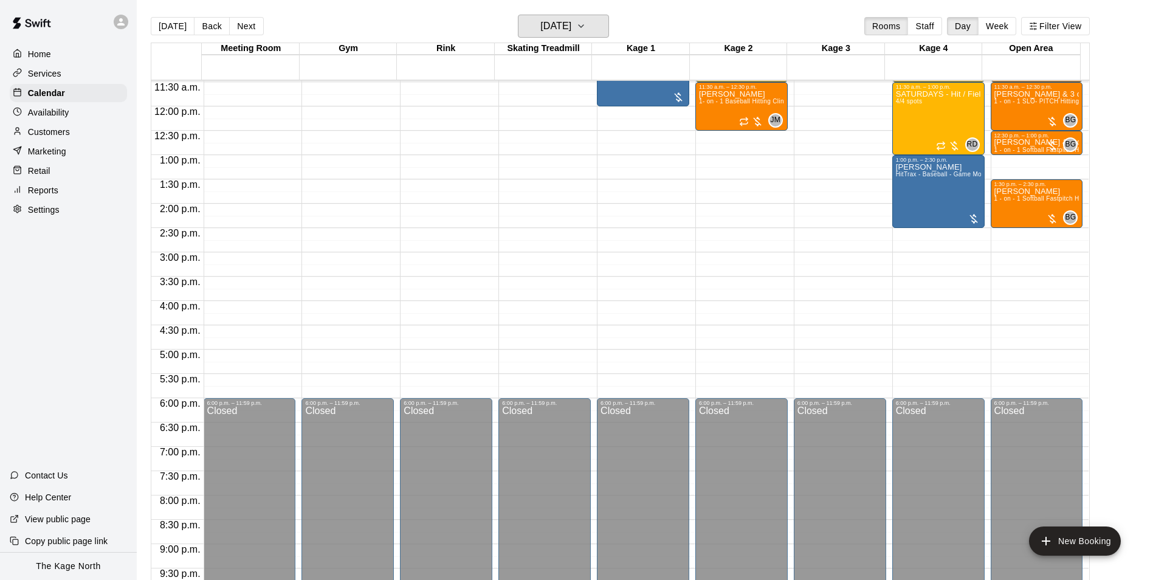
scroll to position [435, 0]
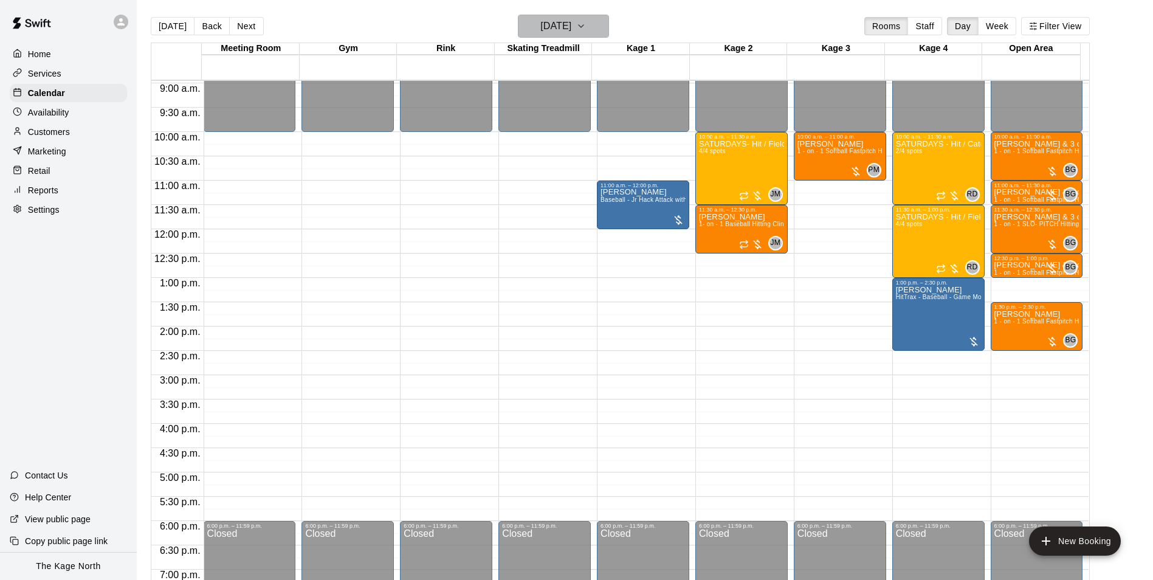
click at [570, 18] on h6 "[DATE]" at bounding box center [555, 26] width 31 height 17
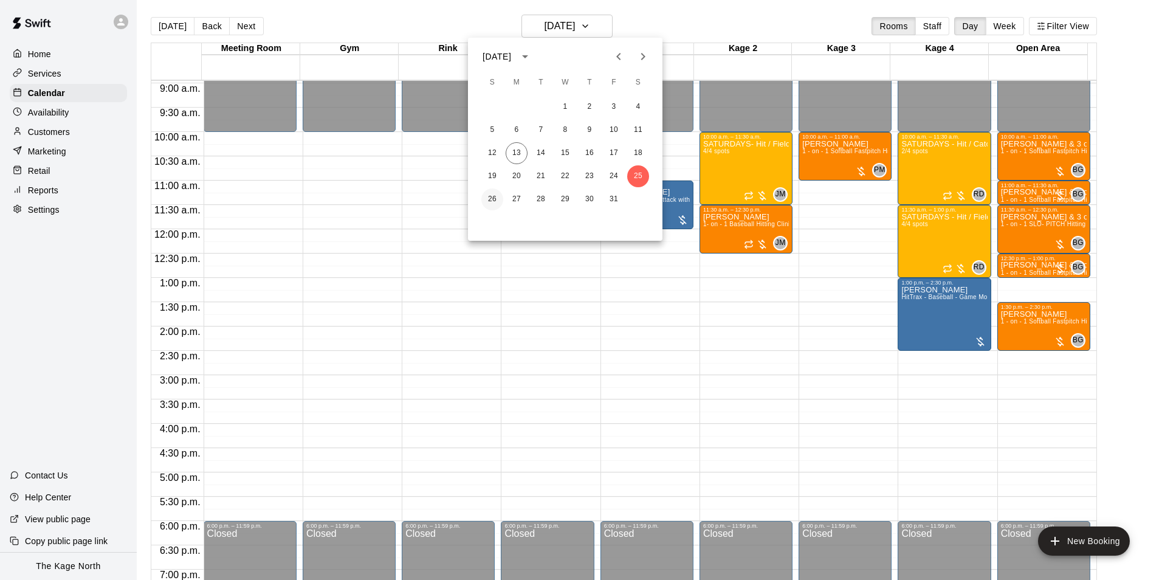
click at [495, 196] on button "26" at bounding box center [492, 199] width 22 height 22
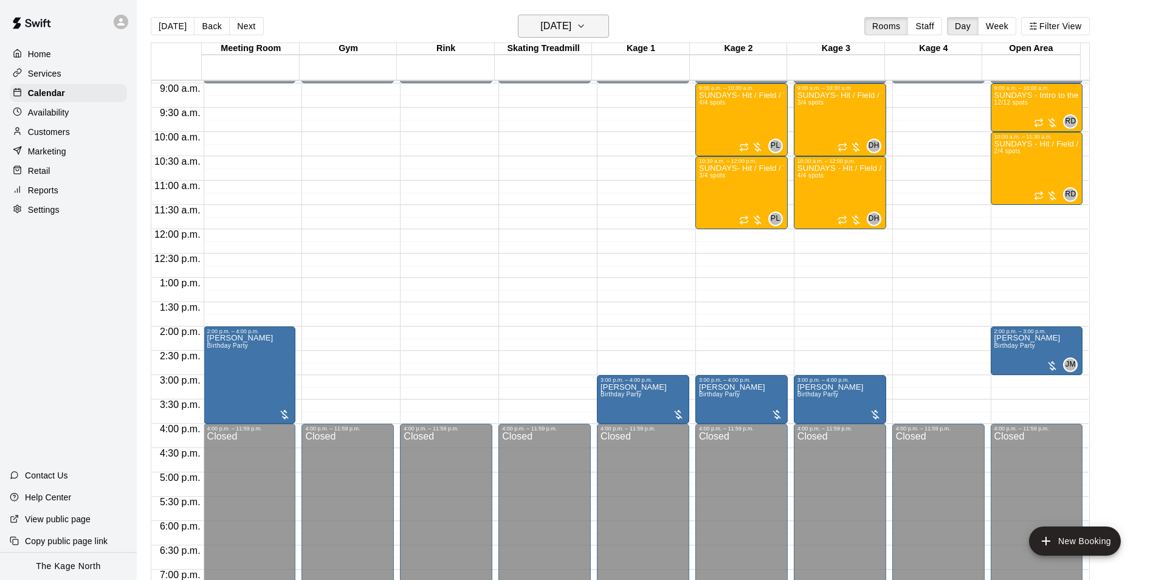
click at [571, 28] on h6 "[DATE]" at bounding box center [555, 26] width 31 height 17
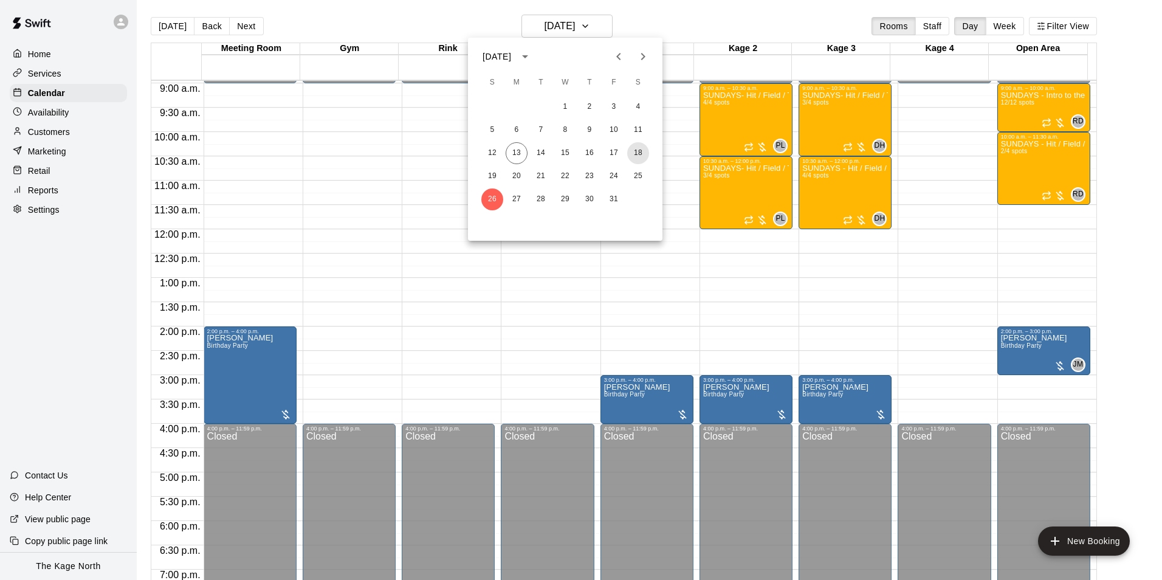
click at [637, 148] on button "18" at bounding box center [638, 153] width 22 height 22
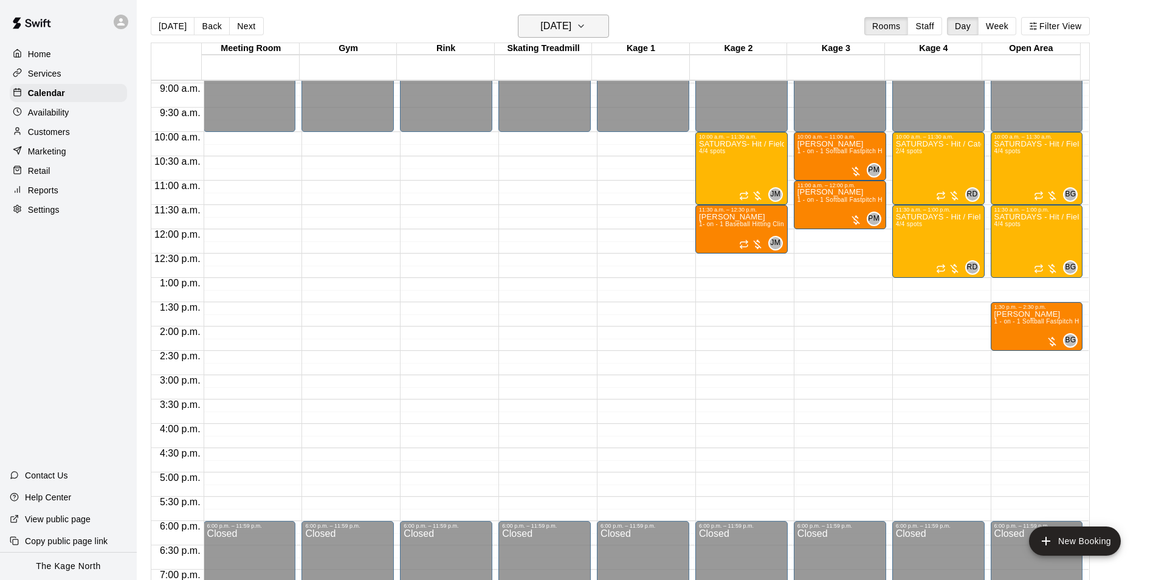
click at [571, 22] on h6 "[DATE]" at bounding box center [555, 26] width 31 height 17
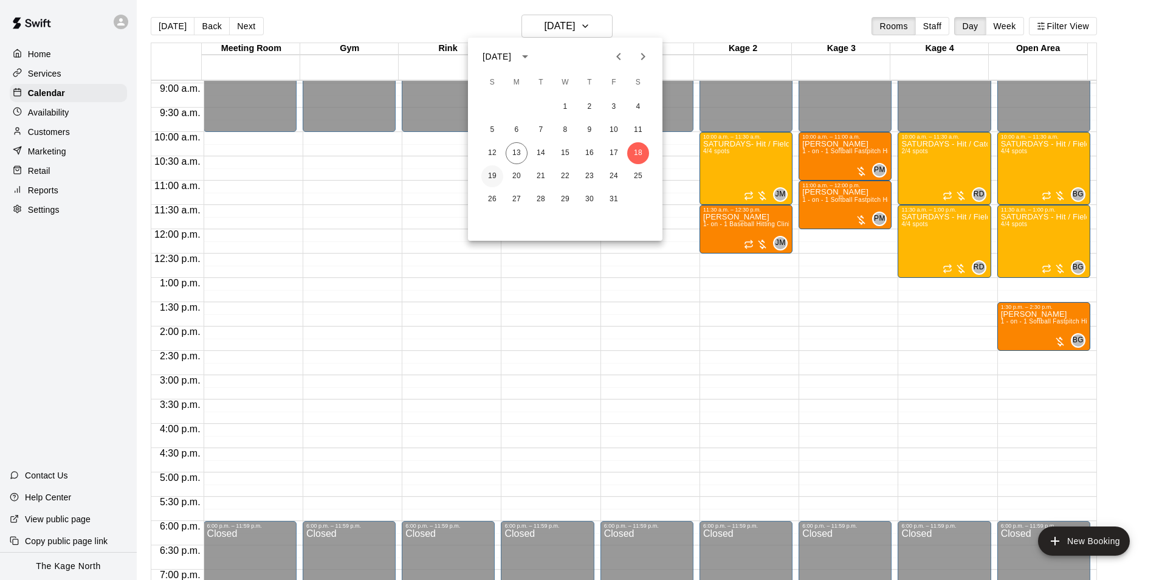
click at [488, 176] on button "19" at bounding box center [492, 176] width 22 height 22
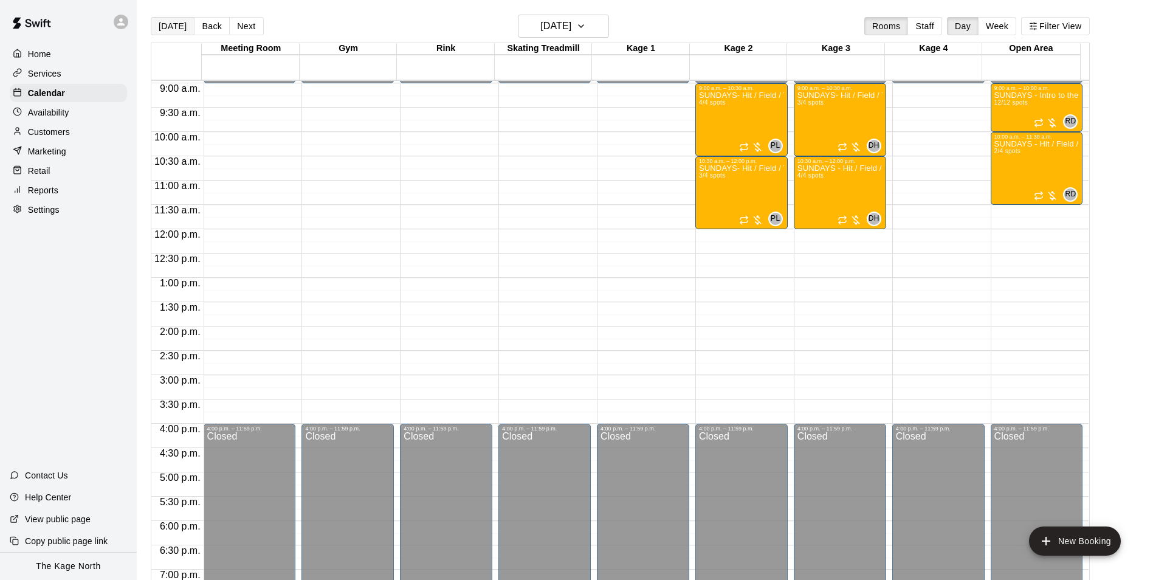
click at [182, 26] on button "[DATE]" at bounding box center [173, 26] width 44 height 18
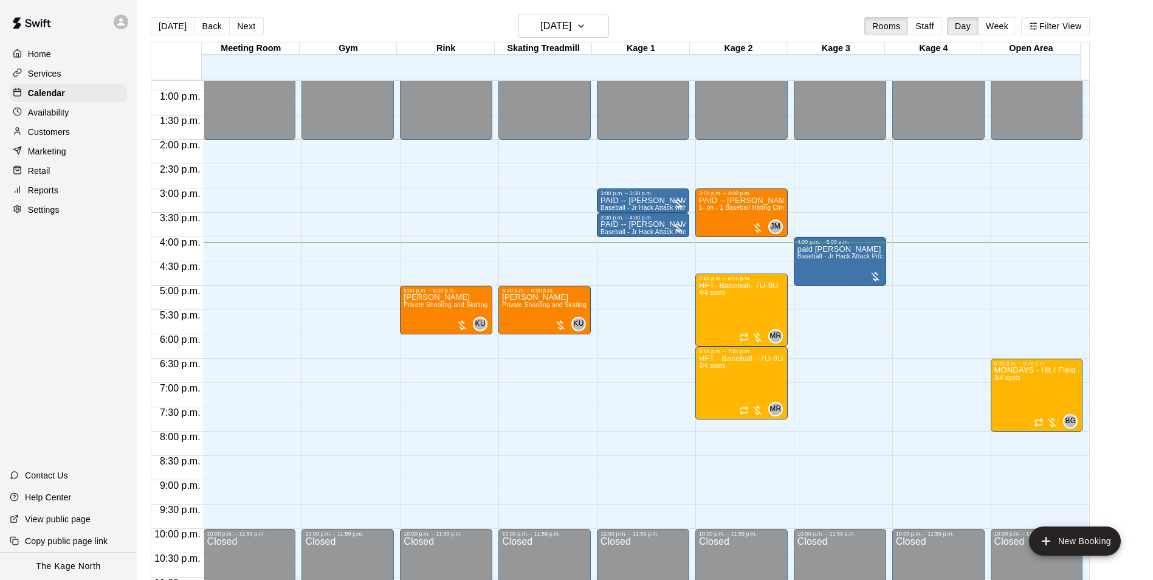
scroll to position [655, 0]
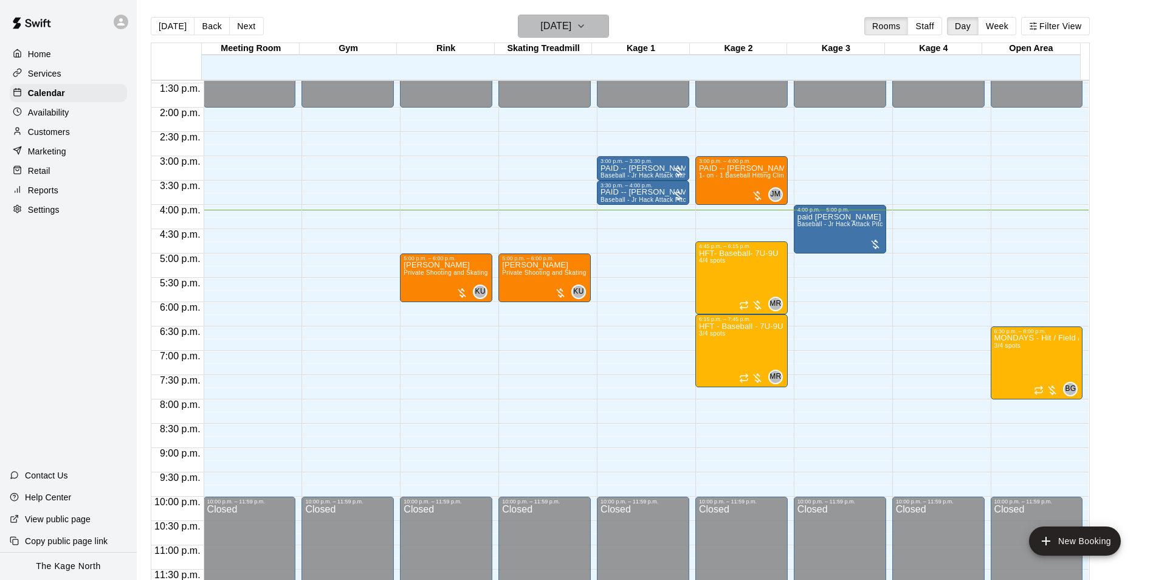
click at [571, 31] on h6 "[DATE]" at bounding box center [555, 26] width 31 height 17
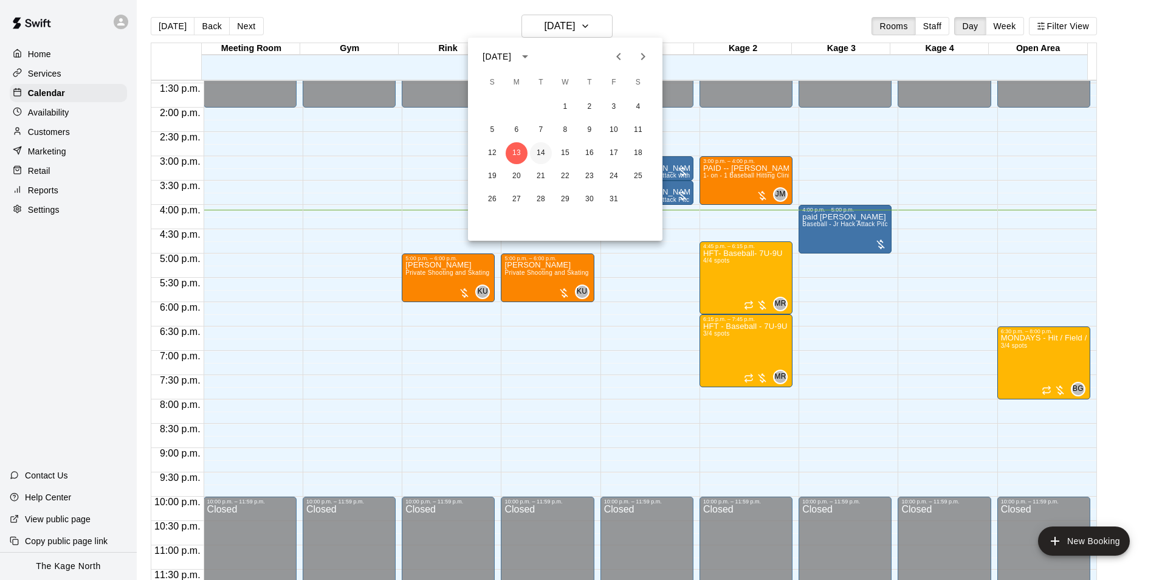
click at [544, 151] on button "14" at bounding box center [541, 153] width 22 height 22
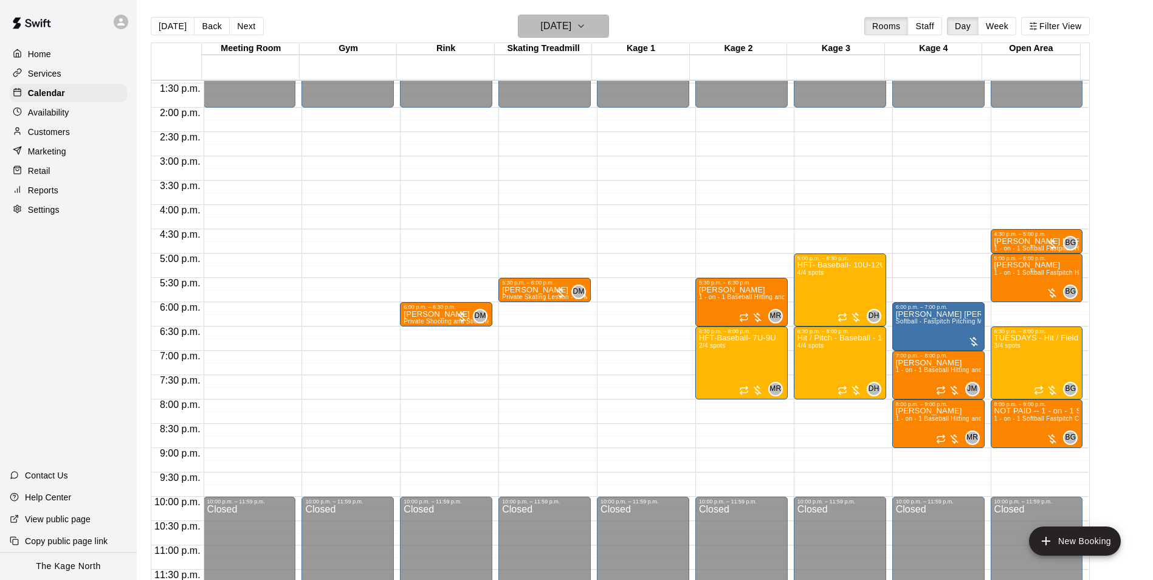
click at [595, 32] on button "[DATE]" at bounding box center [563, 26] width 91 height 23
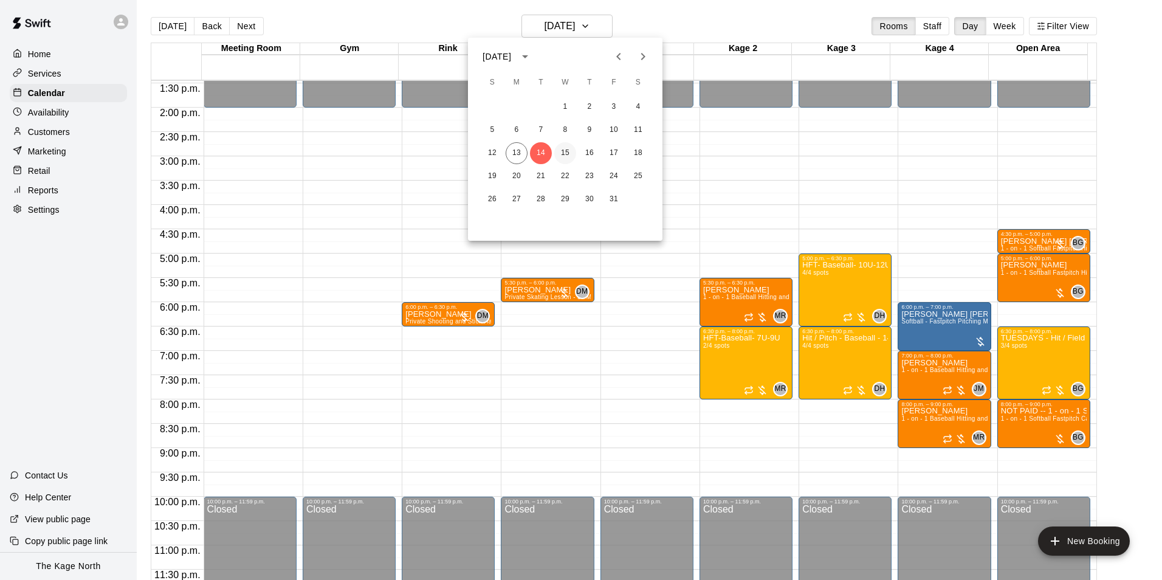
click at [563, 148] on button "15" at bounding box center [565, 153] width 22 height 22
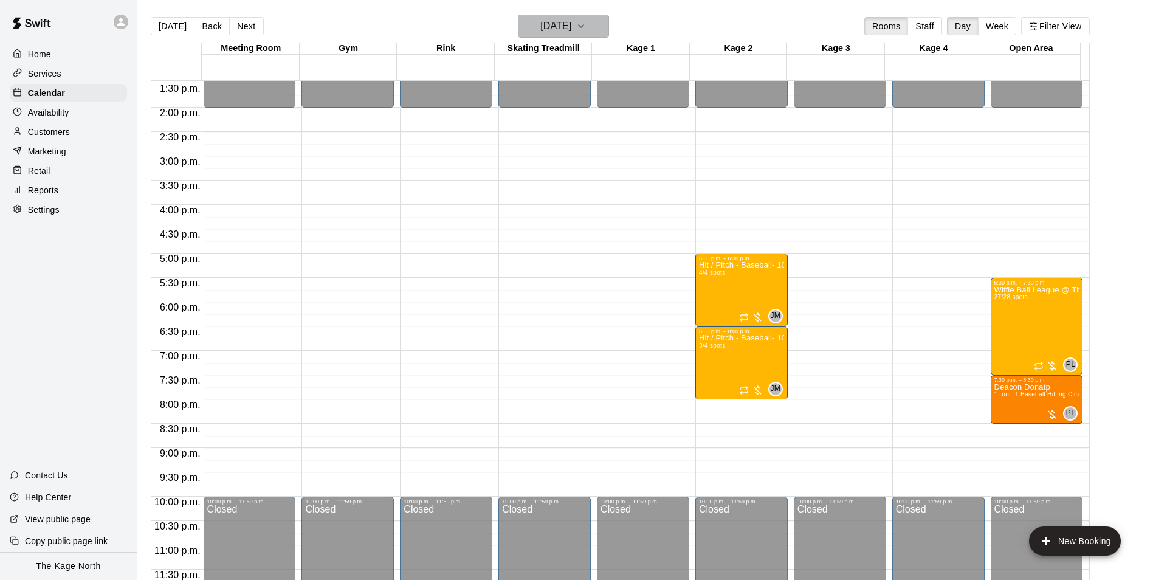
click at [571, 23] on h6 "[DATE]" at bounding box center [555, 26] width 31 height 17
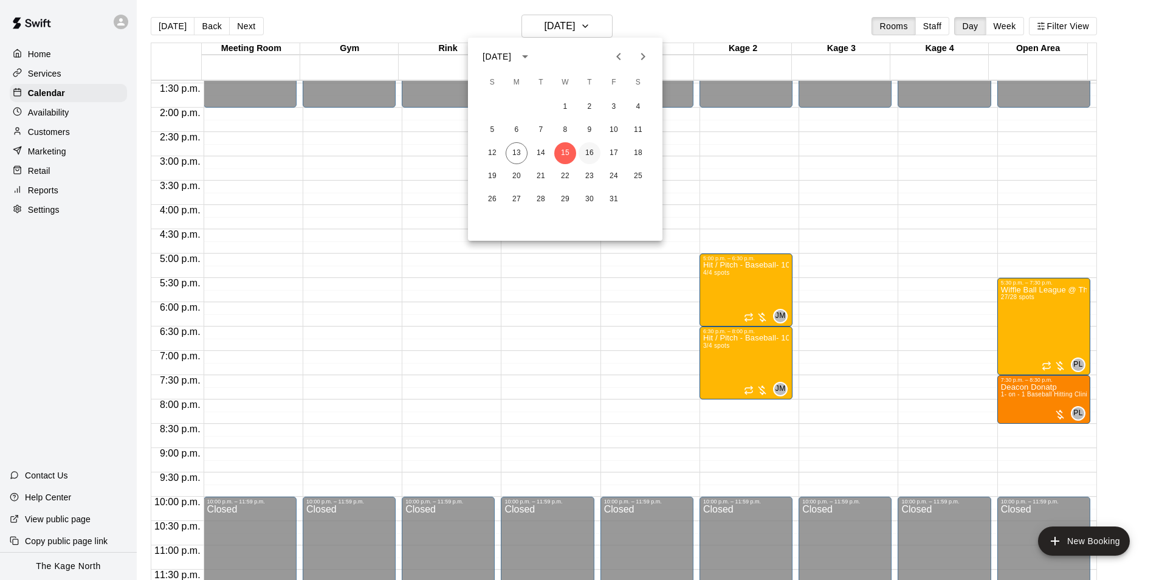
click at [589, 150] on button "16" at bounding box center [589, 153] width 22 height 22
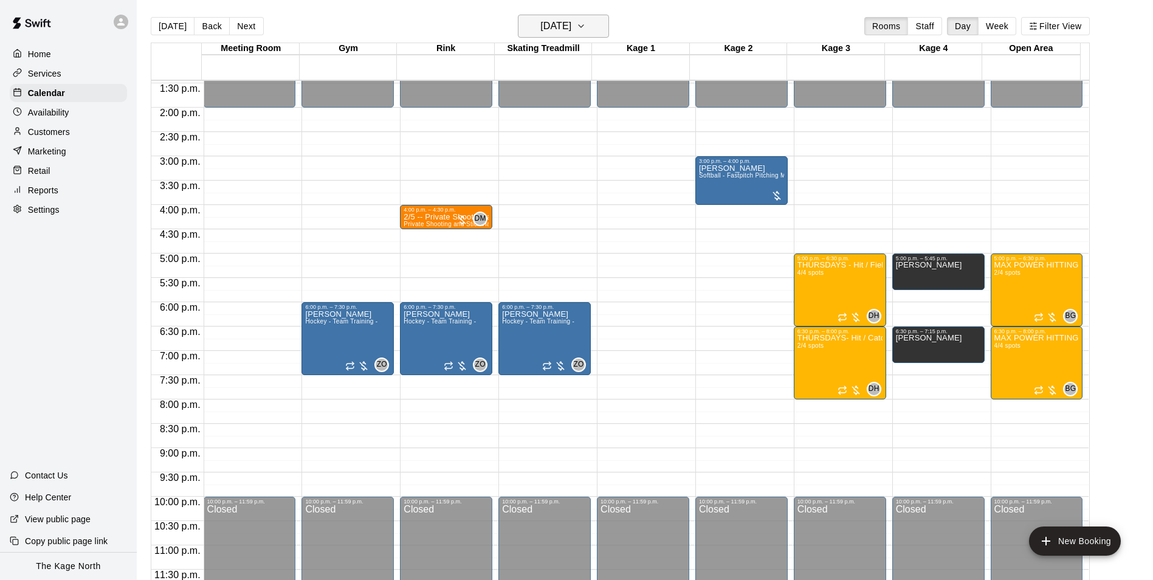
click at [571, 29] on h6 "[DATE]" at bounding box center [555, 26] width 31 height 17
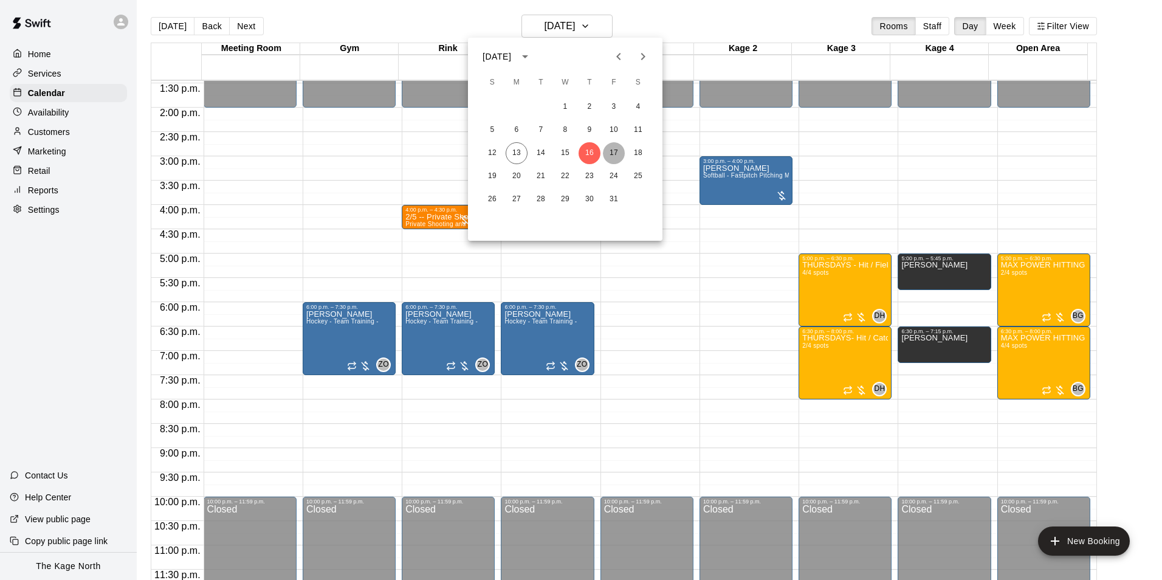
click at [614, 152] on button "17" at bounding box center [614, 153] width 22 height 22
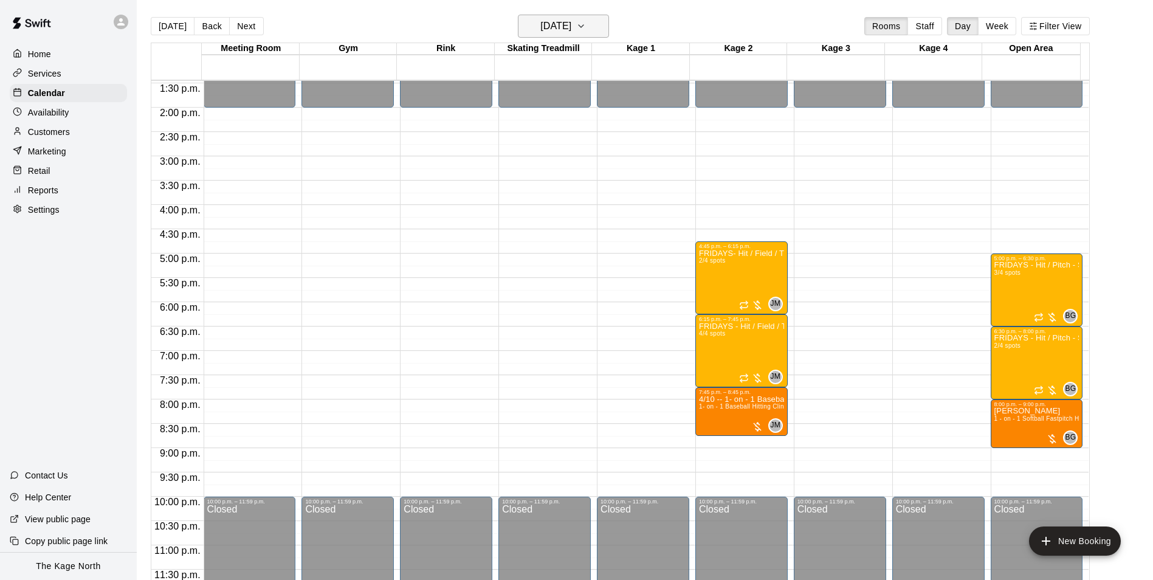
click at [586, 29] on icon "button" at bounding box center [581, 26] width 10 height 15
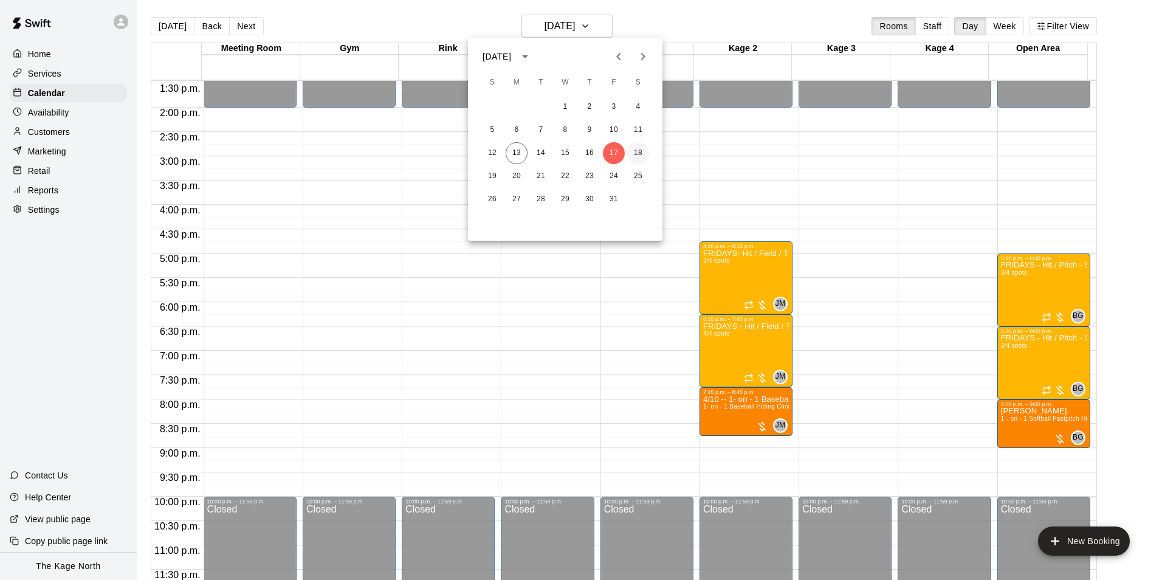
click at [643, 155] on button "18" at bounding box center [638, 153] width 22 height 22
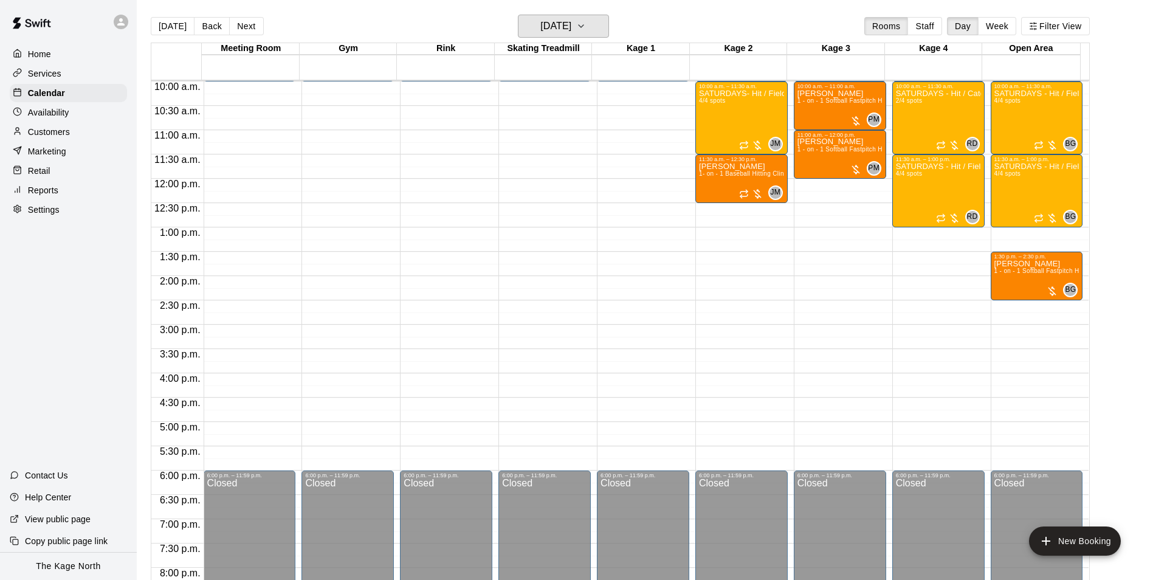
scroll to position [473, 0]
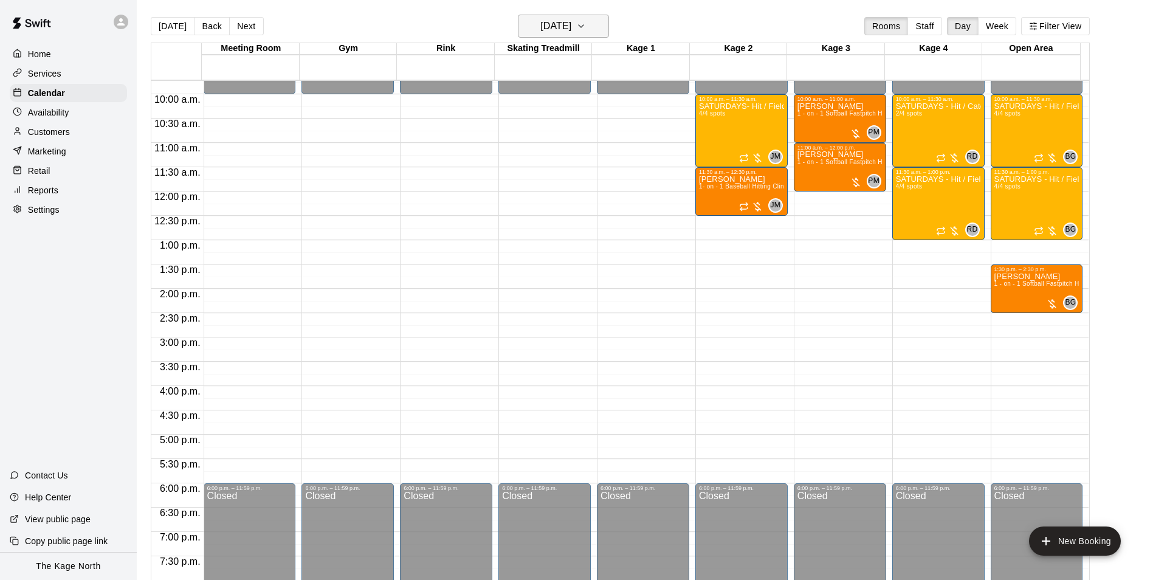
click at [571, 24] on h6 "[DATE]" at bounding box center [555, 26] width 31 height 17
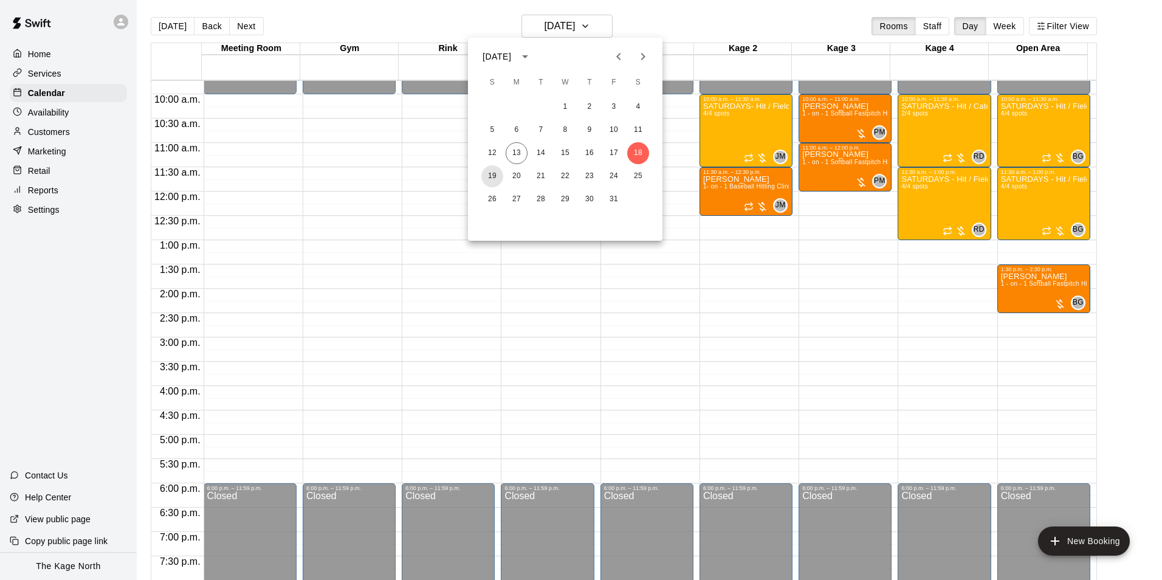
drag, startPoint x: 497, startPoint y: 176, endPoint x: 603, endPoint y: 242, distance: 125.3
click at [497, 176] on button "19" at bounding box center [492, 176] width 22 height 22
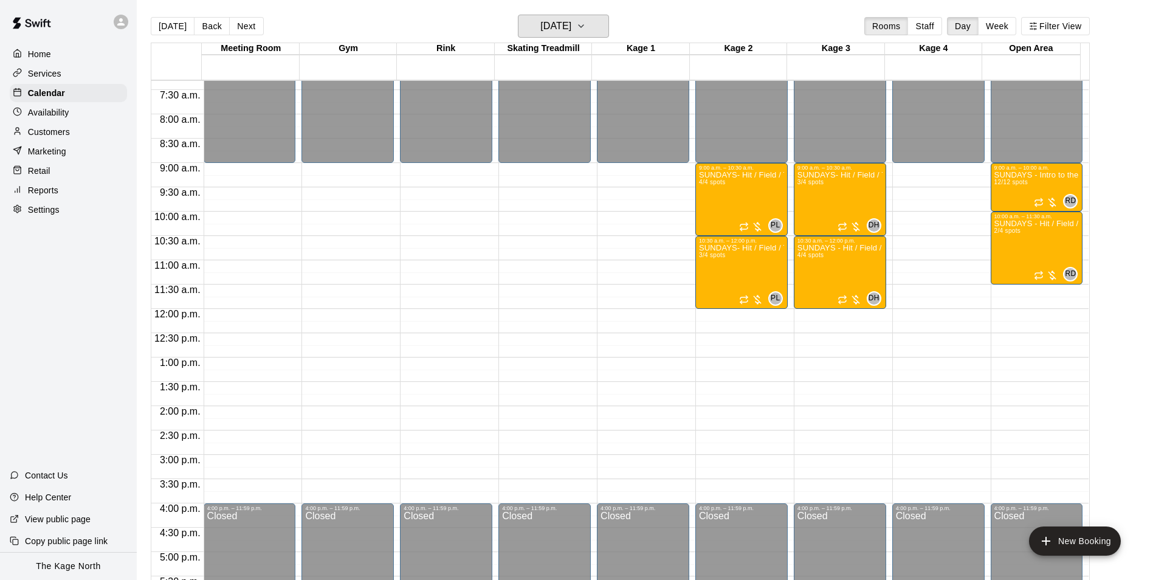
scroll to position [351, 0]
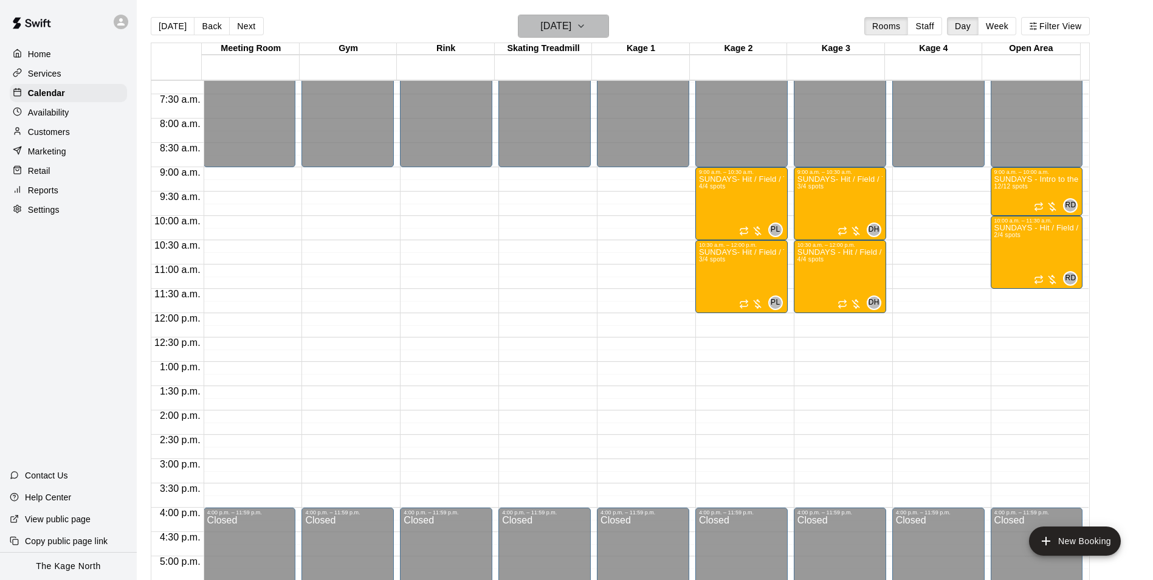
click at [571, 18] on h6 "[DATE]" at bounding box center [555, 26] width 31 height 17
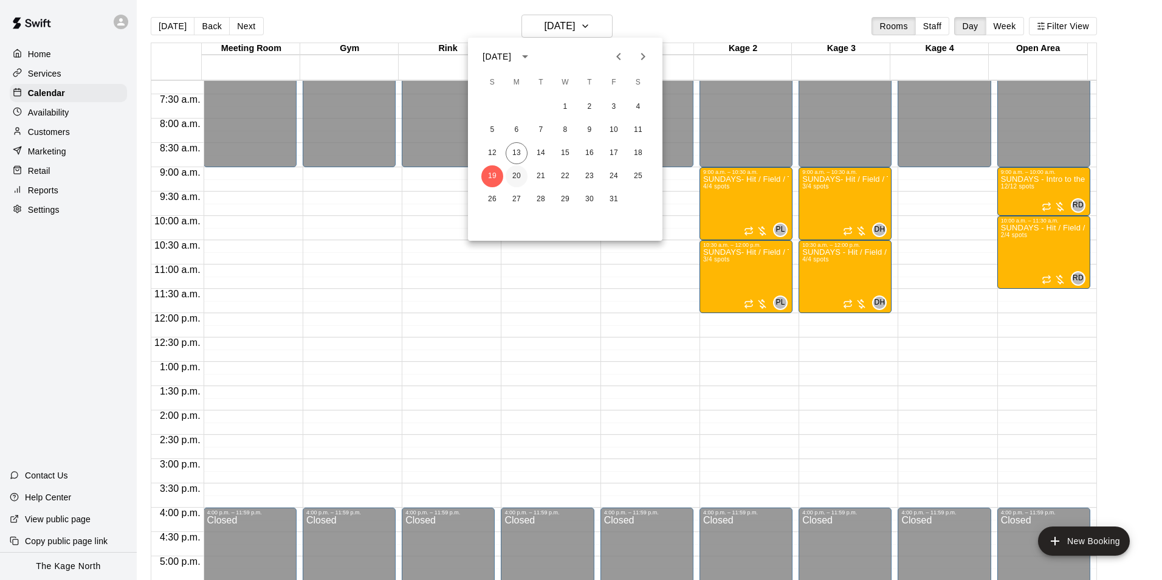
click at [518, 177] on button "20" at bounding box center [517, 176] width 22 height 22
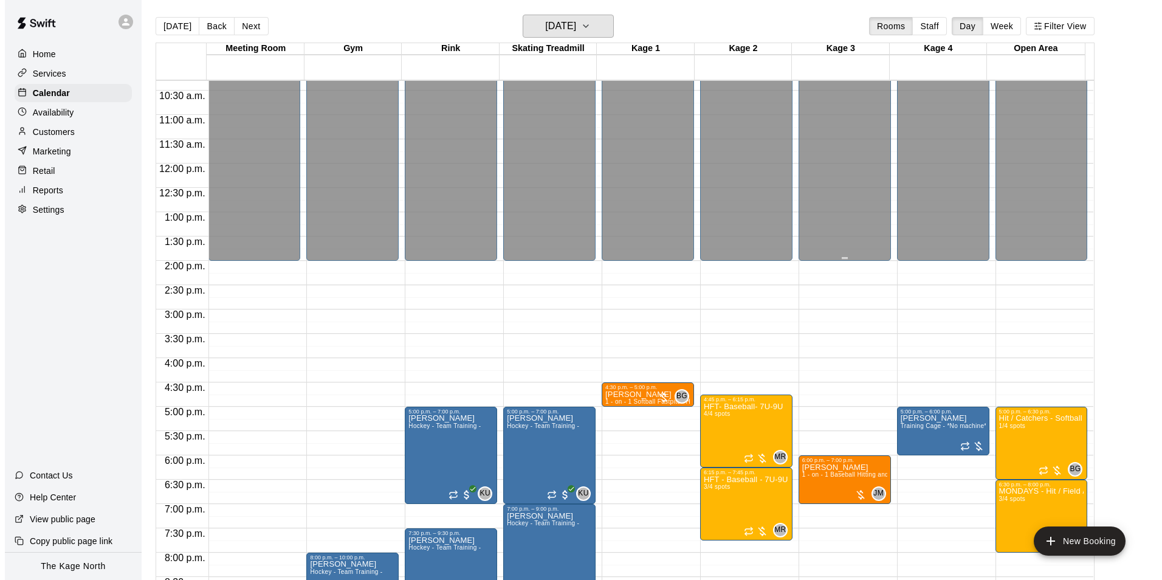
scroll to position [655, 0]
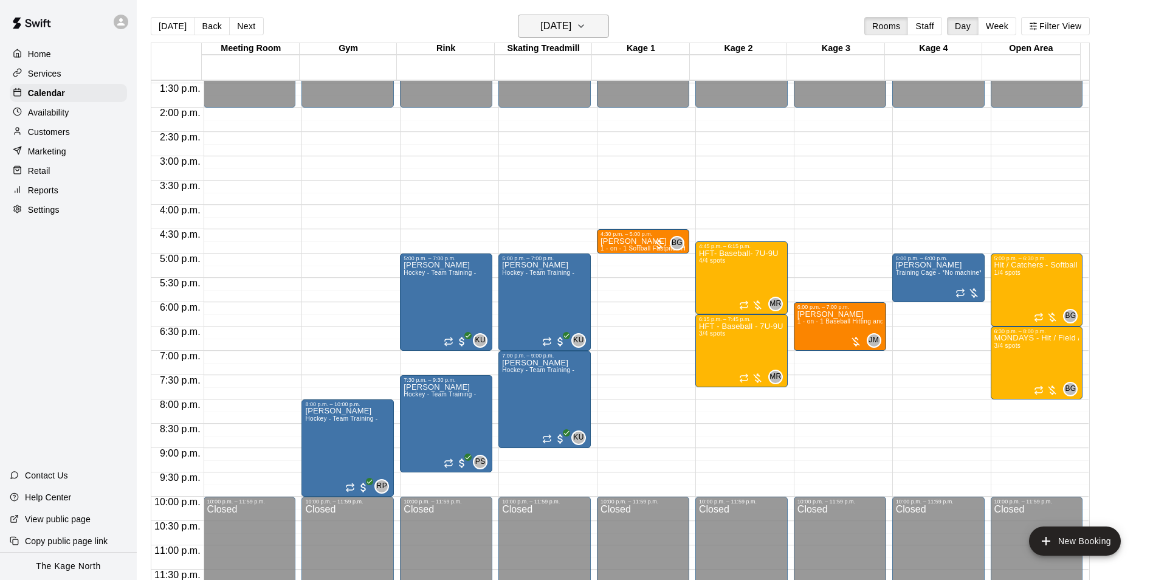
click at [571, 31] on h6 "[DATE]" at bounding box center [555, 26] width 31 height 17
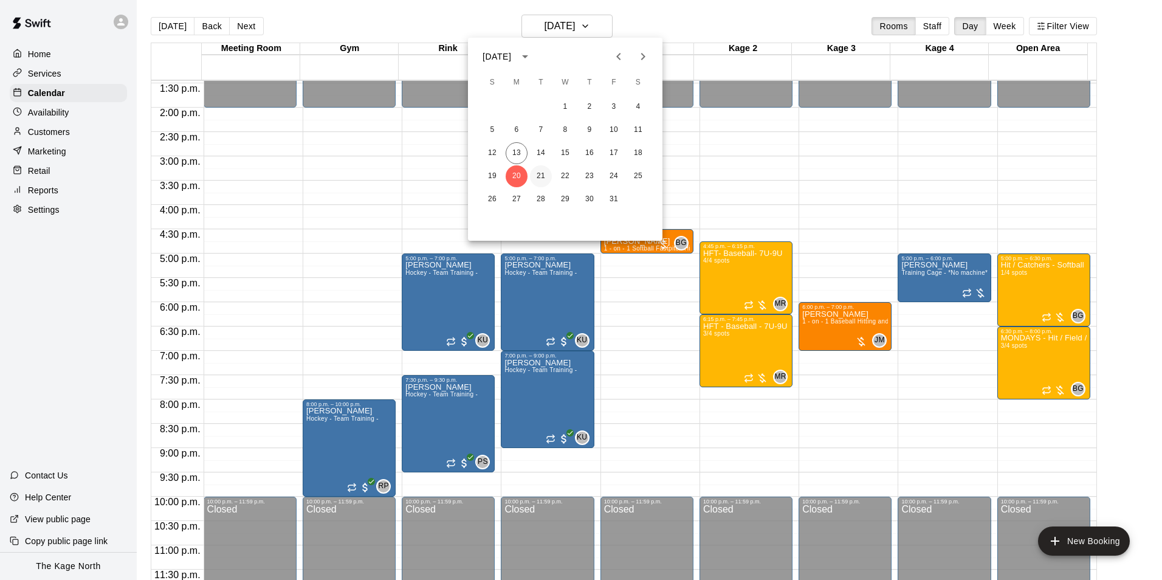
click at [540, 171] on button "21" at bounding box center [541, 176] width 22 height 22
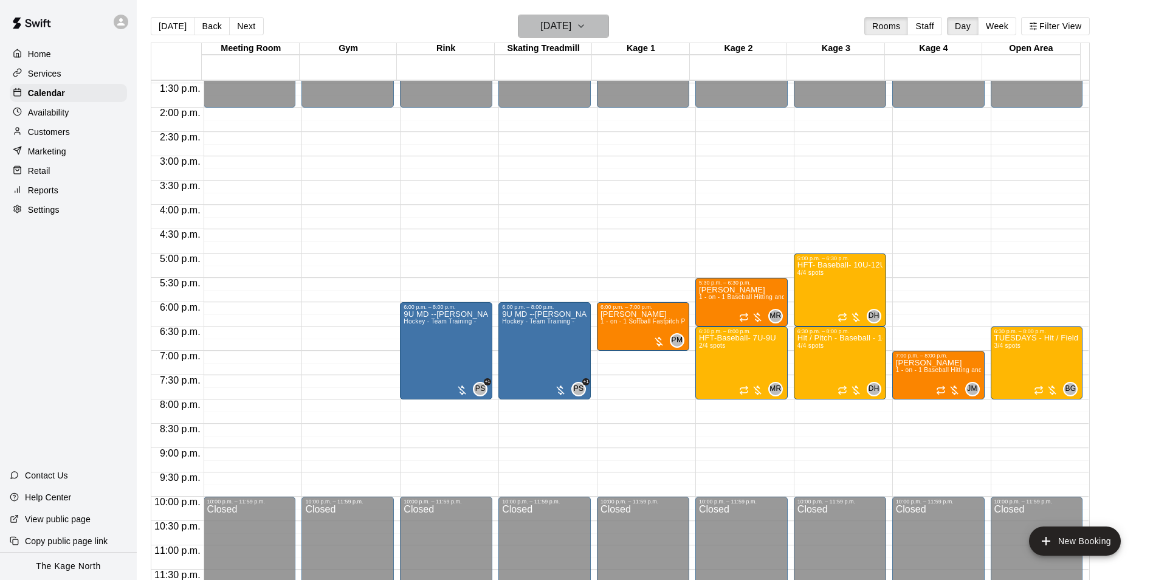
click at [571, 21] on h6 "[DATE]" at bounding box center [555, 26] width 31 height 17
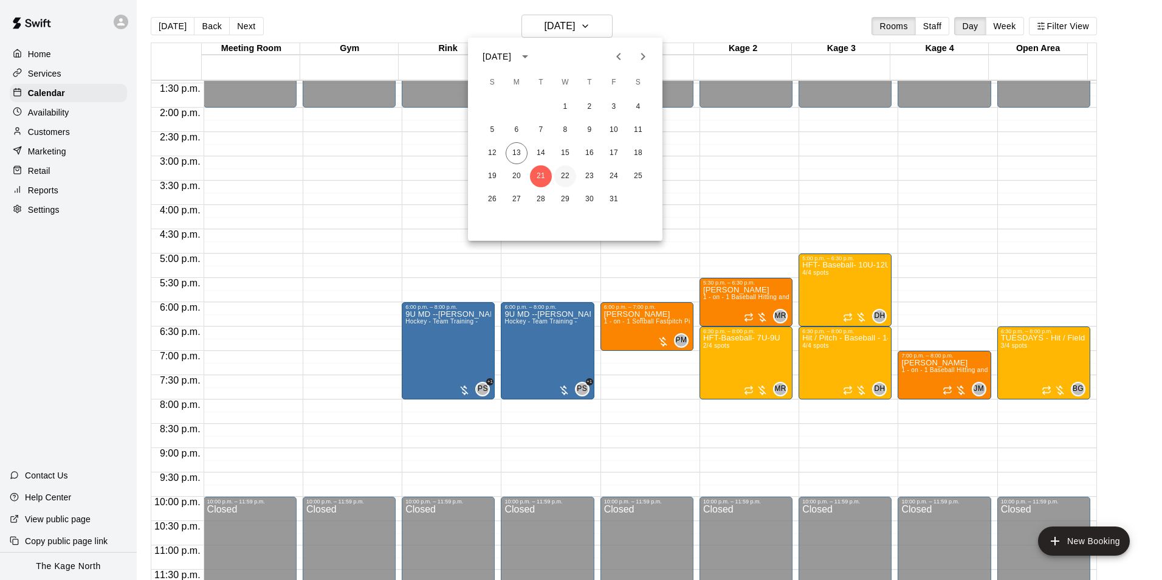
click at [566, 176] on button "22" at bounding box center [565, 176] width 22 height 22
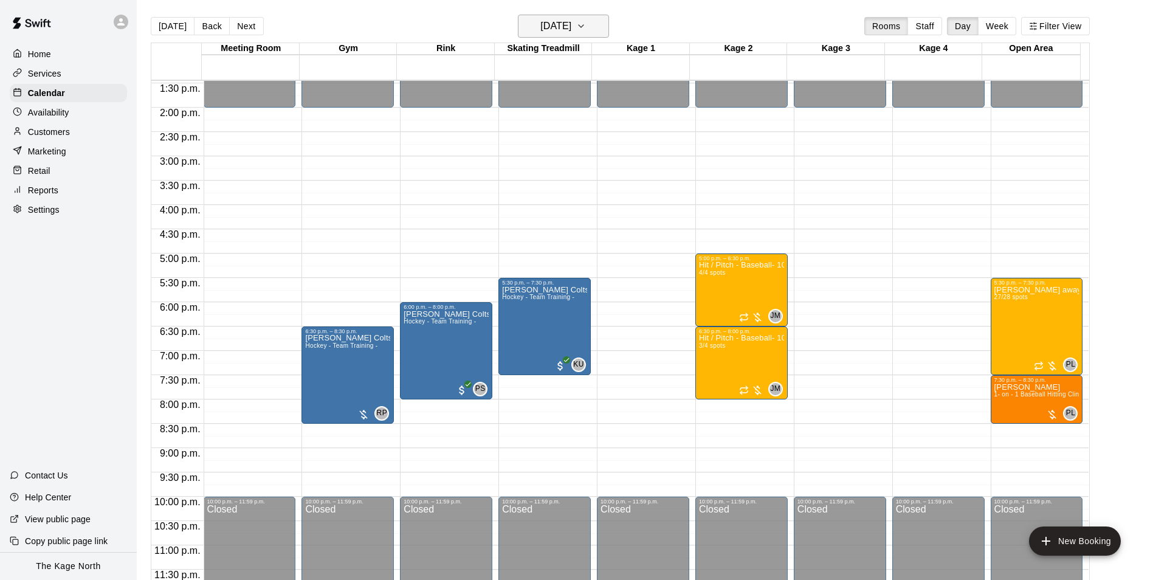
click at [571, 25] on h6 "[DATE]" at bounding box center [555, 26] width 31 height 17
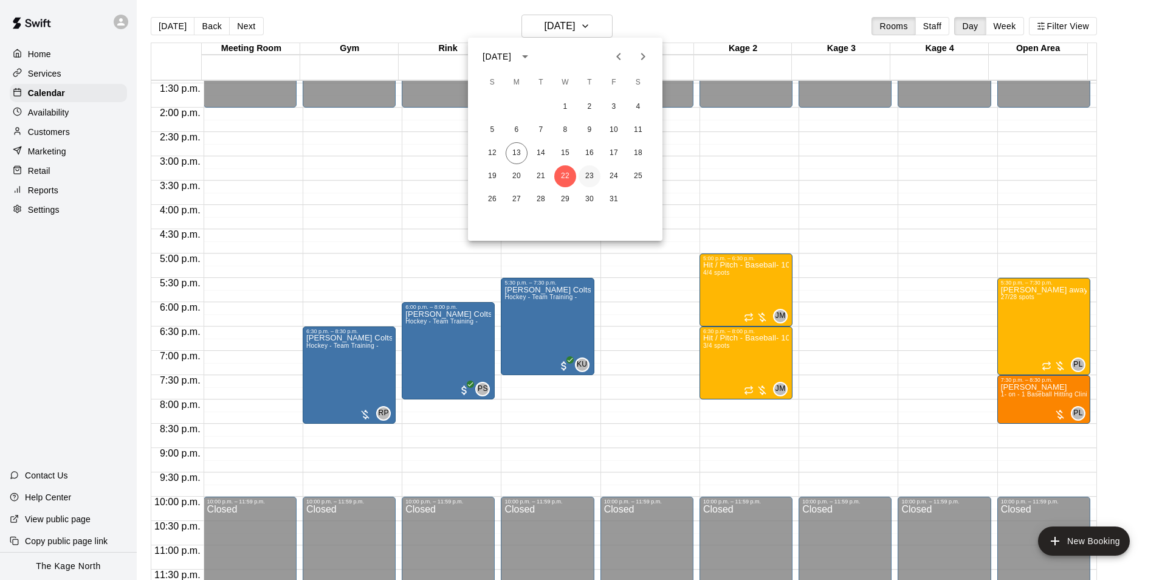
click at [589, 171] on button "23" at bounding box center [589, 176] width 22 height 22
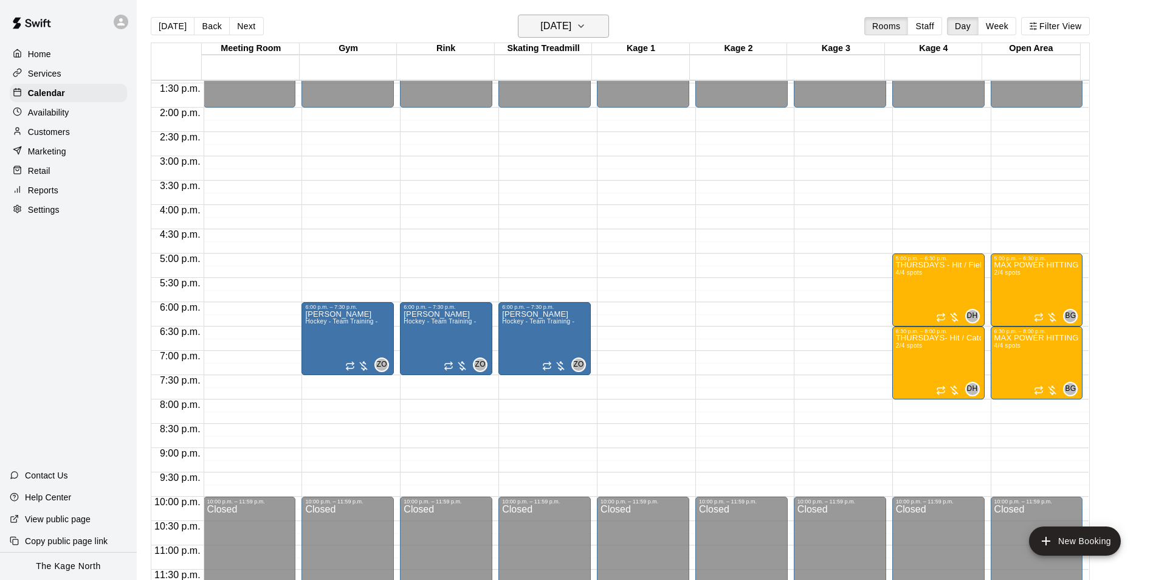
click at [571, 32] on h6 "[DATE]" at bounding box center [555, 26] width 31 height 17
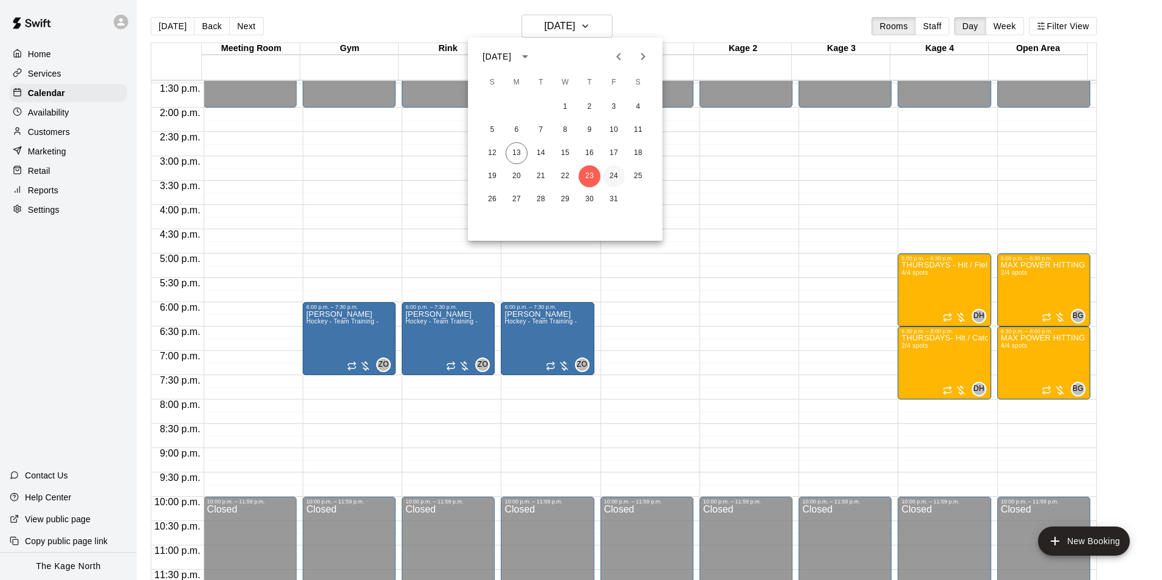
click at [615, 176] on button "24" at bounding box center [614, 176] width 22 height 22
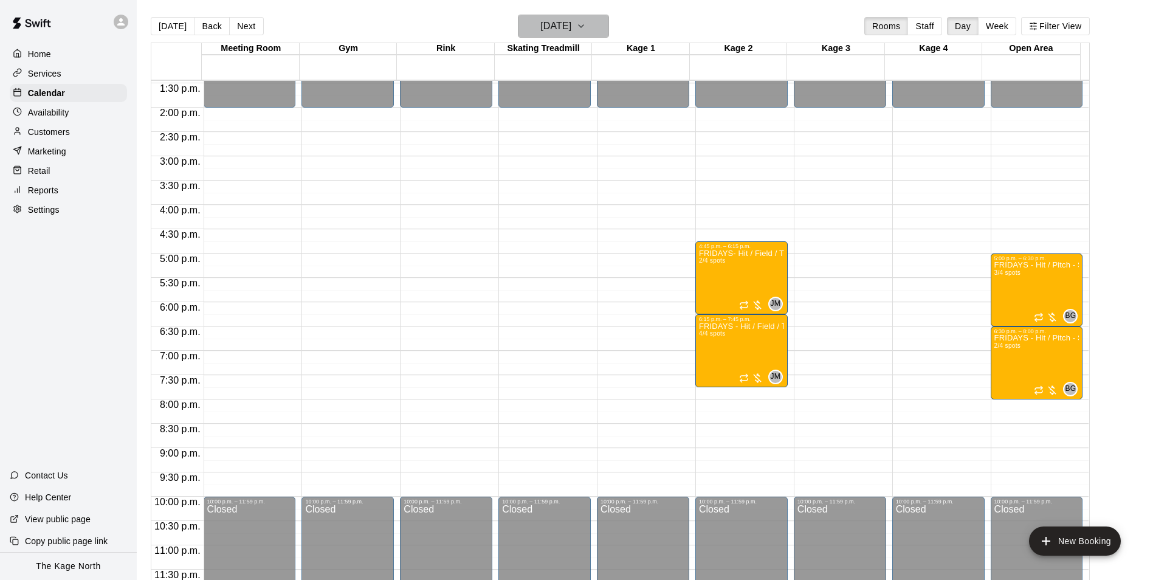
click at [571, 23] on h6 "[DATE]" at bounding box center [555, 26] width 31 height 17
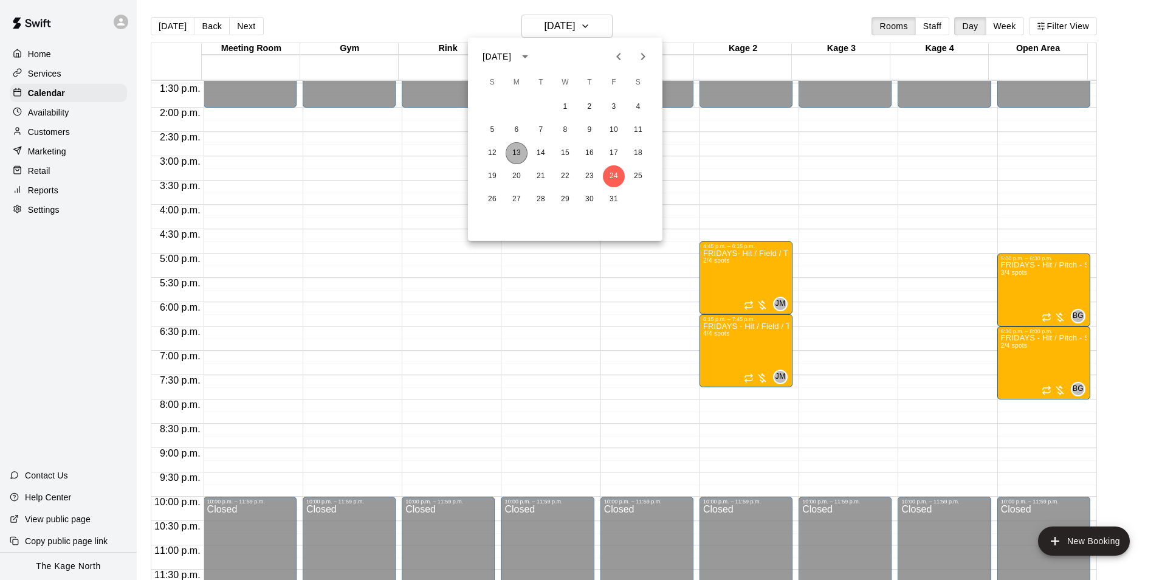
click at [518, 152] on button "13" at bounding box center [517, 153] width 22 height 22
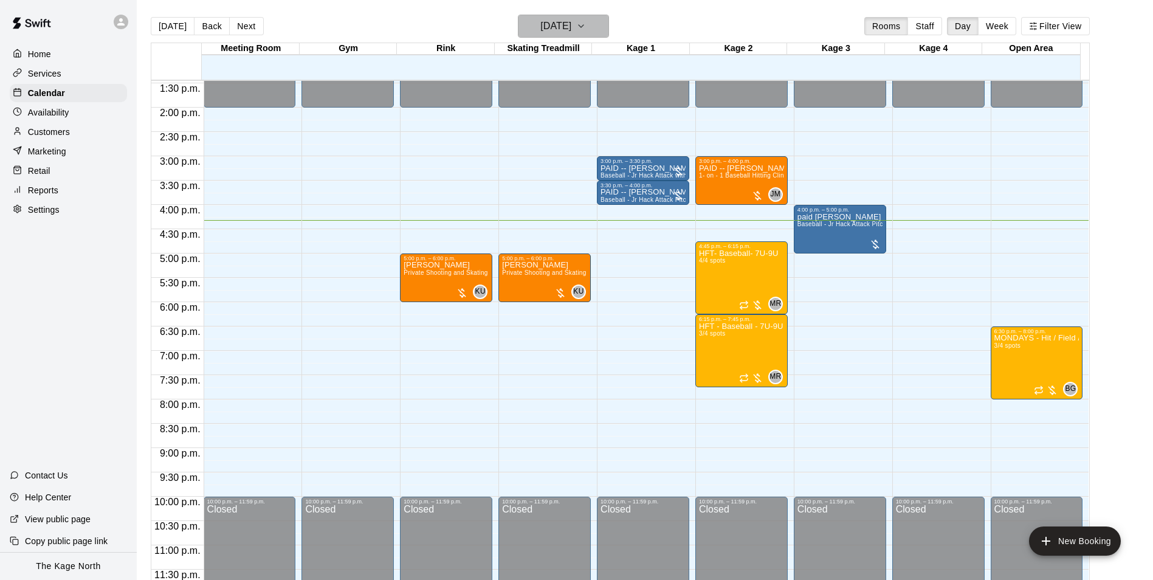
click at [571, 23] on h6 "[DATE]" at bounding box center [555, 26] width 31 height 17
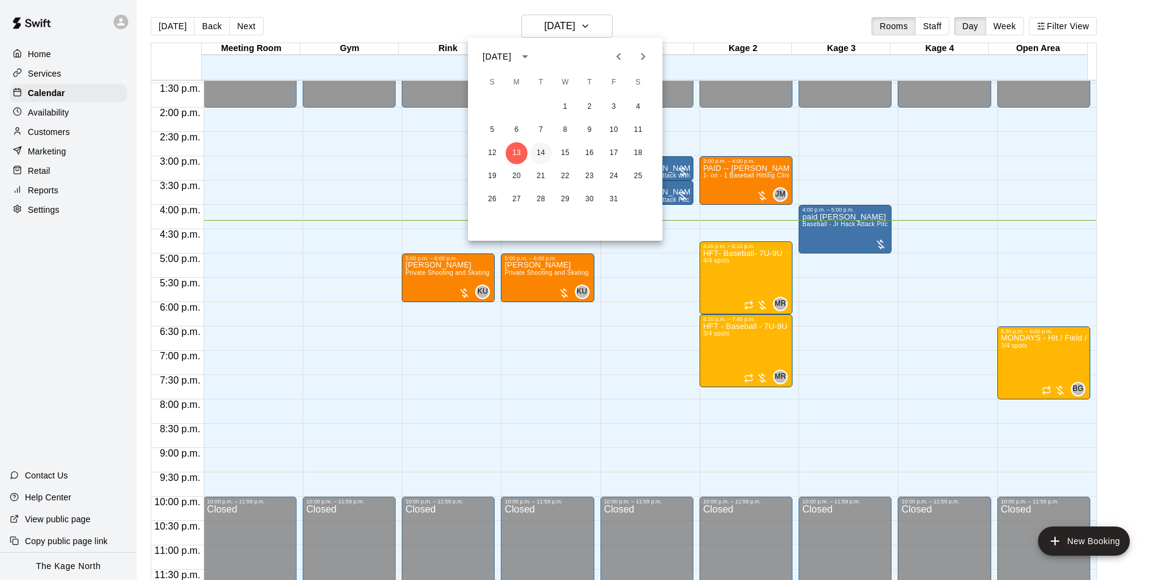
click at [540, 150] on button "14" at bounding box center [541, 153] width 22 height 22
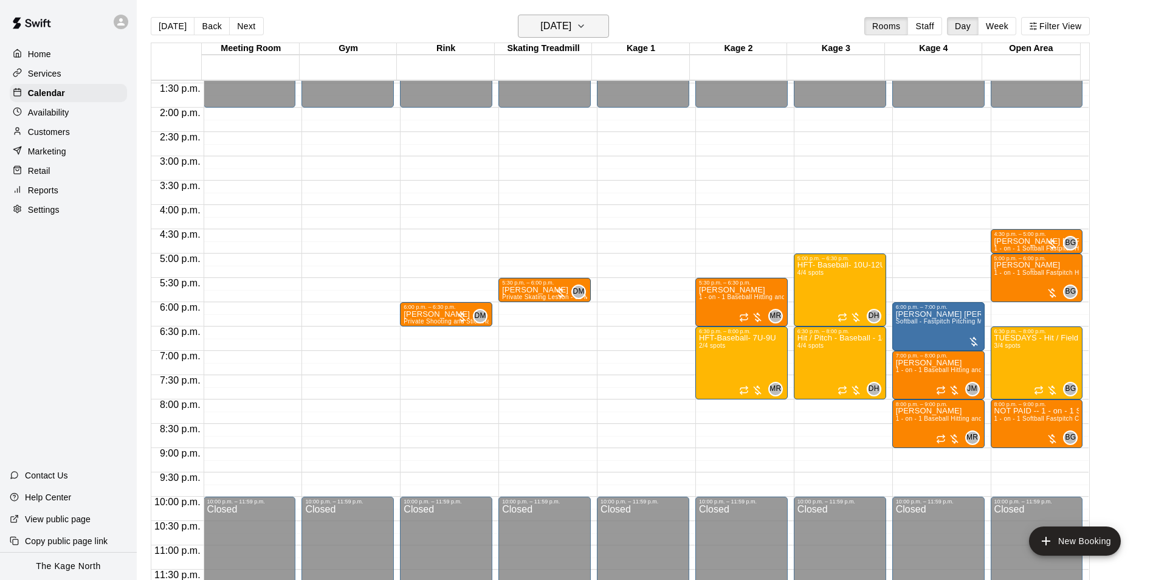
click at [561, 27] on h6 "[DATE]" at bounding box center [555, 26] width 31 height 17
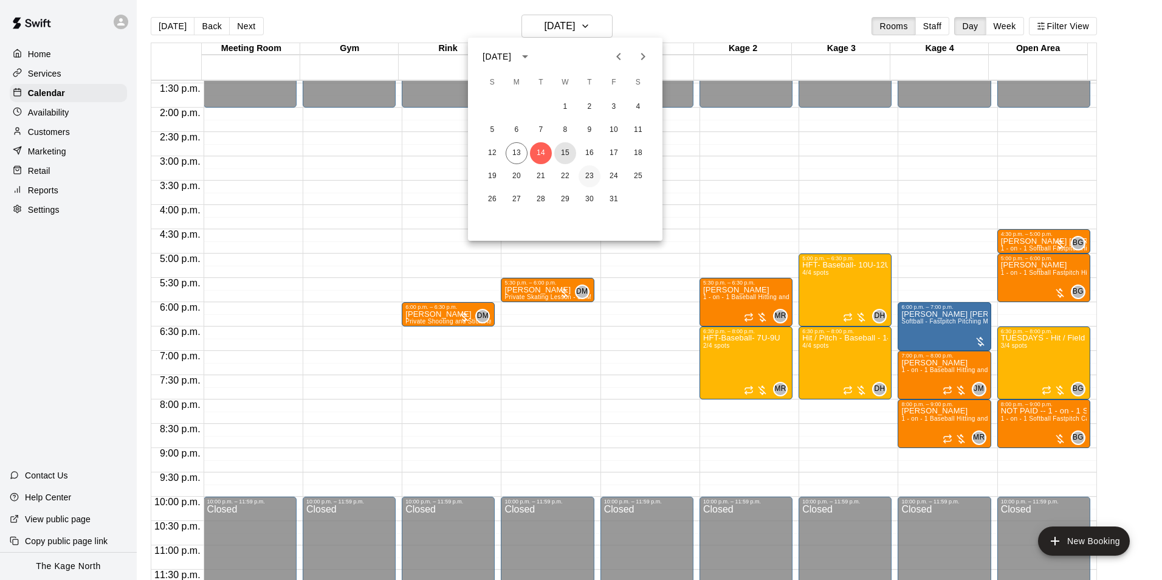
click at [571, 153] on button "15" at bounding box center [565, 153] width 22 height 22
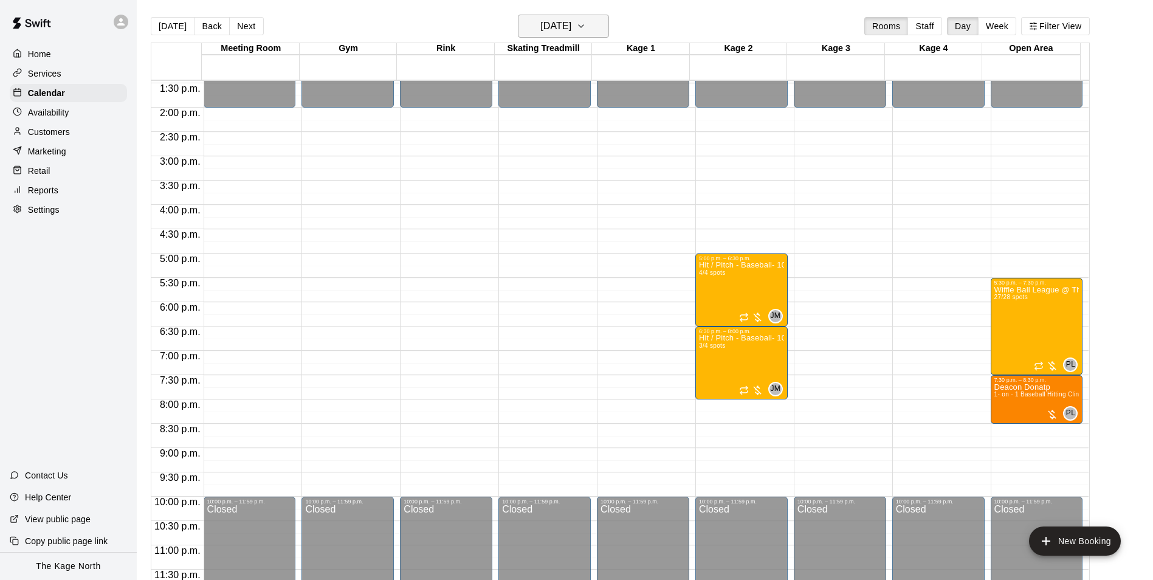
click at [571, 19] on h6 "[DATE]" at bounding box center [555, 26] width 31 height 17
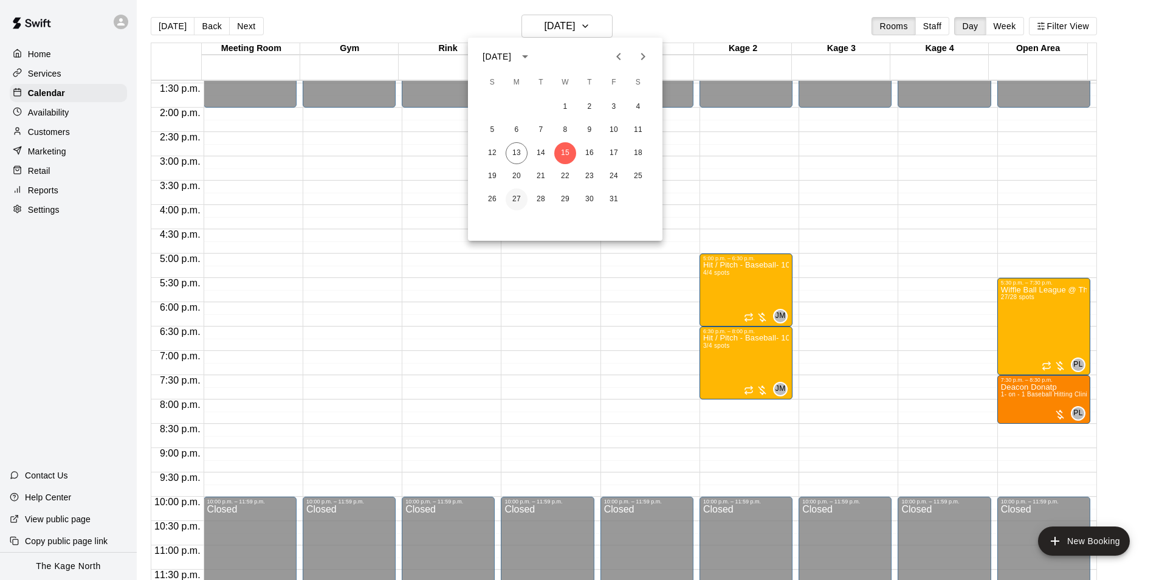
click at [513, 193] on button "27" at bounding box center [517, 199] width 22 height 22
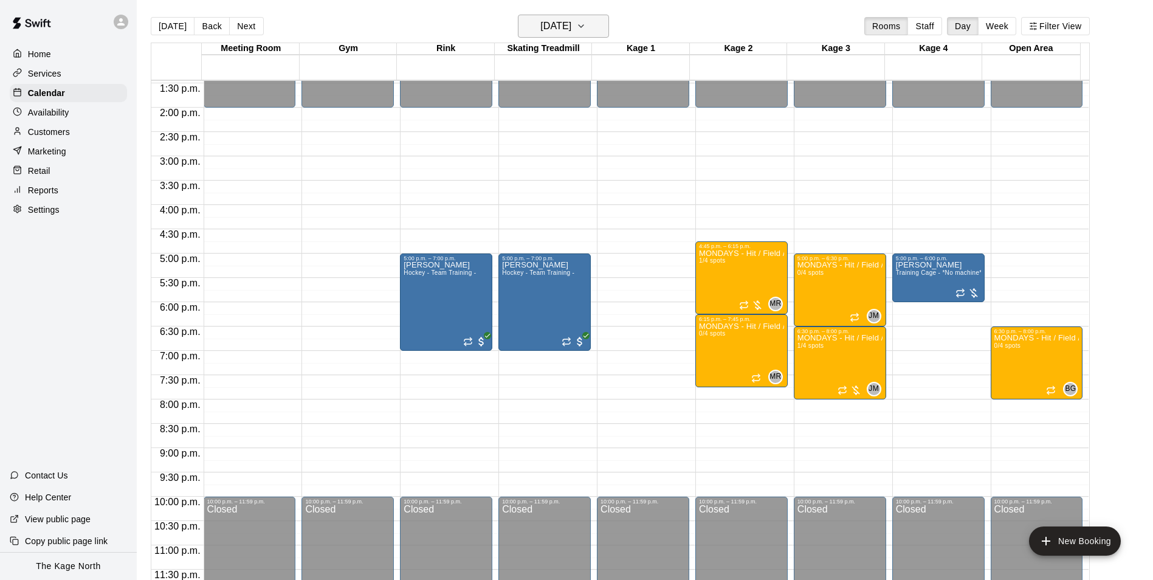
click at [571, 27] on h6 "[DATE]" at bounding box center [555, 26] width 31 height 17
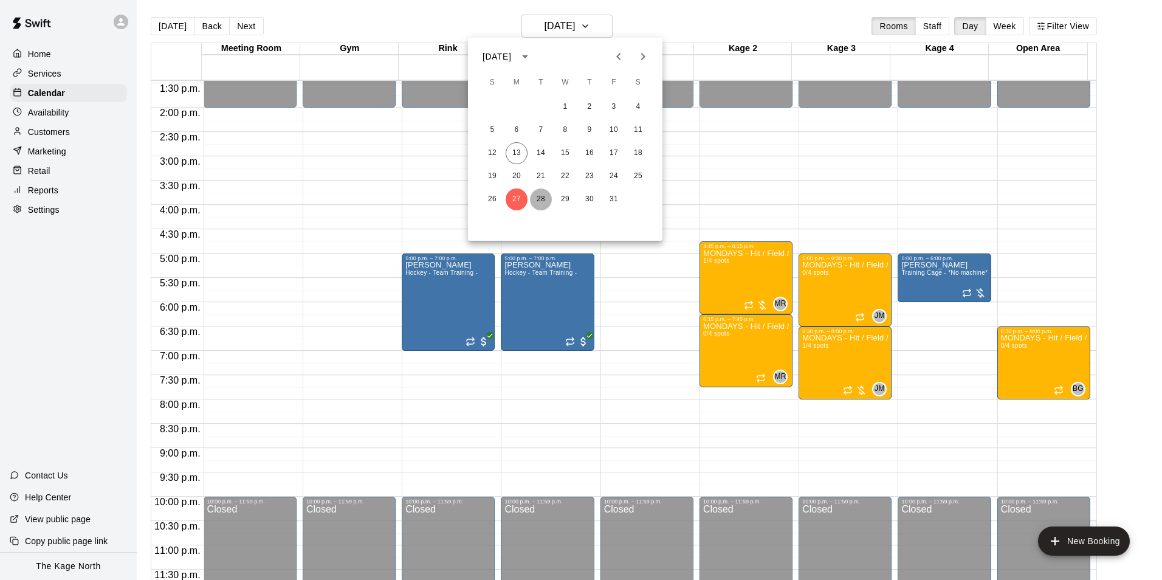
click at [540, 201] on button "28" at bounding box center [541, 199] width 22 height 22
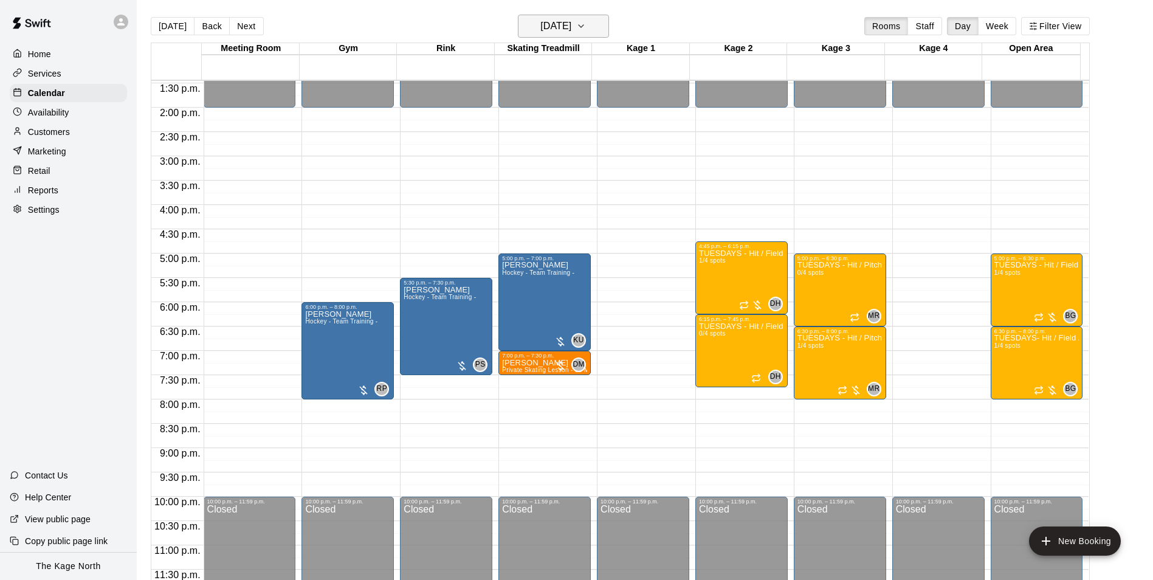
click at [571, 21] on h6 "[DATE]" at bounding box center [555, 26] width 31 height 17
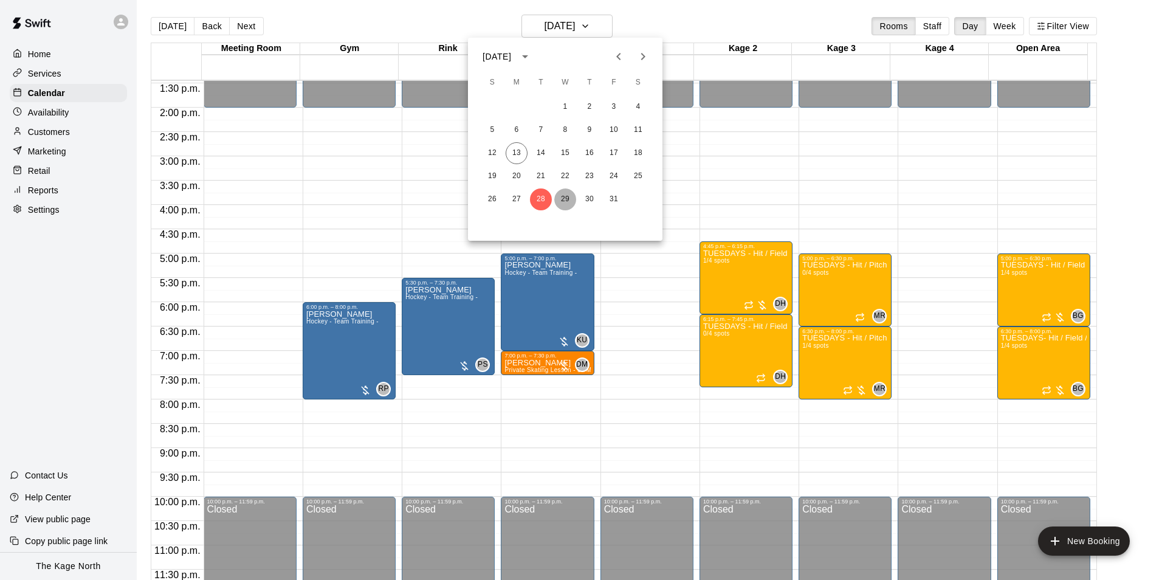
click at [567, 194] on button "29" at bounding box center [565, 199] width 22 height 22
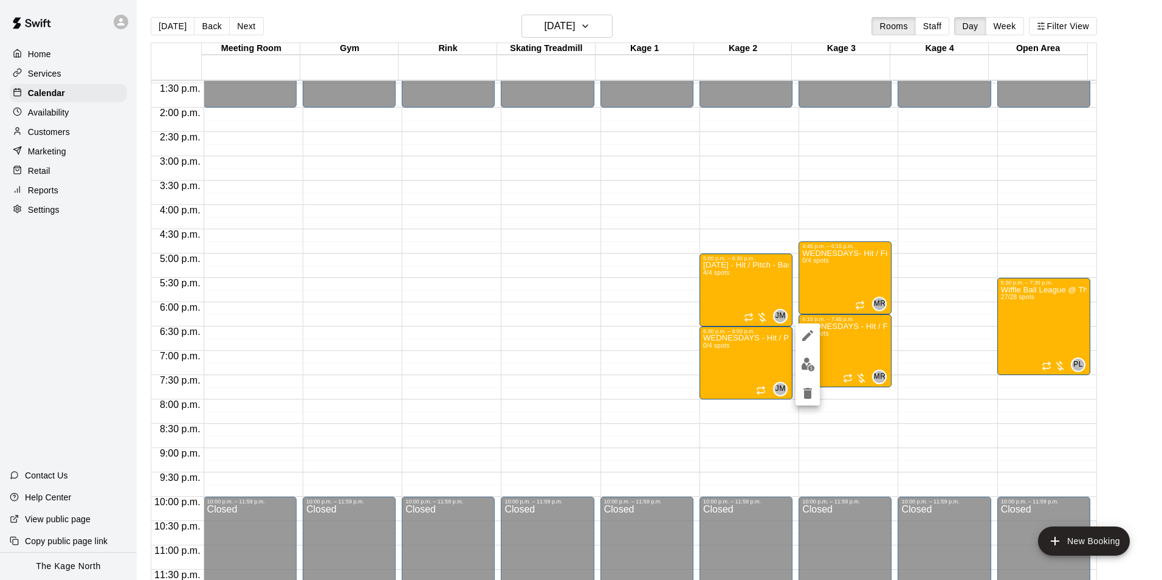
click at [804, 370] on img "edit" at bounding box center [808, 364] width 14 height 14
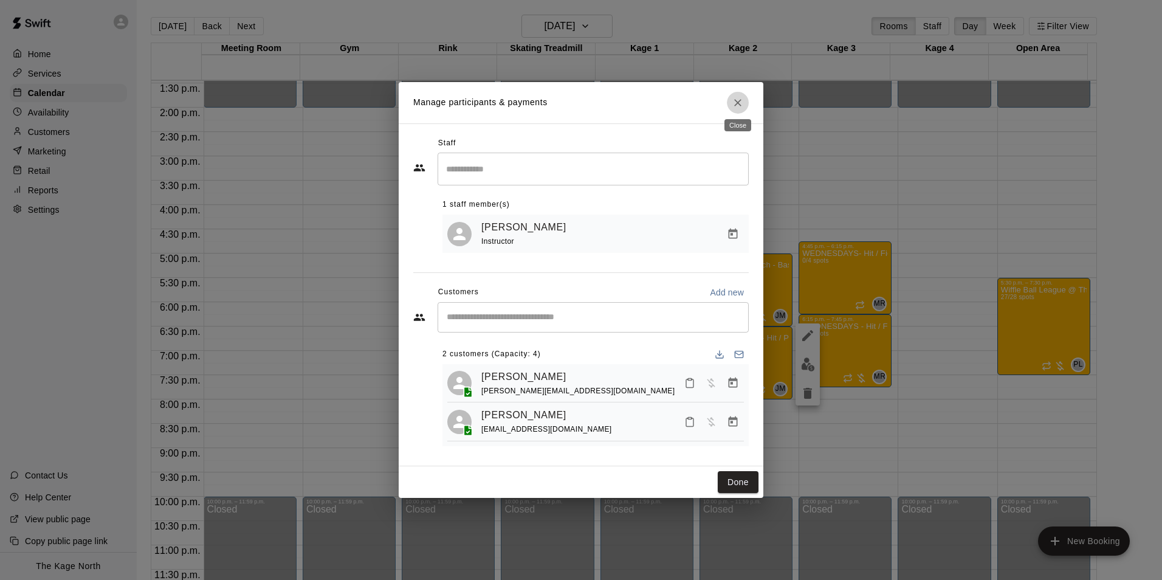
click at [736, 97] on icon "Close" at bounding box center [738, 103] width 12 height 12
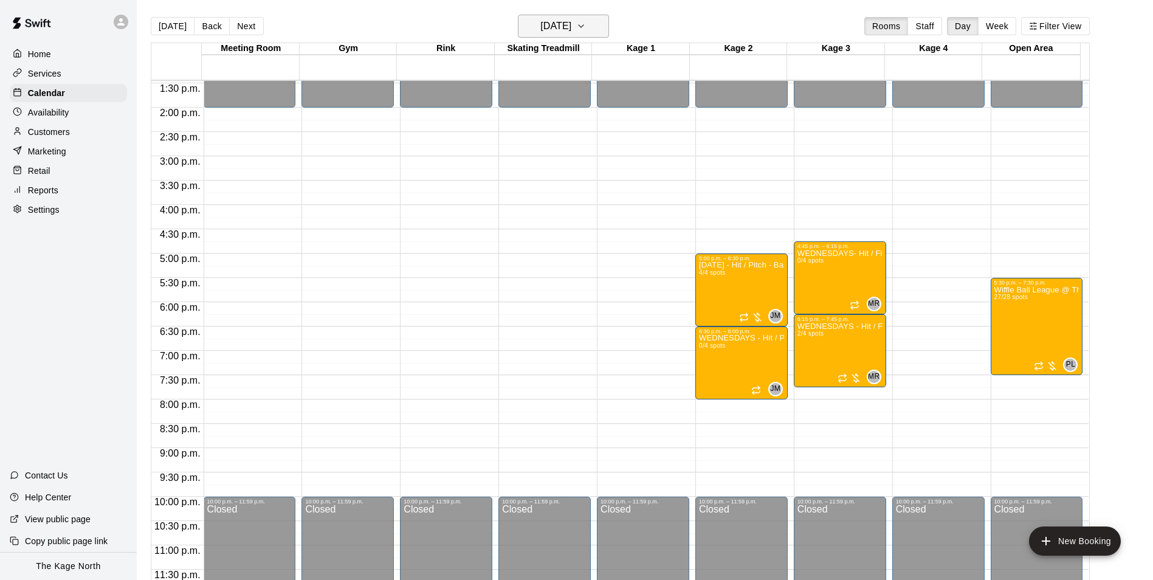
click at [571, 27] on h6 "[DATE]" at bounding box center [555, 26] width 31 height 17
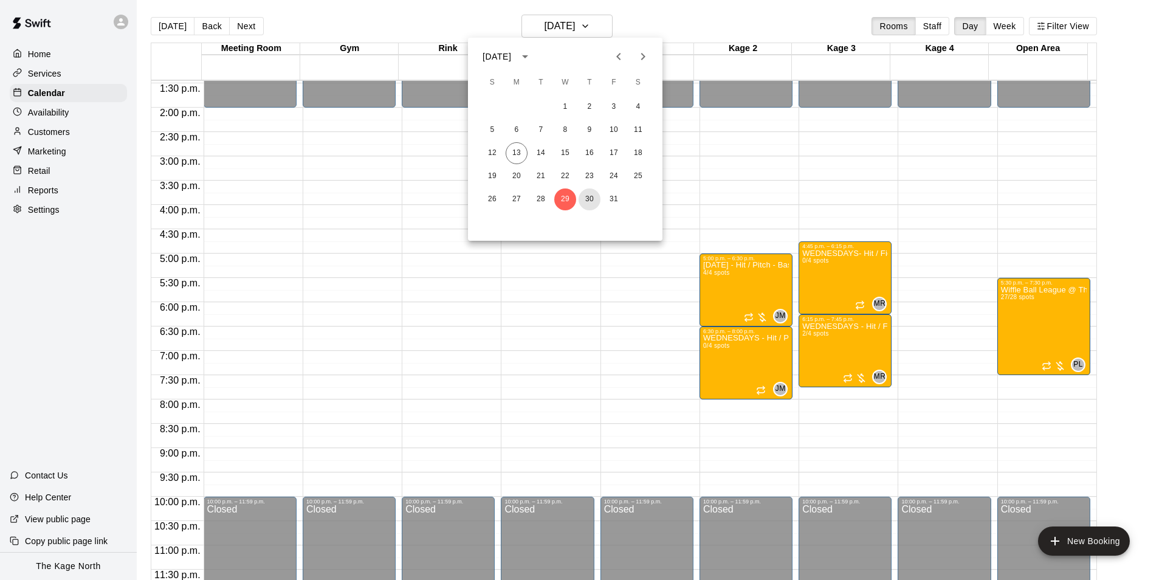
click at [587, 197] on button "30" at bounding box center [589, 199] width 22 height 22
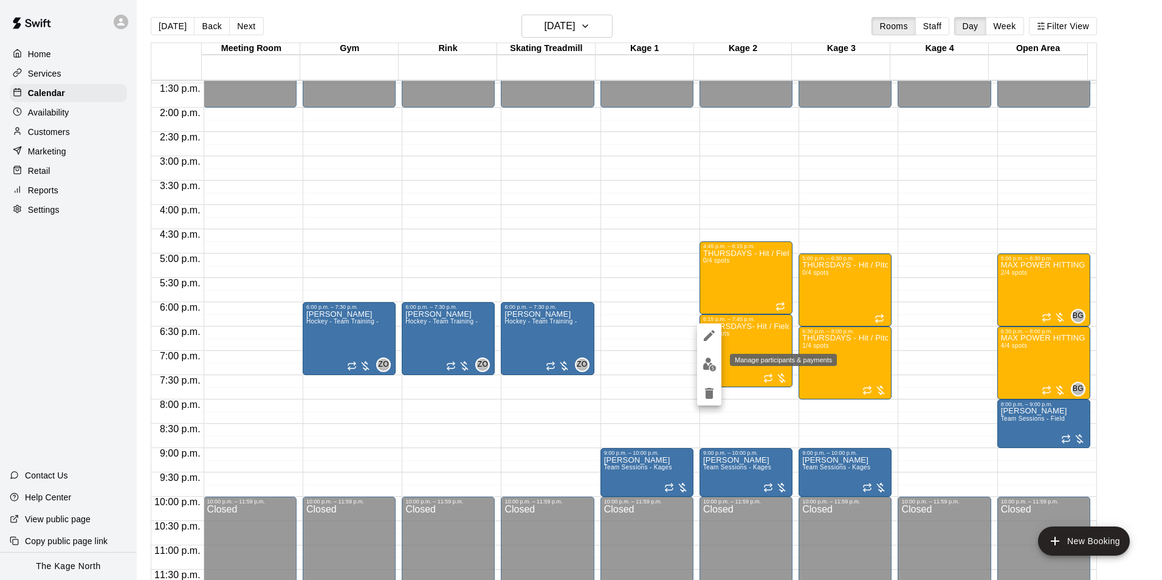
click at [707, 368] on img "edit" at bounding box center [709, 364] width 14 height 14
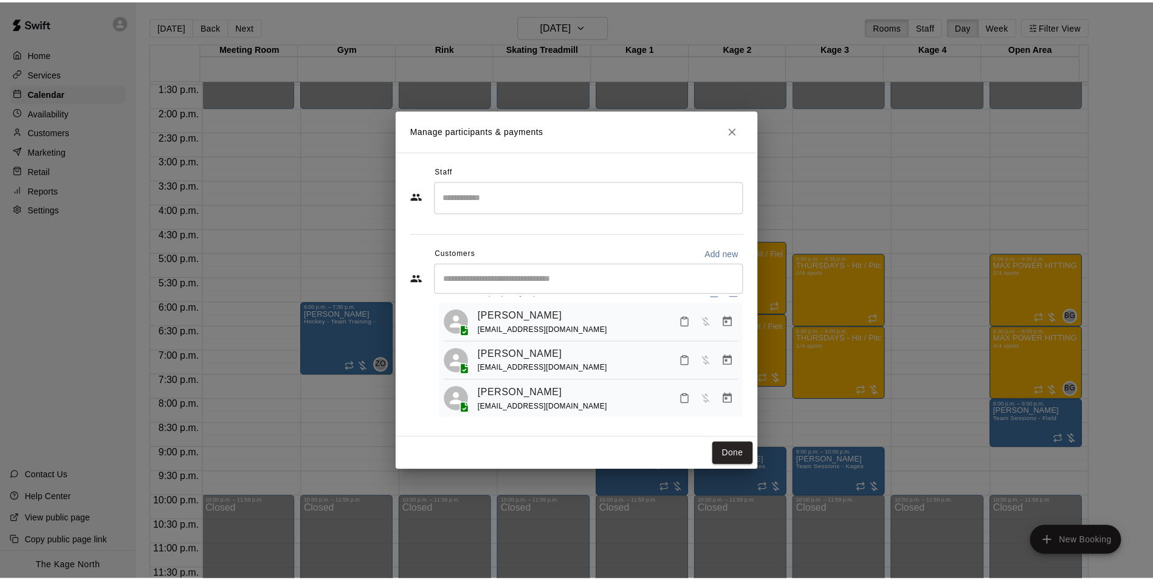
scroll to position [34, 0]
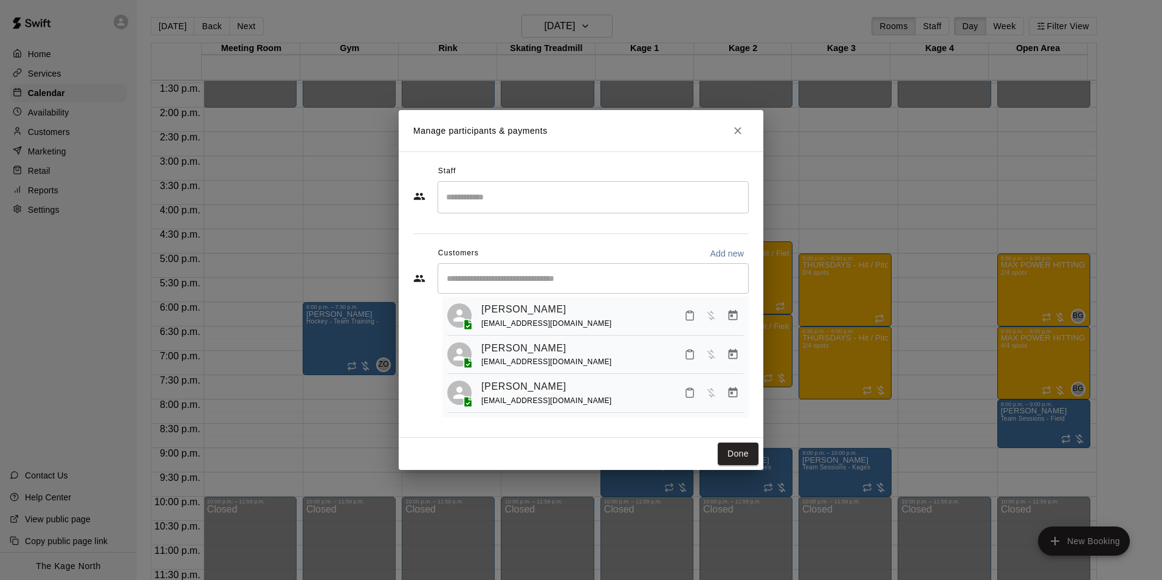
click at [734, 130] on icon "Close" at bounding box center [738, 131] width 12 height 12
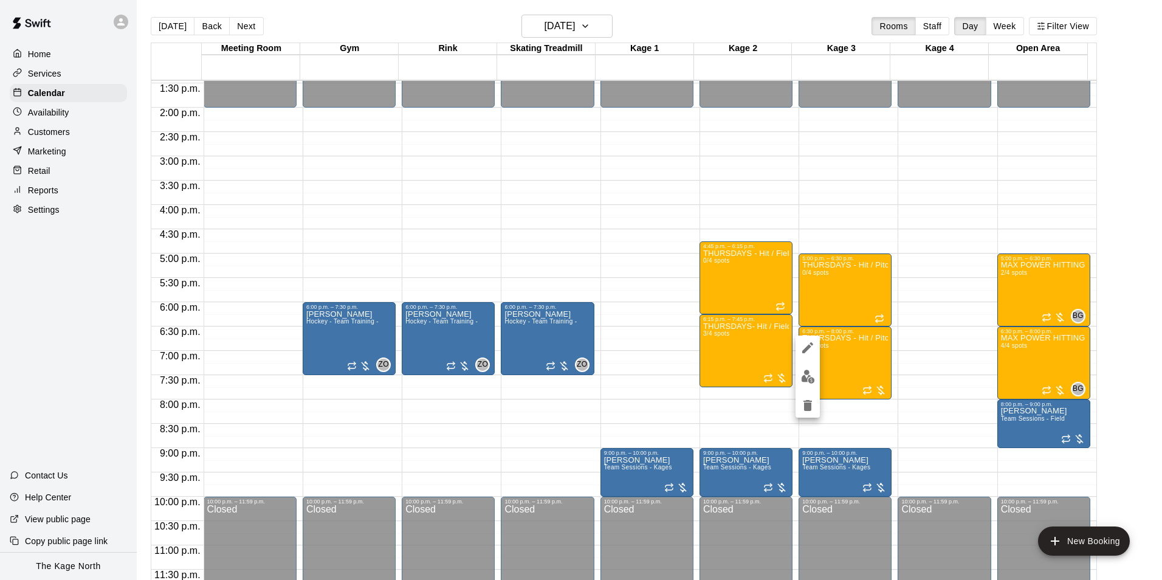
click at [806, 380] on img "edit" at bounding box center [808, 376] width 14 height 14
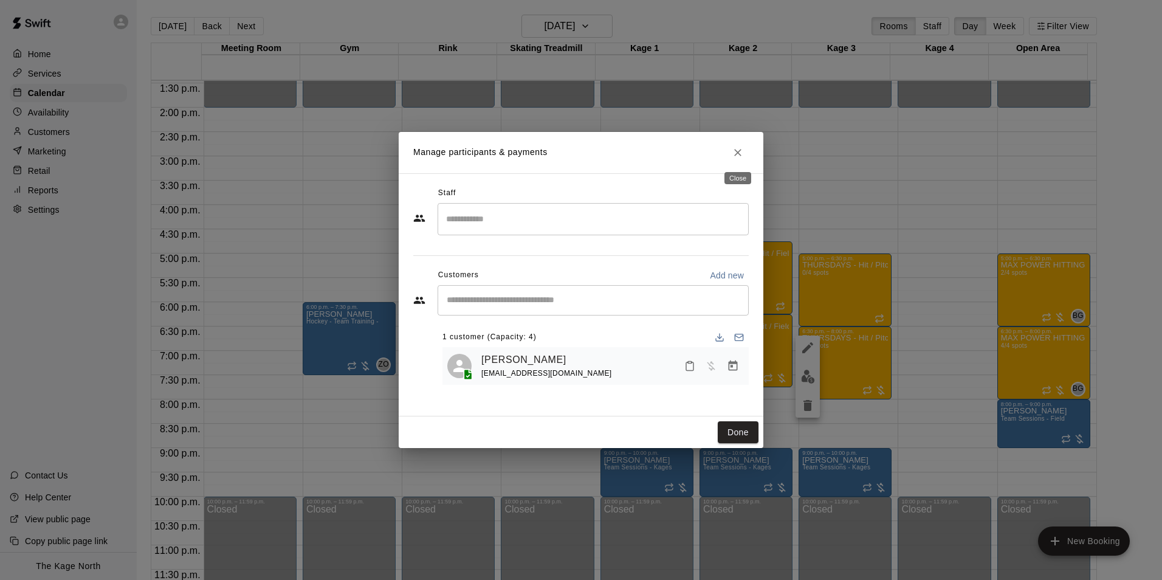
click at [739, 155] on icon "Close" at bounding box center [738, 152] width 12 height 12
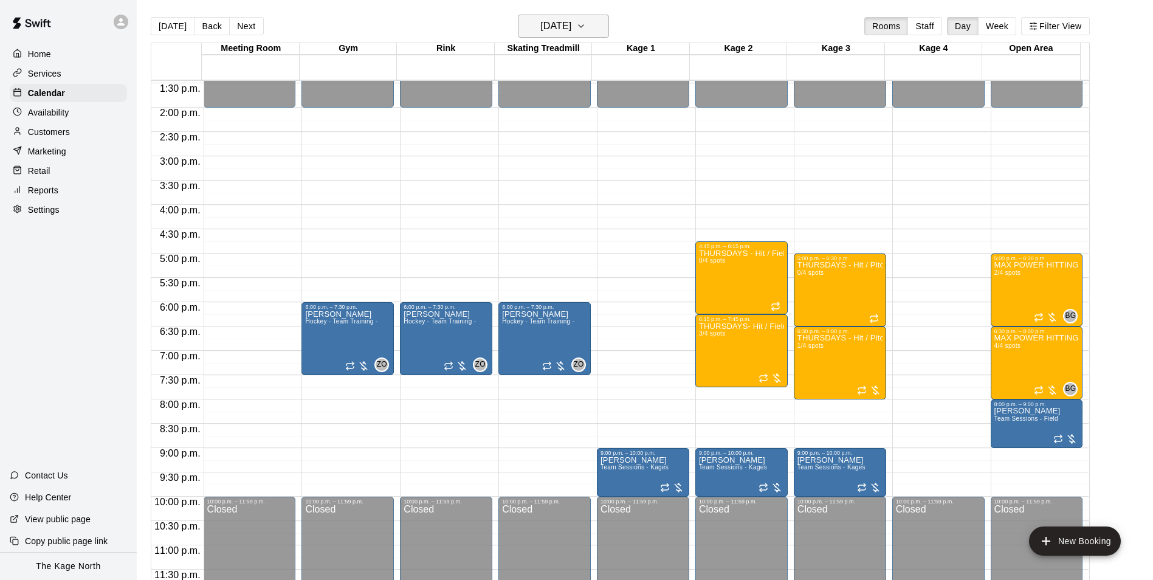
click at [580, 17] on button "[DATE]" at bounding box center [563, 26] width 91 height 23
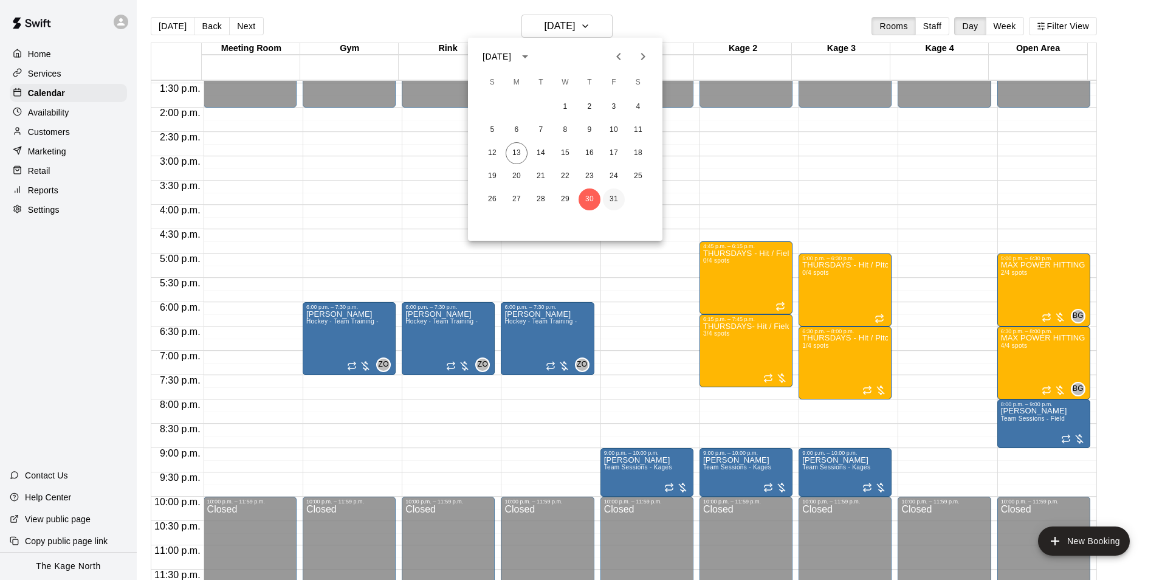
click at [615, 197] on button "31" at bounding box center [614, 199] width 22 height 22
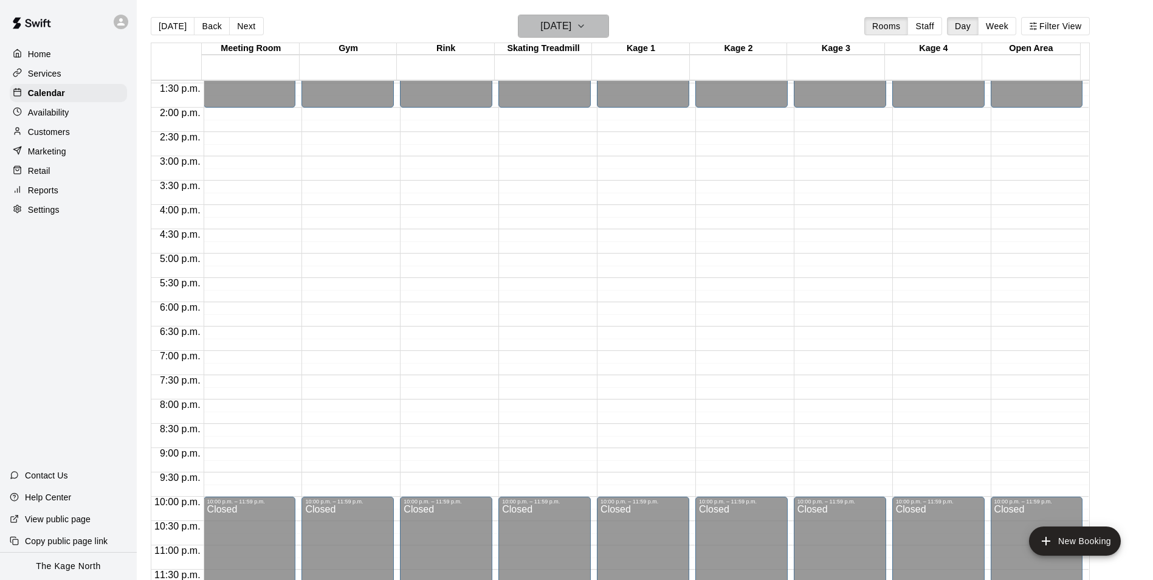
click at [586, 22] on icon "button" at bounding box center [581, 26] width 10 height 15
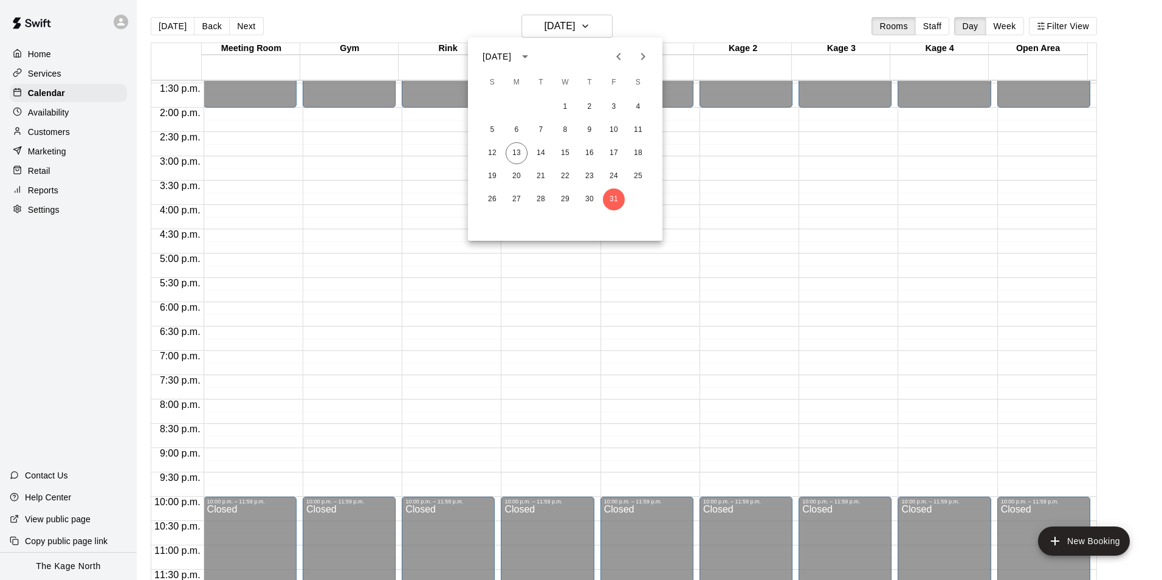
click at [637, 53] on icon "Next month" at bounding box center [643, 56] width 15 height 15
click at [519, 130] on button "3" at bounding box center [517, 130] width 22 height 22
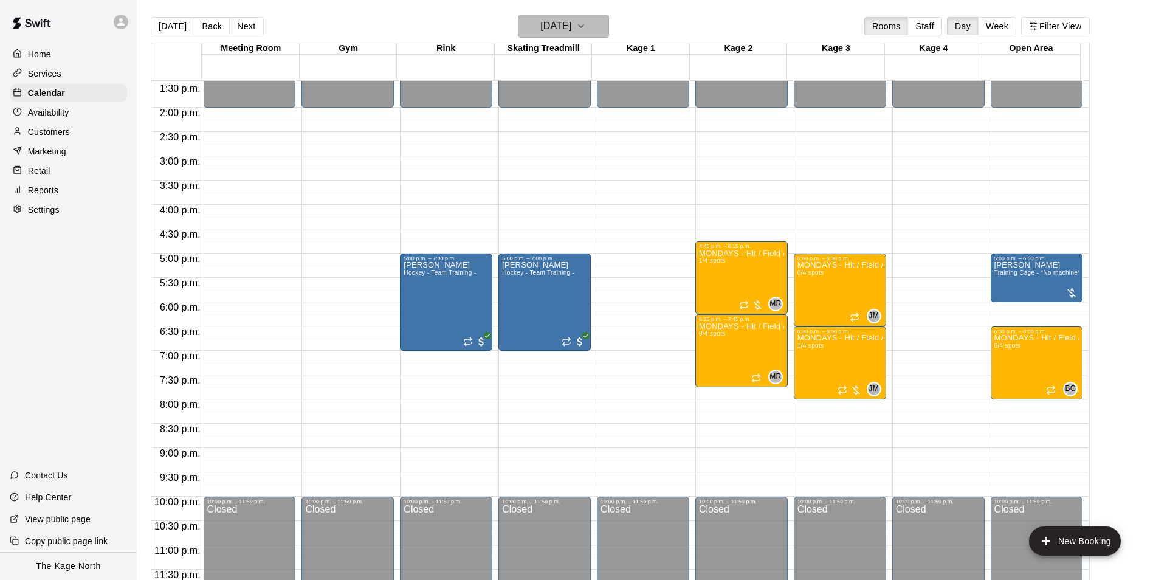
click at [571, 29] on h6 "[DATE]" at bounding box center [555, 26] width 31 height 17
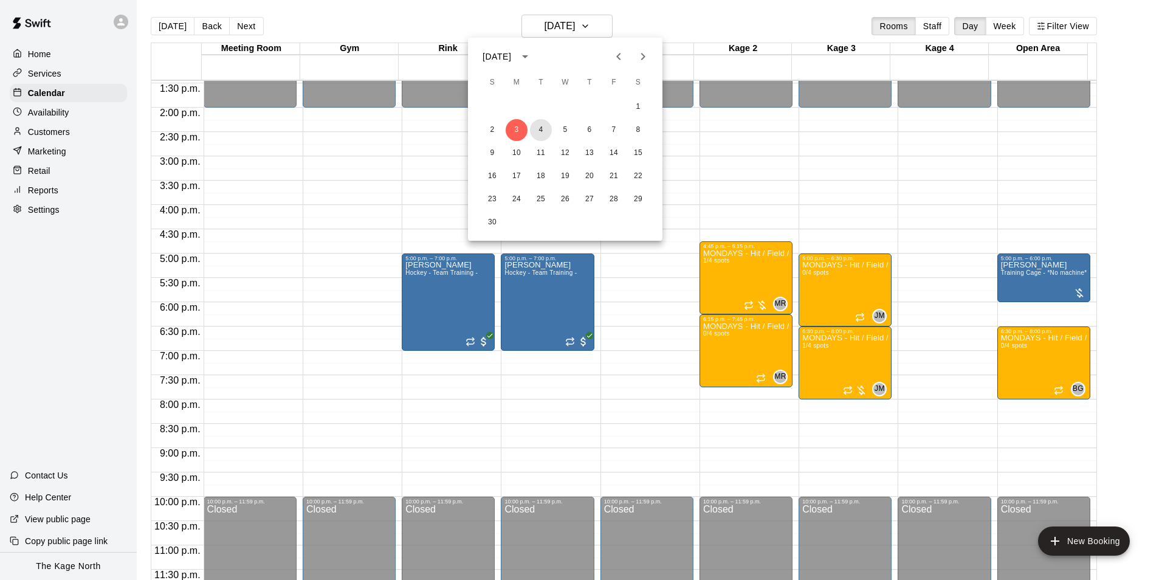
drag, startPoint x: 538, startPoint y: 131, endPoint x: 646, endPoint y: 186, distance: 121.5
click at [538, 131] on button "4" at bounding box center [541, 130] width 22 height 22
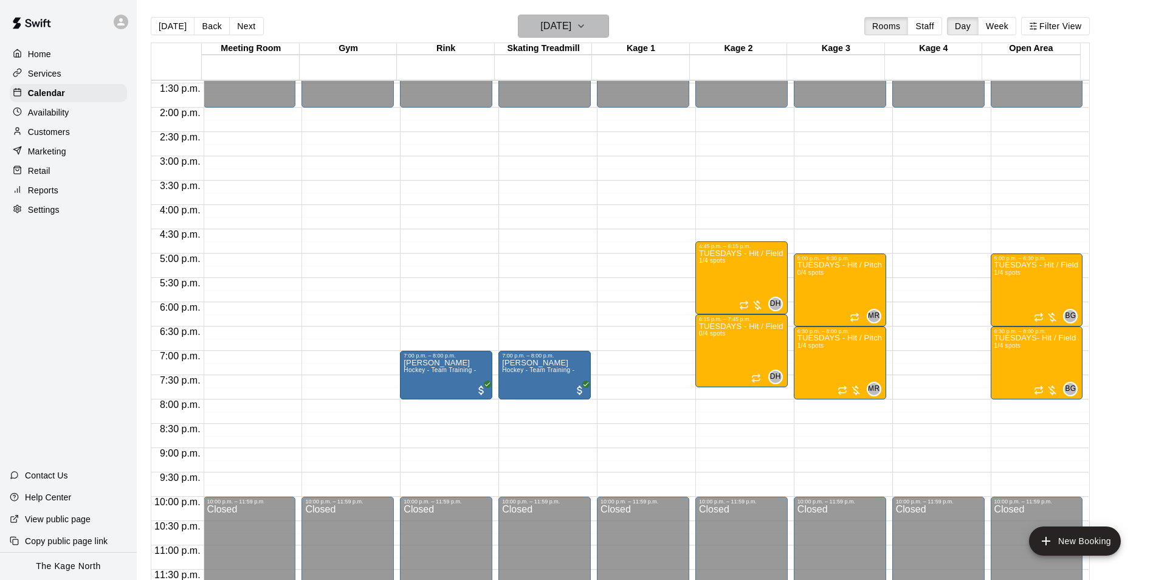
click at [571, 18] on h6 "[DATE]" at bounding box center [555, 26] width 31 height 17
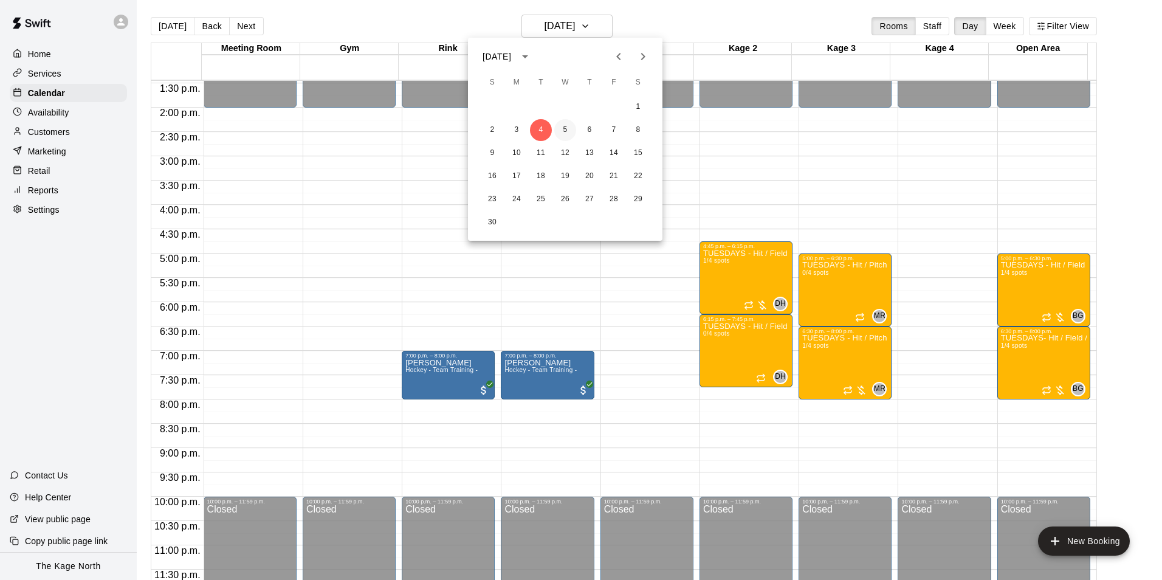
click at [561, 128] on button "5" at bounding box center [565, 130] width 22 height 22
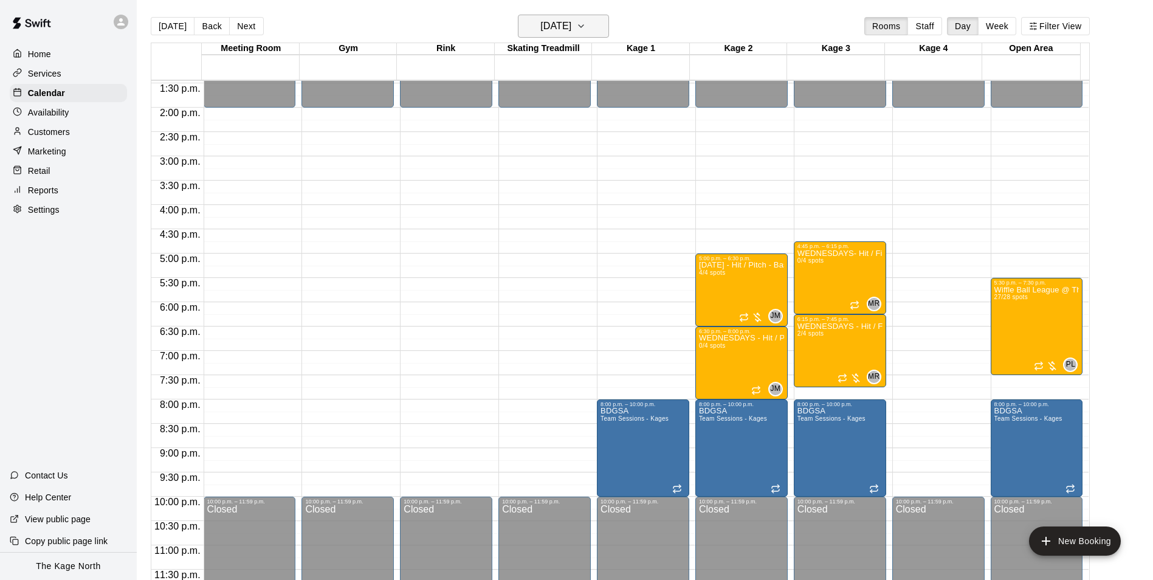
click at [571, 24] on h6 "[DATE]" at bounding box center [555, 26] width 31 height 17
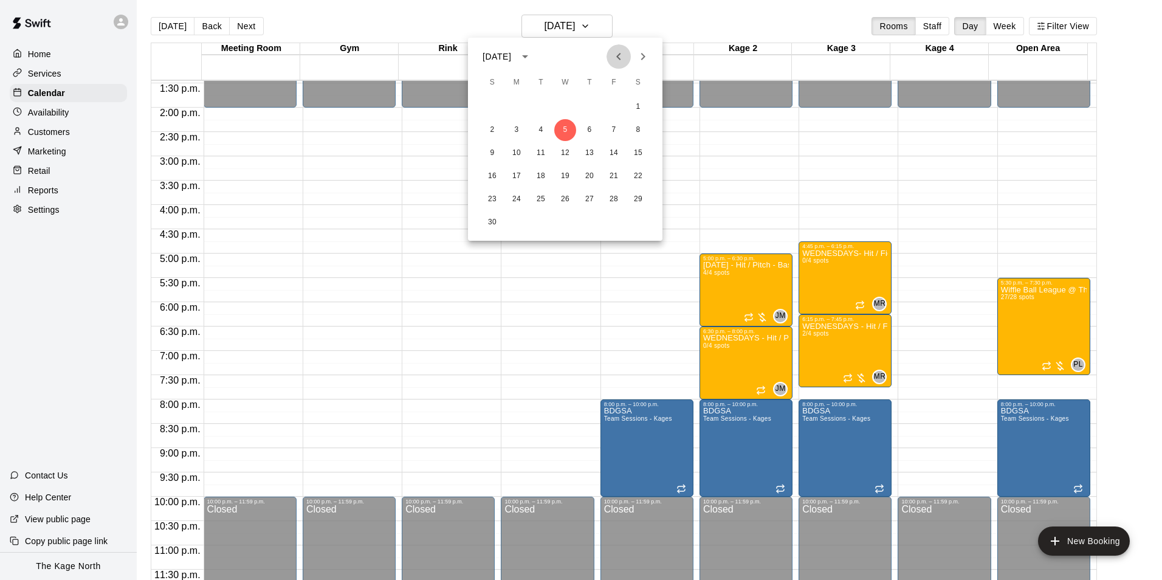
click at [617, 53] on icon "Previous month" at bounding box center [618, 56] width 15 height 15
click at [516, 149] on button "13" at bounding box center [517, 153] width 22 height 22
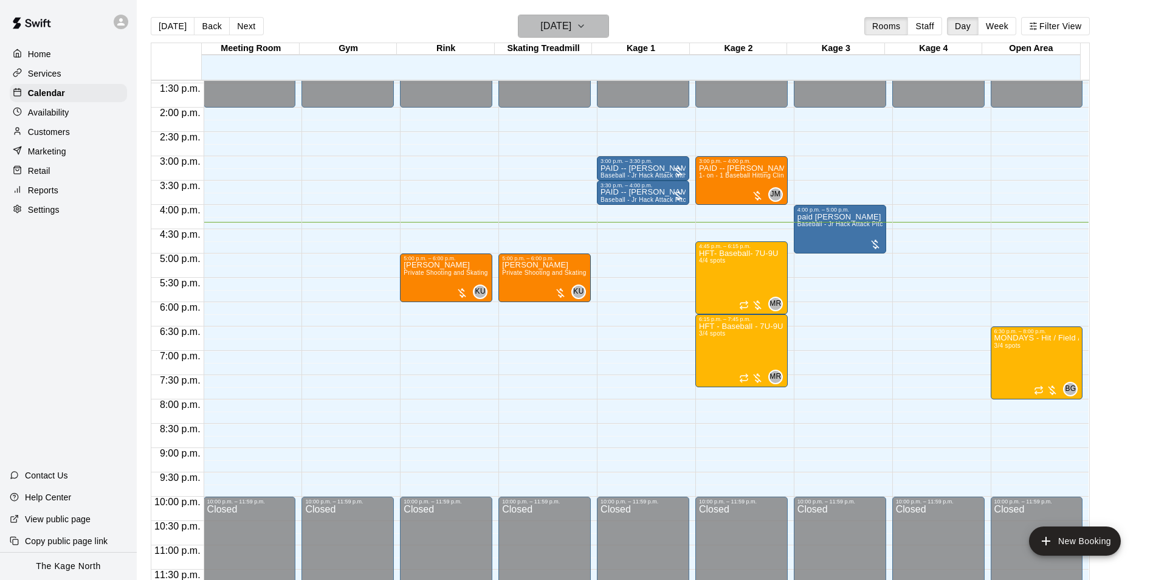
click at [571, 26] on h6 "[DATE]" at bounding box center [555, 26] width 31 height 17
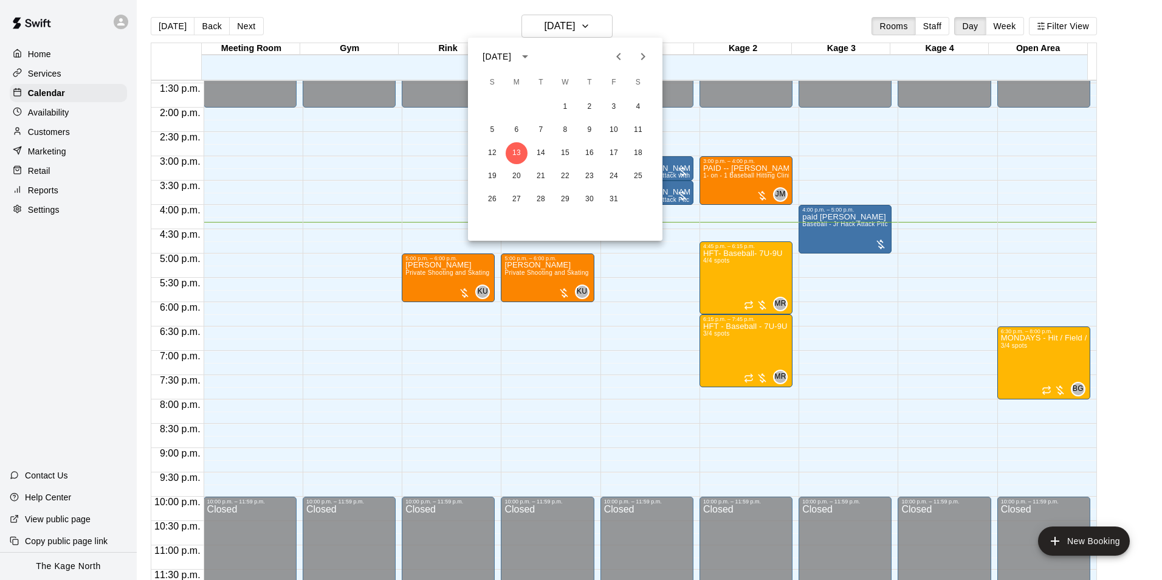
click at [638, 17] on div at bounding box center [581, 290] width 1162 height 580
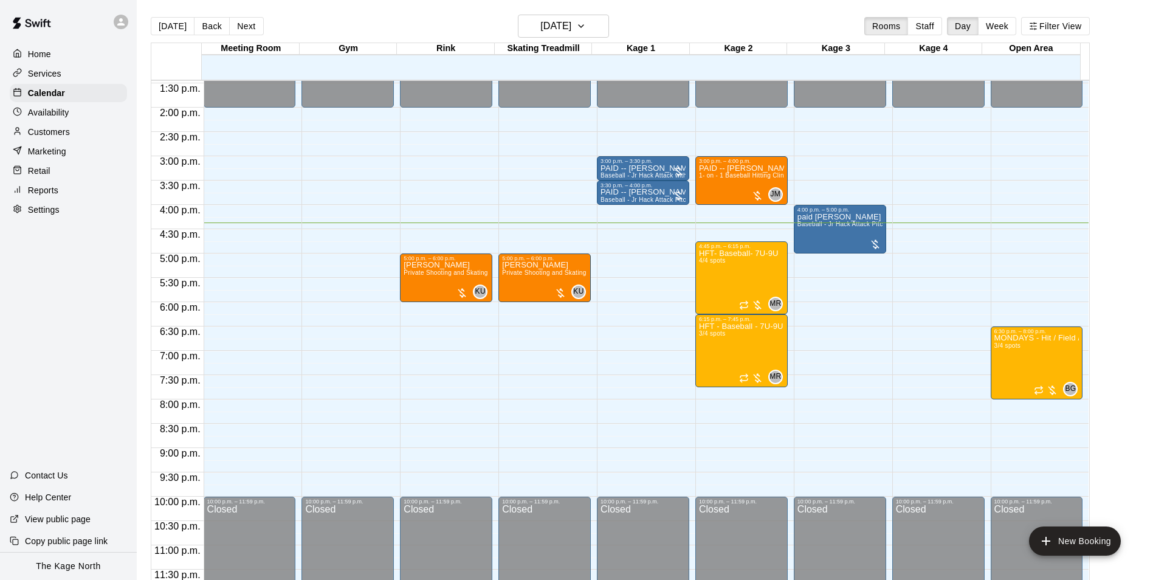
click at [31, 136] on p "Customers" at bounding box center [49, 132] width 42 height 12
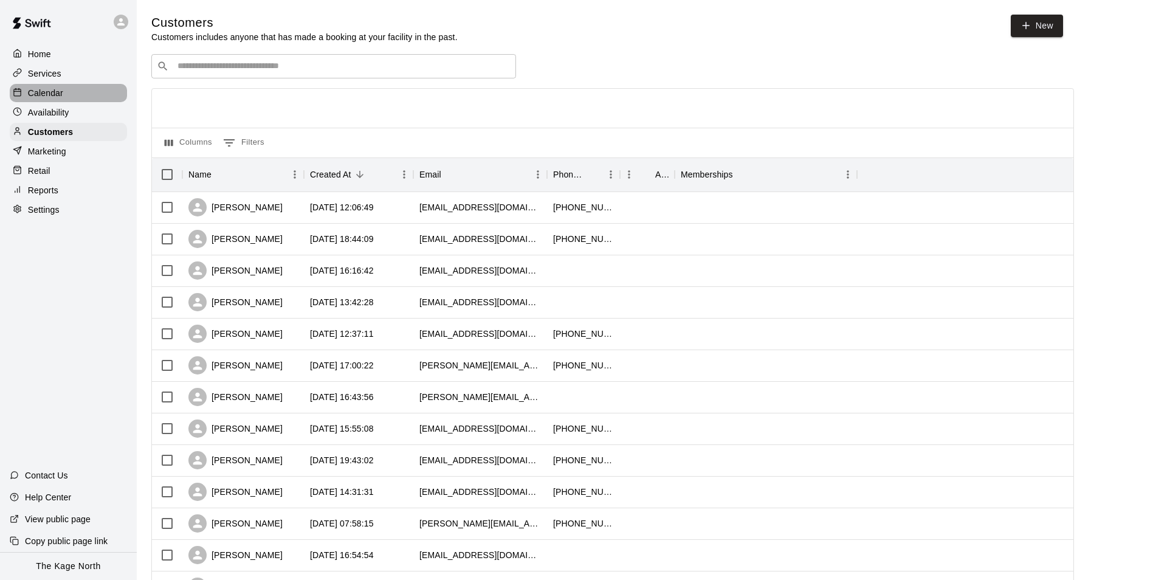
click at [33, 89] on p "Calendar" at bounding box center [45, 93] width 35 height 12
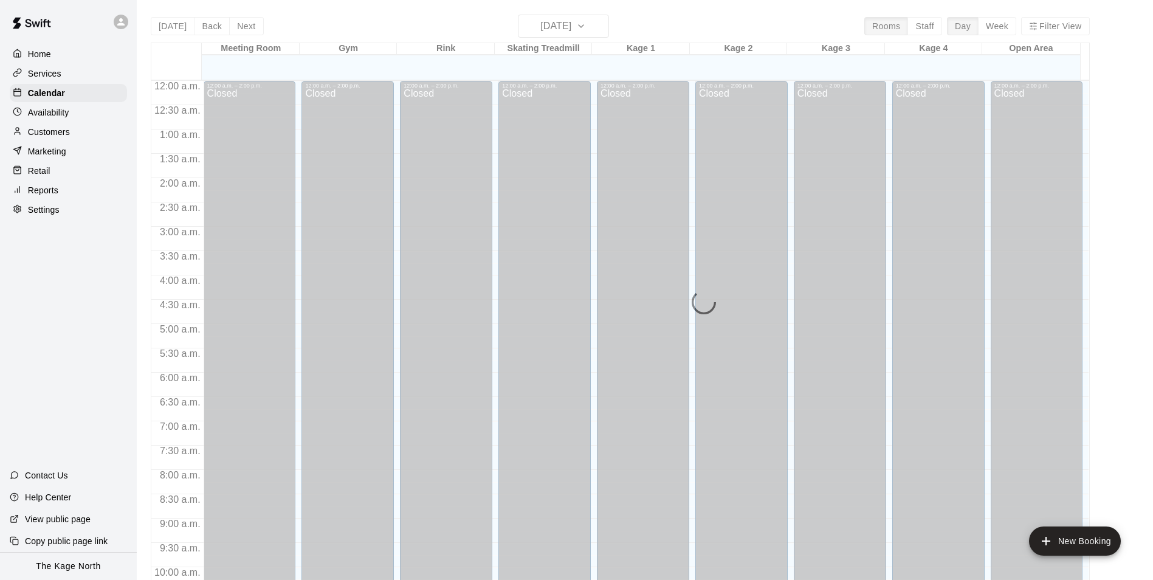
scroll to position [617, 0]
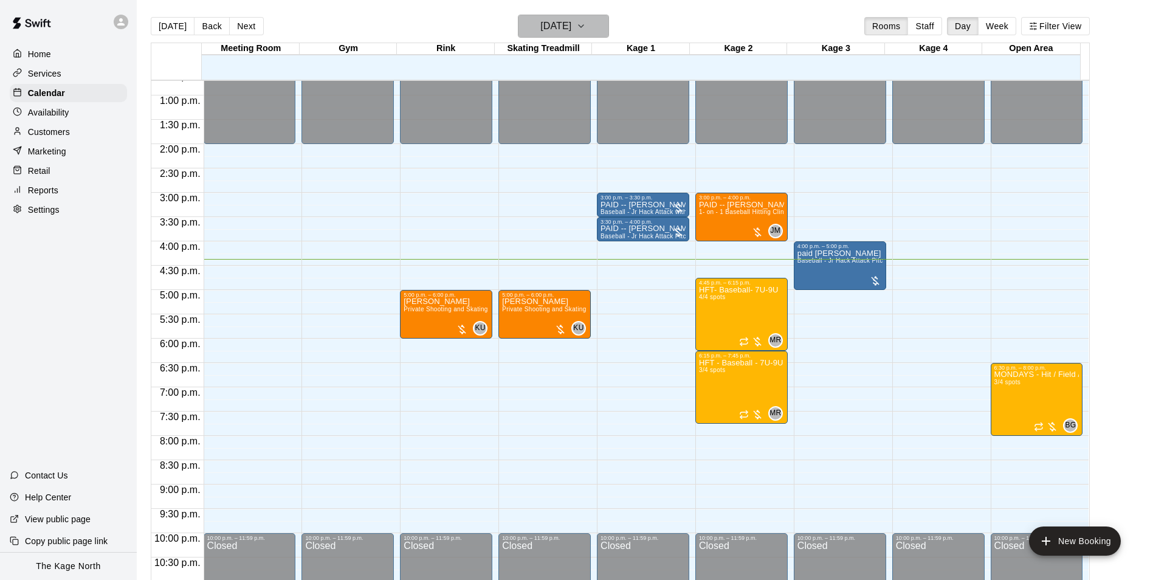
click at [571, 26] on h6 "[DATE]" at bounding box center [555, 26] width 31 height 17
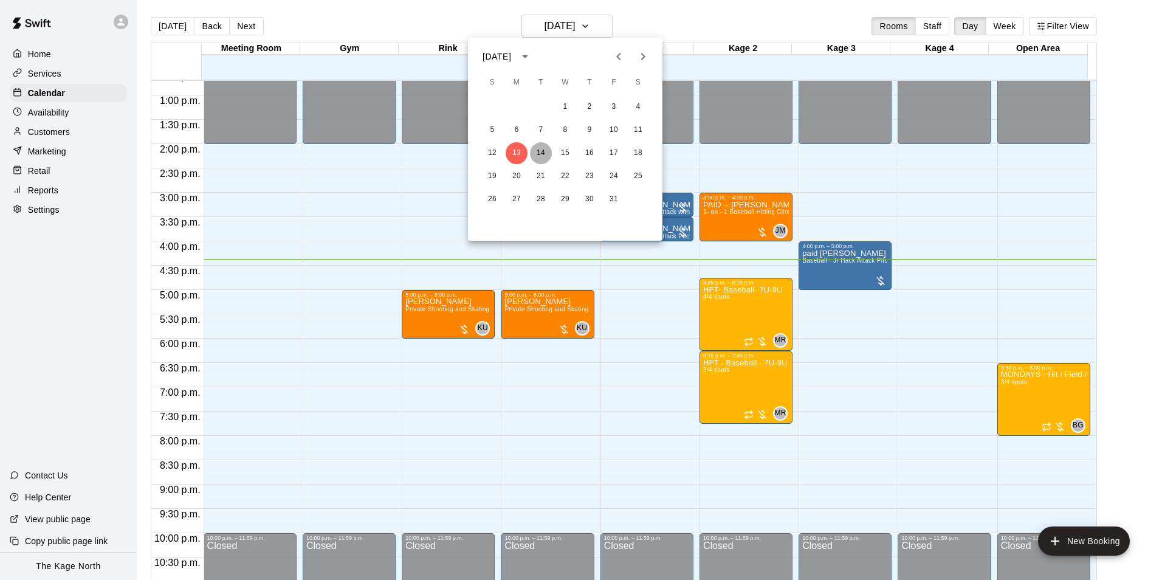
click at [532, 151] on button "14" at bounding box center [541, 153] width 22 height 22
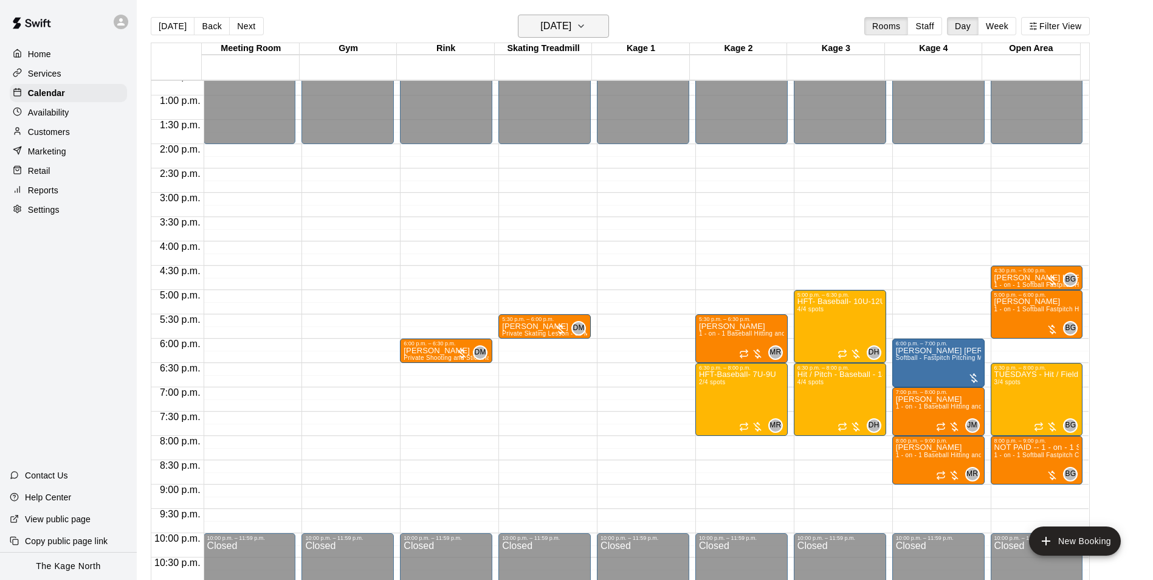
click at [571, 26] on h6 "[DATE]" at bounding box center [555, 26] width 31 height 17
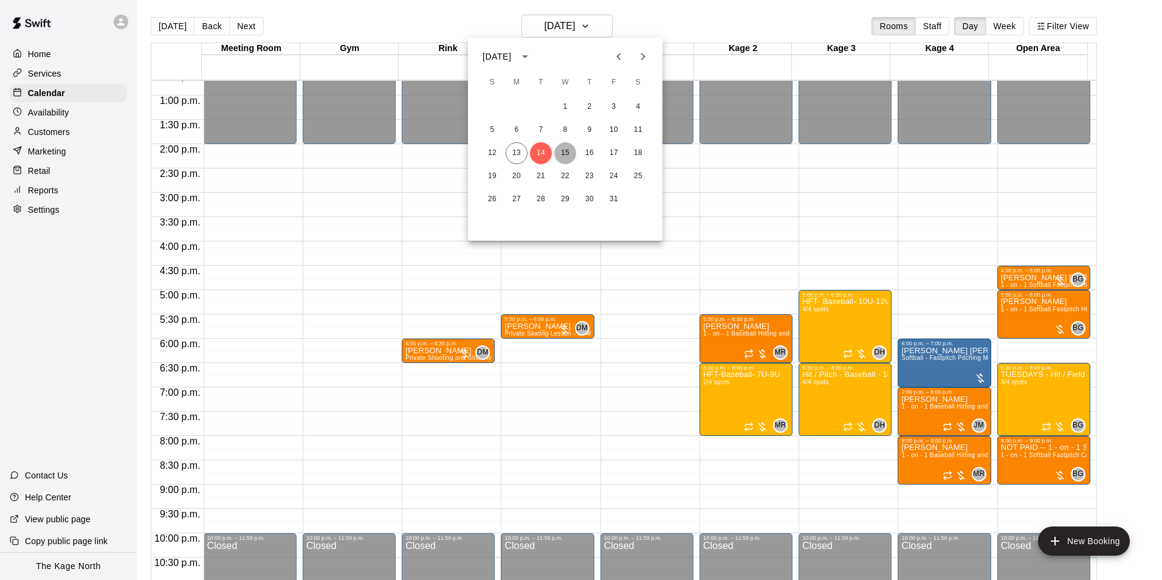
click at [566, 149] on button "15" at bounding box center [565, 153] width 22 height 22
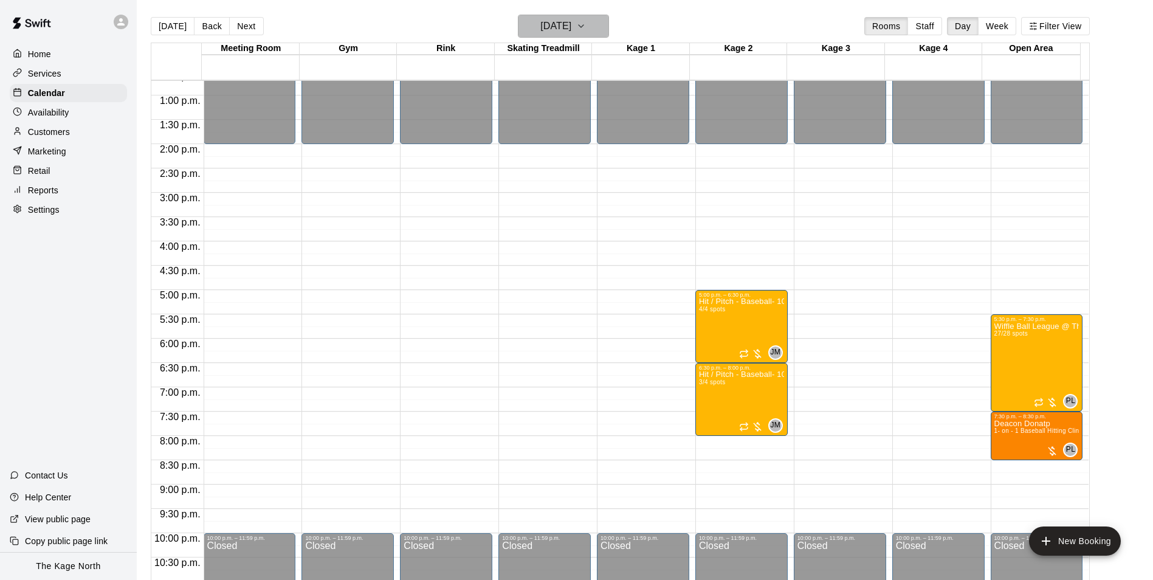
click at [571, 27] on h6 "[DATE]" at bounding box center [555, 26] width 31 height 17
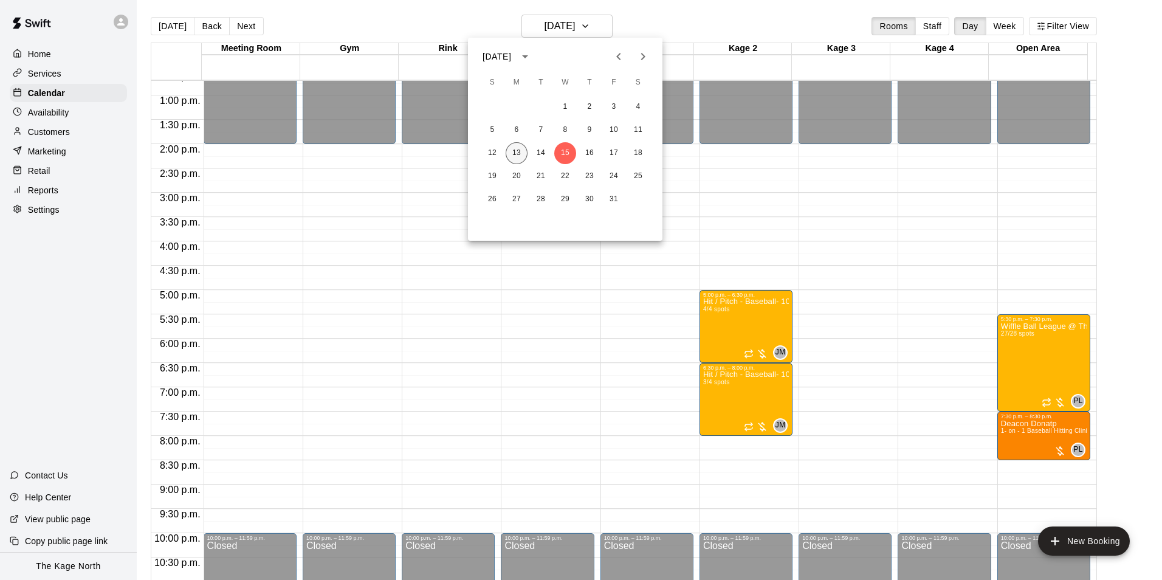
click at [513, 148] on button "13" at bounding box center [517, 153] width 22 height 22
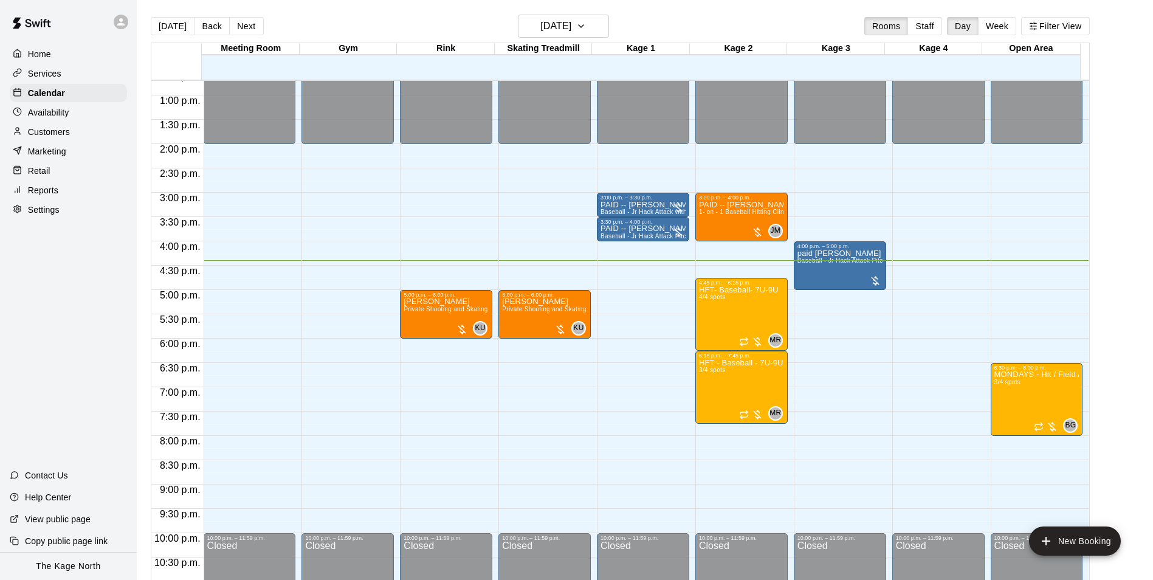
click at [50, 133] on p "Customers" at bounding box center [49, 132] width 42 height 12
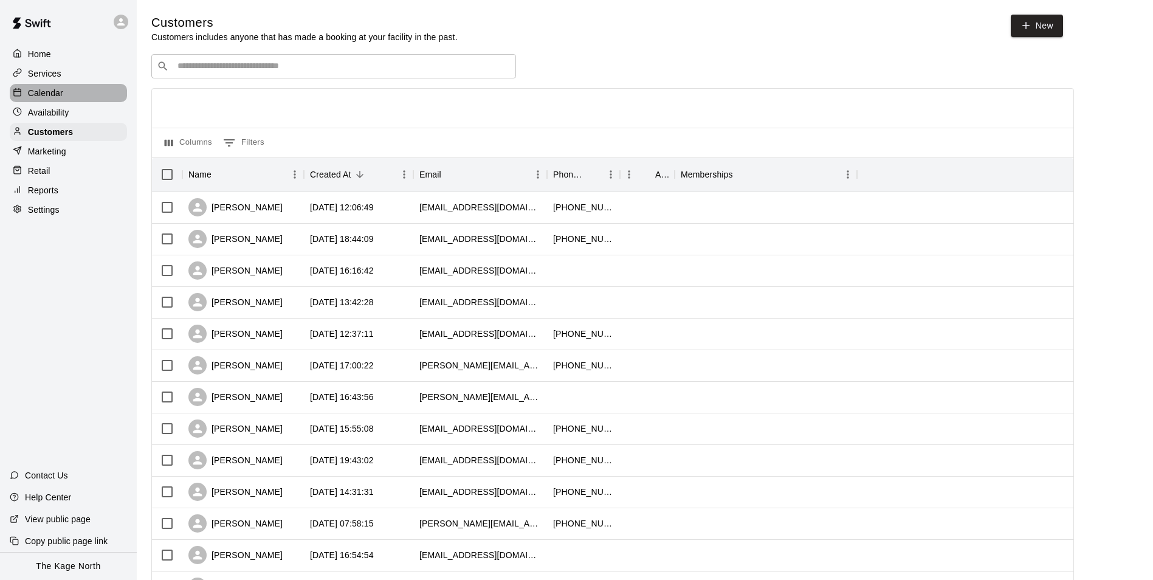
click at [61, 93] on p "Calendar" at bounding box center [45, 93] width 35 height 12
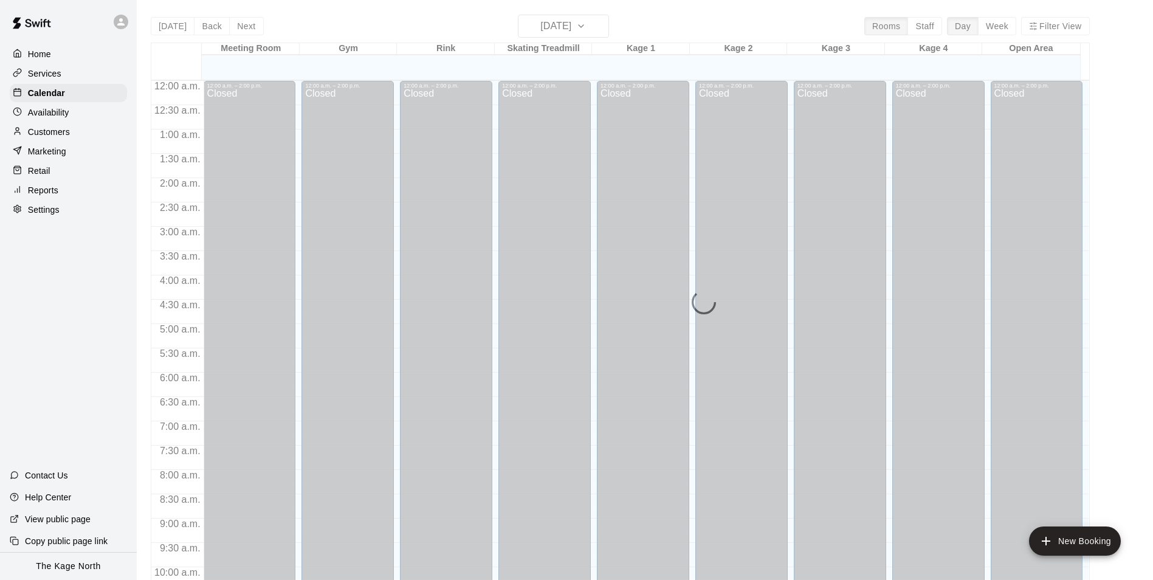
scroll to position [617, 0]
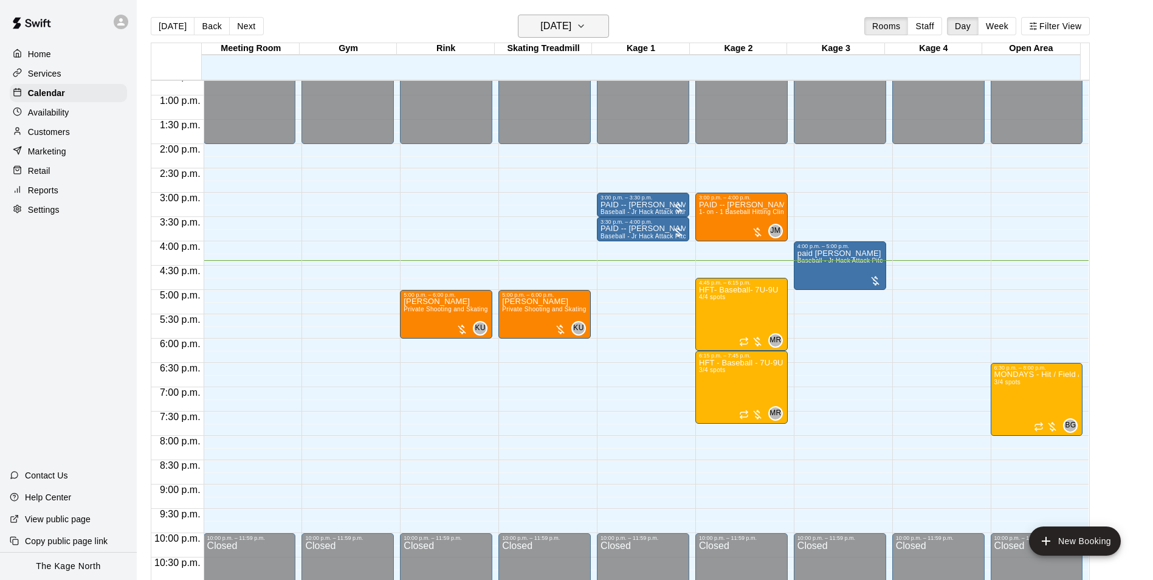
click at [566, 18] on h6 "[DATE]" at bounding box center [555, 26] width 31 height 17
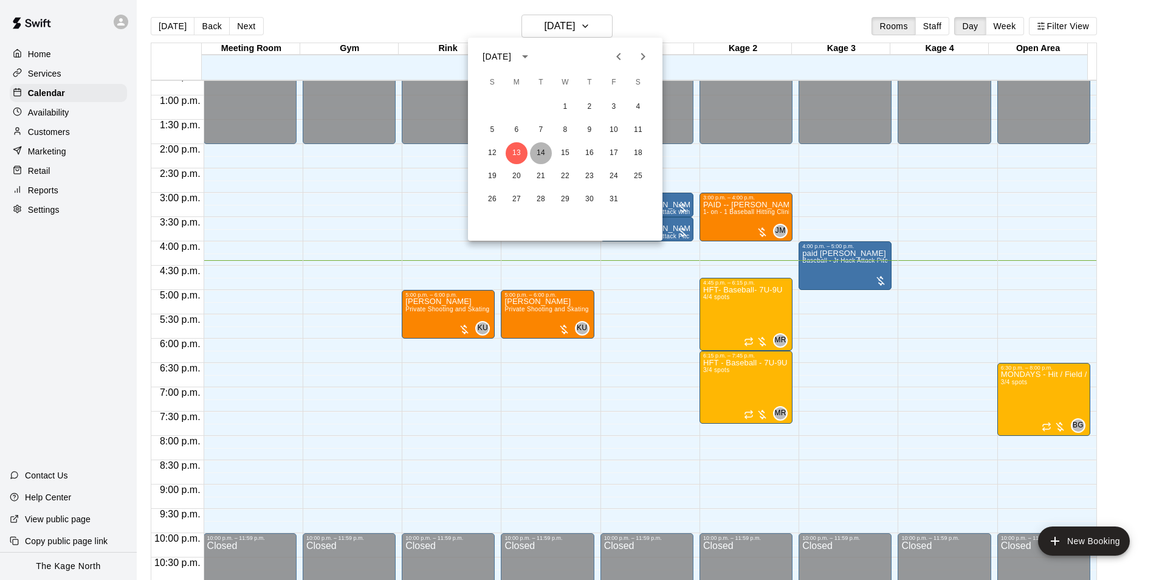
click at [542, 151] on button "14" at bounding box center [541, 153] width 22 height 22
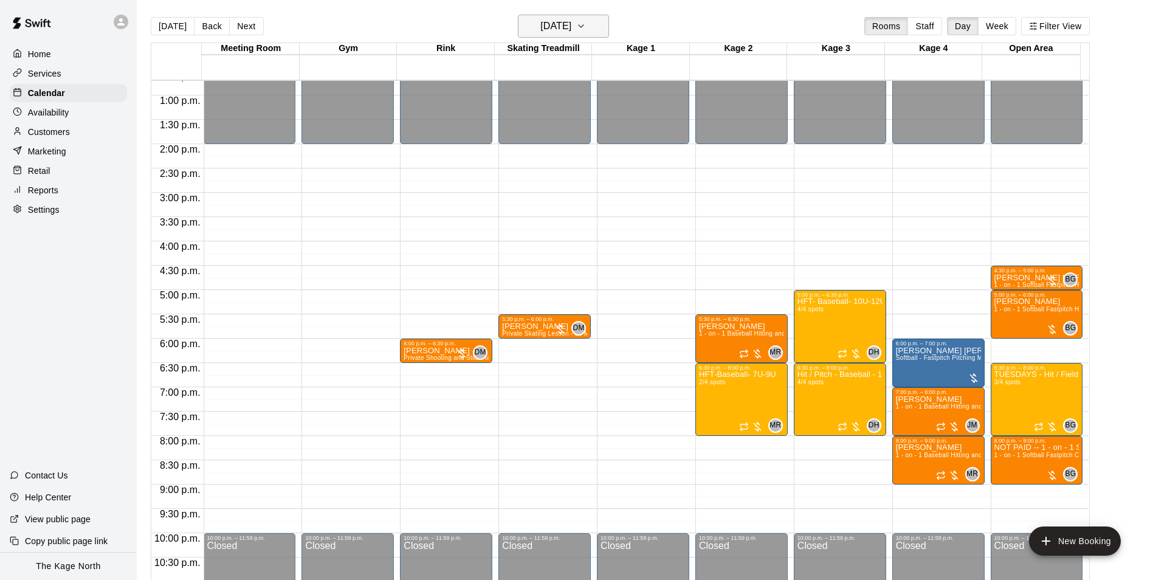
click at [550, 20] on h6 "[DATE]" at bounding box center [555, 26] width 31 height 17
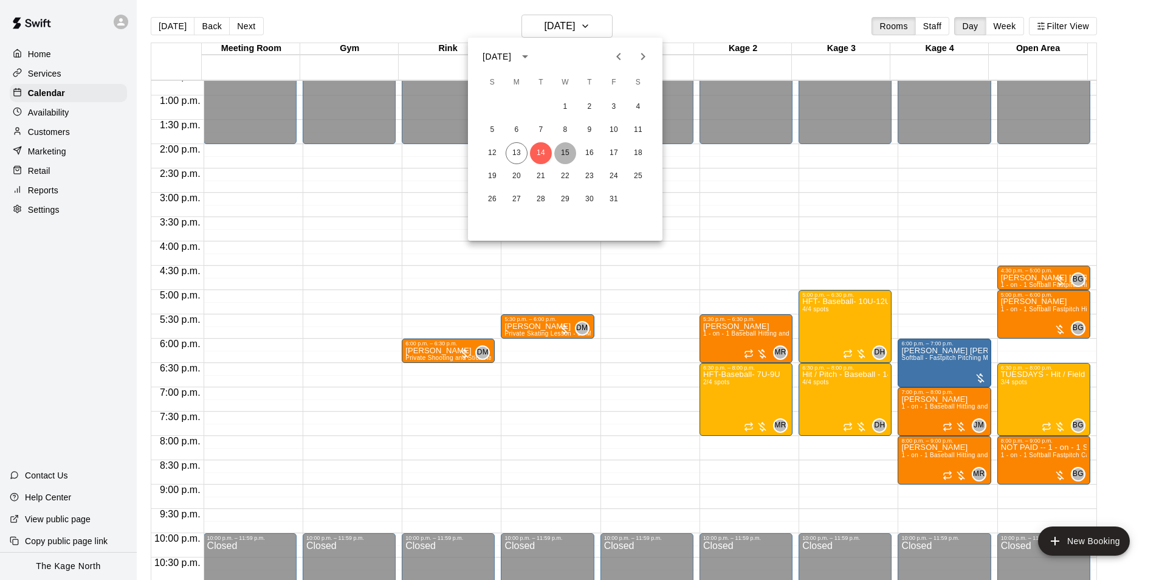
click at [569, 156] on button "15" at bounding box center [565, 153] width 22 height 22
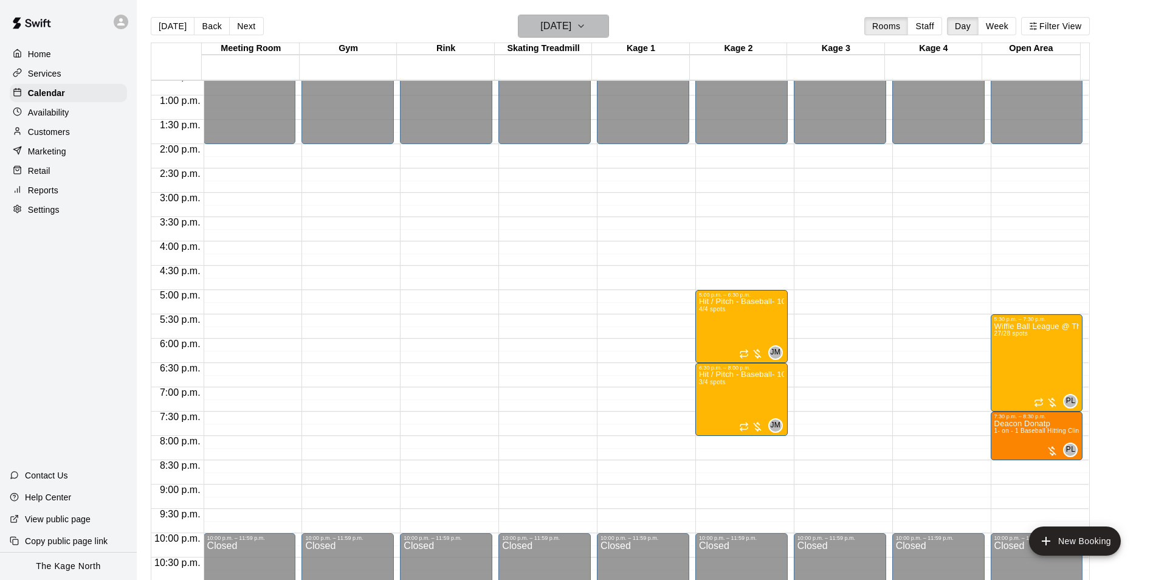
click at [564, 27] on h6 "[DATE]" at bounding box center [555, 26] width 31 height 17
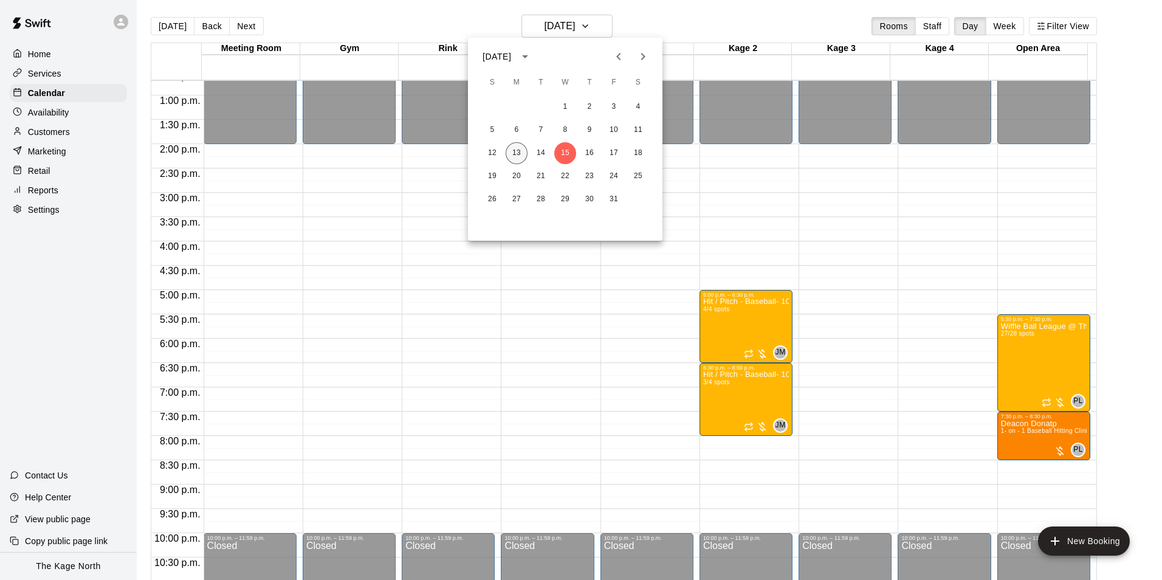
click at [525, 156] on button "13" at bounding box center [517, 153] width 22 height 22
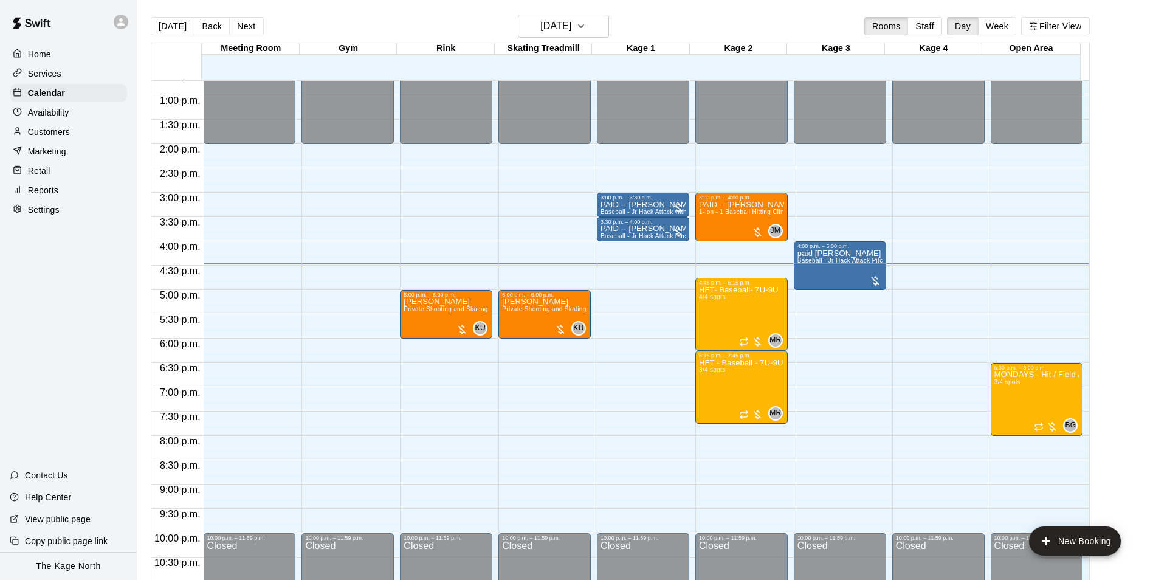
drag, startPoint x: 62, startPoint y: 129, endPoint x: 121, endPoint y: 140, distance: 60.1
click at [62, 129] on p "Customers" at bounding box center [49, 132] width 42 height 12
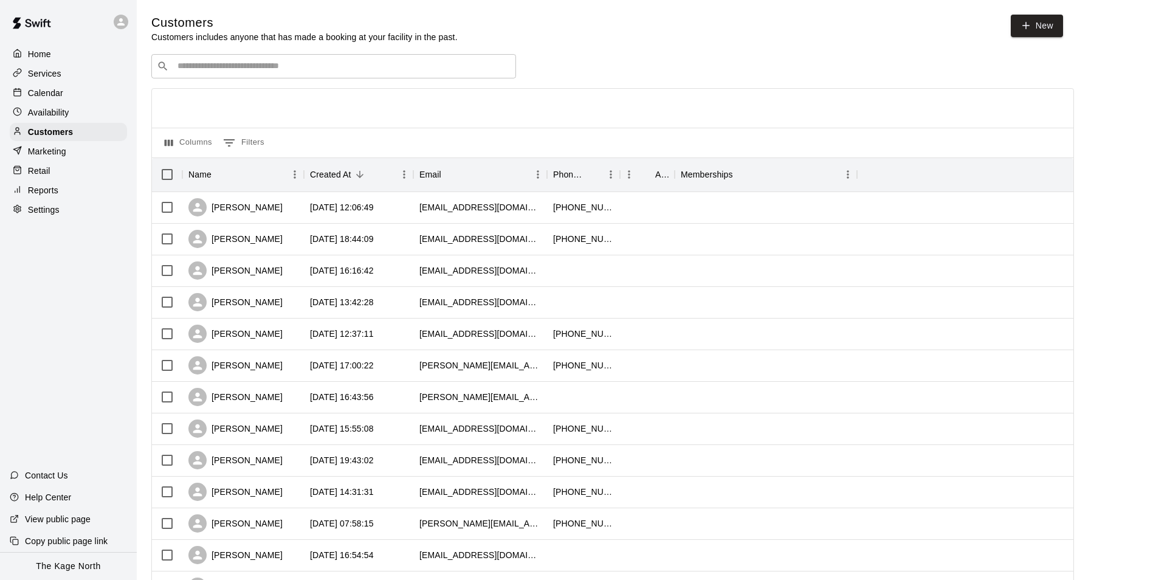
click at [52, 97] on p "Calendar" at bounding box center [45, 93] width 35 height 12
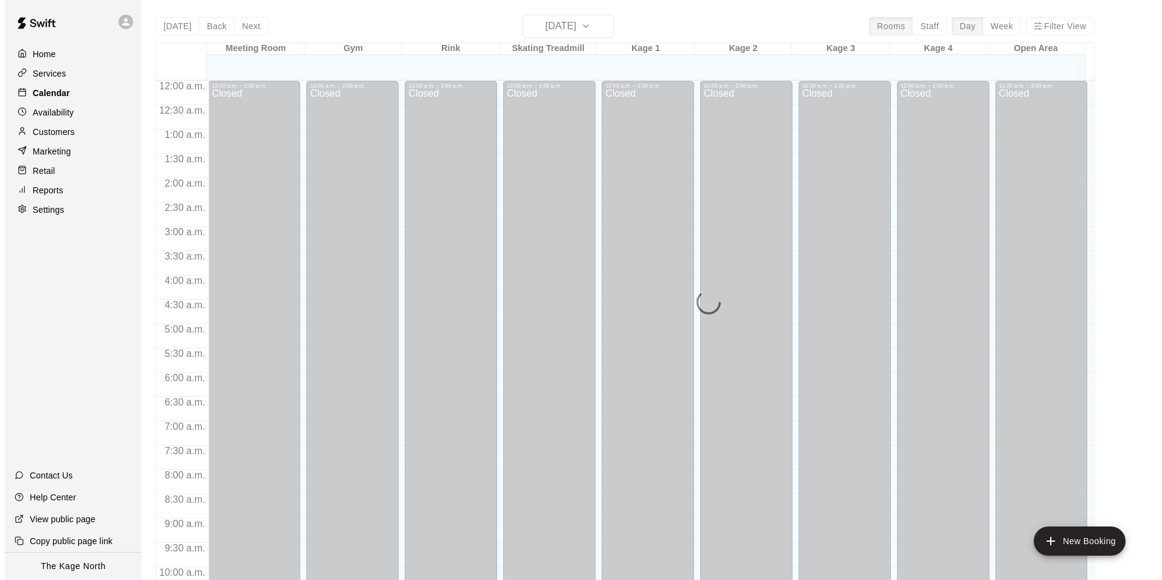
scroll to position [617, 0]
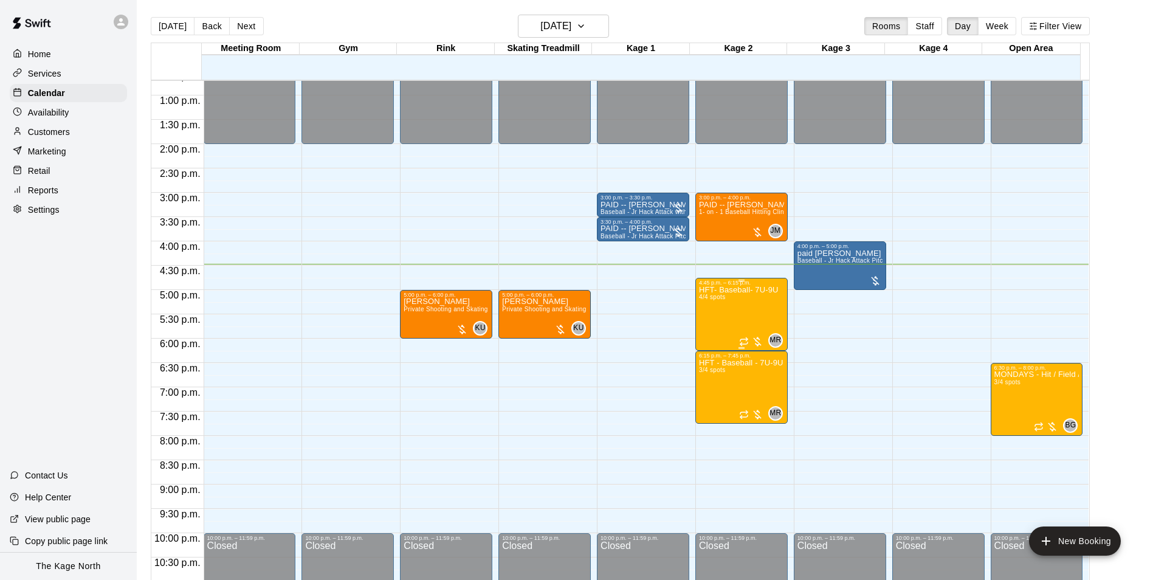
click at [732, 312] on div "HFT- Baseball- 7U-9U 4/4 spots" at bounding box center [739, 576] width 80 height 580
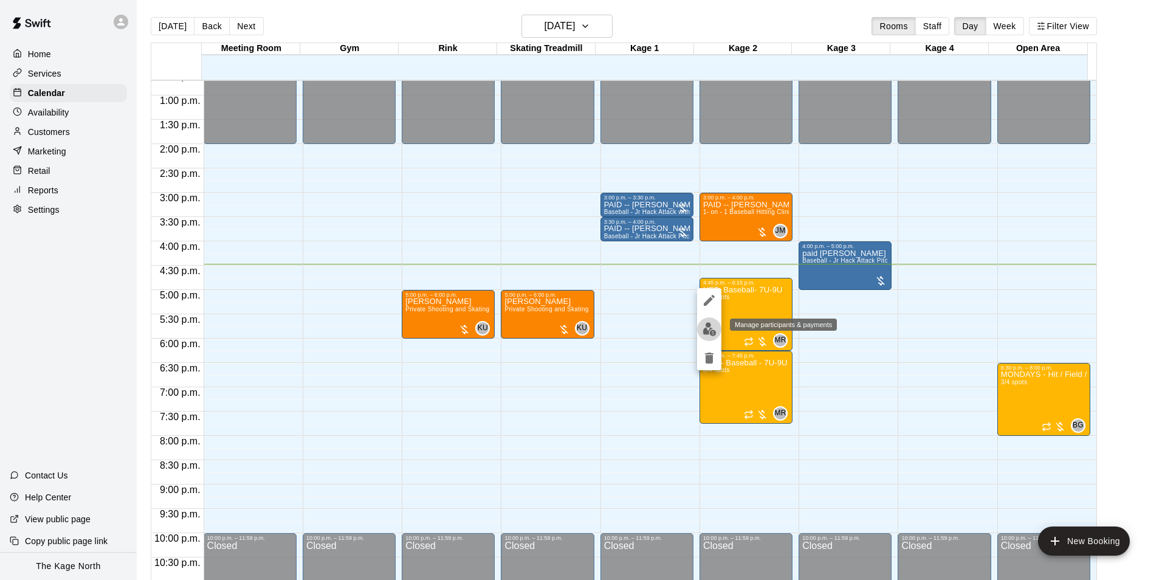
click at [705, 332] on img "edit" at bounding box center [709, 329] width 14 height 14
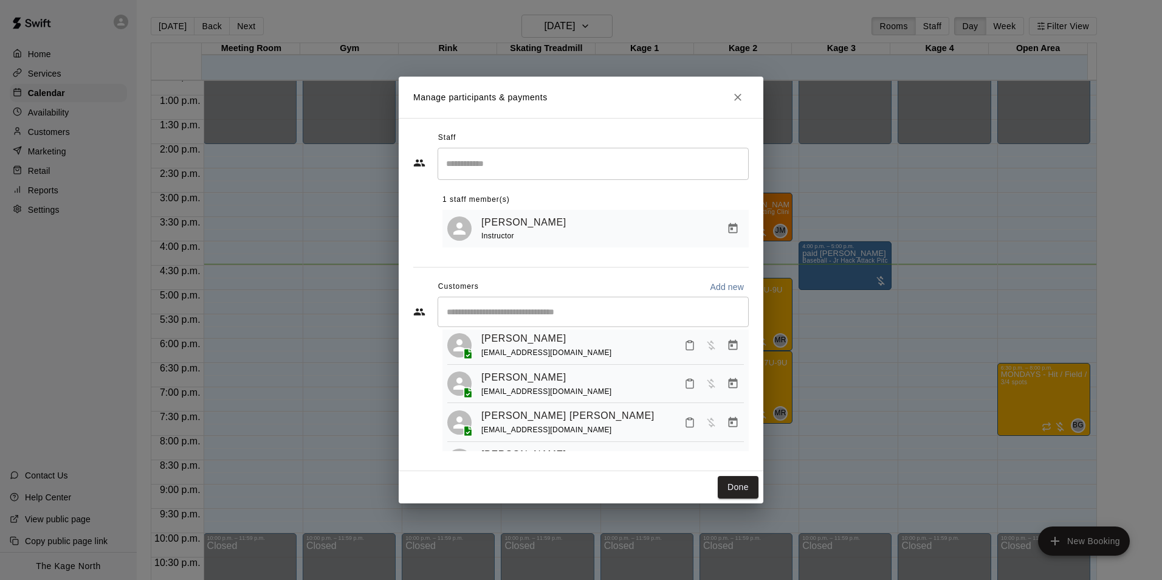
scroll to position [13, 0]
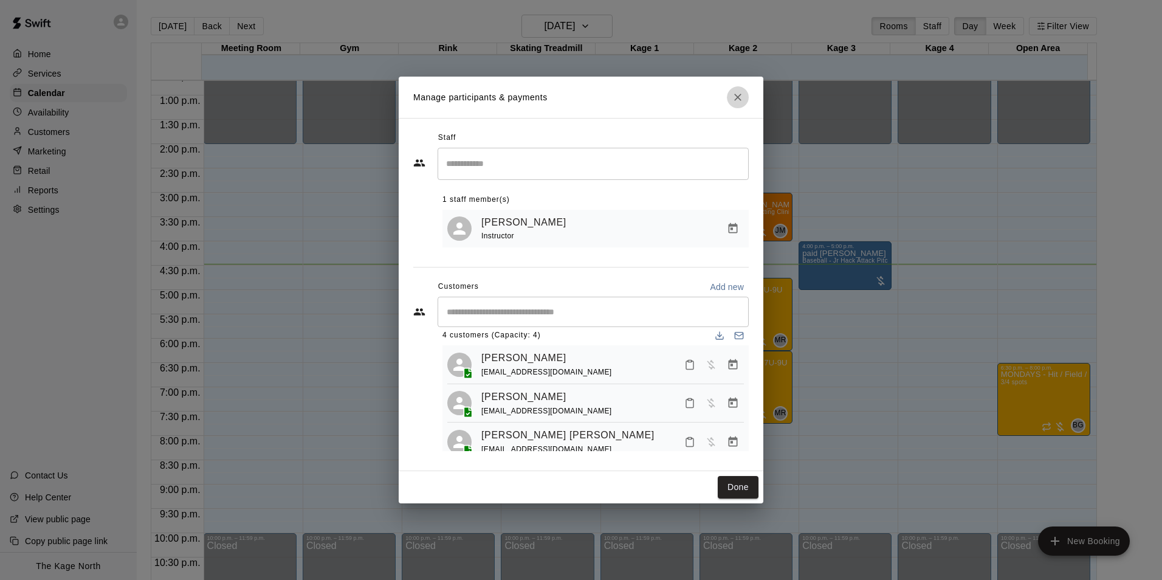
click at [738, 95] on icon "Close" at bounding box center [737, 97] width 7 height 7
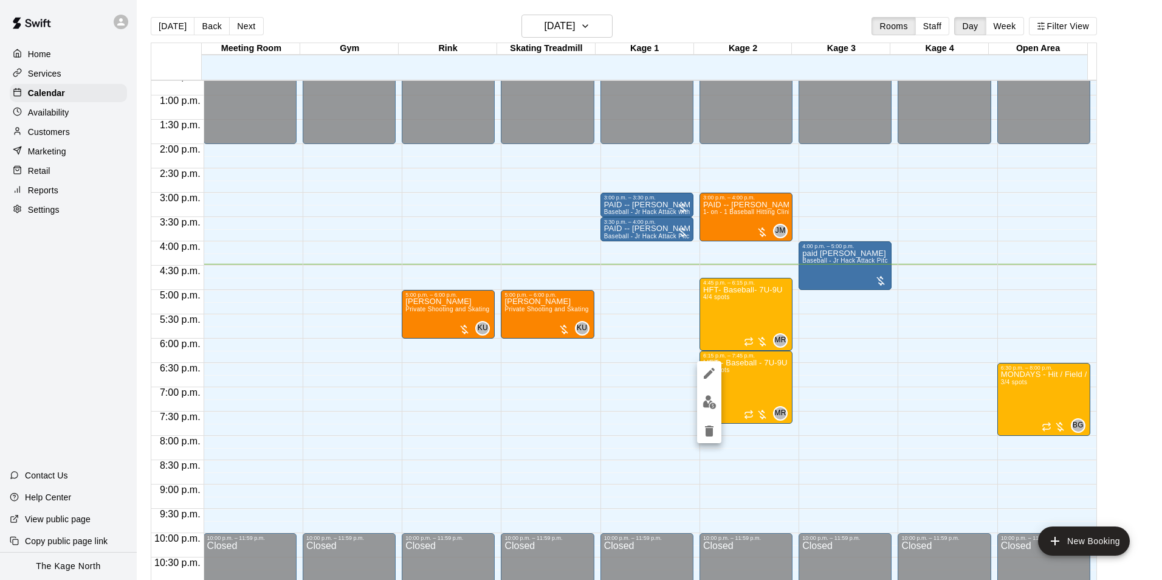
click at [710, 408] on img "edit" at bounding box center [709, 402] width 14 height 14
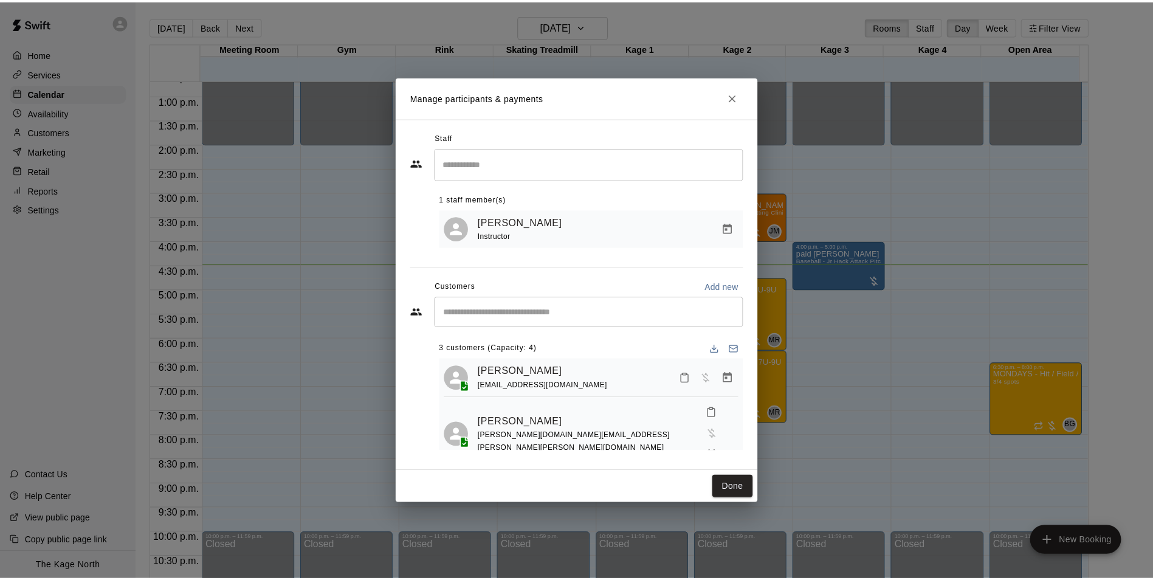
scroll to position [33, 0]
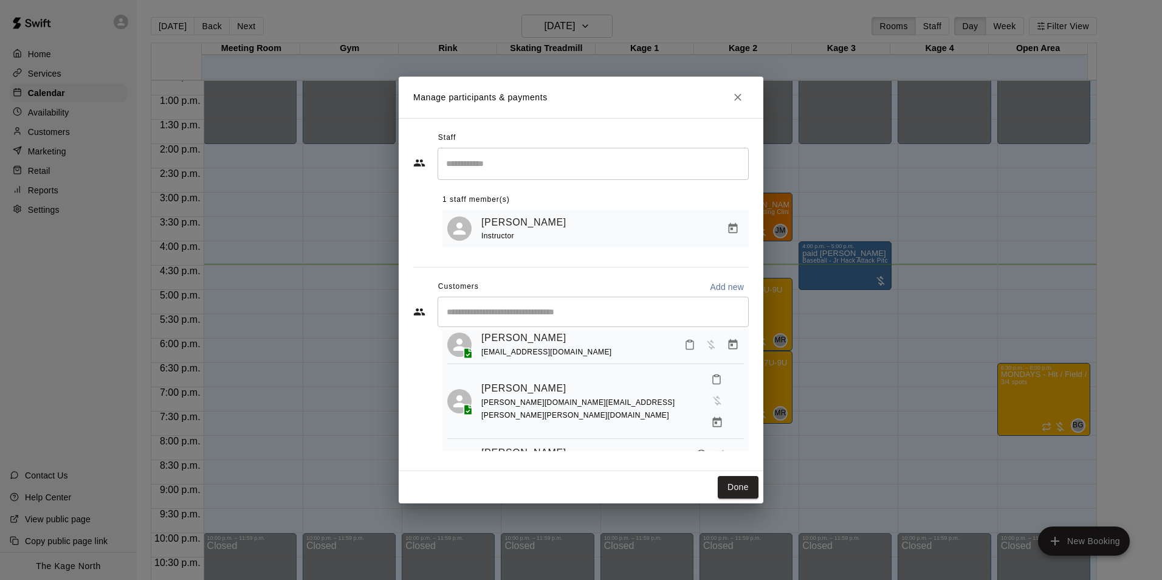
click at [738, 95] on icon "Close" at bounding box center [738, 97] width 12 height 12
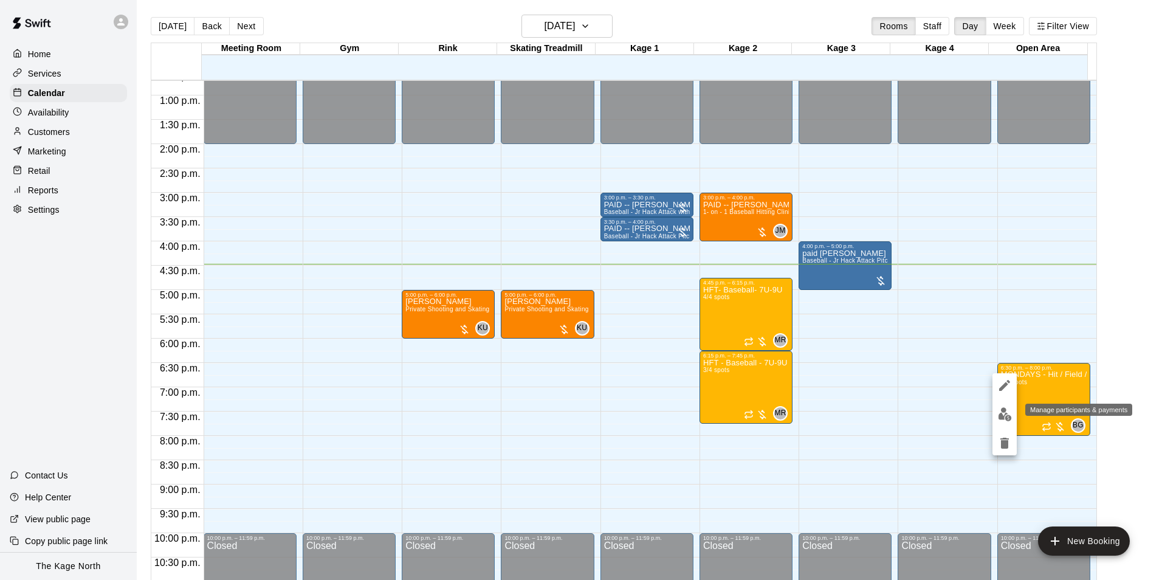
click at [1012, 418] on button "edit" at bounding box center [1004, 414] width 24 height 24
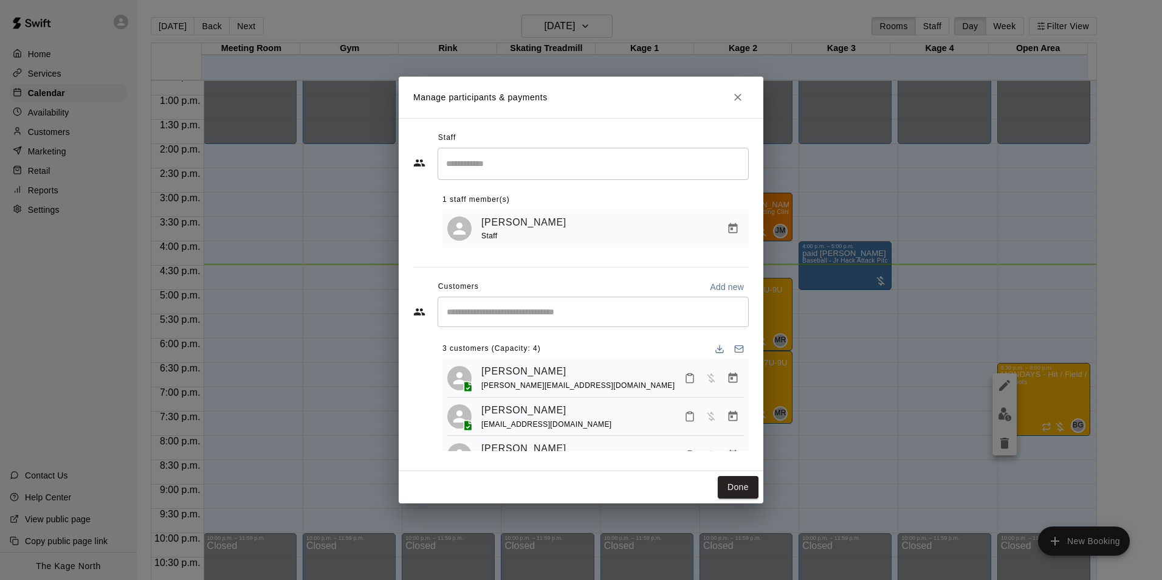
click at [754, 94] on h2 "Manage participants & payments" at bounding box center [581, 97] width 365 height 41
click at [747, 96] on button "Close" at bounding box center [738, 97] width 22 height 22
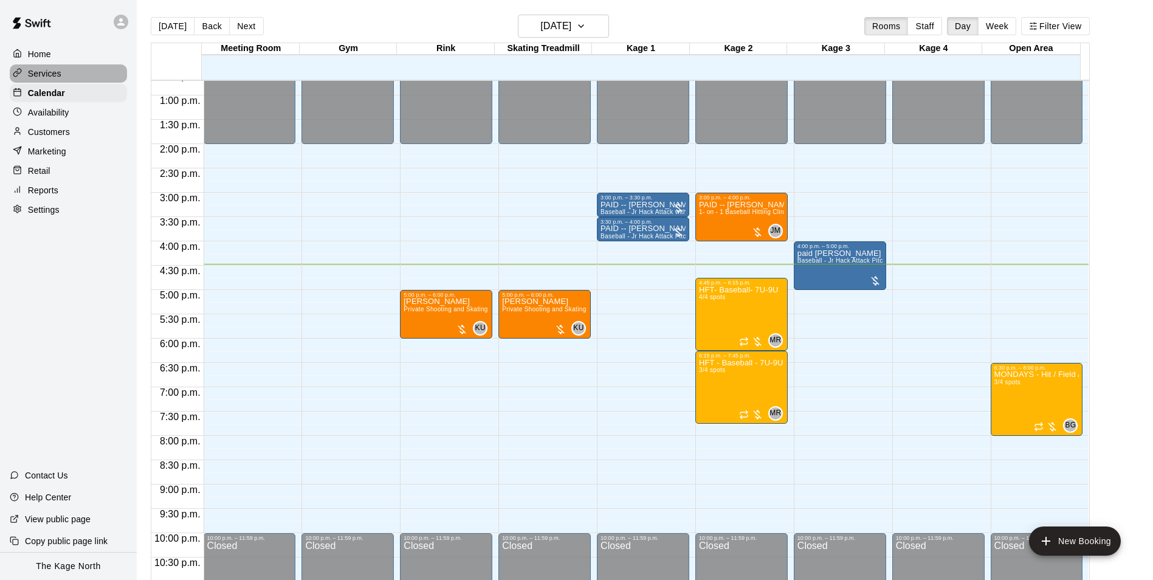
click at [51, 72] on p "Services" at bounding box center [44, 73] width 33 height 12
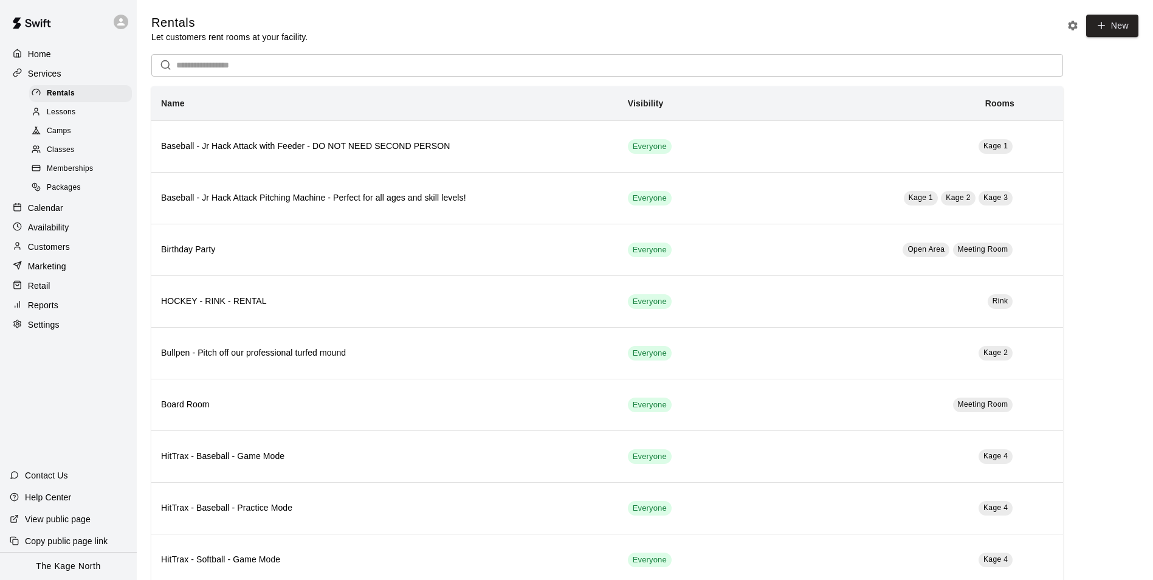
click at [69, 134] on span "Camps" at bounding box center [59, 131] width 24 height 12
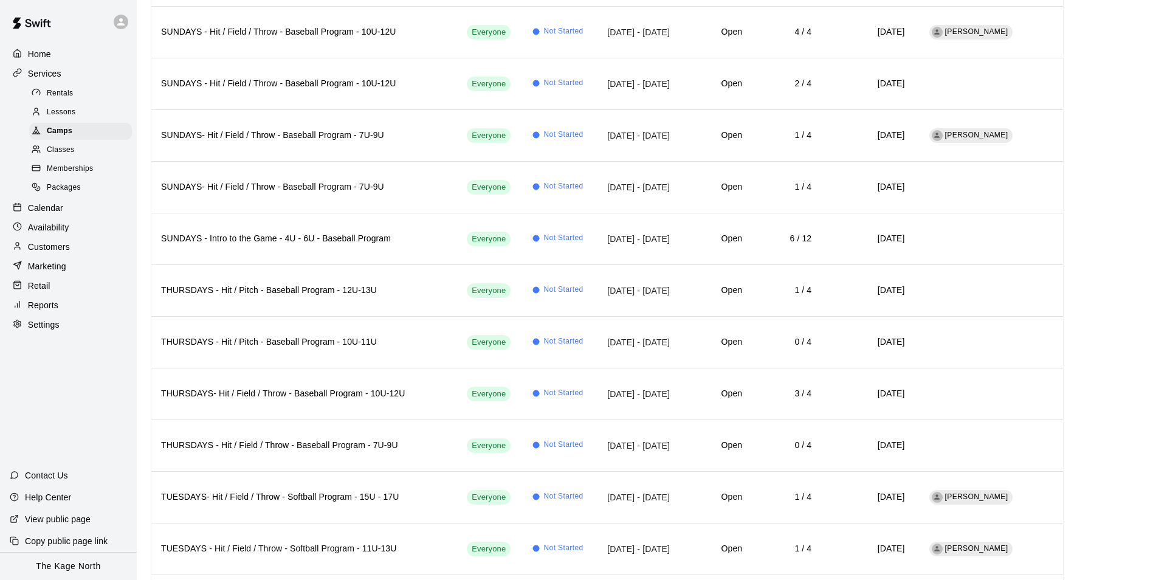
scroll to position [365, 0]
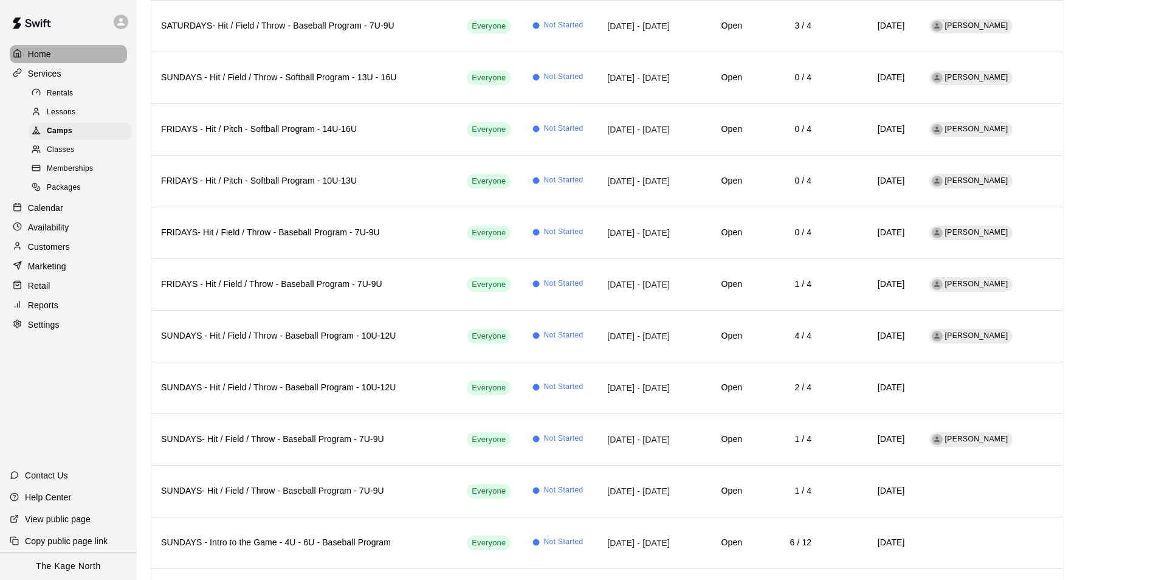
click at [46, 55] on p "Home" at bounding box center [39, 54] width 23 height 12
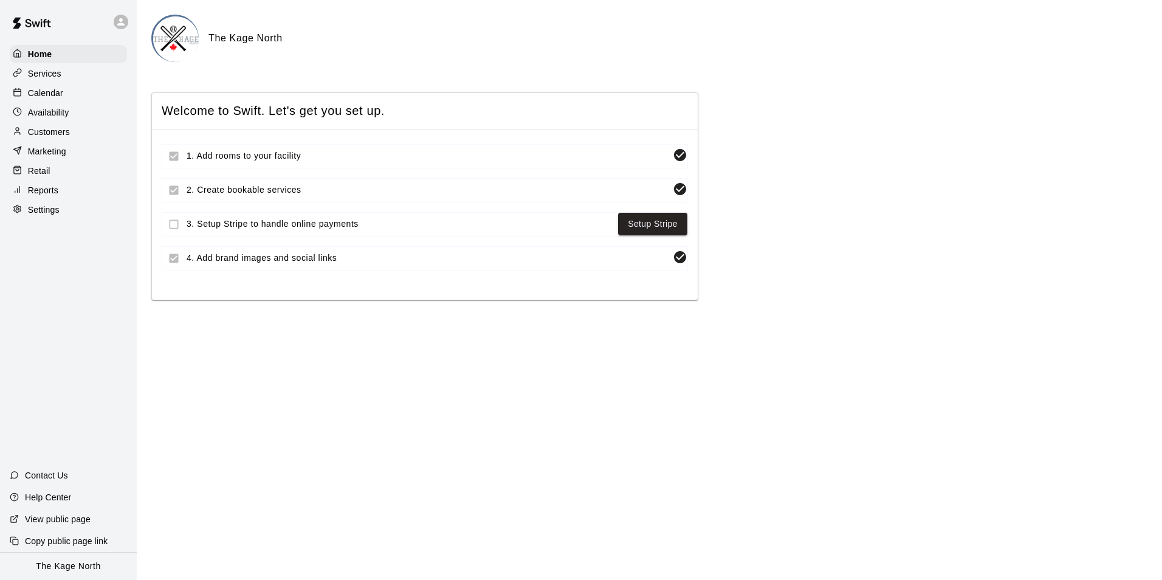
click at [50, 95] on p "Calendar" at bounding box center [45, 93] width 35 height 12
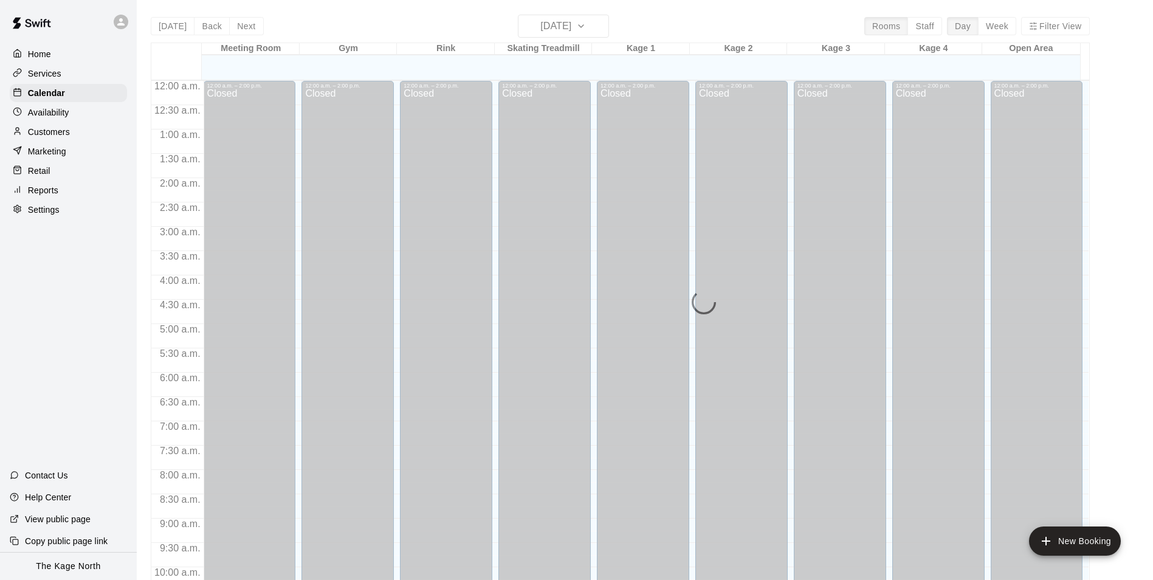
scroll to position [617, 0]
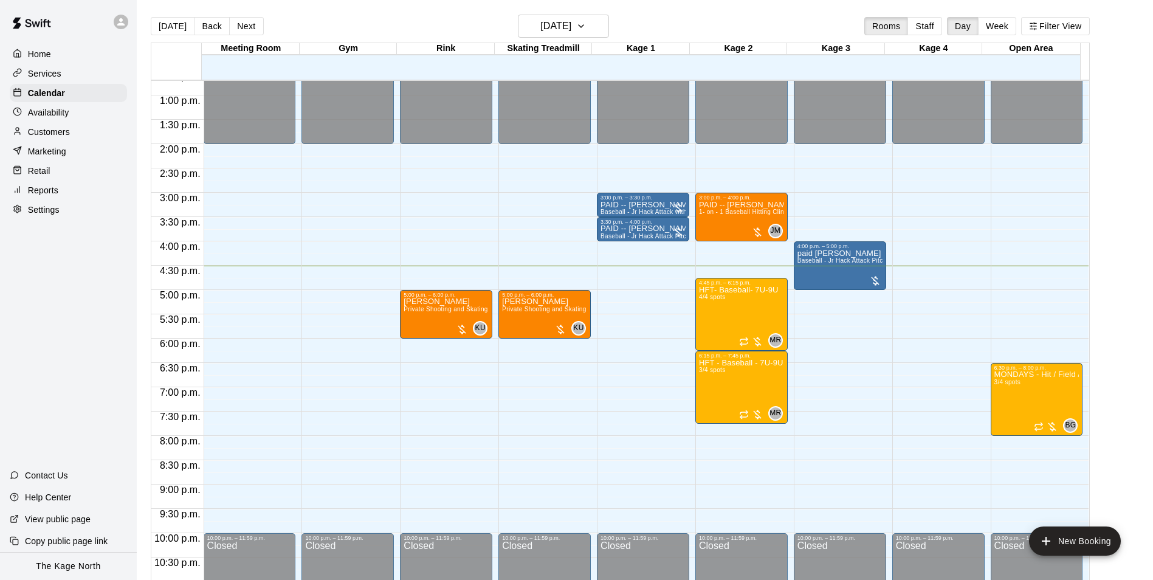
click at [351, 15] on div "[DATE] Back [DATE][DATE] Rooms Staff Day Week Filter View" at bounding box center [620, 29] width 939 height 28
click at [44, 129] on p "Customers" at bounding box center [49, 132] width 42 height 12
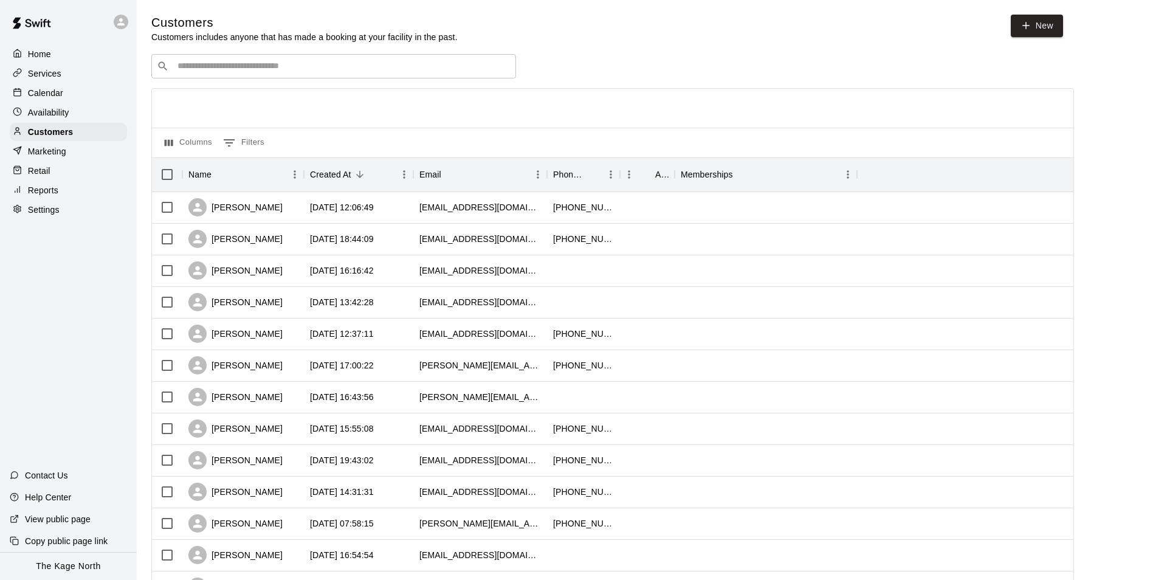
click at [39, 89] on p "Calendar" at bounding box center [45, 93] width 35 height 12
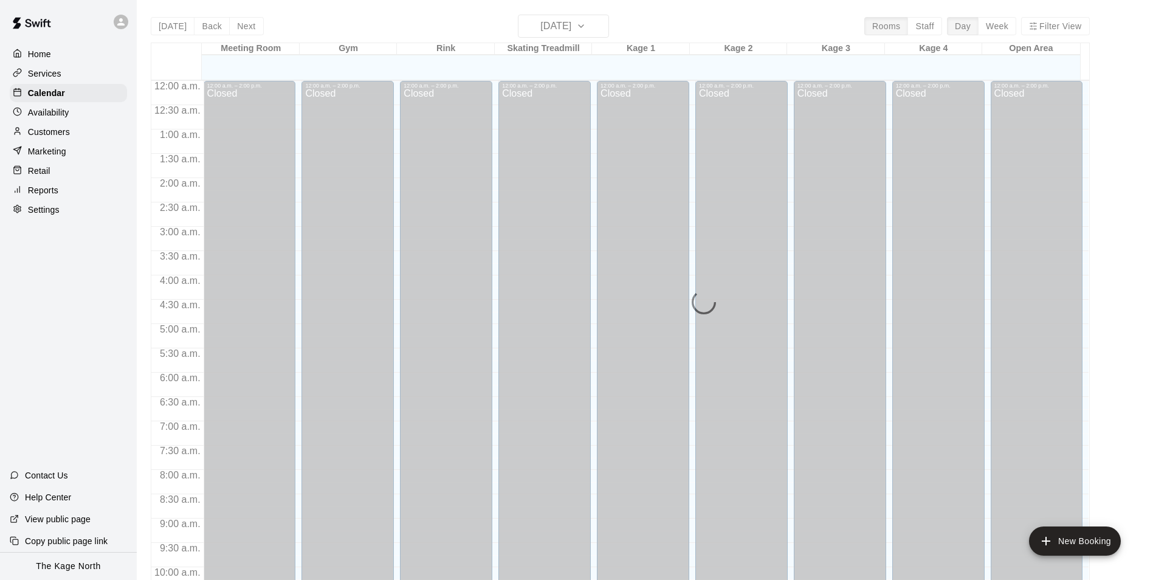
scroll to position [617, 0]
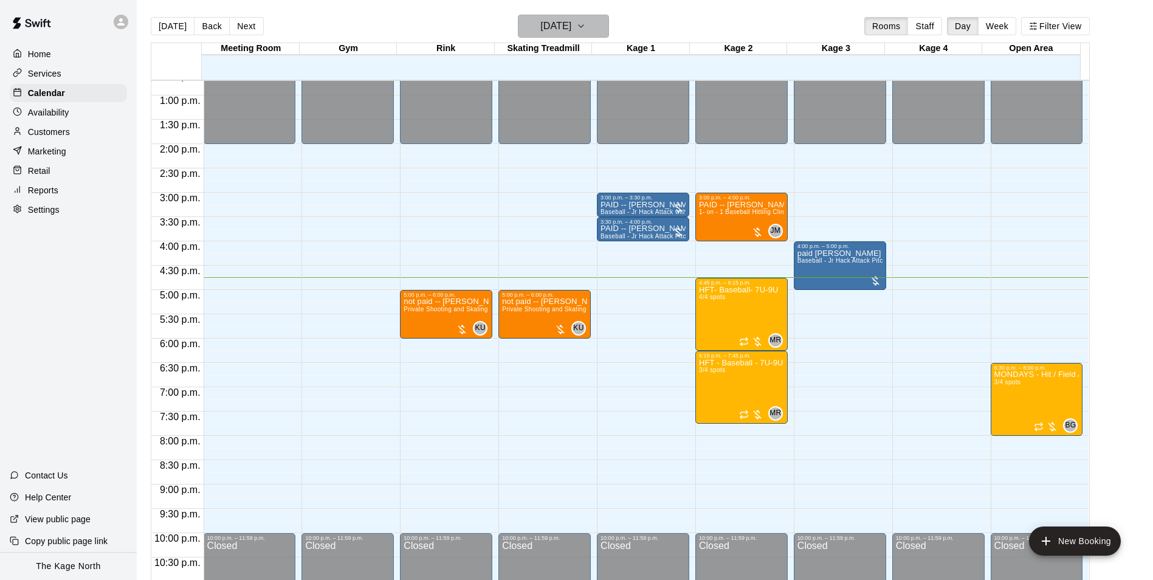
click at [586, 29] on icon "button" at bounding box center [581, 26] width 10 height 15
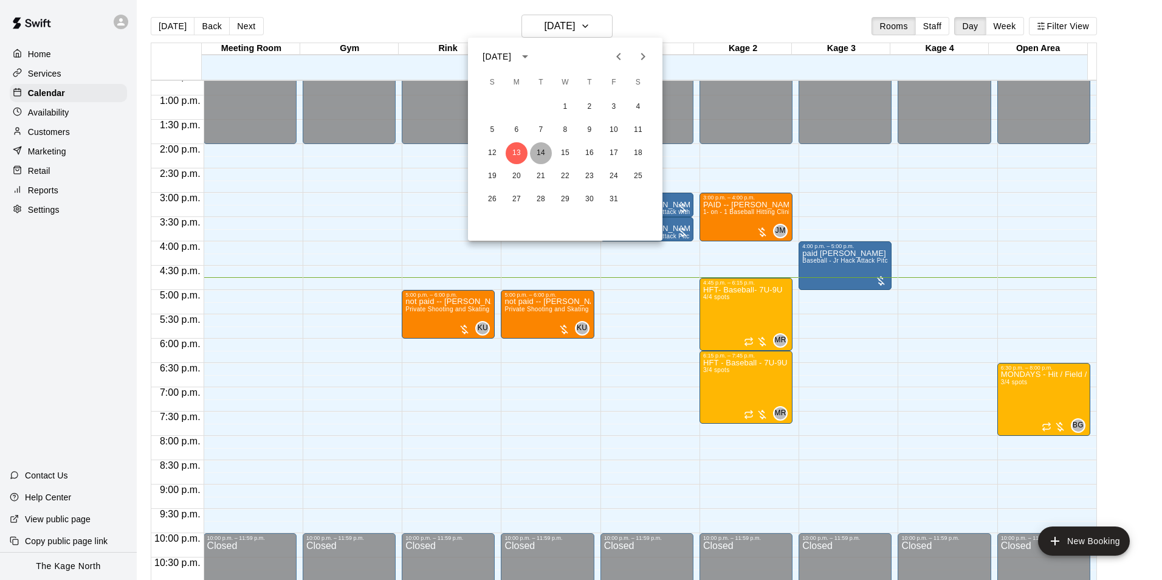
click at [540, 151] on button "14" at bounding box center [541, 153] width 22 height 22
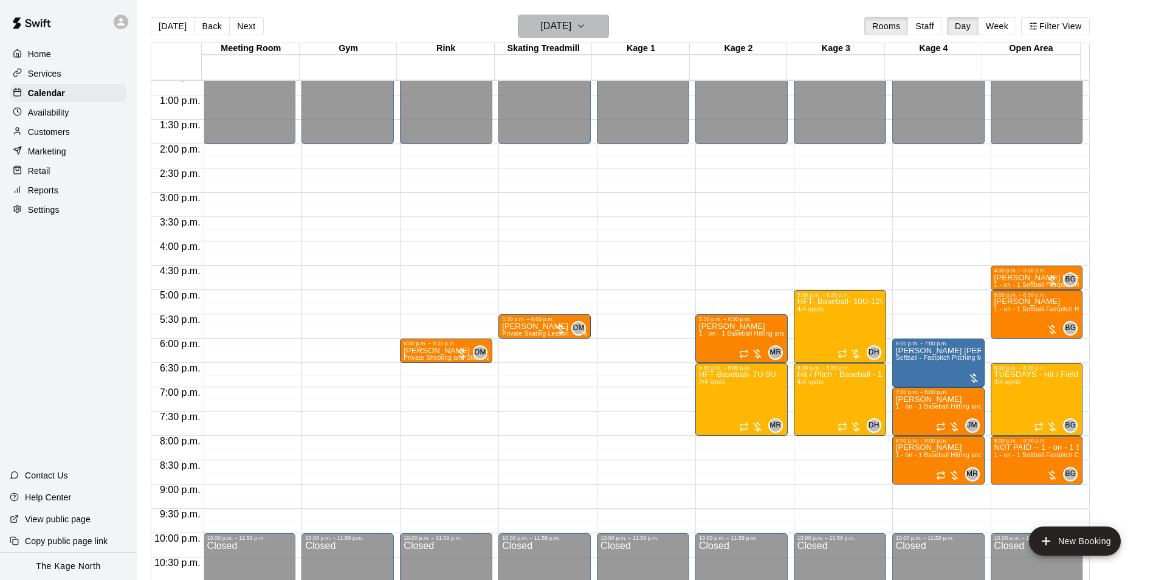
click at [565, 29] on h6 "[DATE]" at bounding box center [555, 26] width 31 height 17
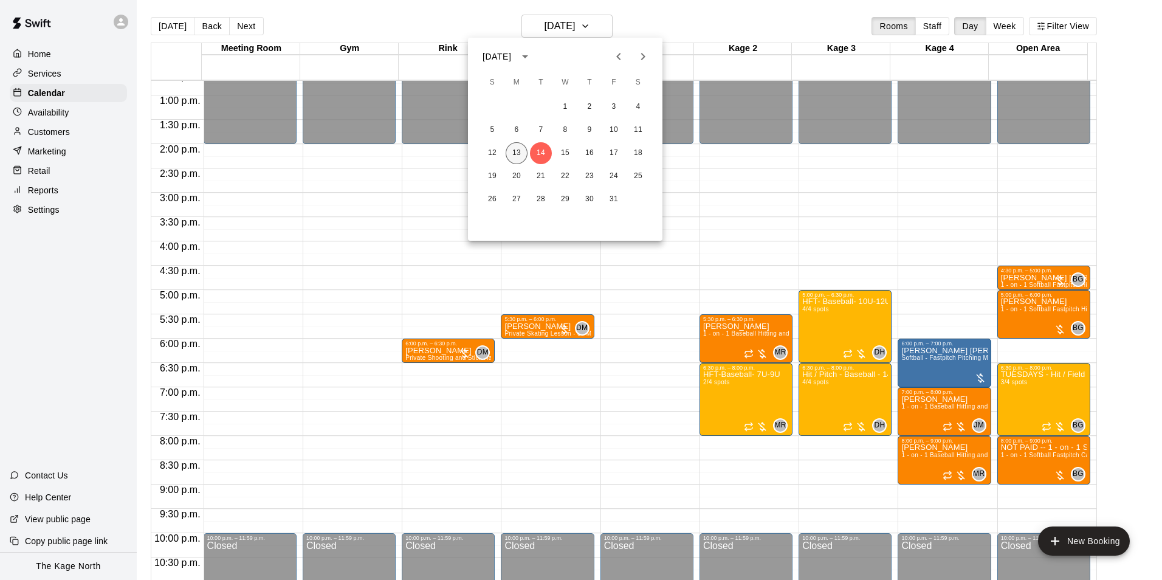
click at [516, 151] on button "13" at bounding box center [517, 153] width 22 height 22
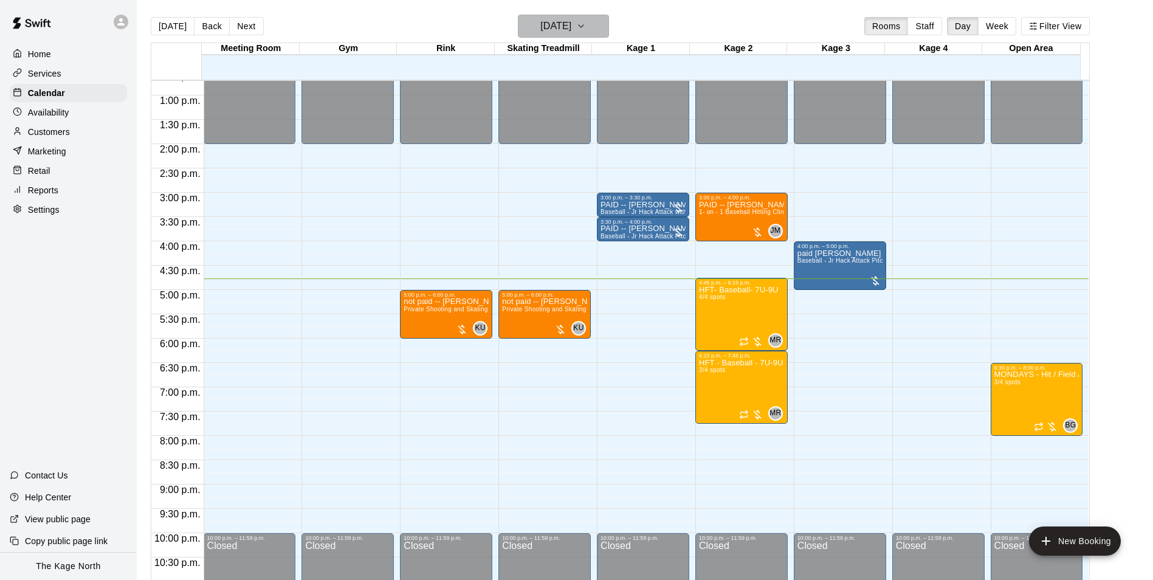
click at [594, 31] on button "[DATE]" at bounding box center [563, 26] width 91 height 23
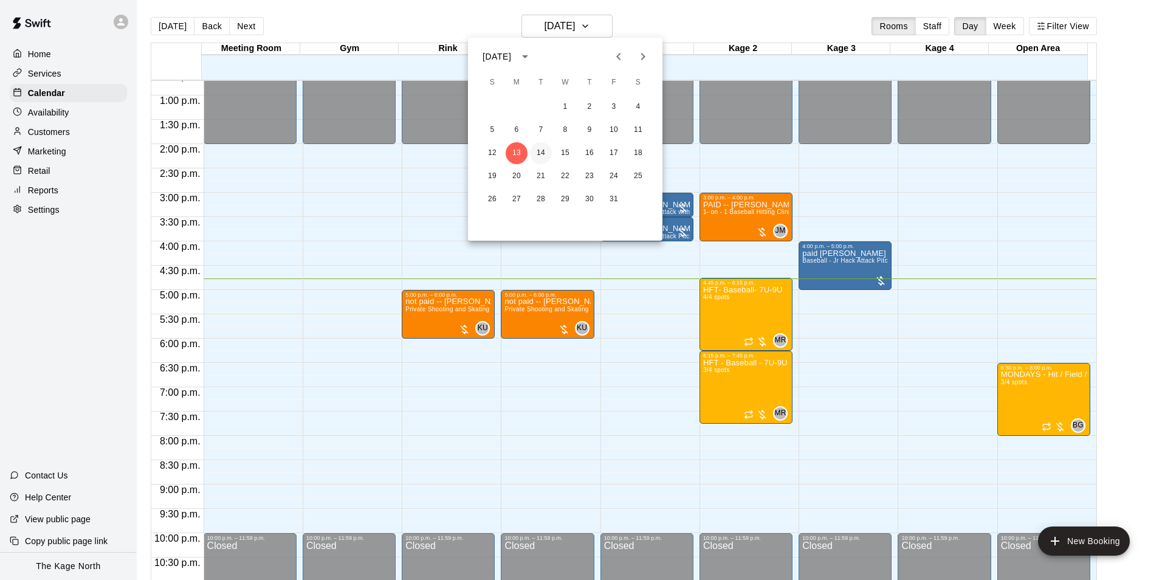
click at [541, 151] on button "14" at bounding box center [541, 153] width 22 height 22
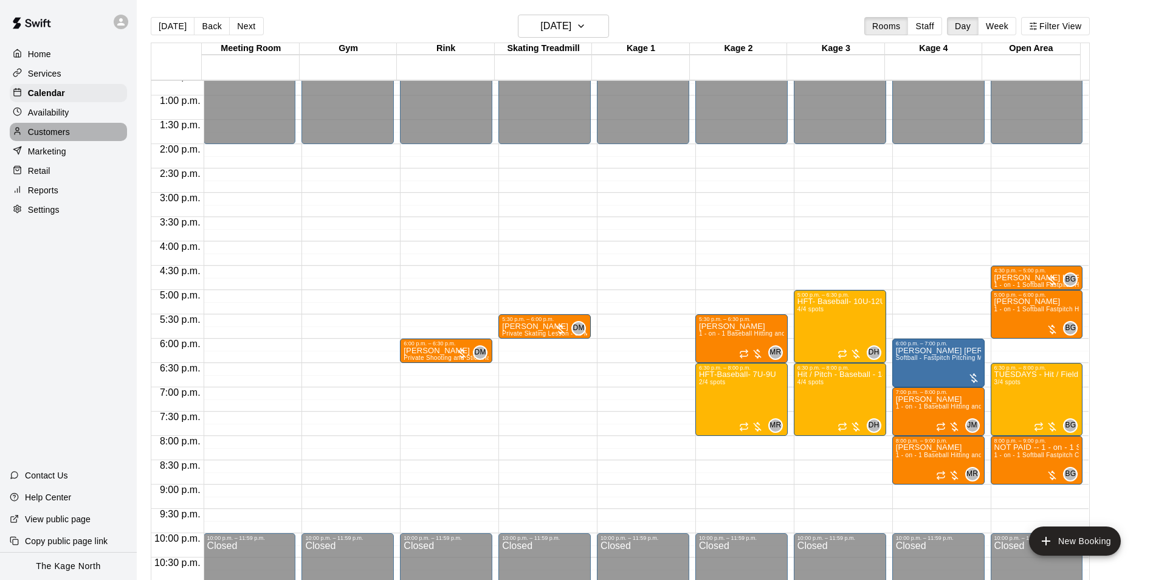
click at [69, 131] on p "Customers" at bounding box center [49, 132] width 42 height 12
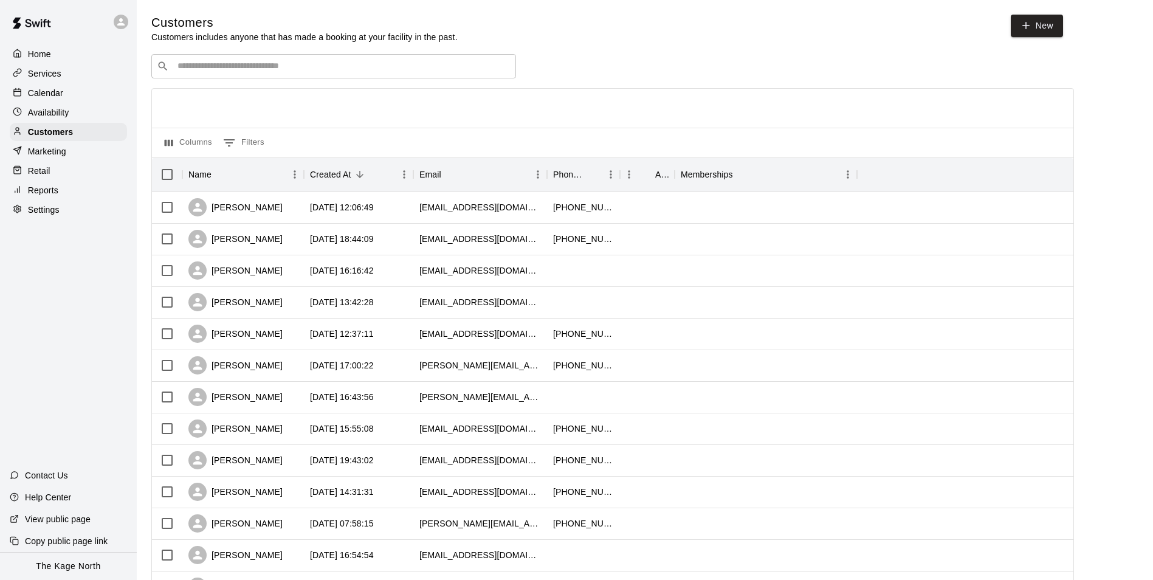
click at [60, 86] on div "Calendar" at bounding box center [68, 93] width 117 height 18
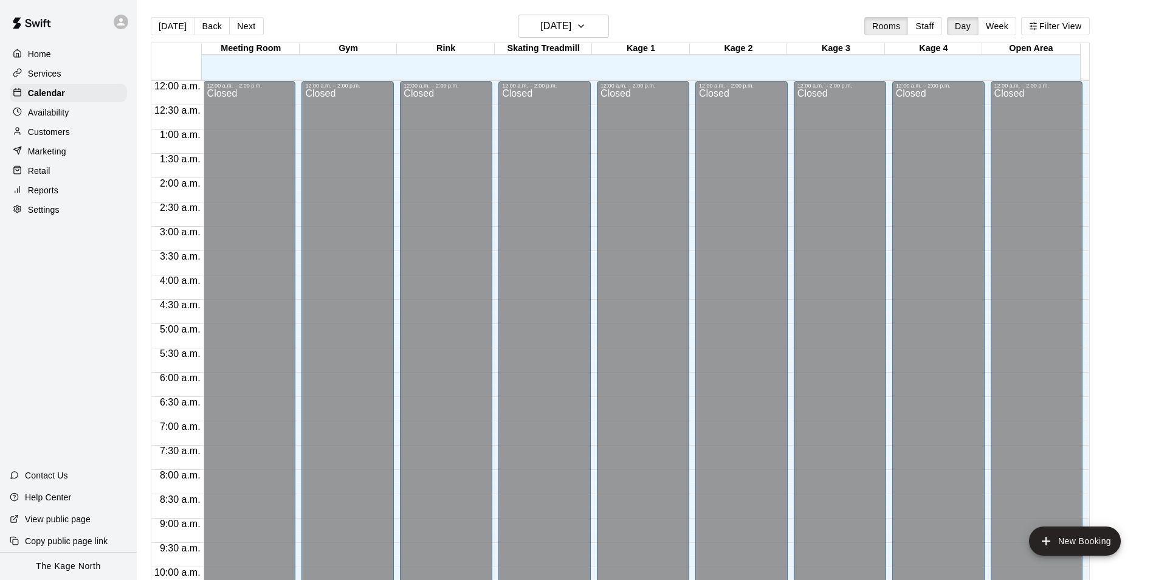
scroll to position [617, 0]
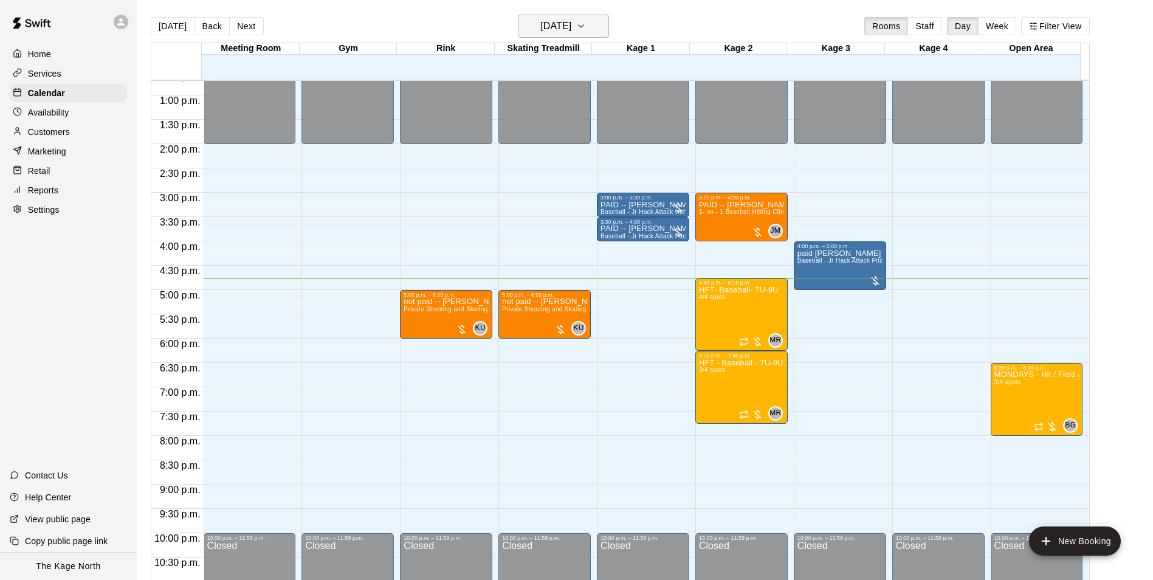
click at [595, 29] on button "[DATE]" at bounding box center [563, 26] width 91 height 23
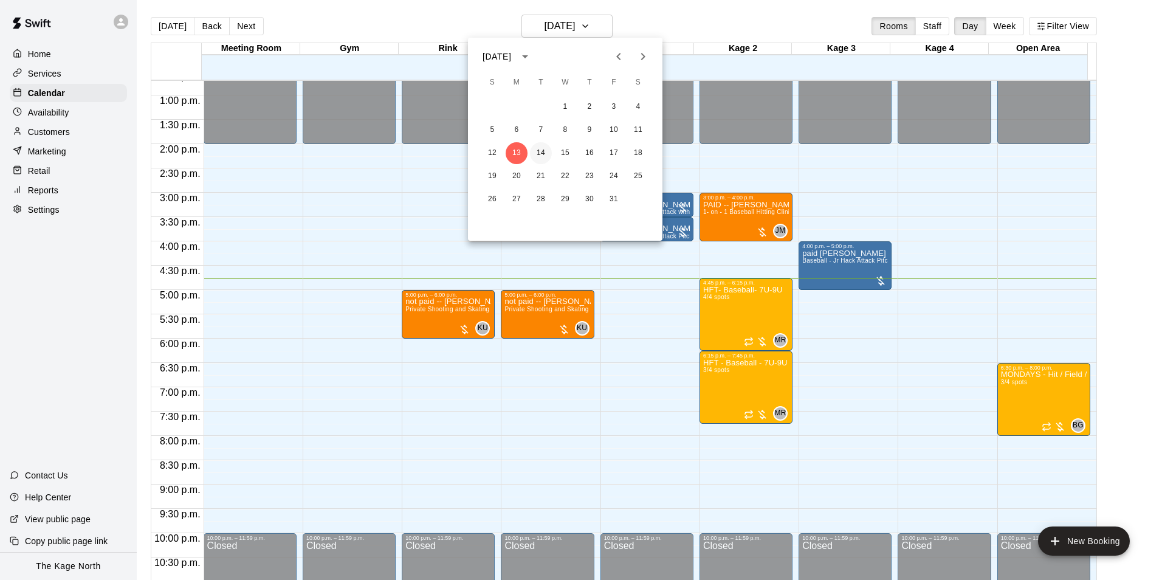
click at [544, 152] on button "14" at bounding box center [541, 153] width 22 height 22
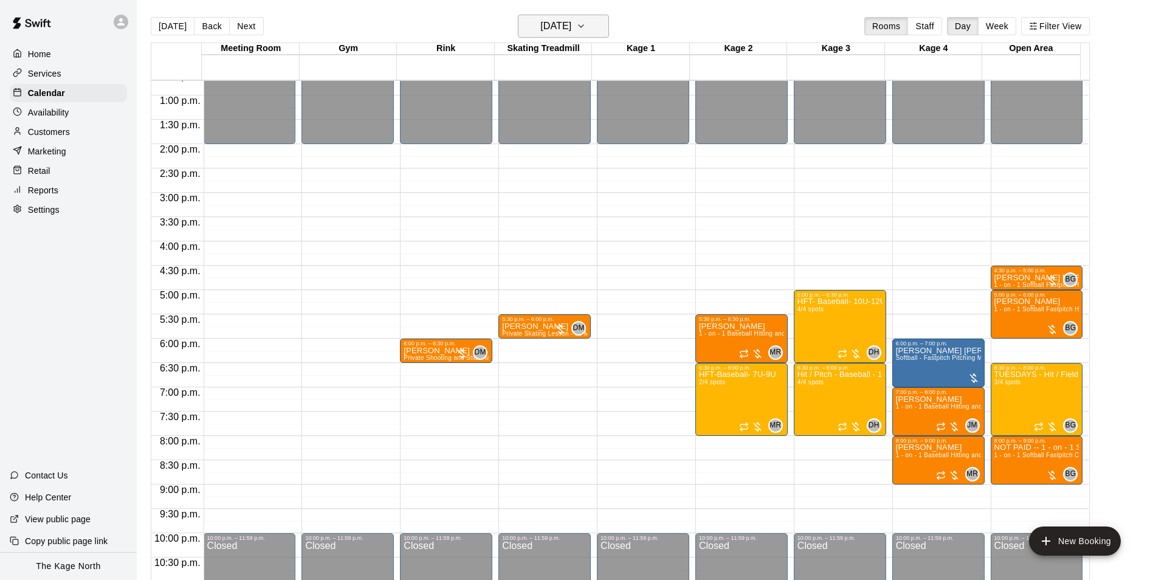
click at [566, 22] on h6 "[DATE]" at bounding box center [555, 26] width 31 height 17
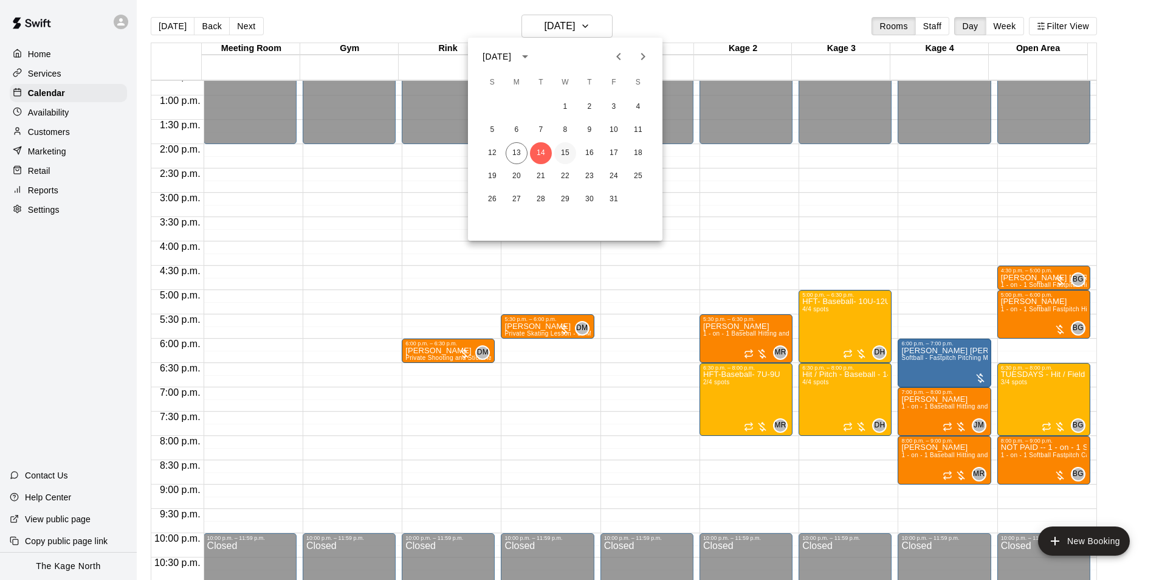
click at [569, 149] on button "15" at bounding box center [565, 153] width 22 height 22
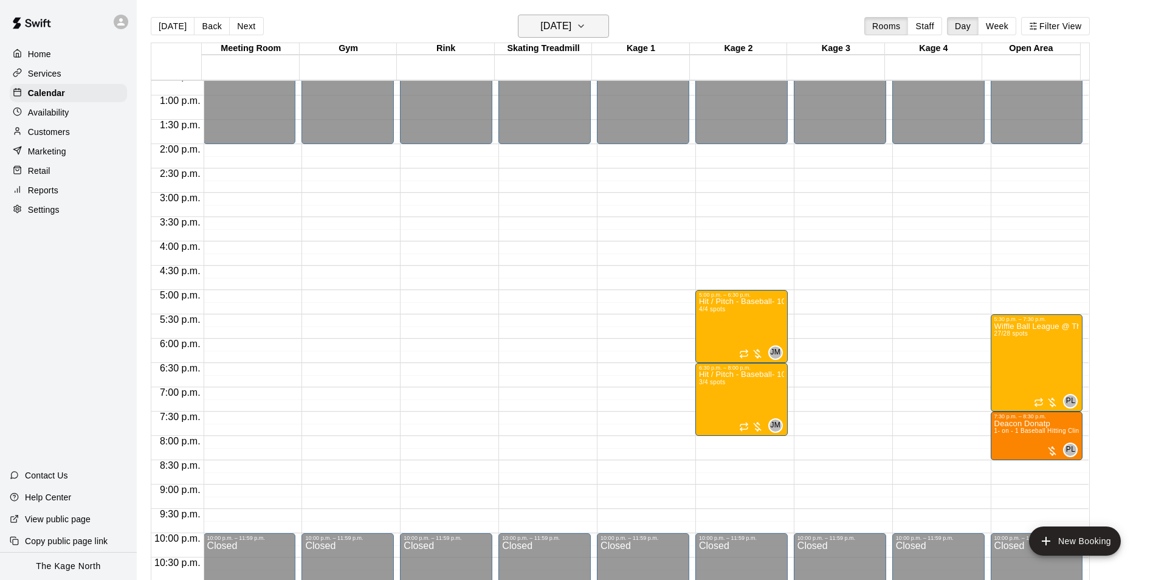
click at [571, 21] on h6 "[DATE]" at bounding box center [555, 26] width 31 height 17
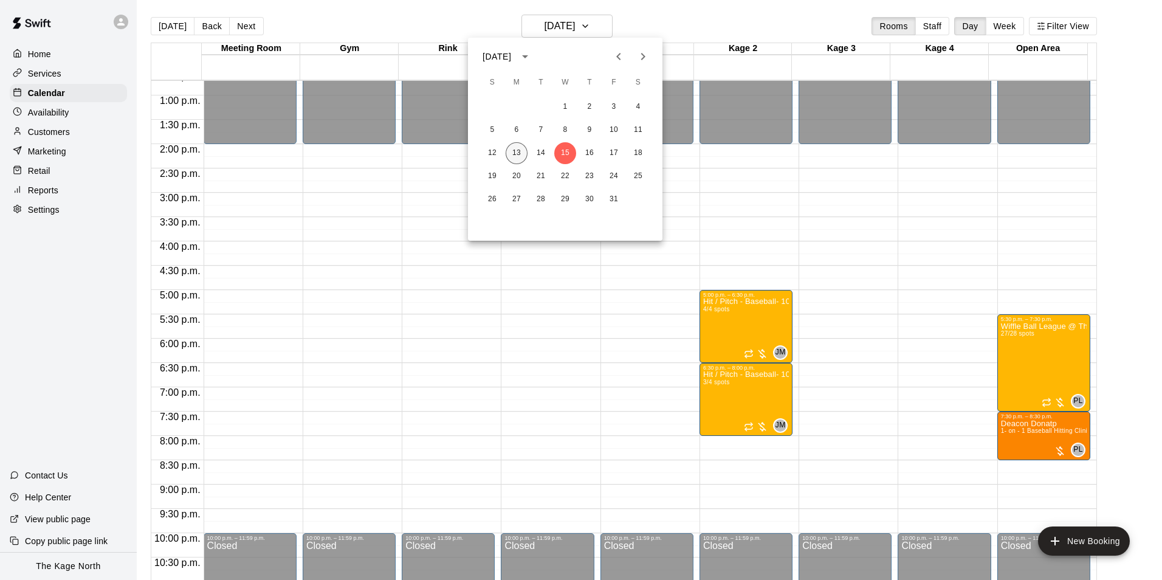
click at [521, 151] on button "13" at bounding box center [517, 153] width 22 height 22
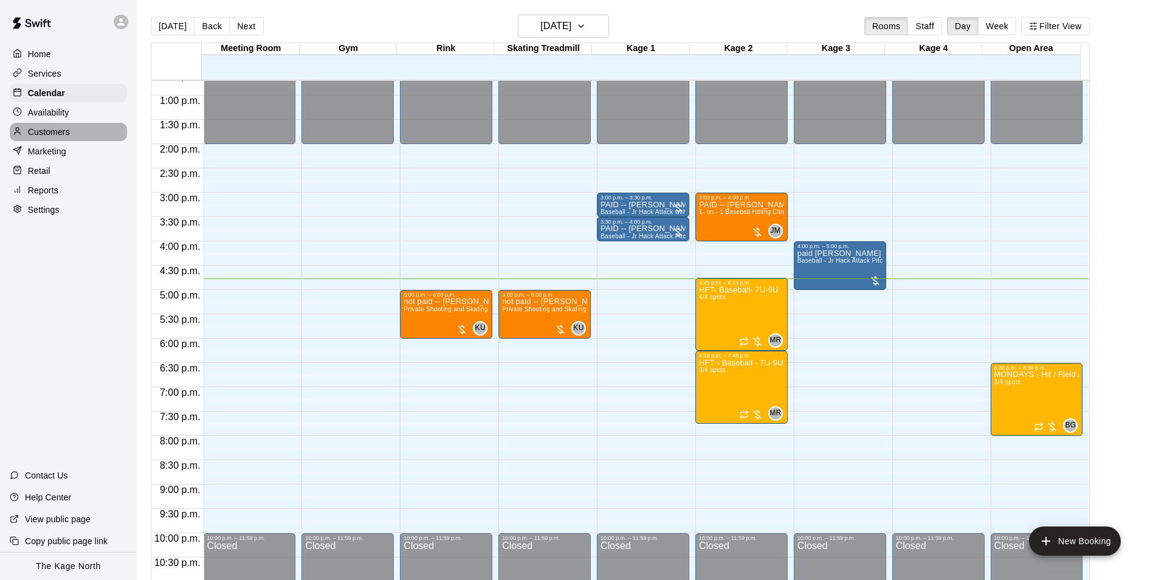
click at [66, 135] on p "Customers" at bounding box center [49, 132] width 42 height 12
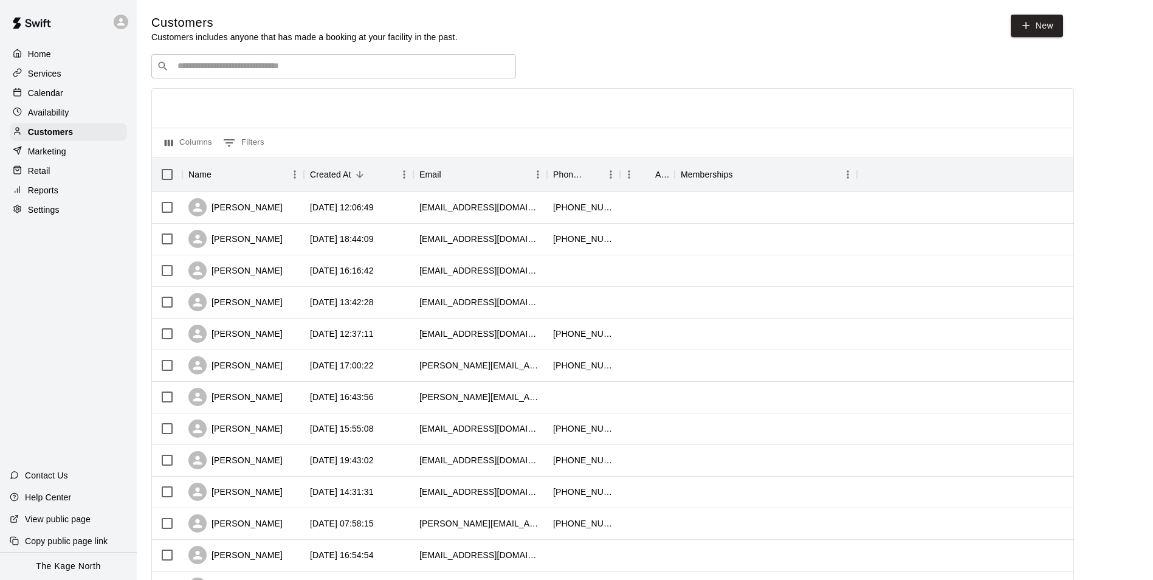
click at [60, 94] on p "Calendar" at bounding box center [45, 93] width 35 height 12
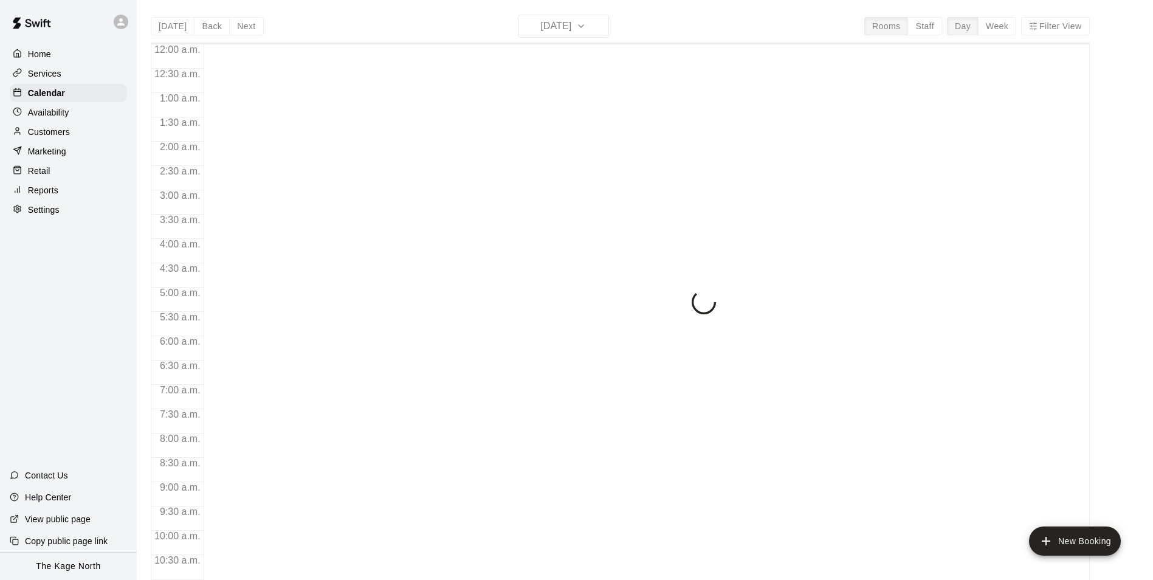
scroll to position [617, 0]
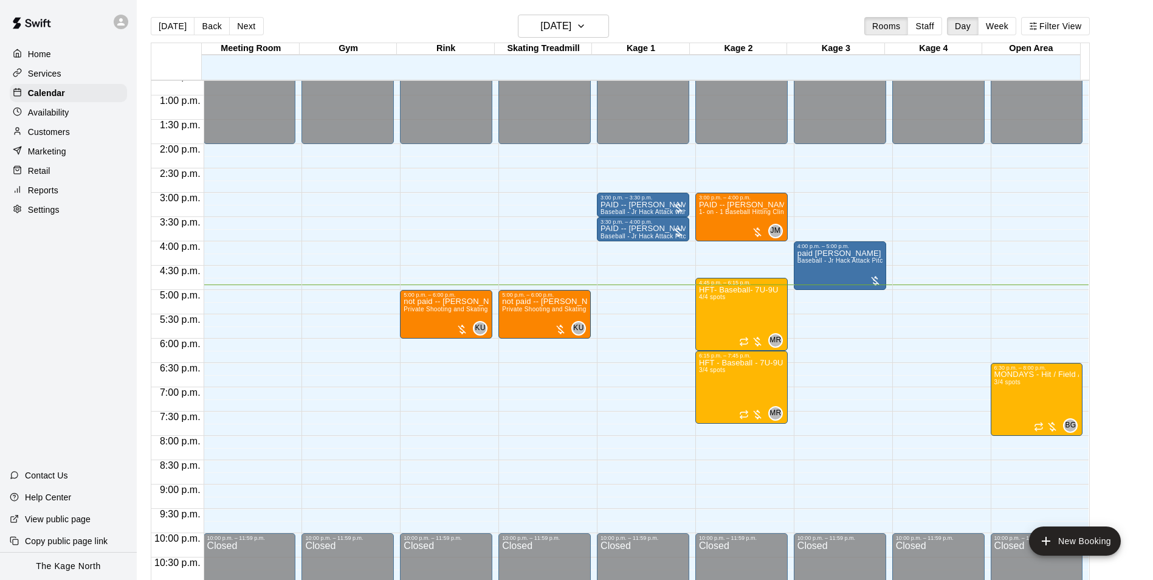
click at [389, 29] on div "[DATE] Back [DATE][DATE] Rooms Staff Day Week Filter View" at bounding box center [620, 29] width 939 height 28
click at [392, 26] on div "[DATE] Back [DATE][DATE] Rooms Staff Day Week Filter View" at bounding box center [620, 29] width 939 height 28
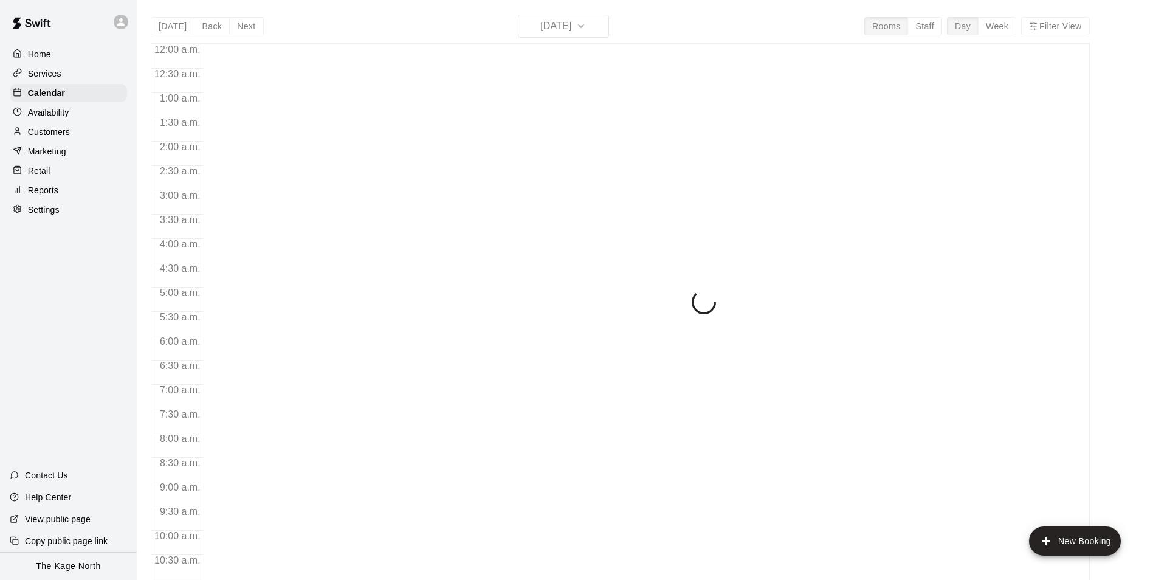
scroll to position [617, 0]
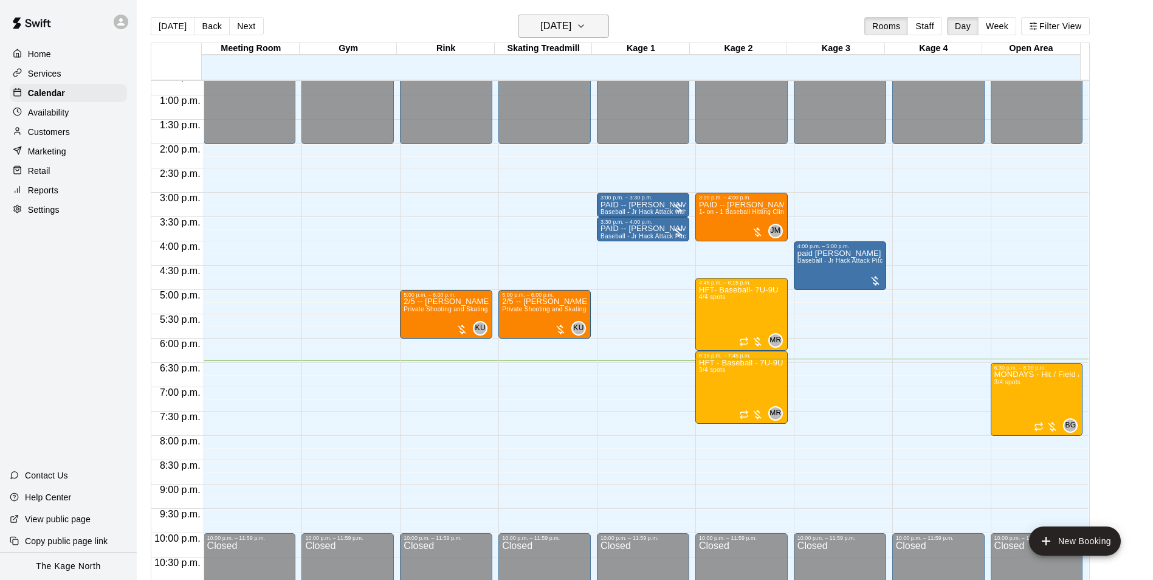
click at [558, 29] on h6 "[DATE]" at bounding box center [555, 26] width 31 height 17
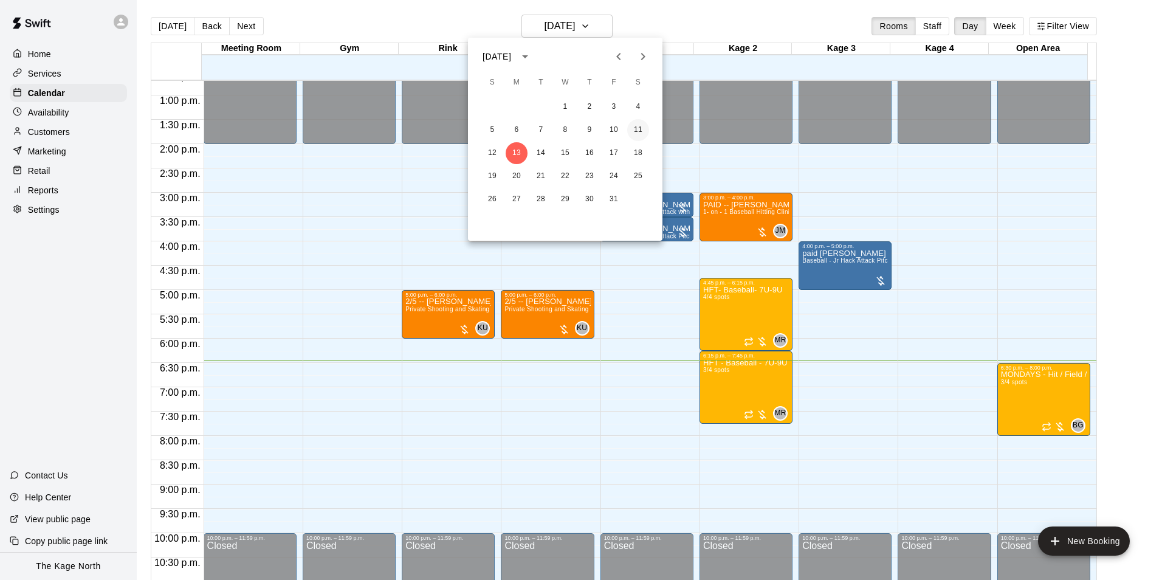
click at [640, 130] on button "11" at bounding box center [638, 130] width 22 height 22
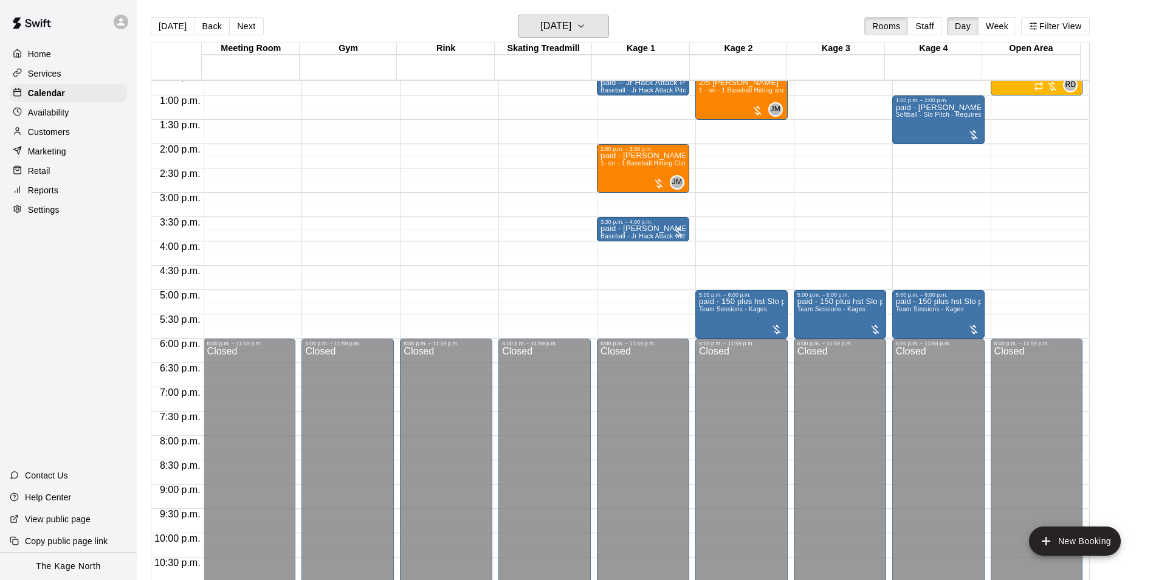
scroll to position [435, 0]
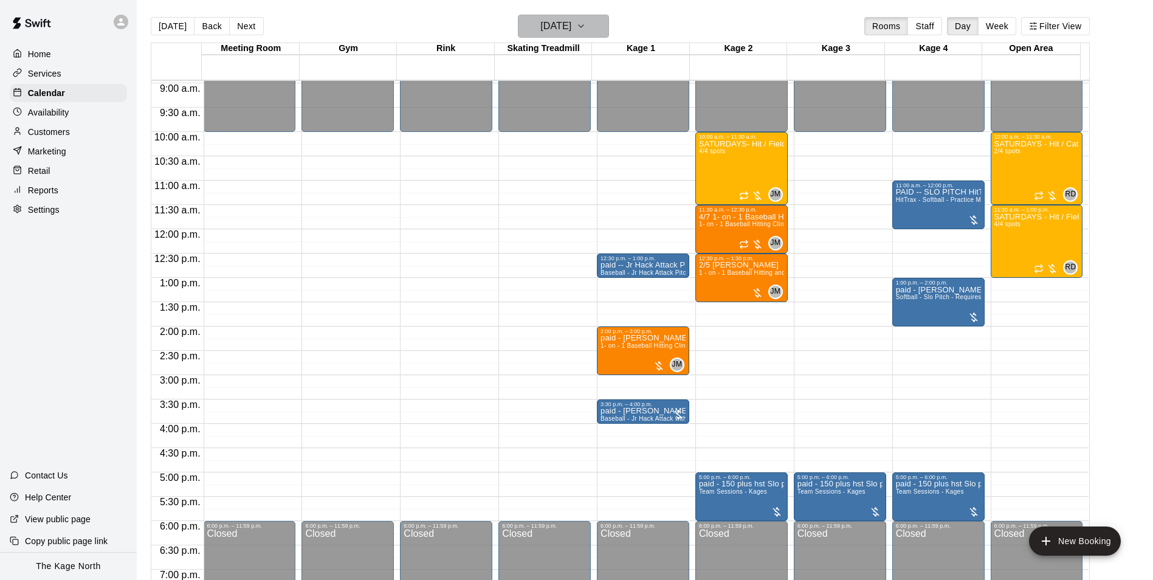
click at [571, 28] on h6 "[DATE]" at bounding box center [555, 26] width 31 height 17
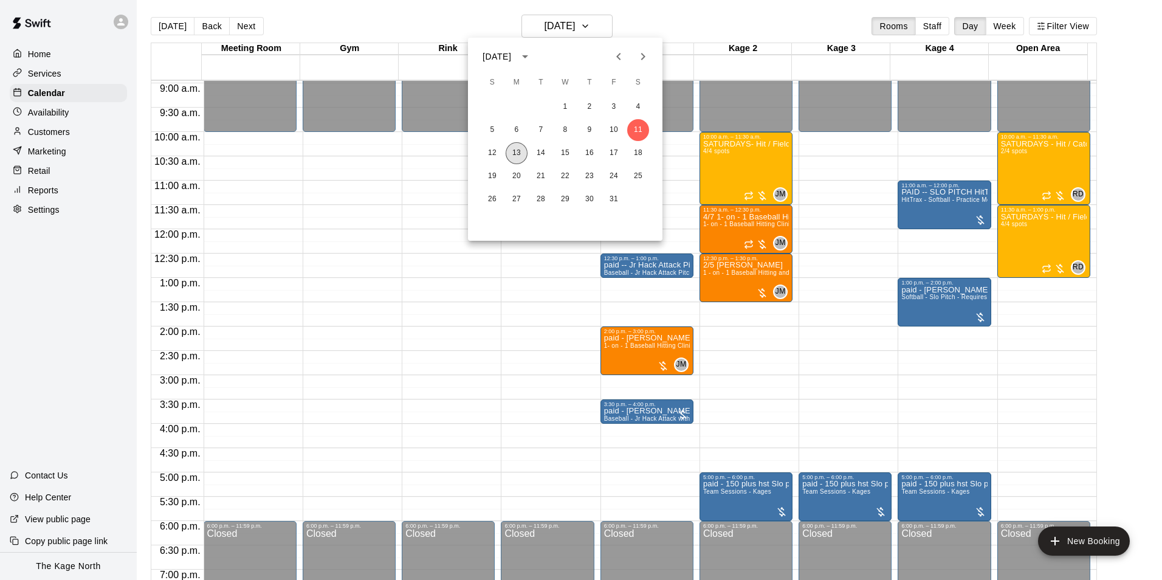
click at [510, 152] on button "13" at bounding box center [517, 153] width 22 height 22
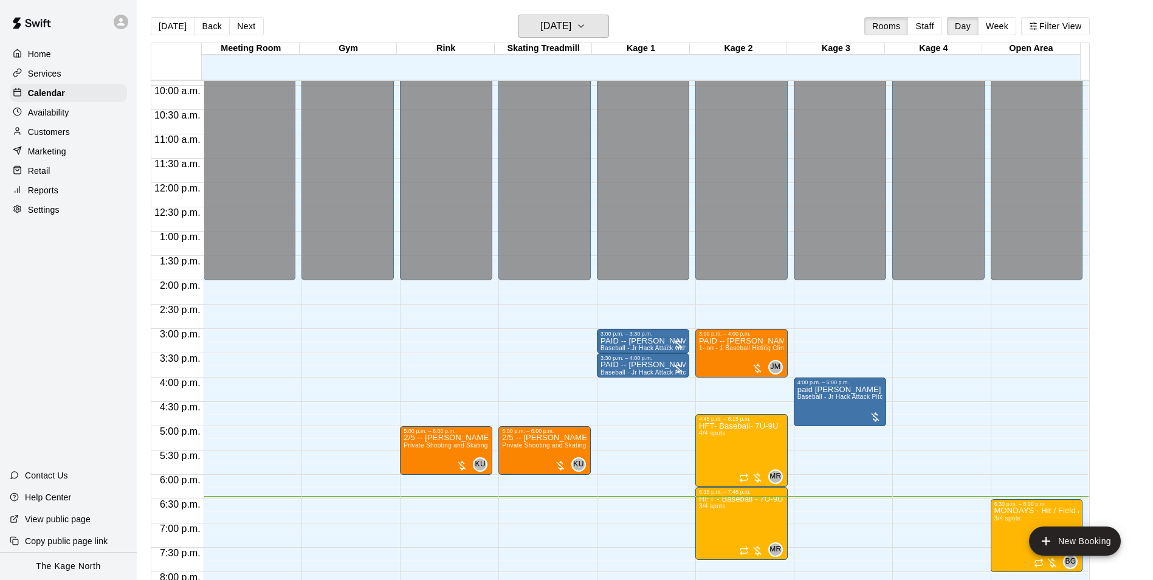
scroll to position [557, 0]
